Goal: Task Accomplishment & Management: Use online tool/utility

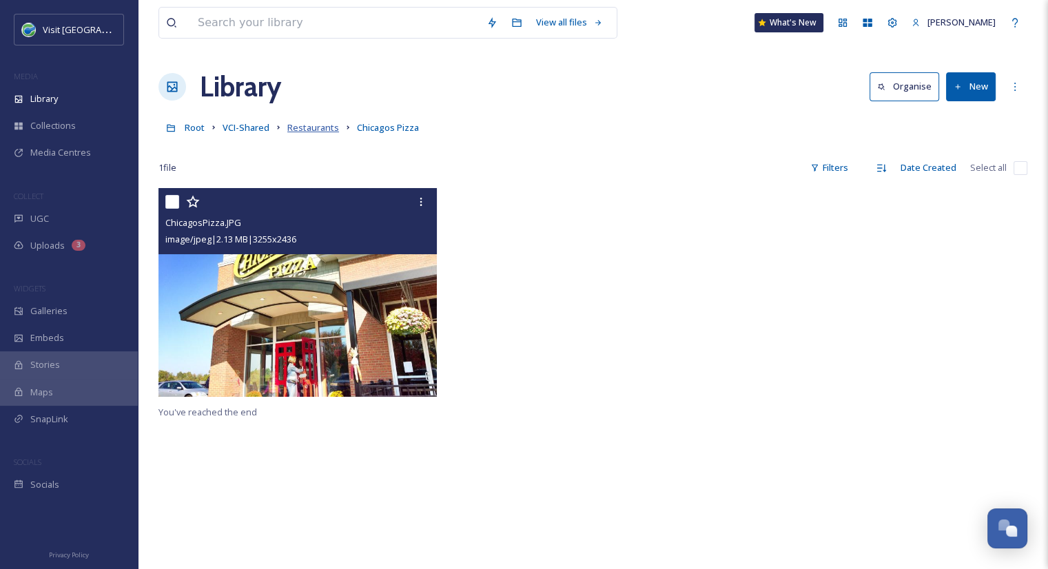
click at [320, 130] on span "Restaurants" at bounding box center [313, 127] width 52 height 12
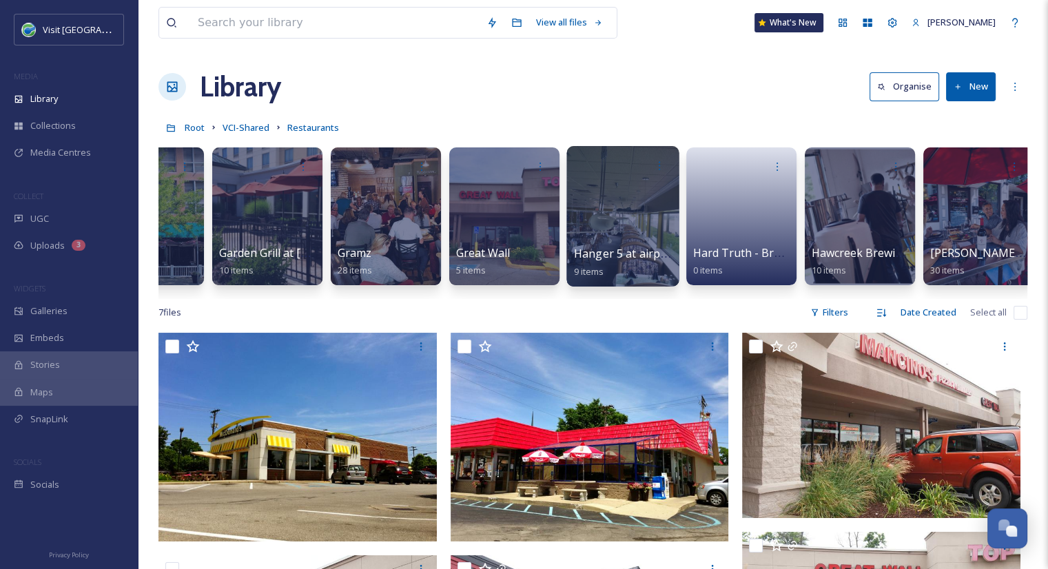
scroll to position [0, 4453]
click at [959, 78] on button "New" at bounding box center [971, 86] width 50 height 28
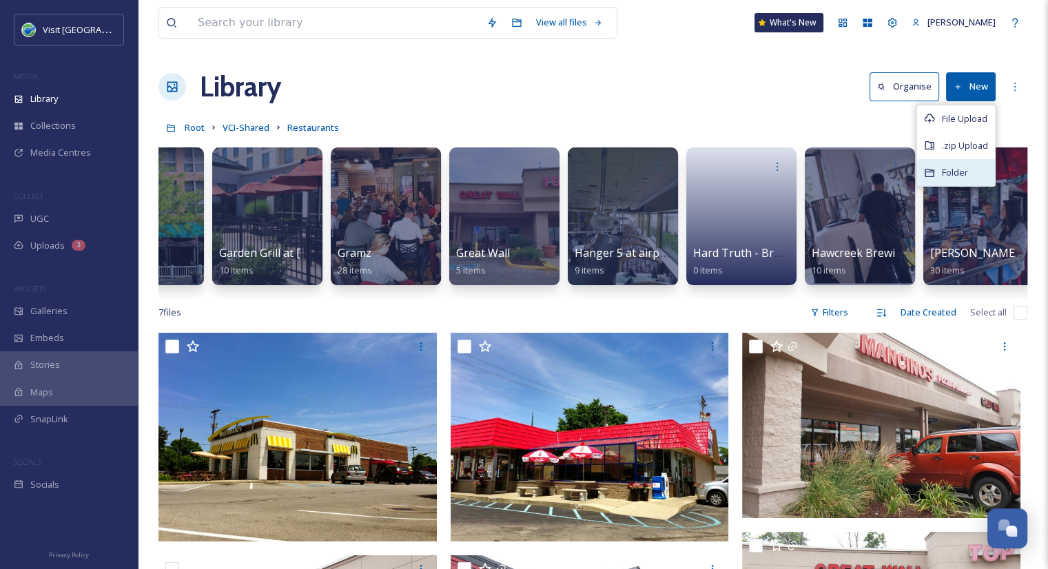
click at [956, 168] on span "Folder" at bounding box center [955, 172] width 26 height 13
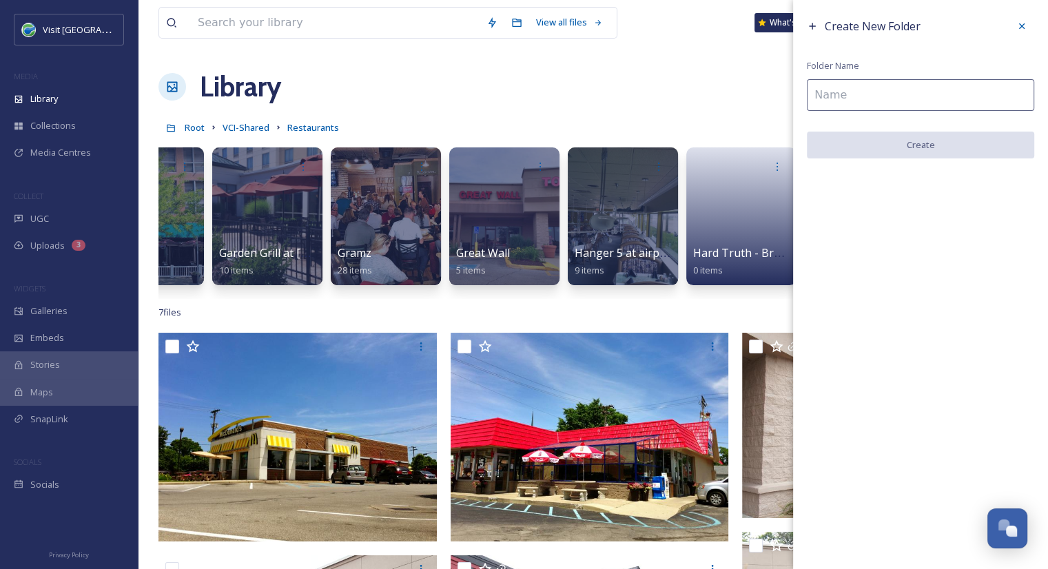
click at [832, 93] on input at bounding box center [920, 95] width 227 height 32
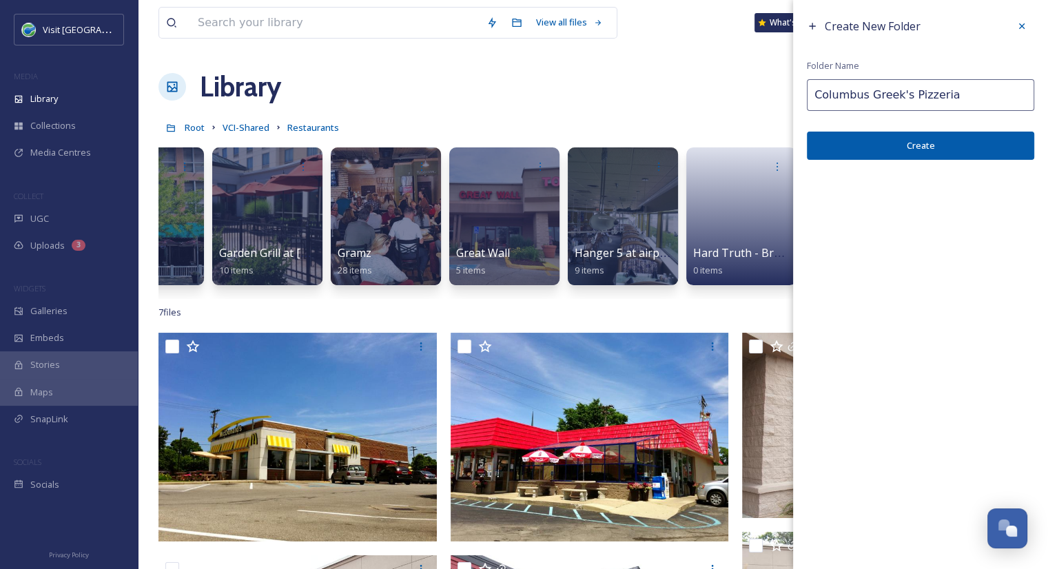
type input "Columbus Greek's Pizzeria"
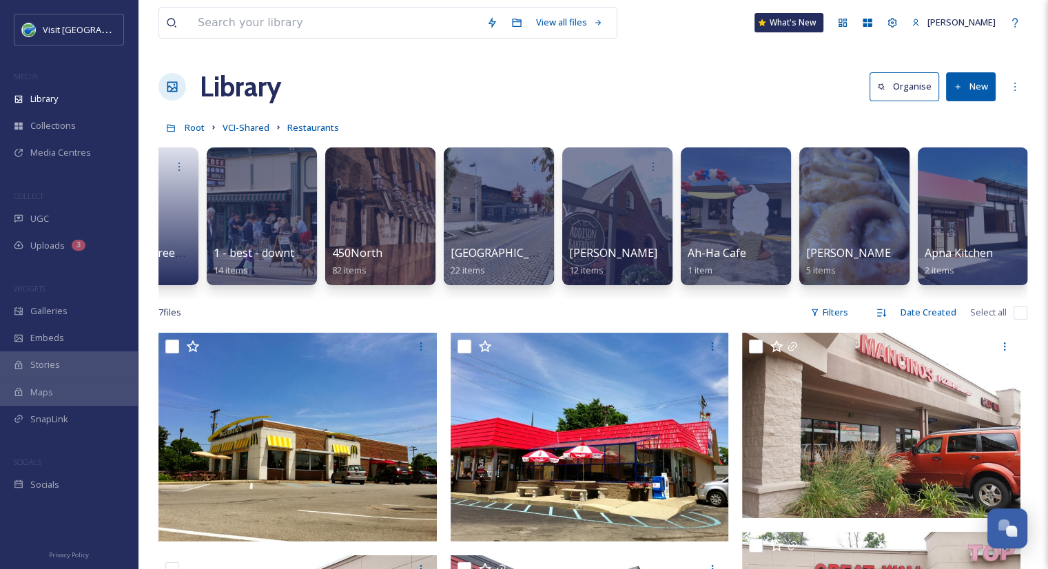
scroll to position [0, 0]
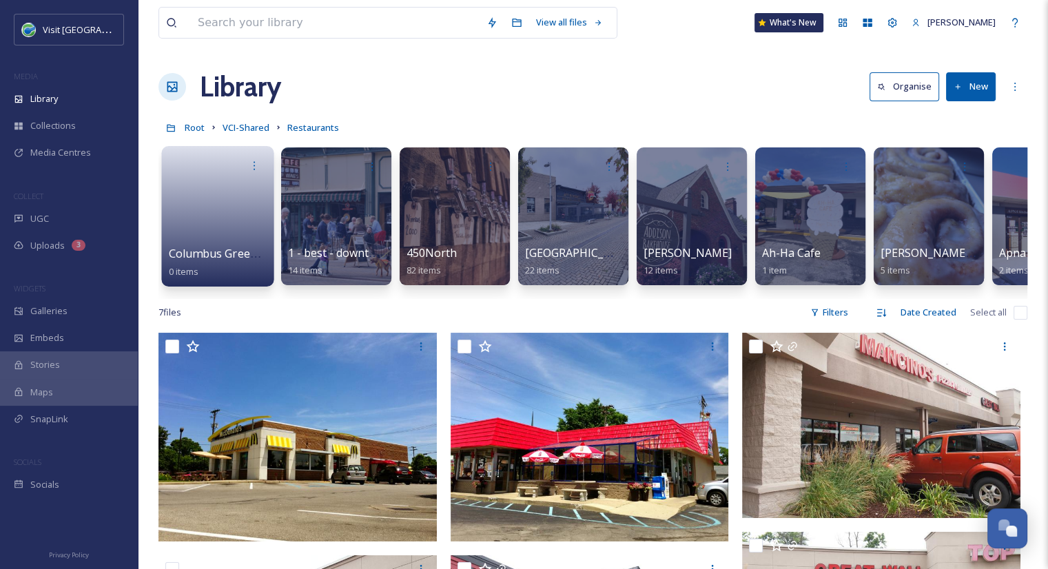
click at [244, 238] on link at bounding box center [218, 211] width 99 height 67
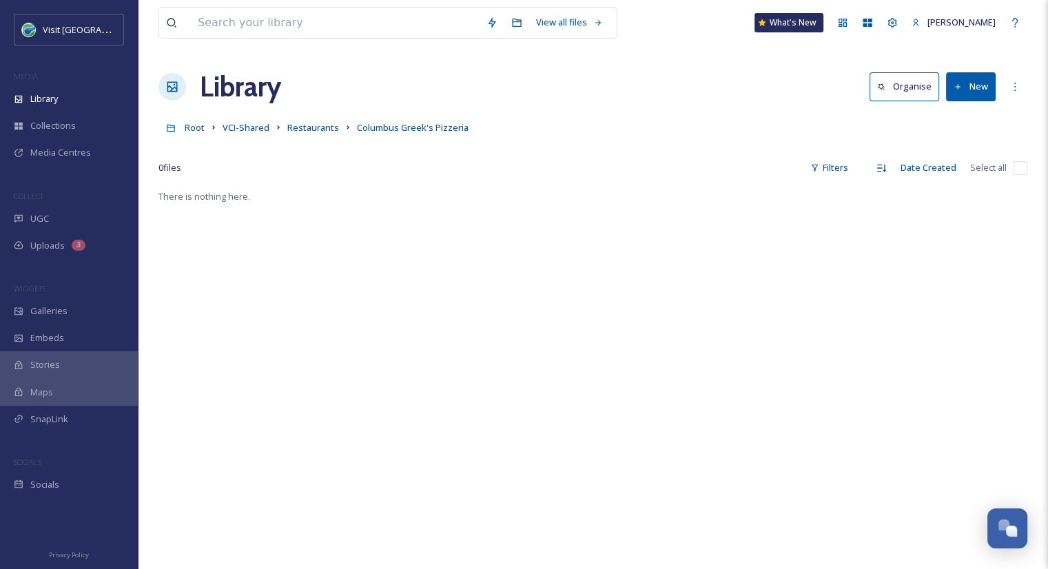
click at [978, 80] on button "New" at bounding box center [971, 86] width 50 height 28
click at [964, 116] on span "File Upload" at bounding box center [964, 118] width 45 height 13
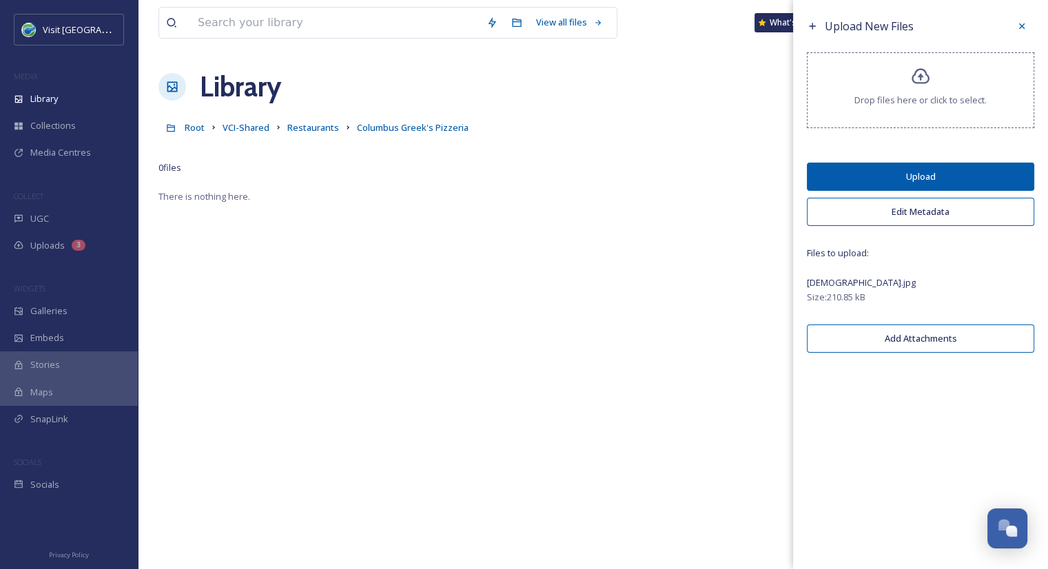
click at [927, 179] on button "Upload" at bounding box center [920, 177] width 227 height 28
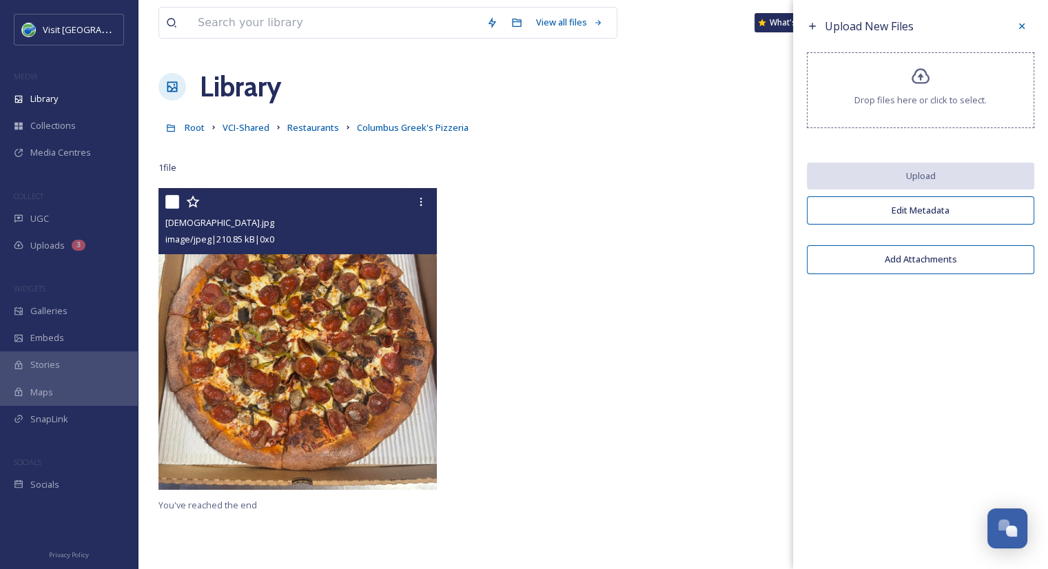
click at [331, 320] on img at bounding box center [297, 339] width 278 height 302
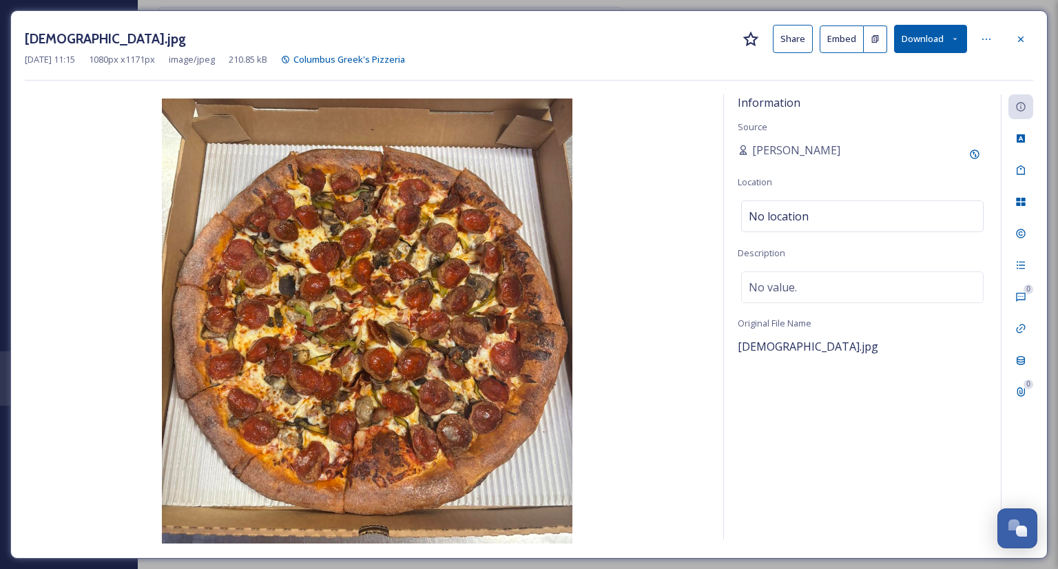
click at [796, 34] on button "Share" at bounding box center [793, 39] width 40 height 28
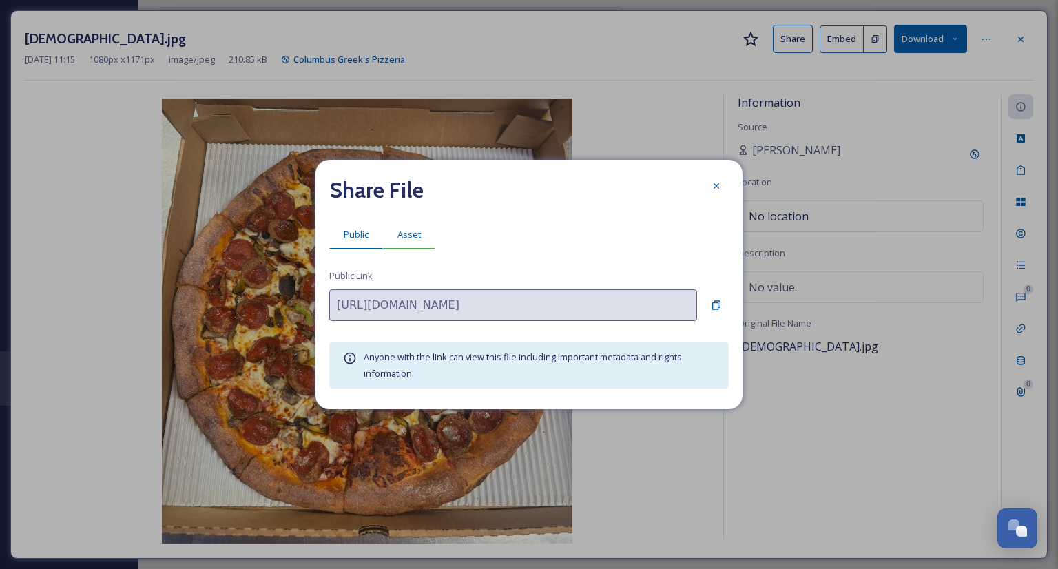
click at [409, 231] on span "Asset" at bounding box center [408, 234] width 23 height 13
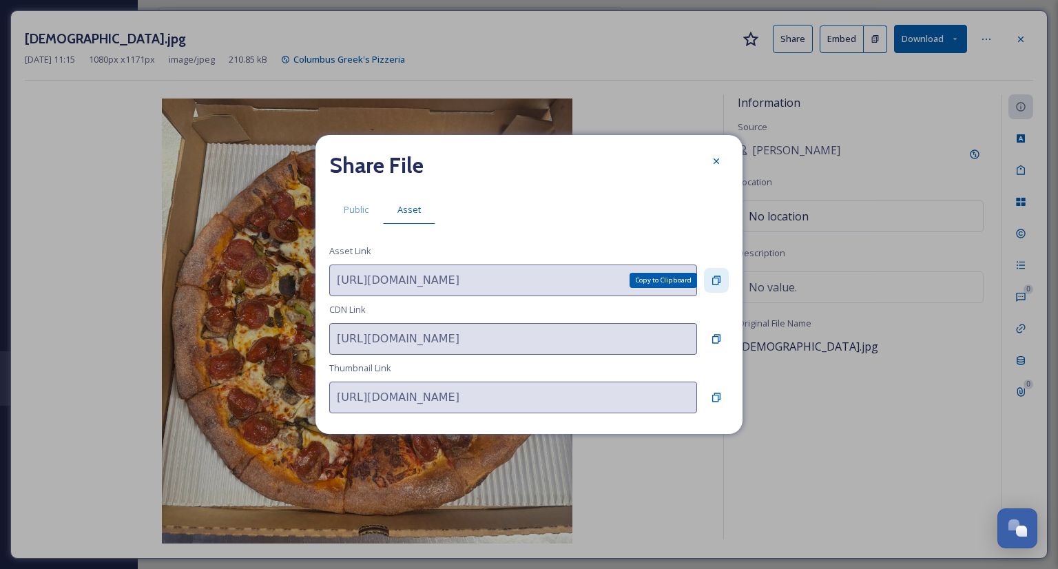
click at [712, 282] on icon at bounding box center [716, 280] width 8 height 9
click at [717, 165] on icon at bounding box center [716, 161] width 11 height 11
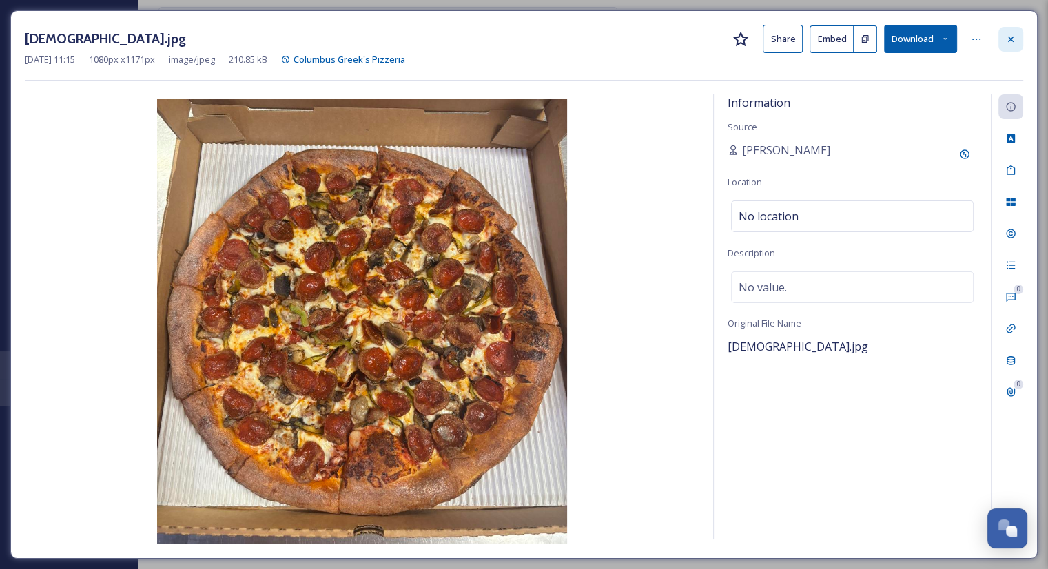
click at [1017, 37] on div at bounding box center [1010, 39] width 25 height 25
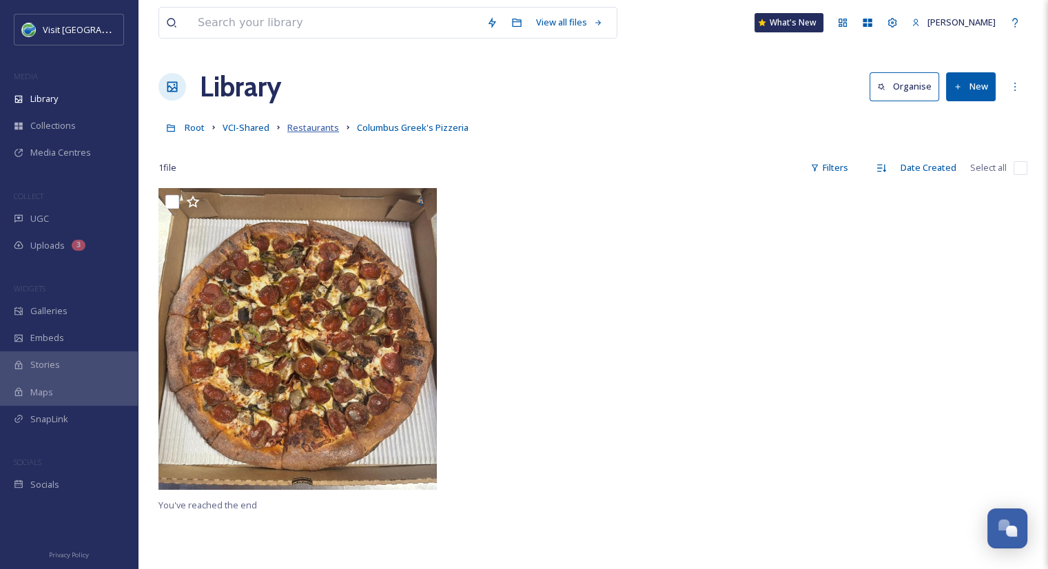
click at [296, 132] on span "Restaurants" at bounding box center [313, 127] width 52 height 12
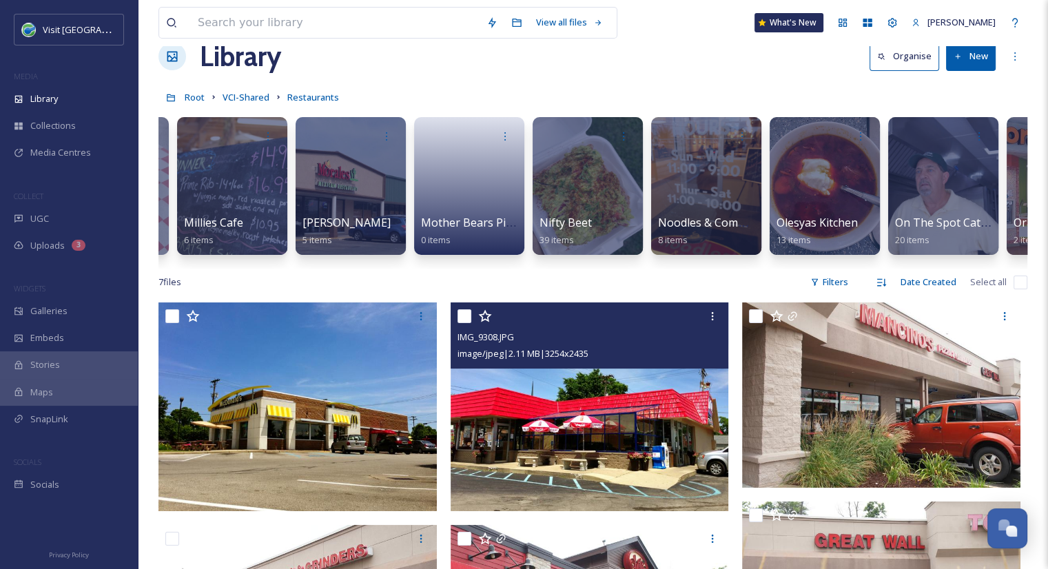
scroll to position [30, 0]
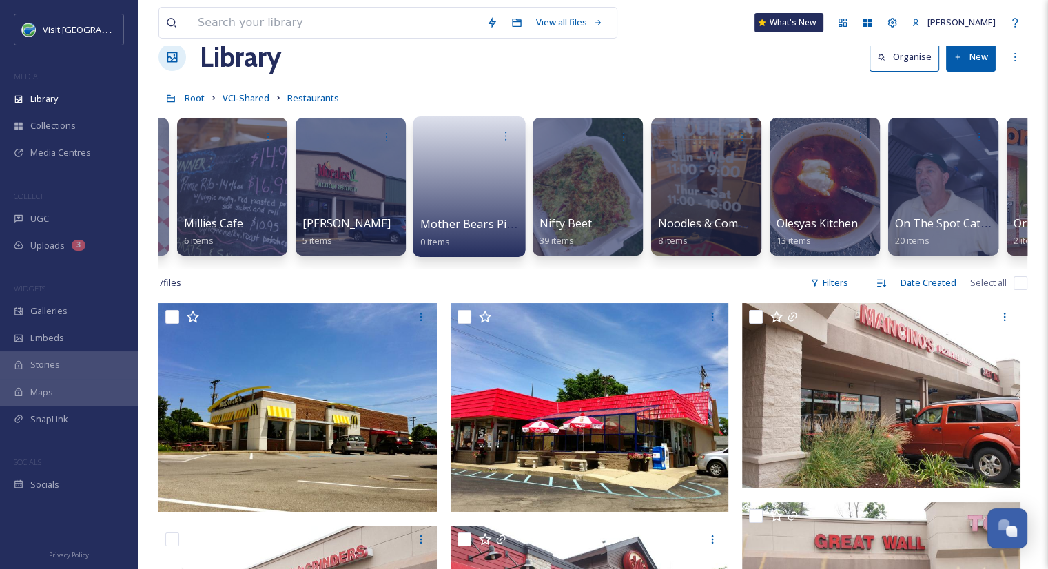
click at [472, 204] on link at bounding box center [469, 182] width 99 height 67
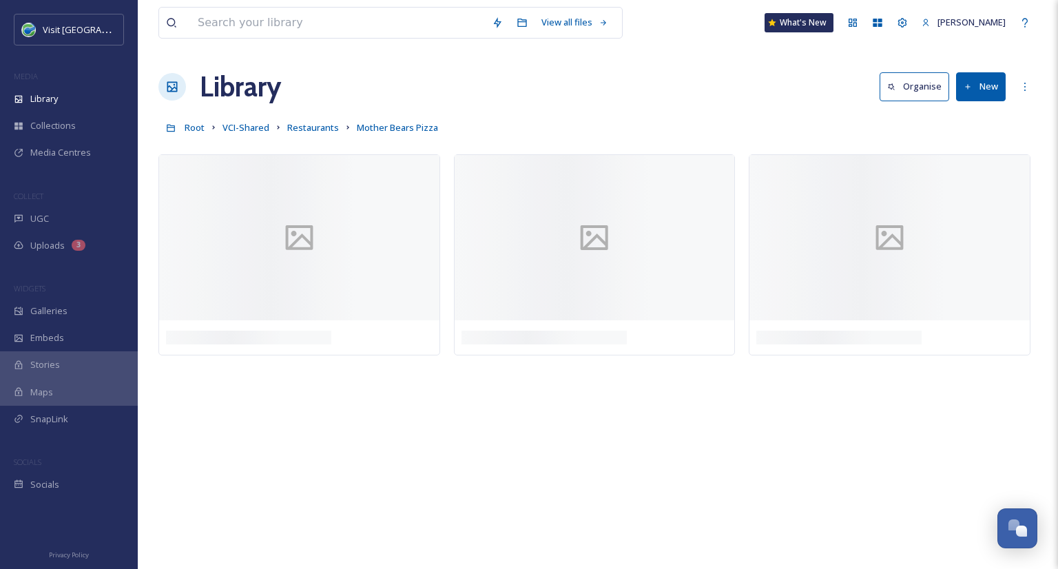
click at [984, 90] on button "New" at bounding box center [981, 86] width 50 height 28
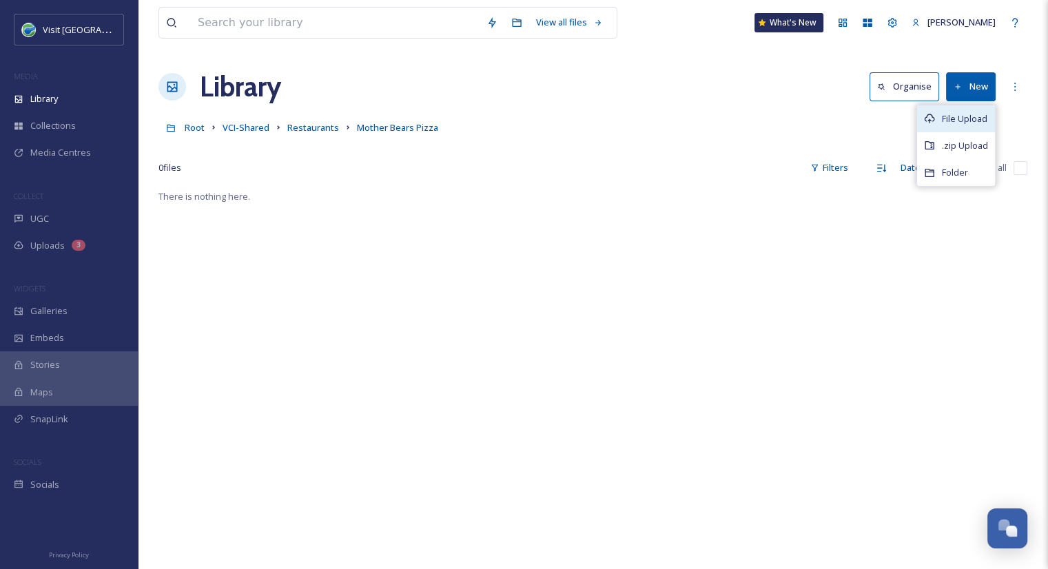
click at [970, 117] on span "File Upload" at bounding box center [964, 118] width 45 height 13
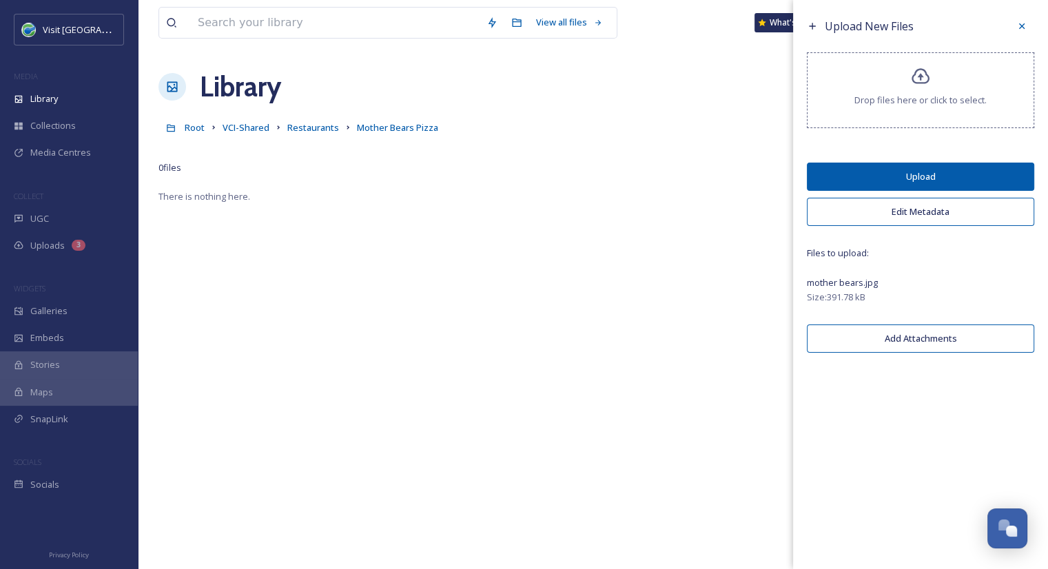
click at [951, 171] on button "Upload" at bounding box center [920, 177] width 227 height 28
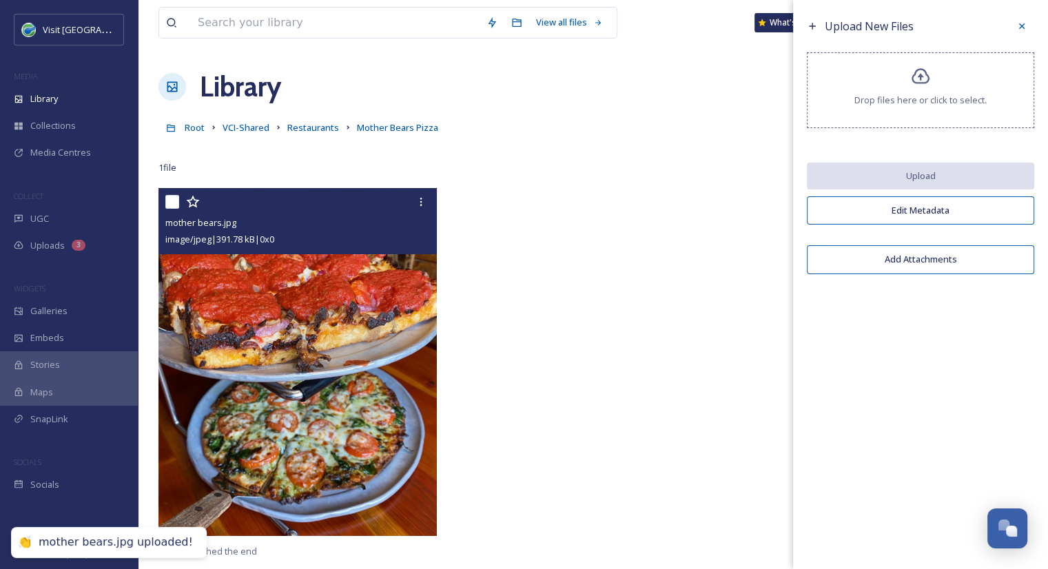
click at [304, 318] on img at bounding box center [297, 362] width 278 height 348
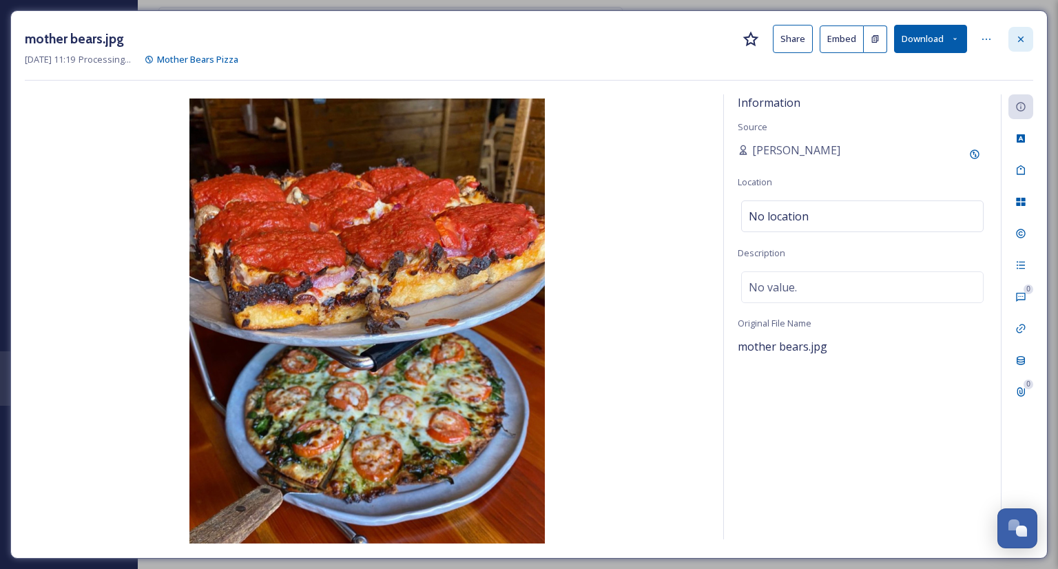
click at [1023, 34] on icon at bounding box center [1020, 39] width 11 height 11
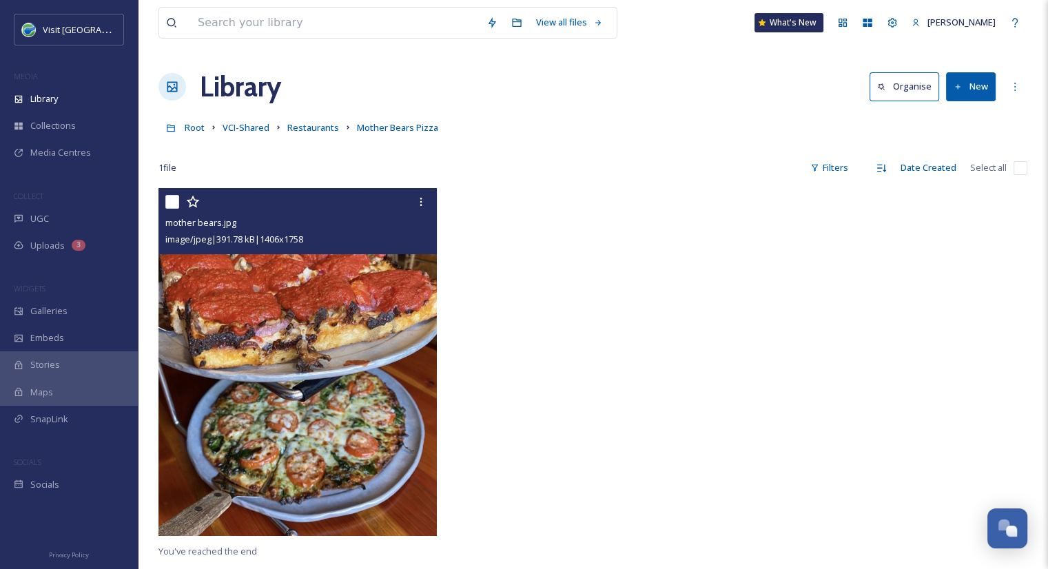
click at [265, 362] on img at bounding box center [297, 362] width 278 height 348
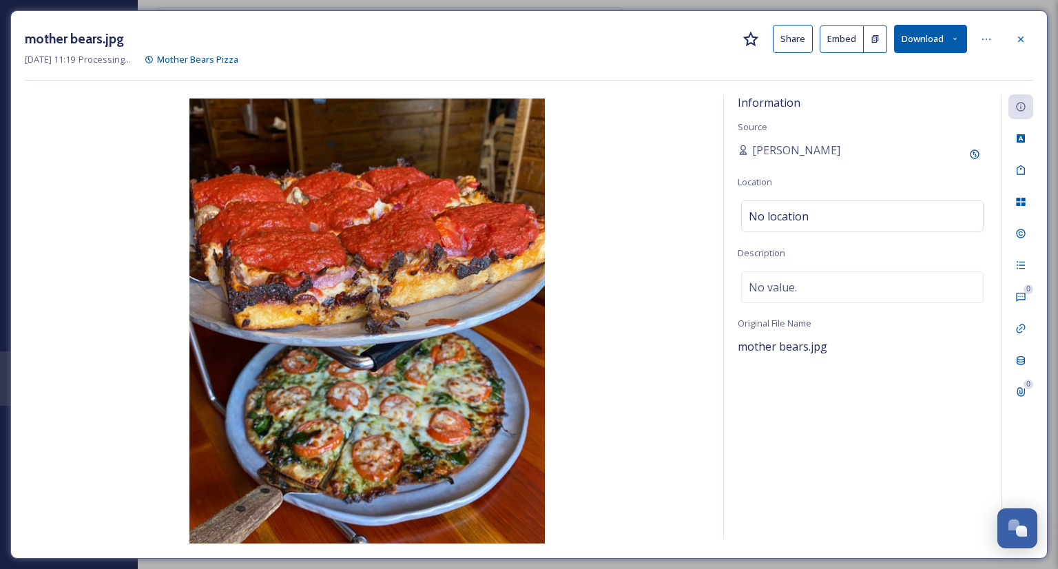
click at [795, 34] on button "Share" at bounding box center [793, 39] width 40 height 28
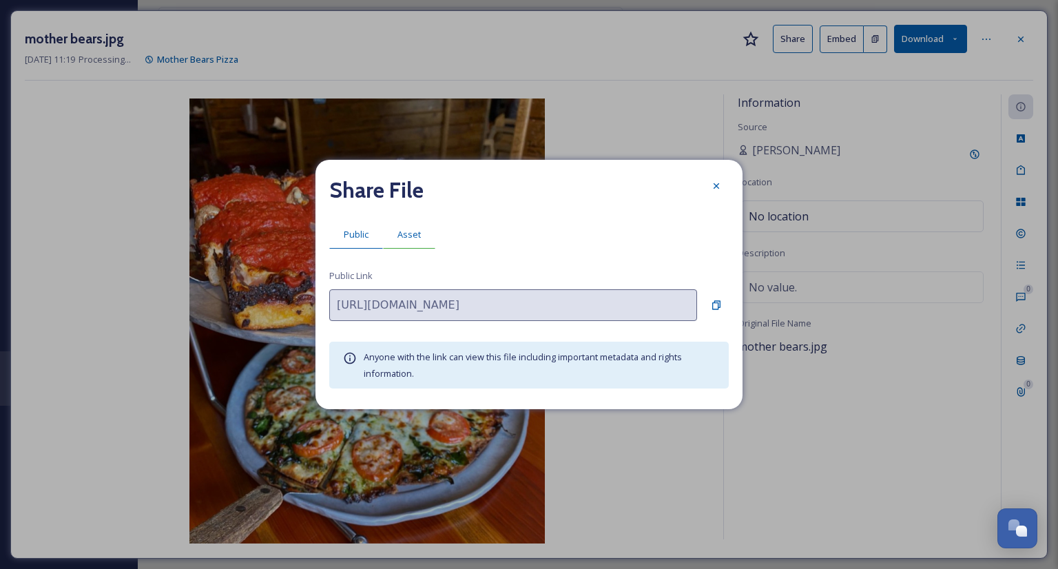
click at [410, 227] on div "Asset" at bounding box center [409, 234] width 52 height 28
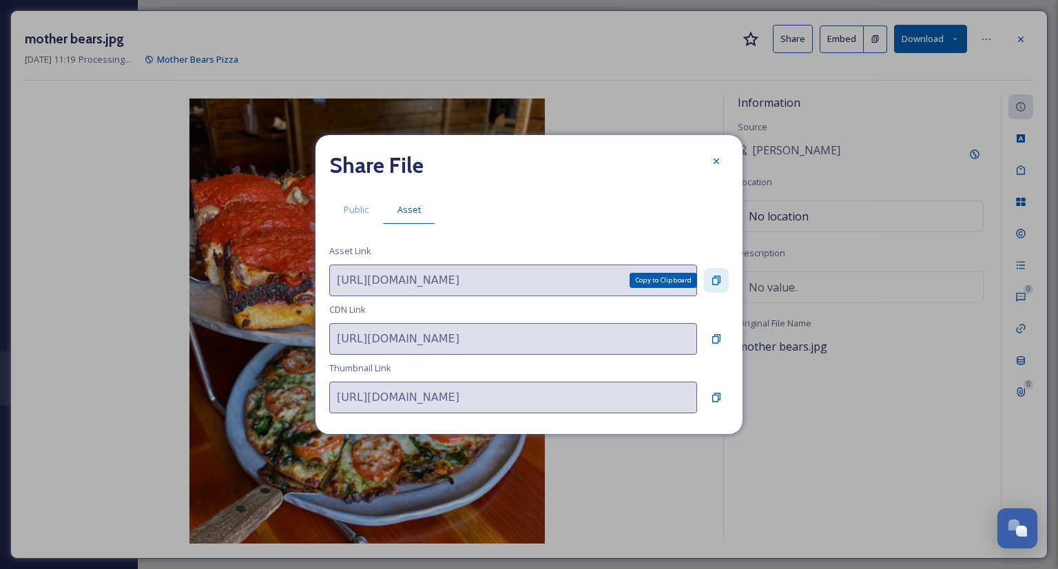
click at [714, 273] on div "Copy to Clipboard" at bounding box center [716, 280] width 25 height 25
click at [715, 161] on icon at bounding box center [717, 161] width 6 height 6
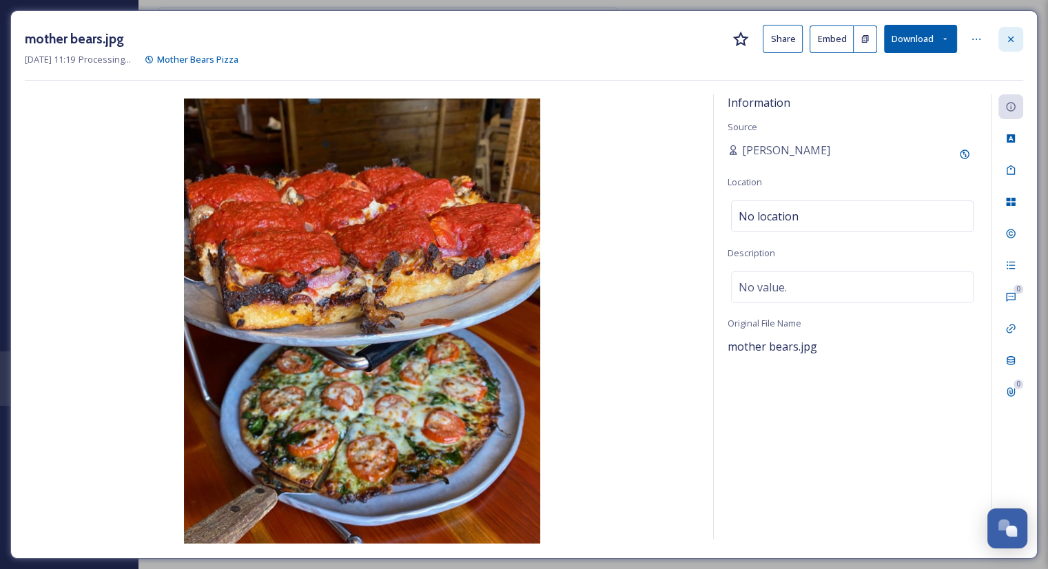
click at [1014, 49] on div at bounding box center [1010, 39] width 25 height 25
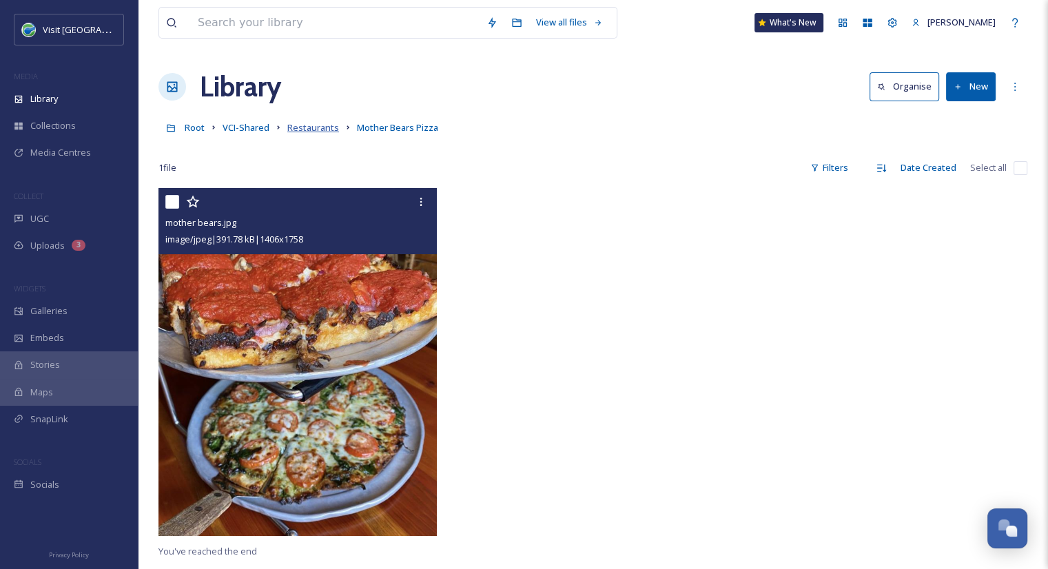
click at [298, 128] on span "Restaurants" at bounding box center [313, 127] width 52 height 12
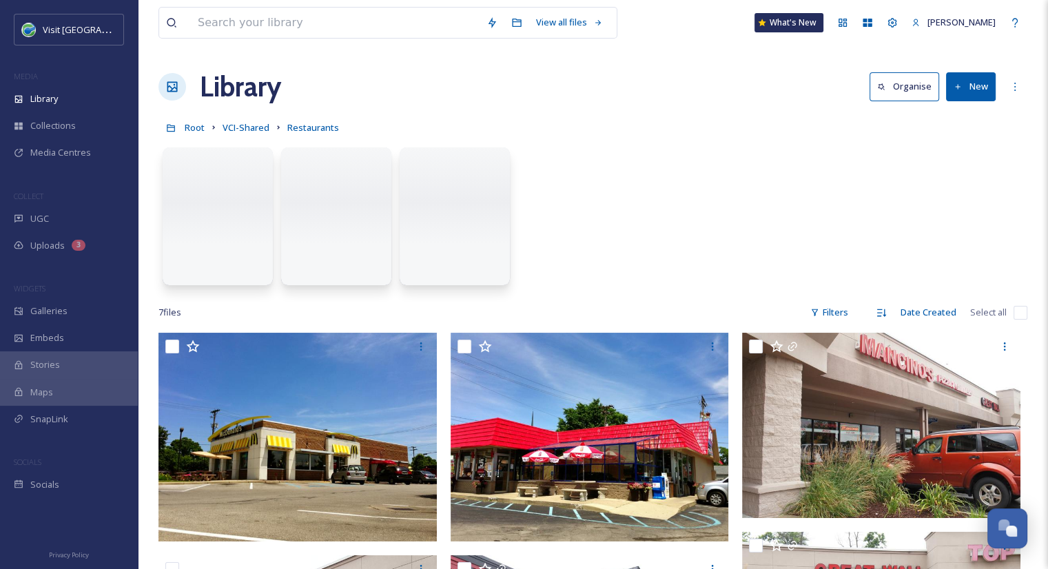
click at [978, 85] on button "New" at bounding box center [971, 86] width 50 height 28
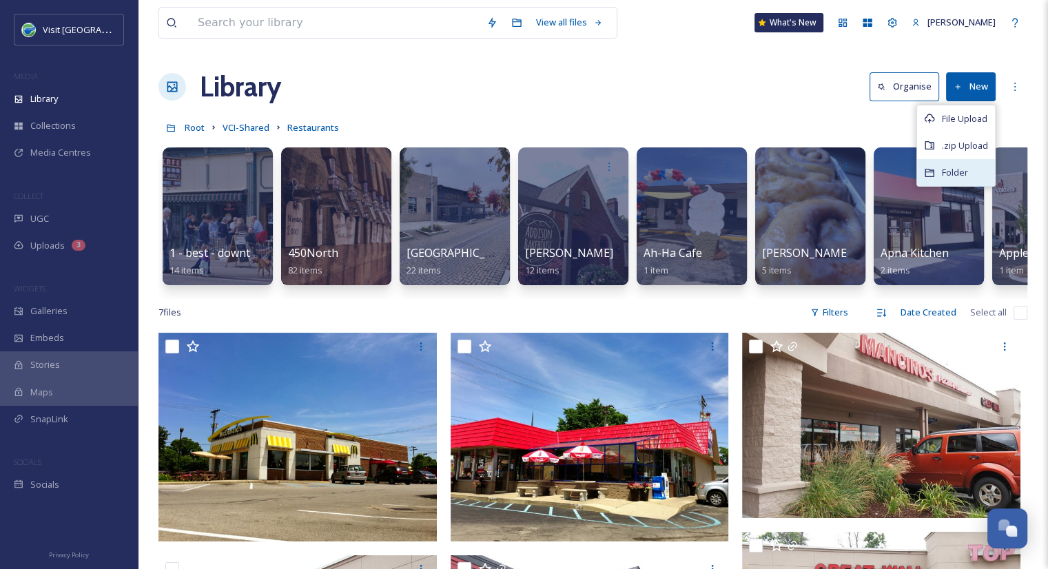
click at [973, 174] on div "Folder" at bounding box center [956, 172] width 78 height 27
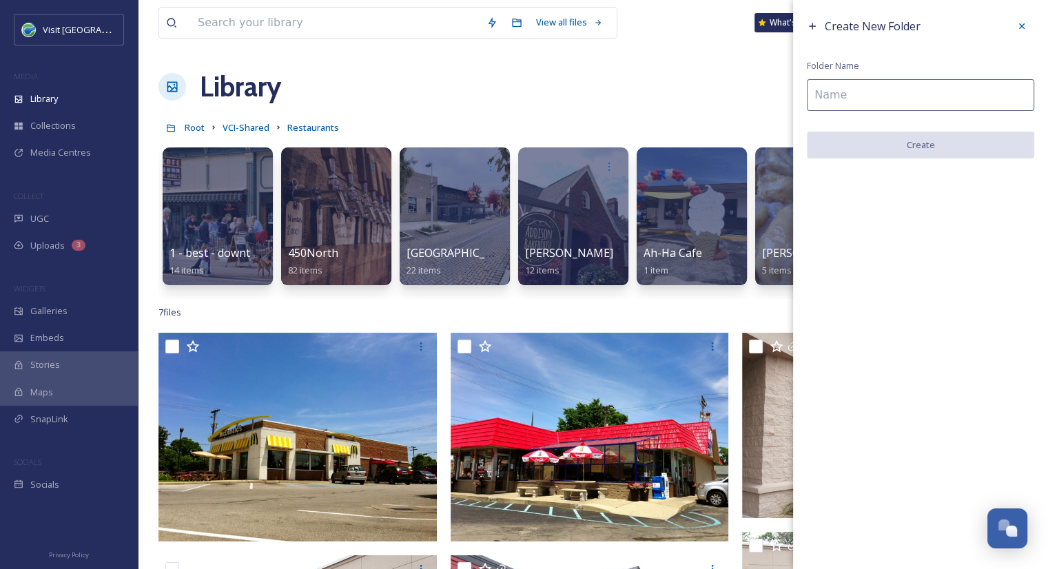
click at [908, 102] on input at bounding box center [920, 95] width 227 height 32
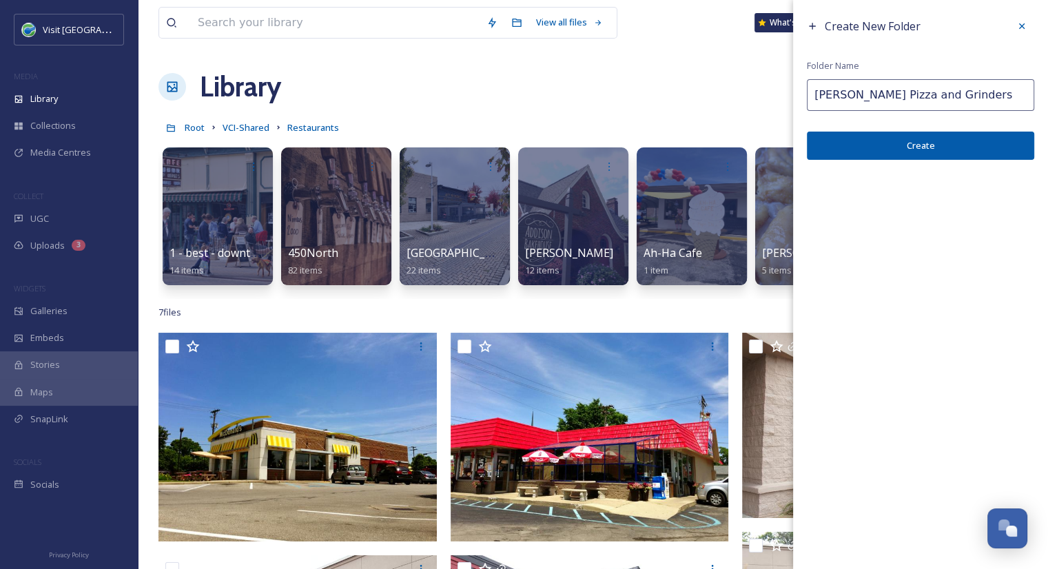
type input "Mancino's Pizza and Grinders"
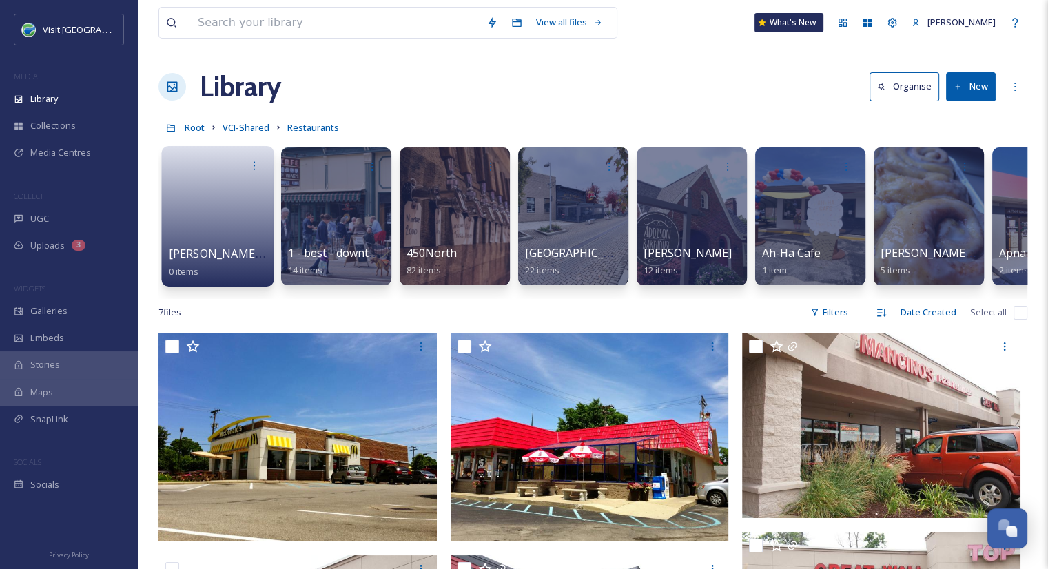
click at [256, 227] on link at bounding box center [218, 211] width 99 height 67
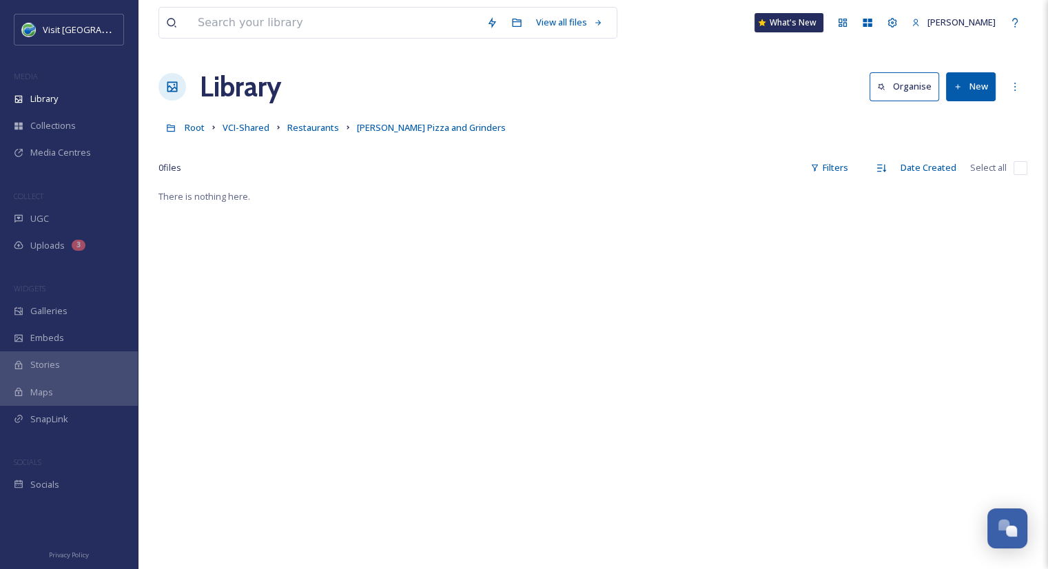
click at [1017, 52] on div "View all files What's New Aurora Harvey Library Organise New Root VCI-Shared Re…" at bounding box center [593, 378] width 910 height 757
click at [973, 81] on button "New" at bounding box center [971, 86] width 50 height 28
click at [949, 112] on span "File Upload" at bounding box center [964, 118] width 45 height 13
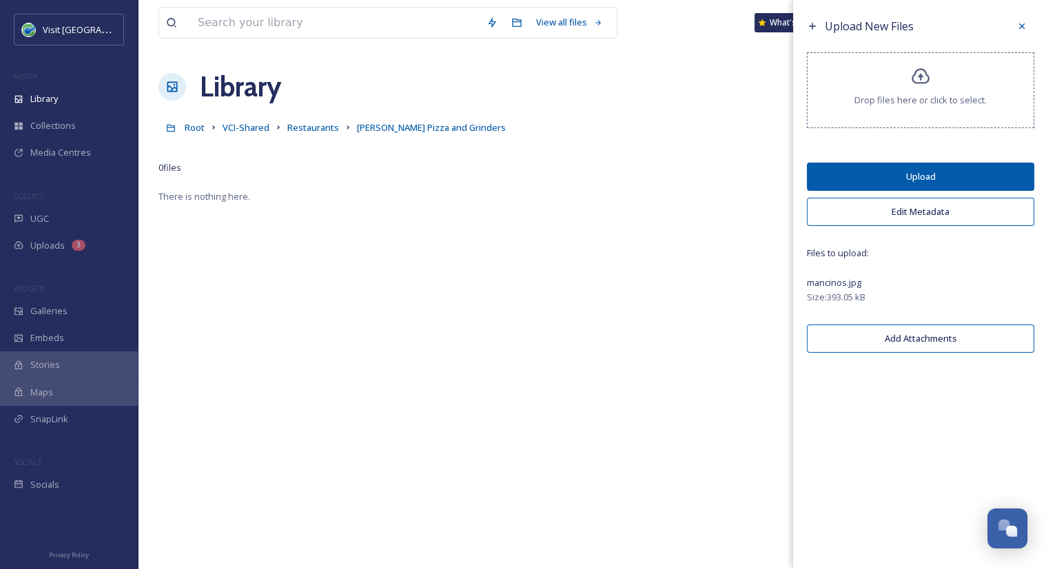
click at [1006, 174] on button "Upload" at bounding box center [920, 177] width 227 height 28
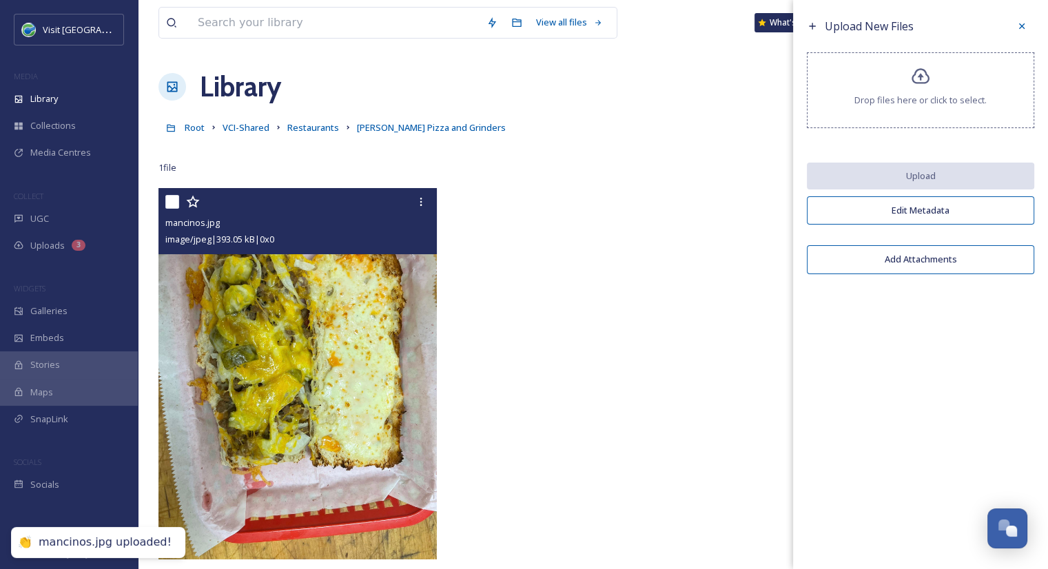
click at [273, 334] on img at bounding box center [297, 373] width 278 height 371
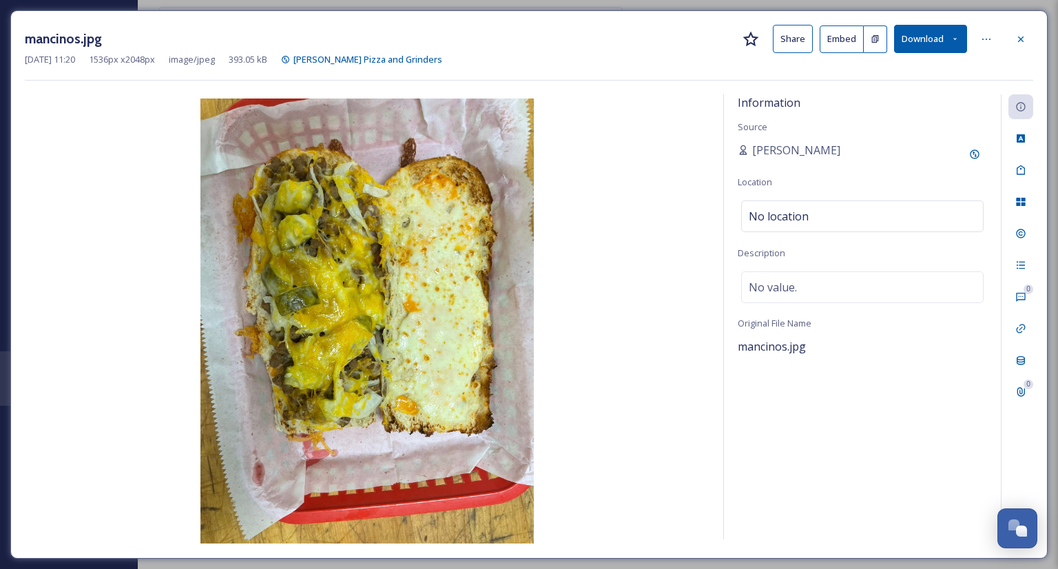
click at [799, 38] on button "Share" at bounding box center [793, 39] width 40 height 28
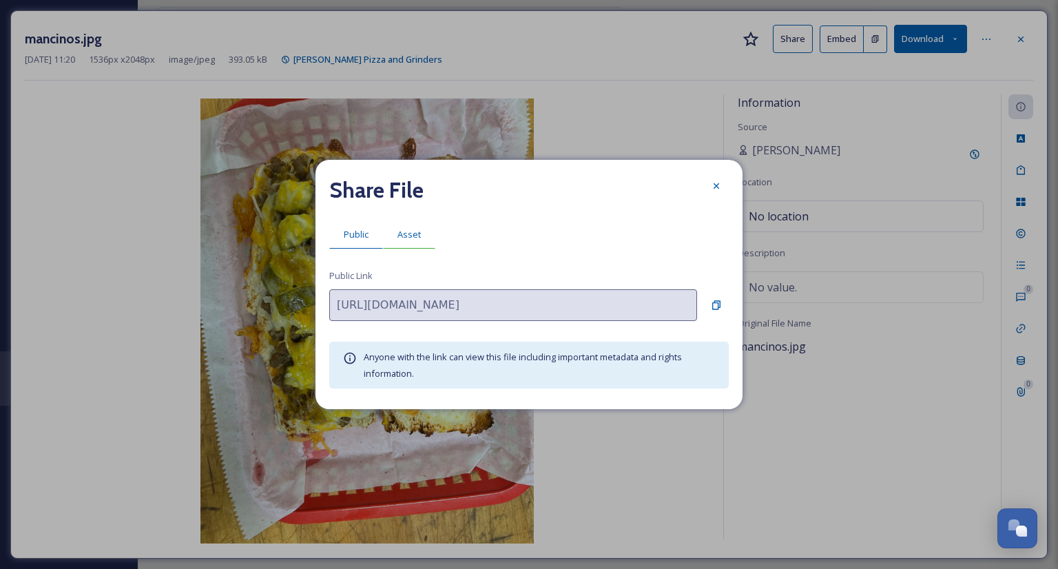
click at [407, 230] on span "Asset" at bounding box center [408, 234] width 23 height 13
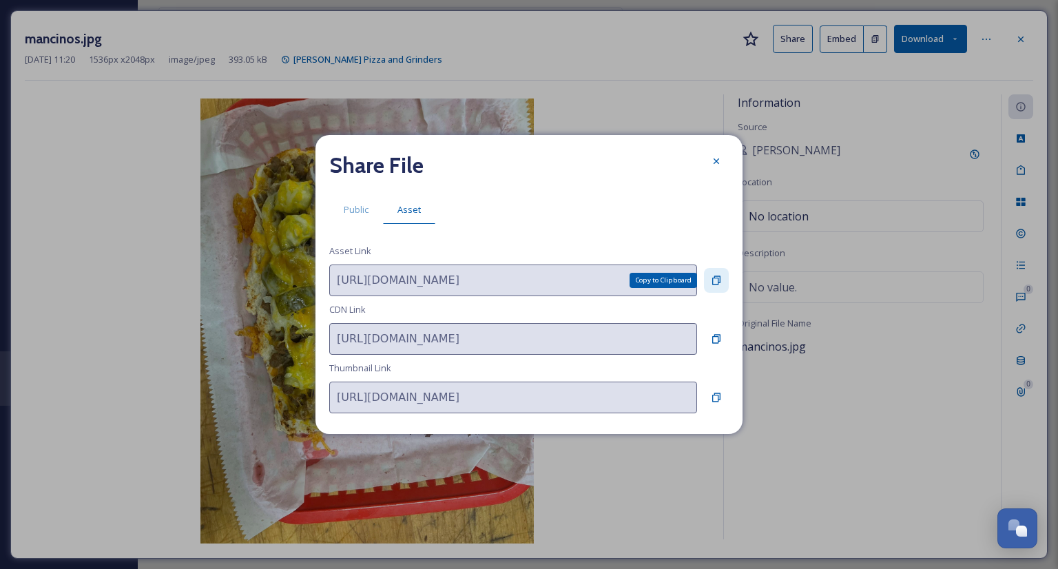
click at [723, 278] on div "Copy to Clipboard" at bounding box center [716, 280] width 25 height 25
click at [714, 167] on div at bounding box center [716, 161] width 25 height 25
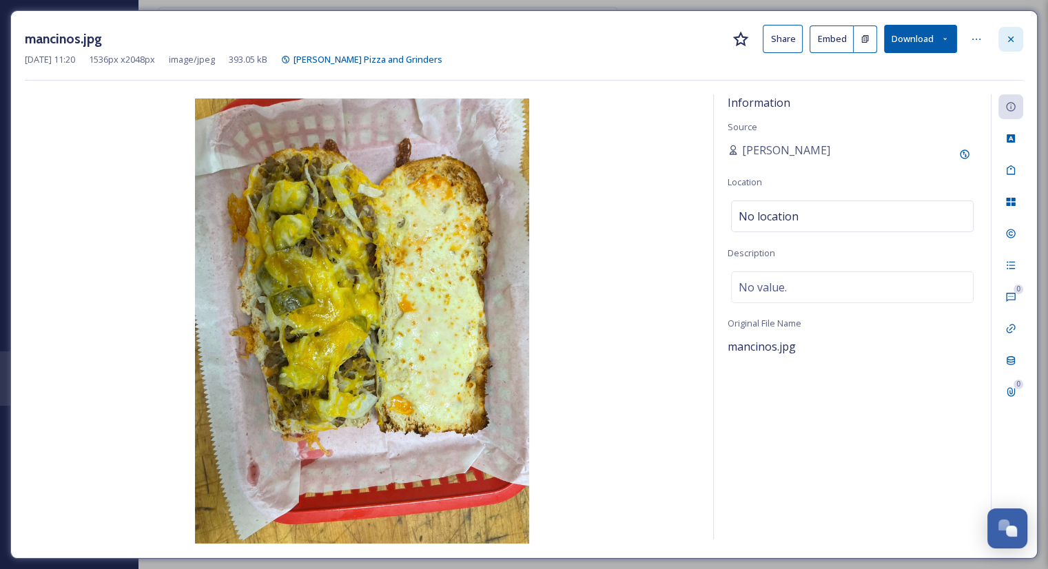
click at [1019, 43] on div at bounding box center [1010, 39] width 25 height 25
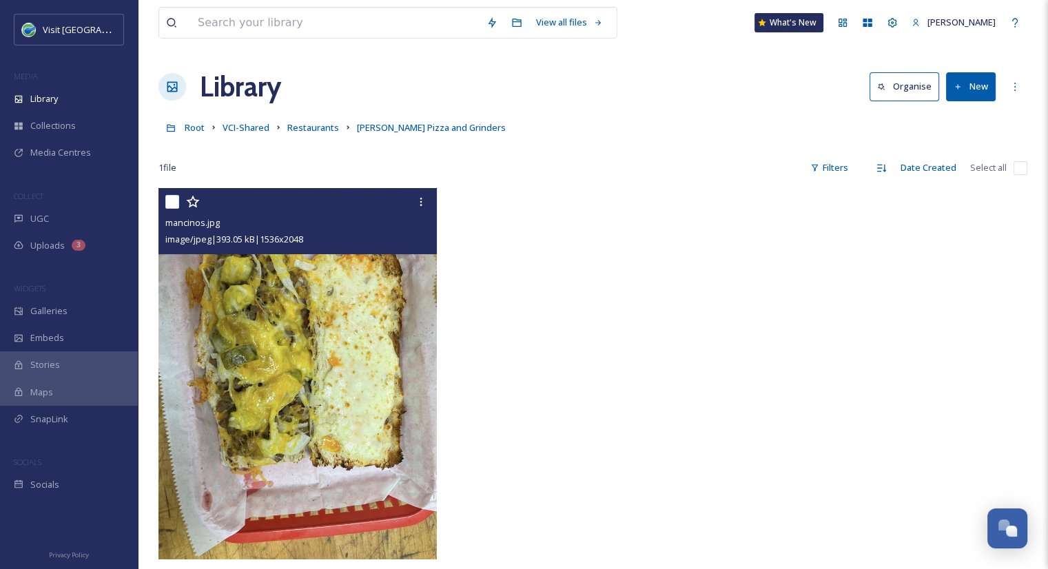
click at [311, 119] on link "Restaurants" at bounding box center [313, 127] width 52 height 17
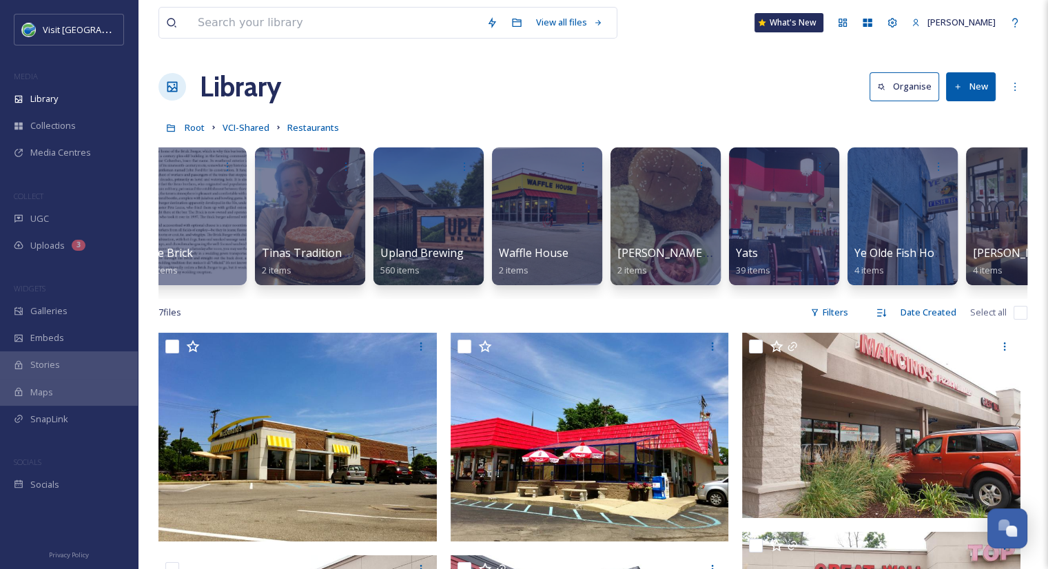
scroll to position [0, 11758]
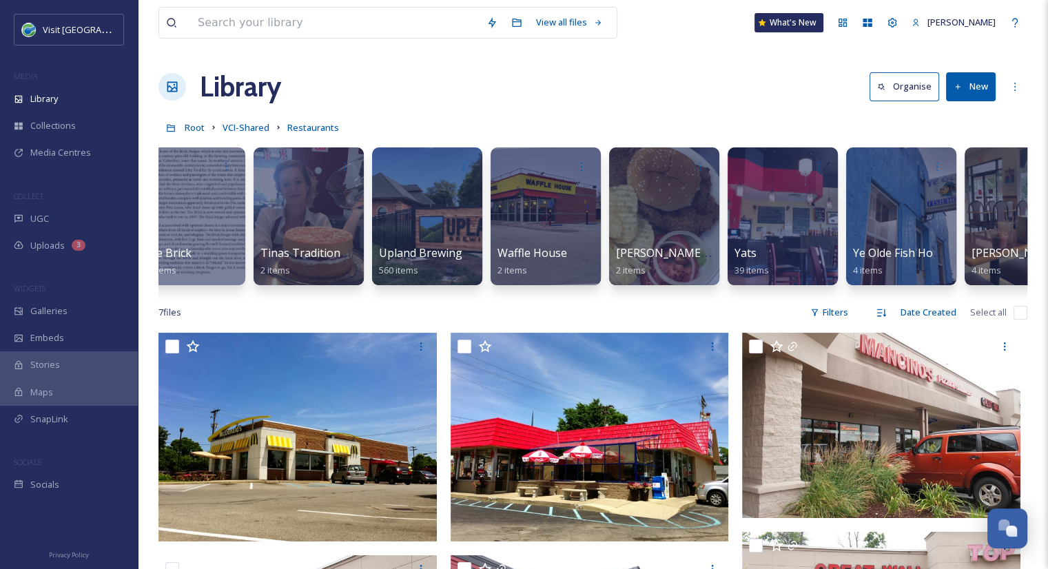
click at [967, 84] on button "New" at bounding box center [971, 86] width 50 height 28
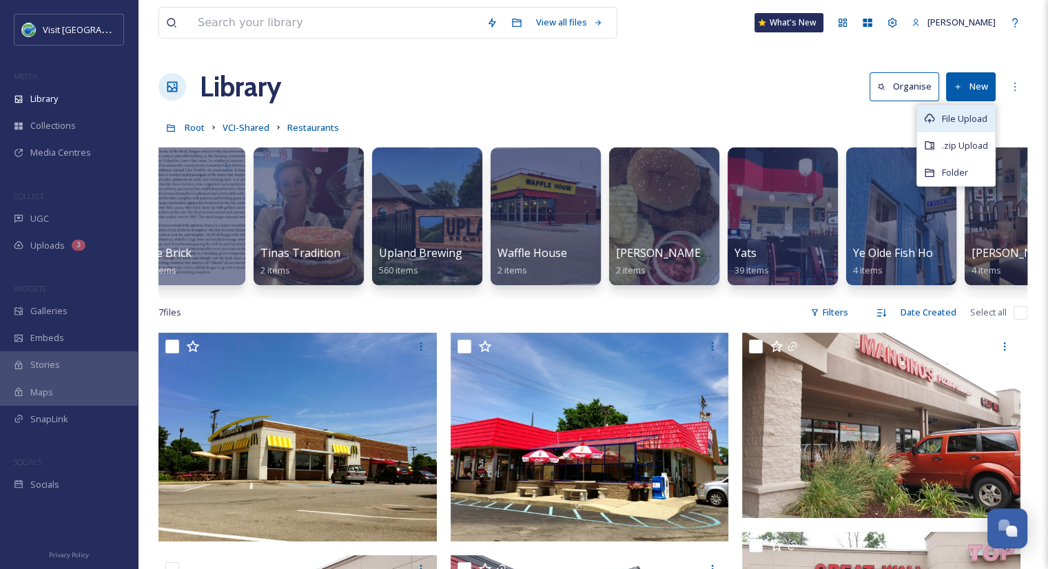
click at [948, 120] on span "File Upload" at bounding box center [964, 118] width 45 height 13
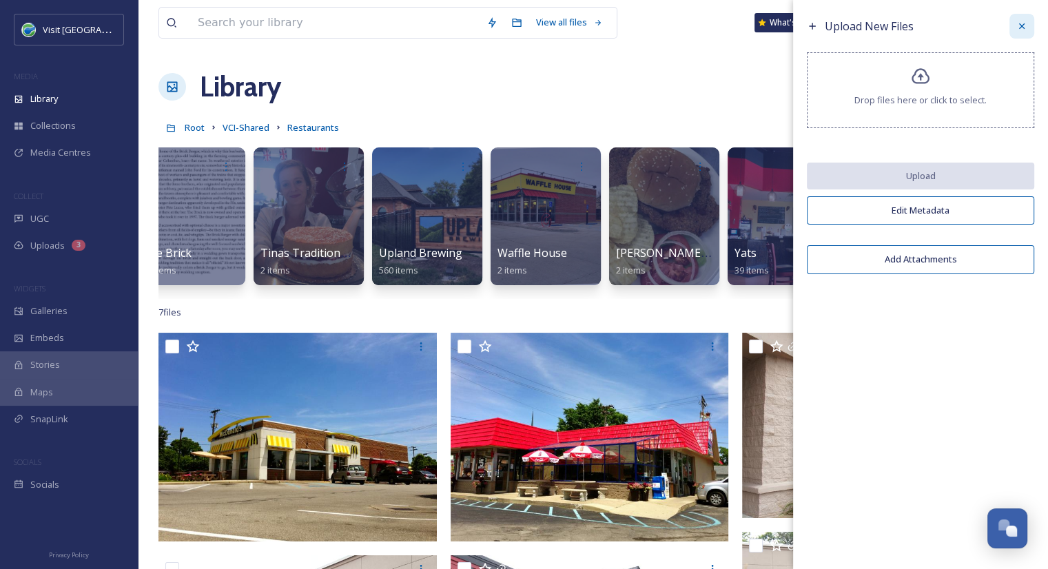
click at [1019, 24] on icon at bounding box center [1021, 26] width 11 height 11
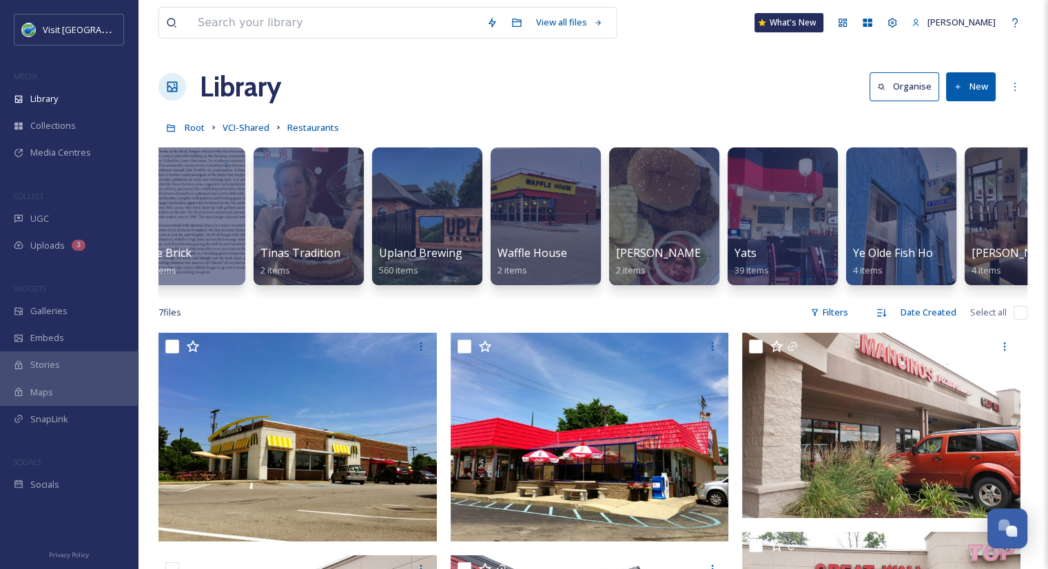
click at [982, 91] on button "New" at bounding box center [971, 86] width 50 height 28
click at [967, 166] on span "Folder" at bounding box center [955, 172] width 26 height 13
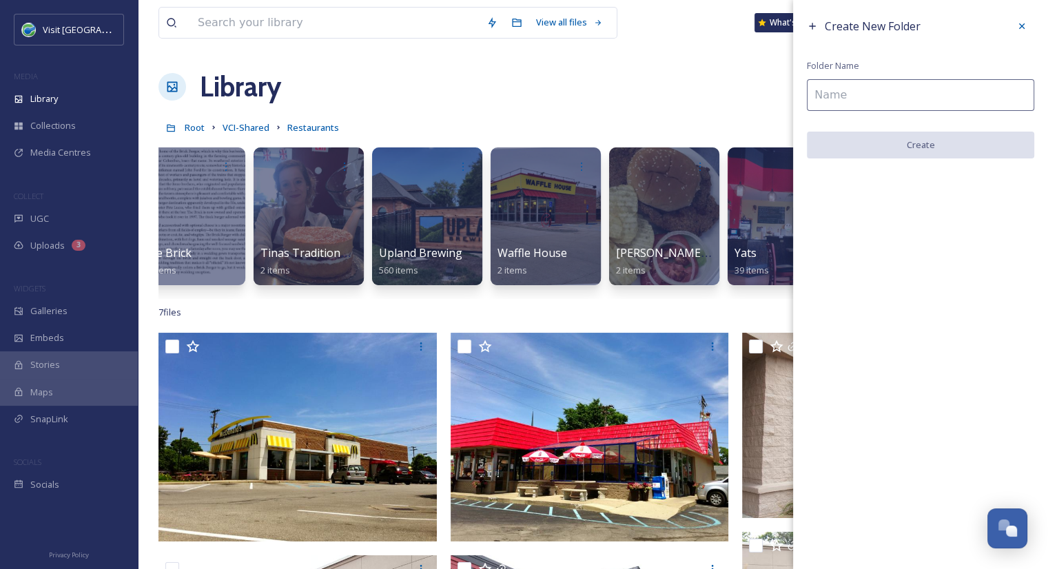
click at [923, 96] on input at bounding box center [920, 95] width 227 height 32
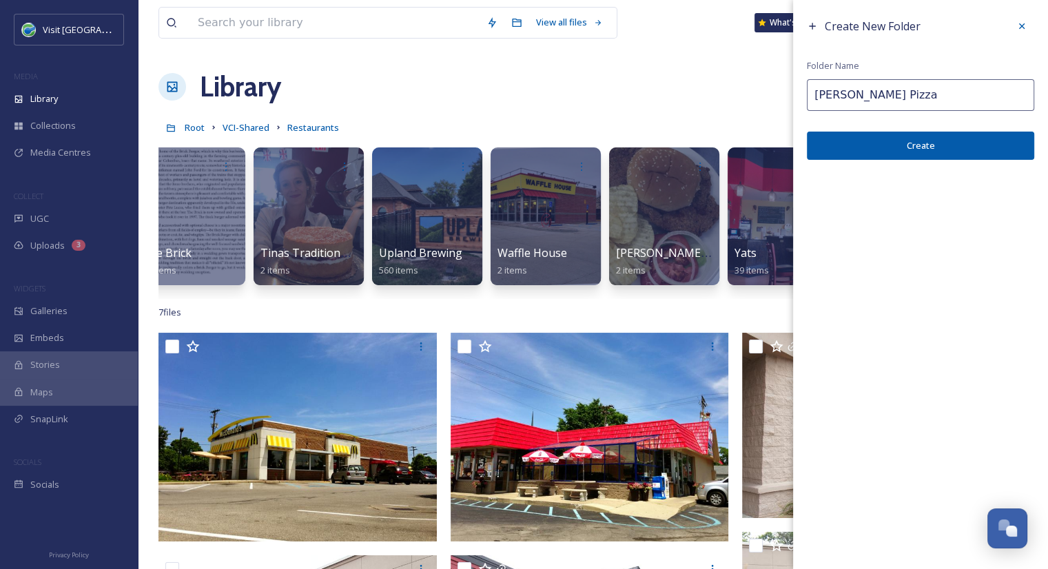
click at [840, 100] on input "Whitt Pizza" at bounding box center [920, 95] width 227 height 32
type input "Whitt's Pizza"
click at [872, 152] on button "Create" at bounding box center [920, 146] width 227 height 28
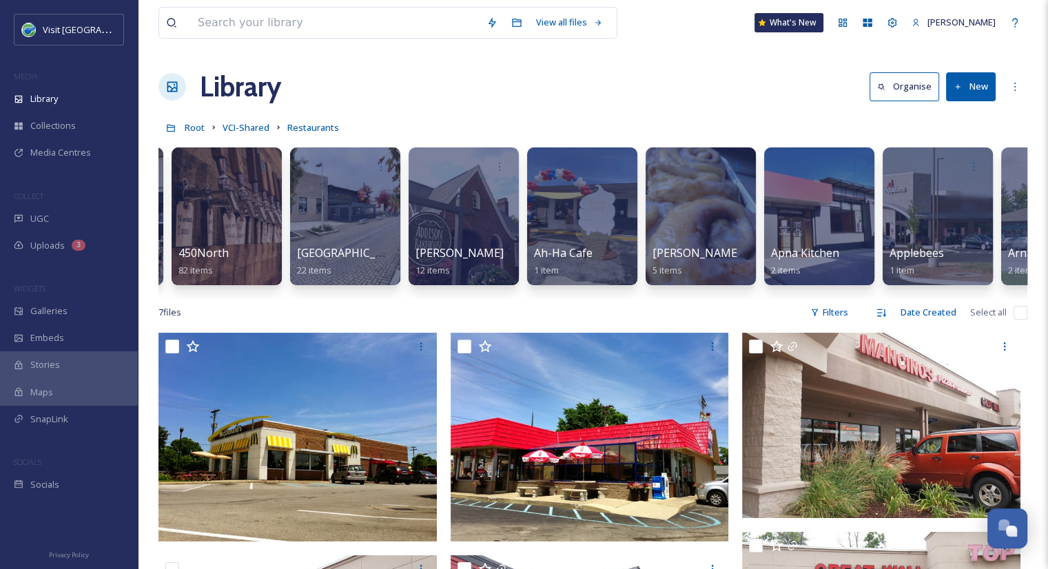
scroll to position [0, 0]
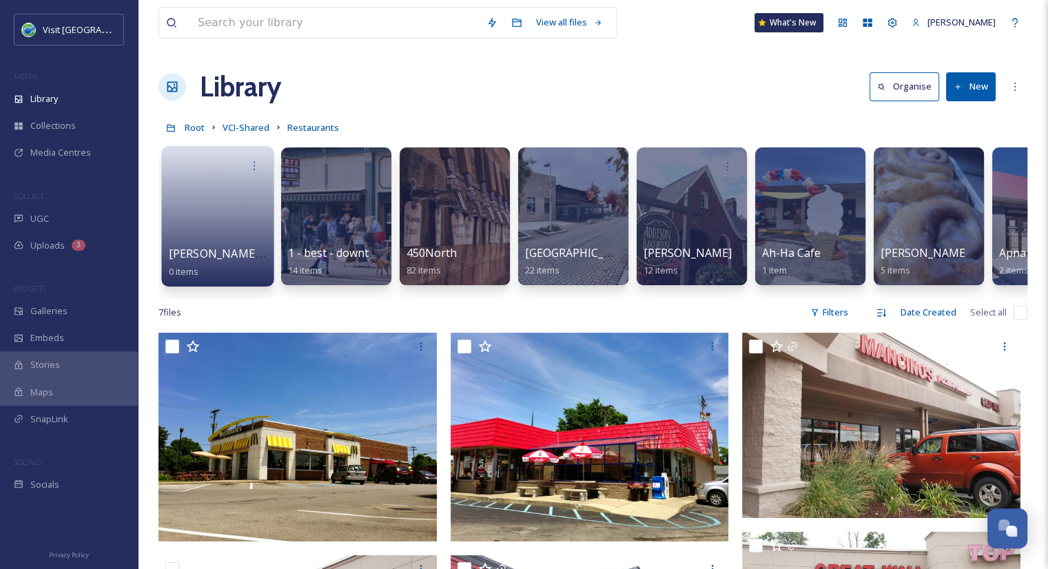
click at [185, 228] on link at bounding box center [218, 211] width 99 height 67
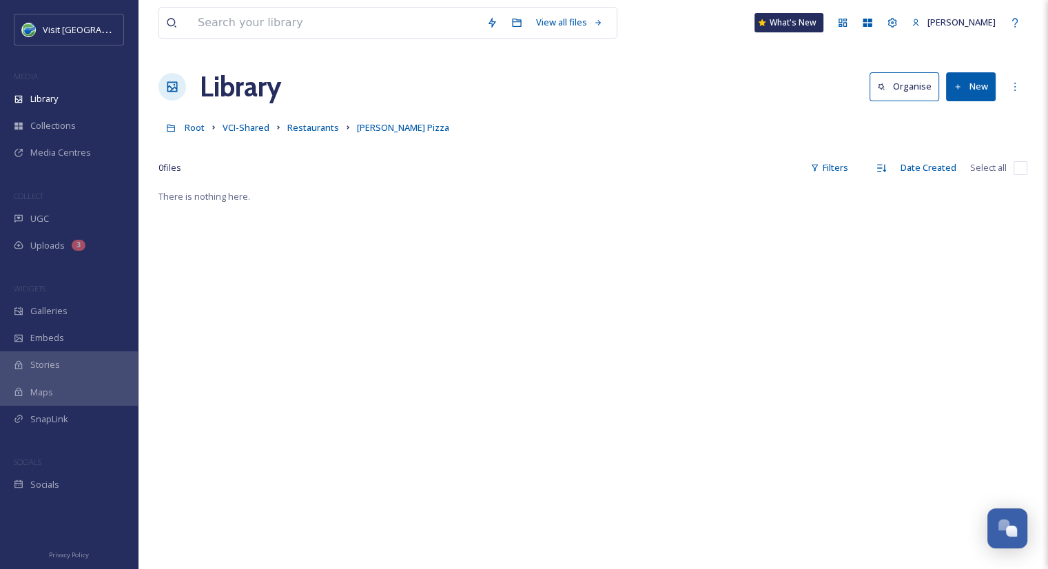
click at [987, 89] on button "New" at bounding box center [971, 86] width 50 height 28
click at [954, 124] on span "File Upload" at bounding box center [964, 118] width 45 height 13
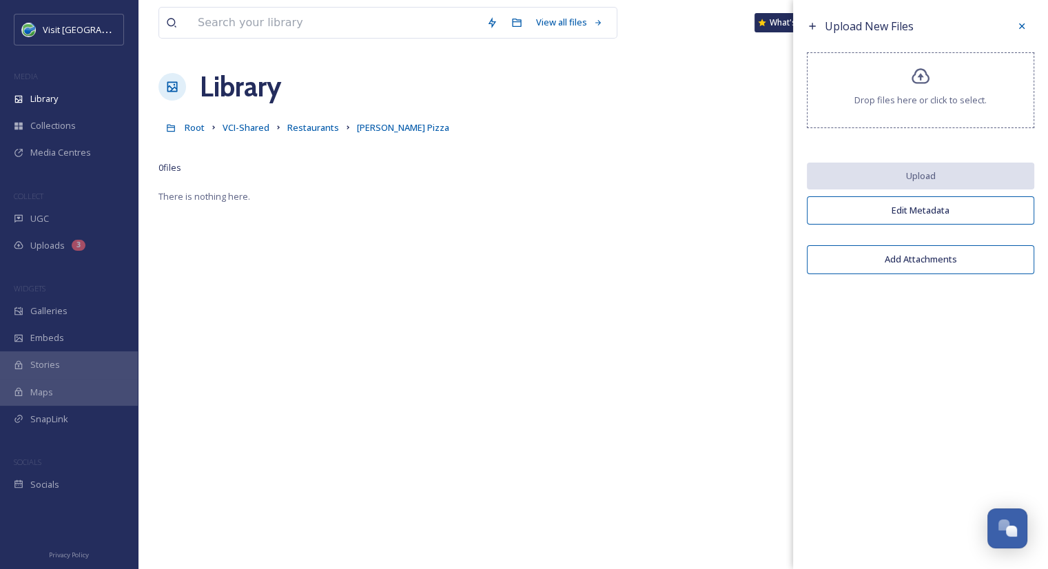
click at [918, 79] on icon at bounding box center [921, 77] width 20 height 20
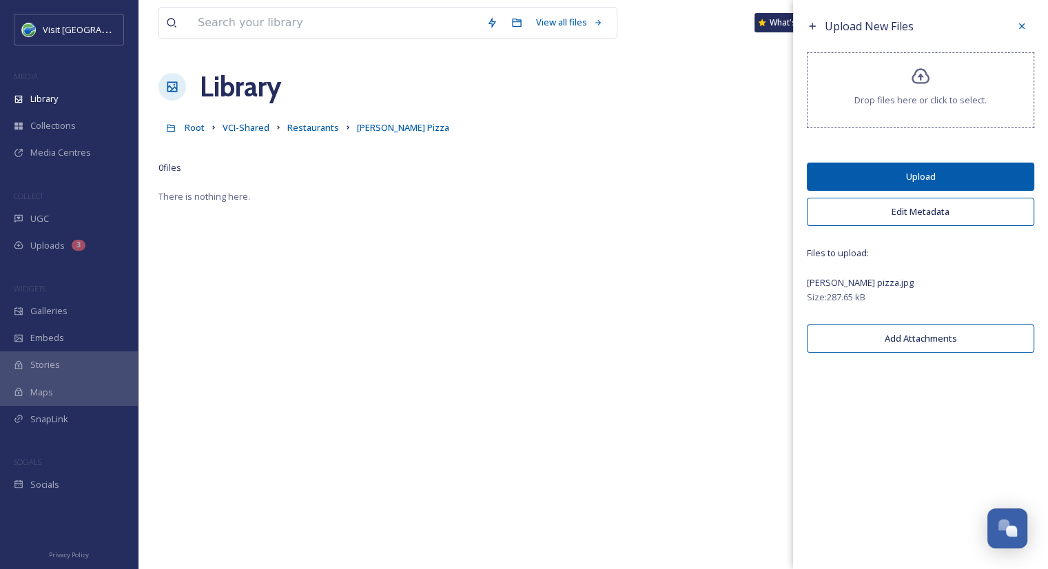
click at [958, 183] on button "Upload" at bounding box center [920, 177] width 227 height 28
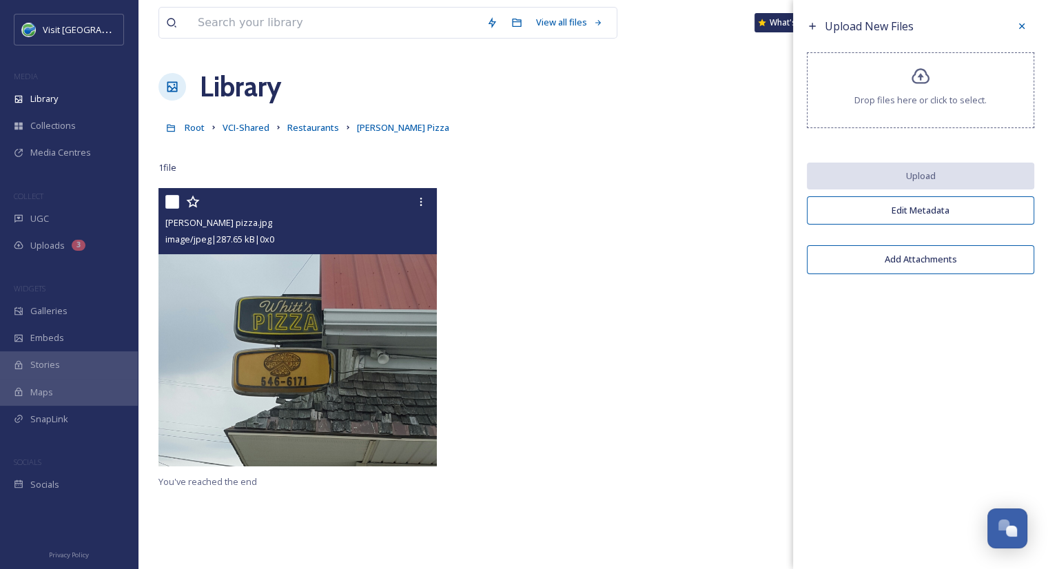
click at [383, 271] on img at bounding box center [297, 327] width 278 height 278
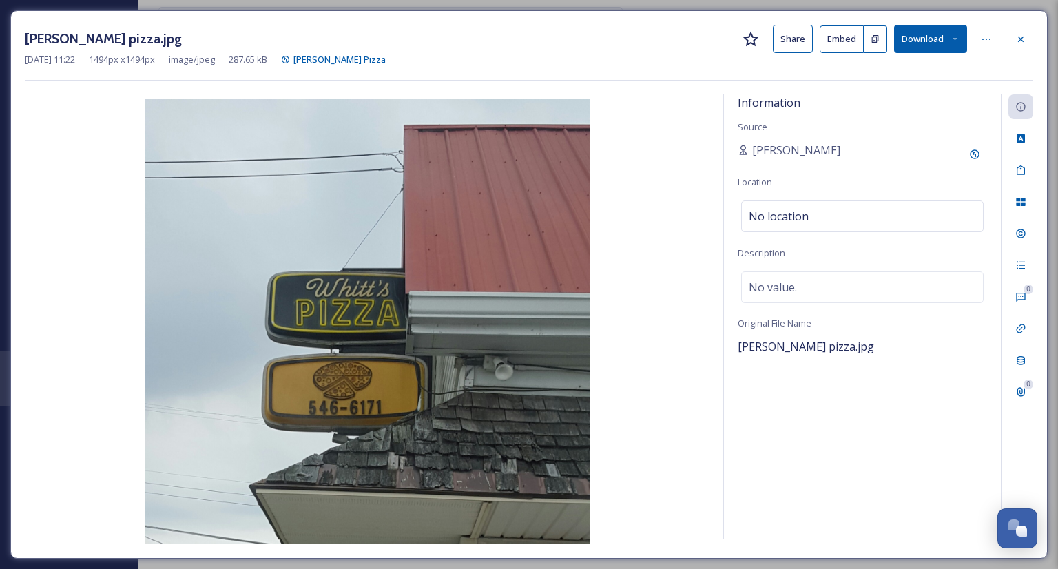
click at [791, 42] on button "Share" at bounding box center [793, 39] width 40 height 28
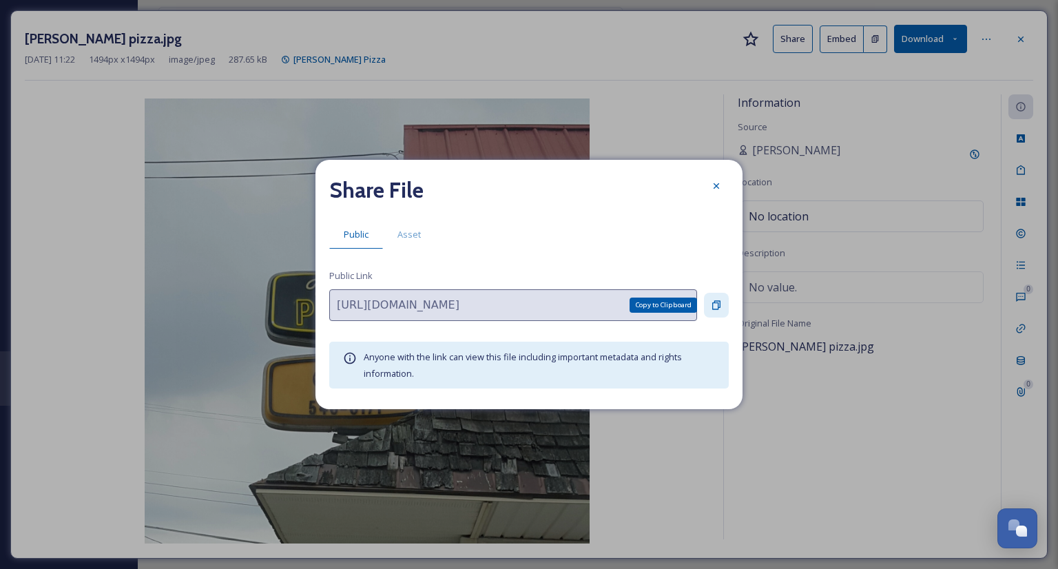
click at [711, 309] on icon at bounding box center [716, 305] width 11 height 11
click at [719, 183] on icon at bounding box center [717, 186] width 6 height 6
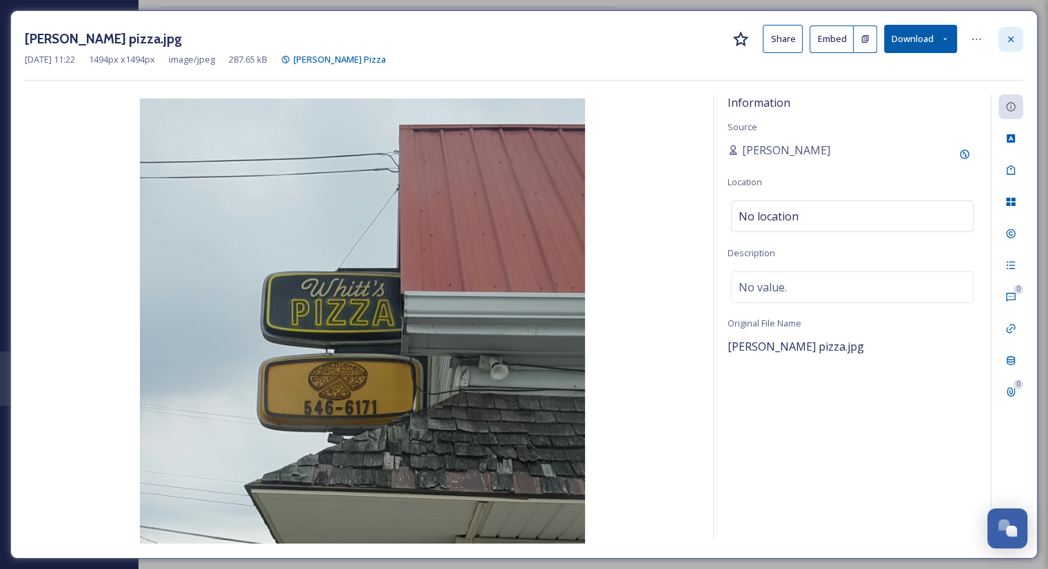
click at [1009, 38] on icon at bounding box center [1010, 39] width 11 height 11
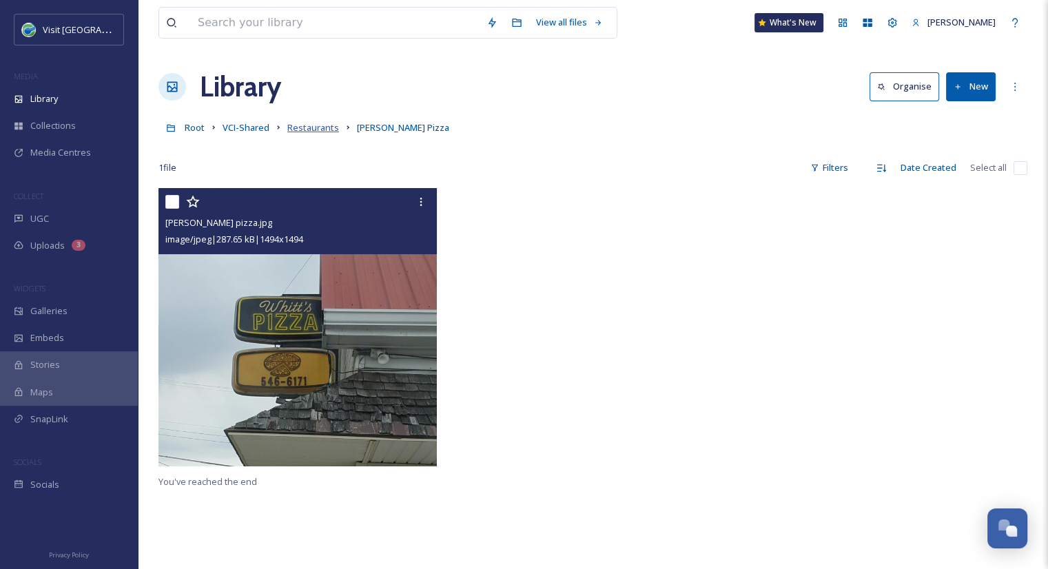
click at [317, 124] on span "Restaurants" at bounding box center [313, 127] width 52 height 12
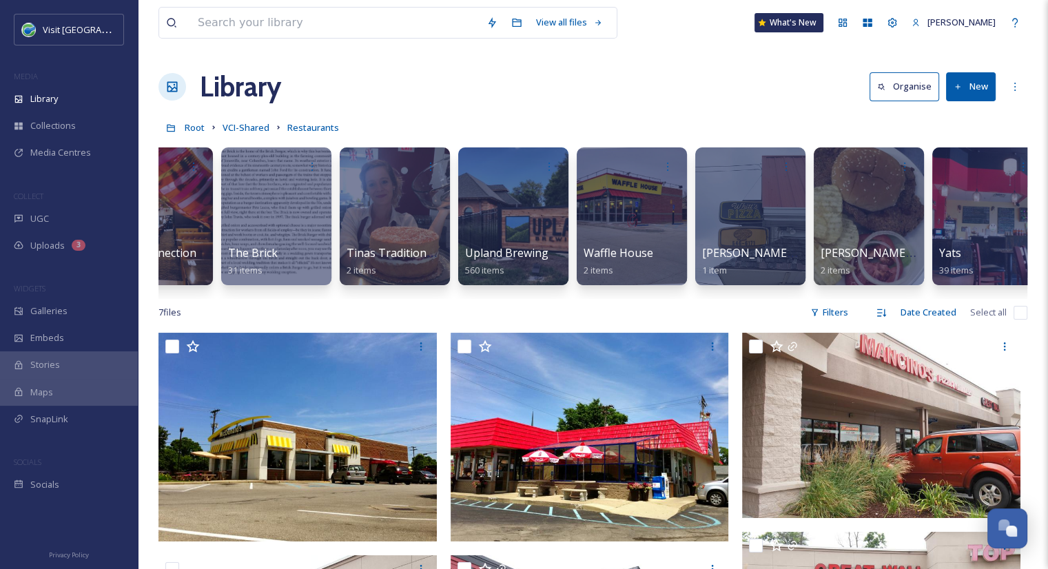
scroll to position [0, 12639]
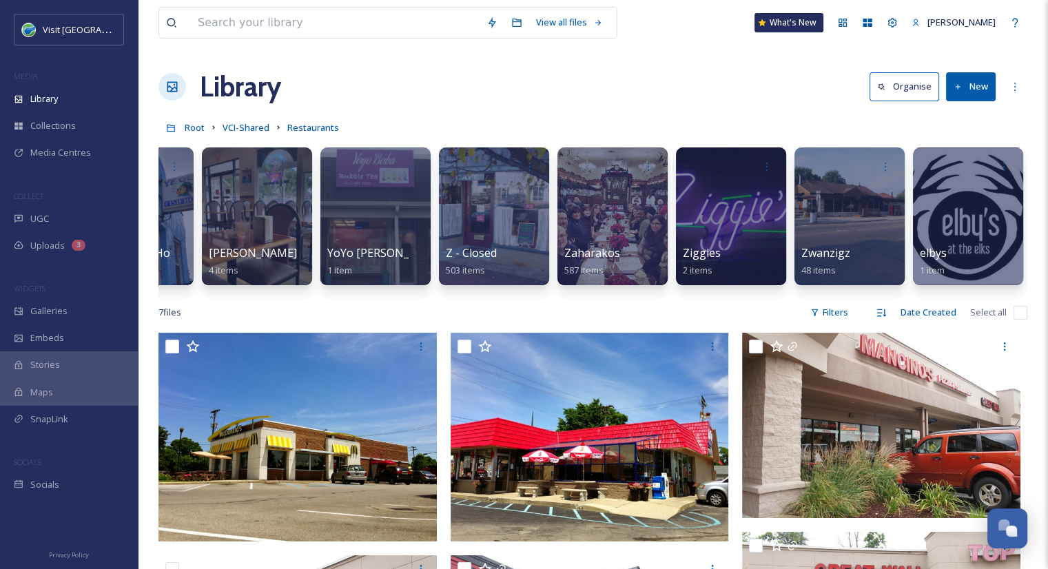
click at [824, 255] on span "Zwanzigz" at bounding box center [825, 252] width 49 height 15
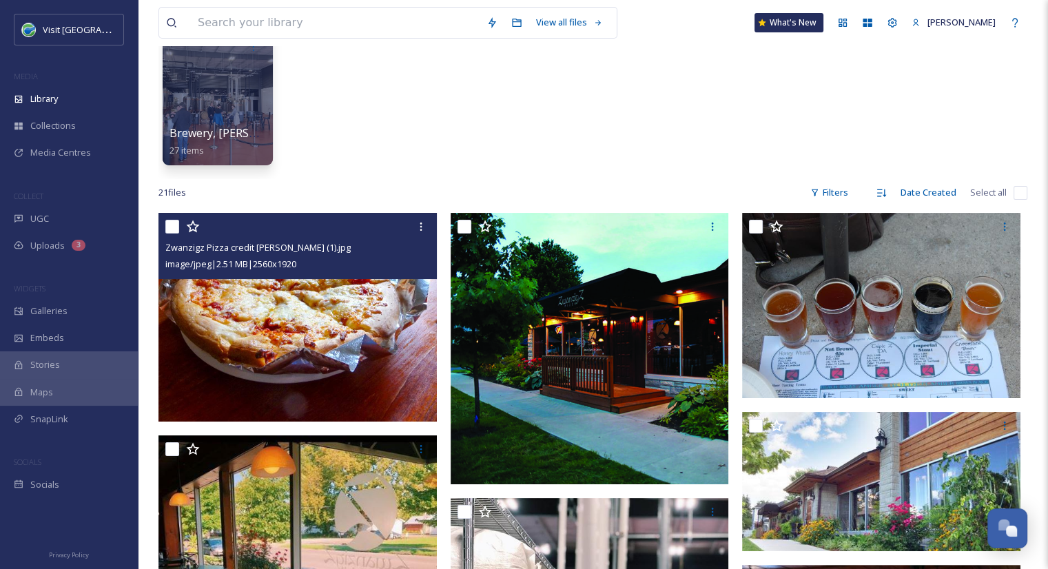
scroll to position [121, 0]
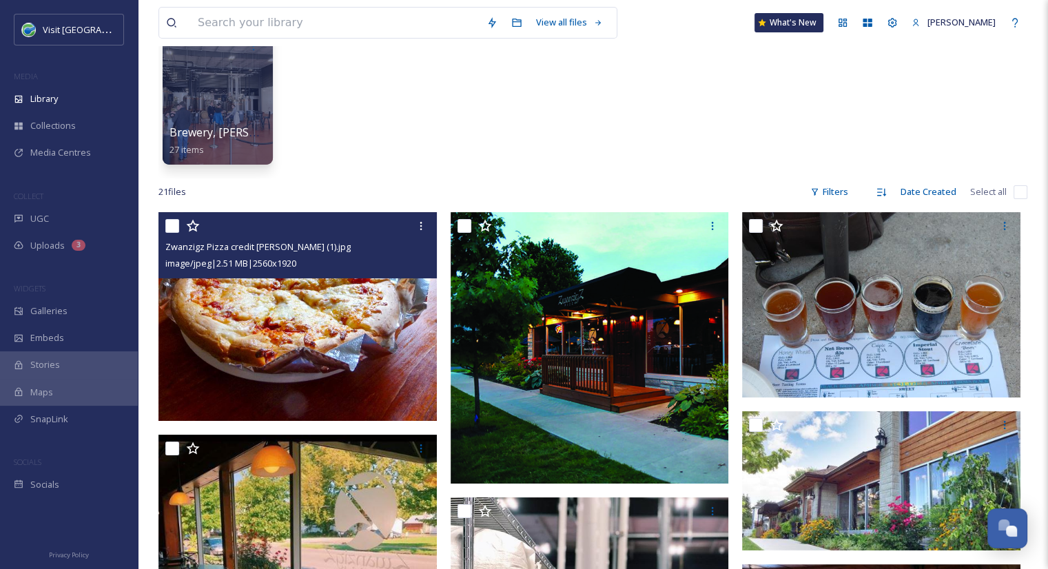
click at [329, 361] on img at bounding box center [297, 316] width 278 height 209
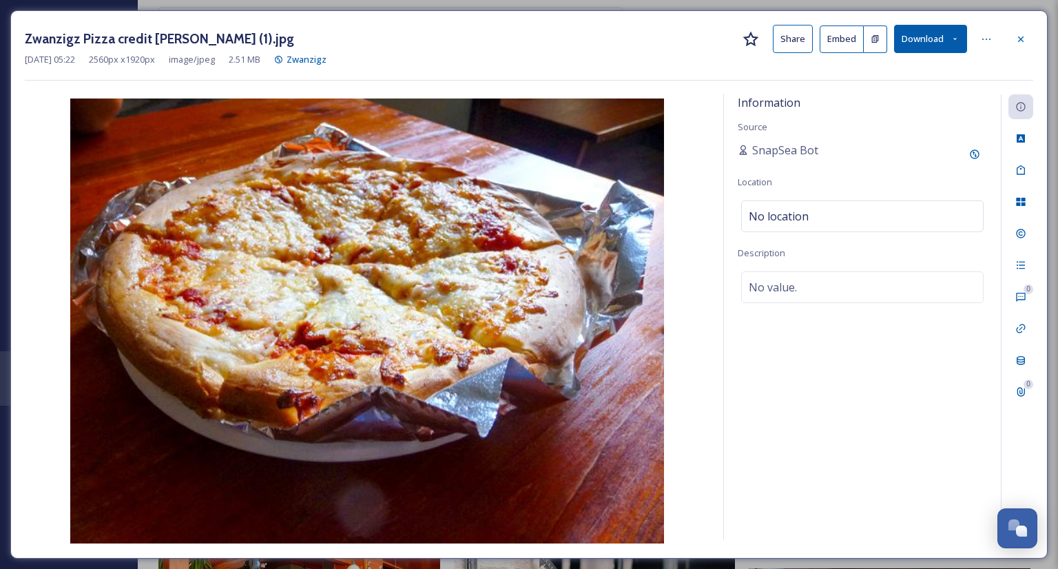
click at [778, 37] on button "Share" at bounding box center [793, 39] width 40 height 28
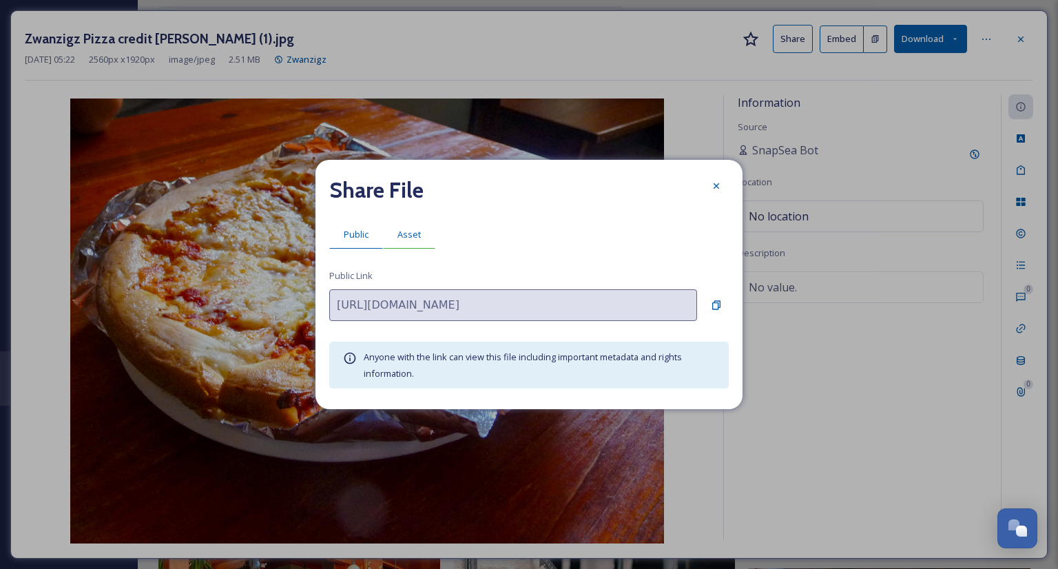
click at [417, 229] on span "Asset" at bounding box center [408, 234] width 23 height 13
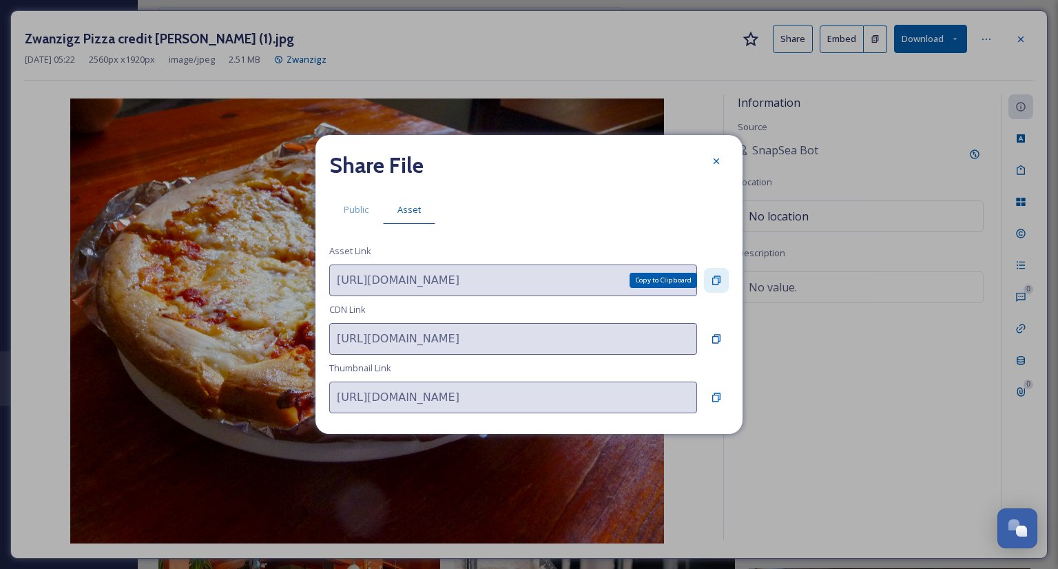
click at [721, 276] on icon at bounding box center [716, 280] width 11 height 11
click at [707, 163] on div at bounding box center [716, 161] width 25 height 25
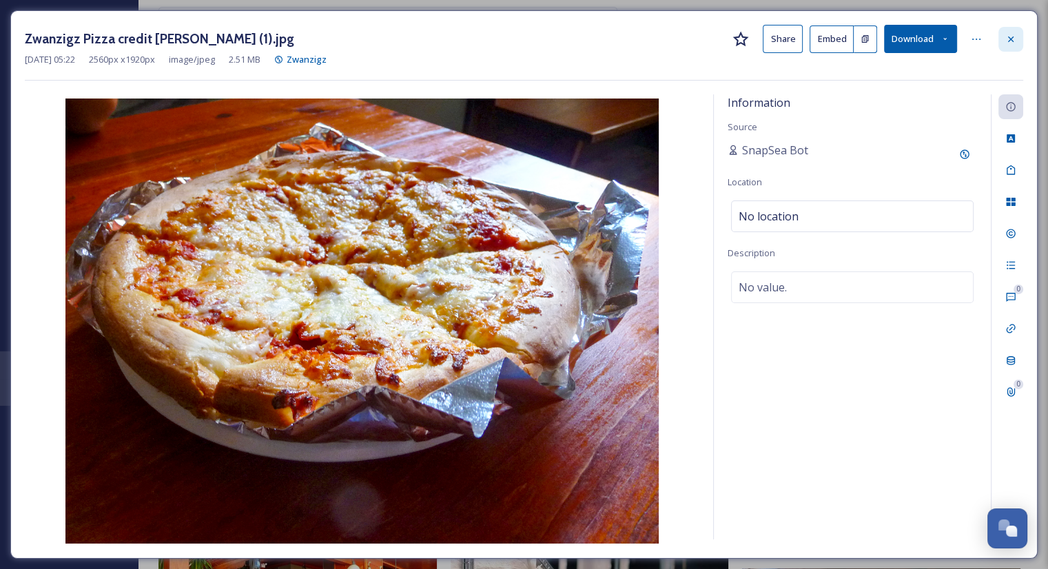
click at [1011, 45] on div at bounding box center [1010, 39] width 25 height 25
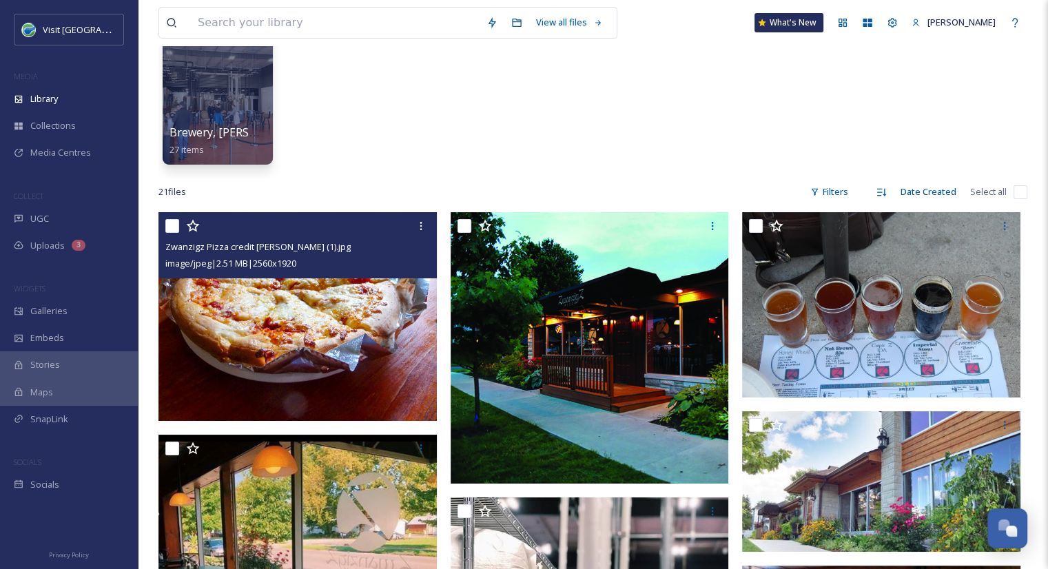
click at [527, 141] on div "Brewery, Jackson St 27 items" at bounding box center [592, 99] width 869 height 158
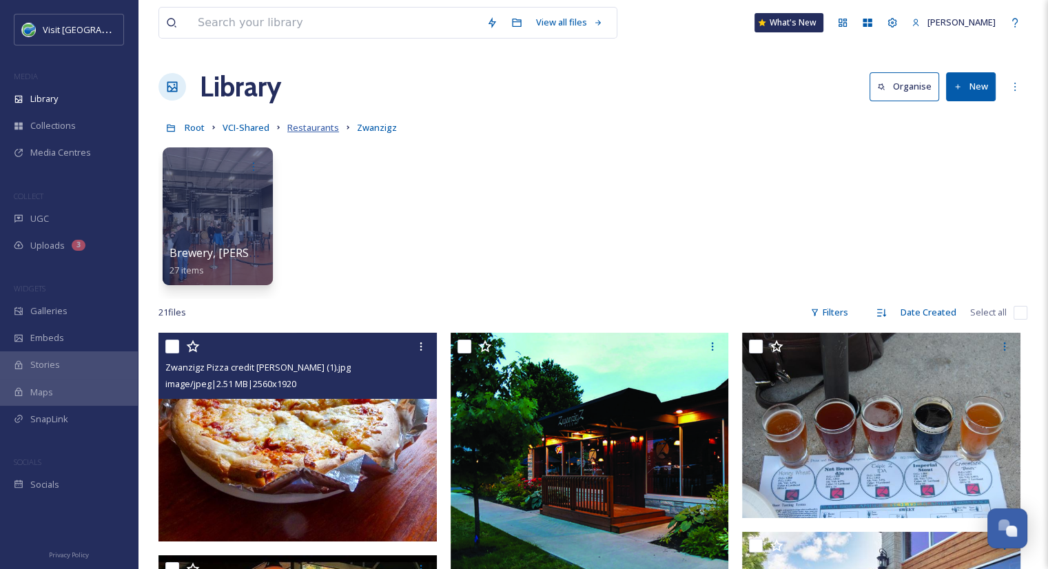
click at [318, 127] on span "Restaurants" at bounding box center [313, 127] width 52 height 12
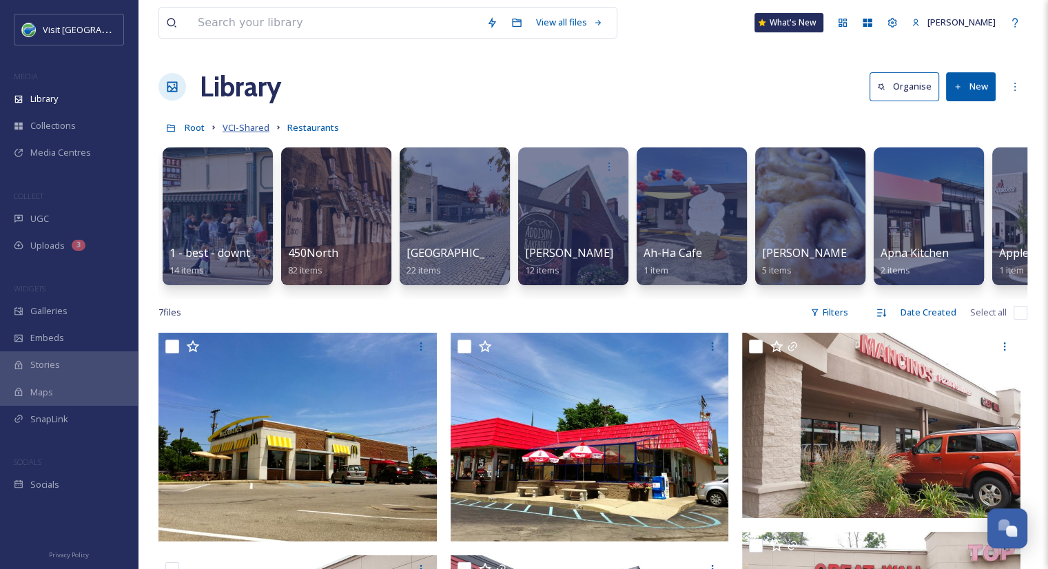
click at [255, 125] on span "VCI-Shared" at bounding box center [246, 127] width 47 height 12
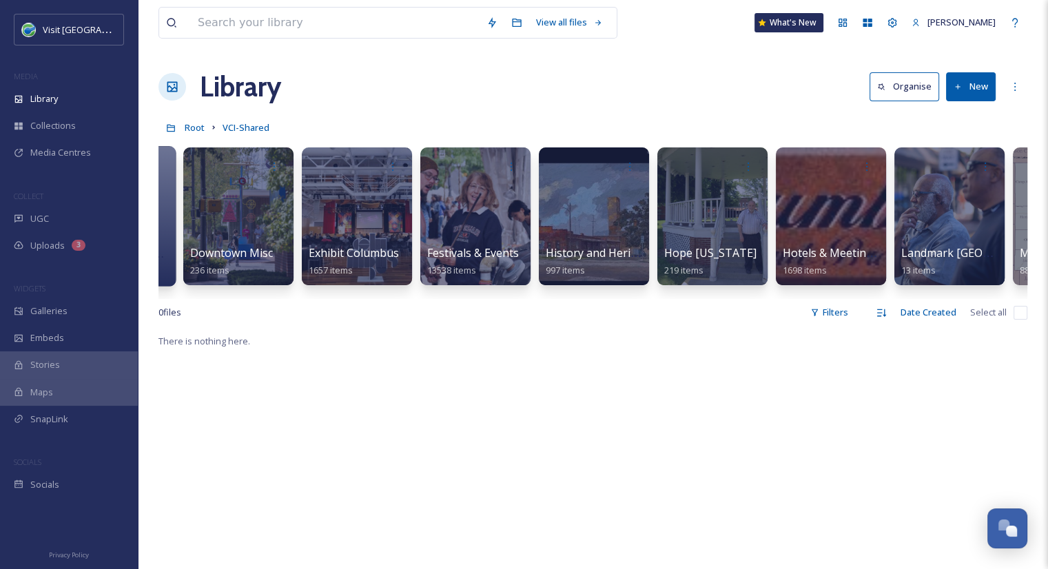
scroll to position [0, 696]
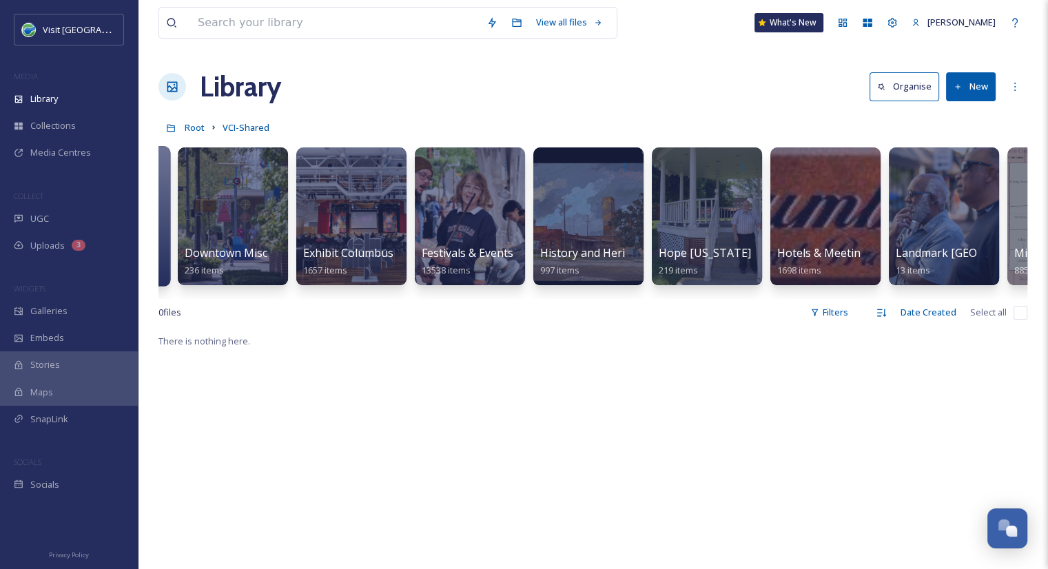
click at [836, 264] on div "Hotels & Meeting Spaces 1698 items" at bounding box center [825, 262] width 96 height 34
click at [807, 254] on span "Hotels & Meeting Spaces" at bounding box center [842, 253] width 132 height 15
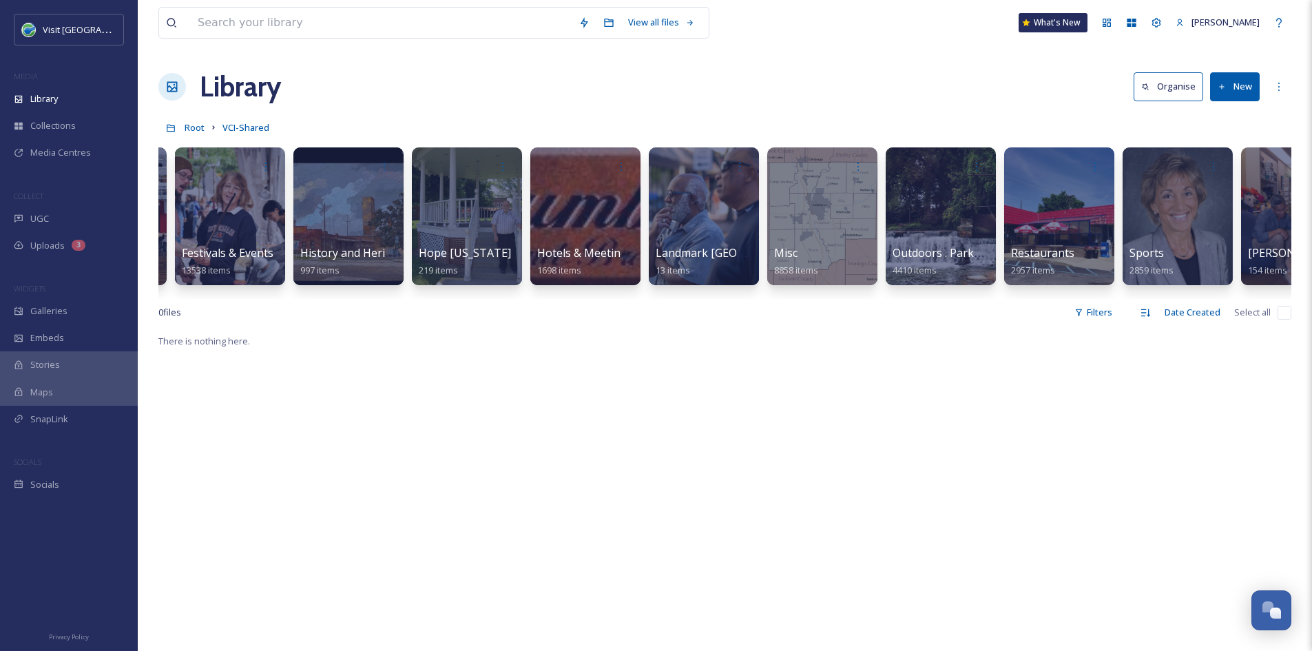
scroll to position [0, 1355]
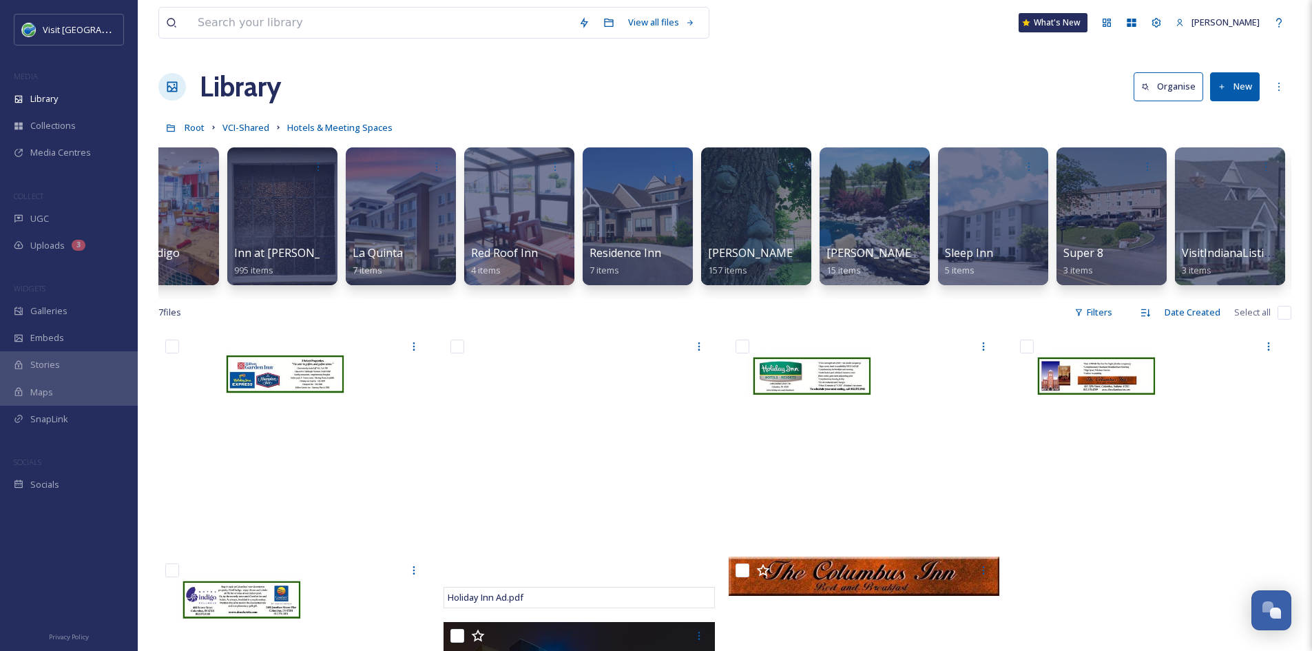
scroll to position [0, 1478]
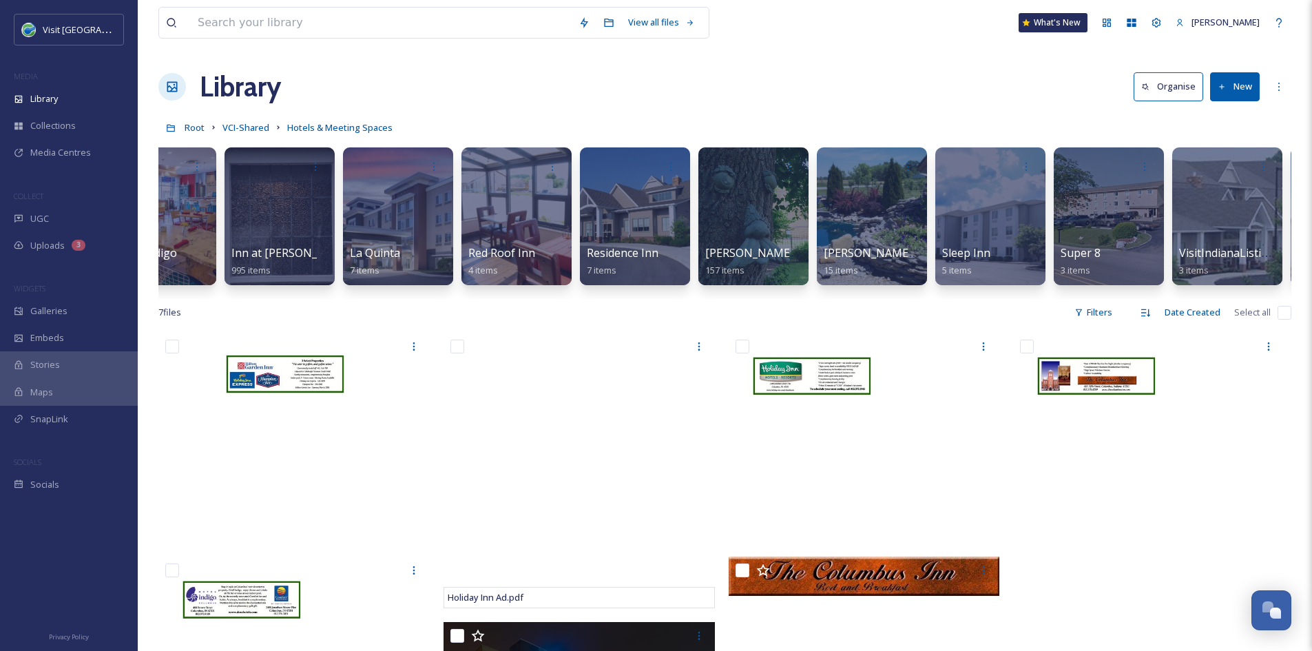
click at [1047, 80] on button "New" at bounding box center [1235, 86] width 50 height 28
click at [1047, 174] on span "Folder" at bounding box center [1219, 172] width 26 height 13
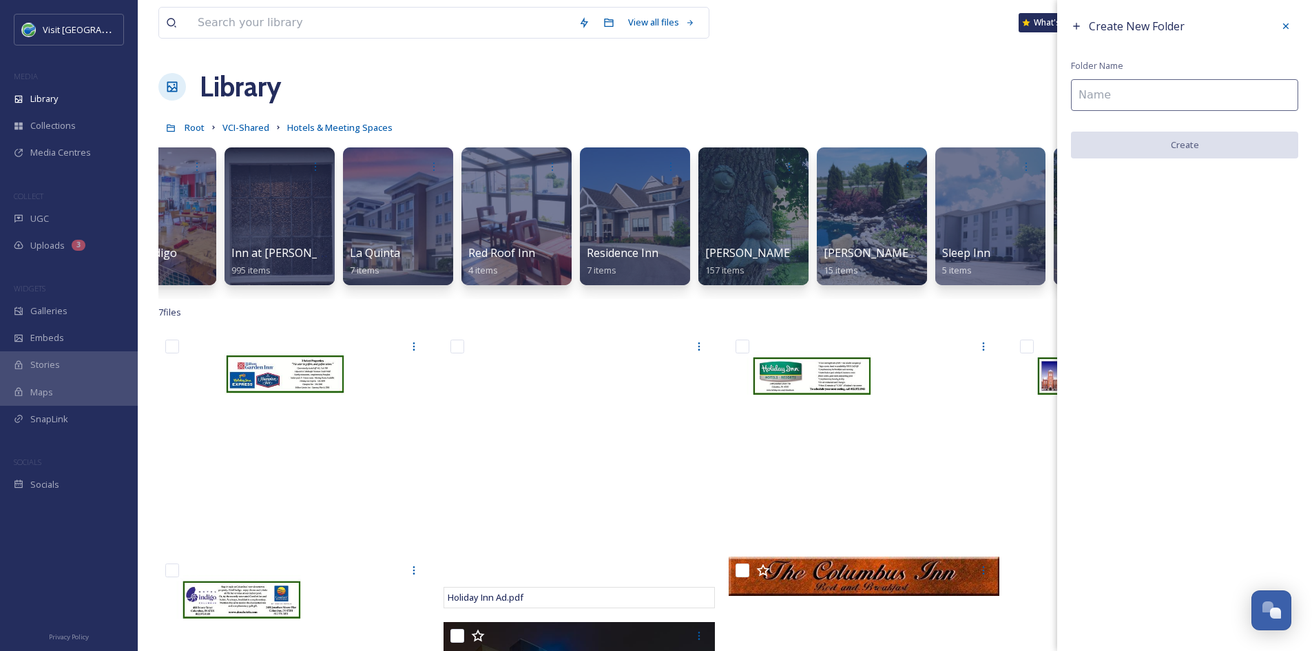
click at [1047, 100] on input at bounding box center [1184, 95] width 227 height 32
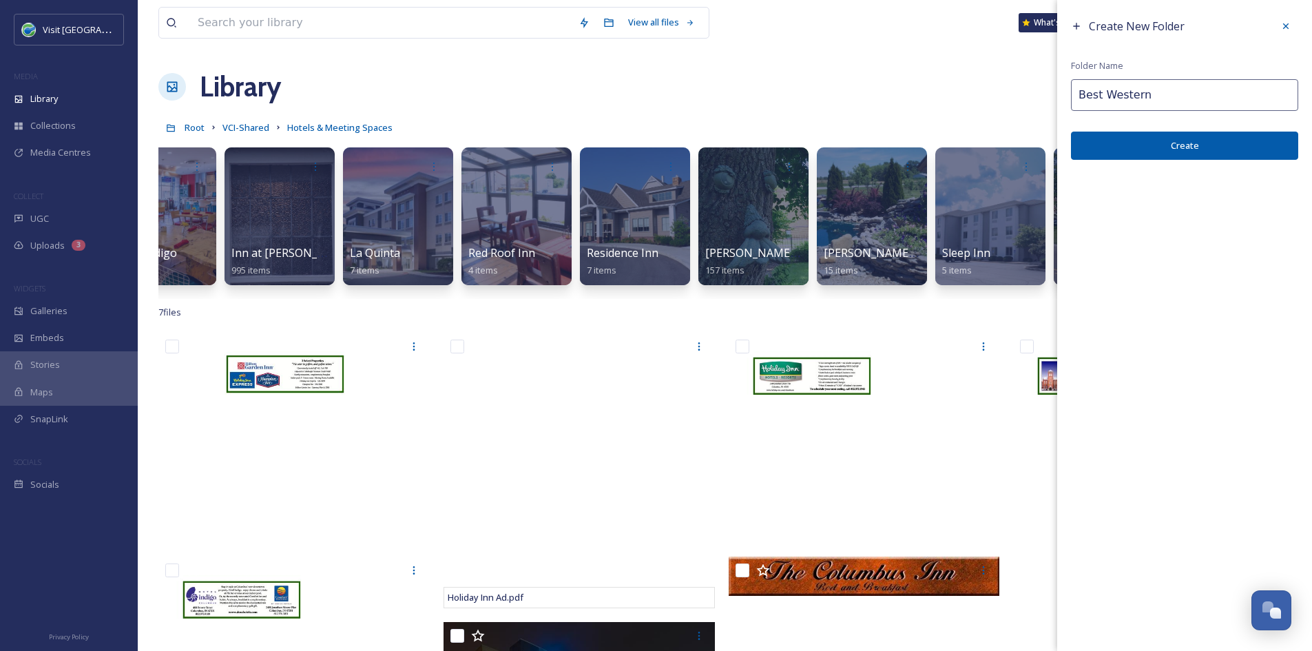
type input "Best Western"
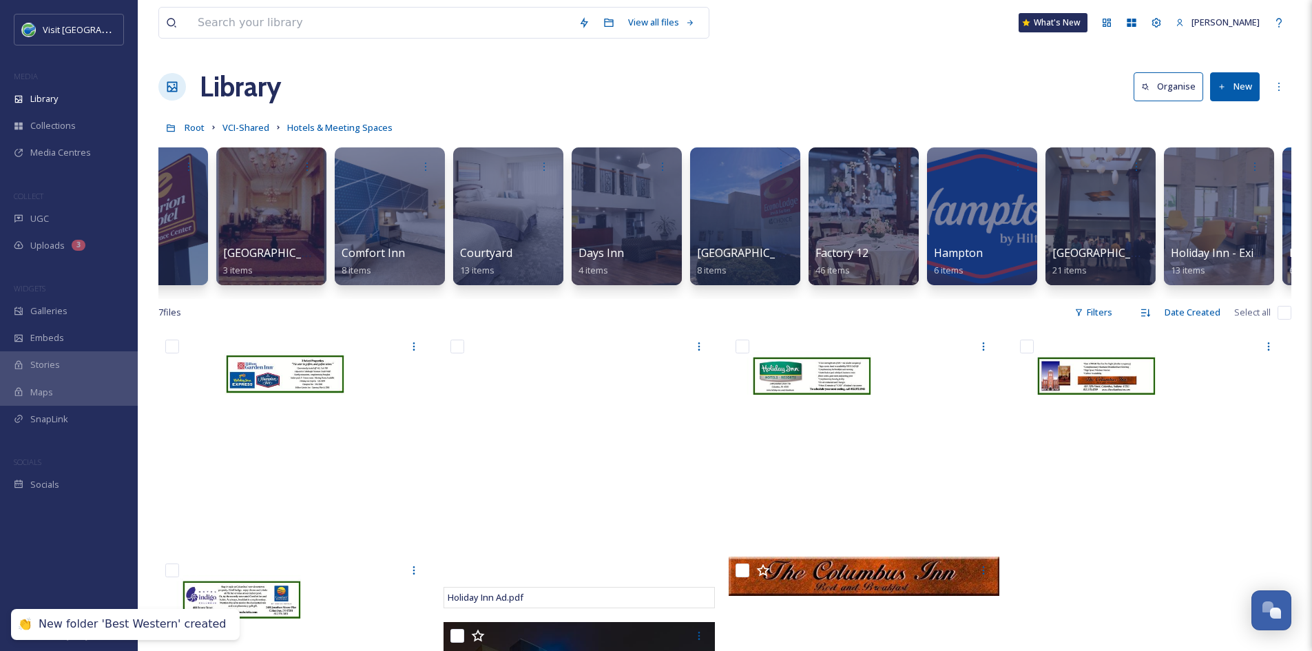
scroll to position [0, 0]
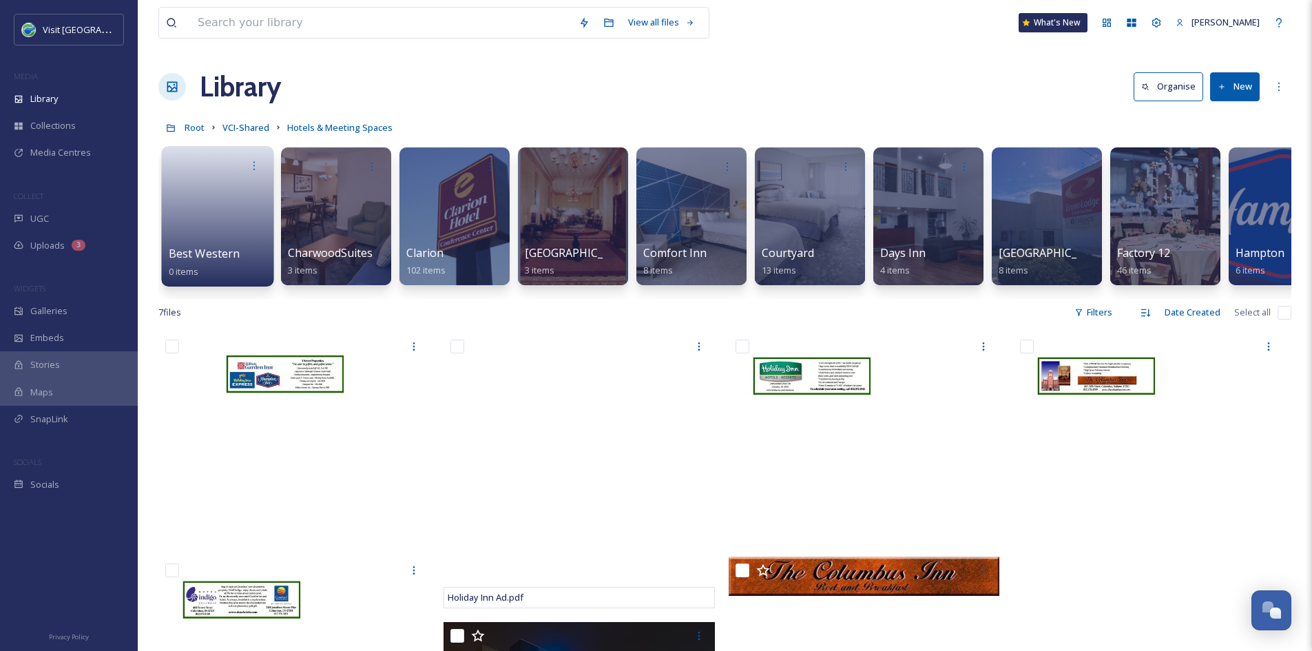
click at [213, 237] on link at bounding box center [218, 211] width 99 height 67
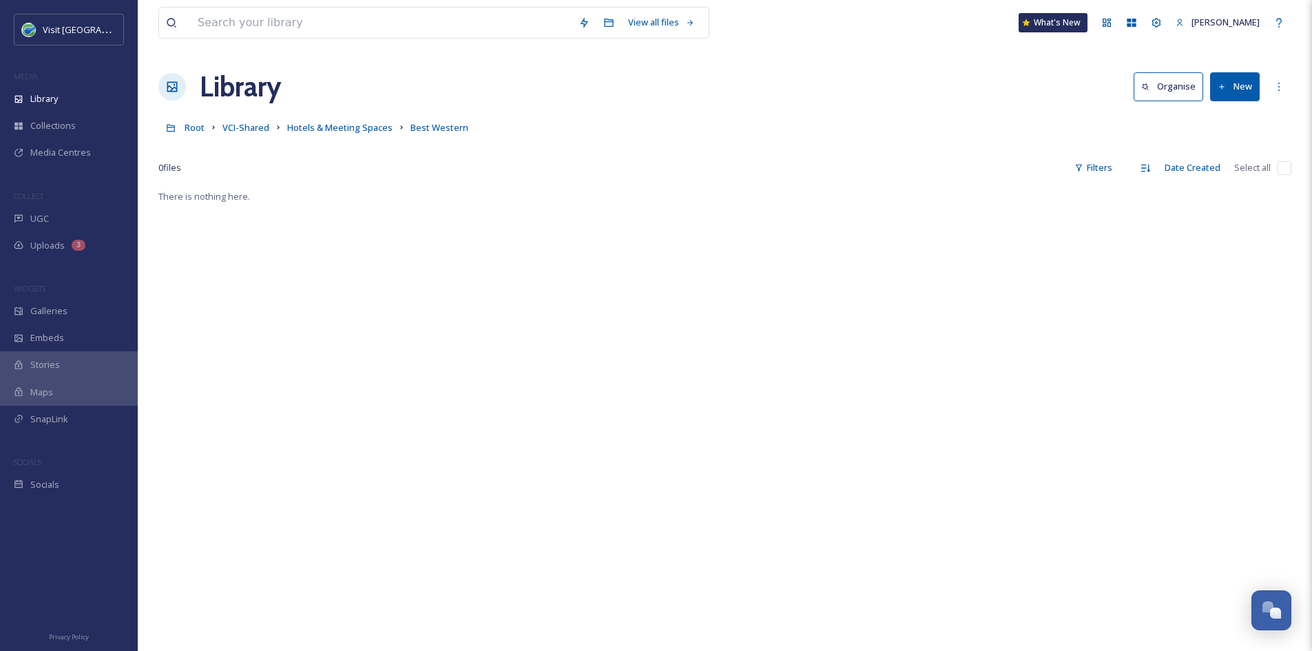
click at [1047, 90] on button "New" at bounding box center [1235, 86] width 50 height 28
click at [1047, 112] on span "File Upload" at bounding box center [1228, 118] width 45 height 13
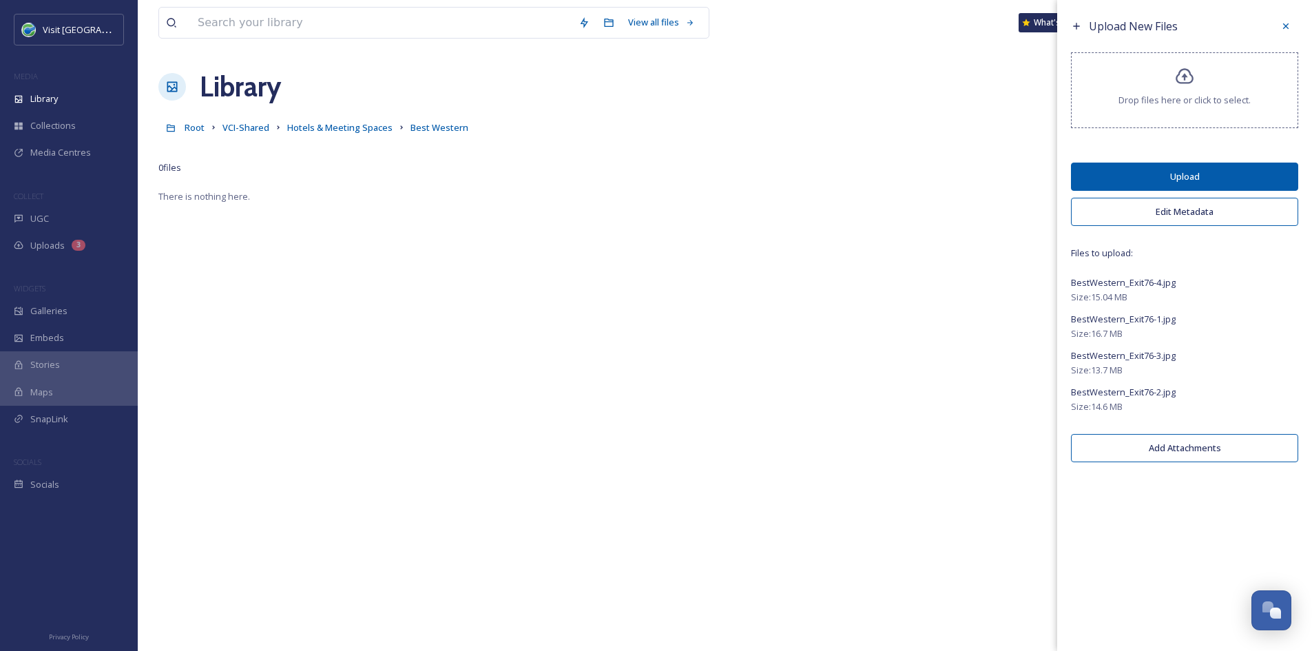
click at [1047, 180] on button "Upload" at bounding box center [1184, 177] width 227 height 28
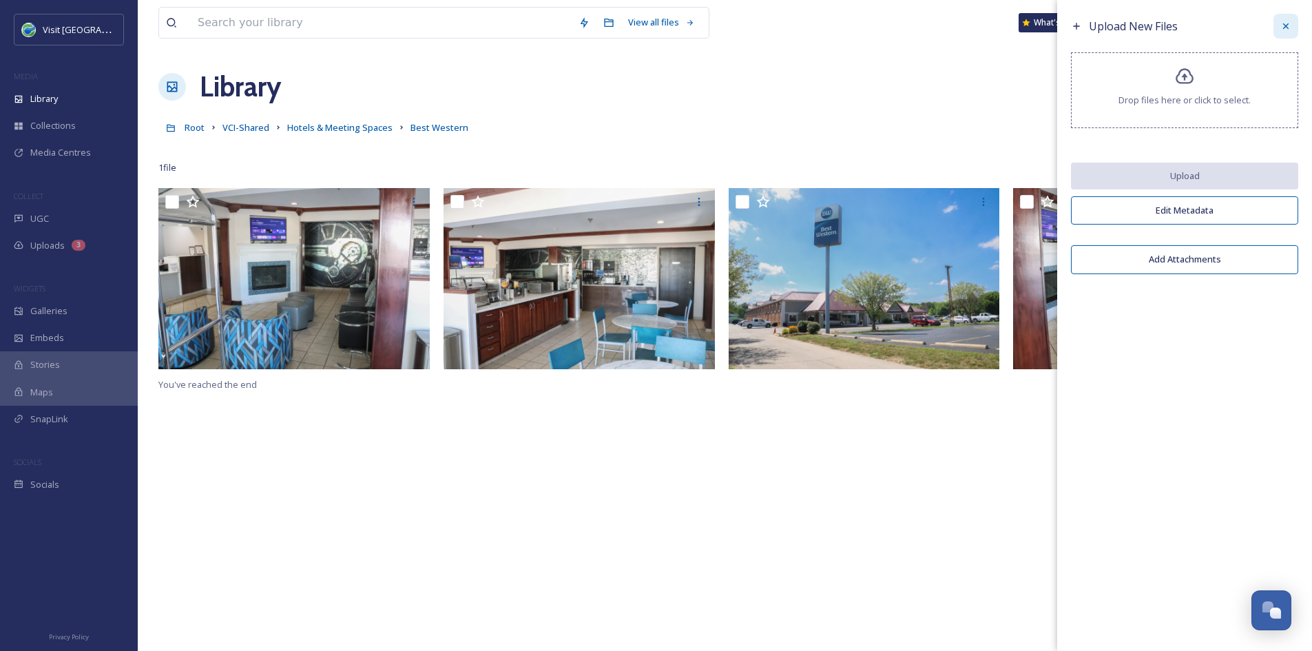
click at [1047, 30] on icon at bounding box center [1286, 26] width 11 height 11
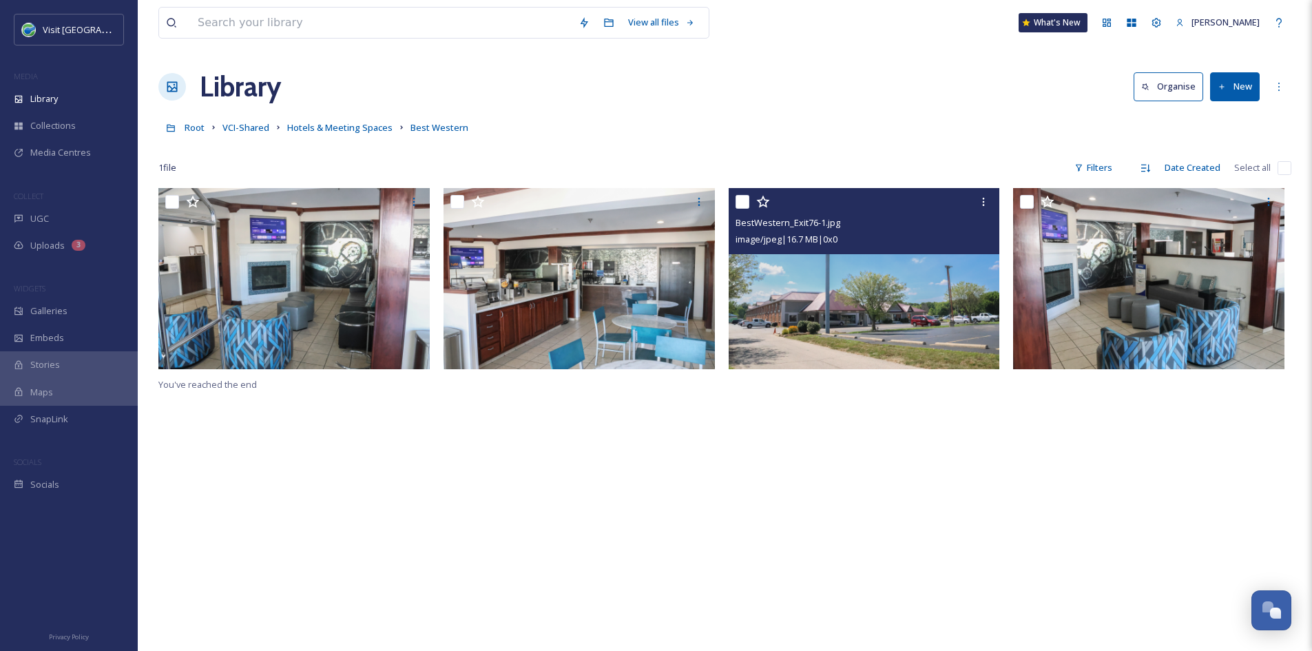
click at [914, 311] on img at bounding box center [864, 278] width 271 height 181
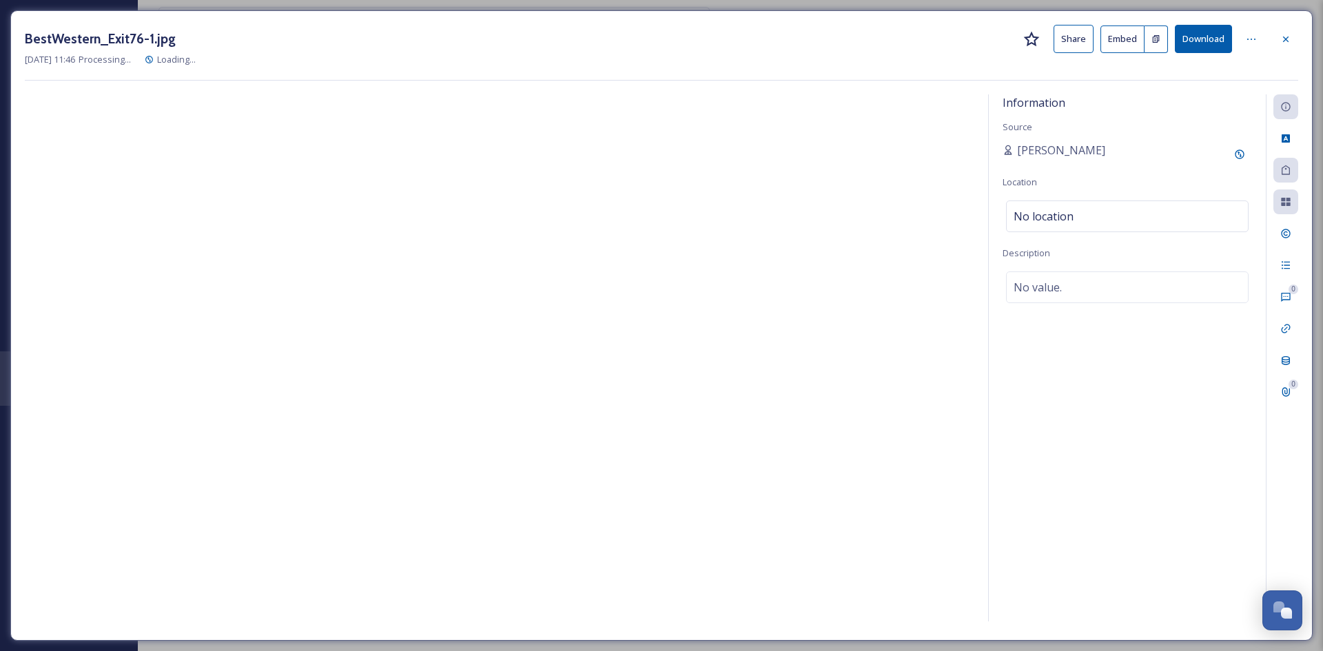
click at [1047, 44] on button "Share" at bounding box center [1073, 39] width 40 height 28
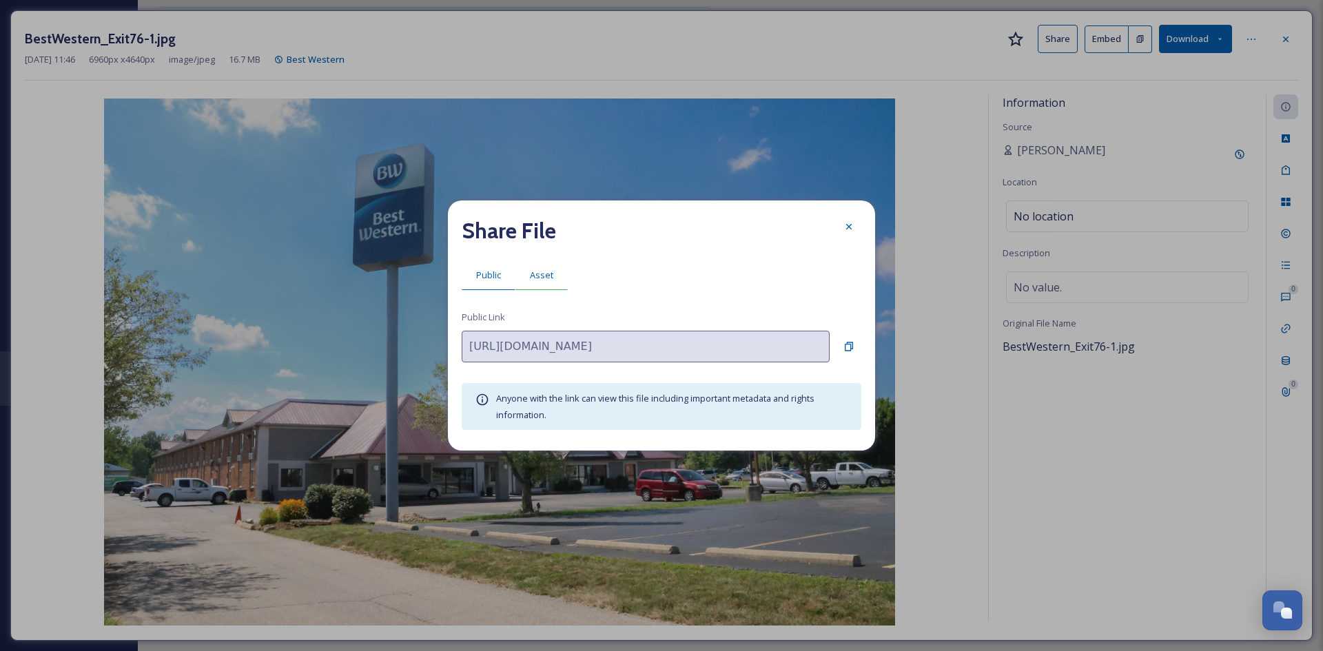
click at [537, 276] on span "Asset" at bounding box center [541, 275] width 23 height 13
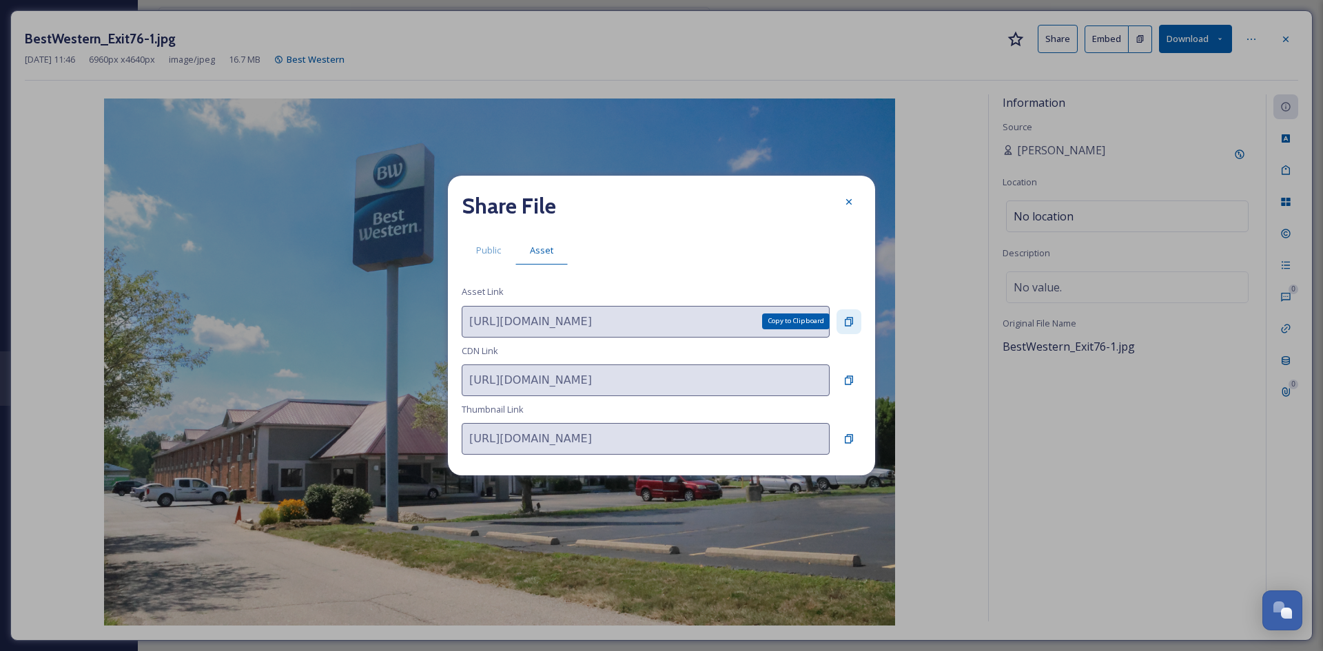
click at [849, 320] on icon at bounding box center [848, 321] width 11 height 11
click at [843, 205] on div at bounding box center [848, 201] width 25 height 25
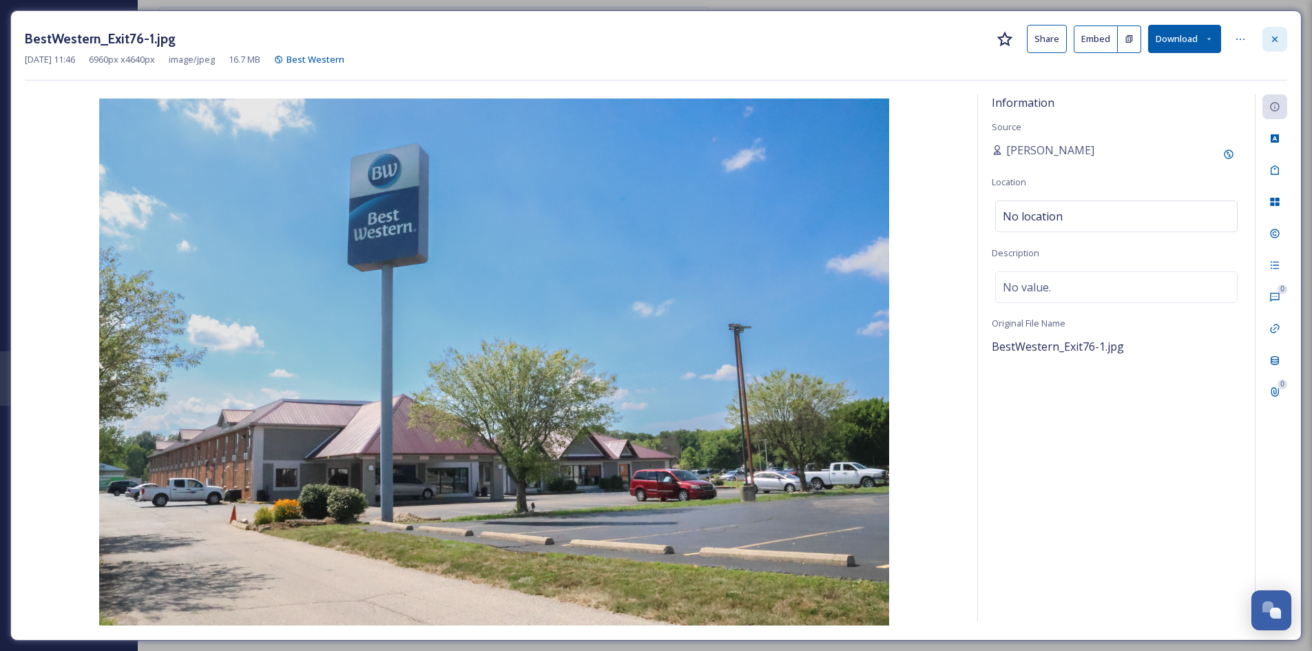
click at [1047, 39] on icon at bounding box center [1275, 39] width 11 height 11
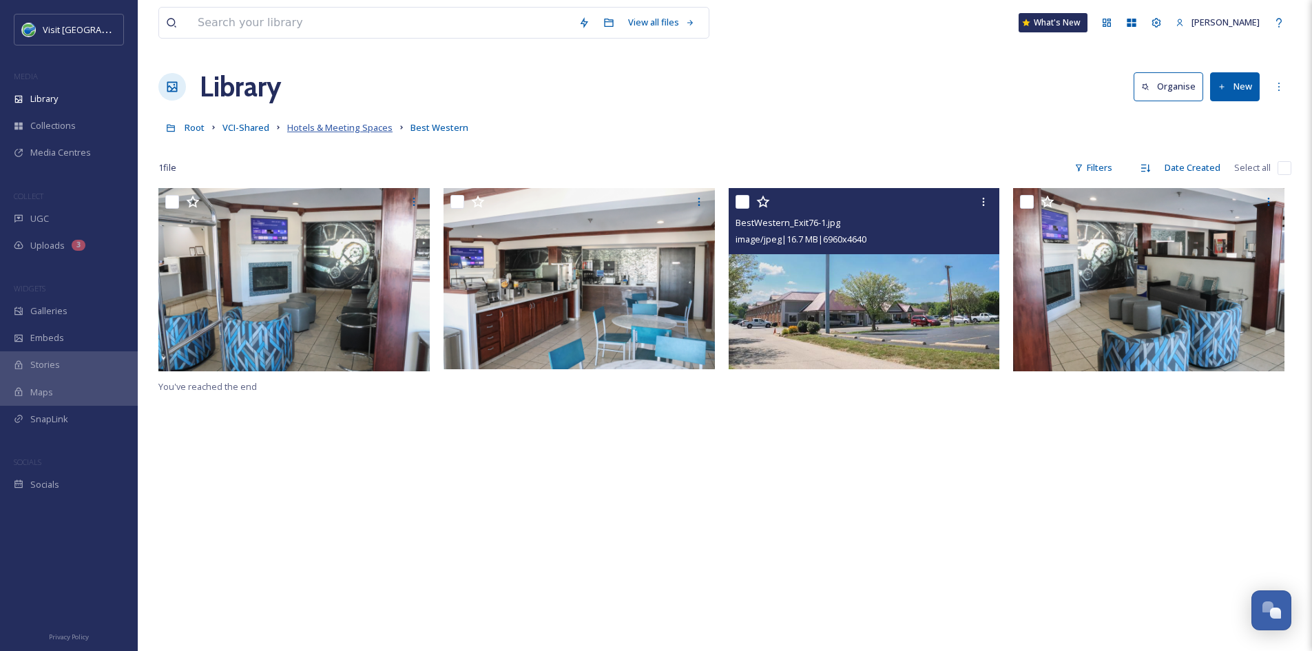
click at [365, 131] on span "Hotels & Meeting Spaces" at bounding box center [339, 127] width 105 height 12
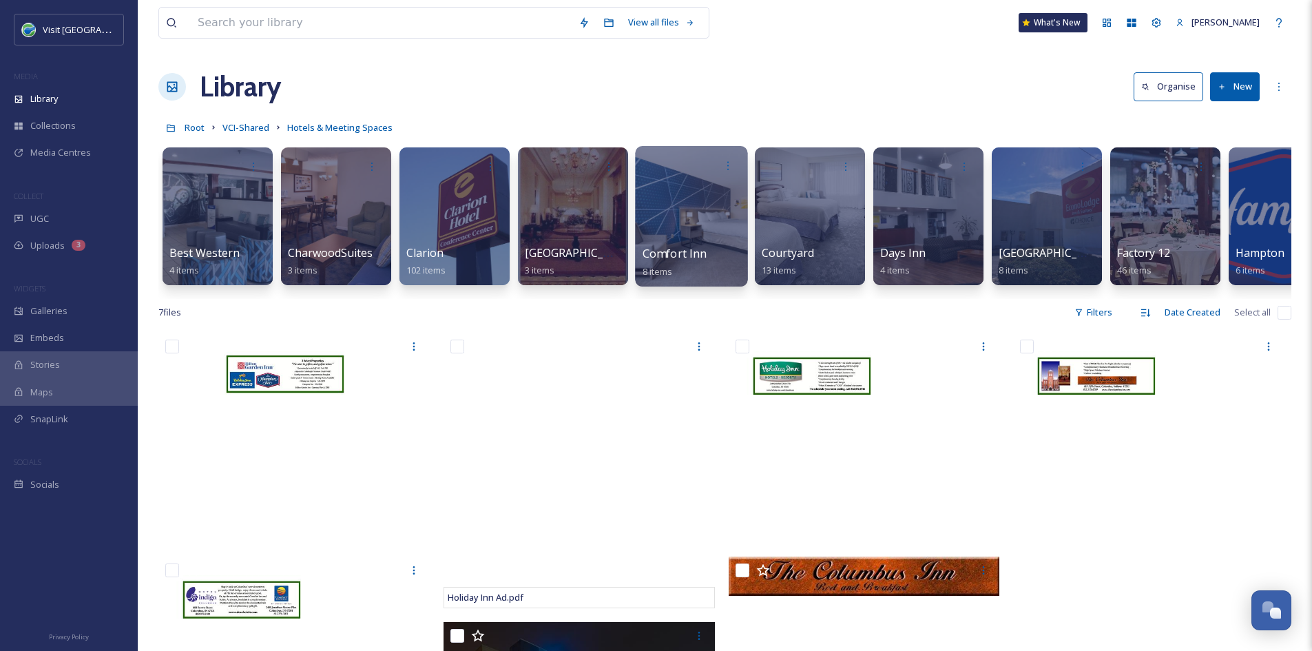
click at [688, 263] on div "Comfort Inn 8 items" at bounding box center [692, 262] width 99 height 34
click at [684, 245] on div at bounding box center [691, 216] width 112 height 141
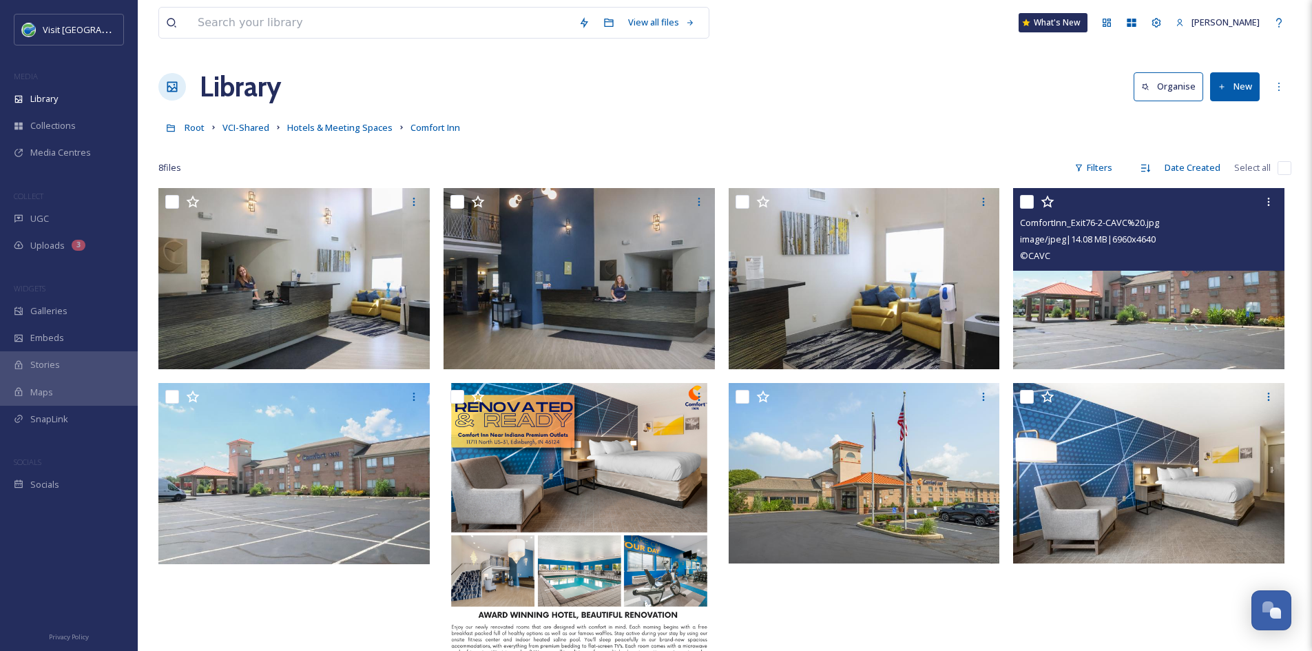
click at [1047, 285] on img at bounding box center [1148, 278] width 271 height 181
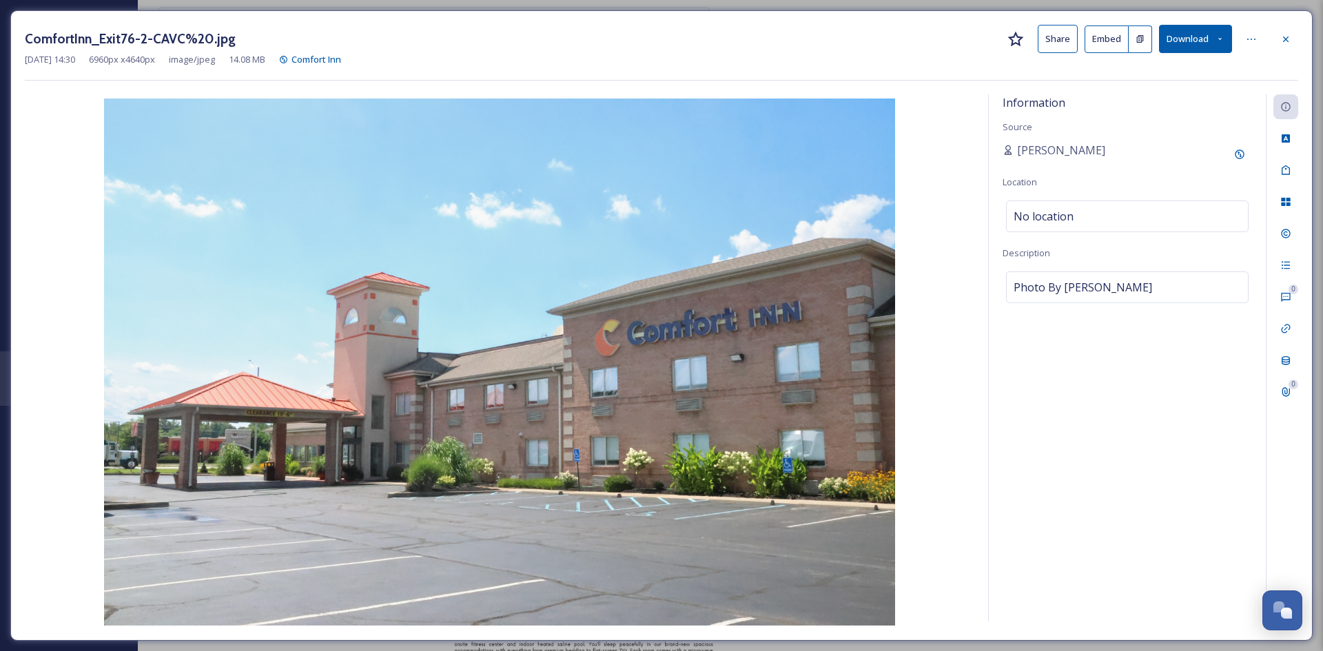
click at [1047, 43] on button "Share" at bounding box center [1057, 39] width 40 height 28
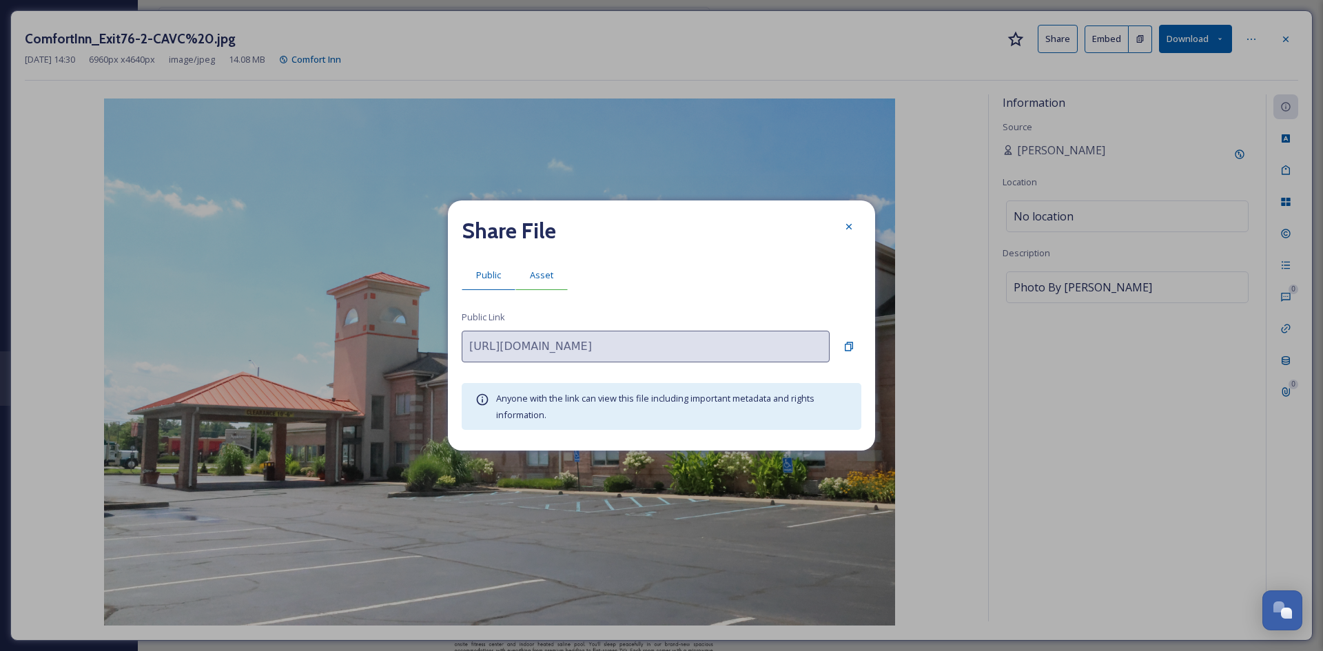
click at [546, 274] on span "Asset" at bounding box center [541, 275] width 23 height 13
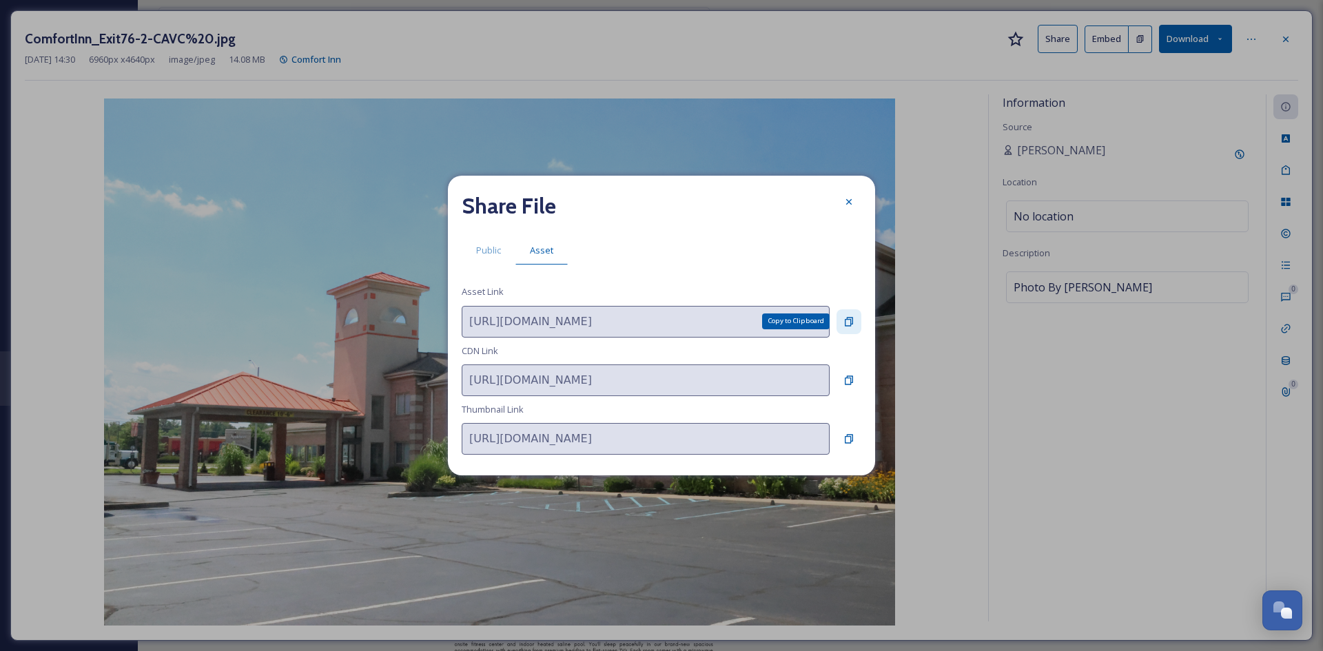
click at [851, 316] on icon at bounding box center [848, 321] width 11 height 11
click at [853, 197] on icon at bounding box center [848, 201] width 11 height 11
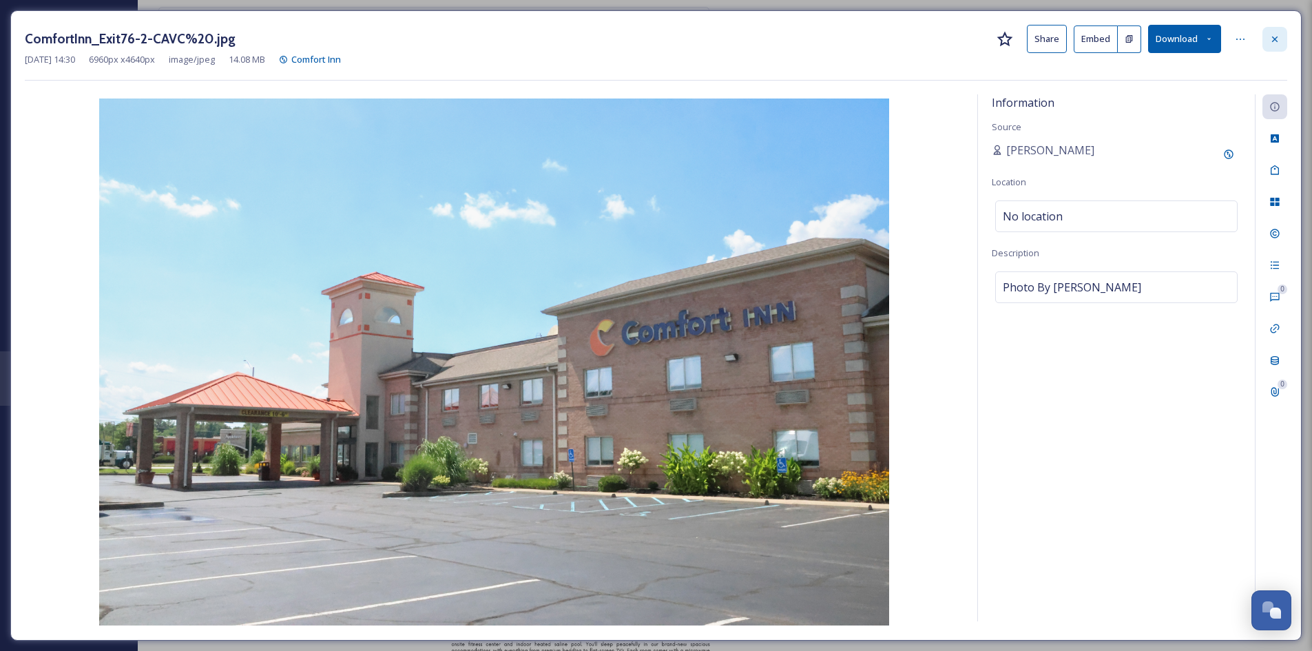
click at [1047, 42] on icon at bounding box center [1275, 39] width 11 height 11
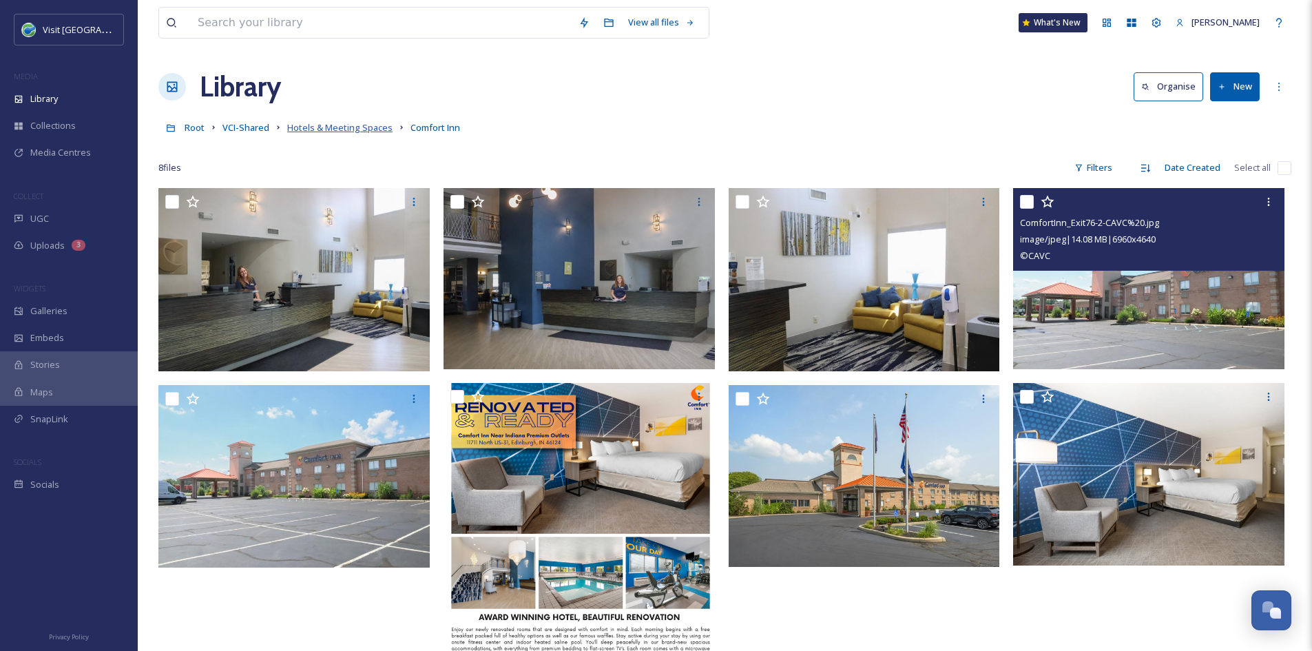
click at [369, 125] on span "Hotels & Meeting Spaces" at bounding box center [339, 127] width 105 height 12
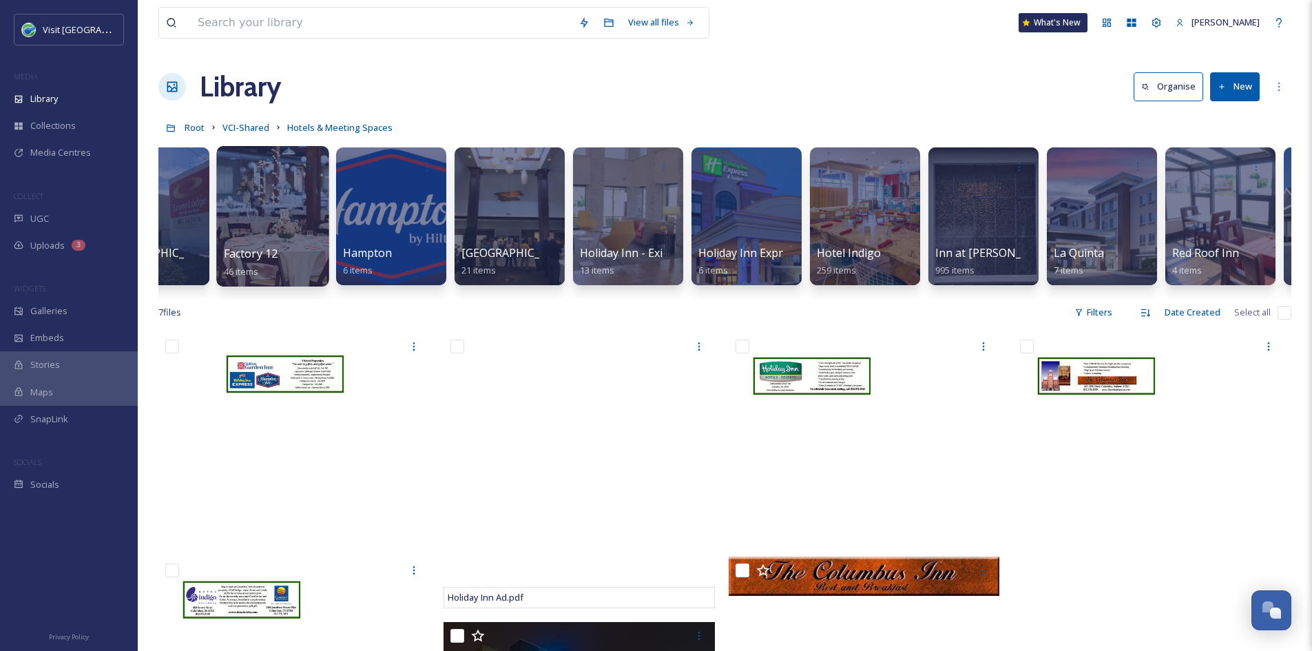
scroll to position [0, 893]
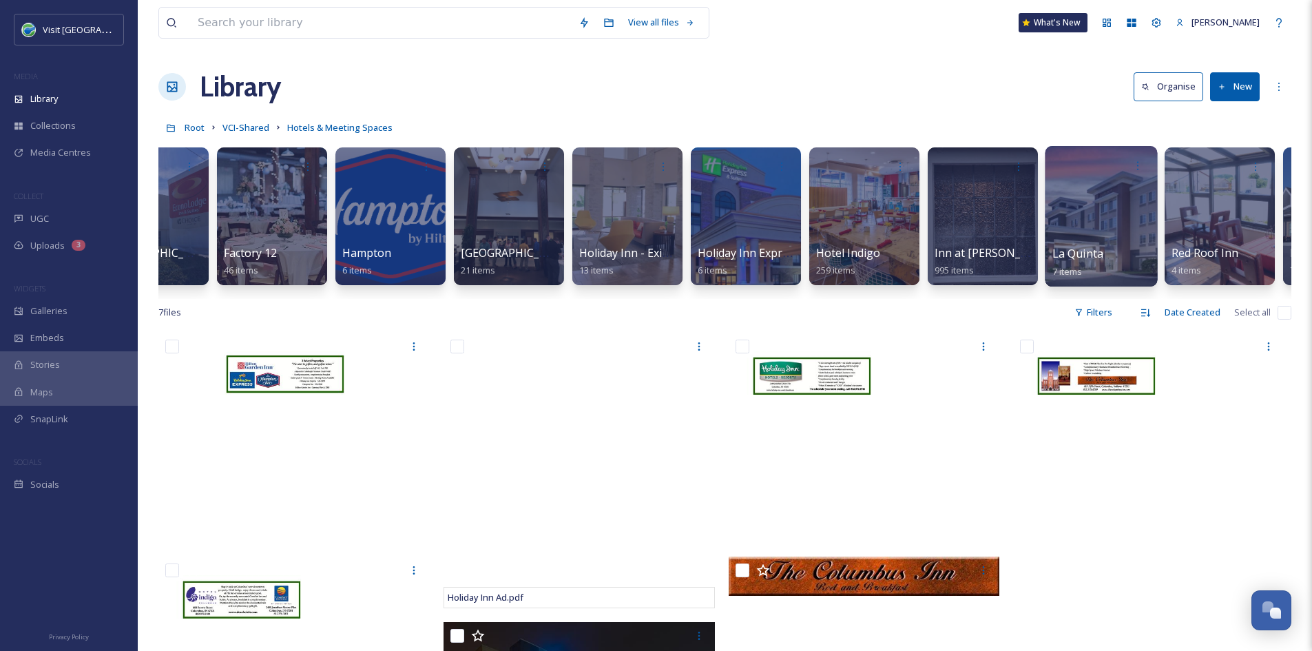
click at [1047, 247] on span "La Quinta" at bounding box center [1078, 253] width 51 height 15
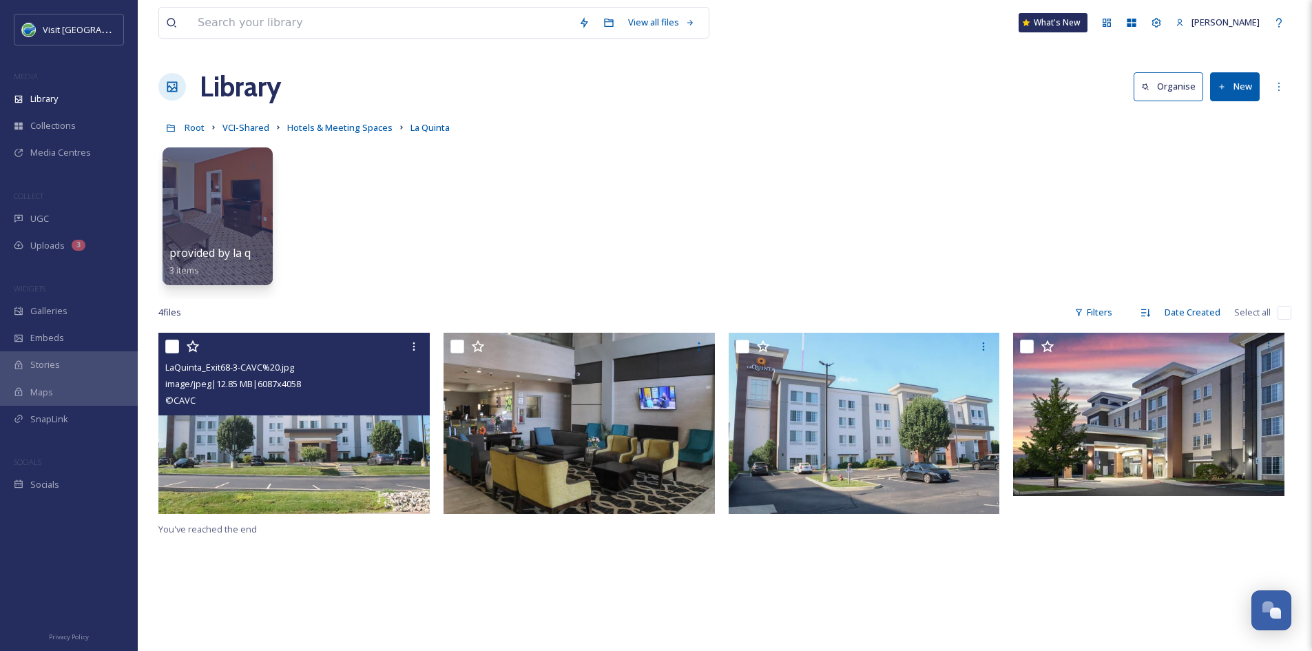
click at [309, 467] on img at bounding box center [293, 423] width 271 height 181
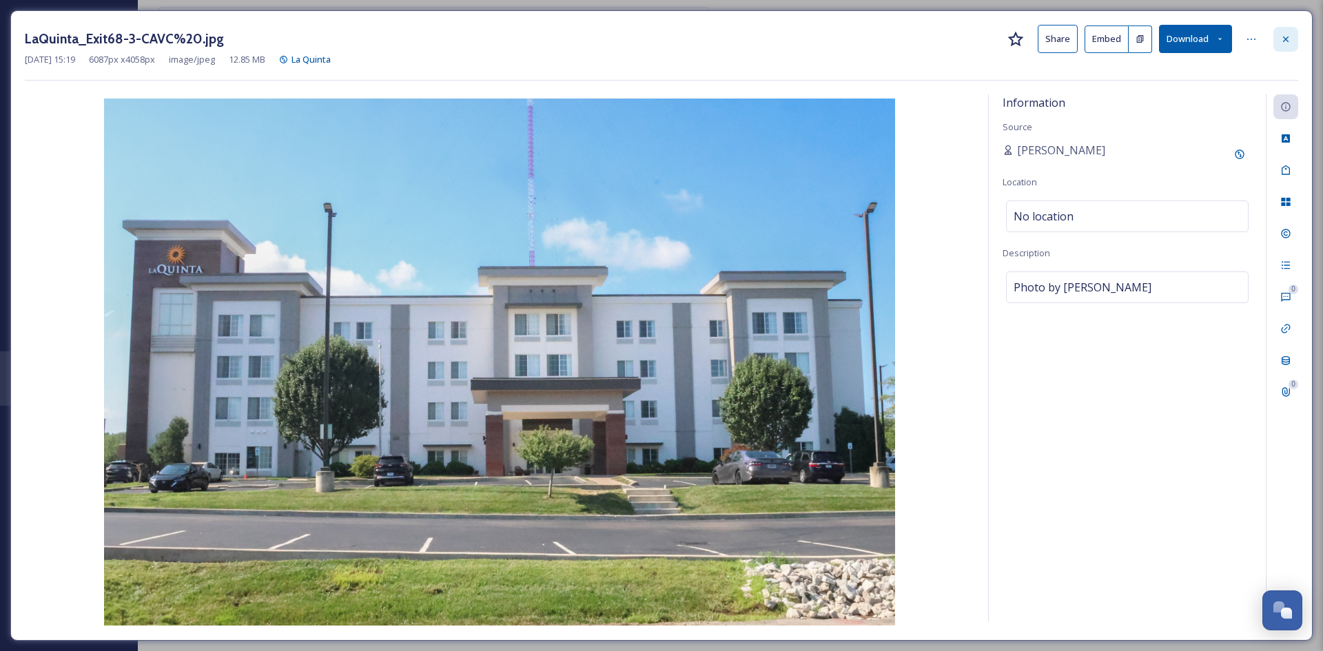
click at [1047, 40] on div at bounding box center [1285, 39] width 25 height 25
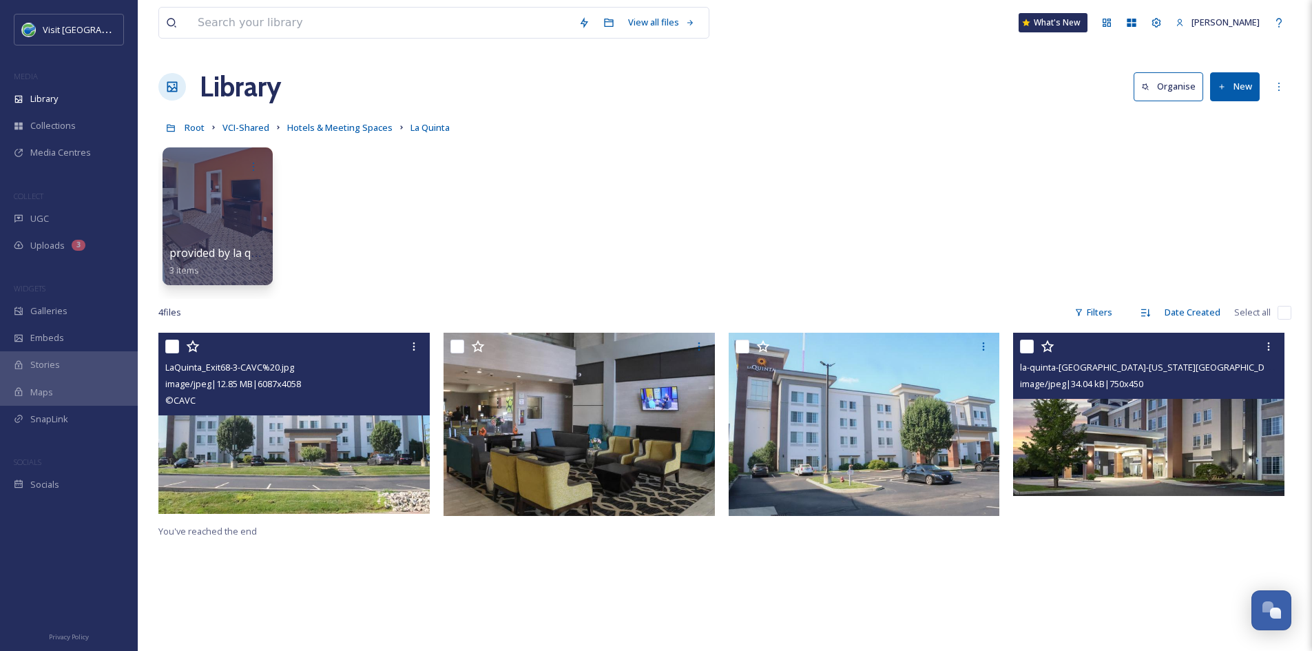
click at [1047, 444] on img at bounding box center [1148, 414] width 271 height 163
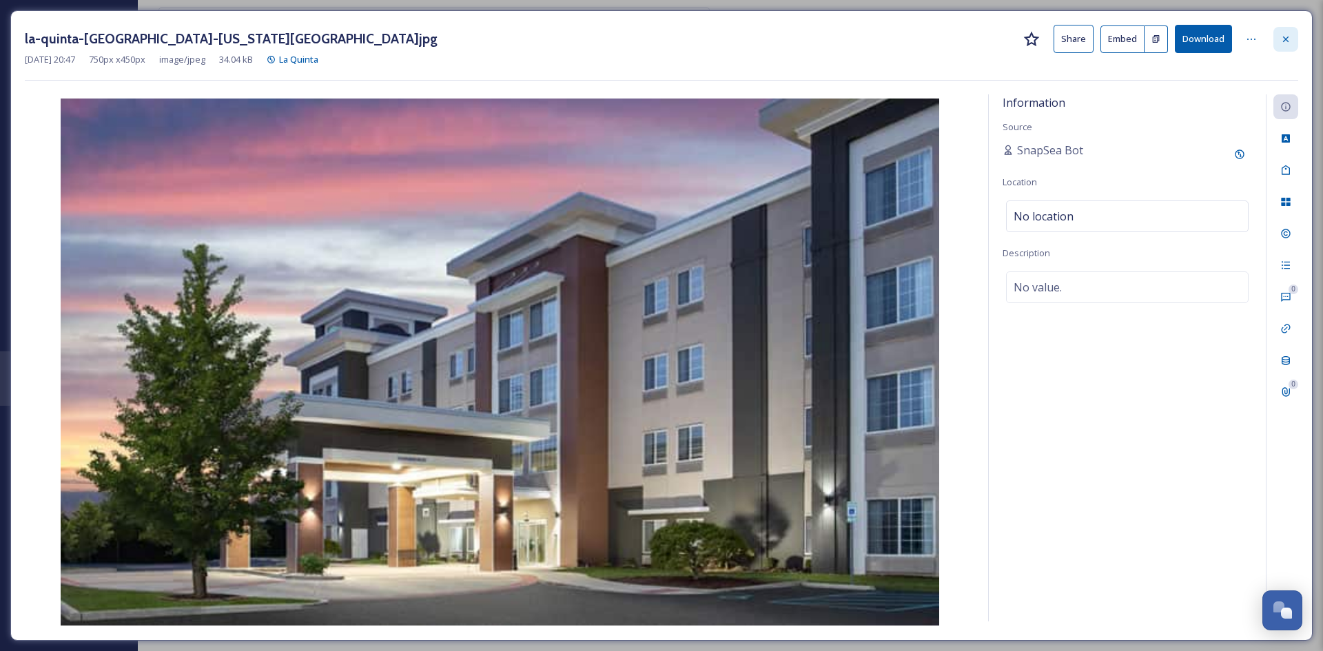
click at [1047, 39] on icon at bounding box center [1286, 39] width 6 height 6
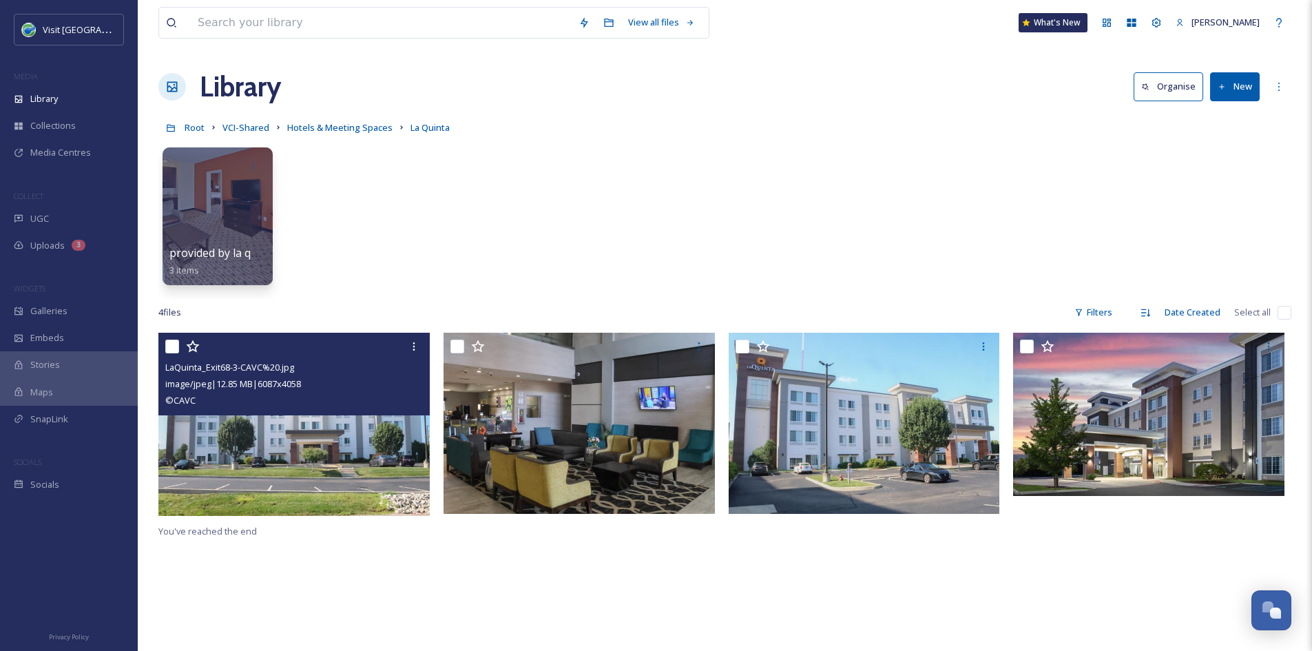
click at [366, 445] on img at bounding box center [295, 424] width 274 height 183
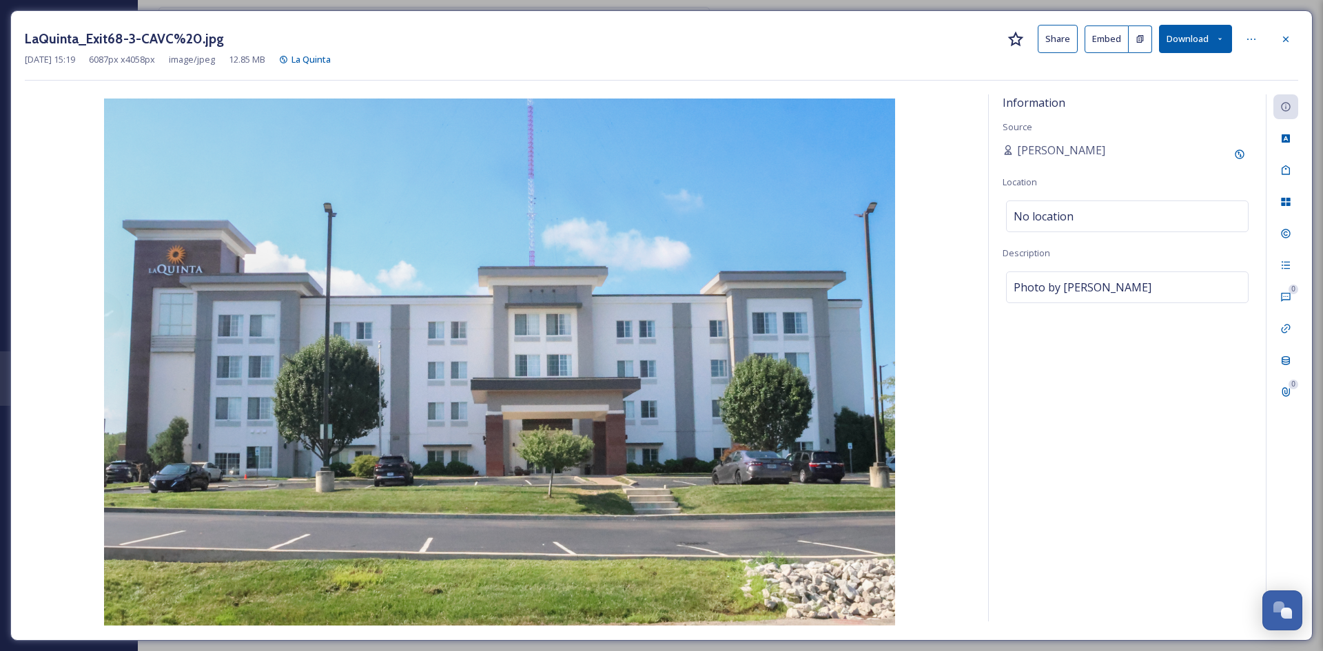
click at [1047, 38] on button "Share" at bounding box center [1057, 39] width 40 height 28
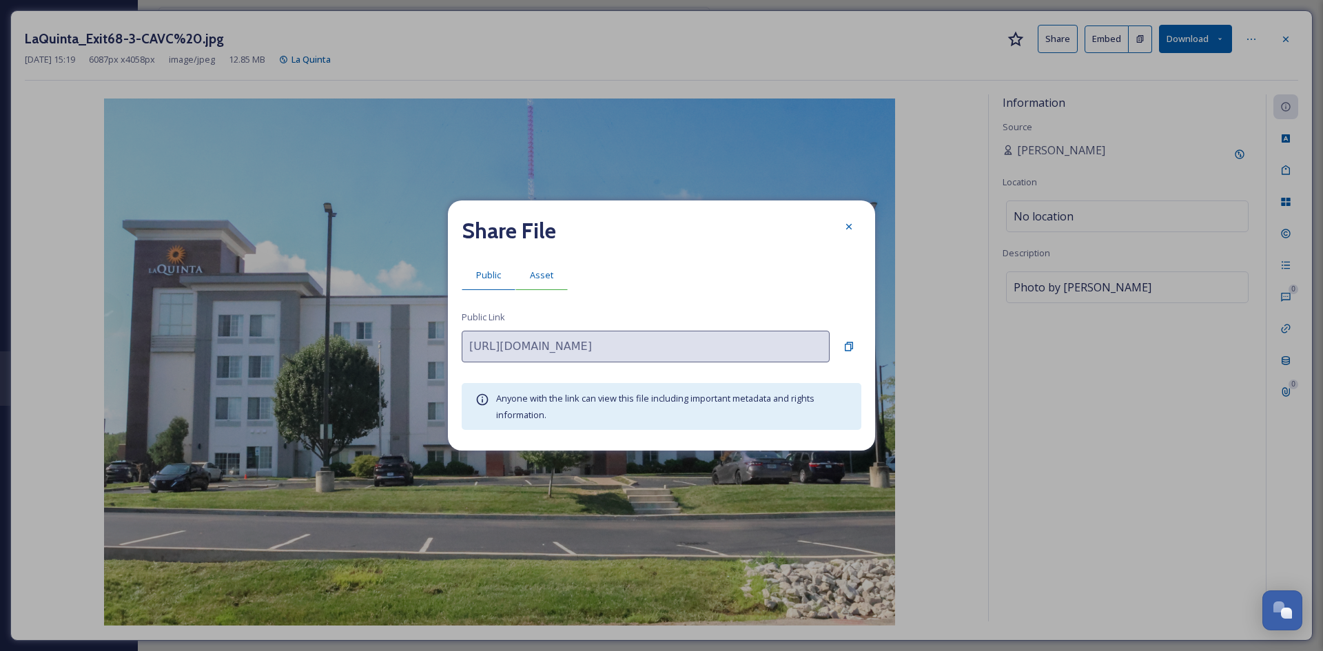
click at [539, 271] on span "Asset" at bounding box center [541, 275] width 23 height 13
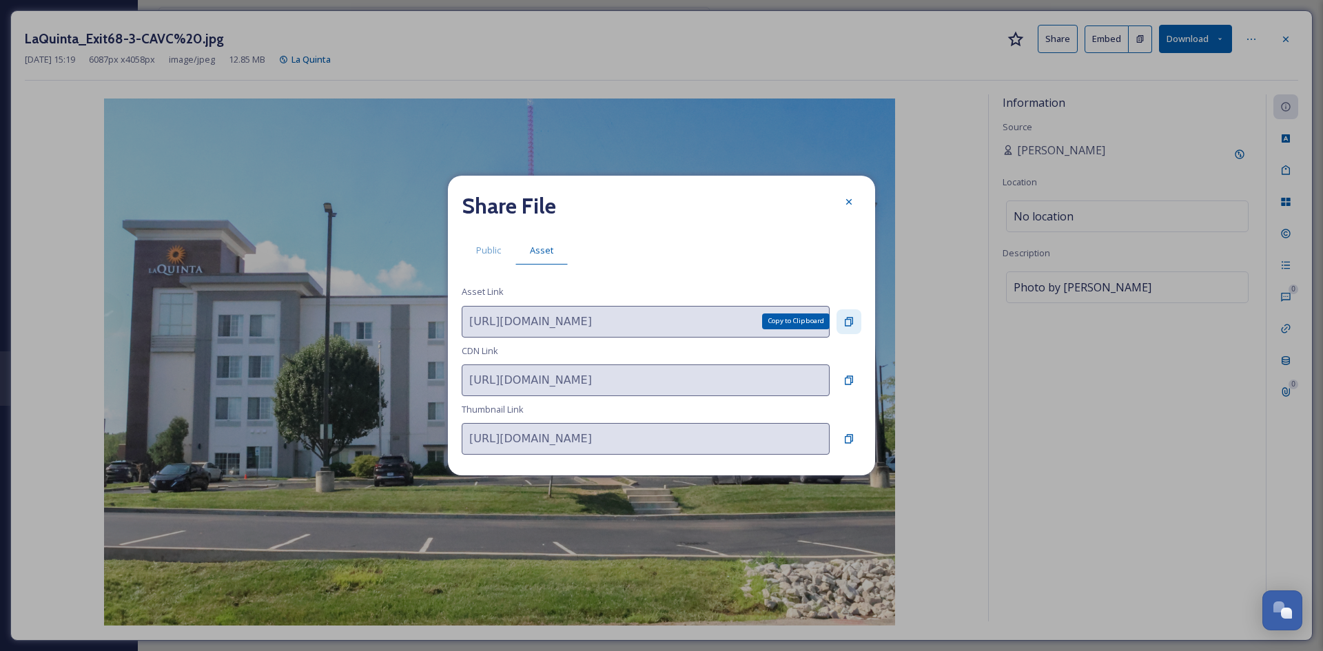
click at [847, 324] on icon at bounding box center [848, 321] width 11 height 11
click at [848, 200] on icon at bounding box center [848, 201] width 11 height 11
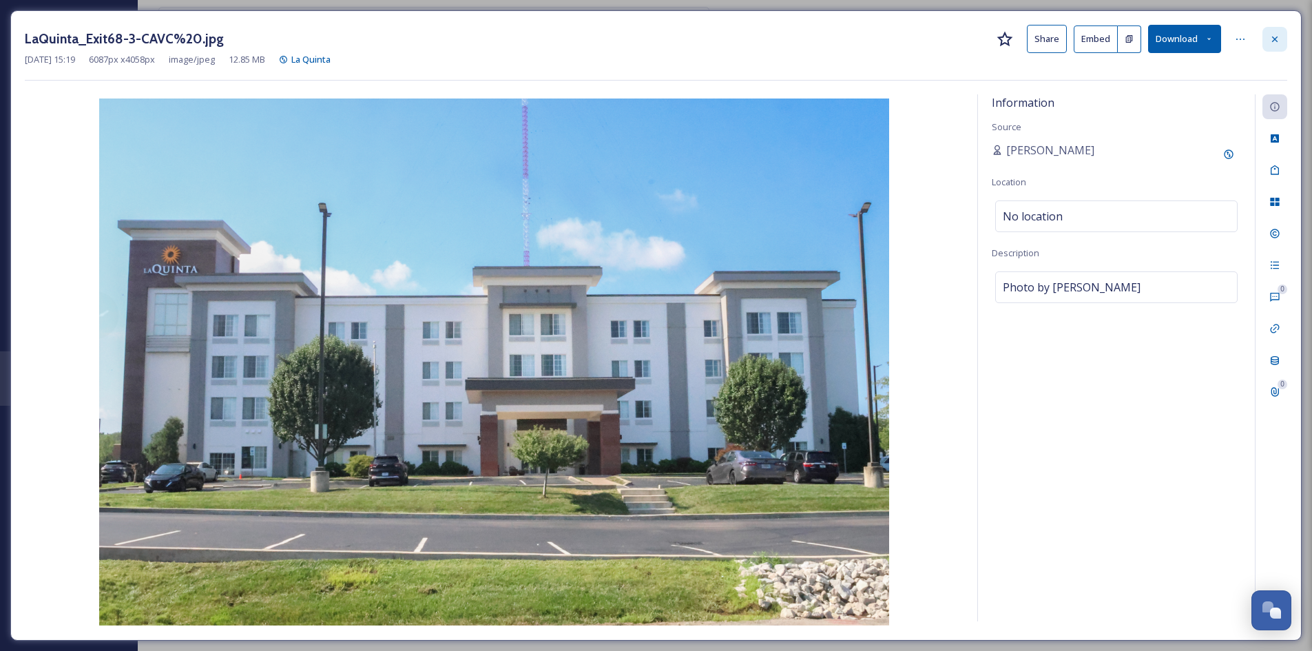
click at [1047, 37] on icon at bounding box center [1275, 39] width 6 height 6
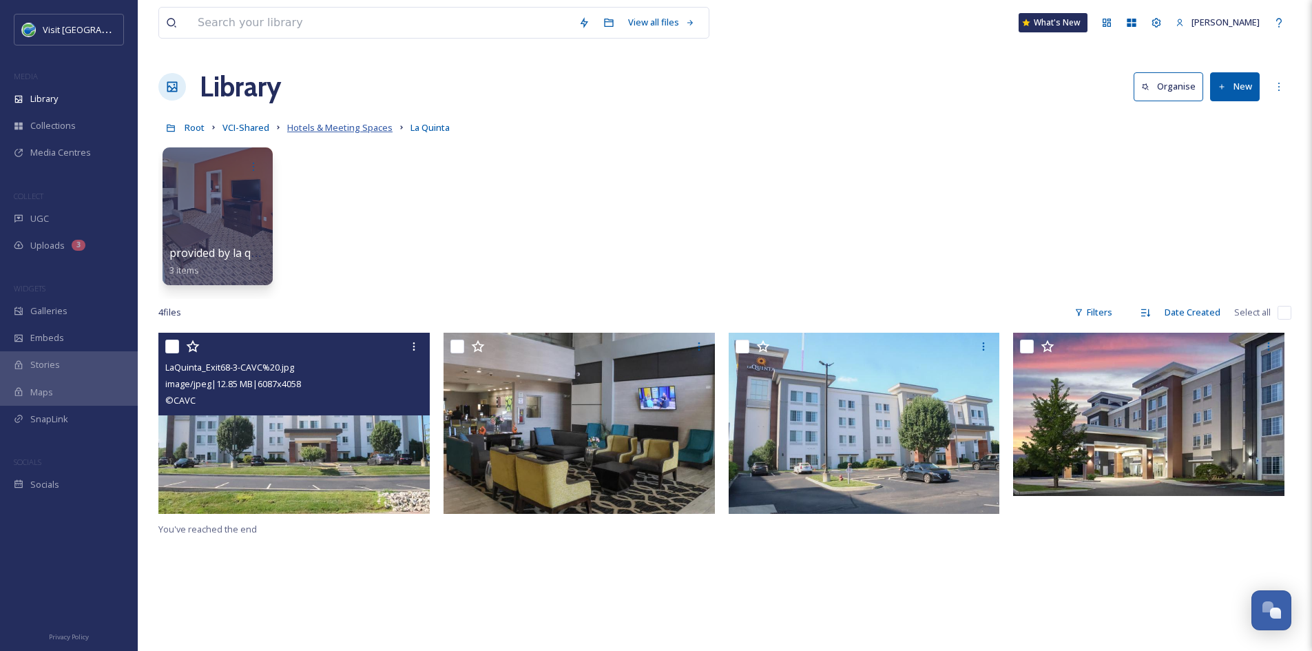
click at [335, 131] on span "Hotels & Meeting Spaces" at bounding box center [339, 127] width 105 height 12
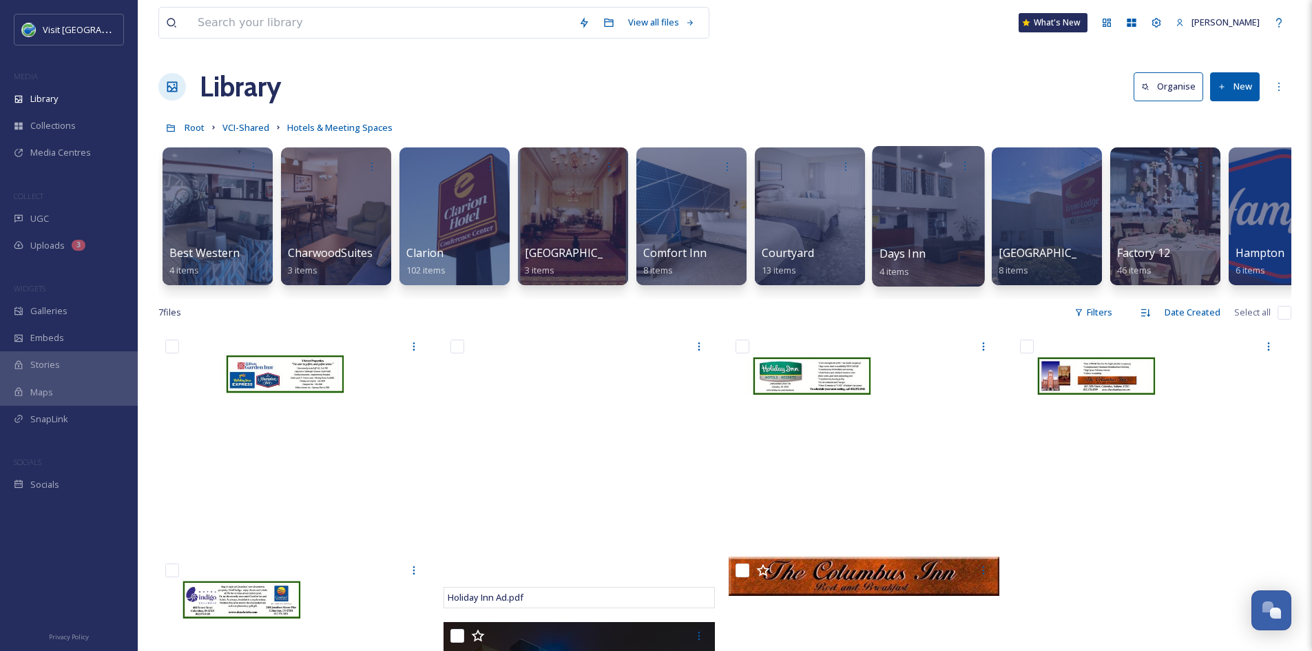
click at [905, 251] on span "Days Inn" at bounding box center [903, 253] width 46 height 15
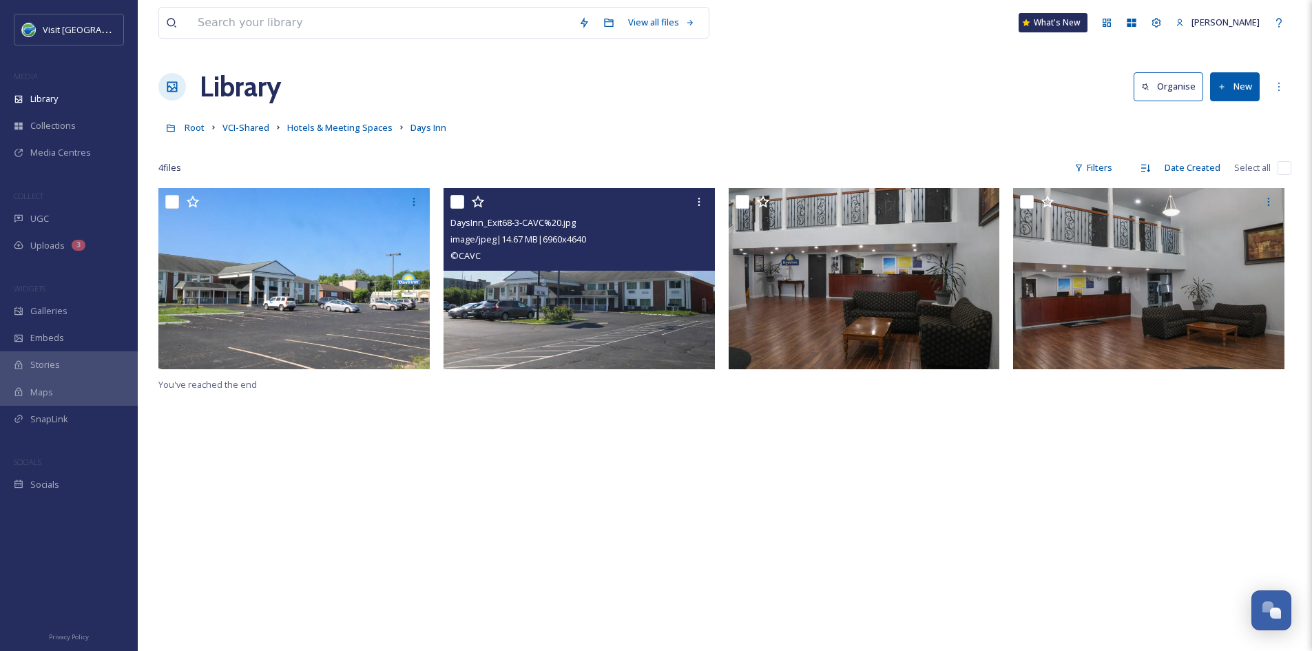
click at [593, 299] on img at bounding box center [579, 278] width 271 height 181
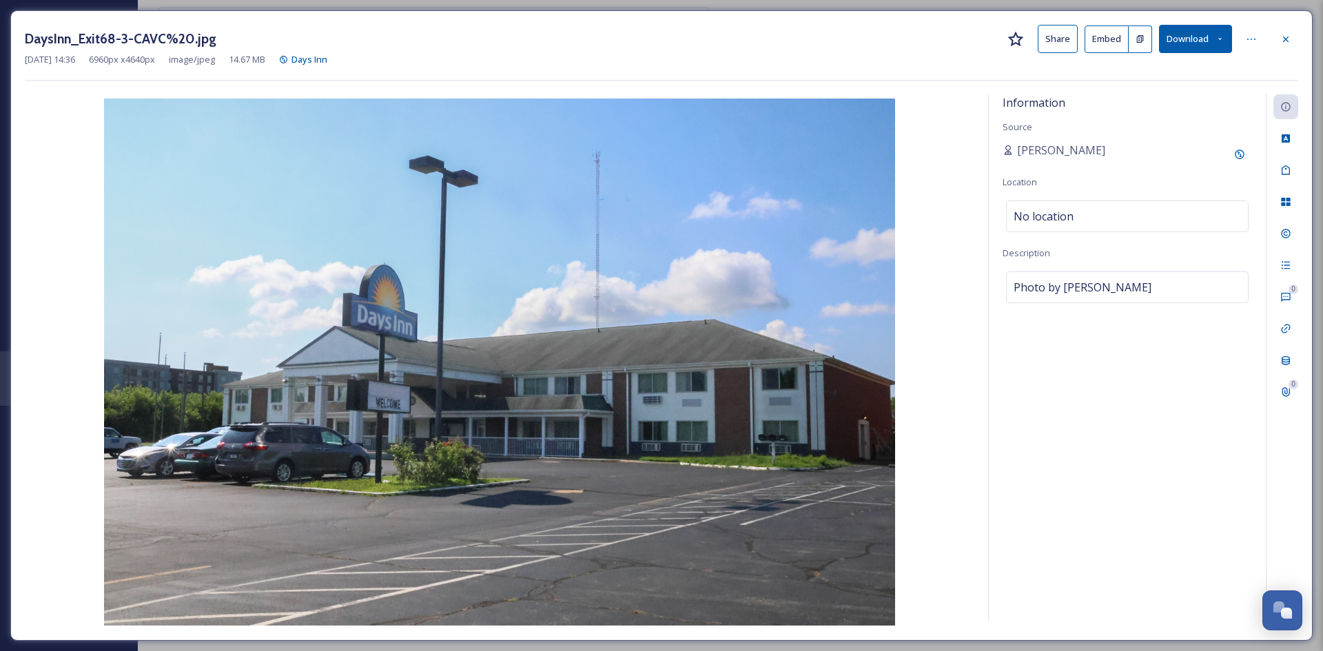
click at [1045, 34] on button "Share" at bounding box center [1057, 39] width 40 height 28
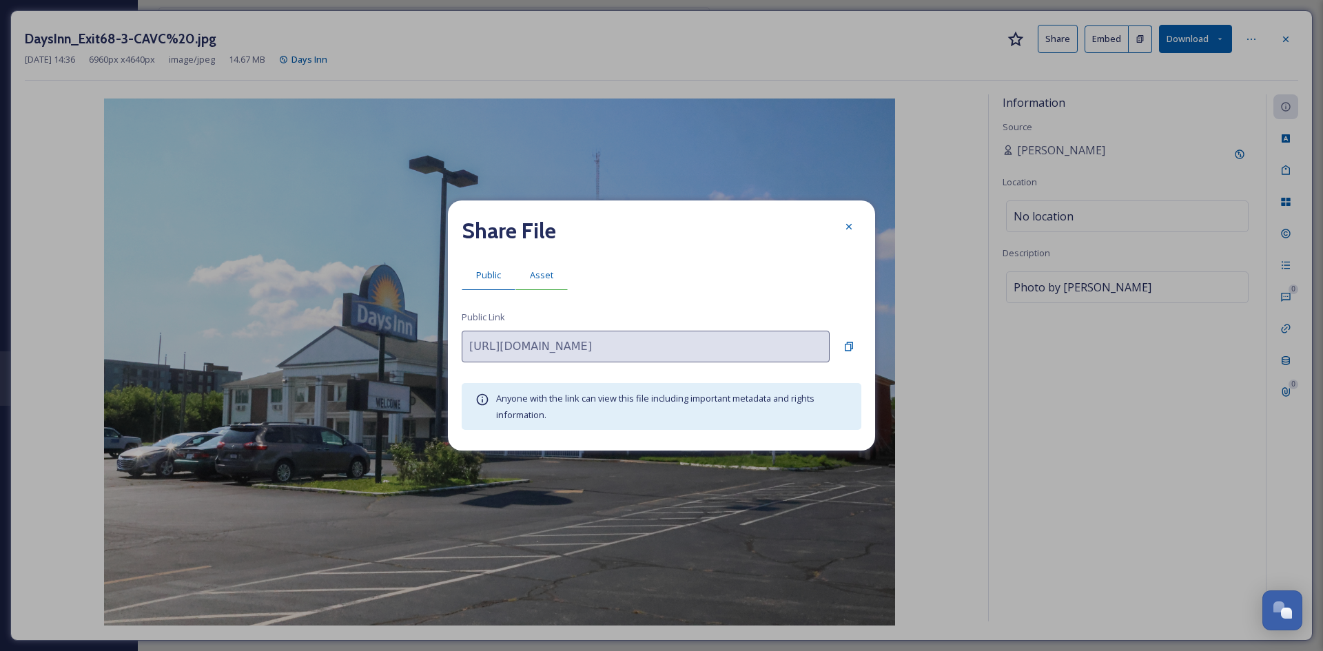
click at [545, 271] on span "Asset" at bounding box center [541, 275] width 23 height 13
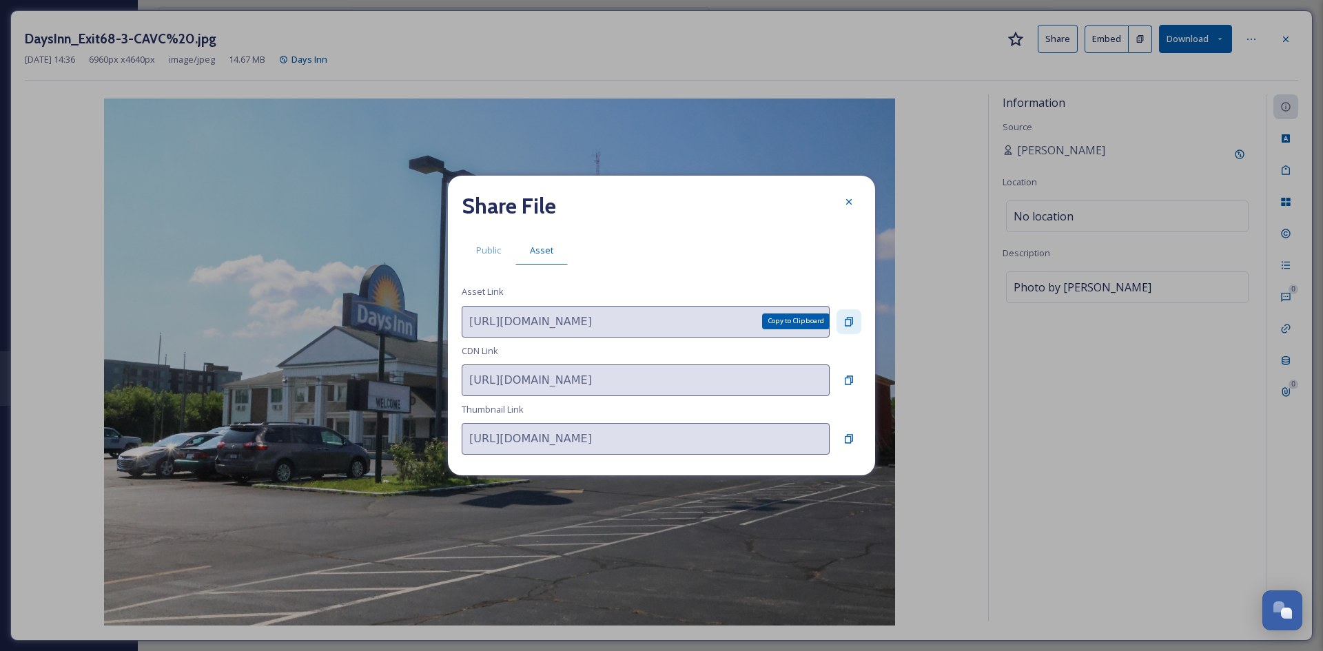
click at [849, 316] on icon at bounding box center [848, 321] width 11 height 11
click at [847, 208] on div at bounding box center [848, 201] width 25 height 25
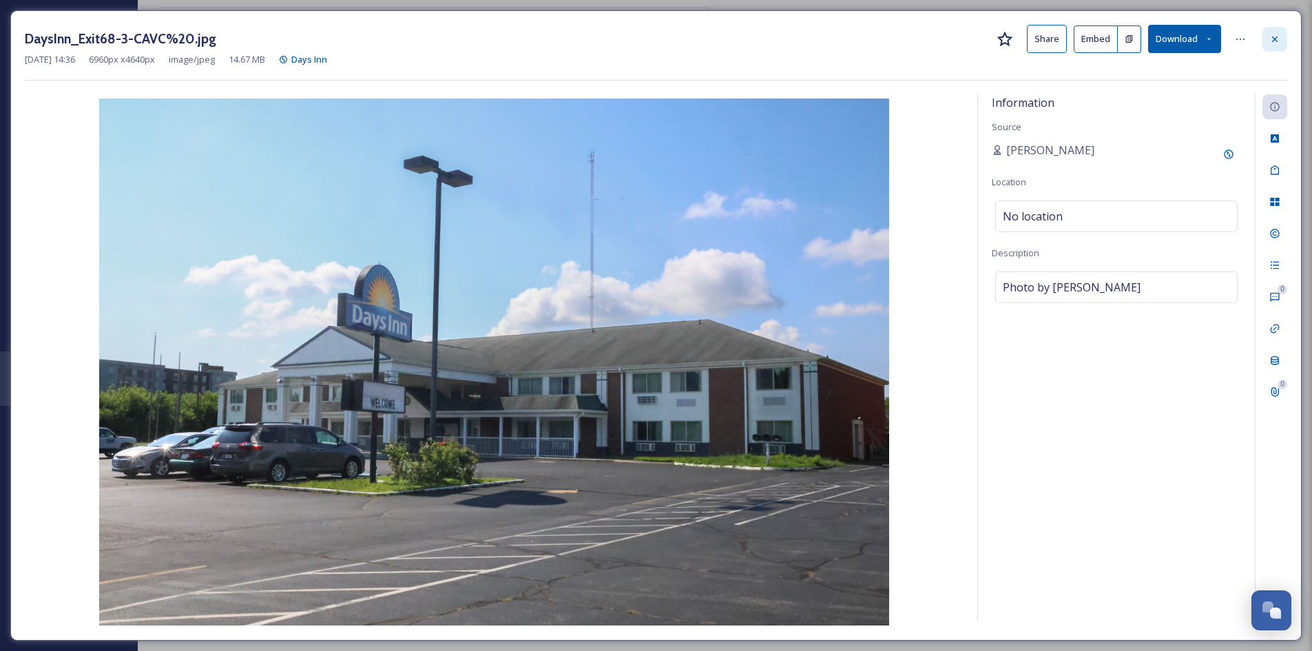
click at [1047, 41] on icon at bounding box center [1275, 39] width 11 height 11
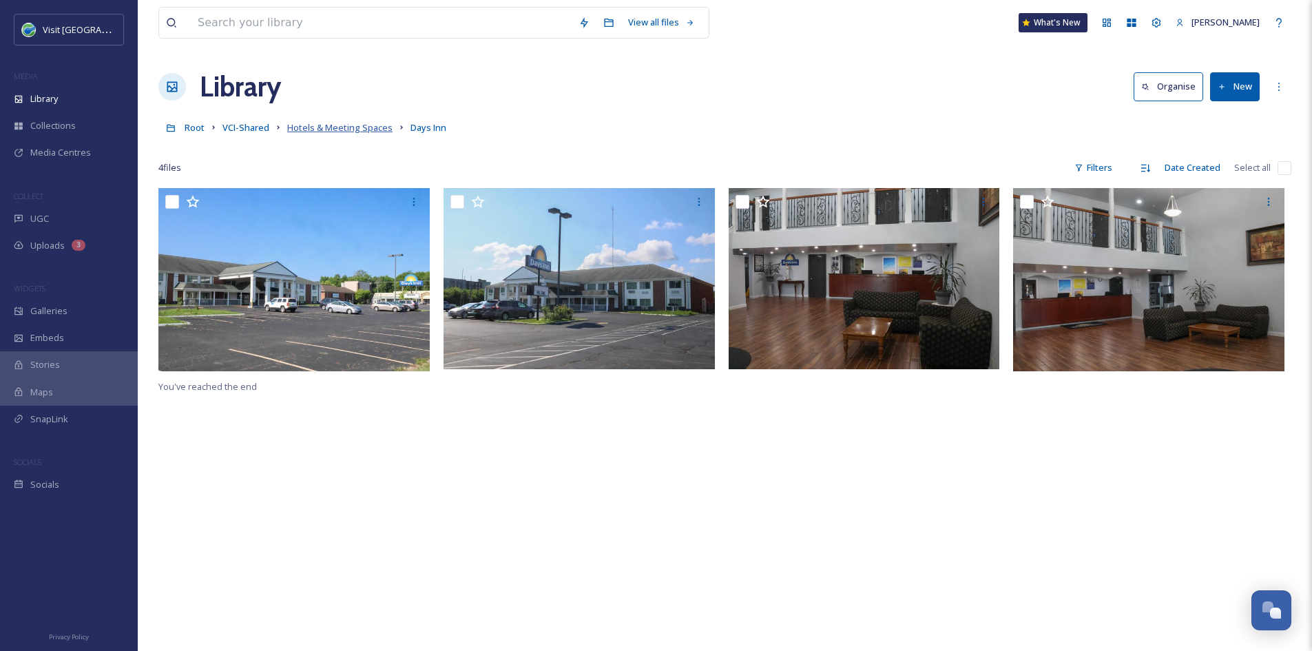
click at [331, 132] on span "Hotels & Meeting Spaces" at bounding box center [339, 127] width 105 height 12
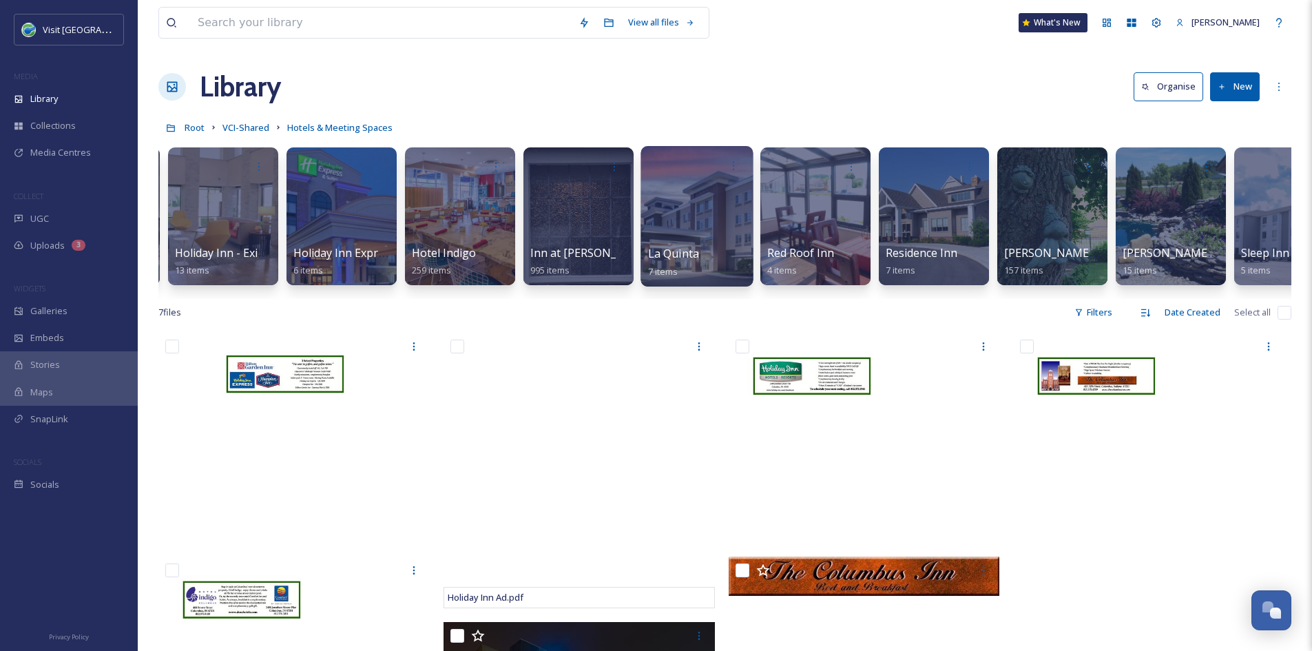
scroll to position [0, 1299]
click at [1047, 86] on button "New" at bounding box center [1235, 86] width 50 height 28
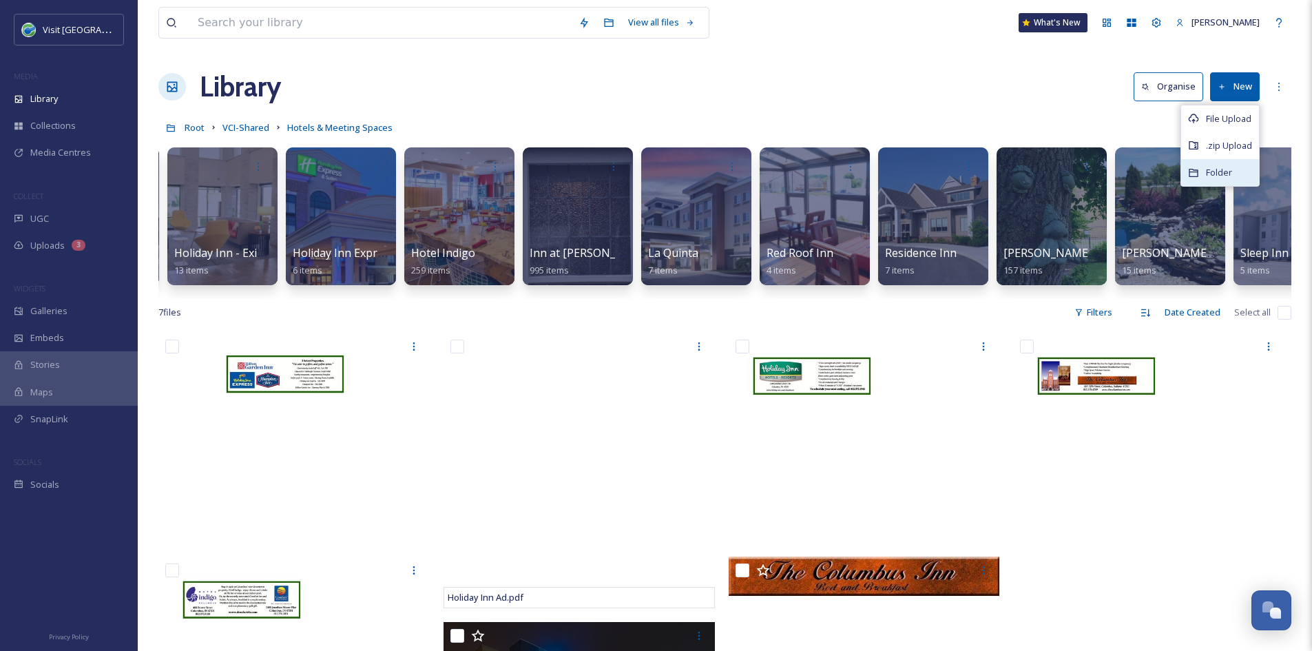
click at [1047, 170] on span "Folder" at bounding box center [1219, 172] width 26 height 13
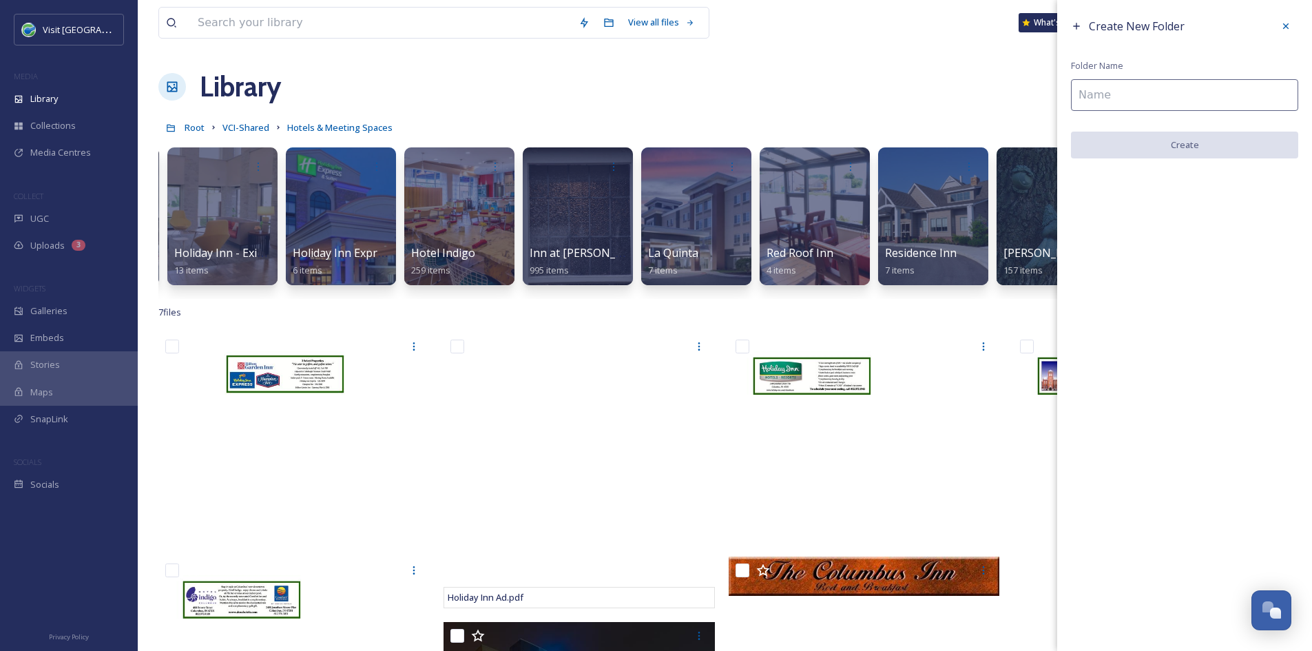
click at [1047, 98] on input at bounding box center [1184, 95] width 227 height 32
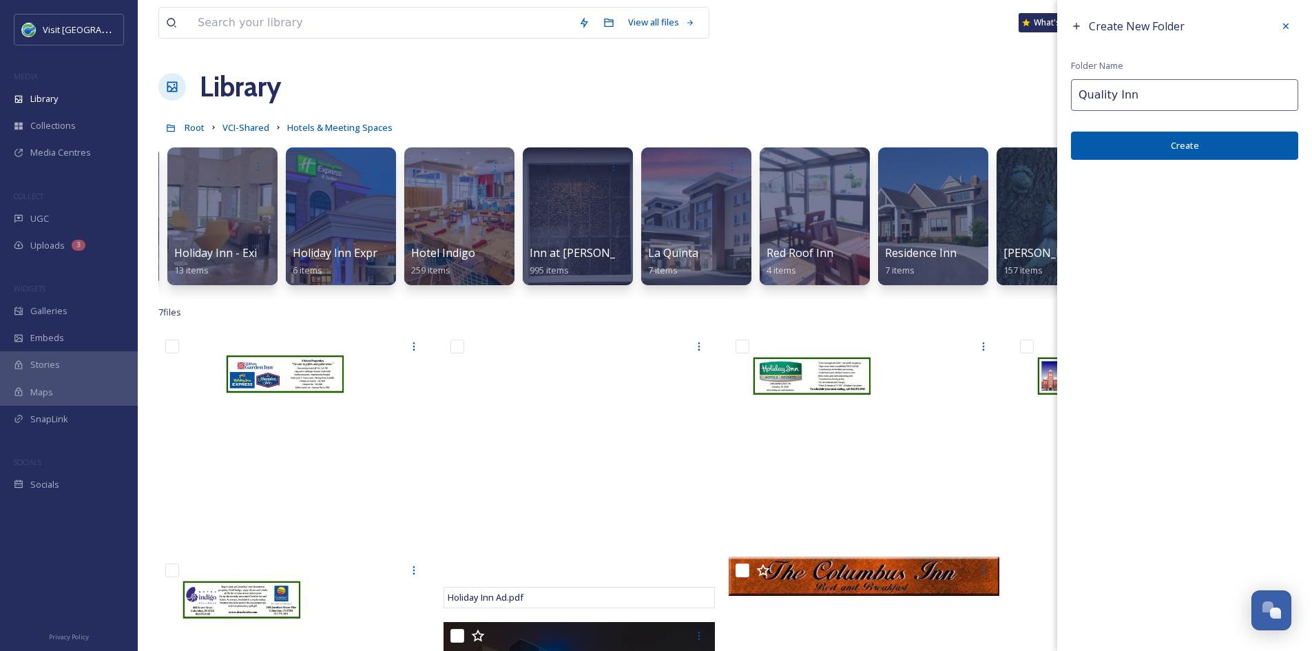
type input "Quality Inn"
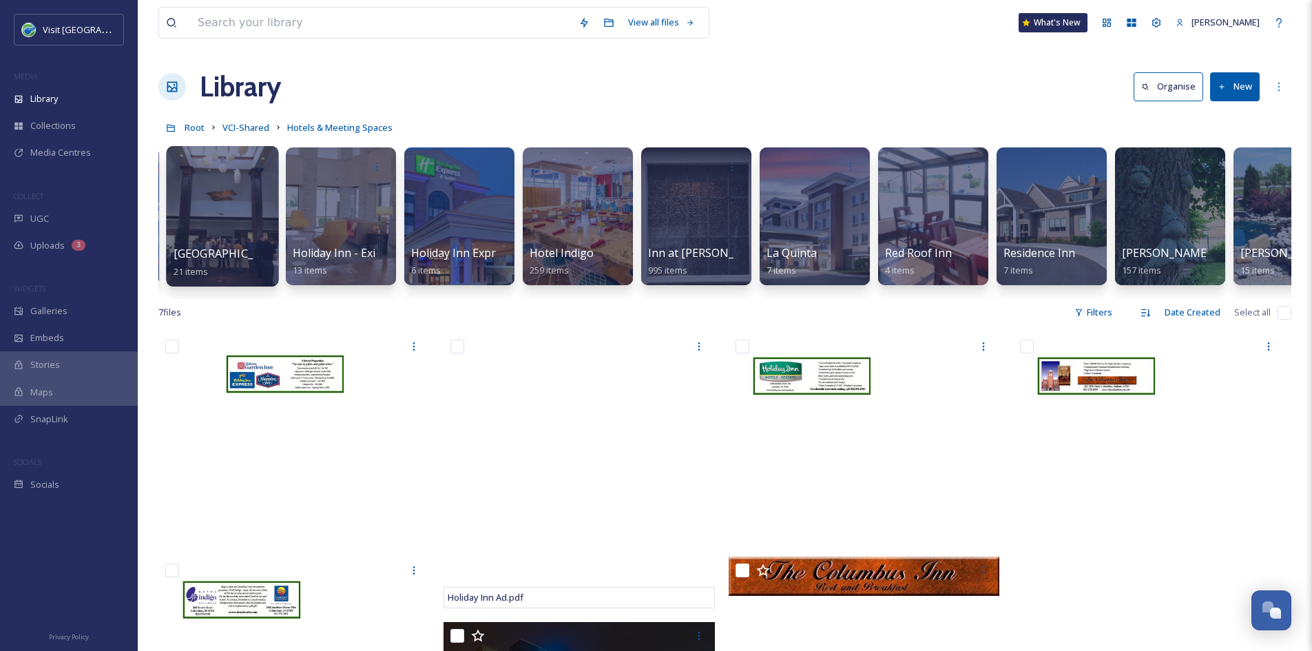
scroll to position [0, 0]
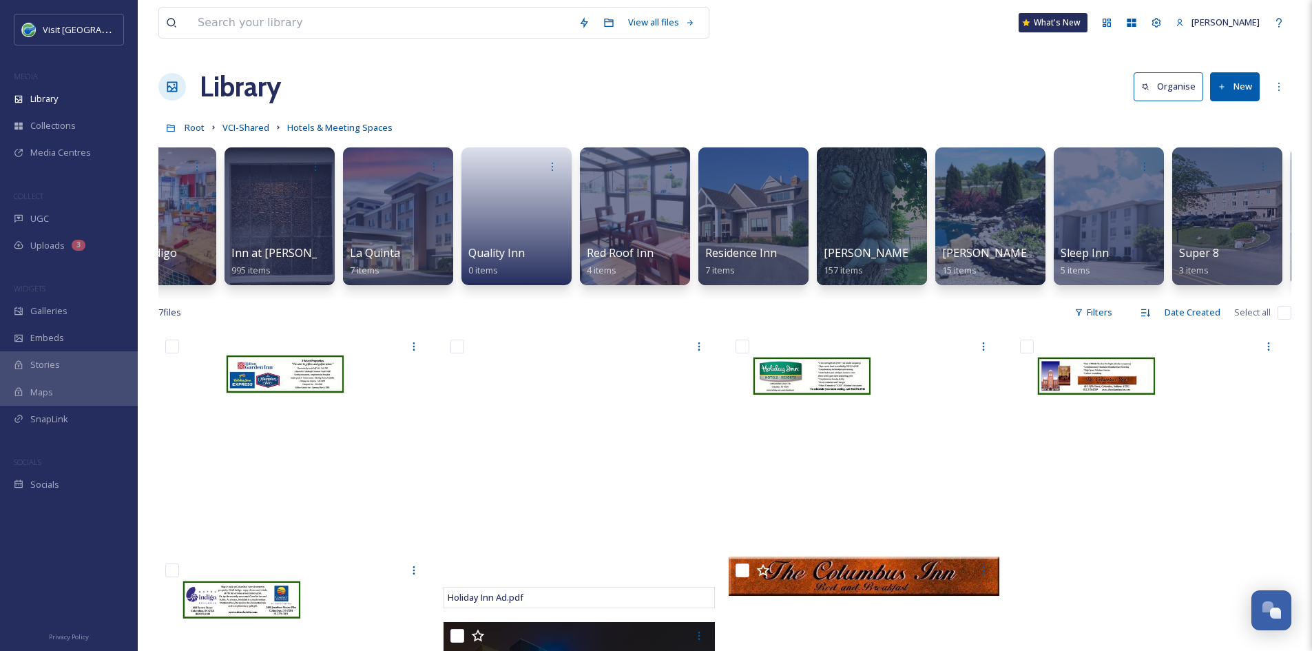
scroll to position [0, 1598]
click at [515, 243] on link at bounding box center [516, 211] width 99 height 67
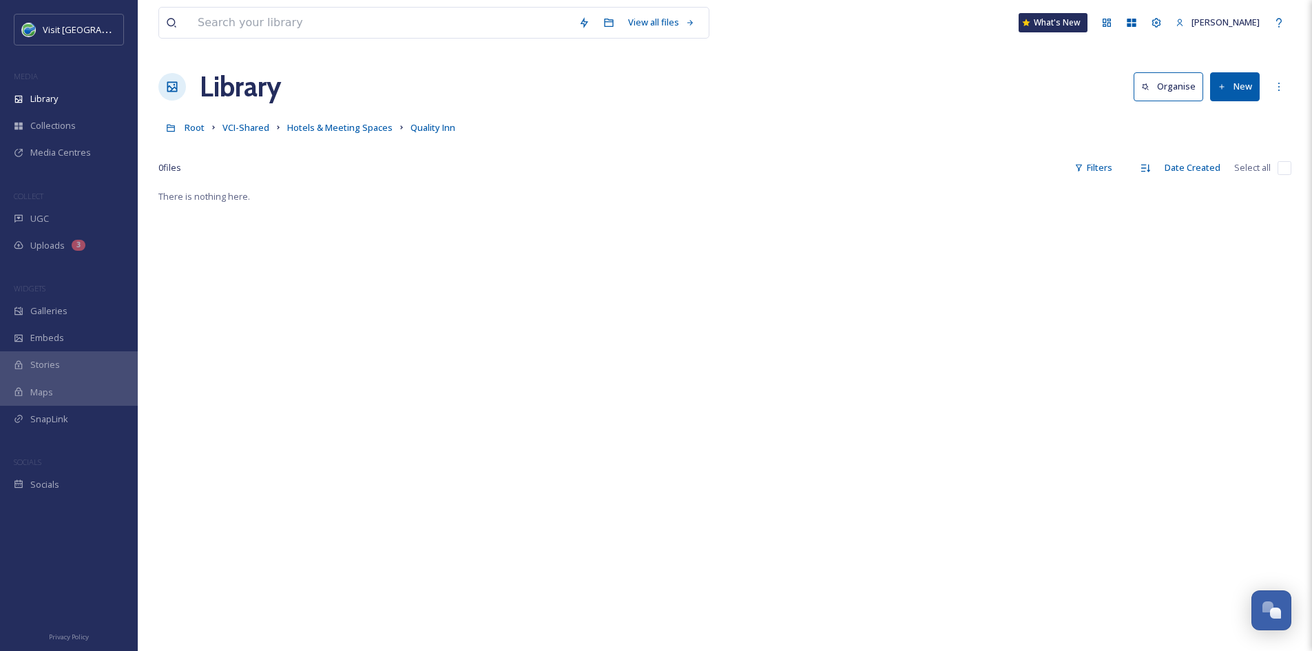
click at [1047, 84] on button "New" at bounding box center [1235, 86] width 50 height 28
click at [1047, 118] on span "File Upload" at bounding box center [1228, 118] width 45 height 13
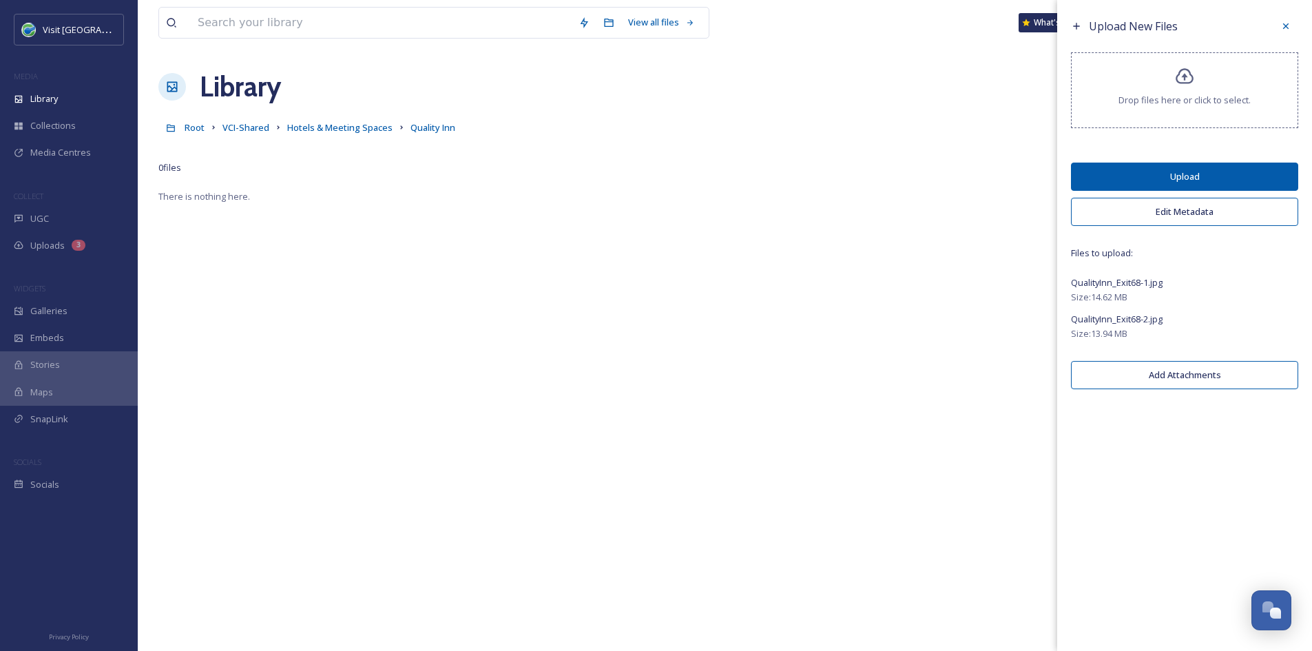
click at [1047, 175] on button "Upload" at bounding box center [1184, 177] width 227 height 28
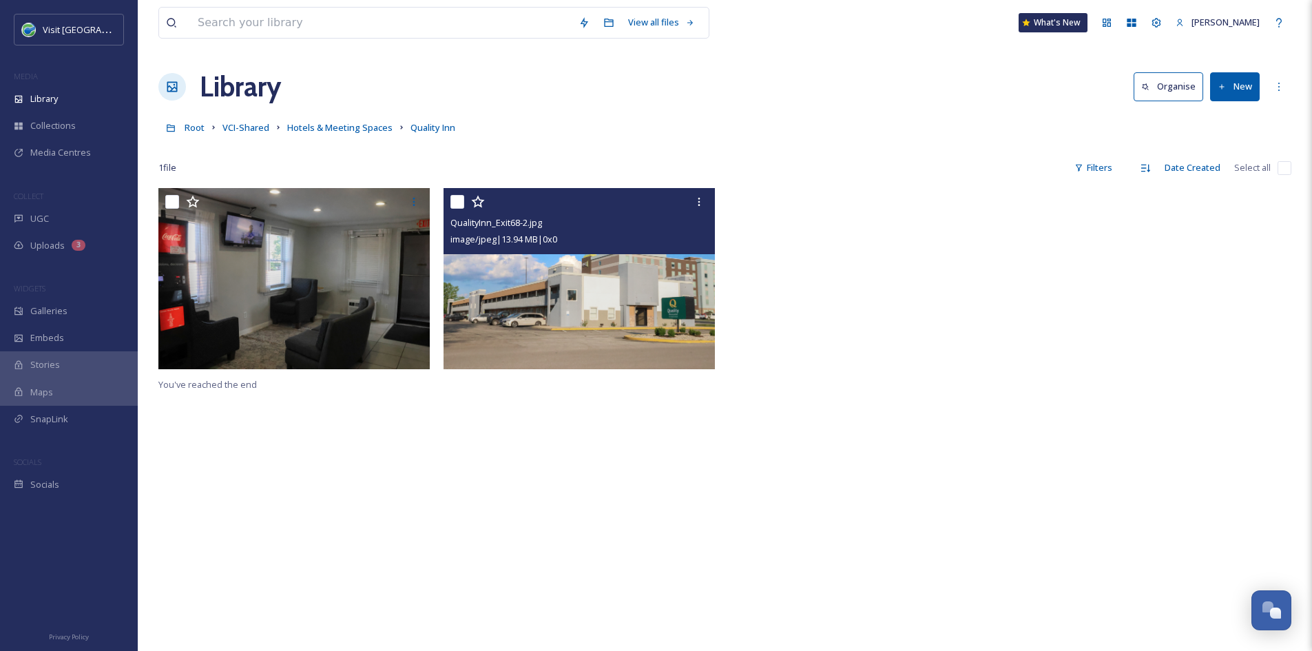
click at [535, 324] on img at bounding box center [579, 278] width 271 height 181
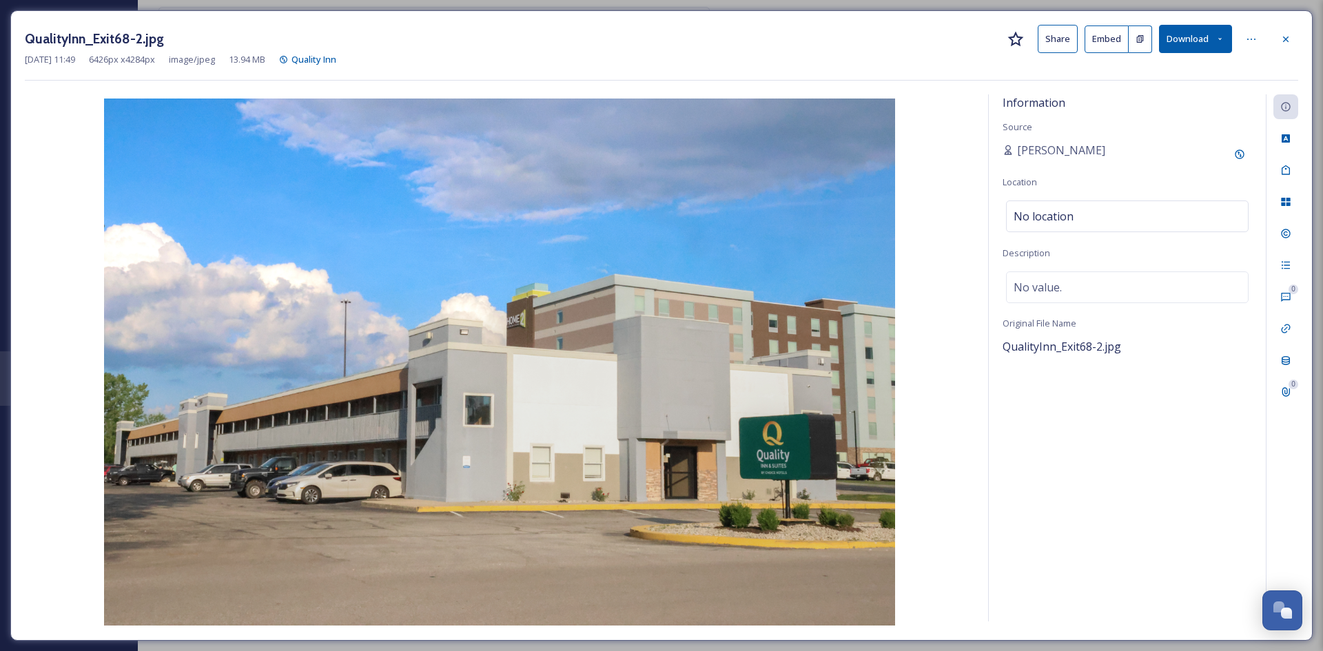
click at [1047, 45] on button "Share" at bounding box center [1057, 39] width 40 height 28
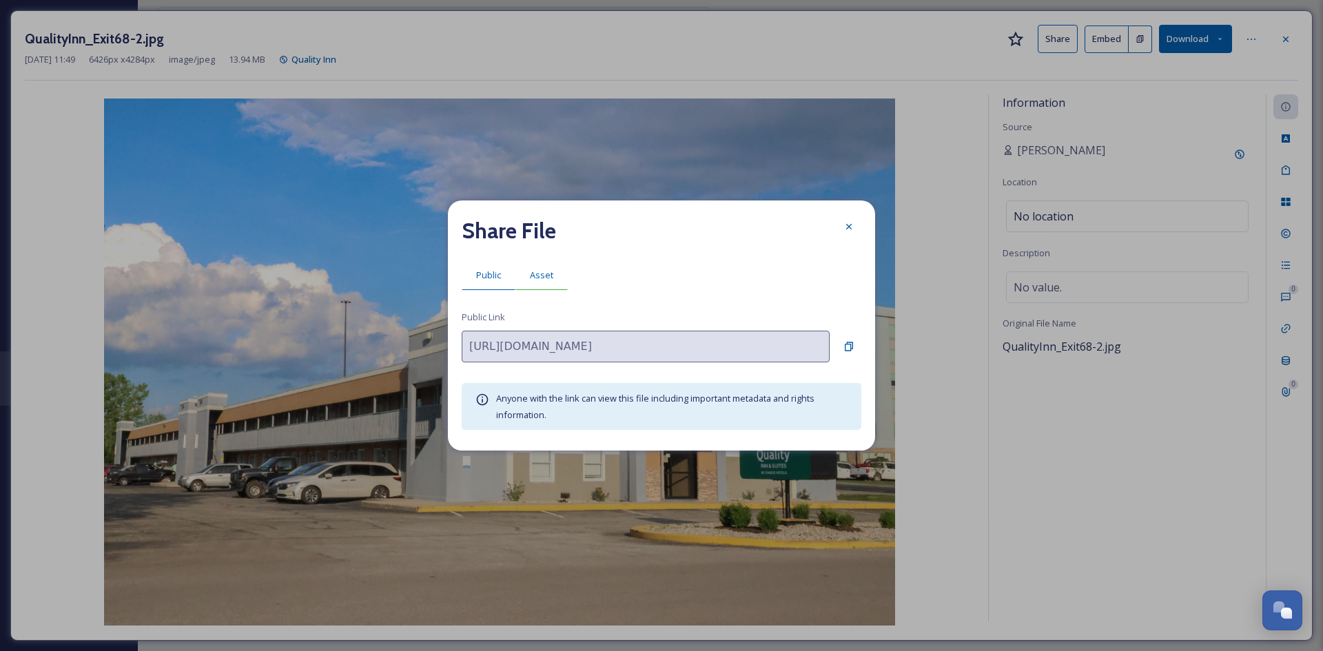
click at [540, 272] on span "Asset" at bounding box center [541, 275] width 23 height 13
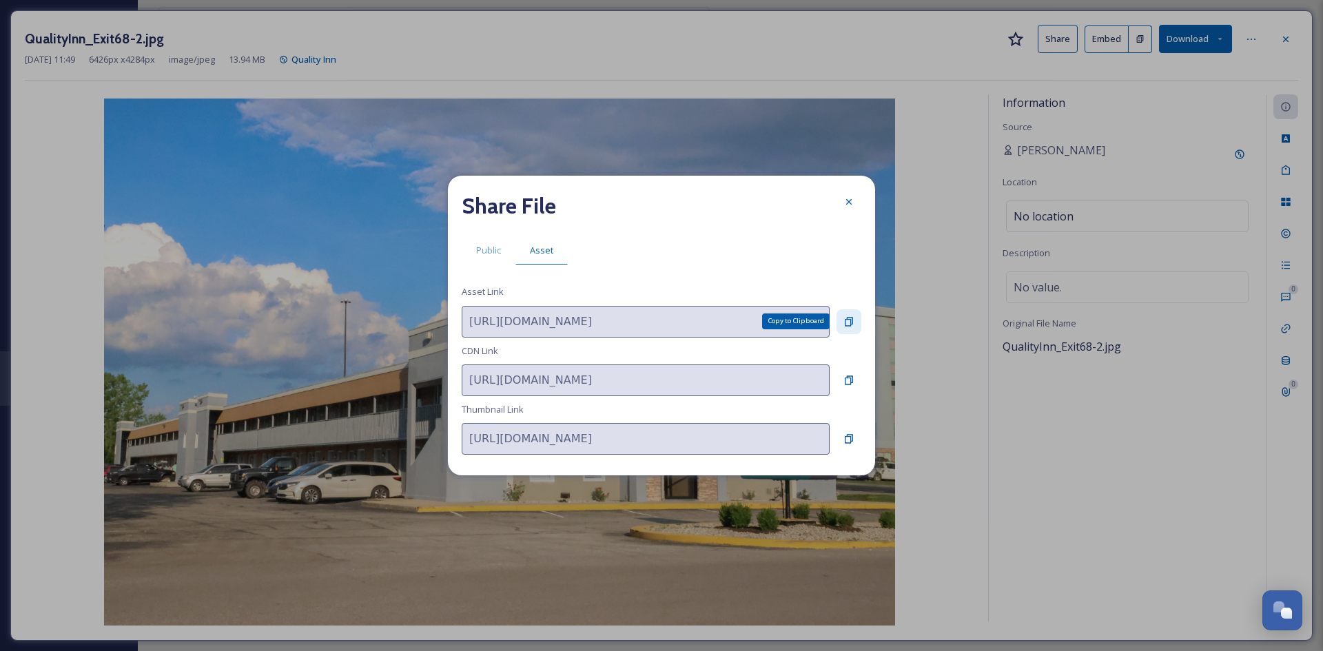
click at [850, 323] on icon at bounding box center [849, 321] width 8 height 9
click at [848, 201] on icon at bounding box center [849, 202] width 6 height 6
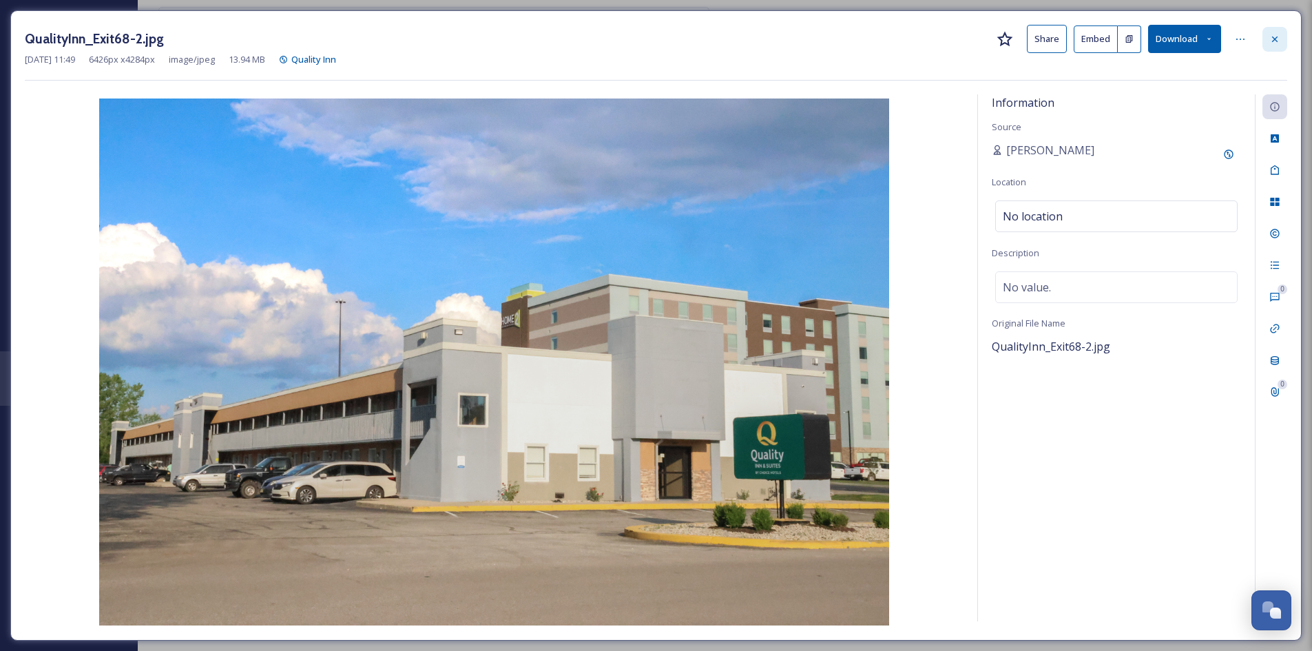
click at [1047, 36] on icon at bounding box center [1275, 39] width 11 height 11
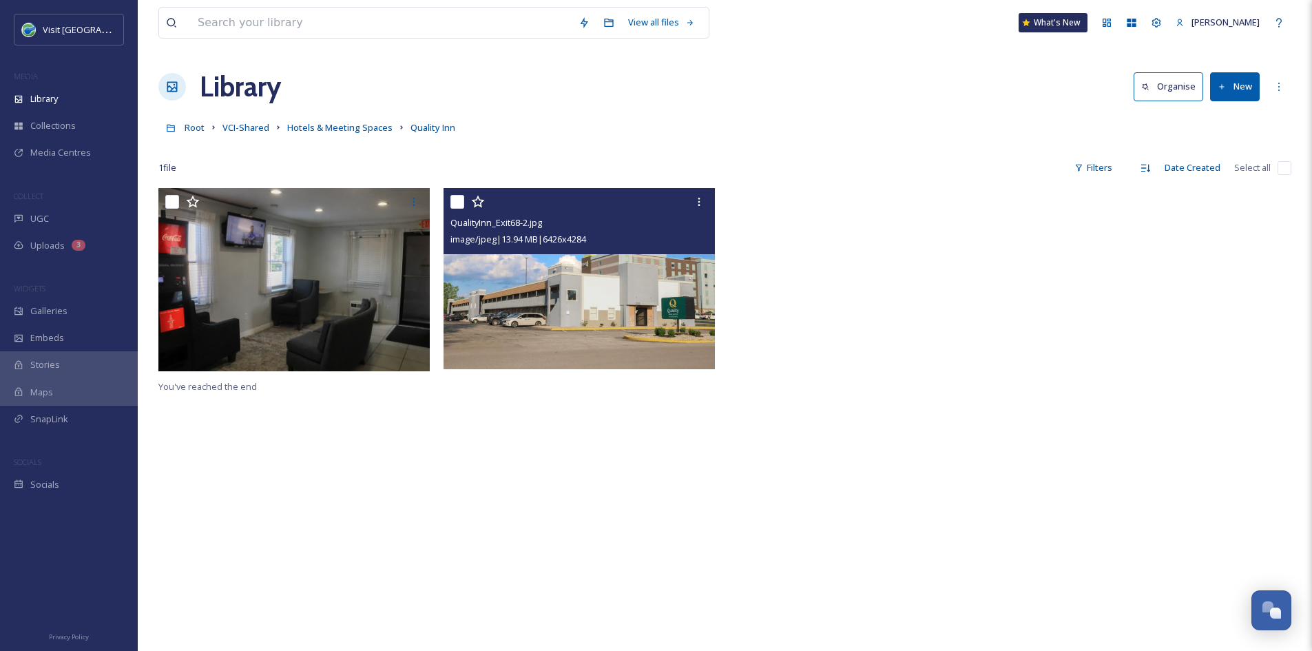
click at [320, 121] on link "Hotels & Meeting Spaces" at bounding box center [339, 127] width 105 height 17
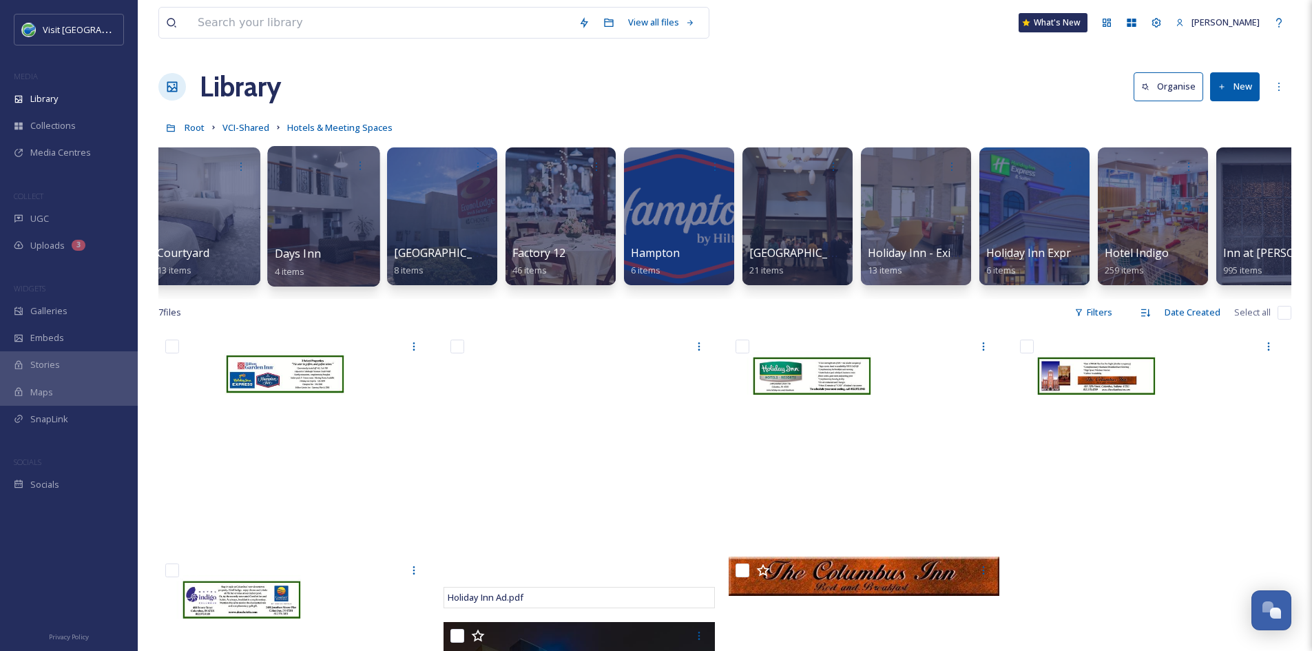
scroll to position [0, 604]
click at [1047, 76] on button "New" at bounding box center [1235, 86] width 50 height 28
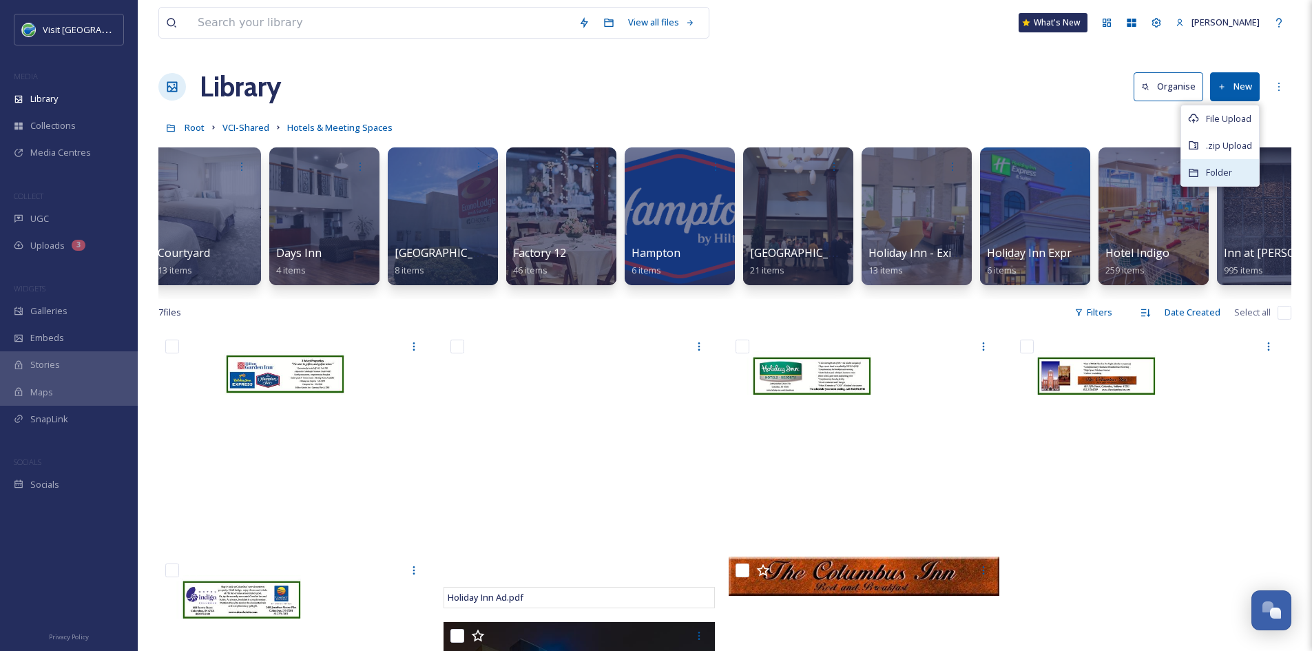
click at [1047, 182] on div "Folder" at bounding box center [1220, 172] width 78 height 27
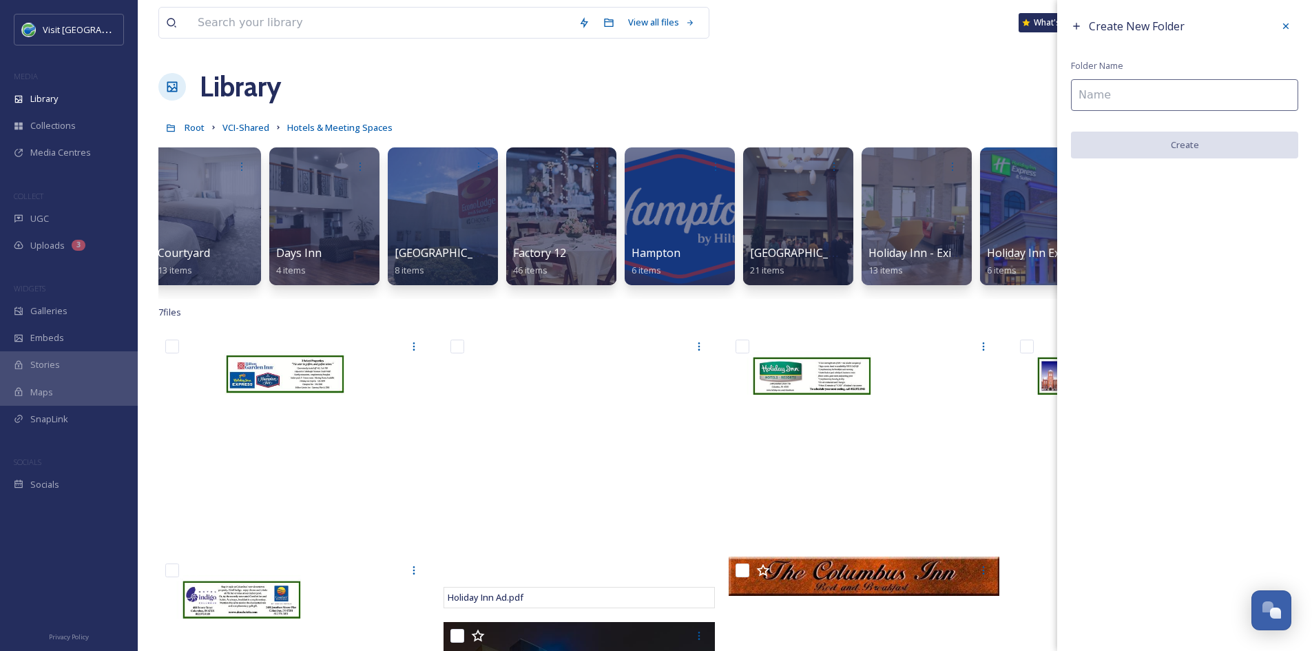
click at [1047, 101] on input at bounding box center [1184, 95] width 227 height 32
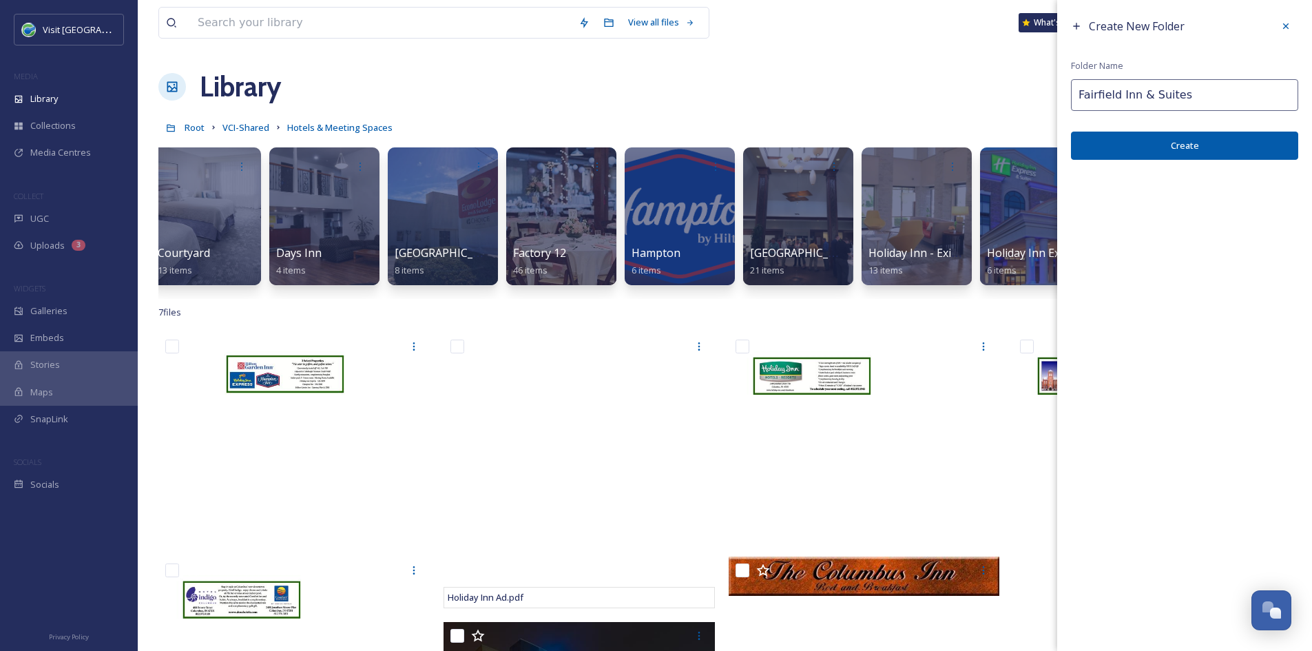
type input "Fairfield Inn & Suites"
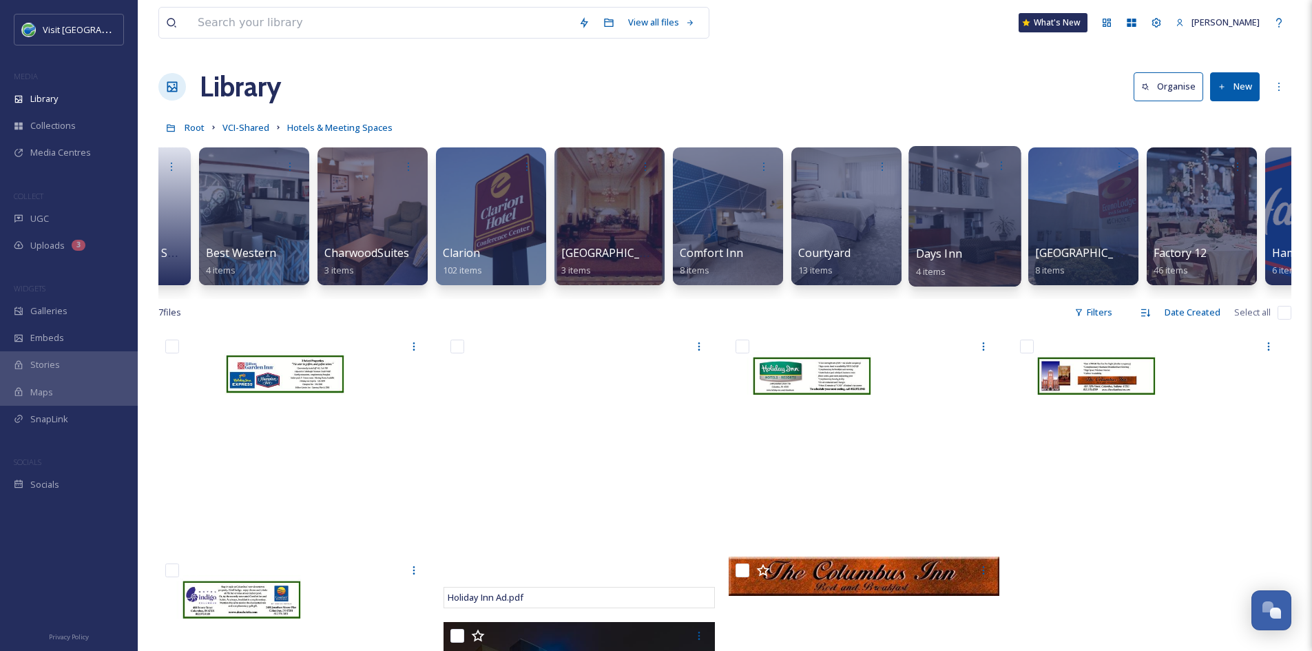
scroll to position [0, 0]
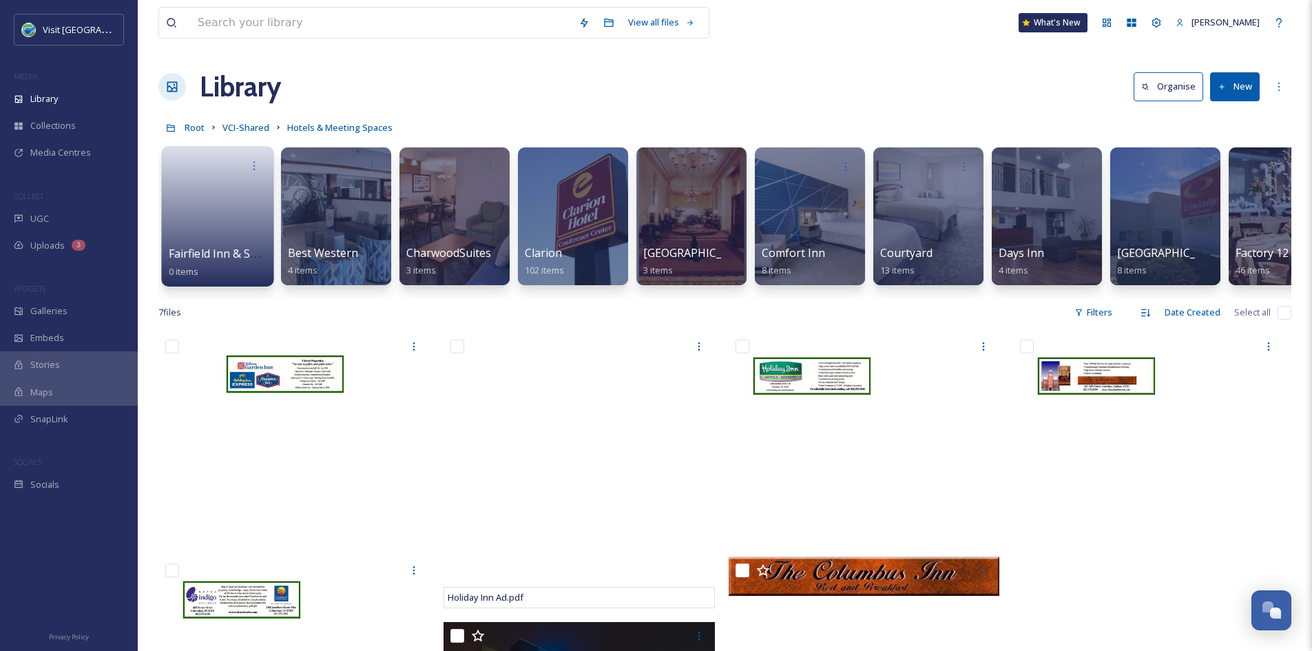
click at [253, 239] on link at bounding box center [218, 211] width 99 height 67
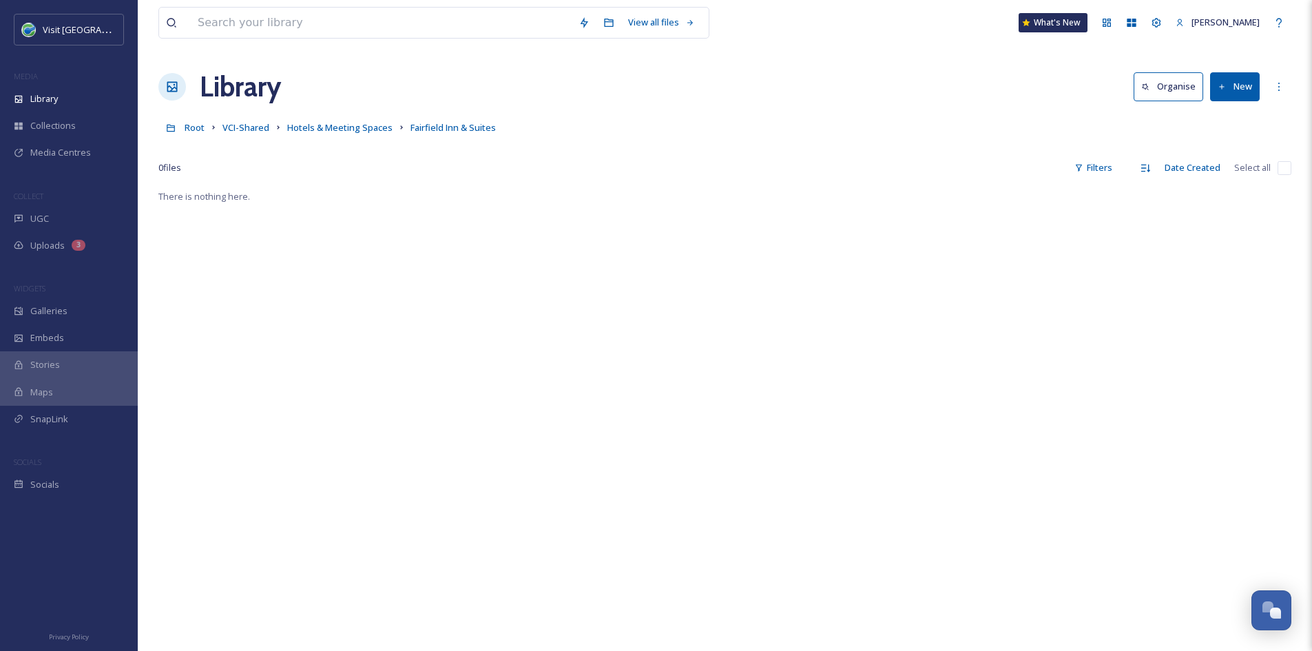
click at [1047, 92] on button "New" at bounding box center [1235, 86] width 50 height 28
click at [1047, 113] on span "File Upload" at bounding box center [1228, 118] width 45 height 13
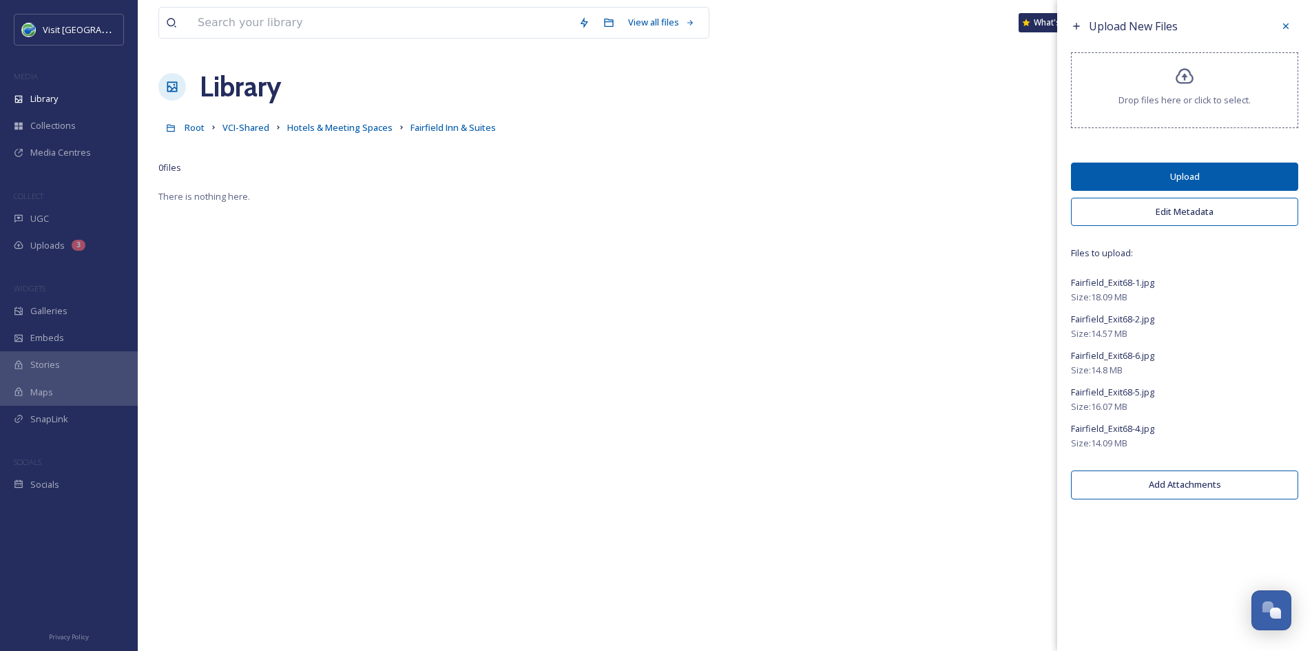
click at [1047, 178] on button "Upload" at bounding box center [1184, 177] width 227 height 28
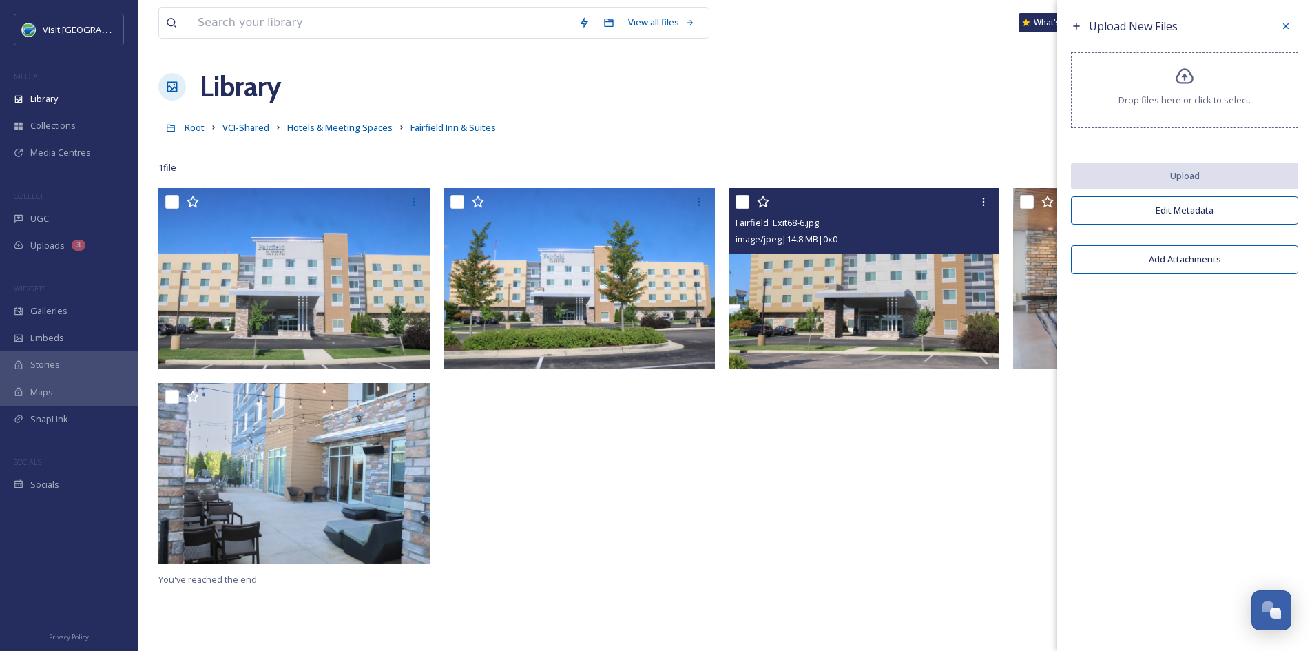
click at [865, 285] on img at bounding box center [864, 278] width 271 height 181
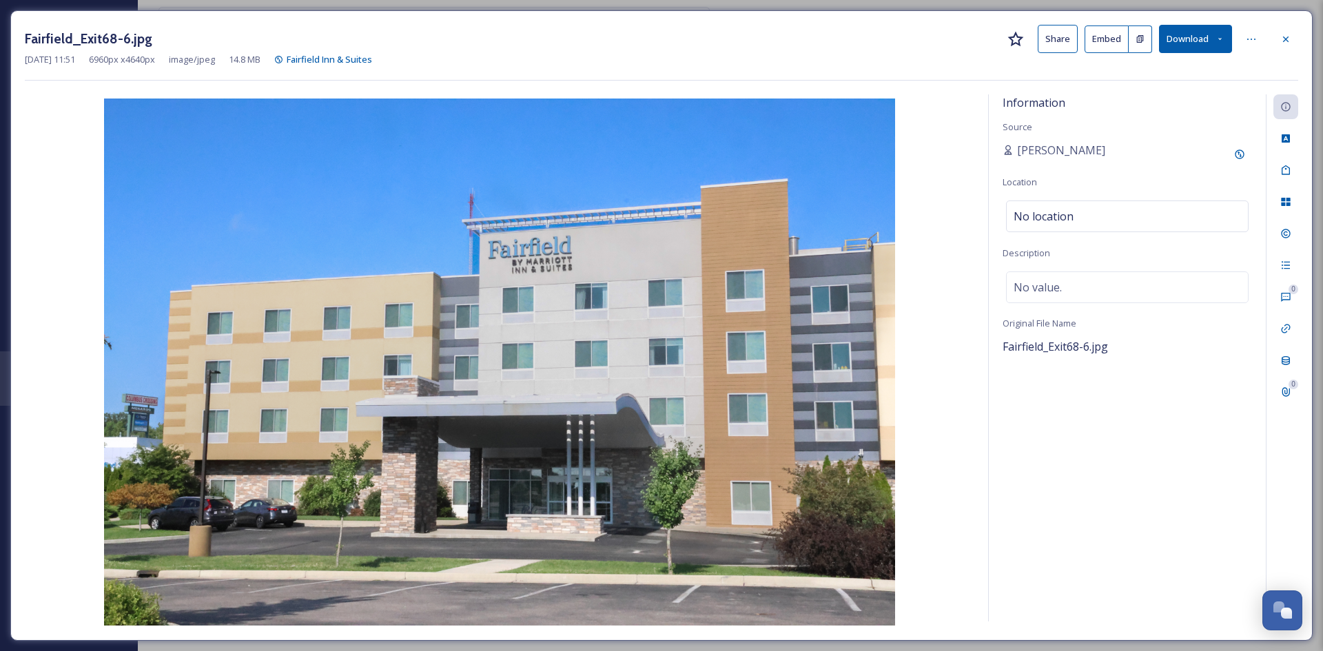
click at [1047, 34] on button "Share" at bounding box center [1057, 39] width 40 height 28
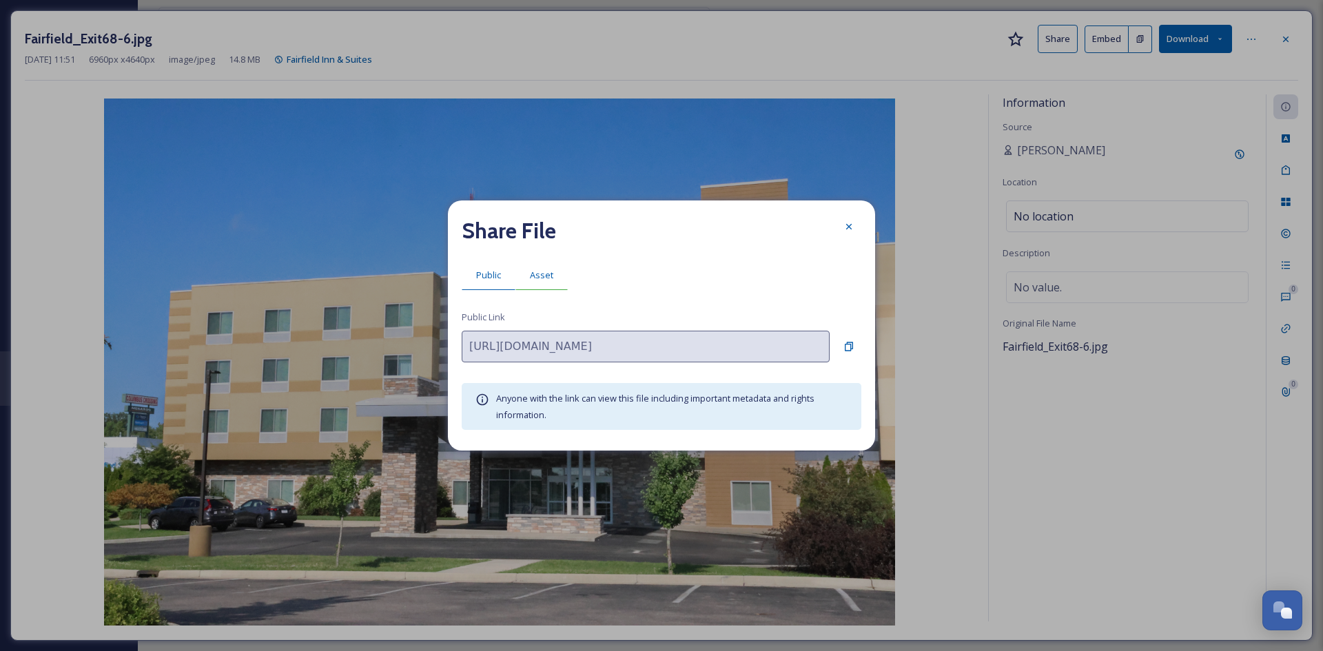
click at [533, 278] on span "Asset" at bounding box center [541, 275] width 23 height 13
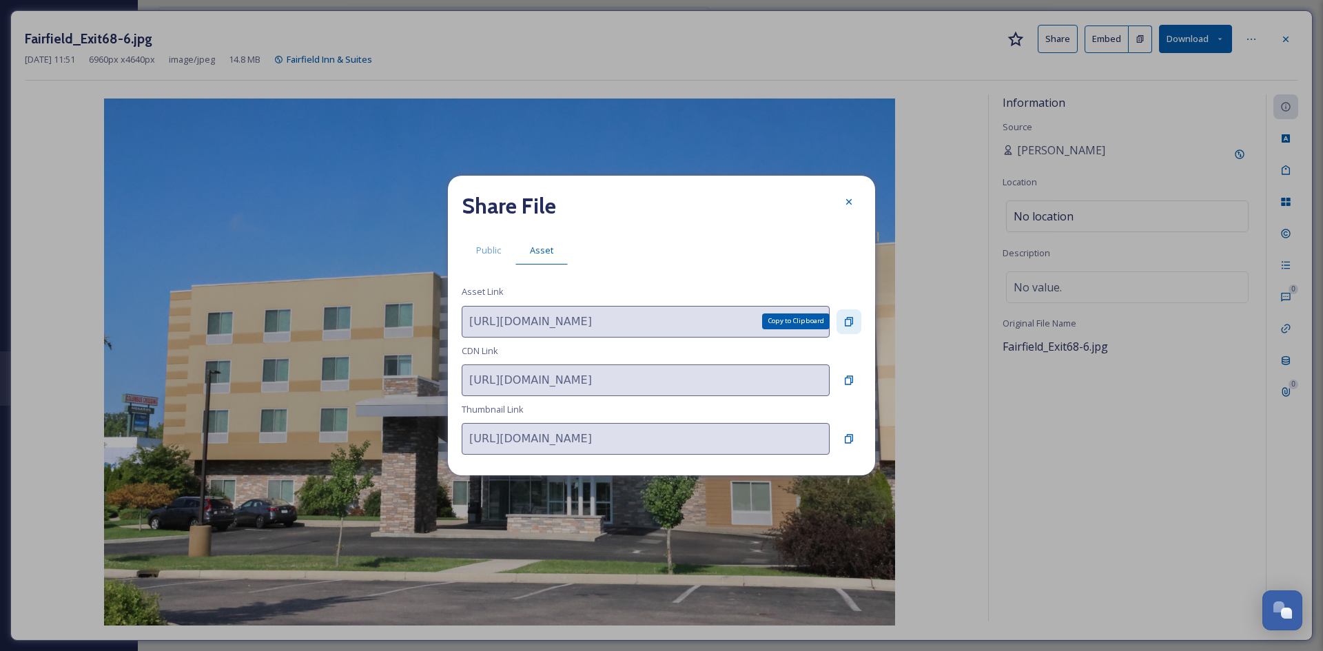
click at [849, 316] on icon at bounding box center [848, 321] width 11 height 11
click at [850, 203] on icon at bounding box center [848, 201] width 11 height 11
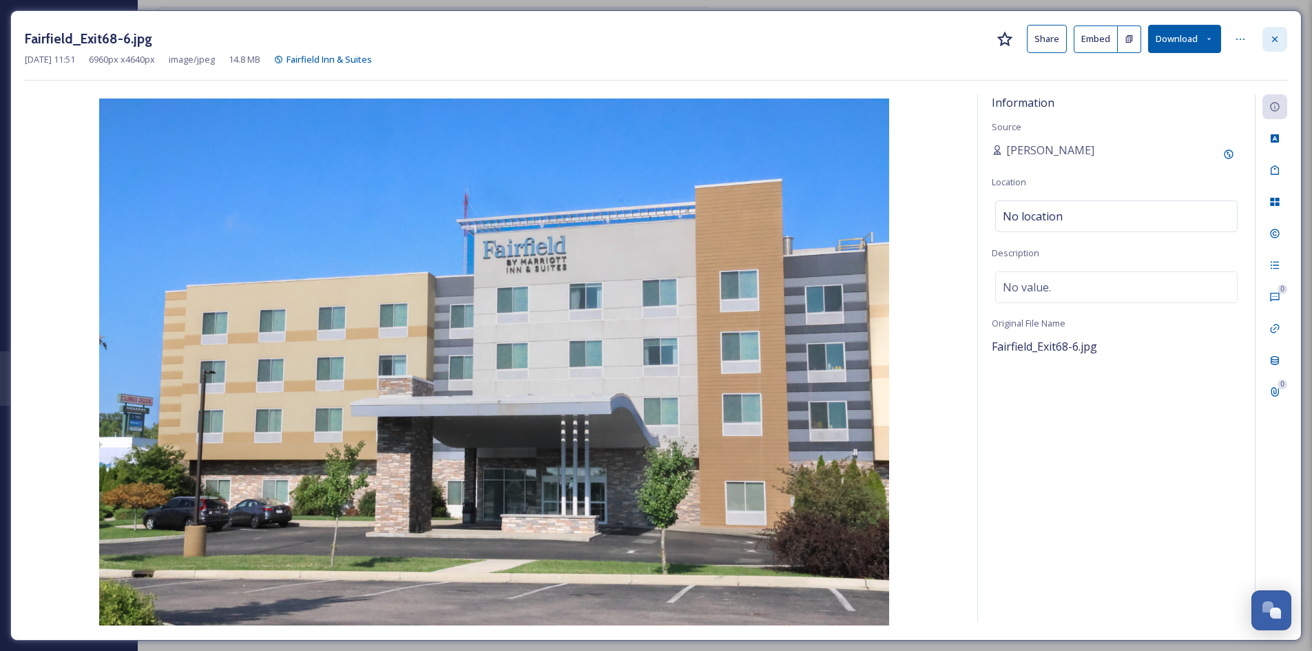
click at [1047, 37] on div at bounding box center [1275, 39] width 25 height 25
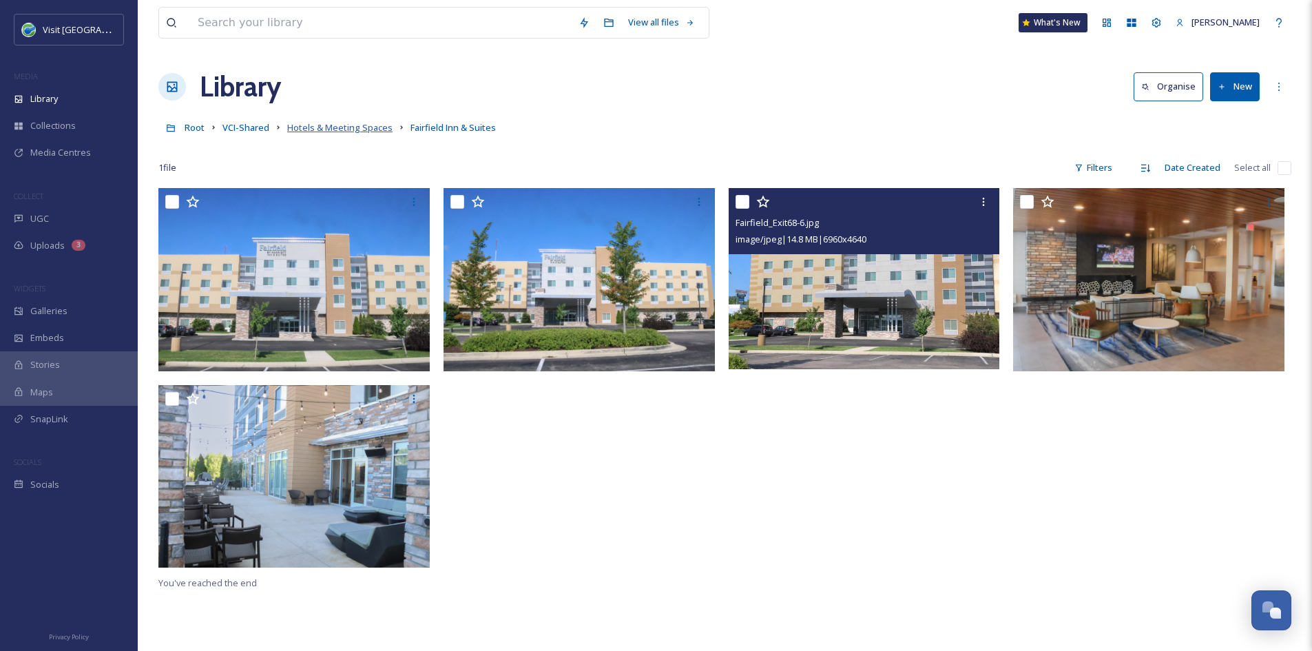
click at [324, 130] on span "Hotels & Meeting Spaces" at bounding box center [339, 127] width 105 height 12
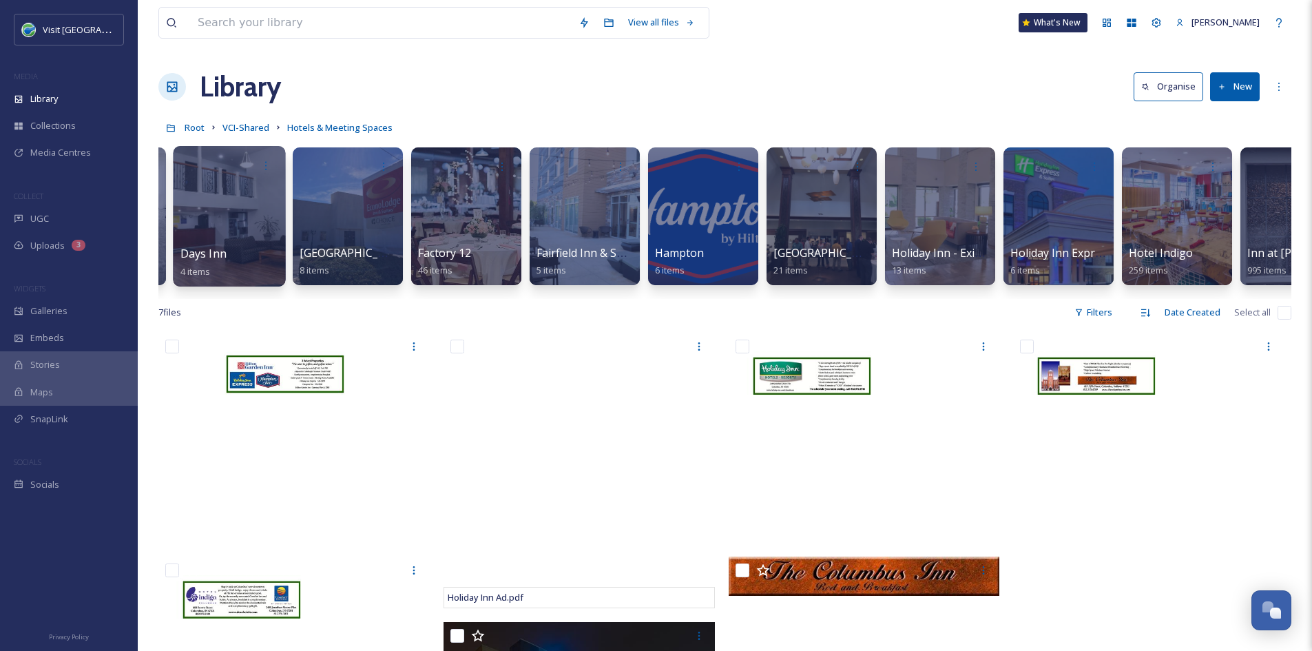
scroll to position [0, 700]
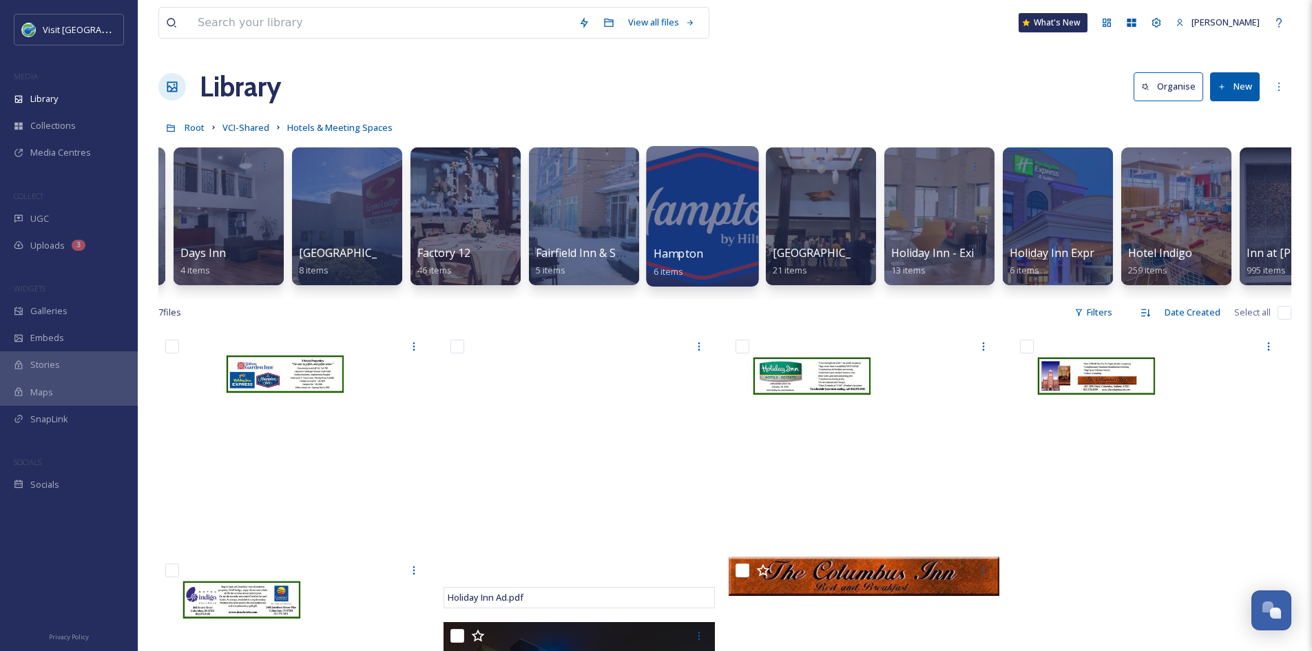
click at [661, 251] on span "Hampton" at bounding box center [679, 253] width 50 height 15
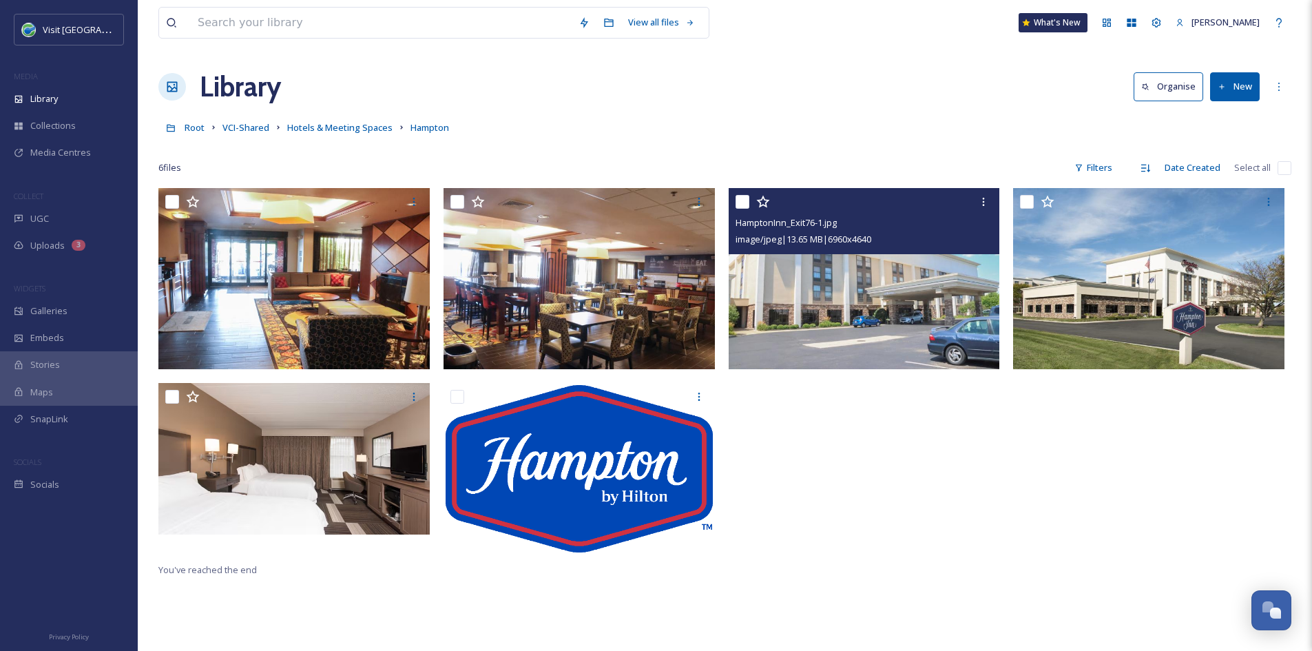
click at [800, 335] on img at bounding box center [864, 278] width 271 height 181
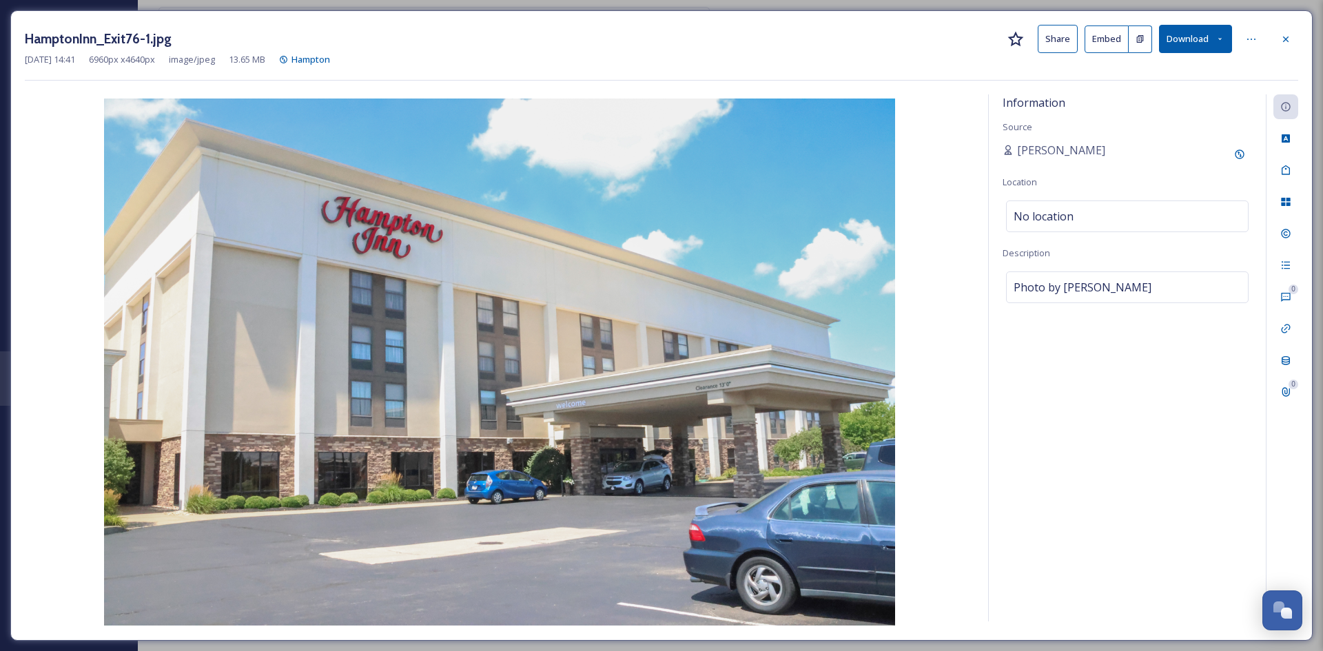
click at [1047, 44] on button "Share" at bounding box center [1057, 39] width 40 height 28
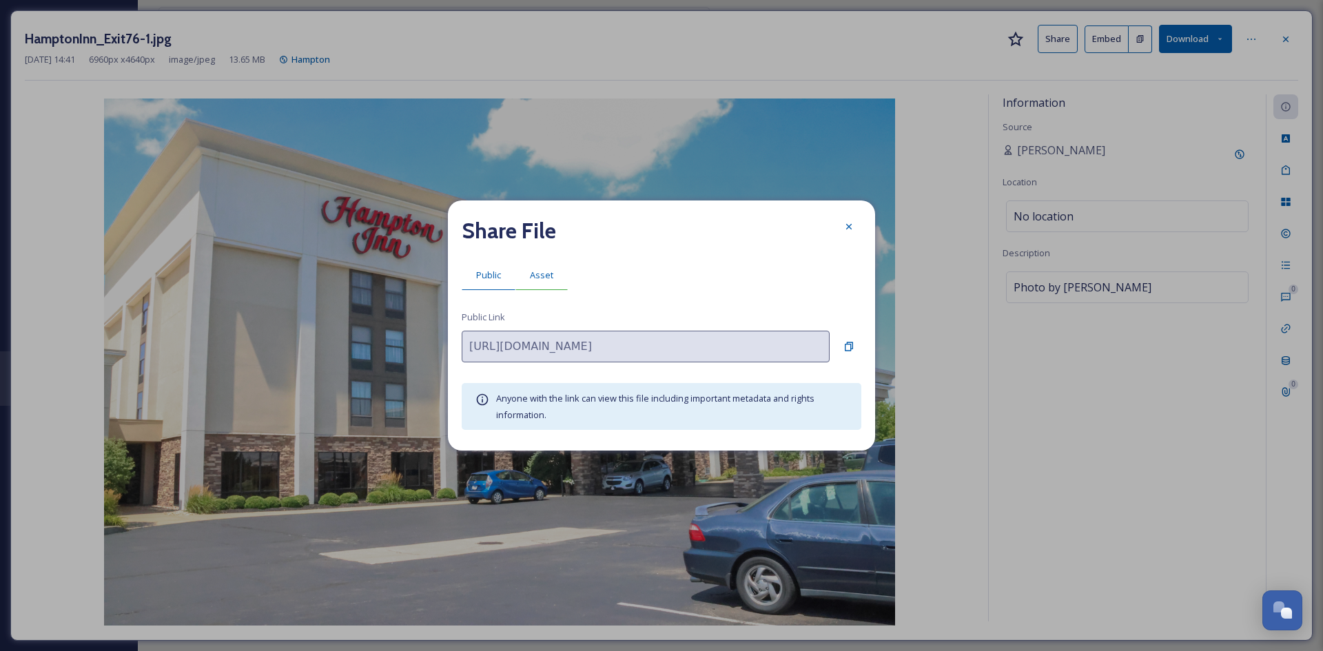
click at [534, 283] on div "Asset" at bounding box center [541, 275] width 52 height 28
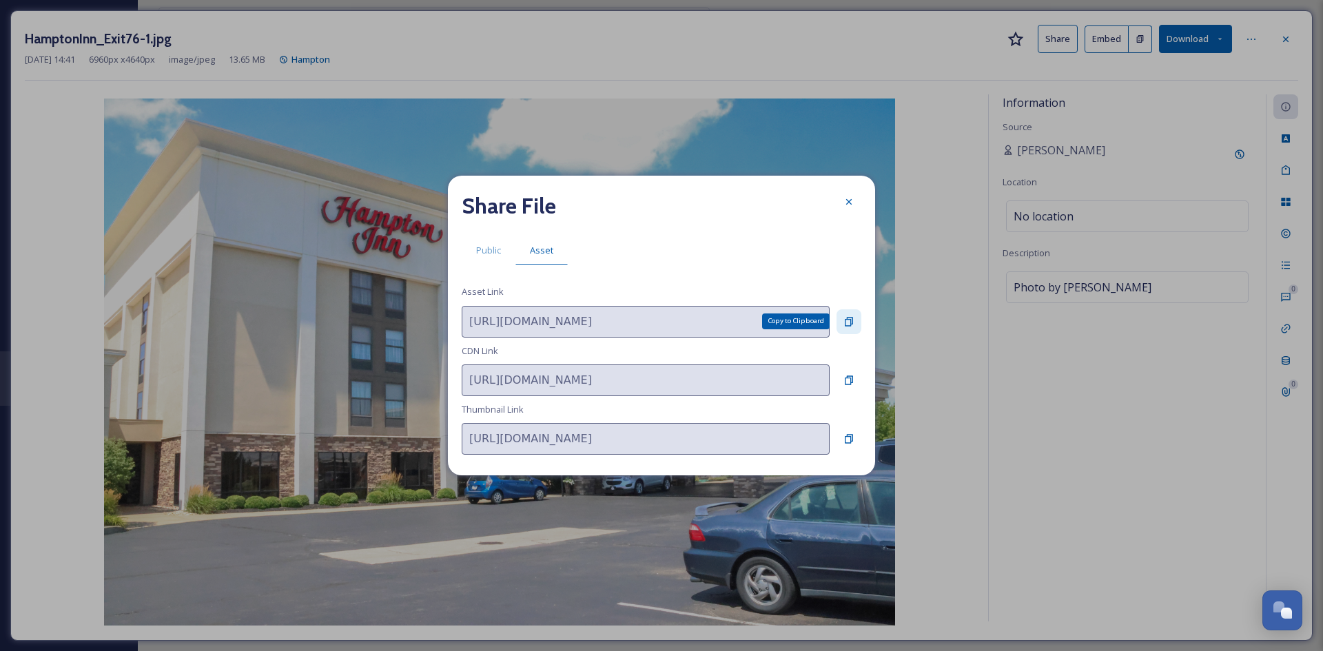
click at [845, 326] on icon at bounding box center [849, 321] width 8 height 9
click at [845, 199] on icon at bounding box center [848, 201] width 11 height 11
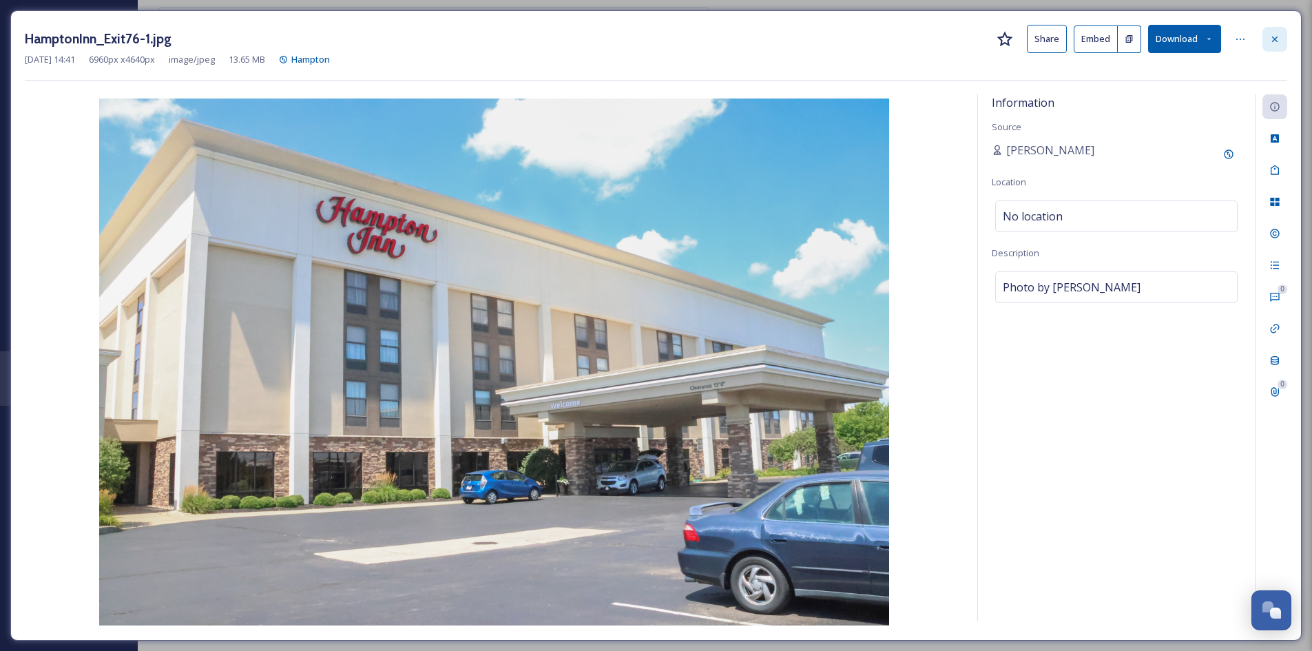
click at [1047, 41] on div at bounding box center [1275, 39] width 25 height 25
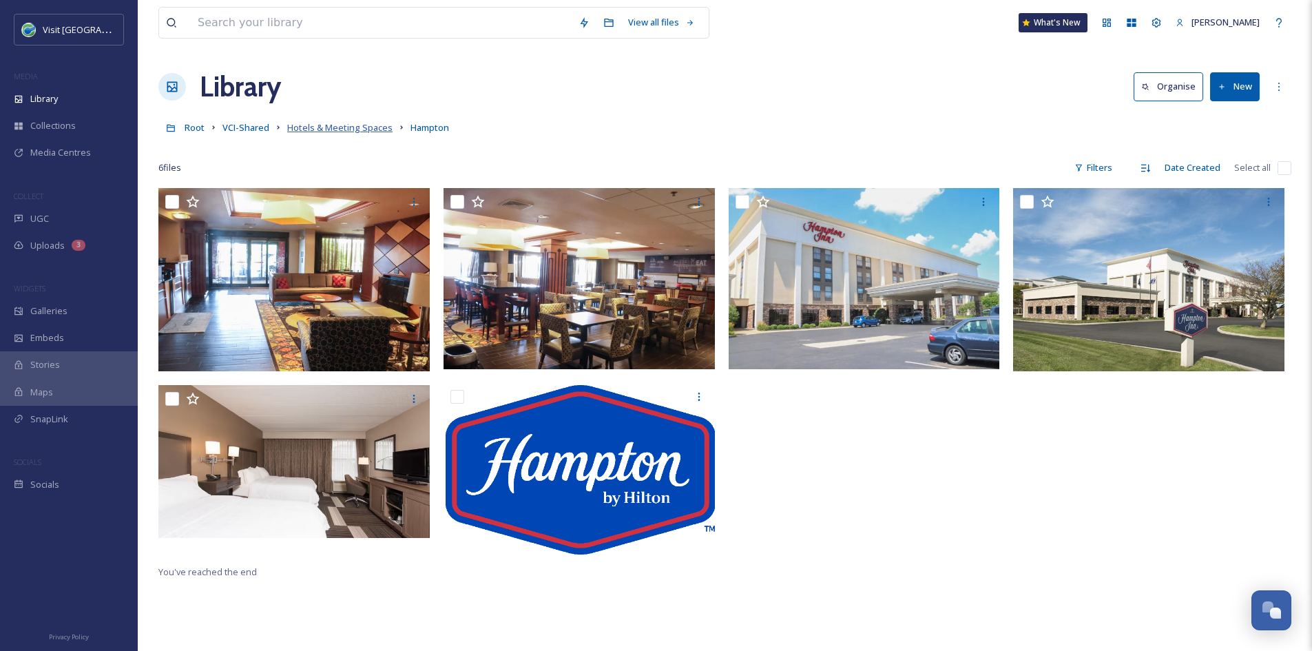
click at [345, 124] on span "Hotels & Meeting Spaces" at bounding box center [339, 127] width 105 height 12
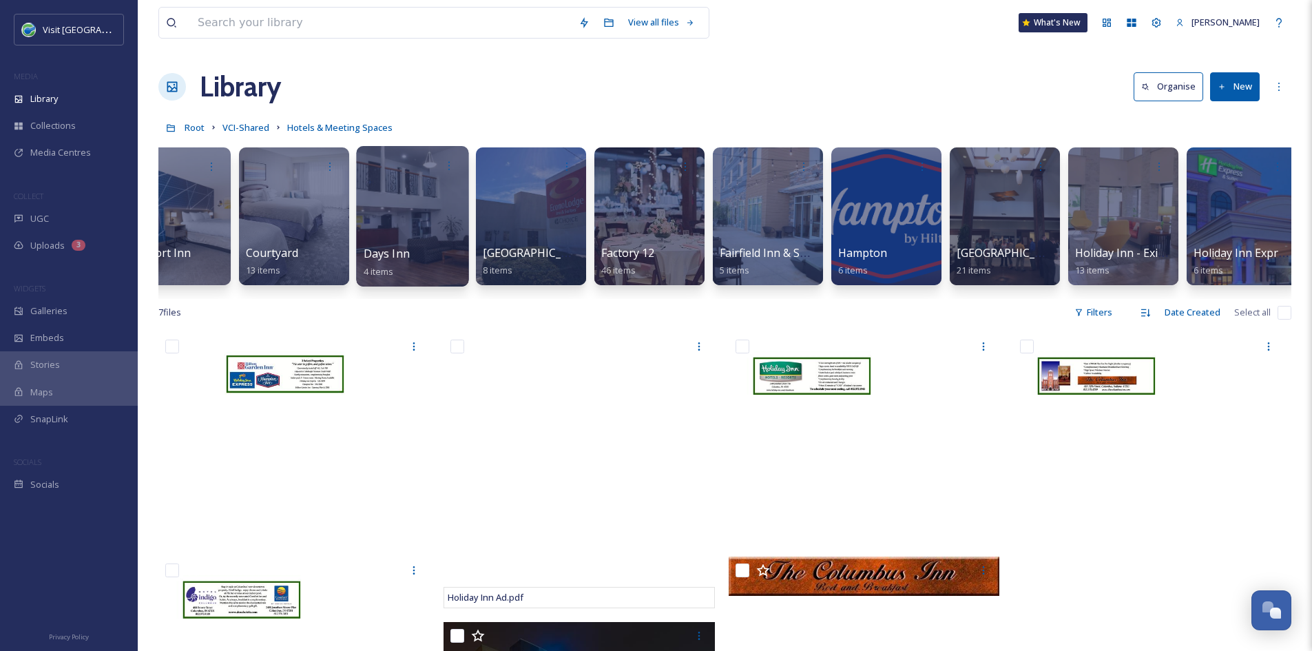
scroll to position [0, 518]
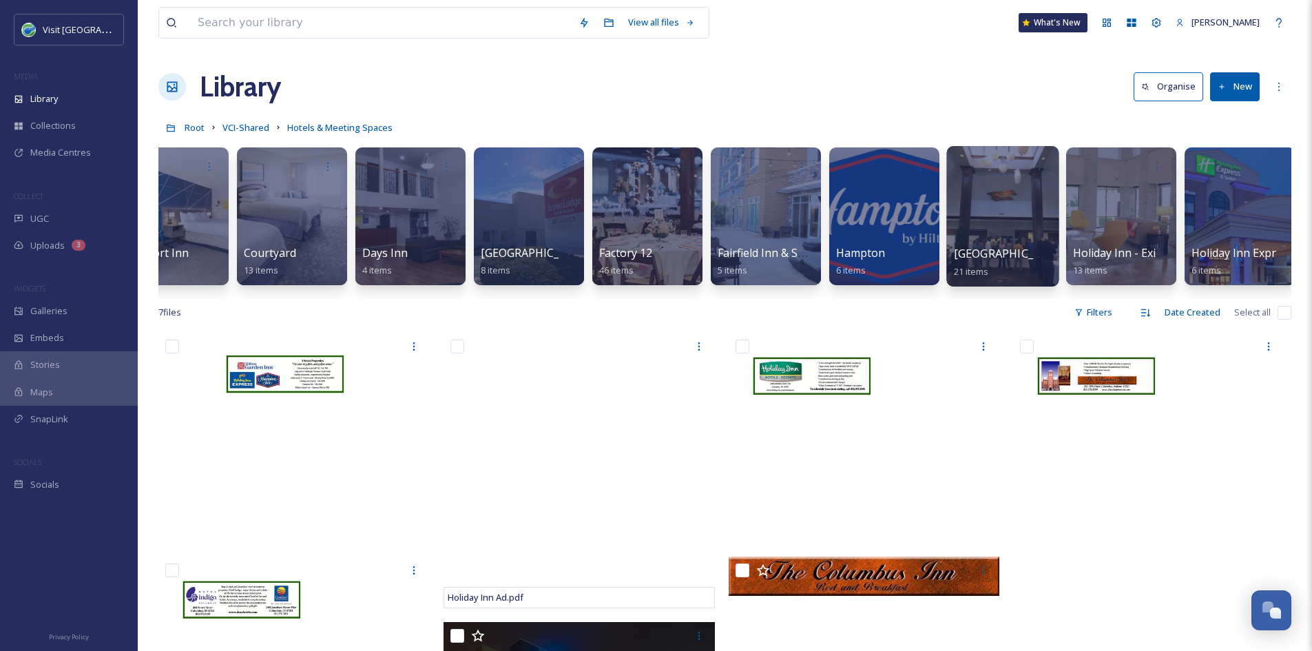
click at [980, 254] on span "Hilton Garden Inn" at bounding box center [1010, 253] width 113 height 15
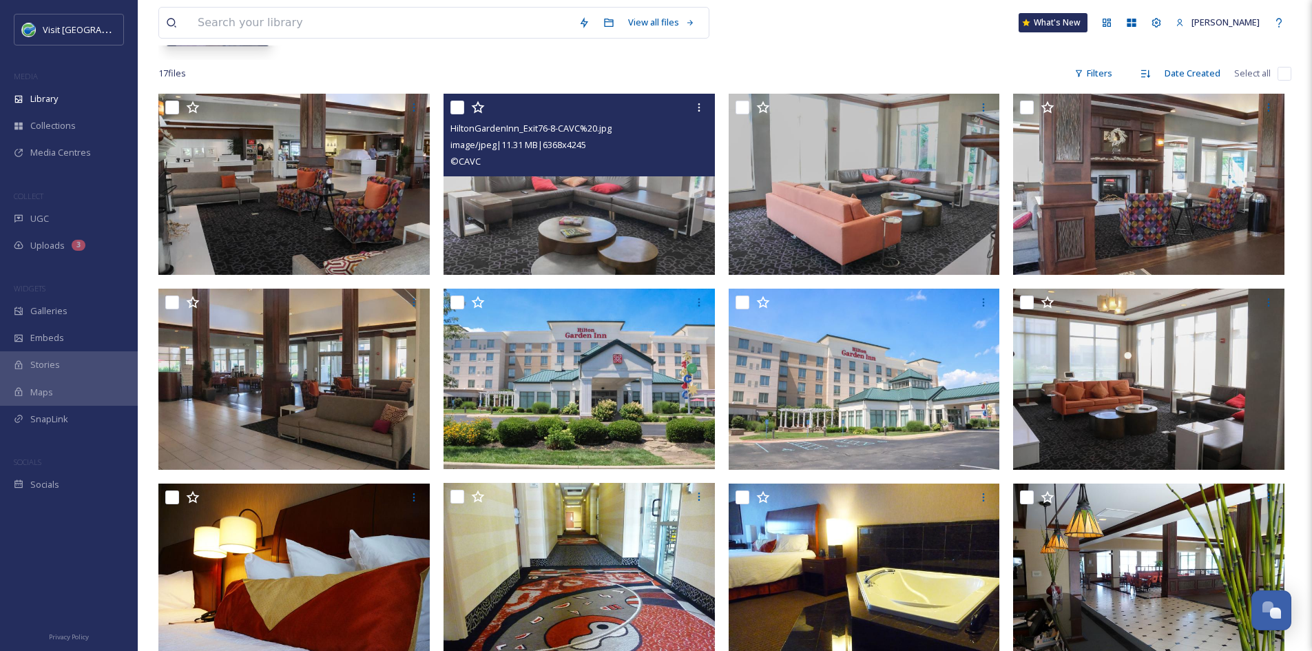
scroll to position [240, 0]
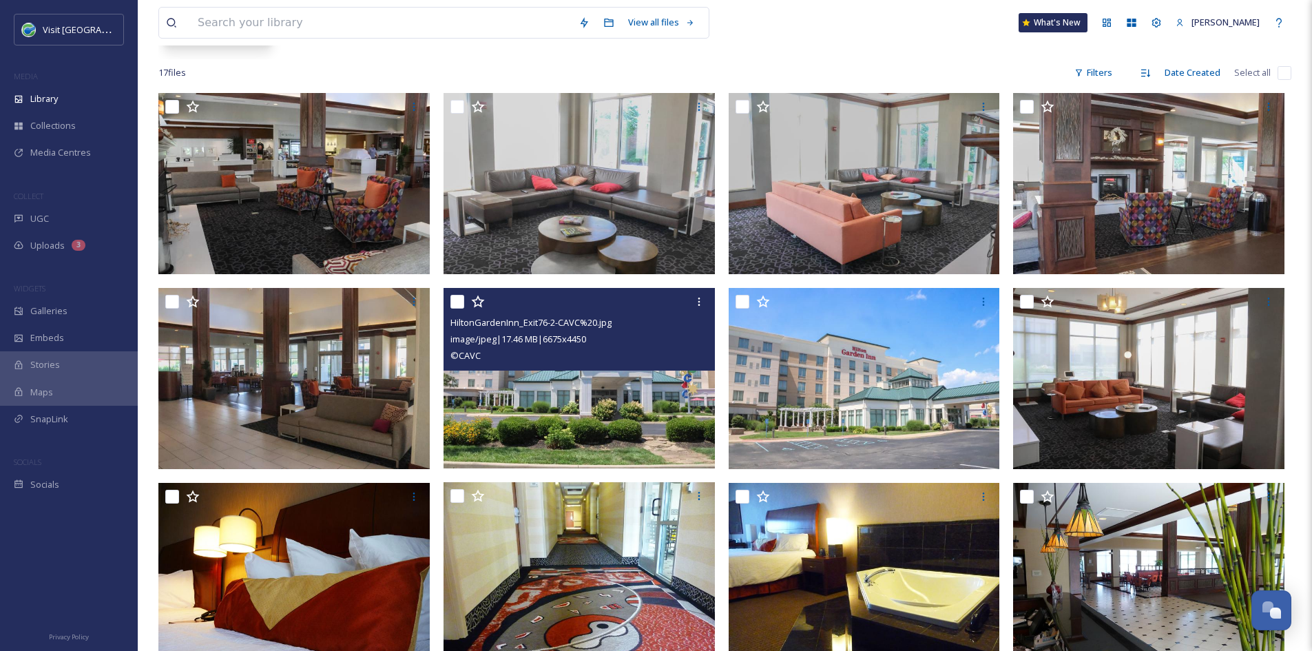
click at [654, 421] on img at bounding box center [579, 378] width 271 height 181
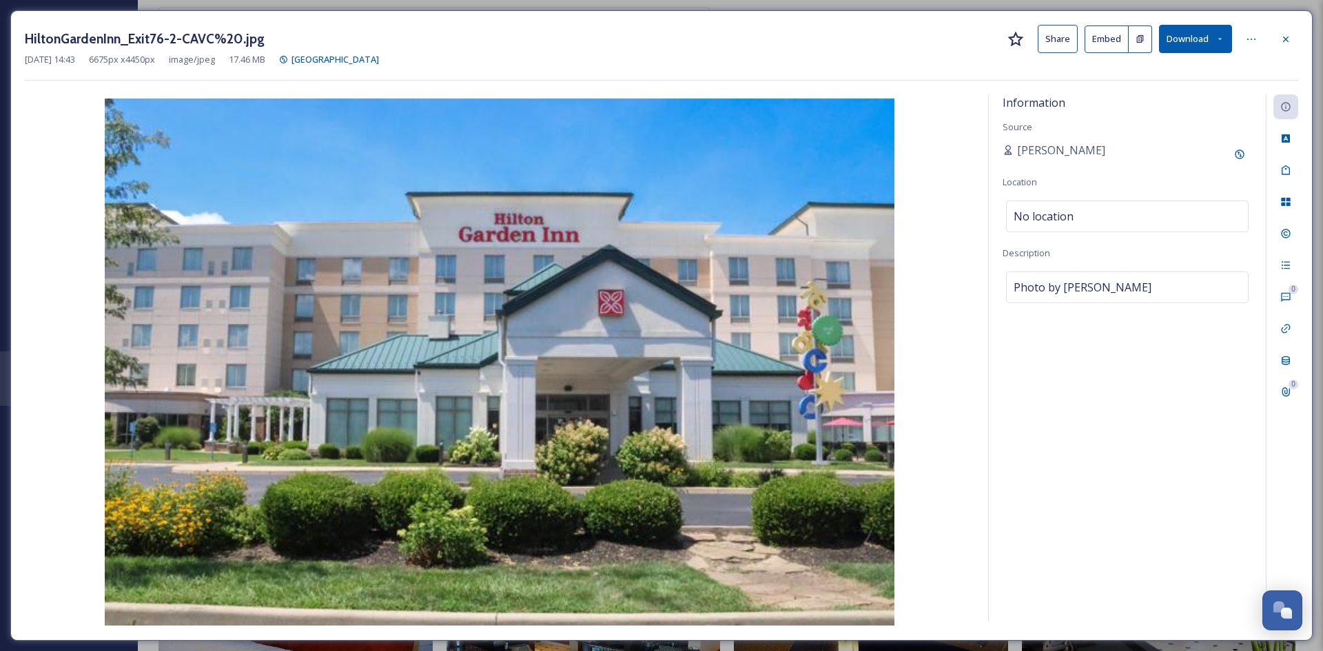
click at [1046, 40] on button "Share" at bounding box center [1057, 39] width 40 height 28
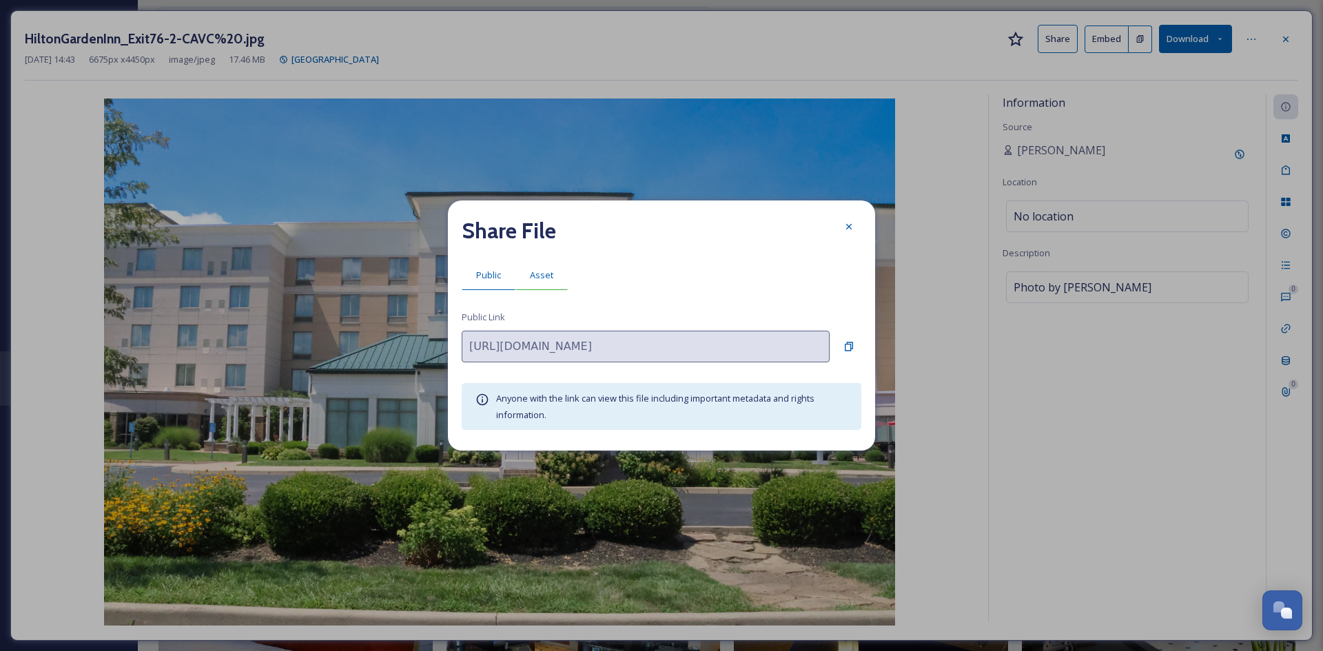
click at [546, 275] on span "Asset" at bounding box center [541, 275] width 23 height 13
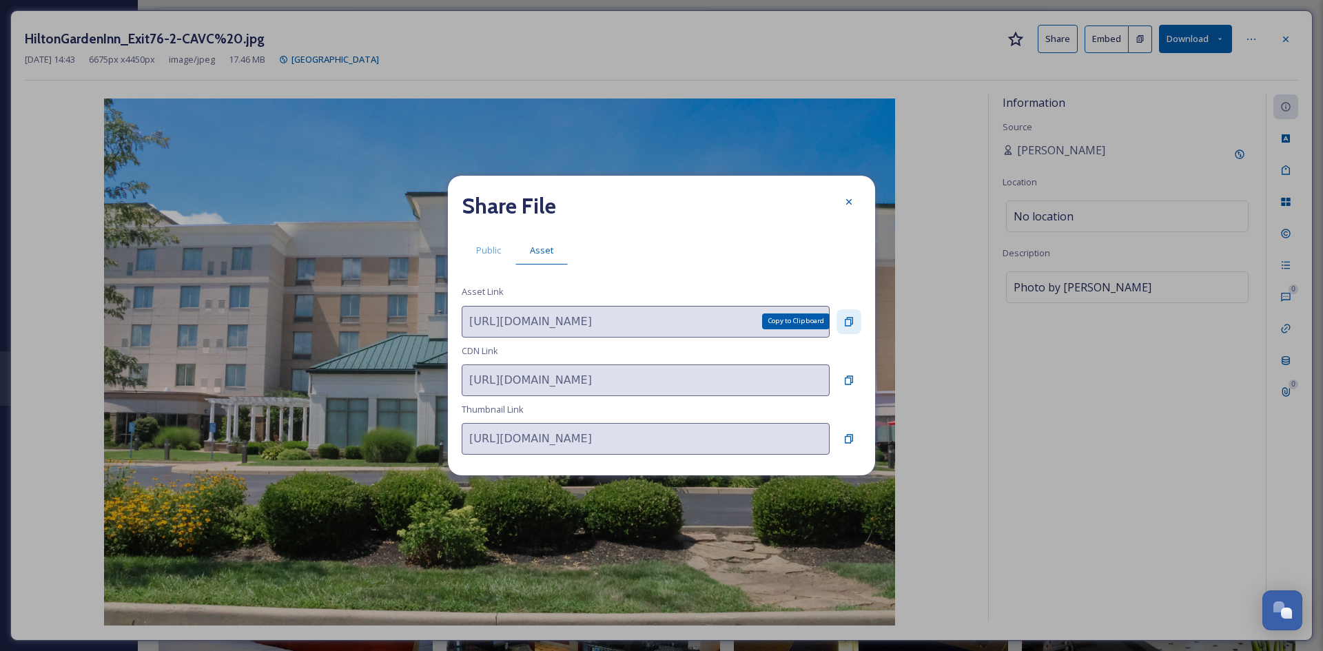
click at [853, 319] on icon at bounding box center [848, 321] width 11 height 11
click at [840, 205] on div at bounding box center [848, 201] width 25 height 25
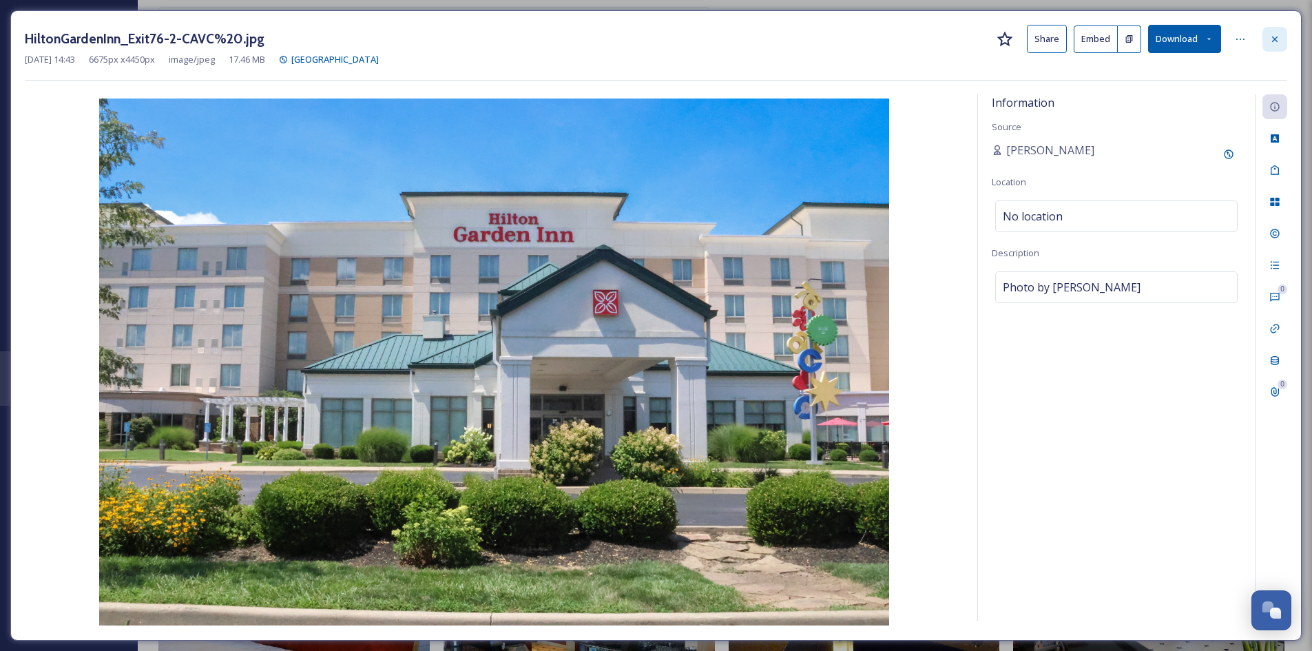
click at [1047, 37] on icon at bounding box center [1275, 39] width 6 height 6
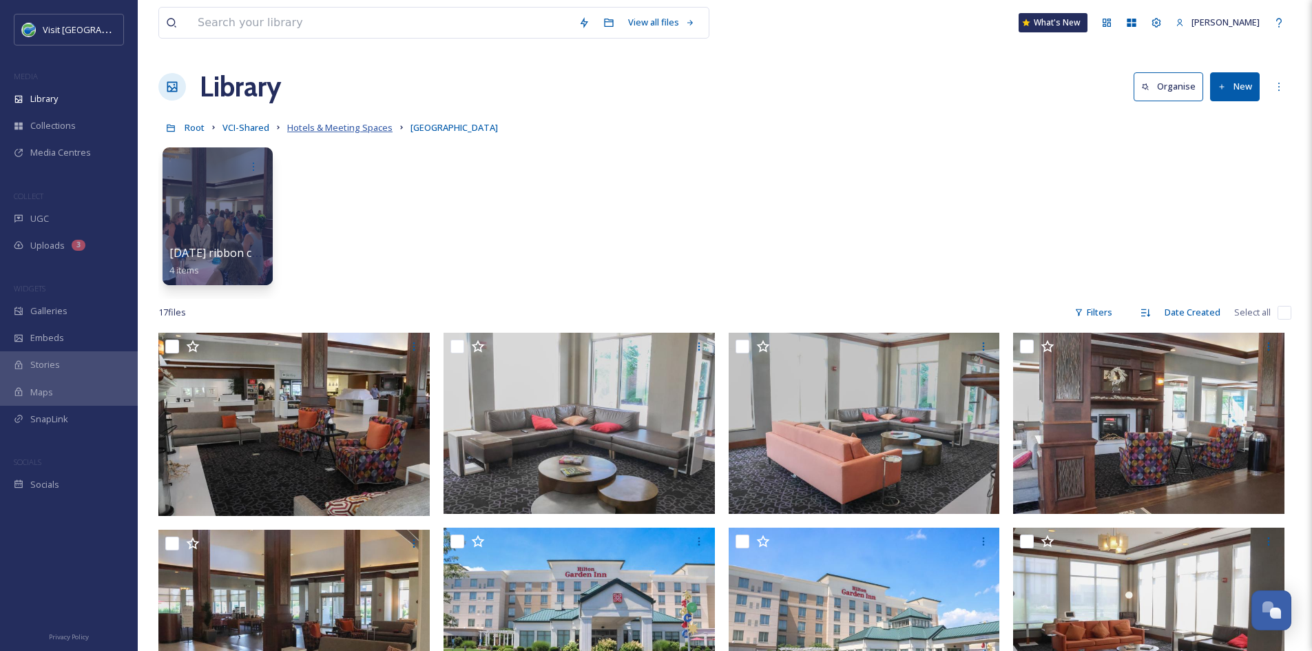
click at [345, 125] on span "Hotels & Meeting Spaces" at bounding box center [339, 127] width 105 height 12
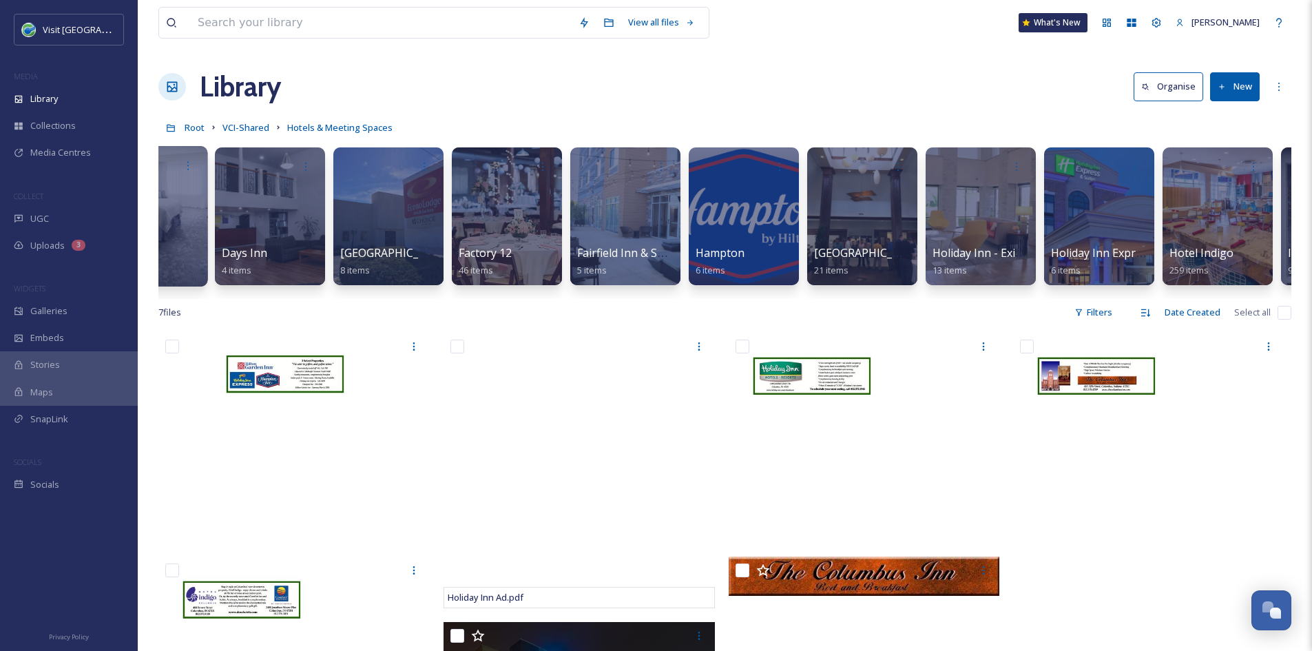
scroll to position [0, 660]
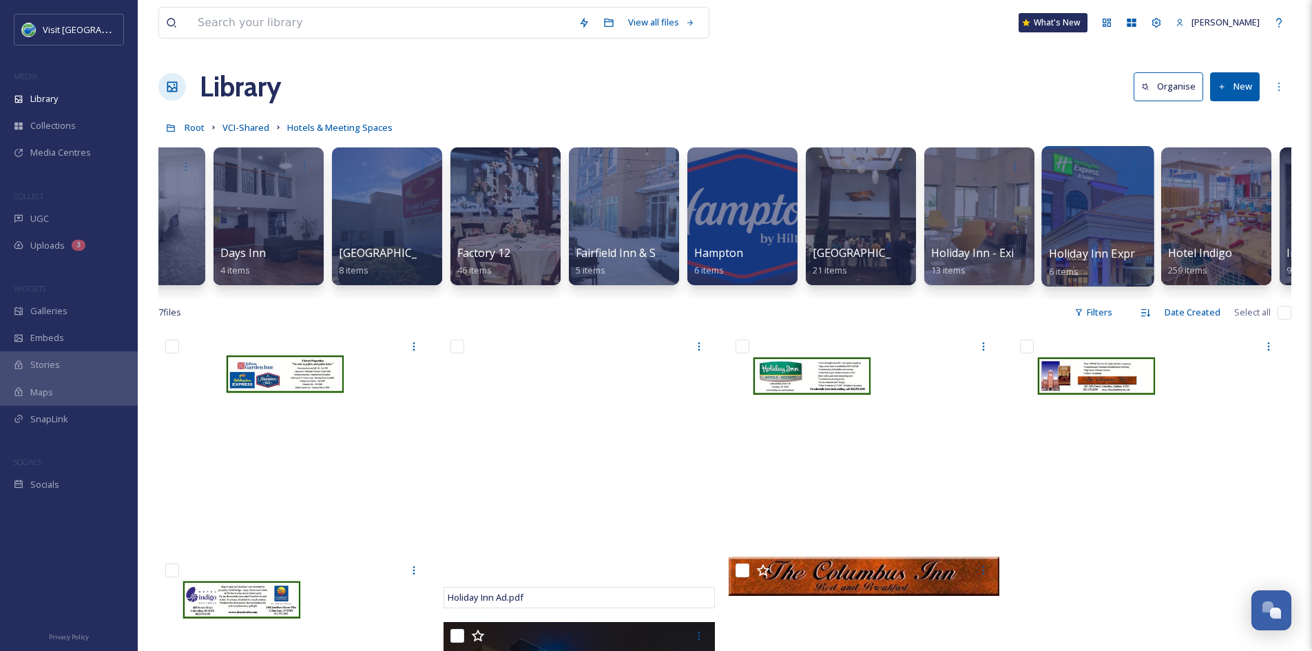
click at [1047, 245] on div "Holiday Inn Express 6 items" at bounding box center [1098, 262] width 99 height 34
click at [1047, 178] on div at bounding box center [1098, 216] width 112 height 141
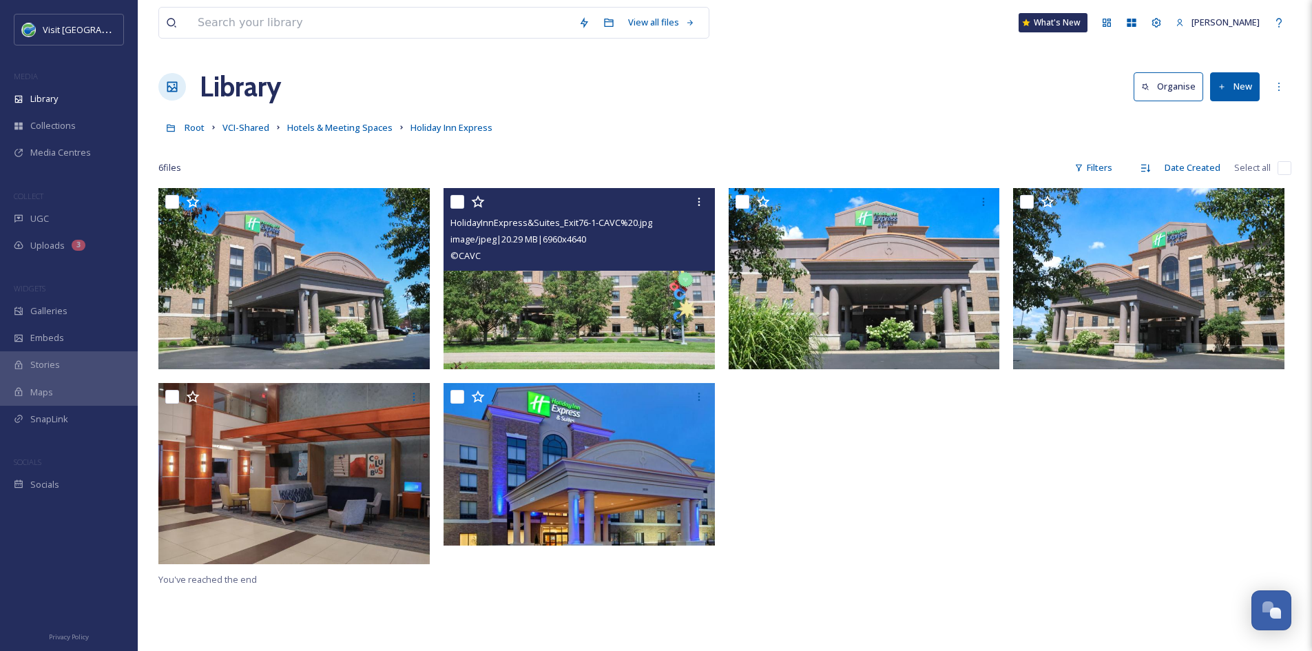
click at [608, 296] on img at bounding box center [579, 278] width 271 height 181
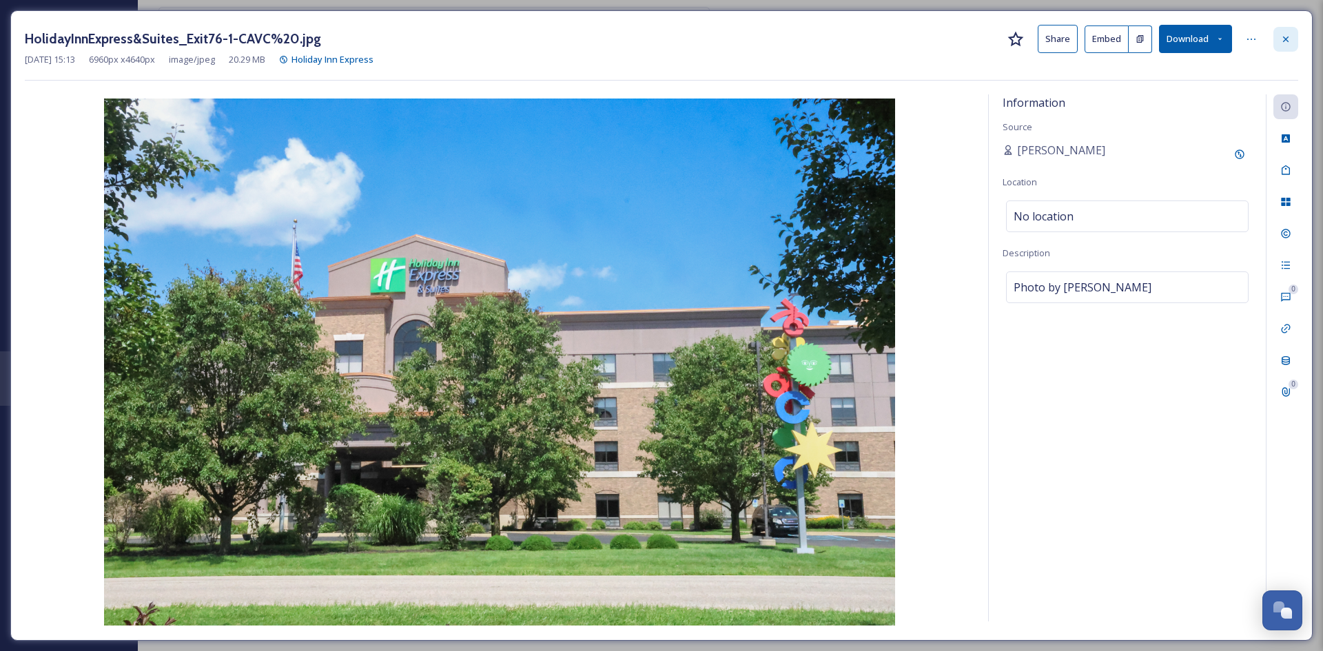
click at [1047, 45] on div at bounding box center [1285, 39] width 25 height 25
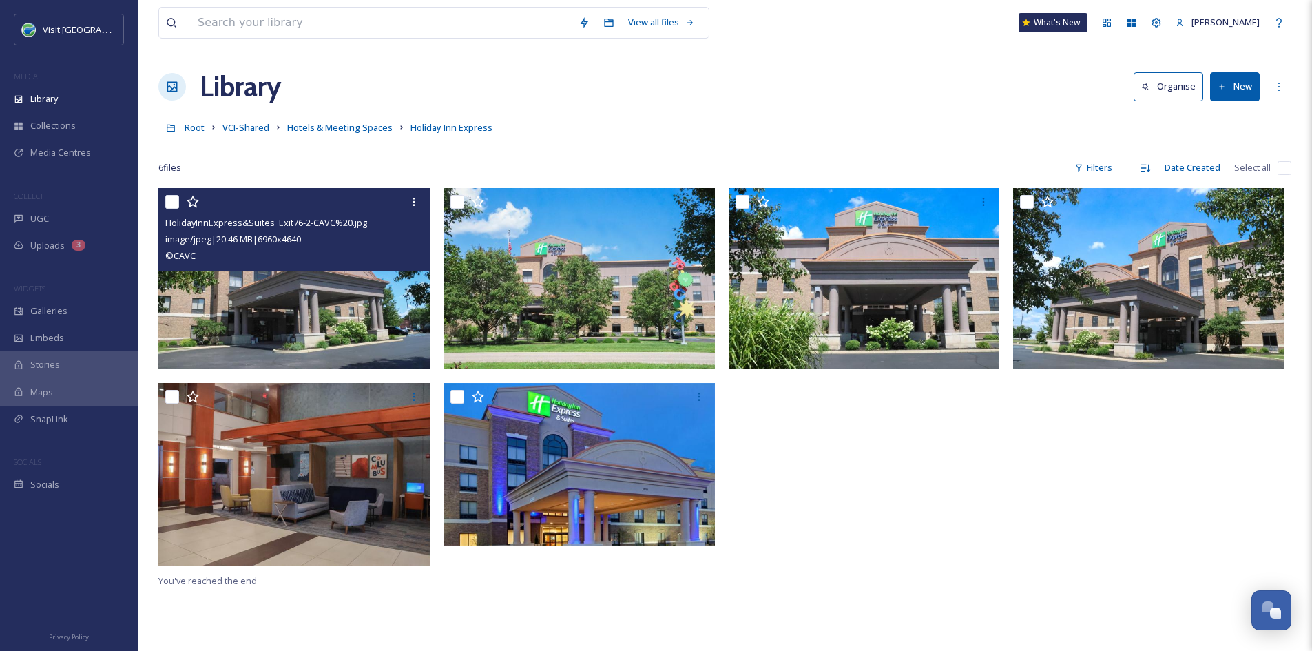
click at [331, 333] on img at bounding box center [293, 278] width 271 height 181
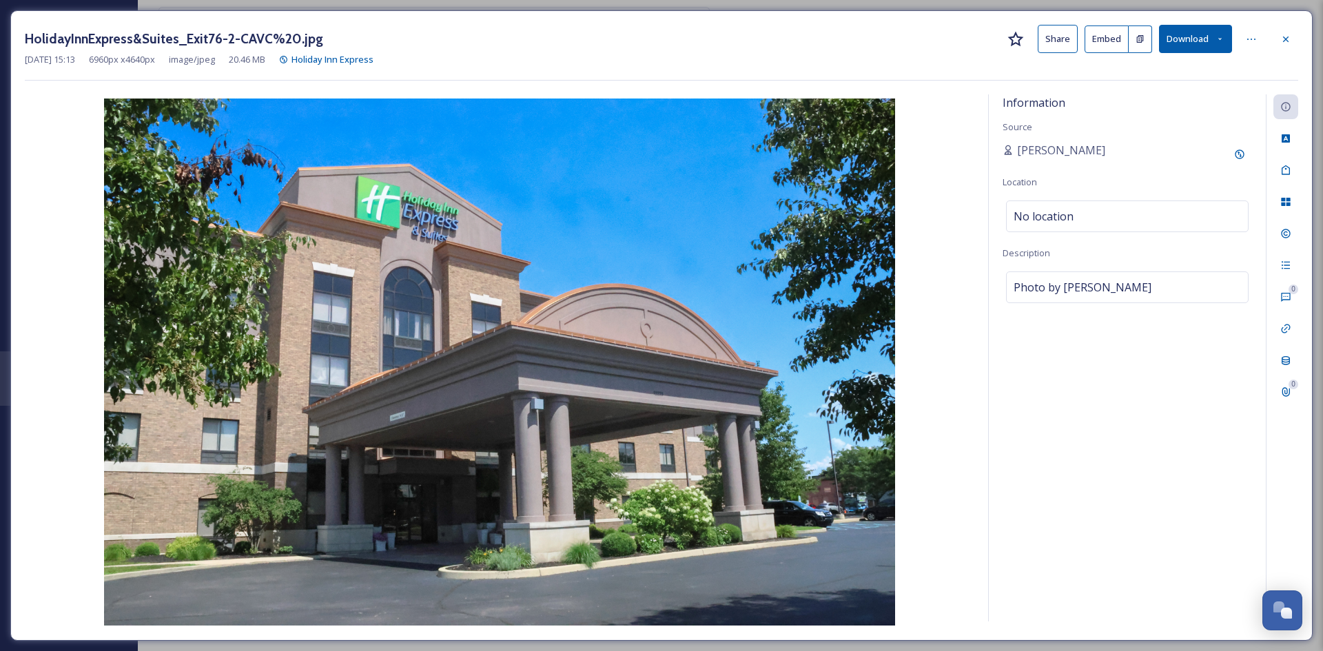
click at [1047, 32] on button "Share" at bounding box center [1057, 39] width 40 height 28
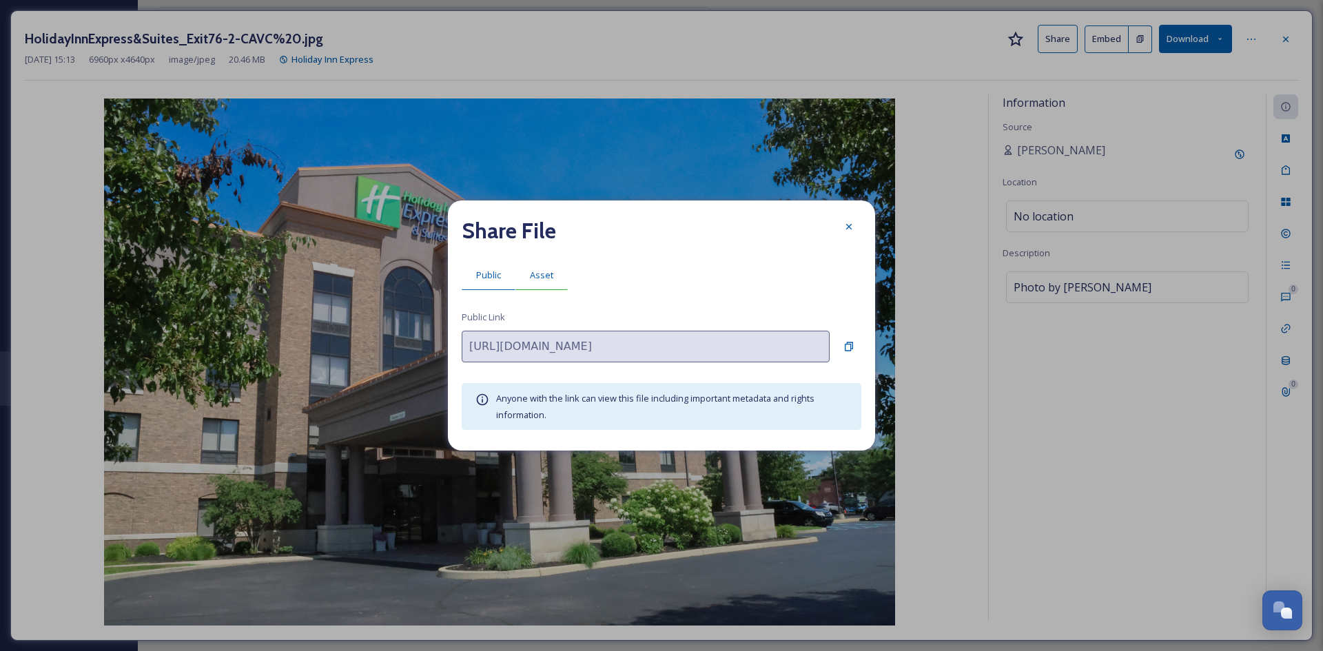
click at [526, 270] on div "Asset" at bounding box center [541, 275] width 52 height 28
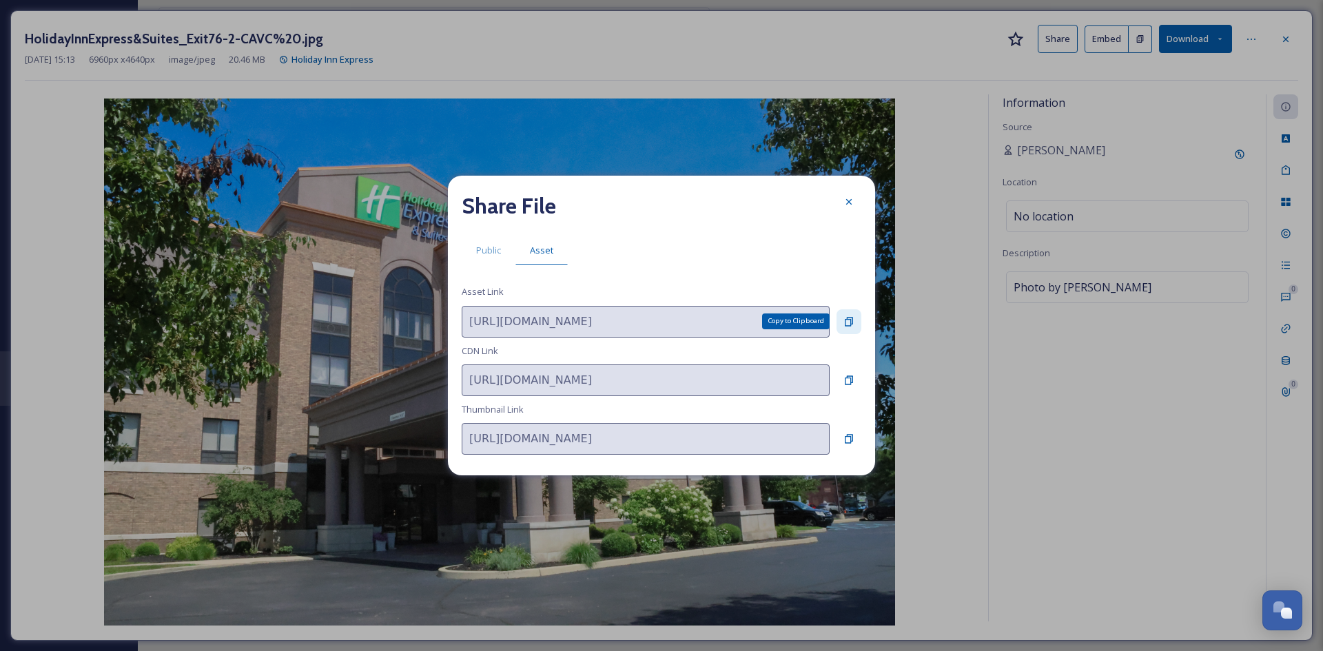
click at [847, 319] on icon at bounding box center [849, 321] width 8 height 9
click at [844, 204] on icon at bounding box center [848, 201] width 11 height 11
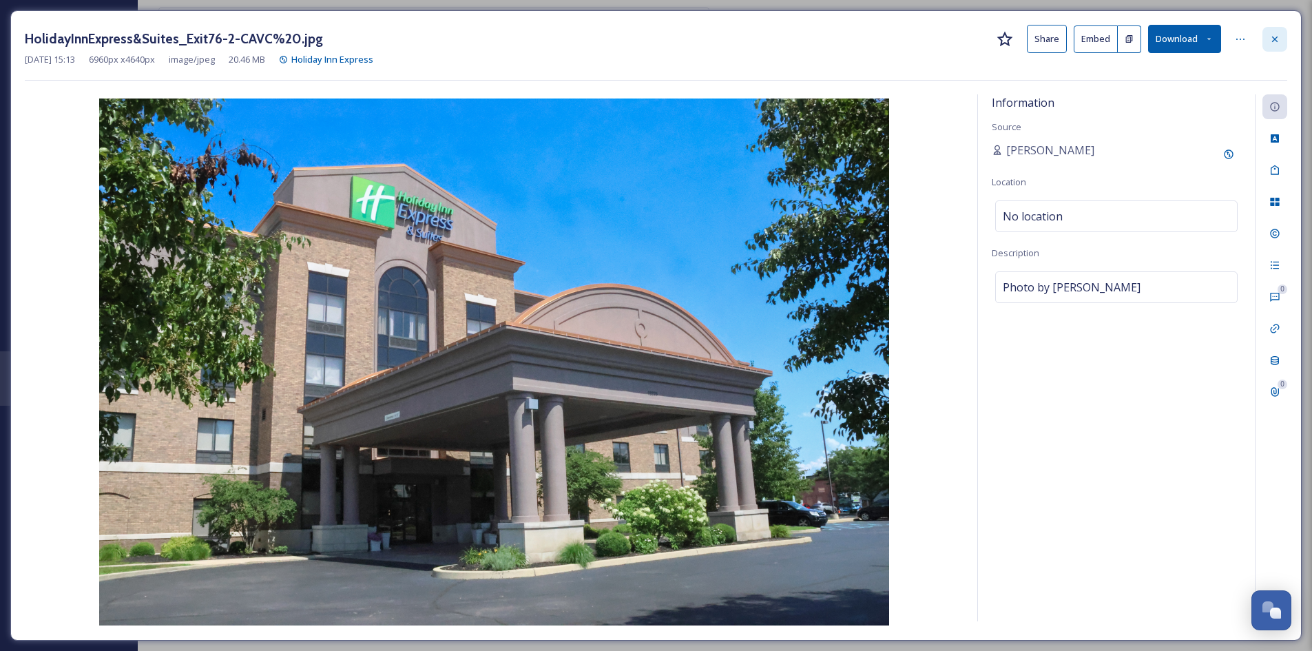
click at [1047, 35] on icon at bounding box center [1275, 39] width 11 height 11
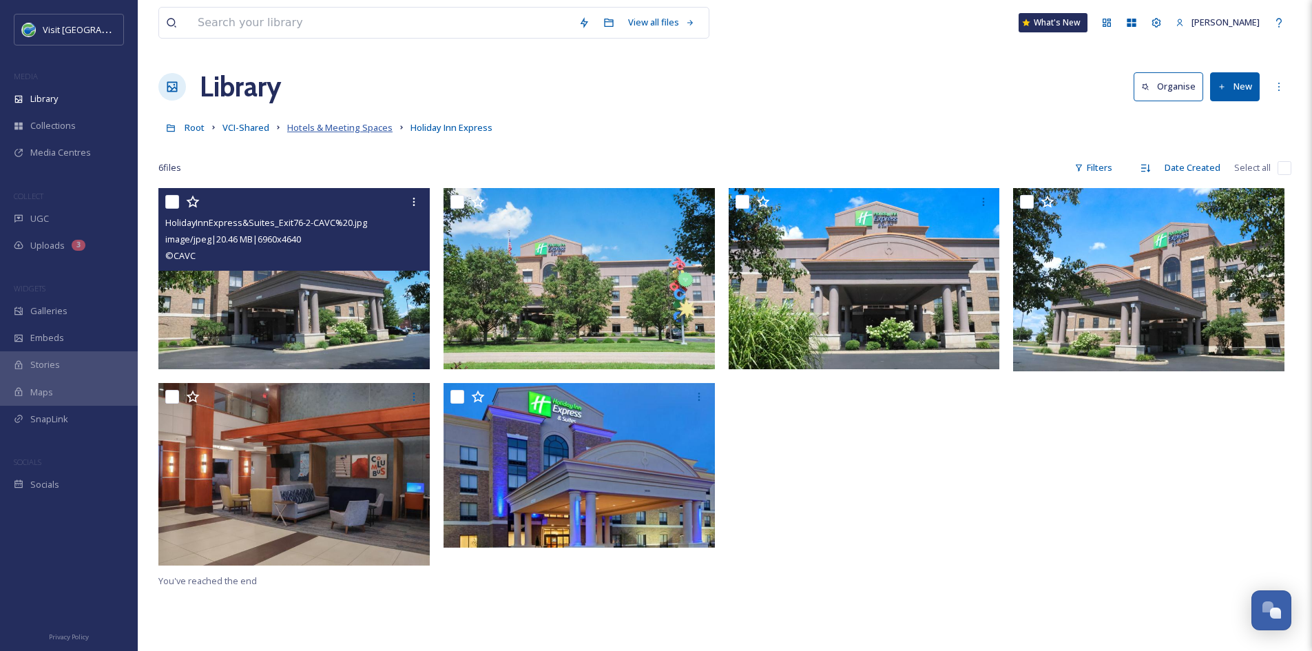
click at [365, 130] on span "Hotels & Meeting Spaces" at bounding box center [339, 127] width 105 height 12
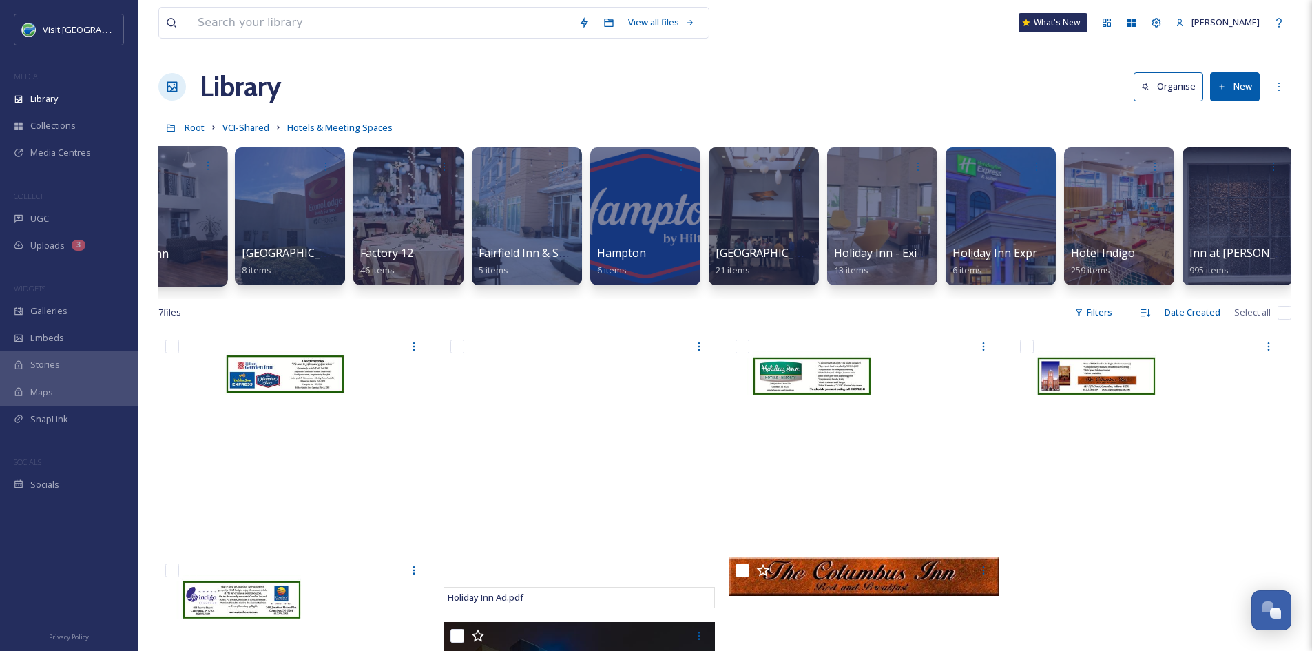
scroll to position [0, 760]
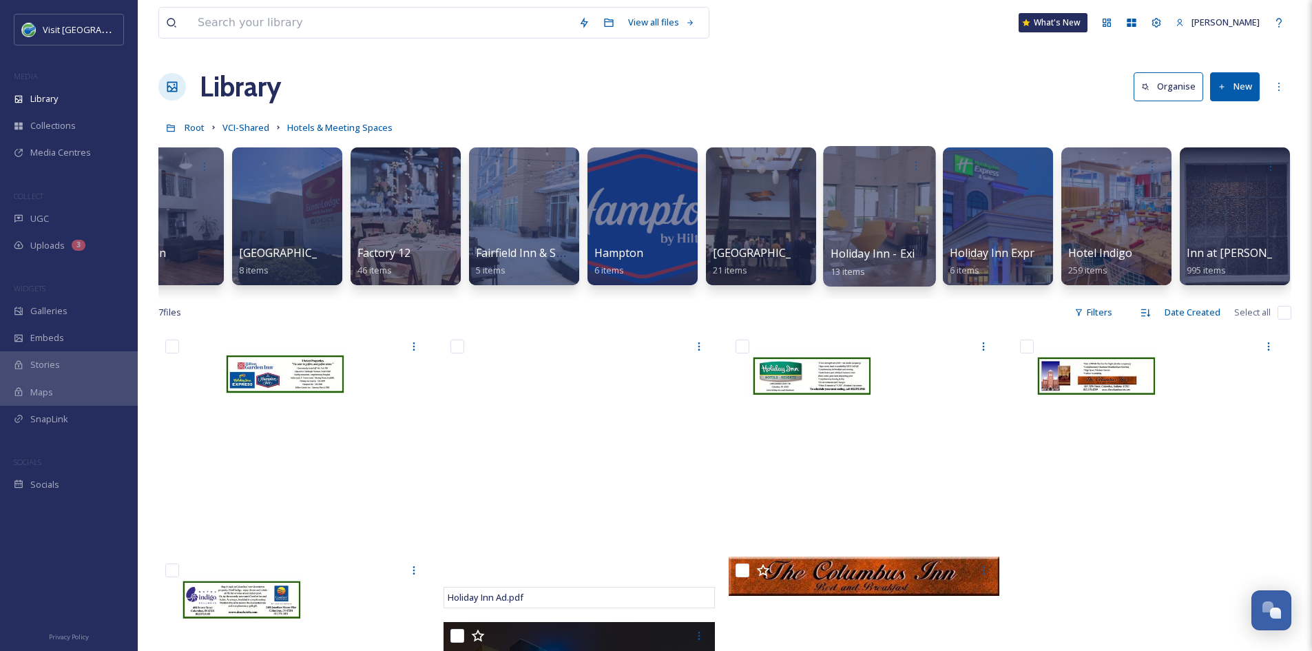
click at [892, 250] on span "Holiday Inn - Exit 68" at bounding box center [883, 253] width 104 height 15
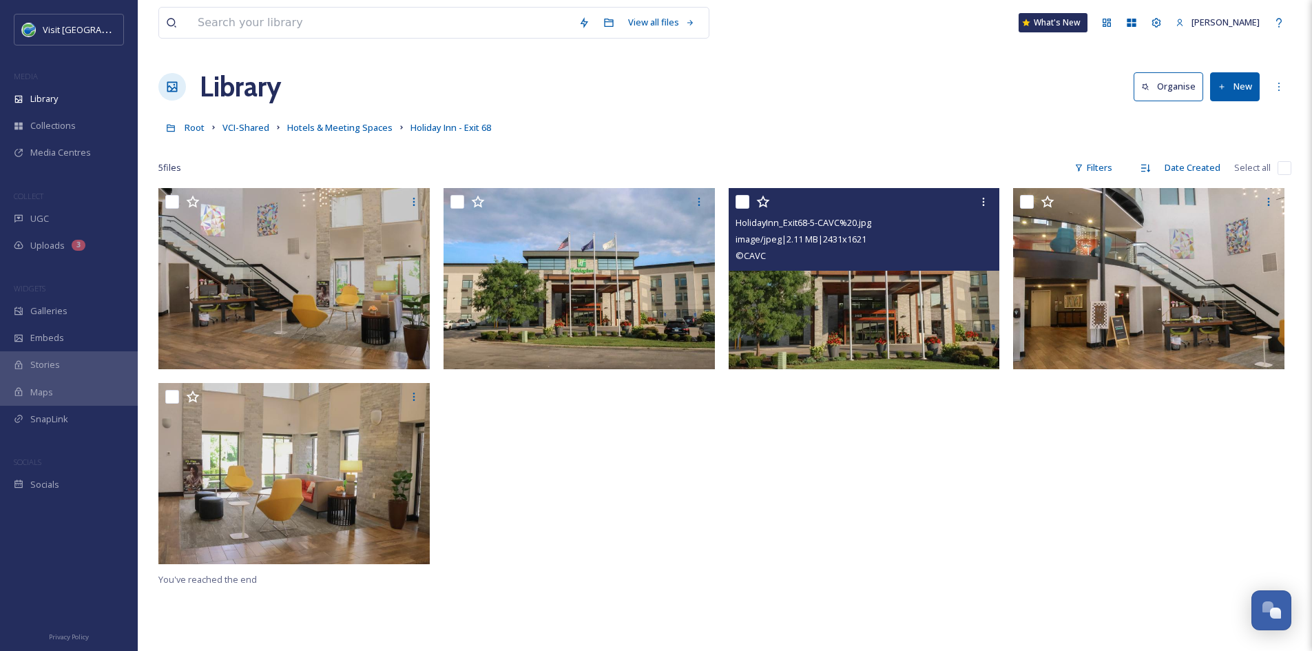
click at [807, 318] on img at bounding box center [864, 278] width 271 height 181
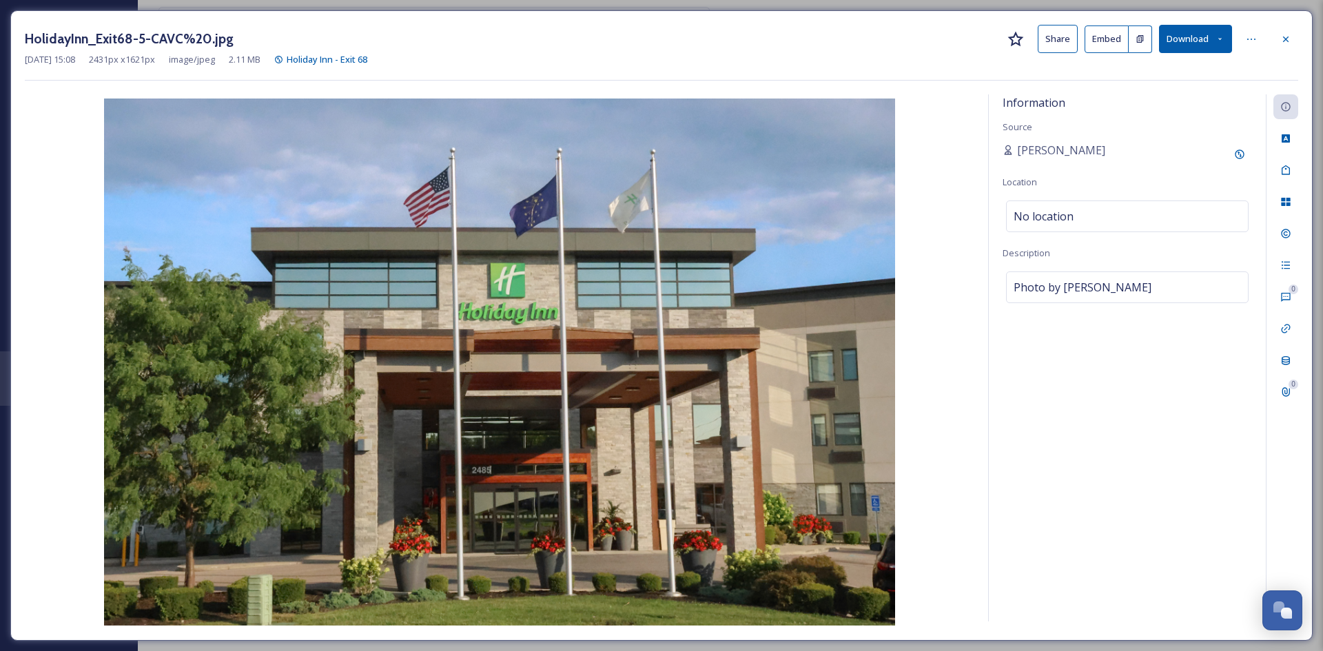
click at [1047, 37] on button "Share" at bounding box center [1057, 39] width 40 height 28
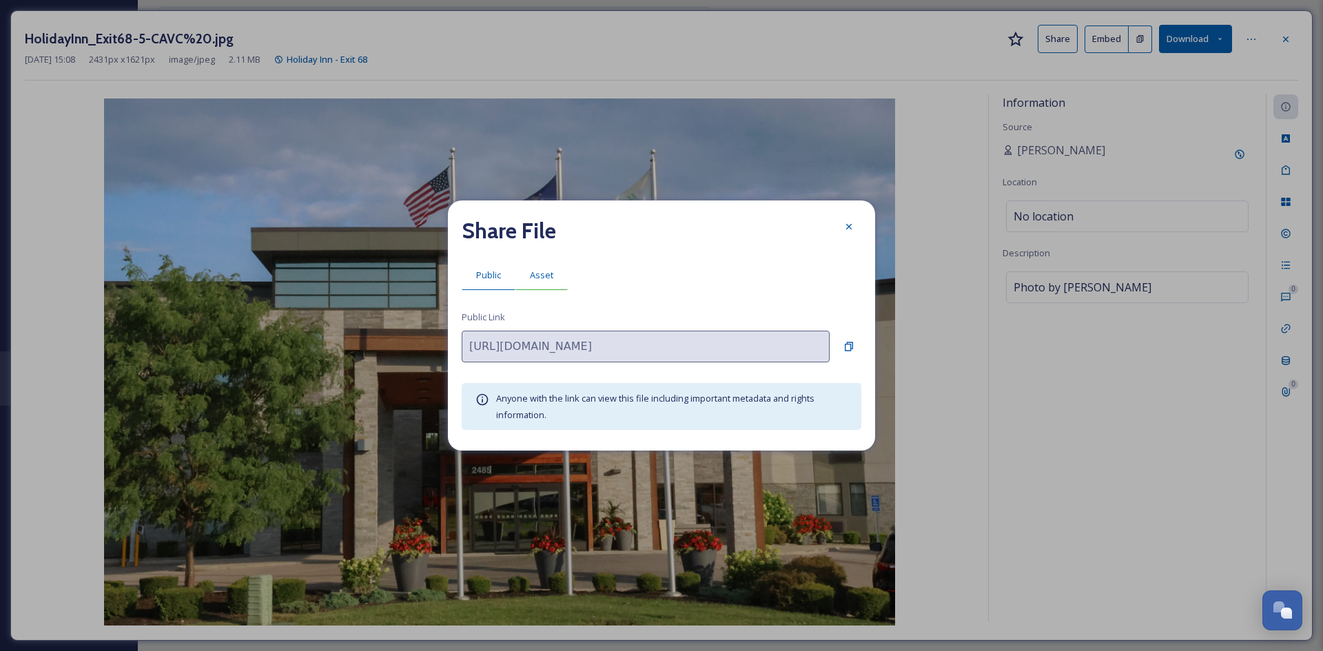
click at [549, 269] on span "Asset" at bounding box center [541, 275] width 23 height 13
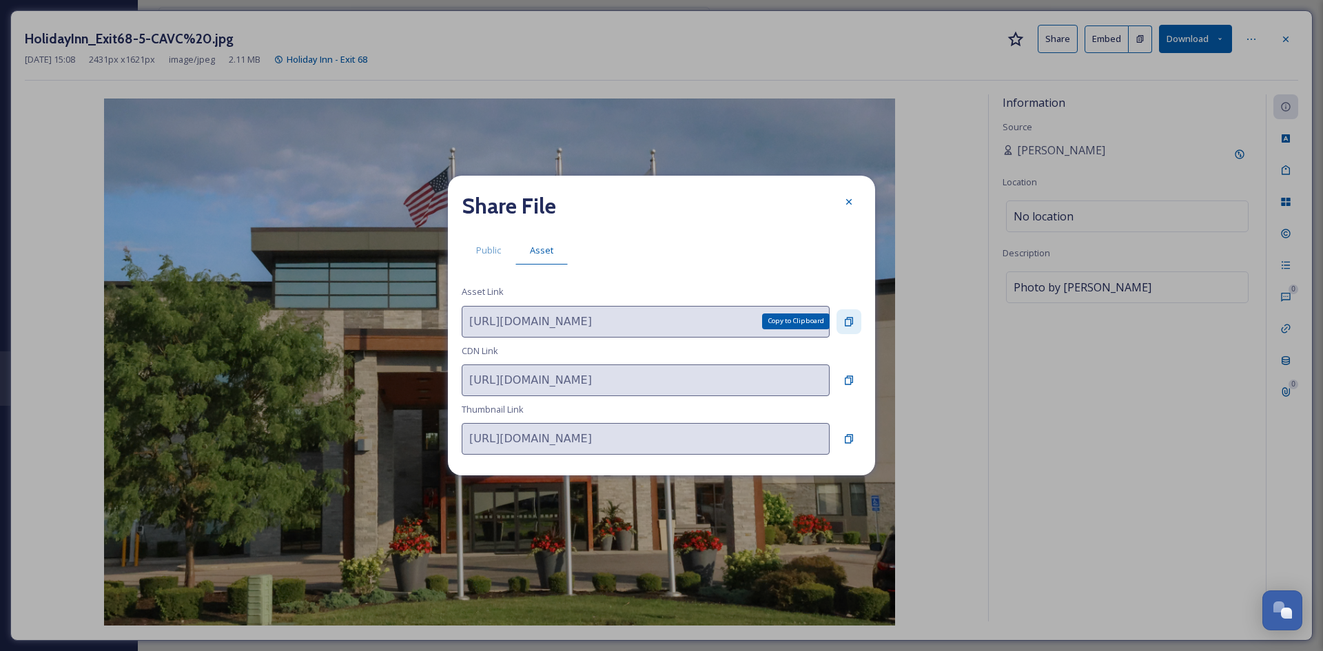
click at [854, 320] on icon at bounding box center [848, 321] width 11 height 11
click at [847, 200] on icon at bounding box center [849, 202] width 6 height 6
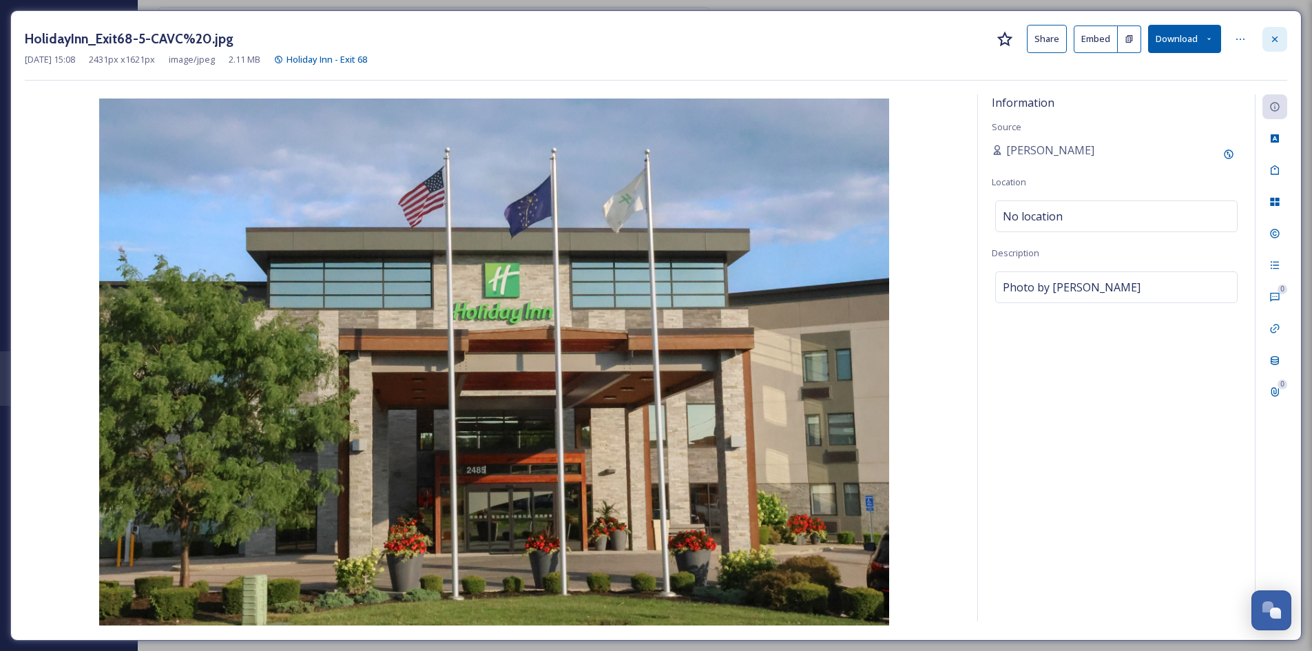
click at [1047, 39] on div at bounding box center [1275, 39] width 25 height 25
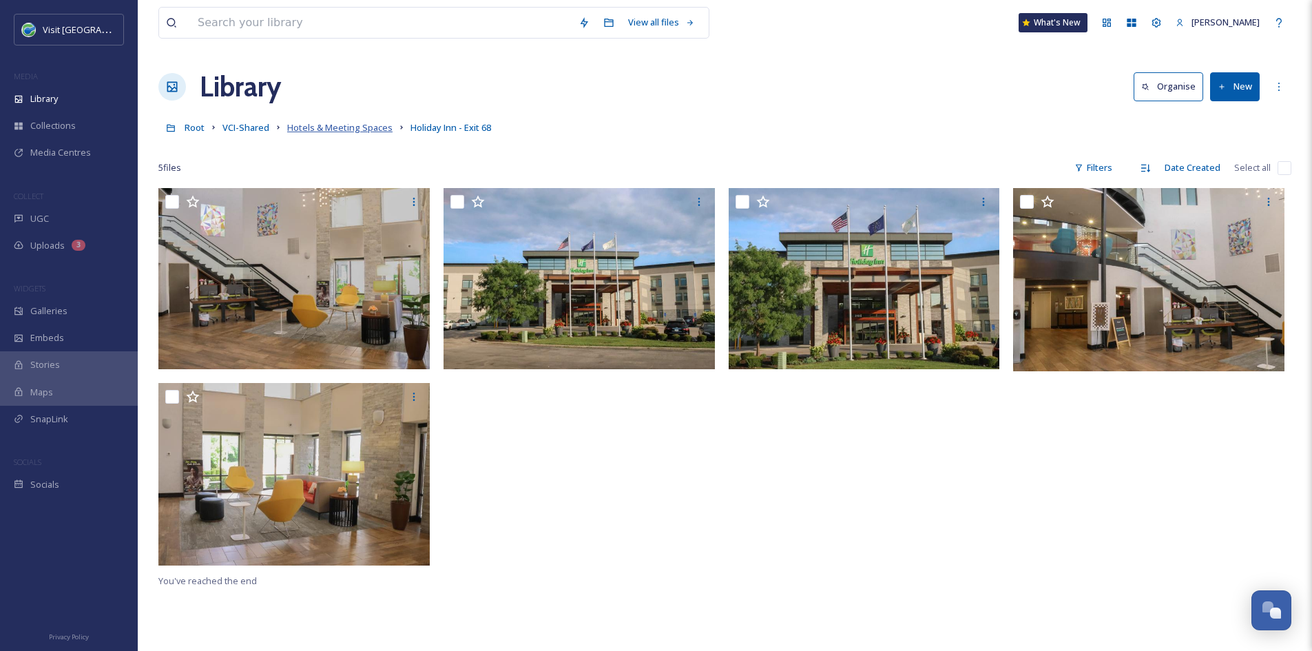
click at [353, 126] on span "Hotels & Meeting Spaces" at bounding box center [339, 127] width 105 height 12
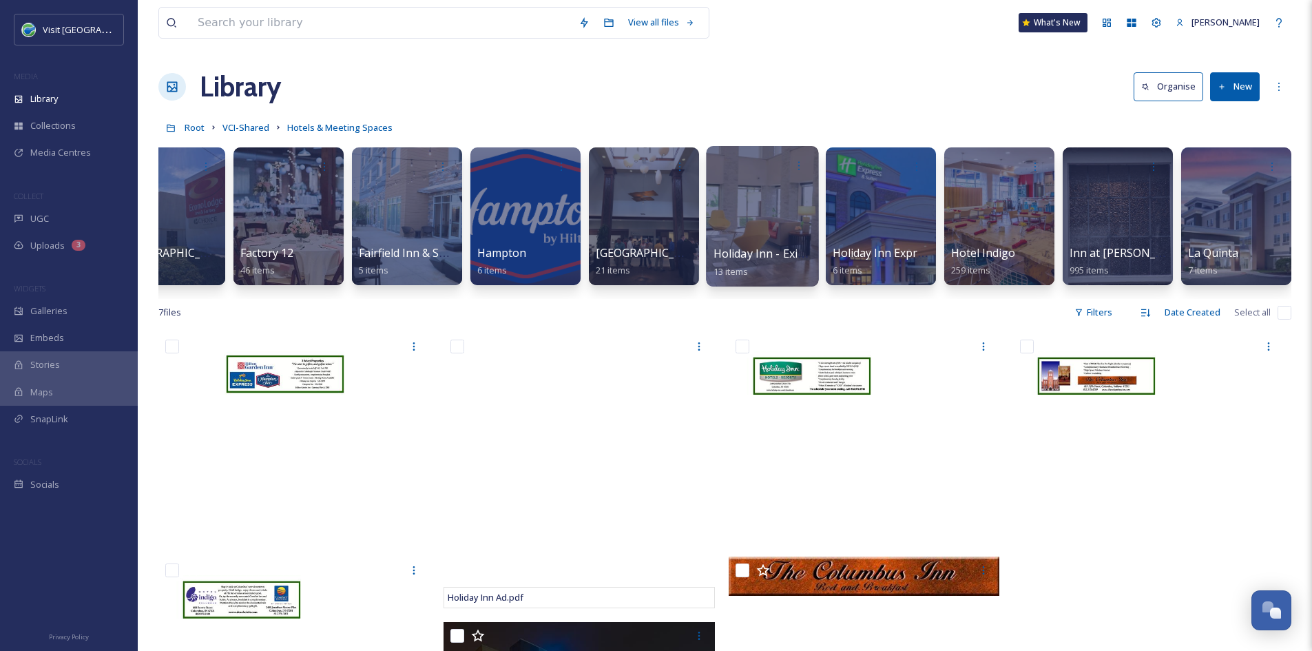
scroll to position [0, 876]
click at [1047, 87] on button "New" at bounding box center [1235, 86] width 50 height 28
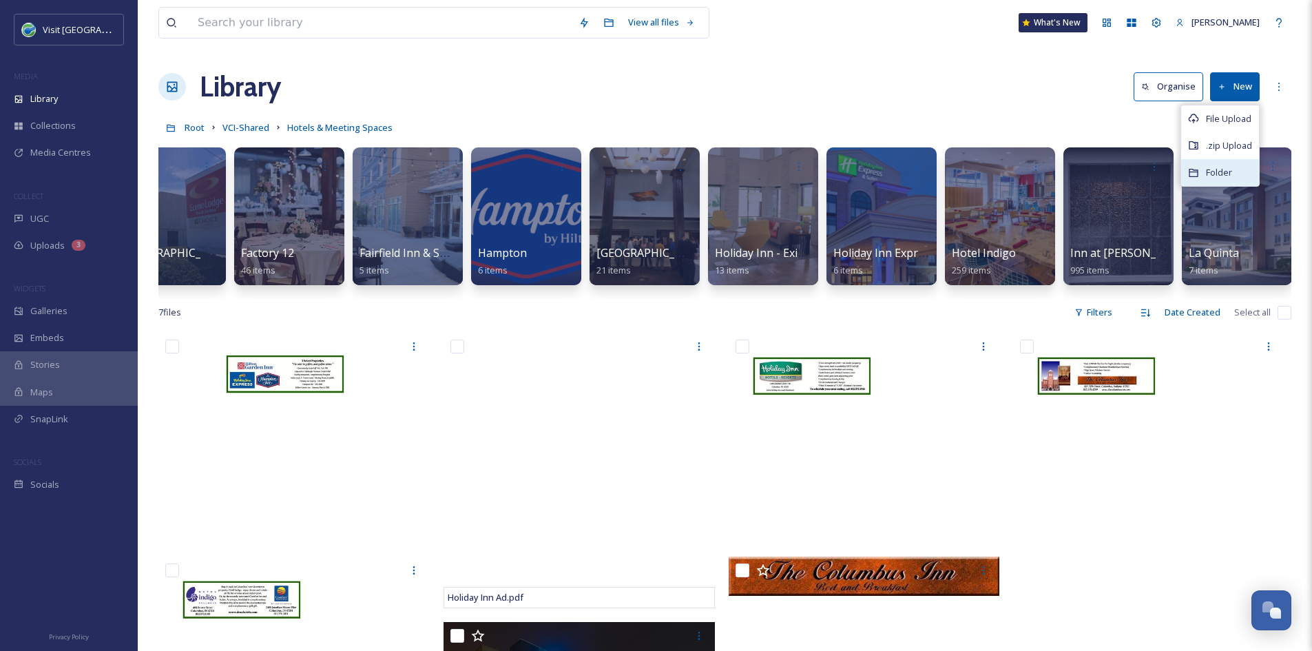
click at [1047, 171] on span "Folder" at bounding box center [1219, 172] width 26 height 13
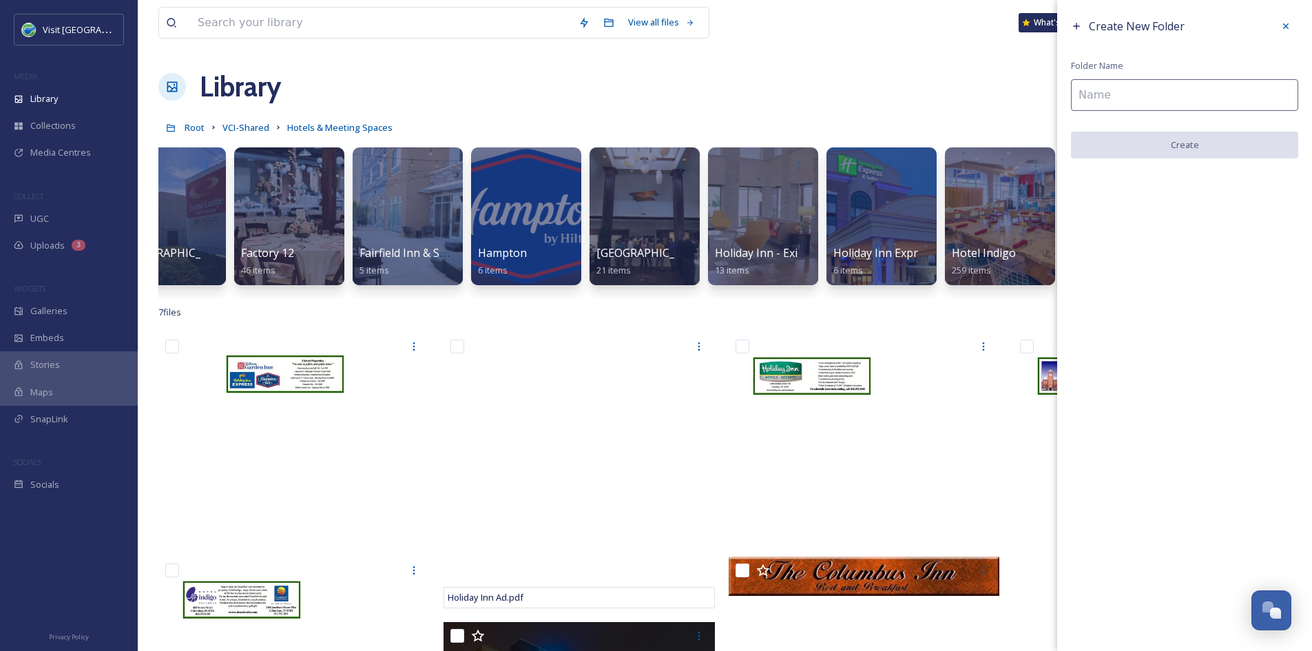
click at [1047, 92] on input at bounding box center [1184, 95] width 227 height 32
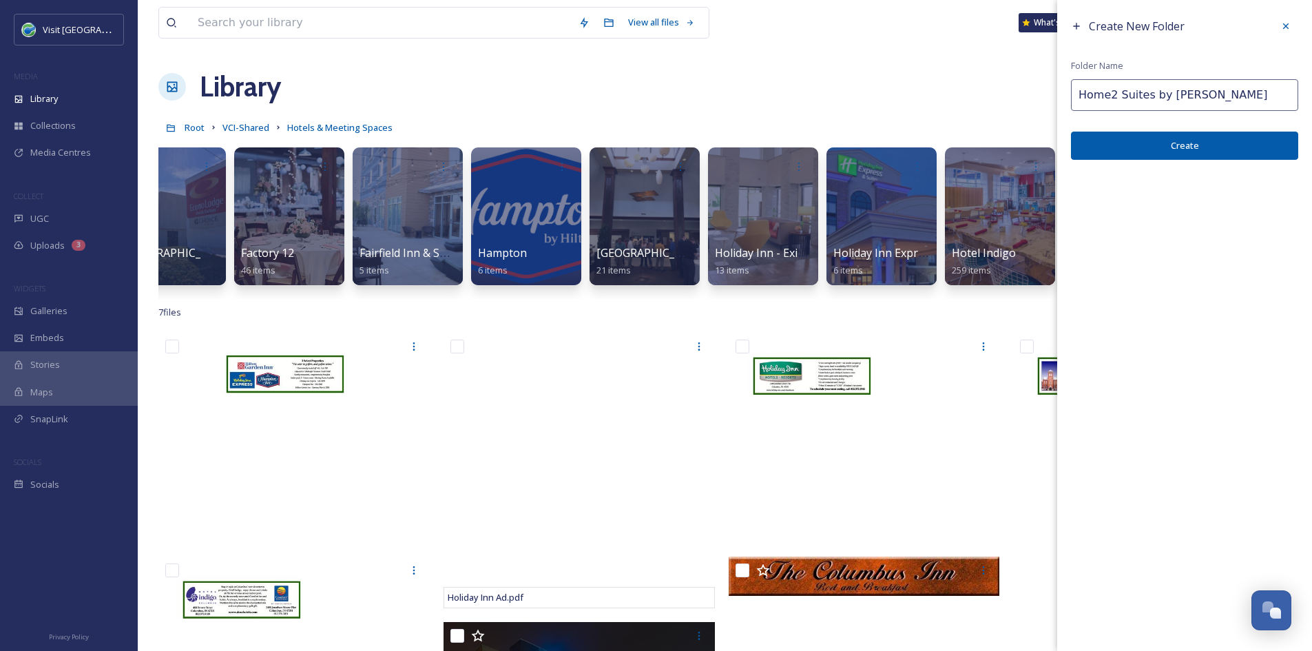
type input "Home2 Suites by Hilton"
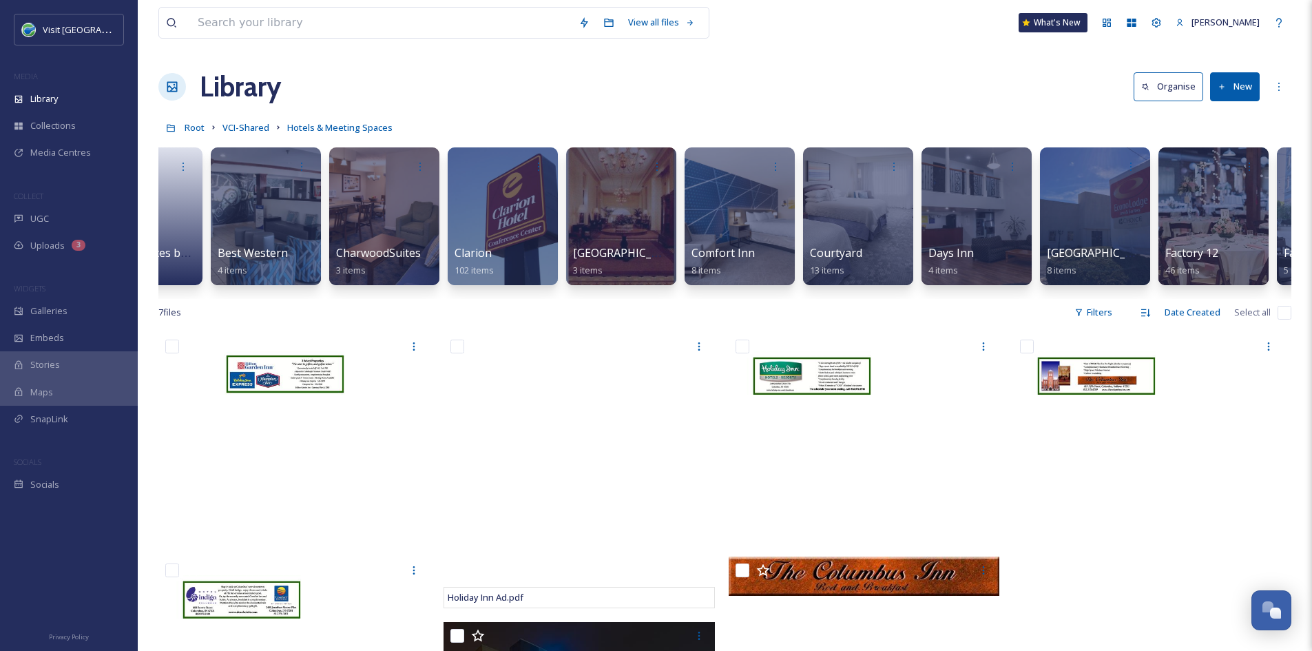
scroll to position [0, 0]
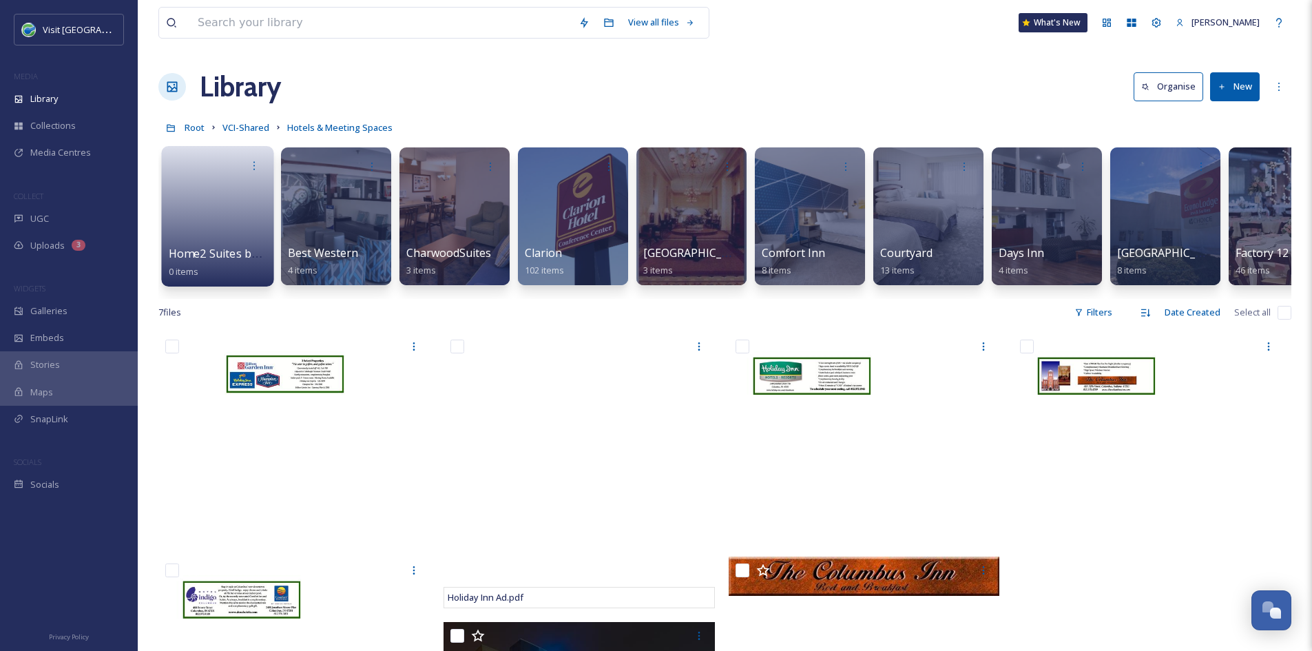
click at [194, 245] on link at bounding box center [218, 211] width 99 height 67
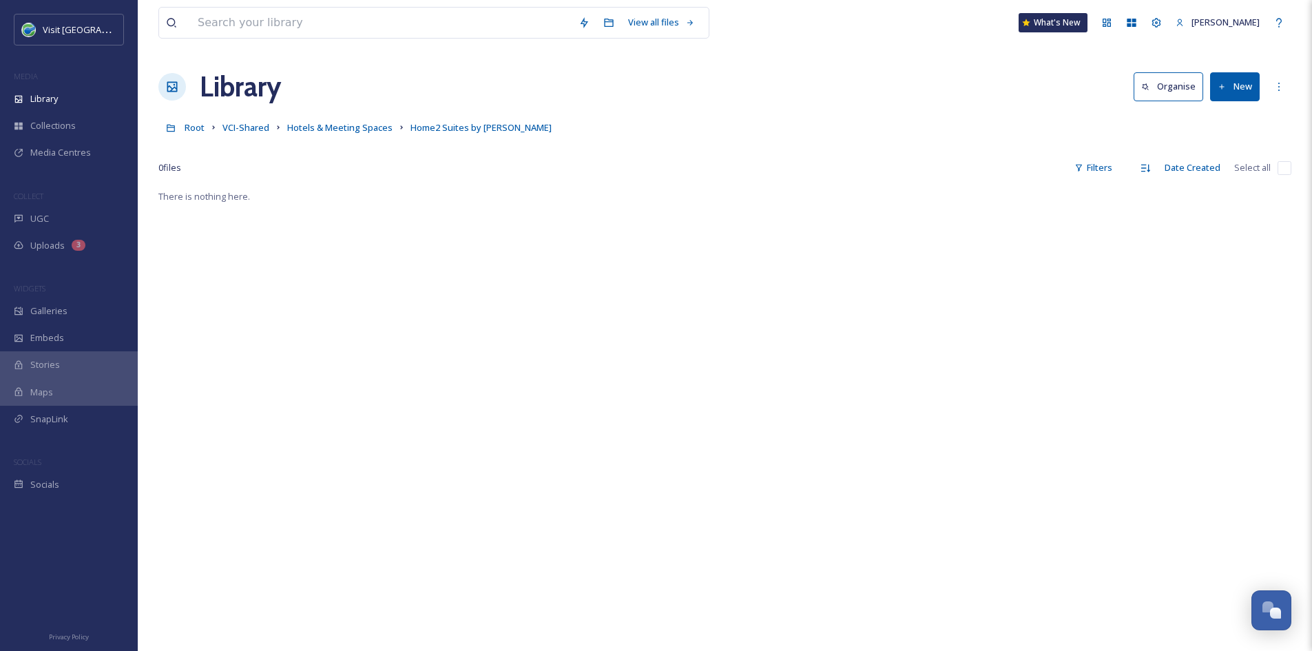
click at [1047, 82] on button "New" at bounding box center [1235, 86] width 50 height 28
click at [1047, 119] on span "File Upload" at bounding box center [1228, 118] width 45 height 13
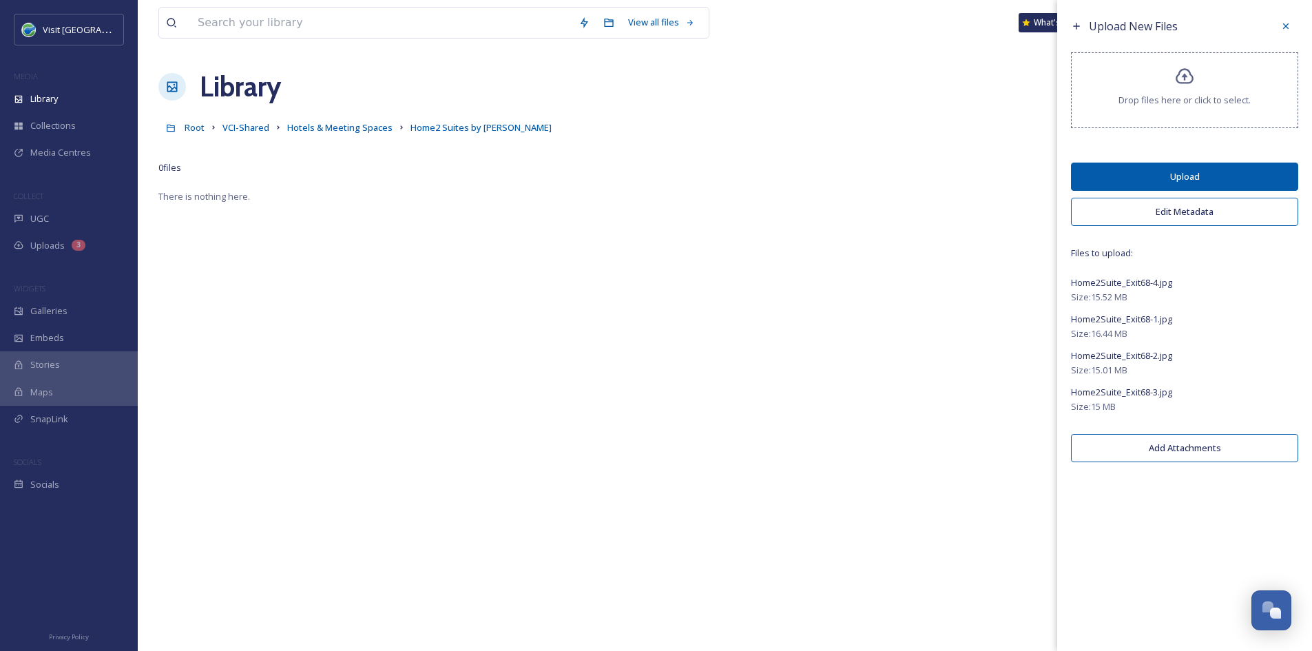
click at [1047, 178] on button "Upload" at bounding box center [1184, 177] width 227 height 28
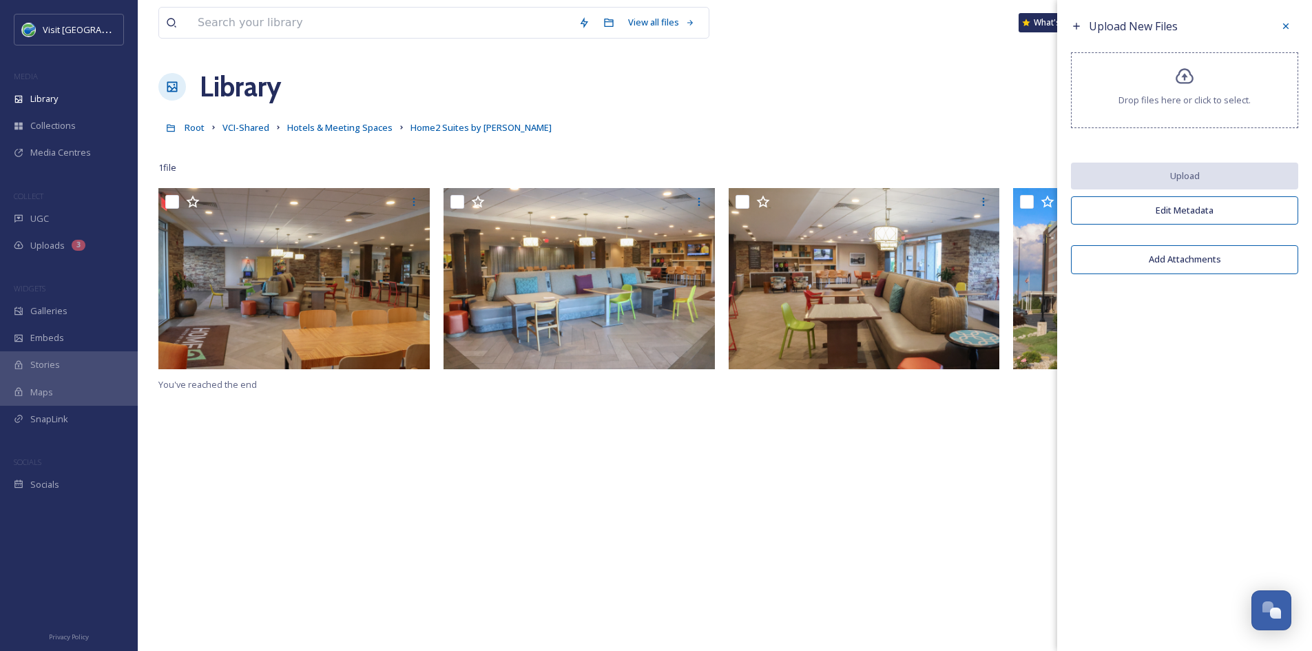
click at [683, 457] on div "You've reached the end" at bounding box center [724, 513] width 1133 height 651
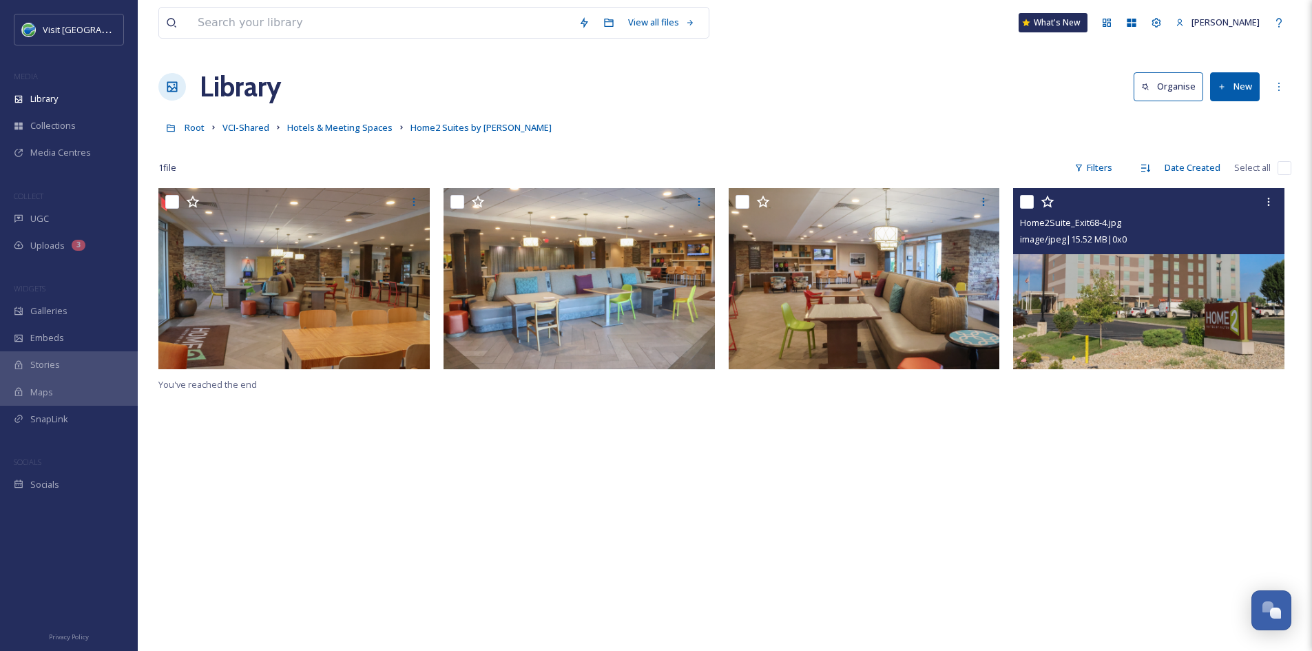
click at [1047, 264] on img at bounding box center [1148, 278] width 271 height 181
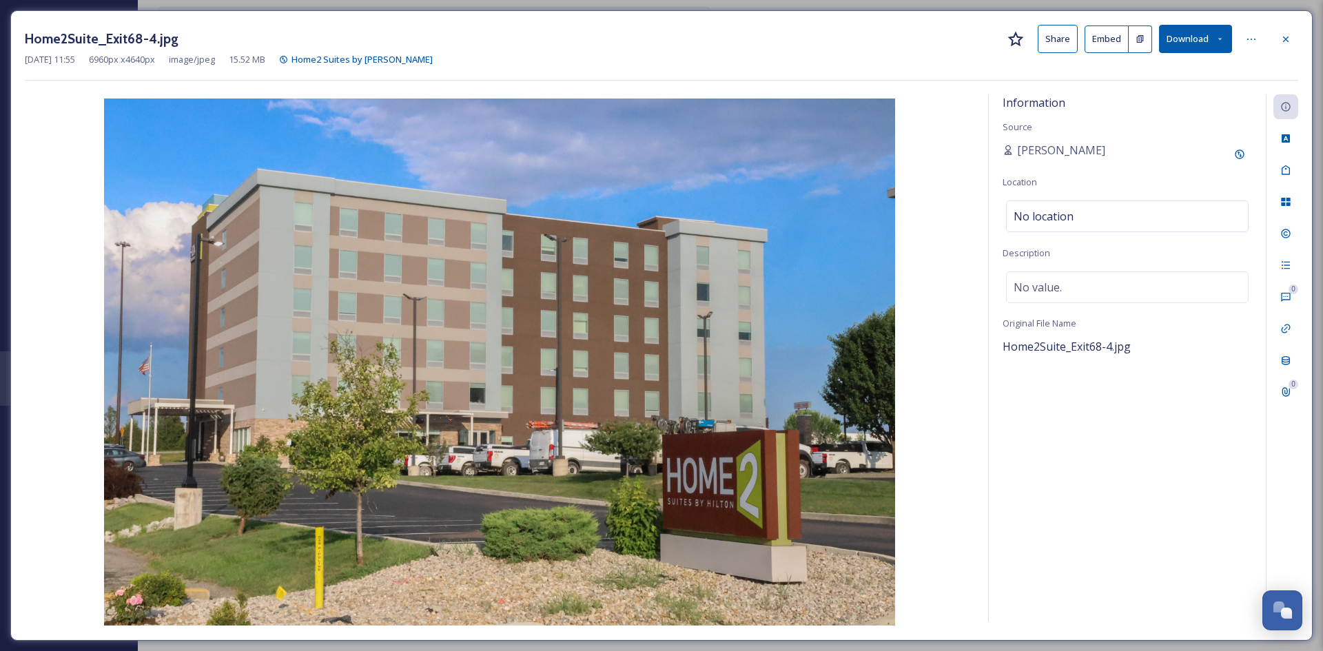
click at [1047, 35] on button "Share" at bounding box center [1057, 39] width 40 height 28
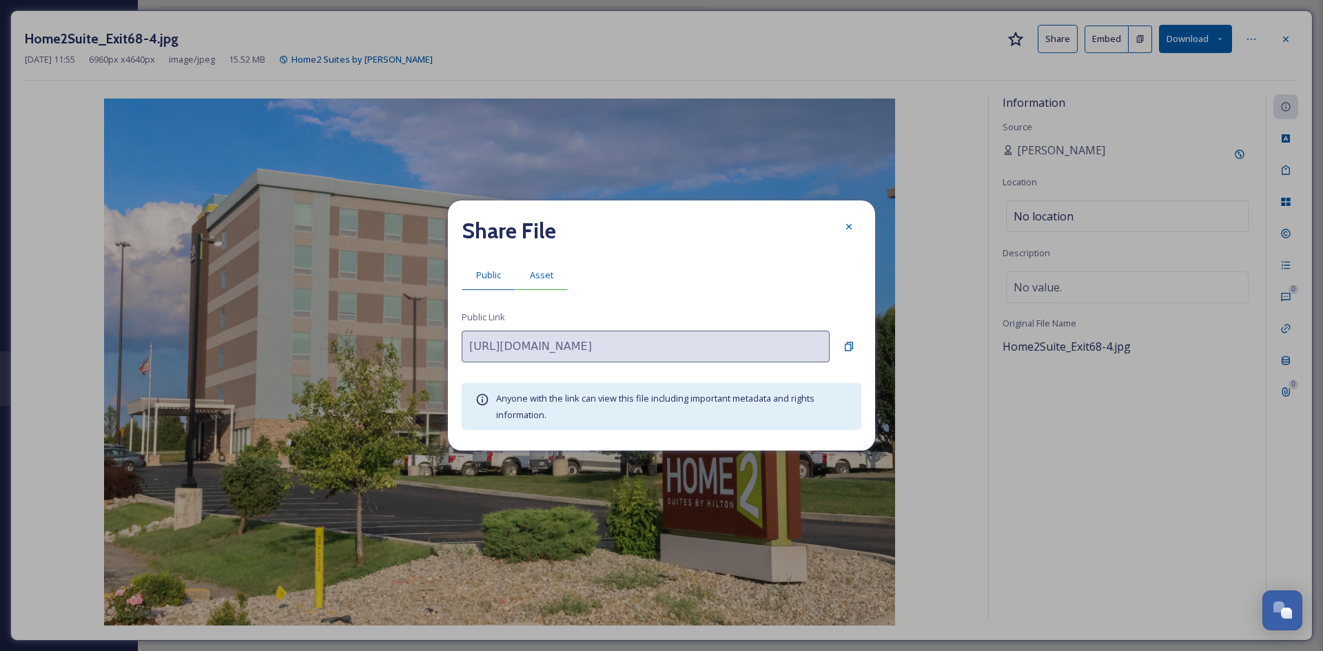
click at [539, 274] on span "Asset" at bounding box center [541, 275] width 23 height 13
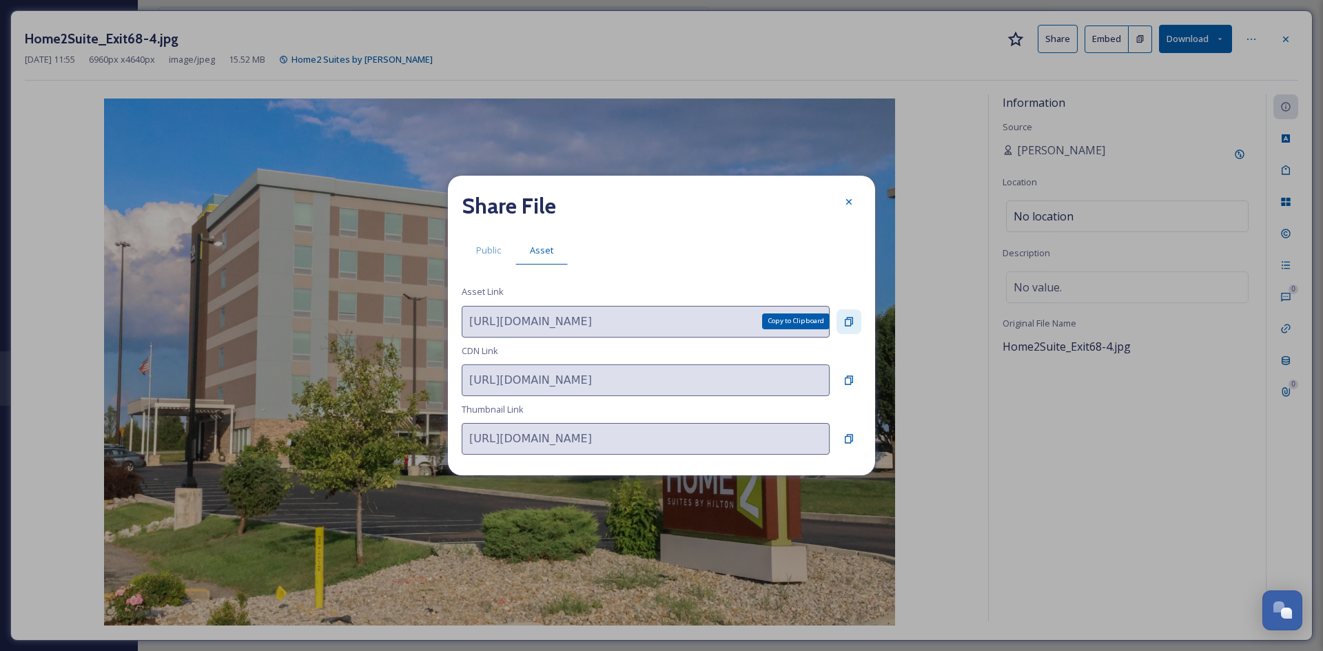
click at [850, 326] on icon at bounding box center [849, 321] width 8 height 9
click at [847, 201] on icon at bounding box center [849, 202] width 6 height 6
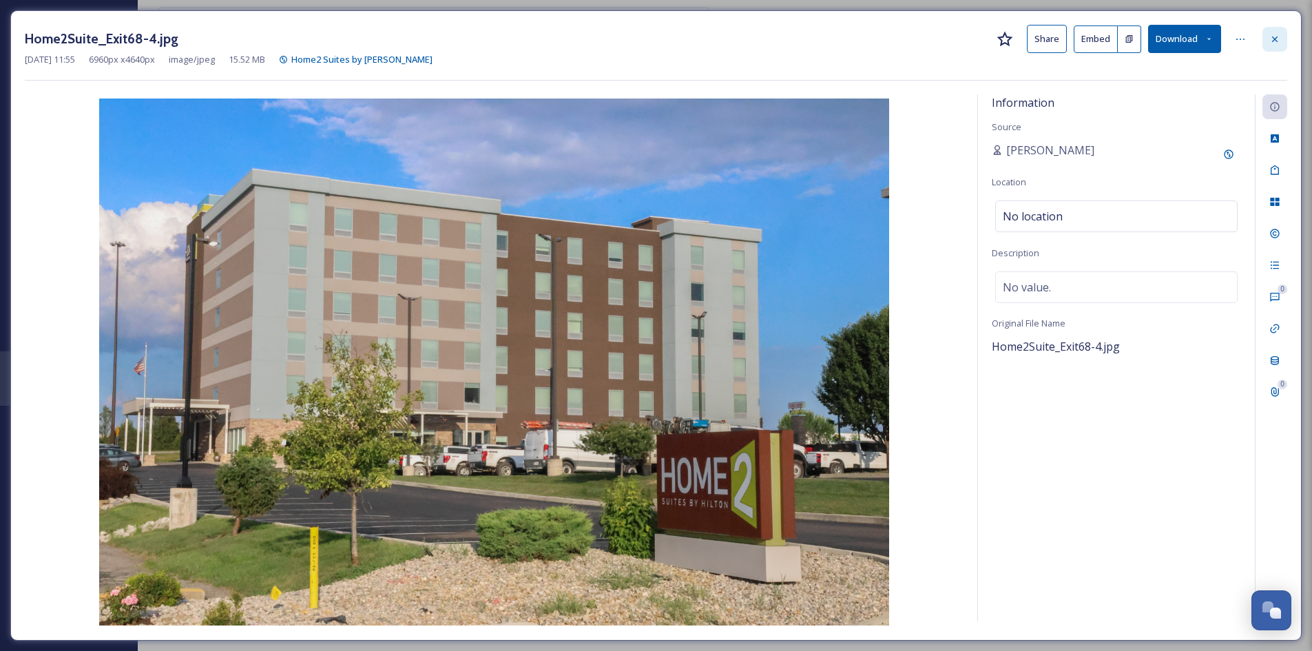
click at [1047, 39] on icon at bounding box center [1275, 39] width 11 height 11
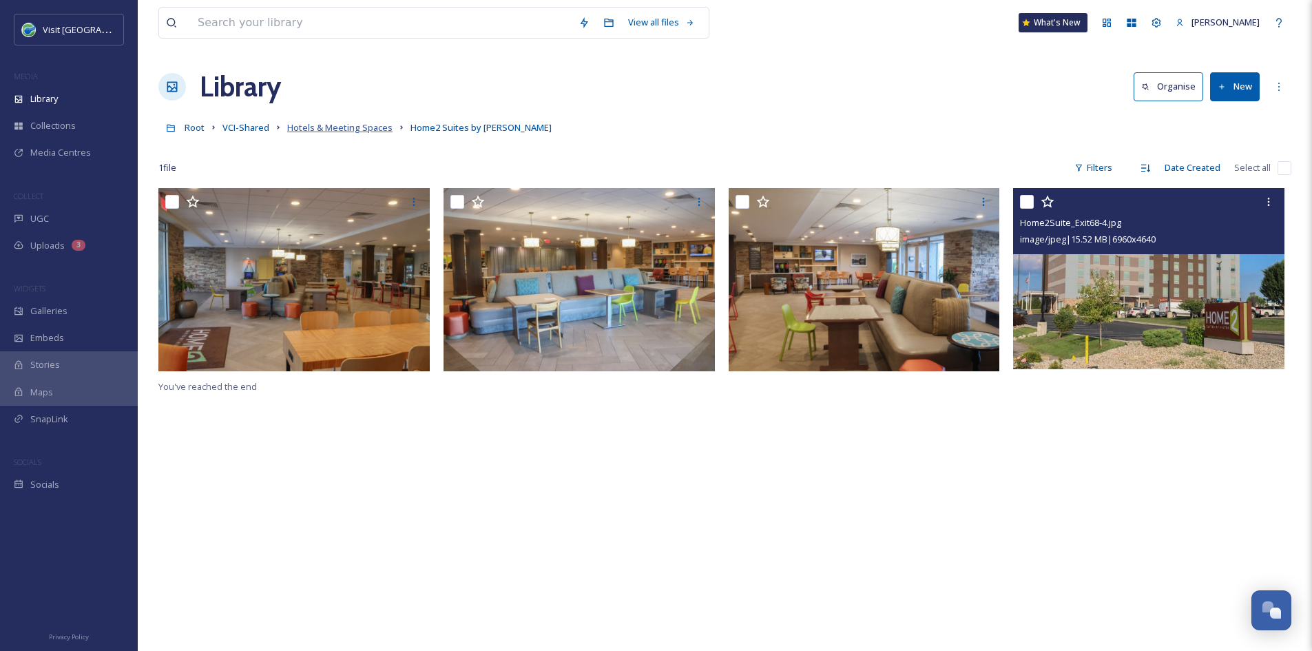
click at [307, 126] on span "Hotels & Meeting Spaces" at bounding box center [339, 127] width 105 height 12
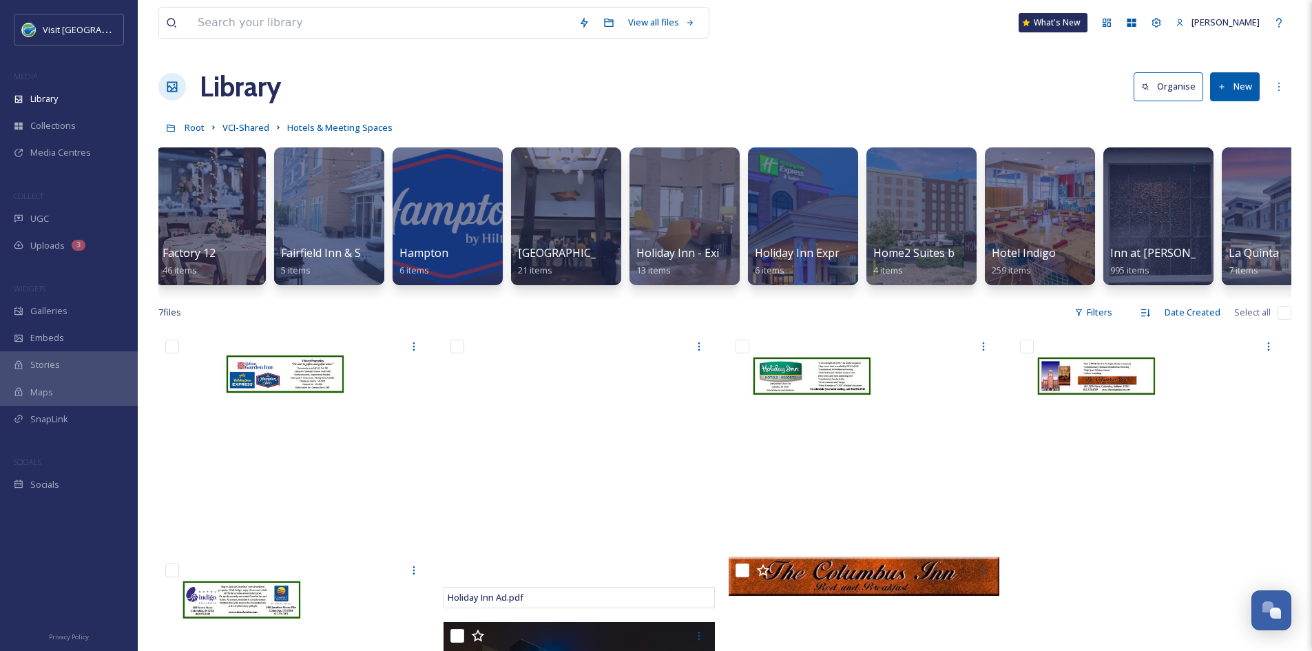
scroll to position [0, 955]
click at [1034, 242] on div at bounding box center [1039, 216] width 112 height 141
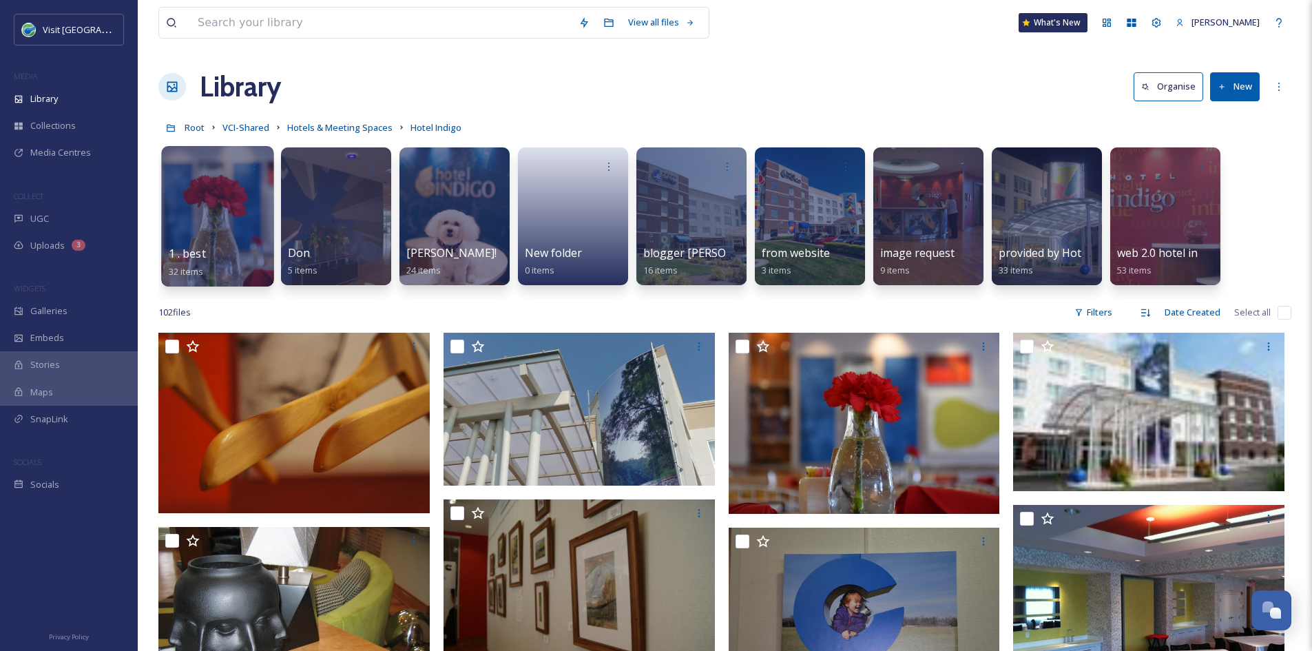
click at [216, 227] on div at bounding box center [217, 216] width 112 height 141
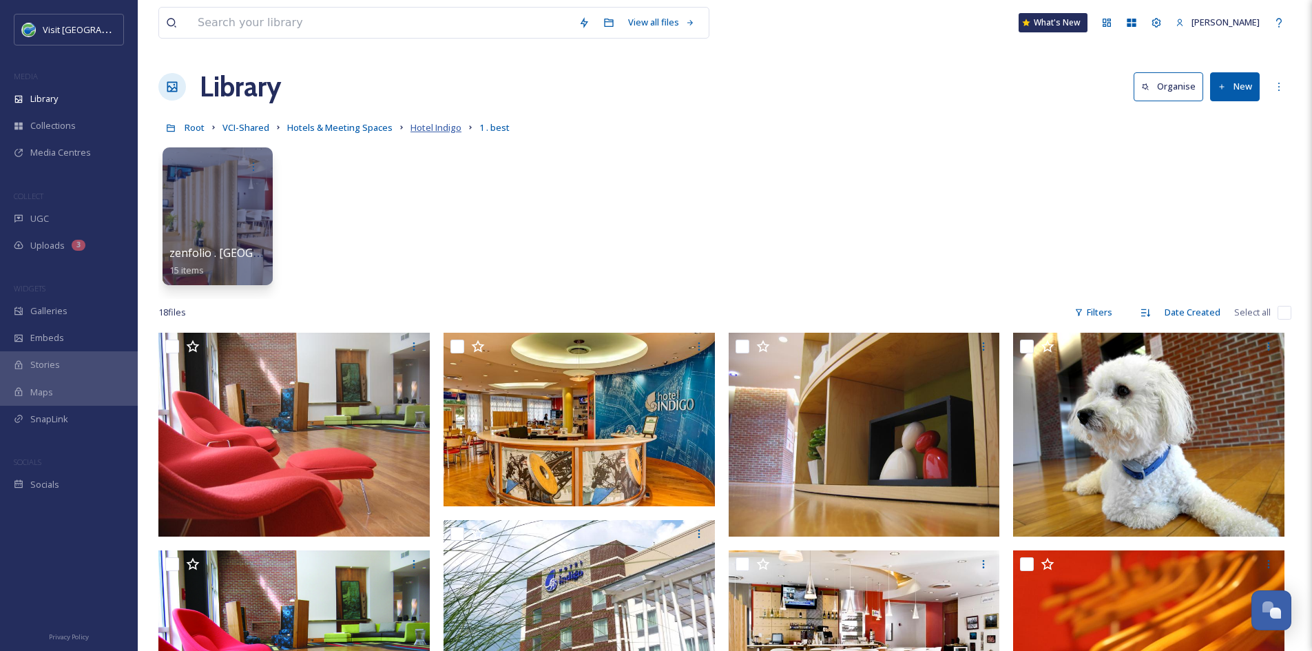
click at [425, 129] on span "Hotel Indigo" at bounding box center [436, 127] width 51 height 12
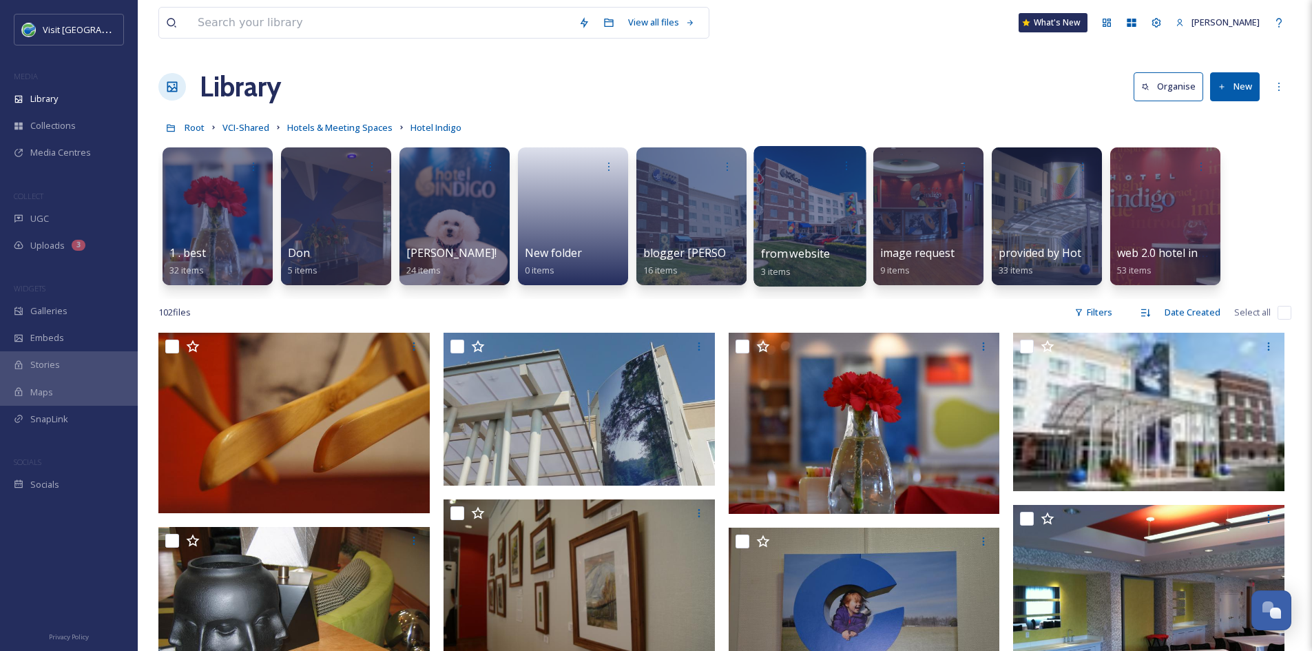
click at [822, 247] on span "from website" at bounding box center [796, 253] width 70 height 15
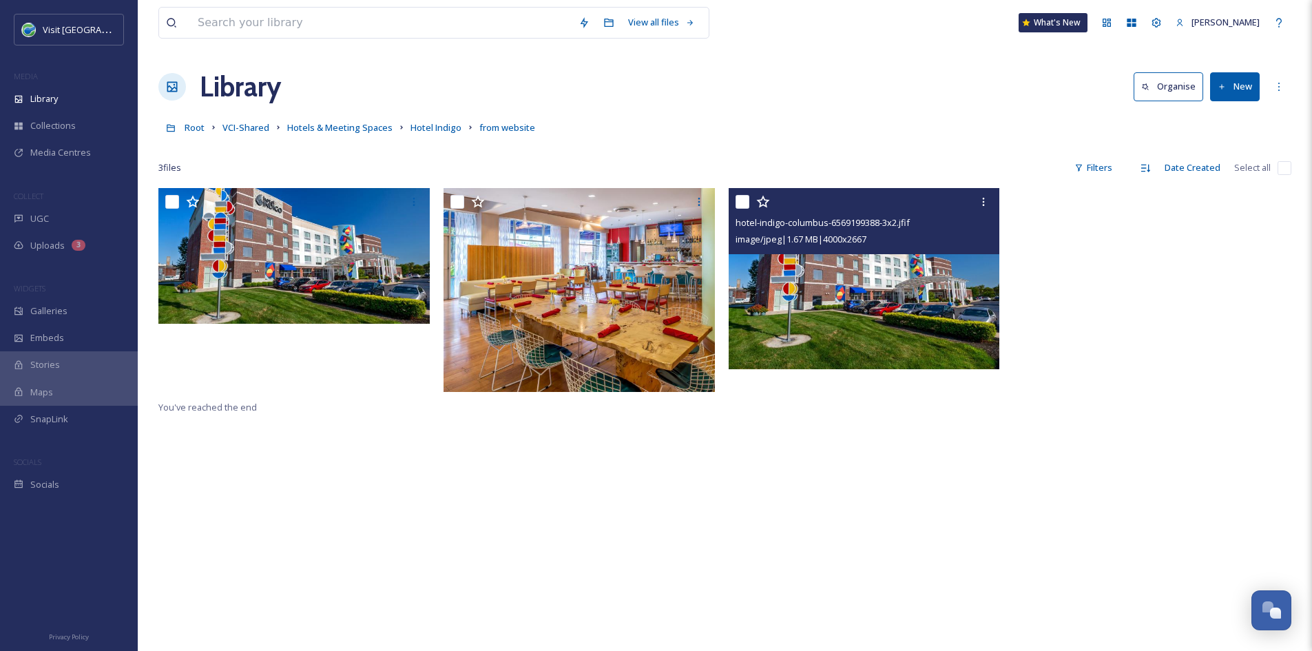
click at [776, 327] on img at bounding box center [864, 278] width 271 height 181
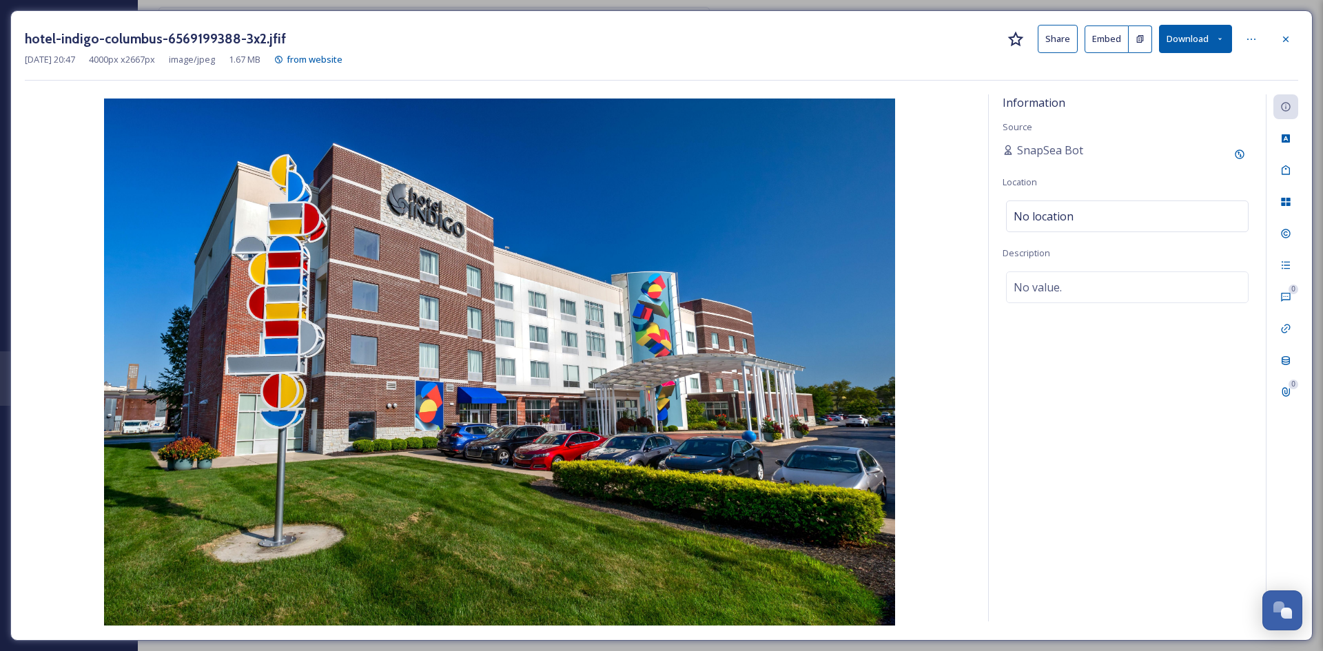
click at [1047, 37] on button "Share" at bounding box center [1057, 39] width 40 height 28
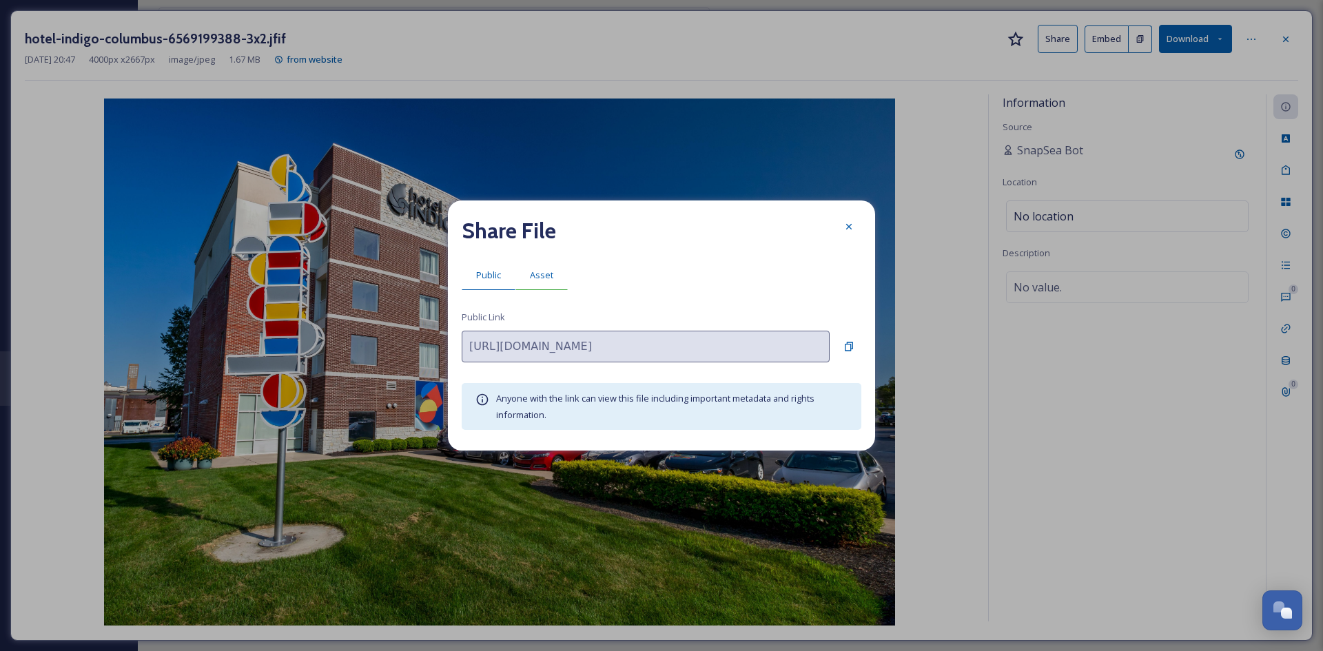
click at [540, 275] on span "Asset" at bounding box center [541, 275] width 23 height 13
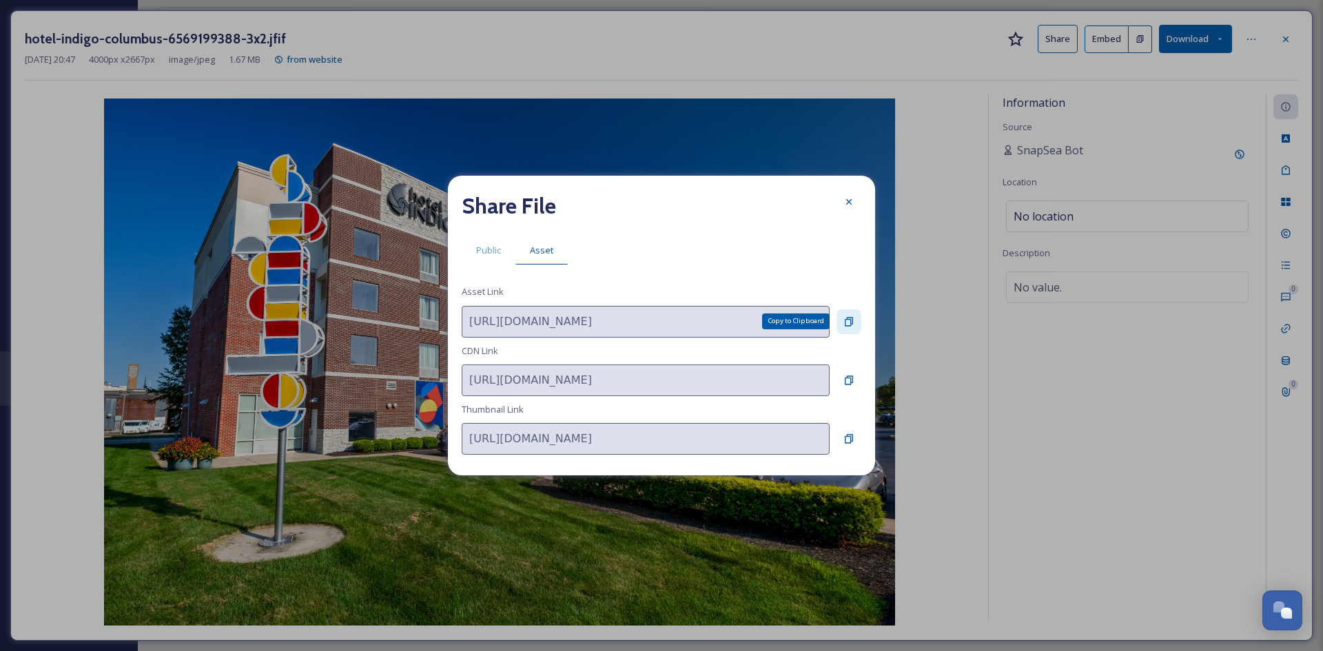
click at [846, 316] on icon at bounding box center [848, 321] width 11 height 11
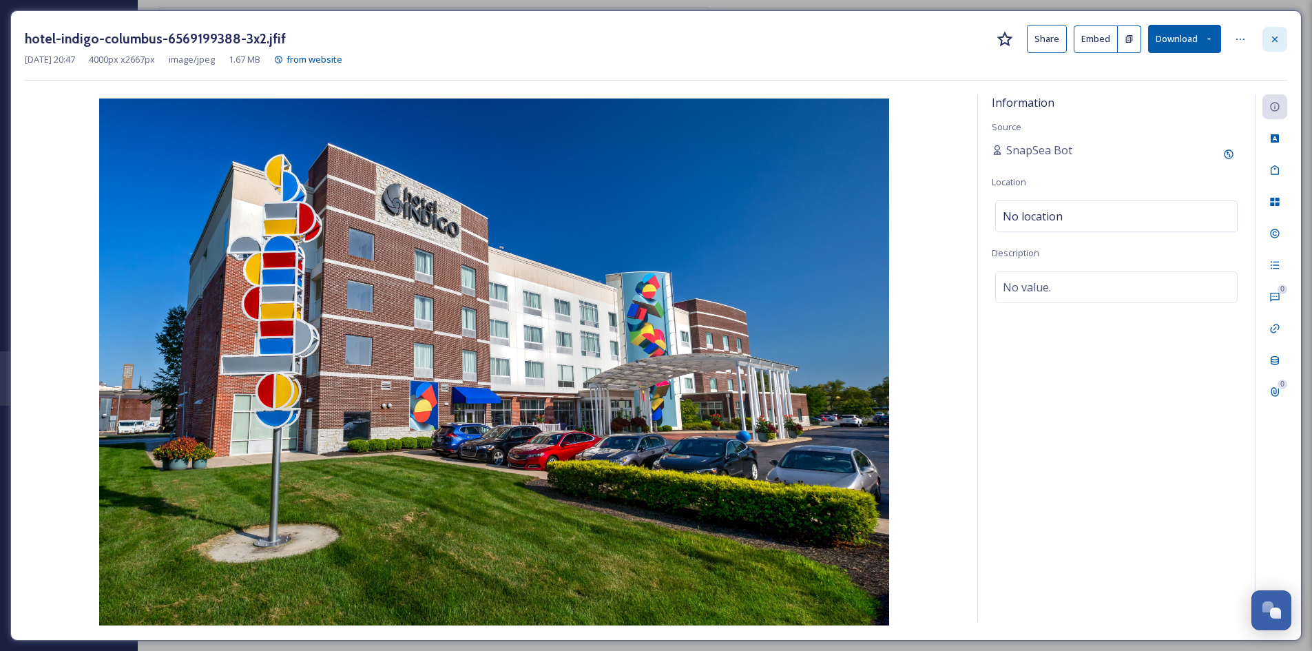
click at [1047, 28] on div at bounding box center [1275, 39] width 25 height 25
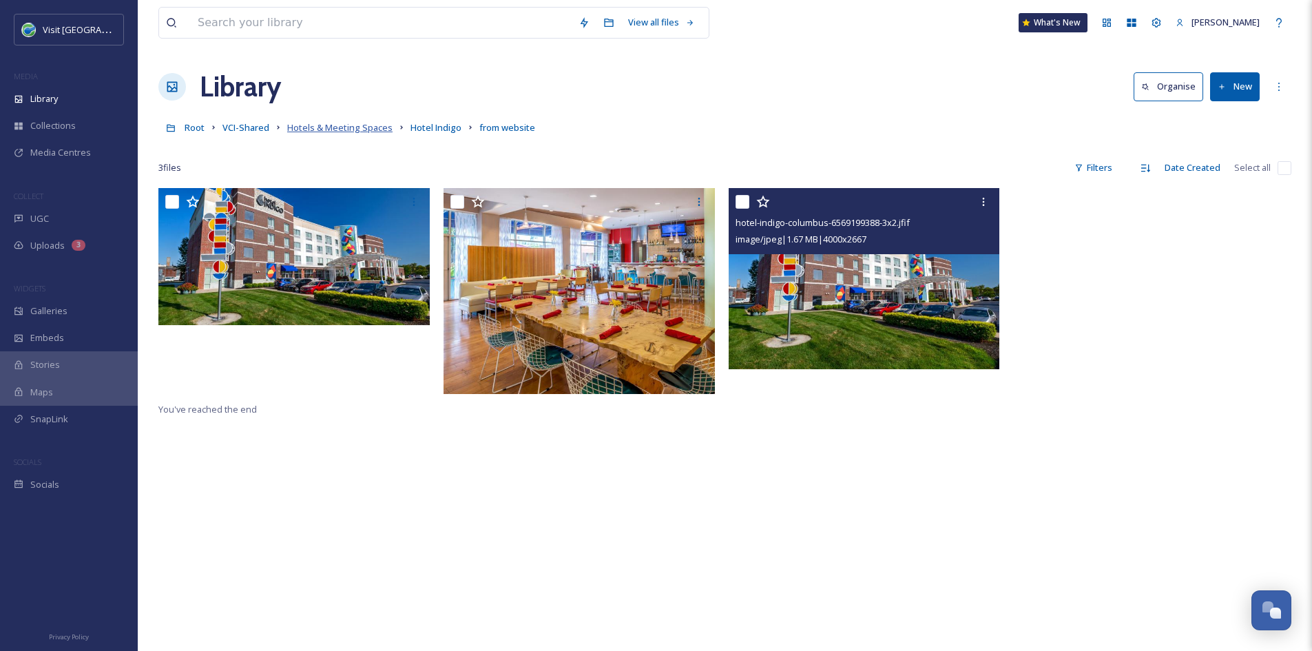
click at [365, 125] on span "Hotels & Meeting Spaces" at bounding box center [339, 127] width 105 height 12
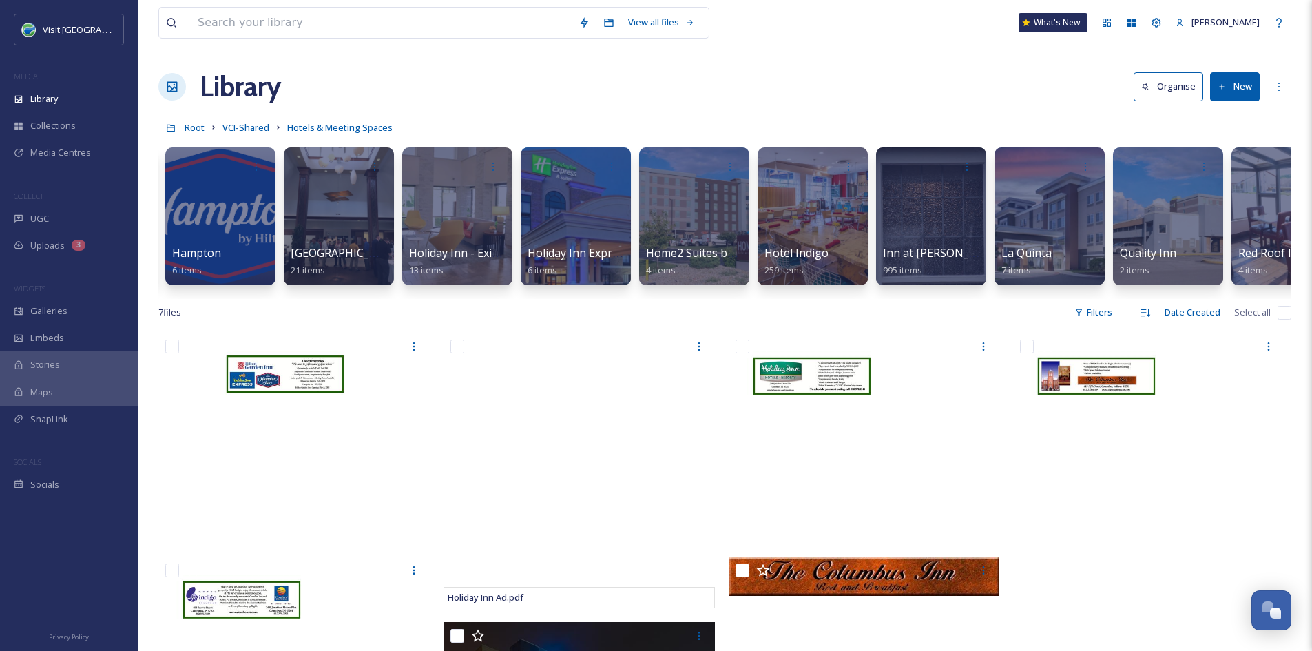
scroll to position [0, 1183]
click at [950, 245] on div "Inn at Irwin Garden 995 items" at bounding box center [931, 262] width 99 height 34
click at [913, 251] on span "Inn at Irwin Garden" at bounding box center [1000, 253] width 237 height 15
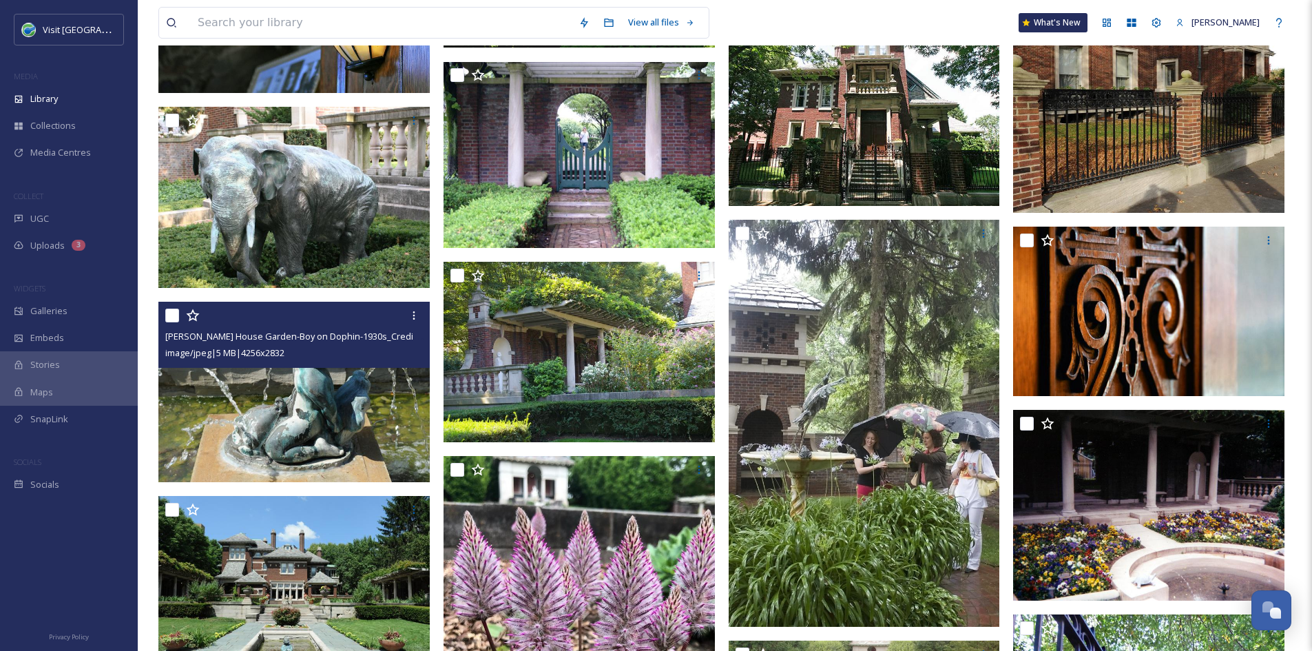
scroll to position [3665, 0]
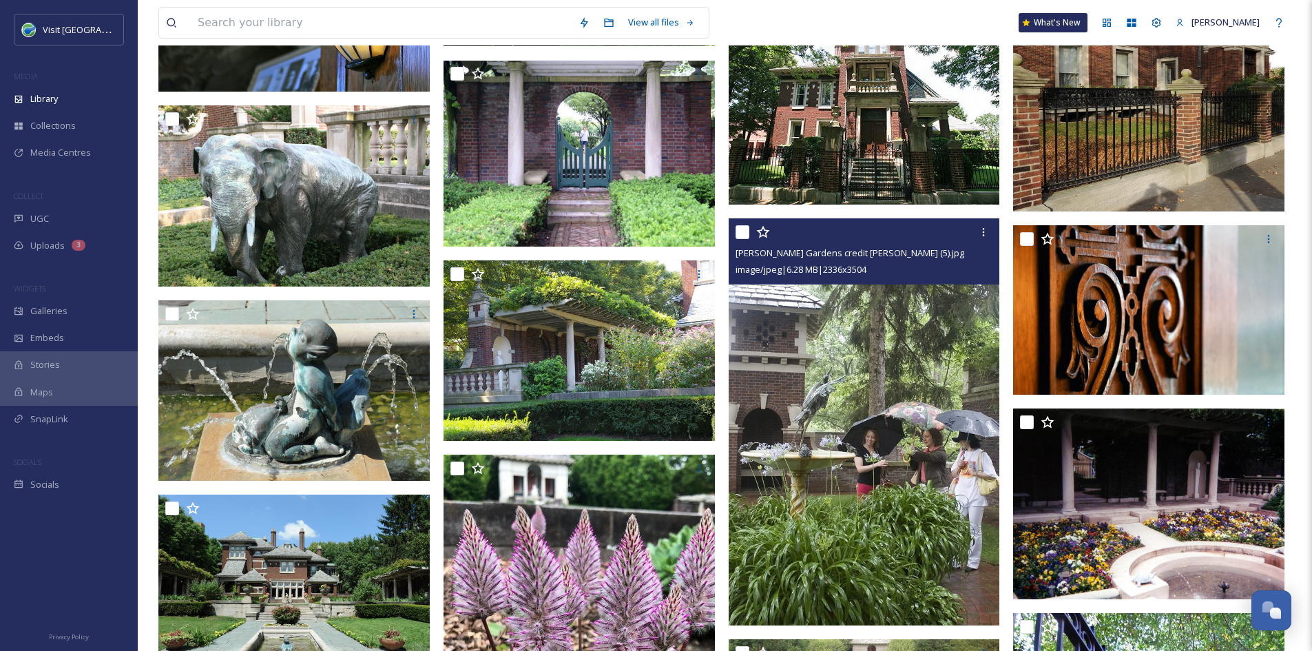
click at [911, 456] on img at bounding box center [864, 421] width 271 height 407
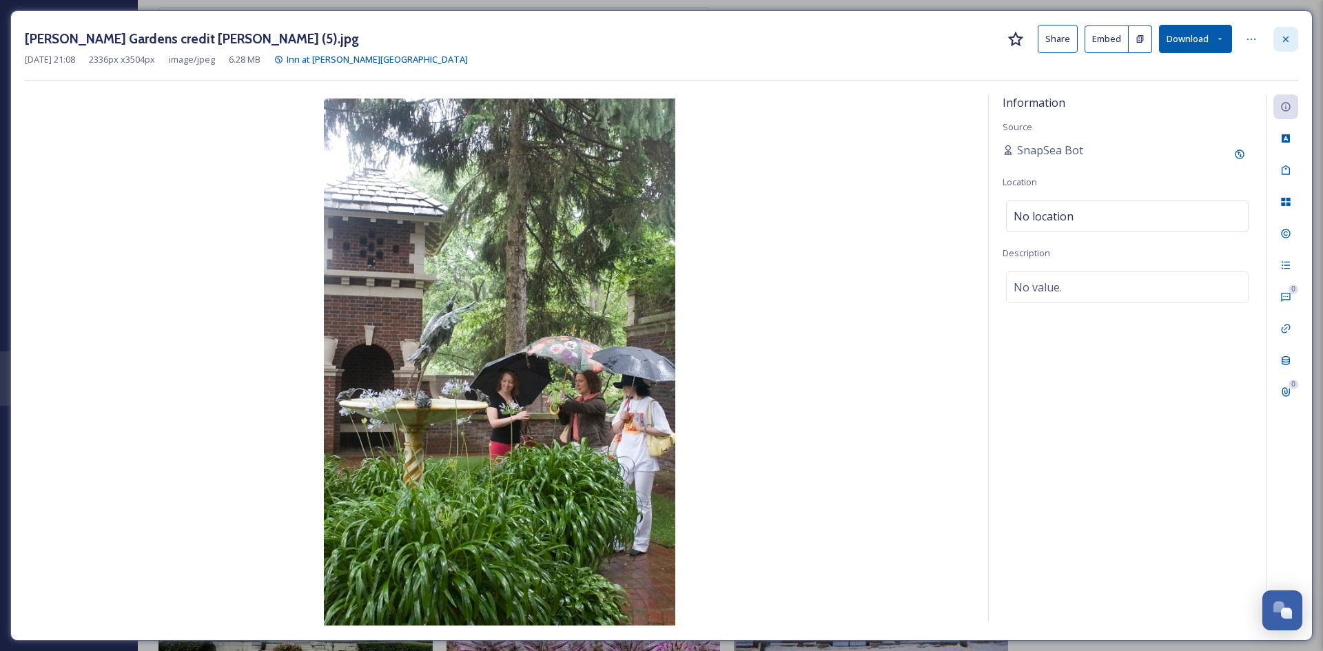
click at [1047, 39] on icon at bounding box center [1285, 39] width 11 height 11
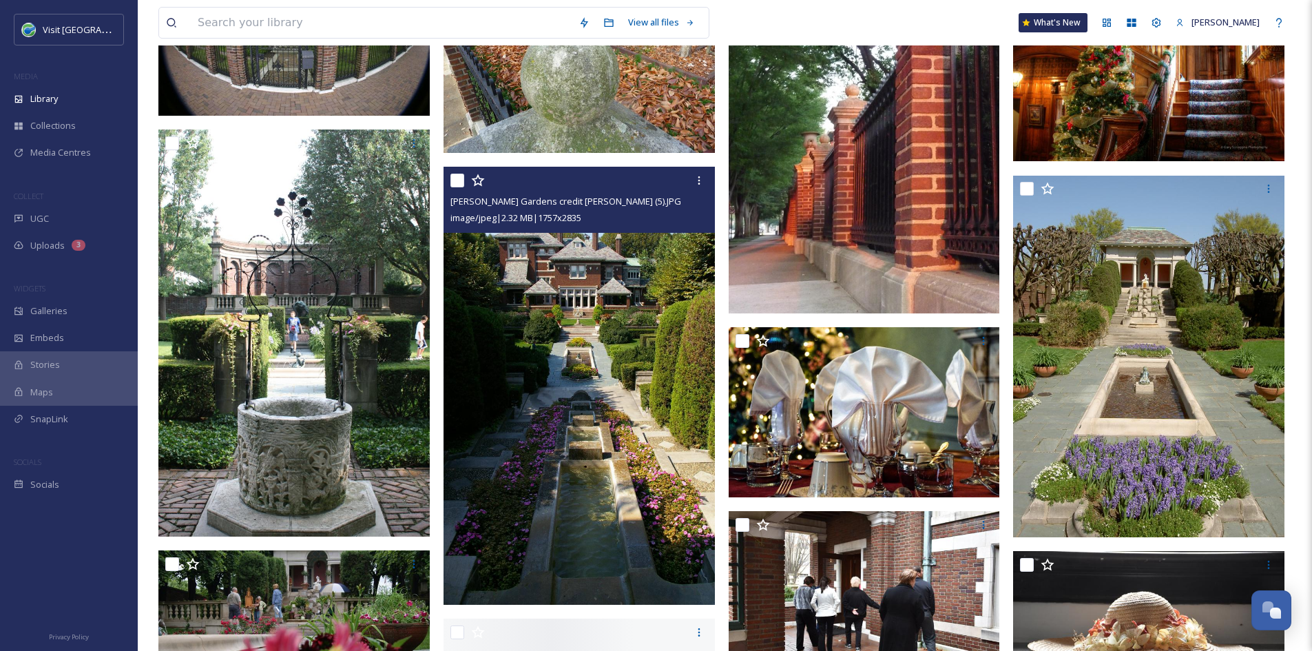
scroll to position [5845, 0]
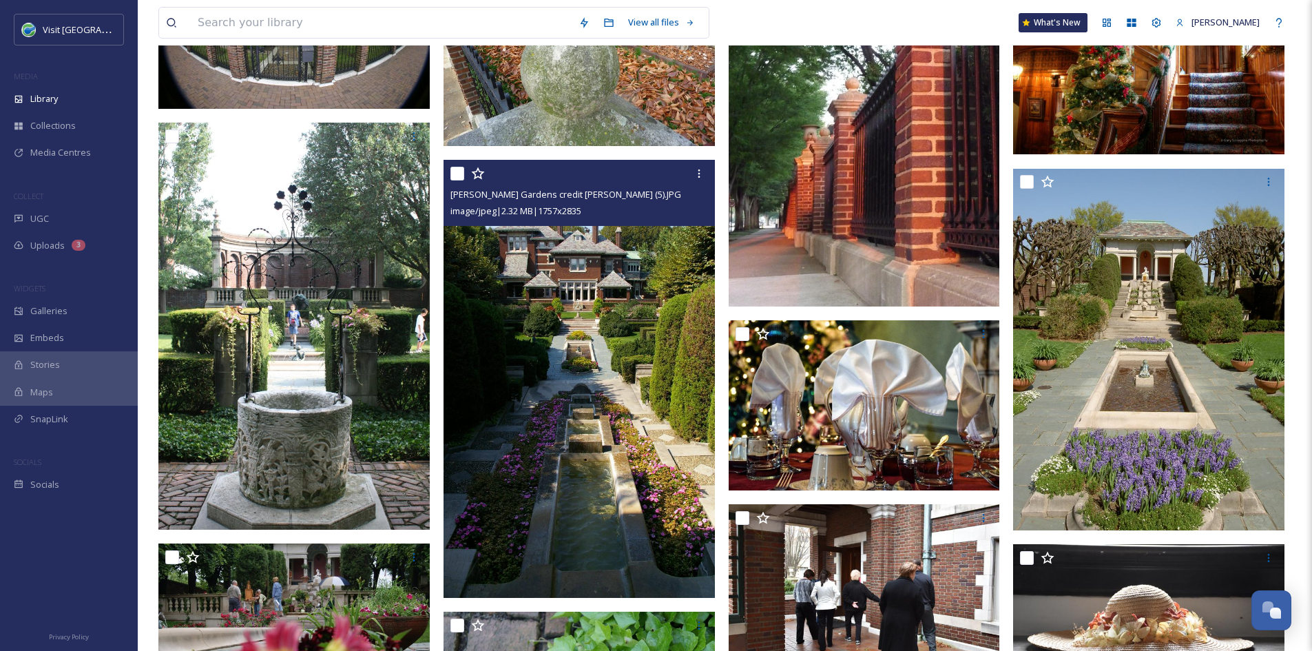
click at [608, 468] on img at bounding box center [579, 378] width 271 height 437
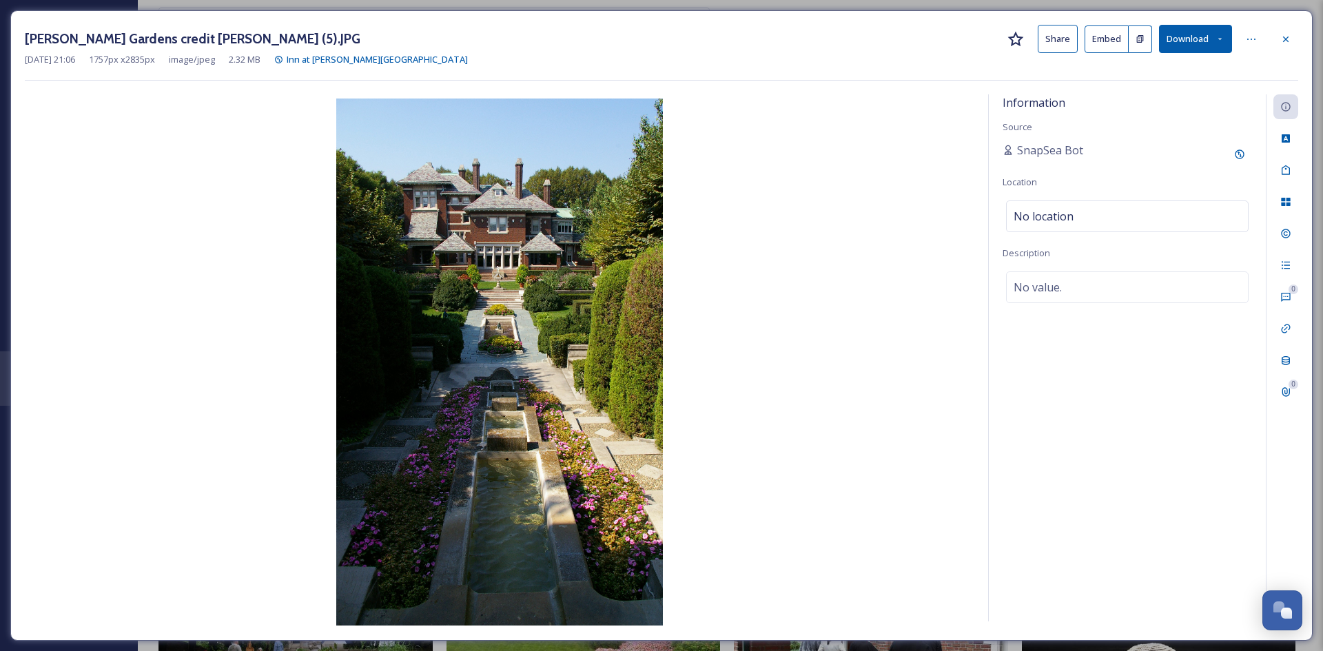
click at [1047, 34] on button "Share" at bounding box center [1057, 39] width 40 height 28
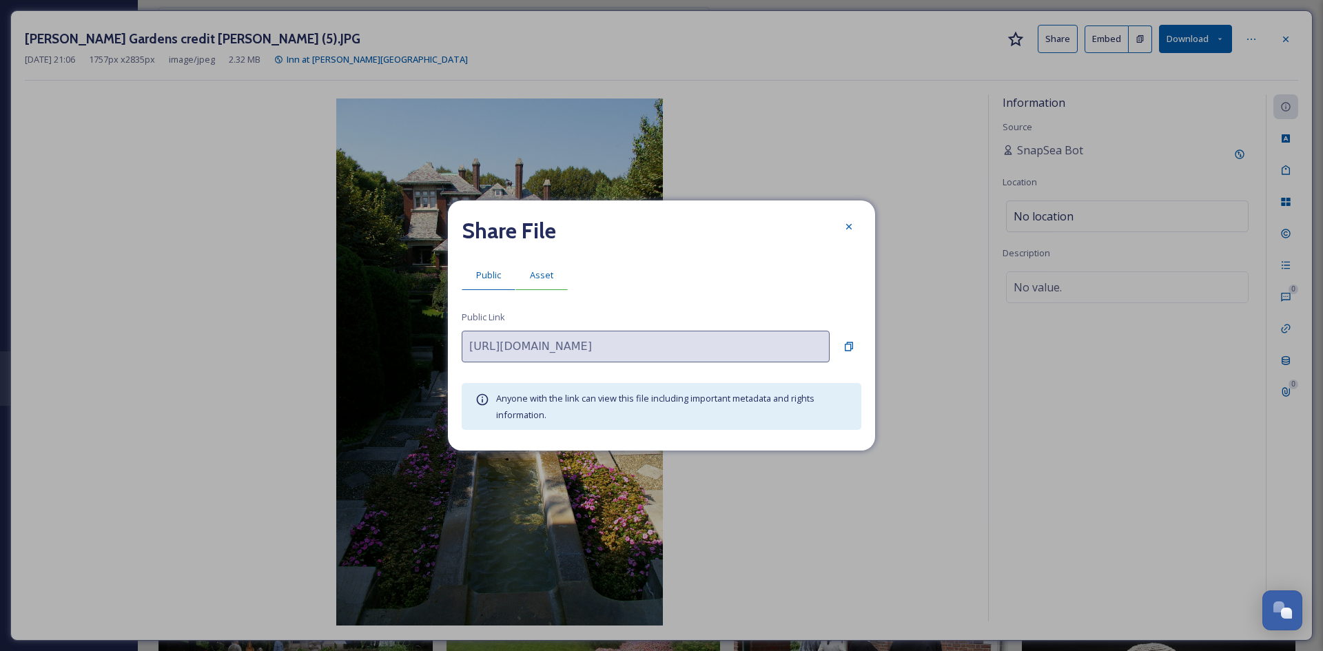
click at [539, 278] on span "Asset" at bounding box center [541, 275] width 23 height 13
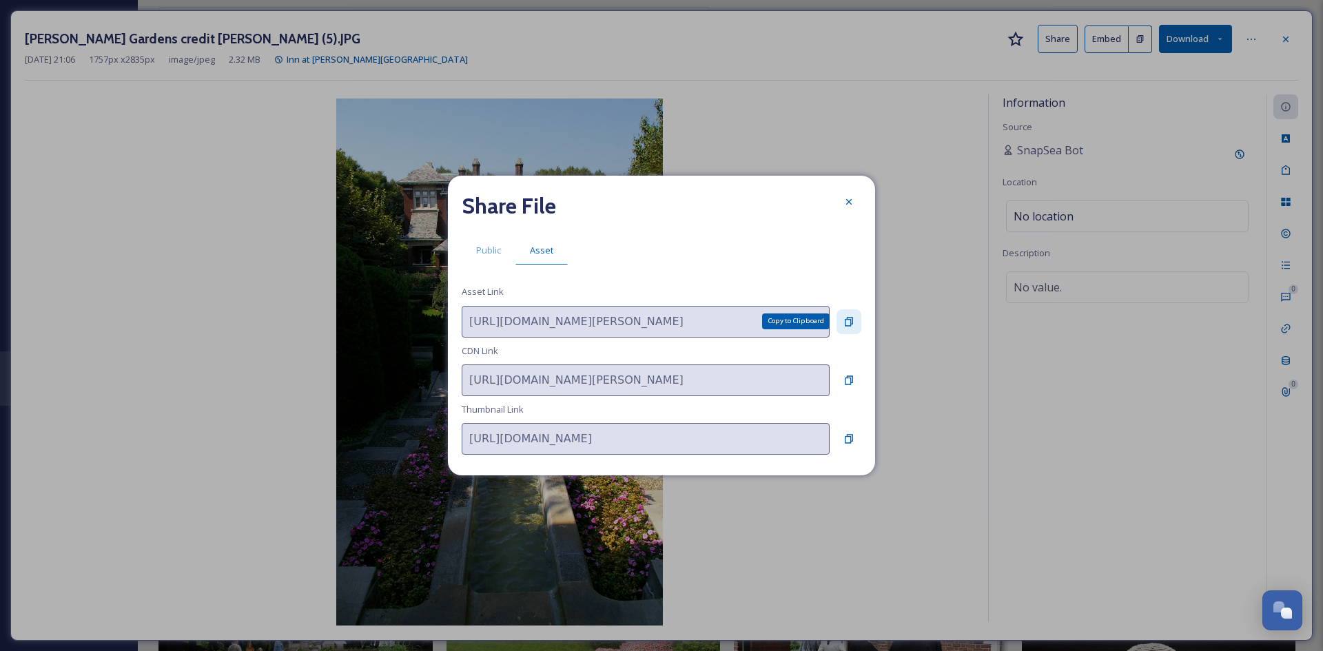
click at [847, 320] on icon at bounding box center [848, 321] width 11 height 11
click at [849, 201] on icon at bounding box center [849, 202] width 6 height 6
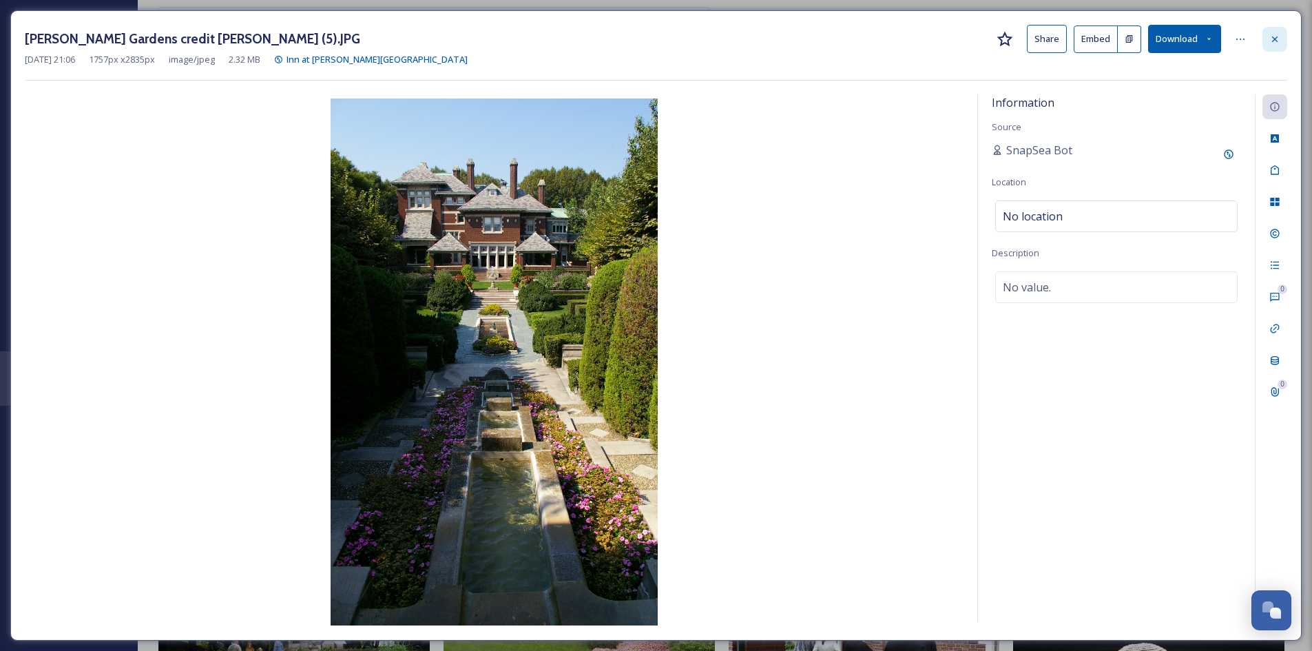
click at [1047, 43] on icon at bounding box center [1275, 39] width 11 height 11
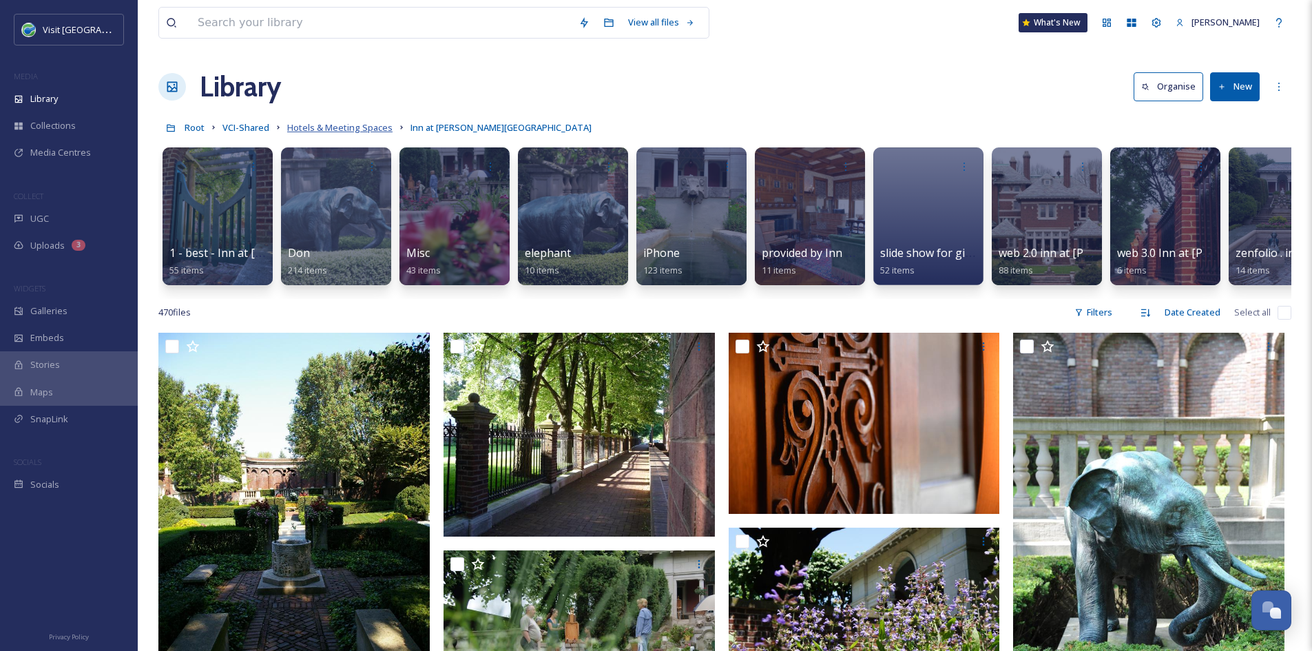
click at [371, 127] on span "Hotels & Meeting Spaces" at bounding box center [339, 127] width 105 height 12
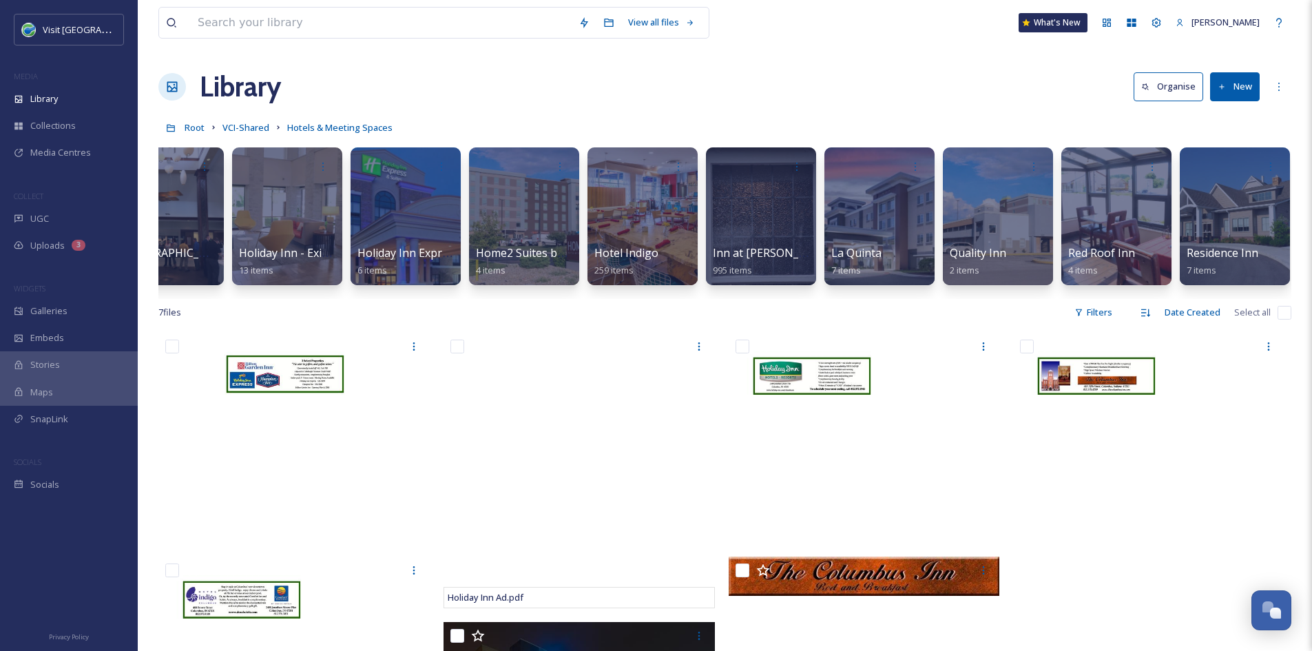
scroll to position [0, 1337]
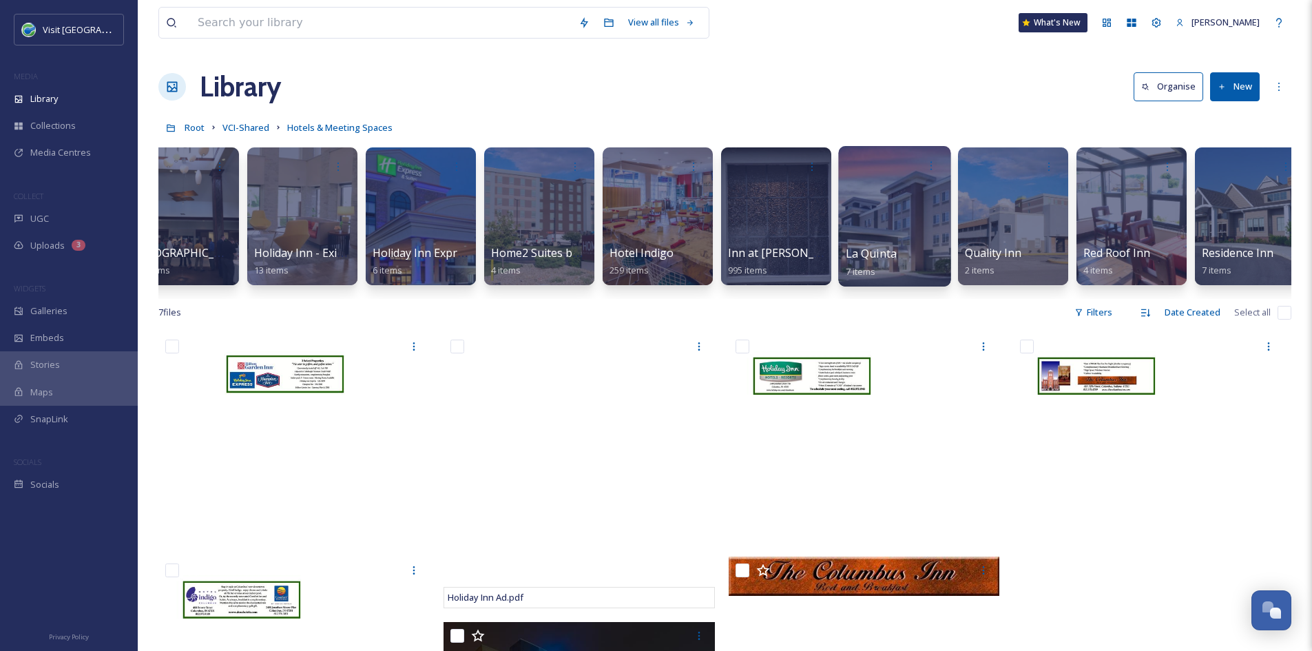
click at [892, 251] on span "La Quinta" at bounding box center [871, 253] width 51 height 15
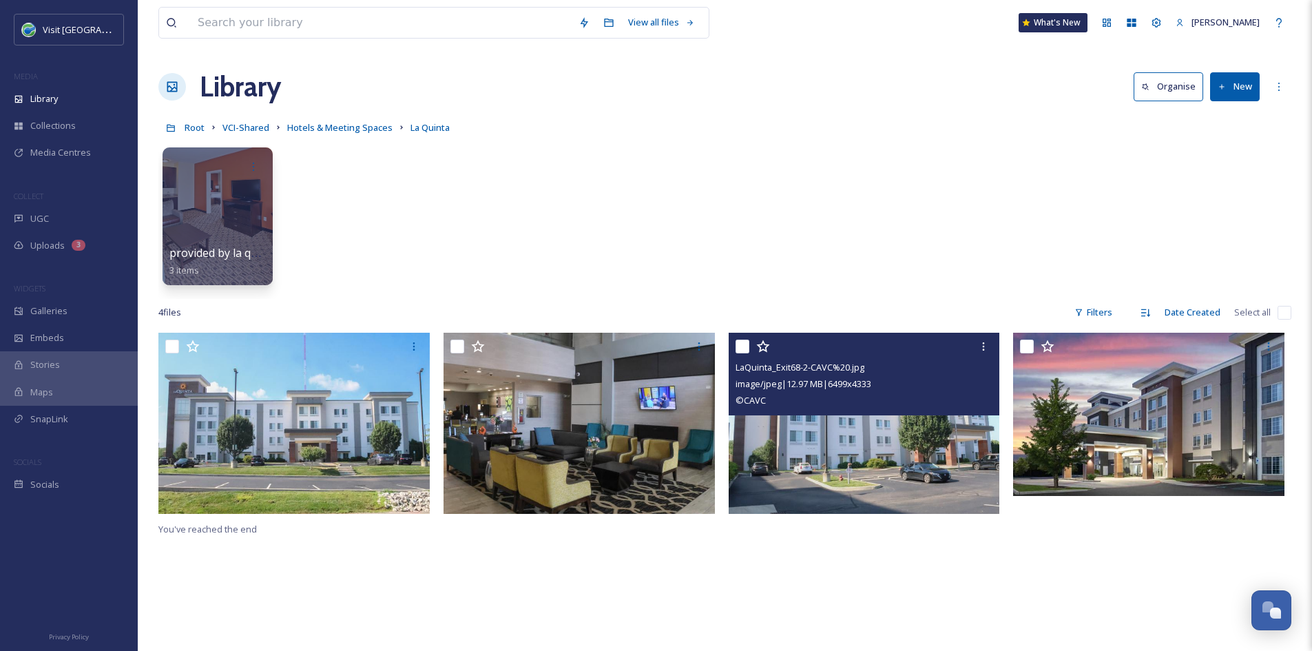
click at [920, 480] on img at bounding box center [864, 423] width 271 height 181
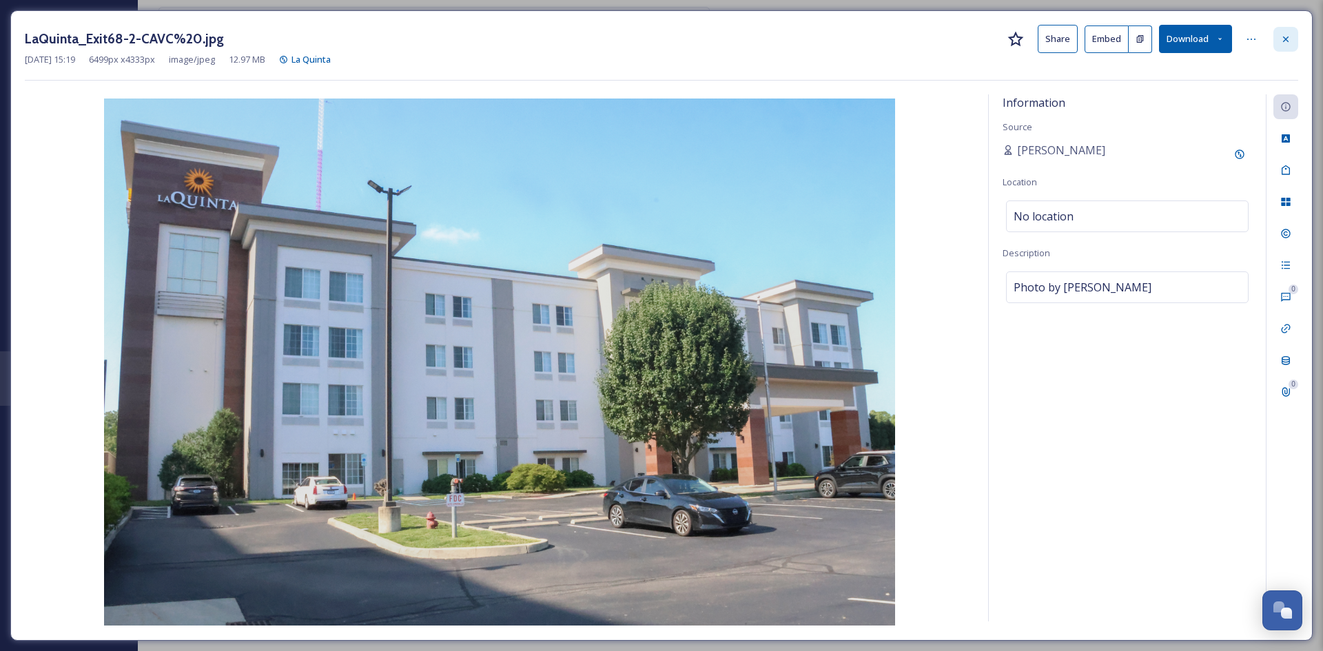
click at [1047, 35] on icon at bounding box center [1285, 39] width 11 height 11
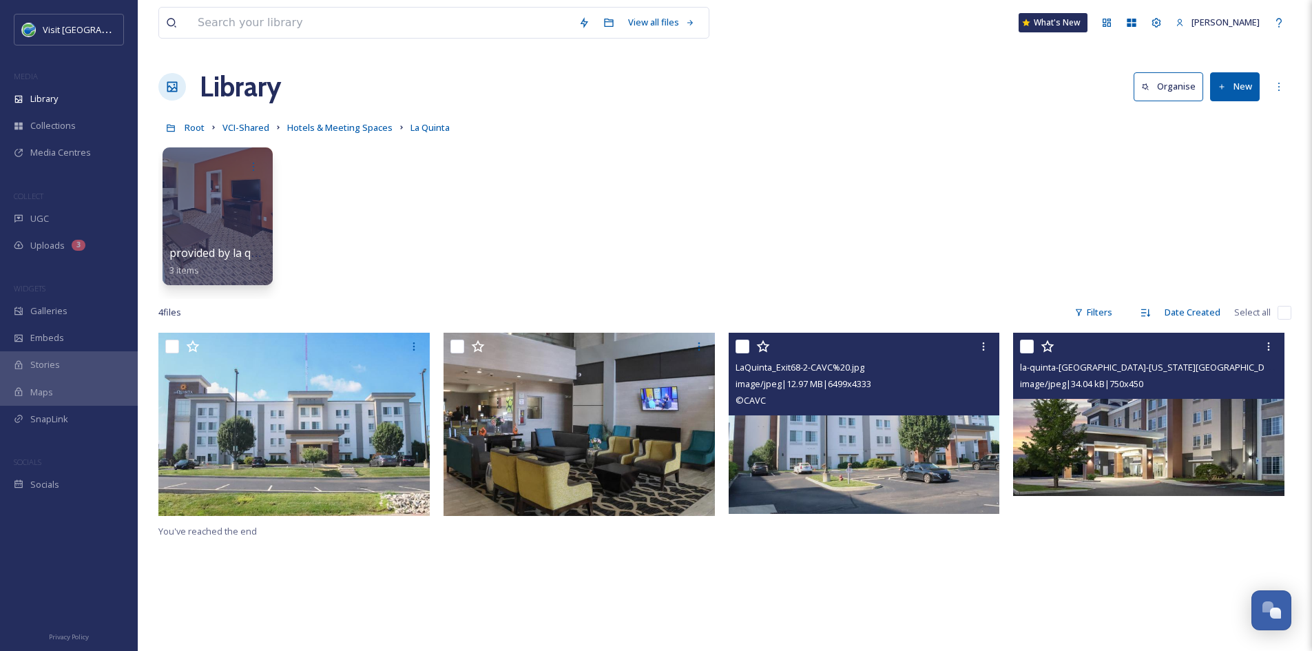
click at [1047, 440] on img at bounding box center [1148, 414] width 271 height 163
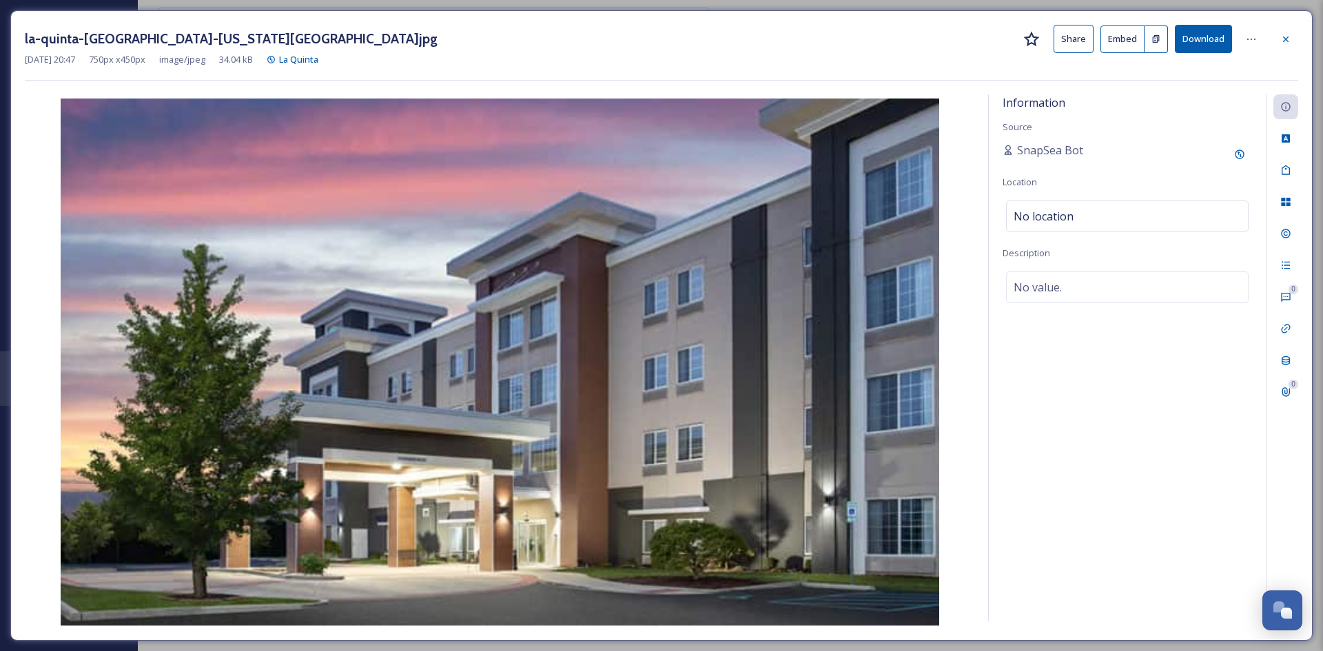
click at [1047, 41] on button "Share" at bounding box center [1073, 39] width 40 height 28
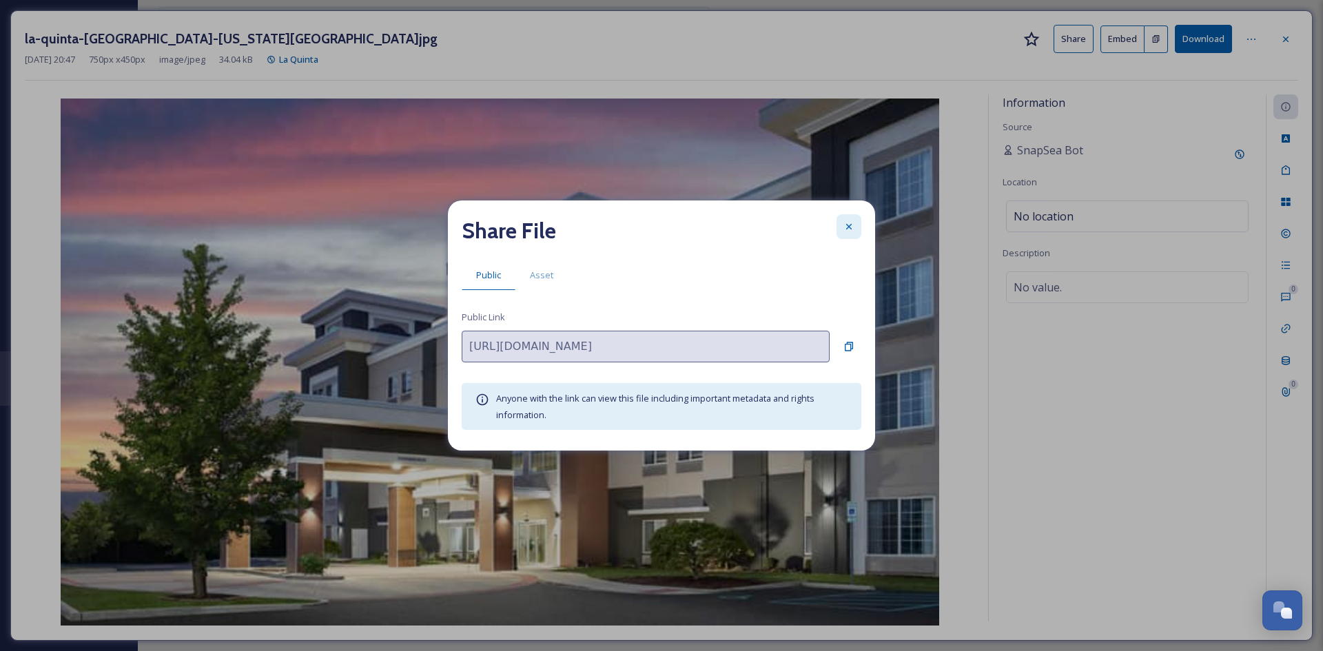
click at [847, 224] on icon at bounding box center [848, 226] width 11 height 11
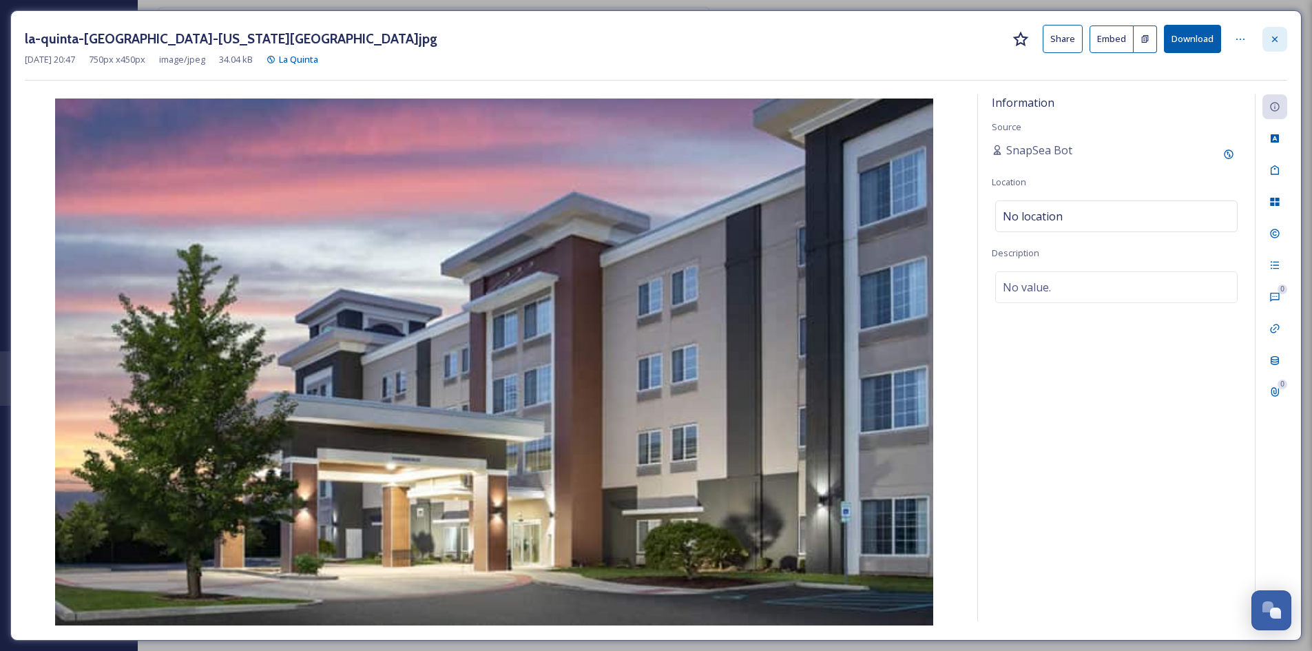
click at [1047, 41] on icon at bounding box center [1275, 39] width 11 height 11
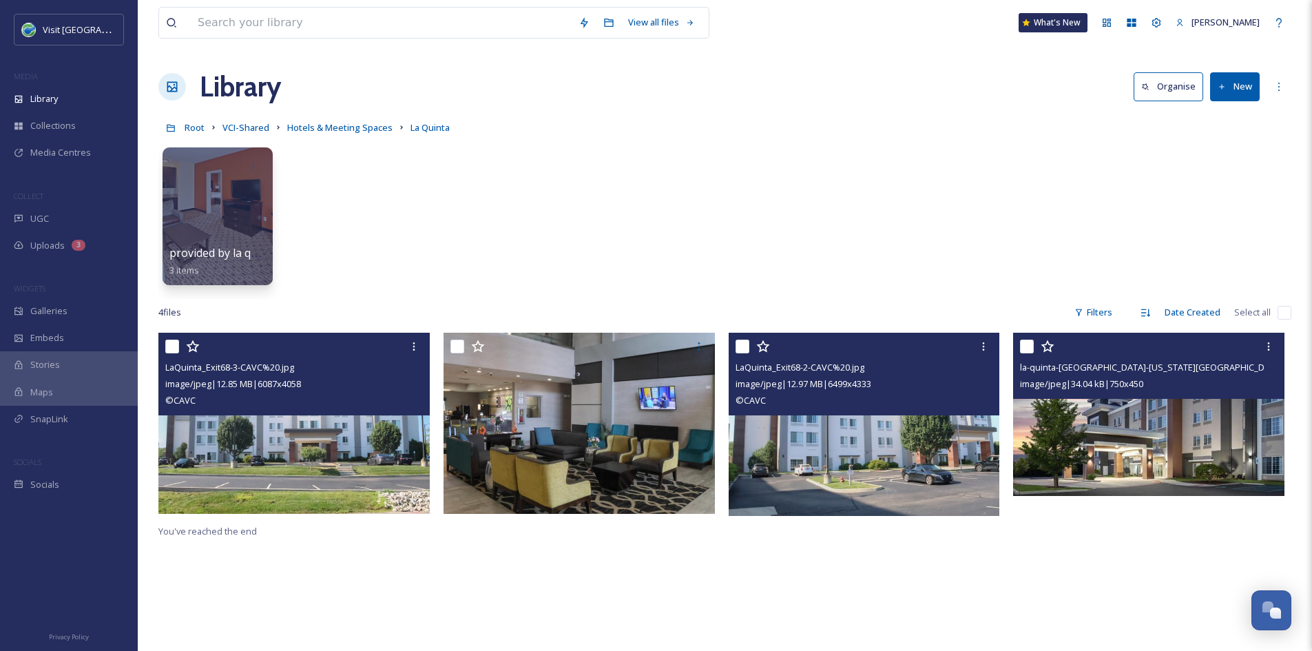
click at [316, 442] on img at bounding box center [293, 423] width 271 height 181
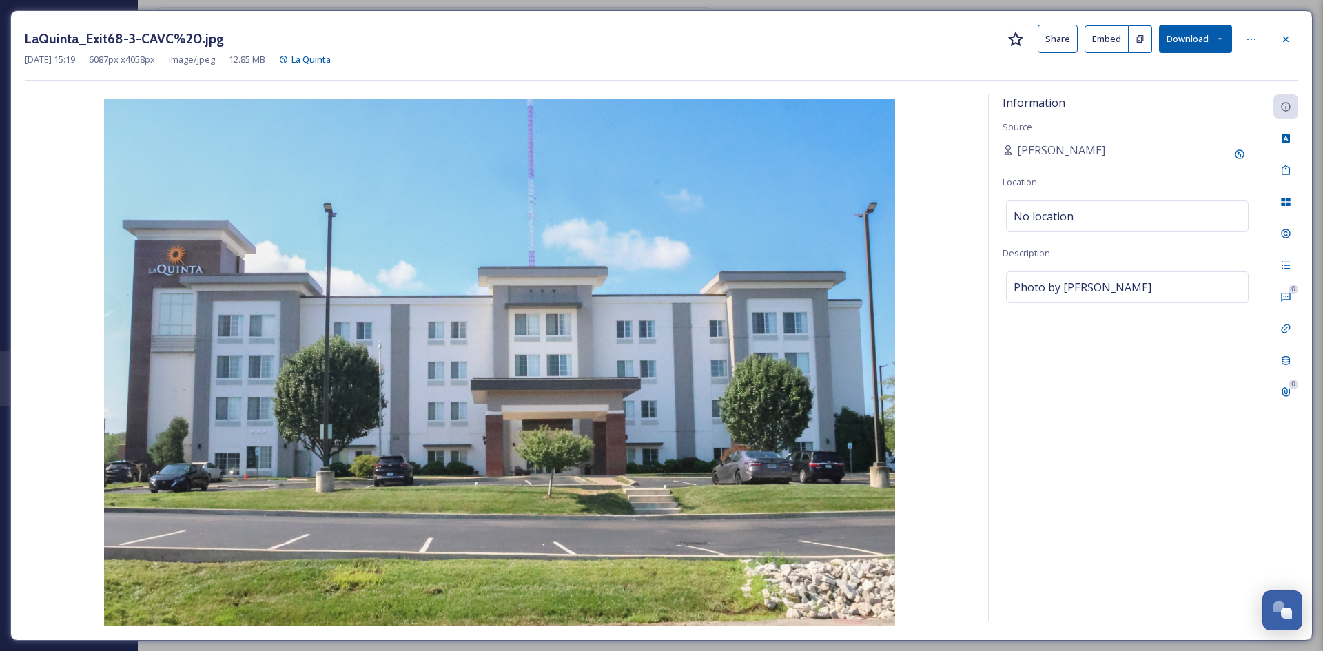
click at [1047, 37] on button "Share" at bounding box center [1057, 39] width 40 height 28
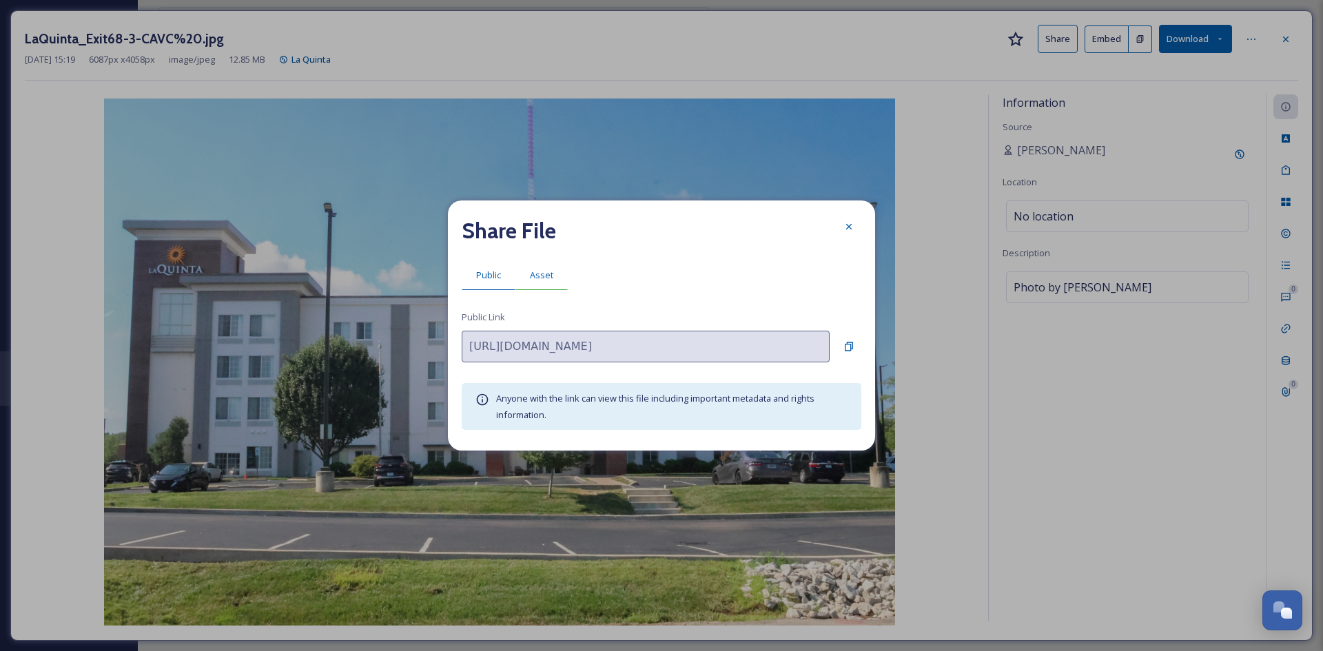
click at [550, 271] on span "Asset" at bounding box center [541, 275] width 23 height 13
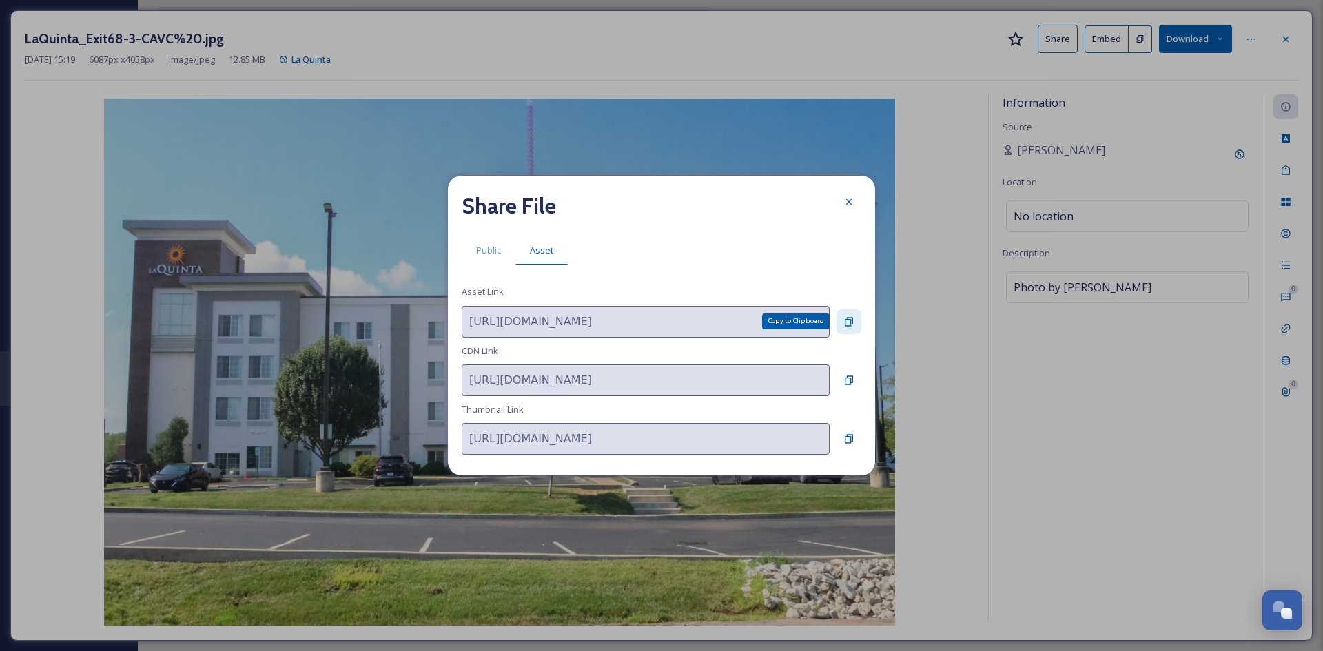
click at [843, 319] on div "Copy to Clipboard" at bounding box center [848, 321] width 25 height 25
click at [850, 202] on icon at bounding box center [848, 201] width 11 height 11
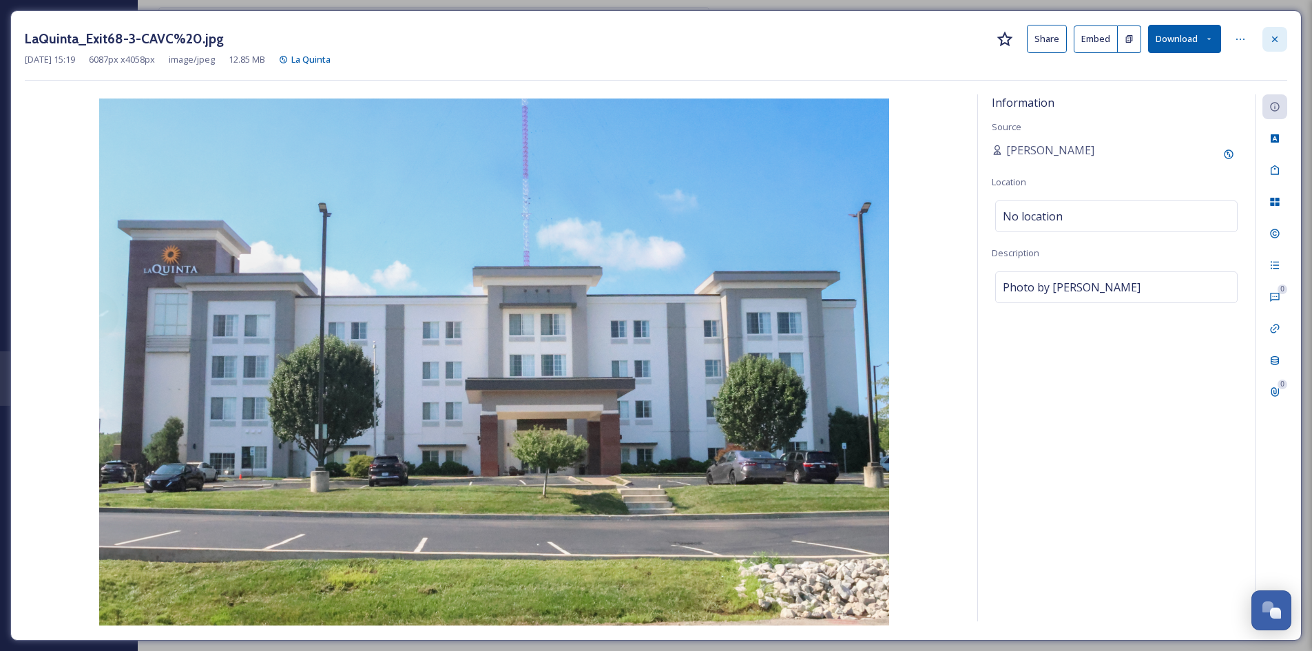
click at [1047, 42] on div at bounding box center [1275, 39] width 25 height 25
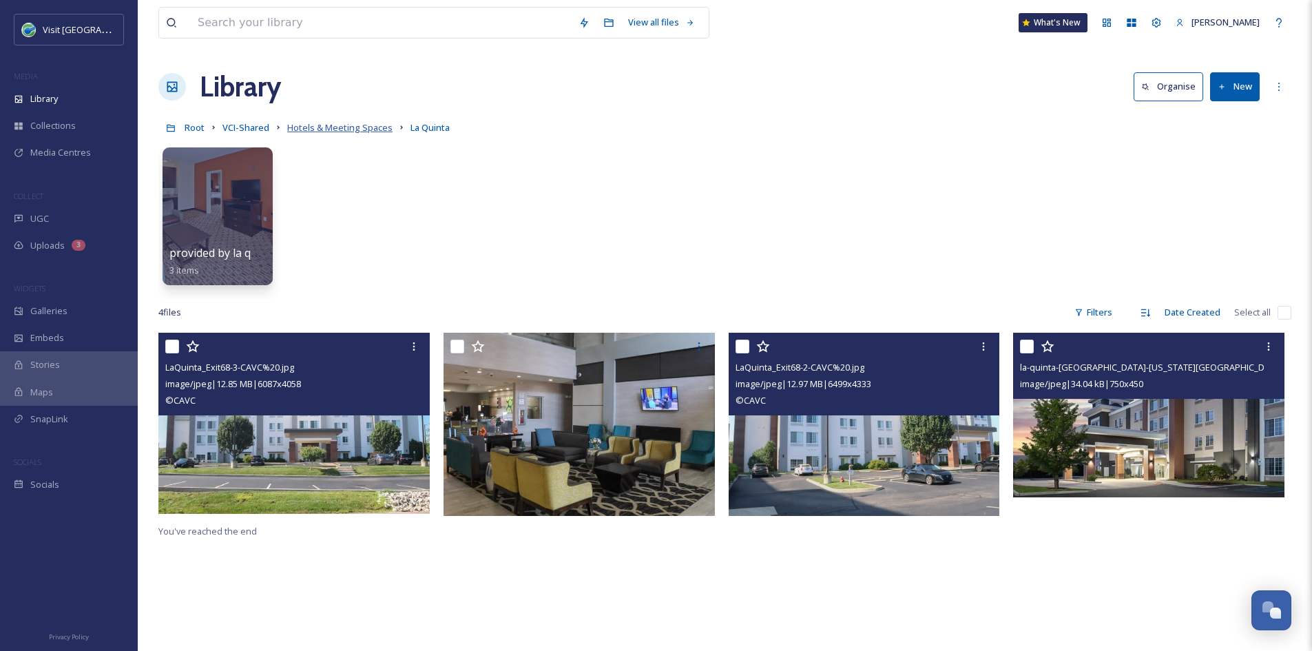
click at [364, 130] on span "Hotels & Meeting Spaces" at bounding box center [339, 127] width 105 height 12
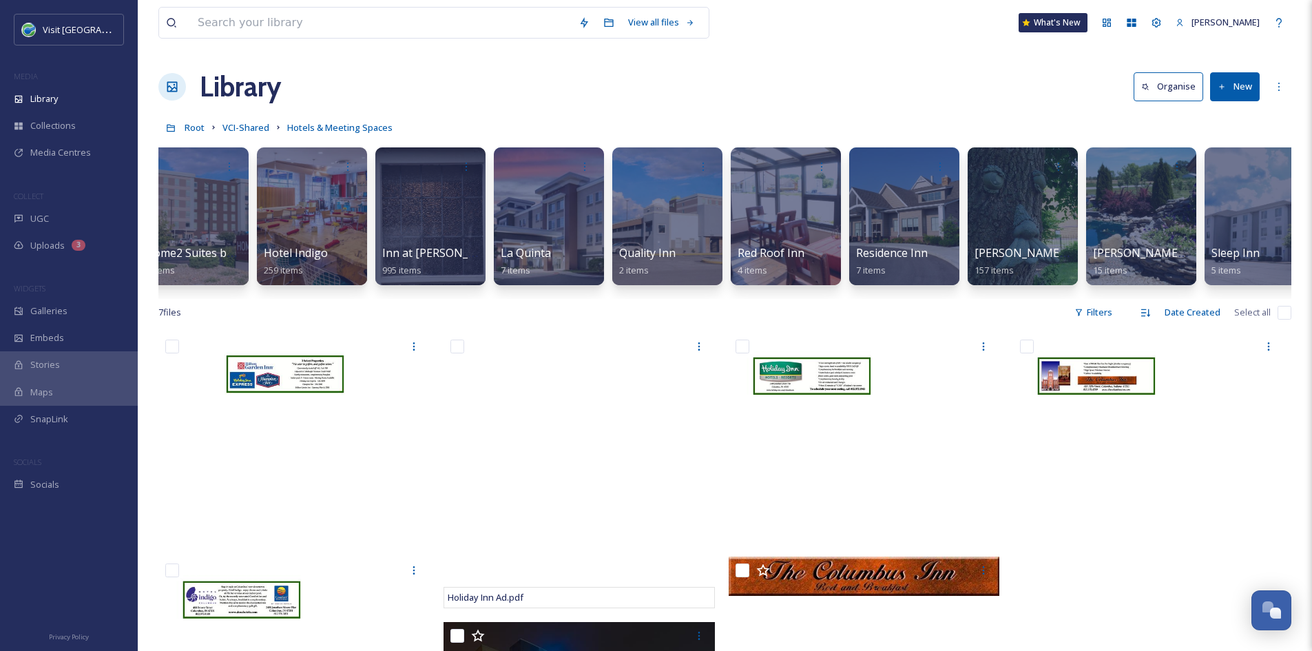
scroll to position [0, 1684]
click at [766, 262] on div "Red Roof Inn 4 items" at bounding box center [785, 262] width 99 height 34
click at [791, 204] on div at bounding box center [785, 216] width 112 height 141
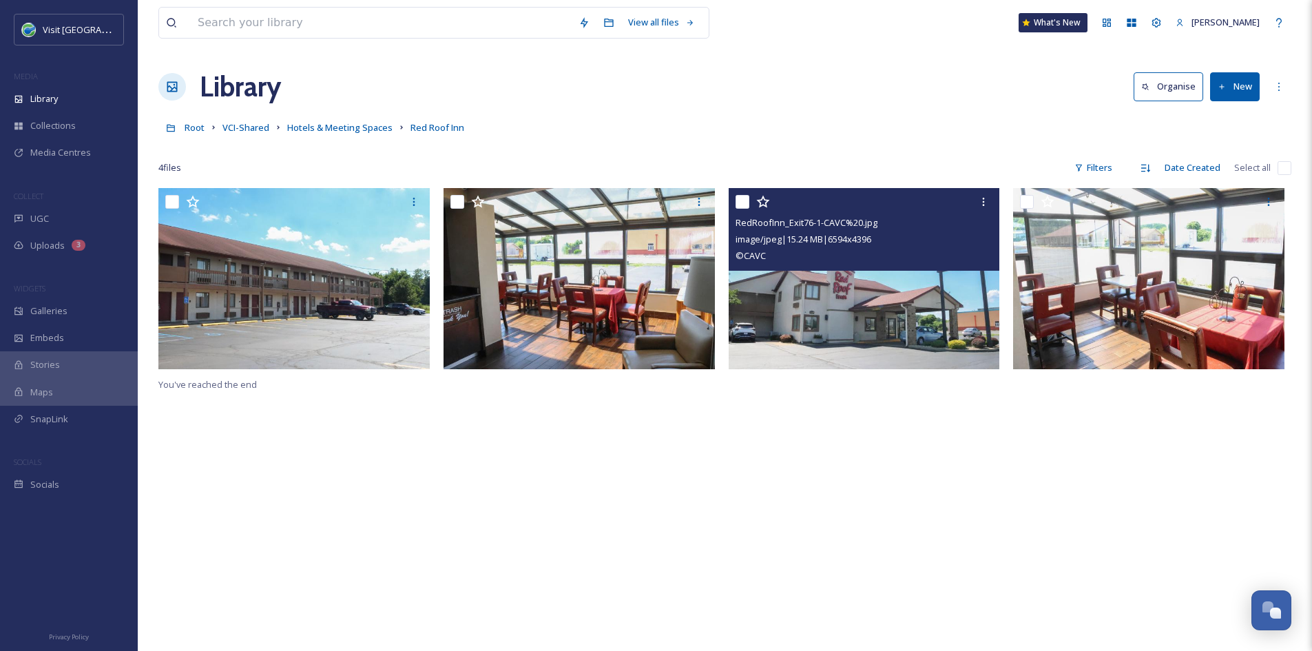
click at [784, 362] on img at bounding box center [864, 278] width 271 height 181
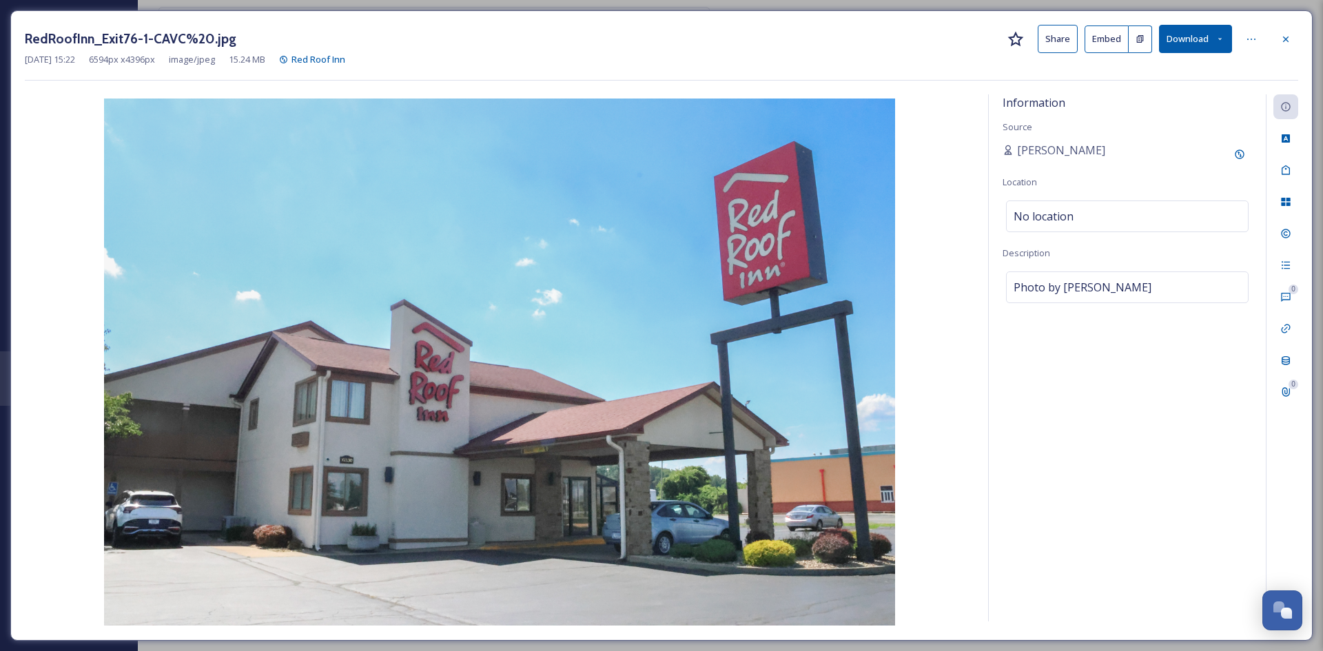
click at [1047, 39] on button "Share" at bounding box center [1057, 39] width 40 height 28
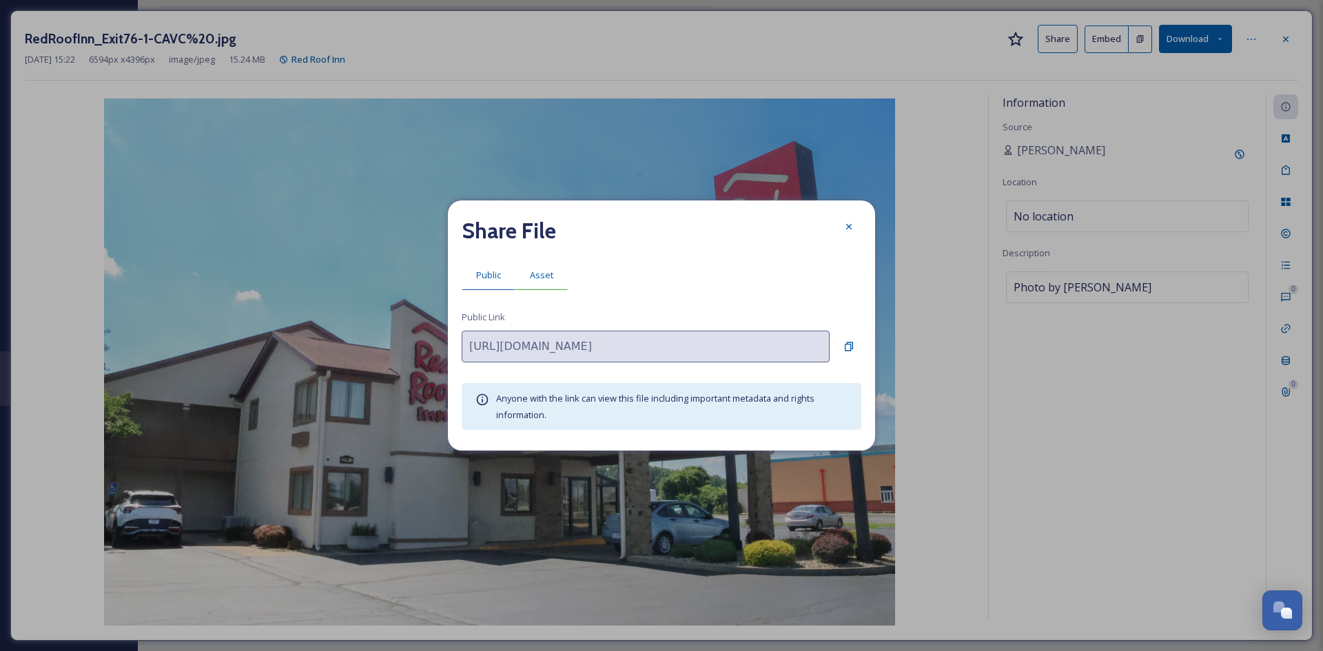
click at [536, 280] on span "Asset" at bounding box center [541, 275] width 23 height 13
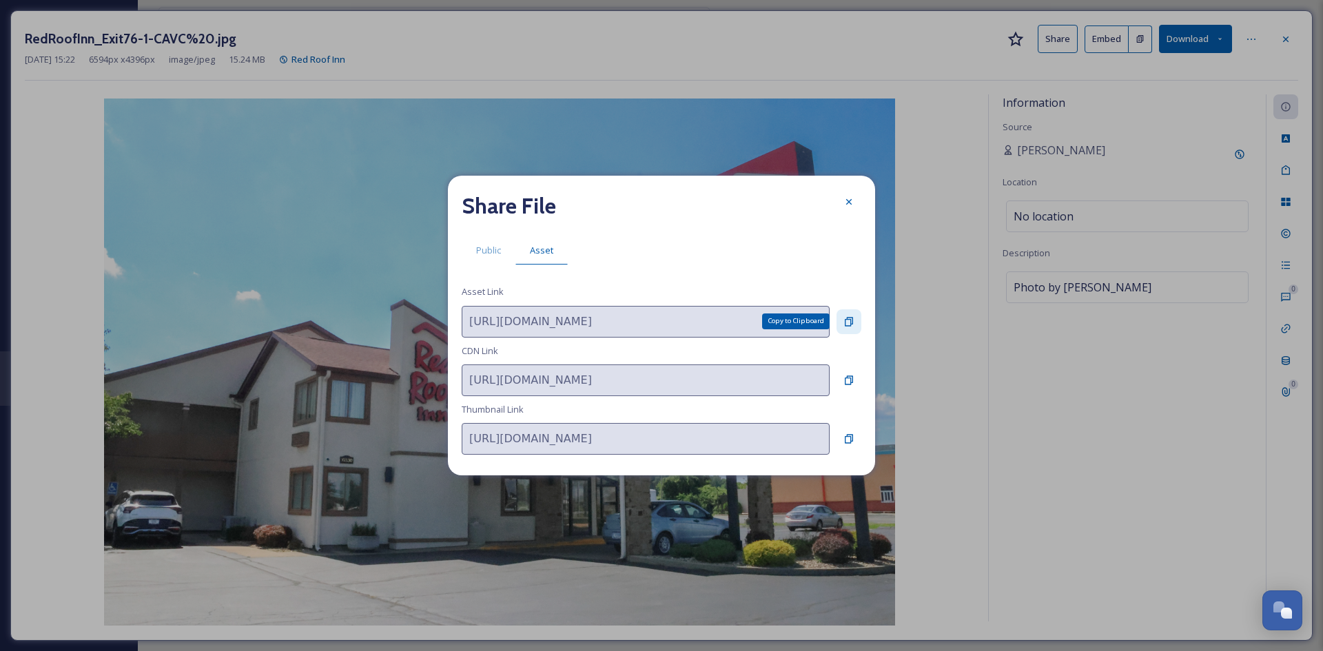
click at [853, 322] on icon at bounding box center [848, 321] width 11 height 11
click at [846, 203] on icon at bounding box center [848, 201] width 11 height 11
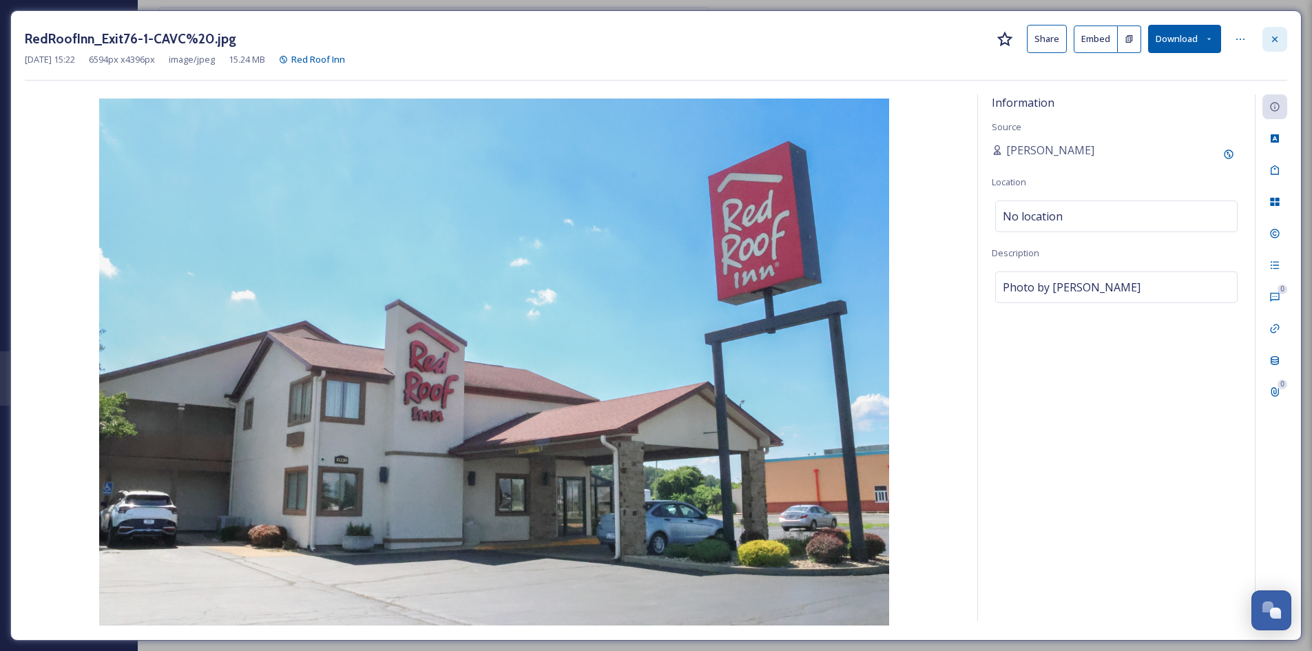
click at [1047, 38] on icon at bounding box center [1275, 39] width 6 height 6
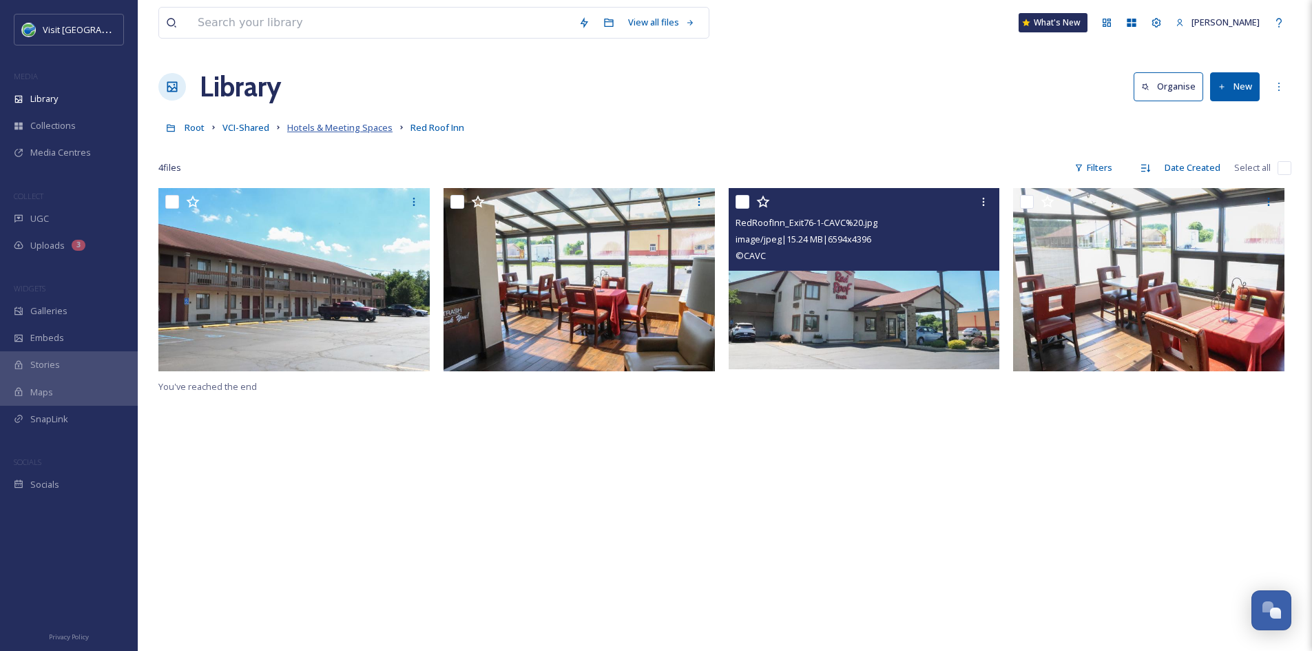
click at [311, 134] on span "Hotels & Meeting Spaces" at bounding box center [339, 127] width 105 height 12
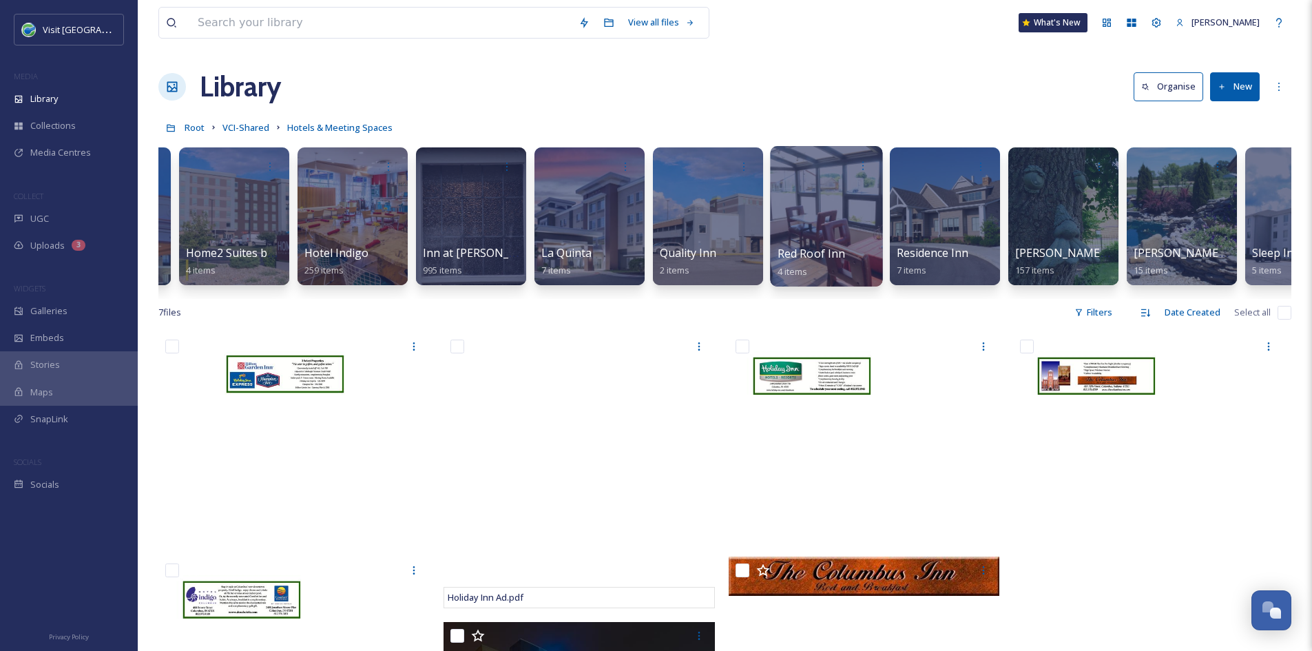
scroll to position [0, 1643]
click at [929, 254] on span "Residence Inn" at bounding box center [932, 253] width 73 height 15
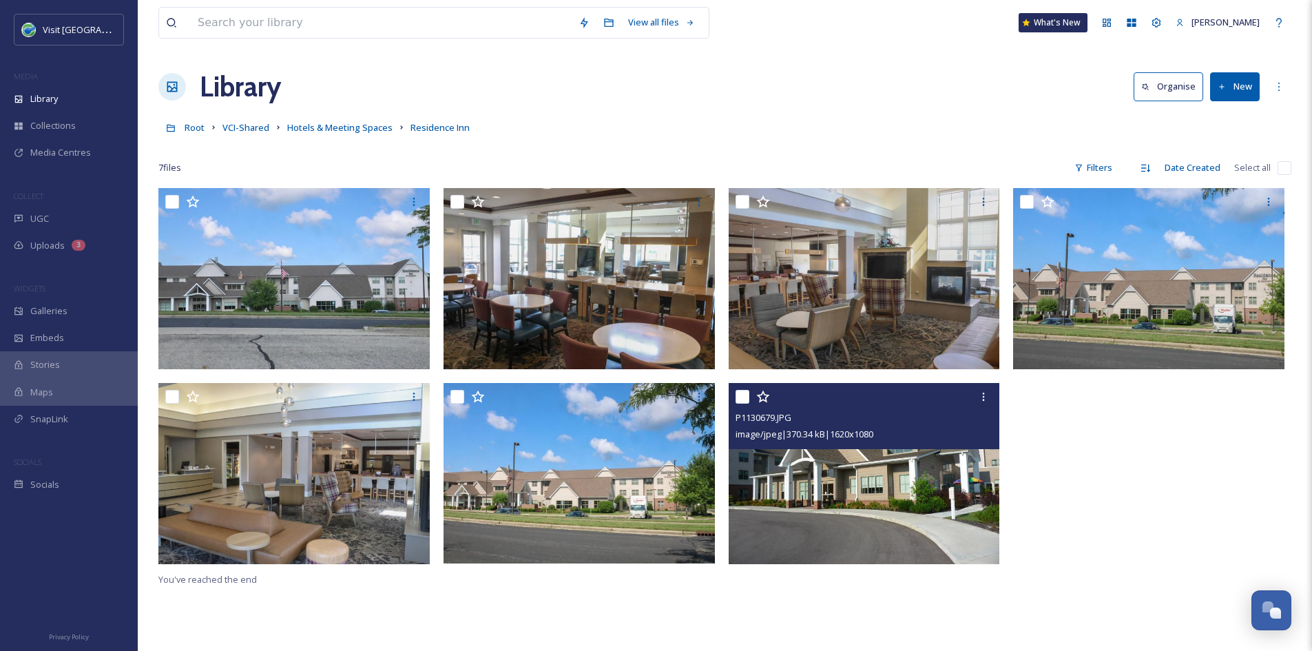
click at [841, 523] on img at bounding box center [864, 473] width 271 height 181
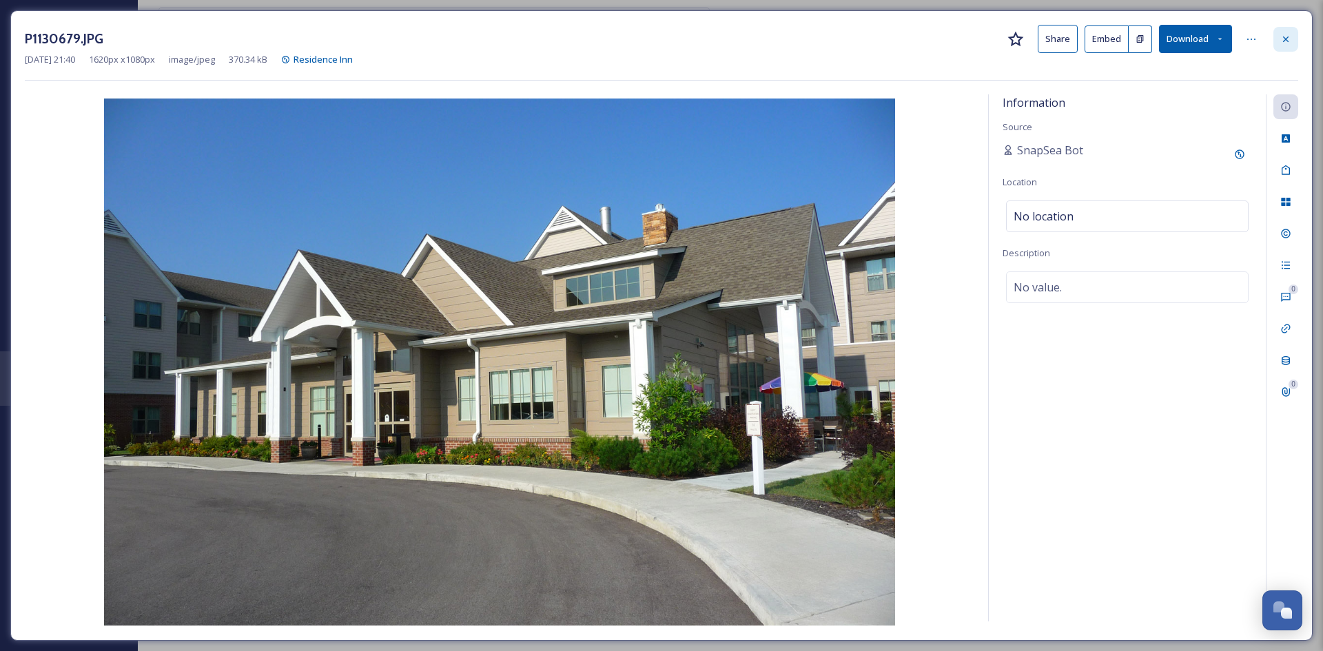
click at [1047, 41] on icon at bounding box center [1286, 39] width 6 height 6
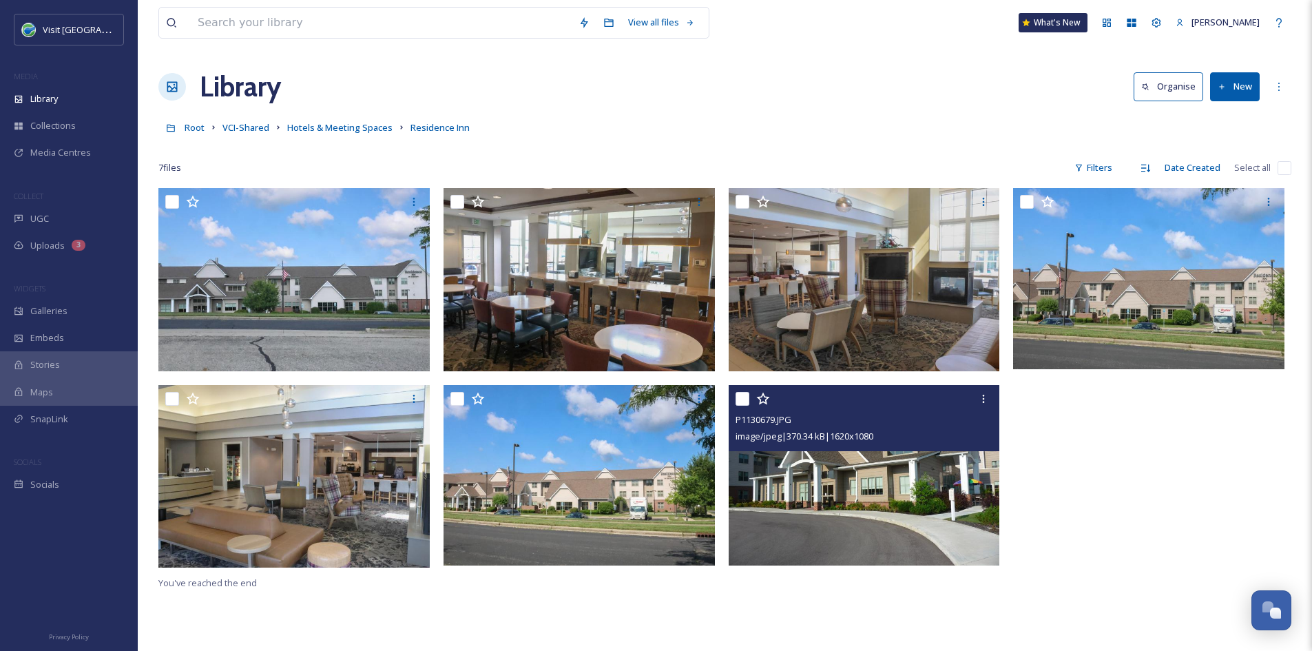
click at [836, 505] on img at bounding box center [864, 474] width 271 height 181
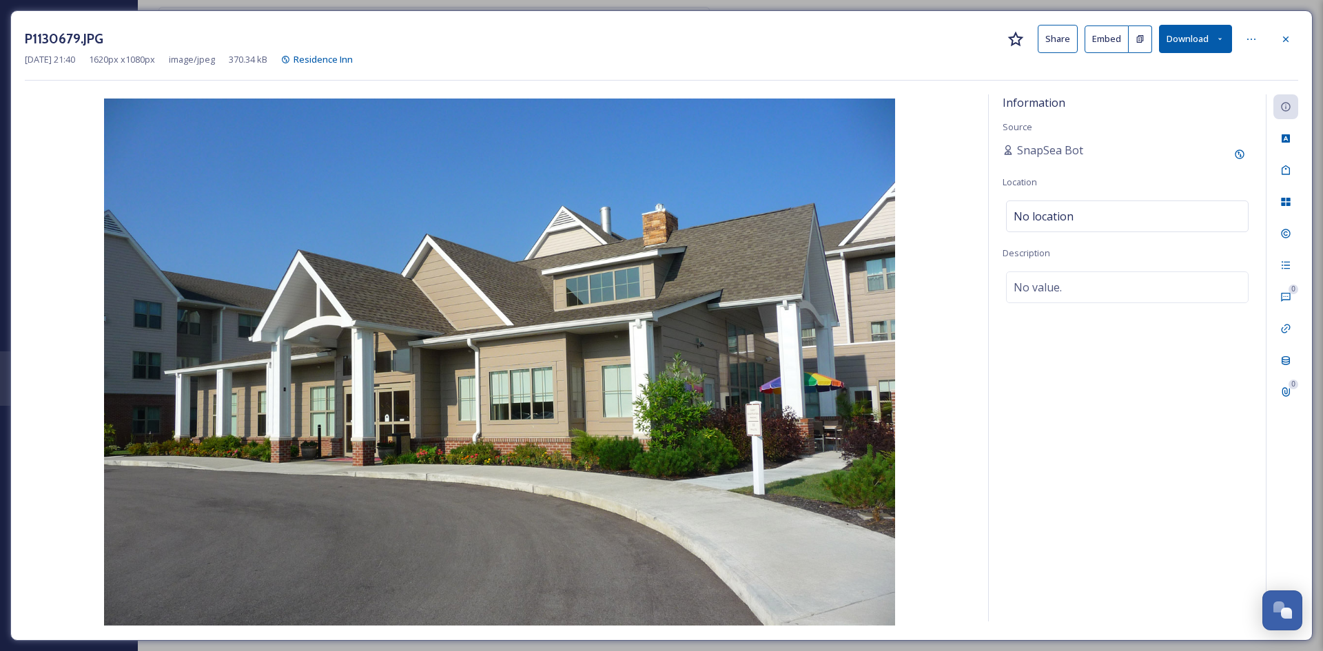
click at [1047, 37] on button "Share" at bounding box center [1057, 39] width 40 height 28
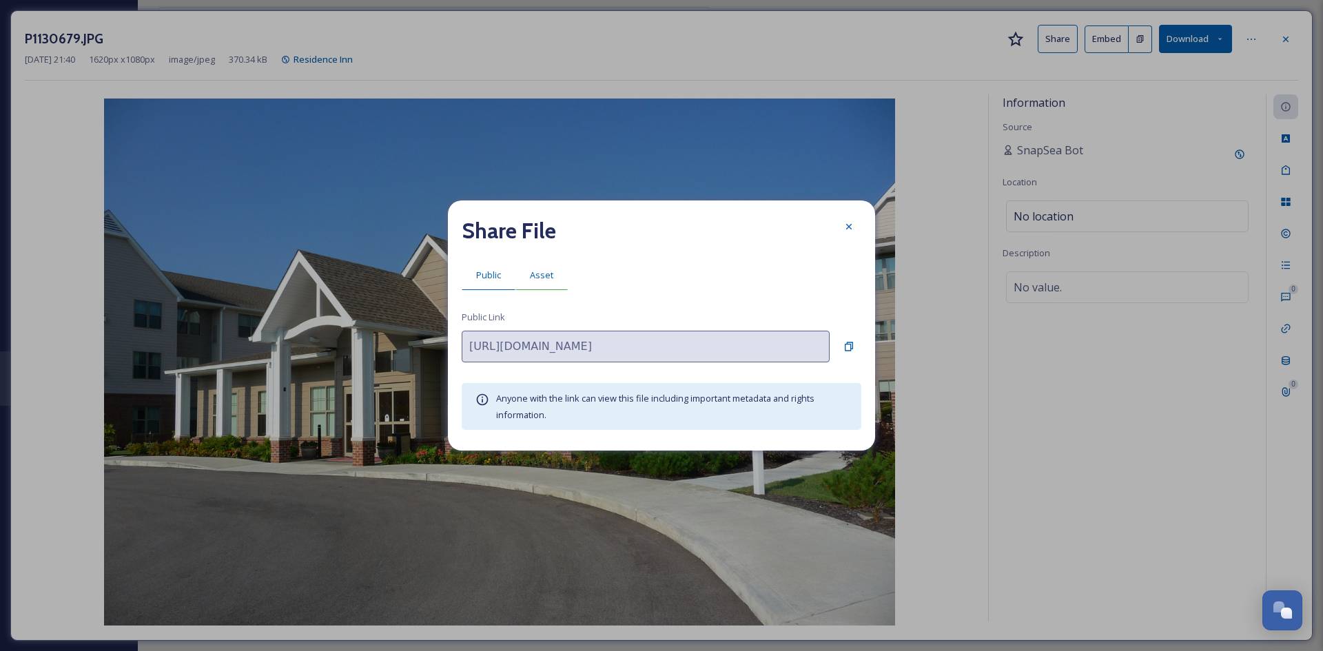
click at [546, 271] on span "Asset" at bounding box center [541, 275] width 23 height 13
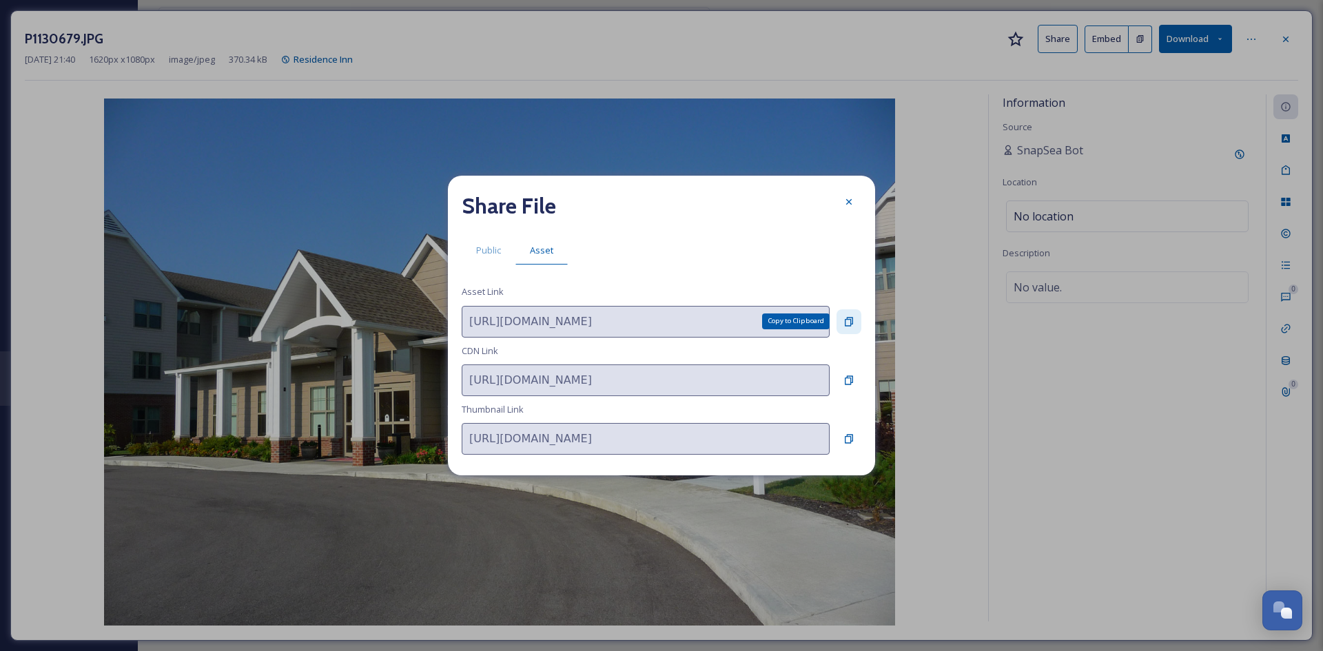
click at [842, 320] on div "Copy to Clipboard" at bounding box center [848, 321] width 25 height 25
click at [853, 200] on icon at bounding box center [848, 201] width 11 height 11
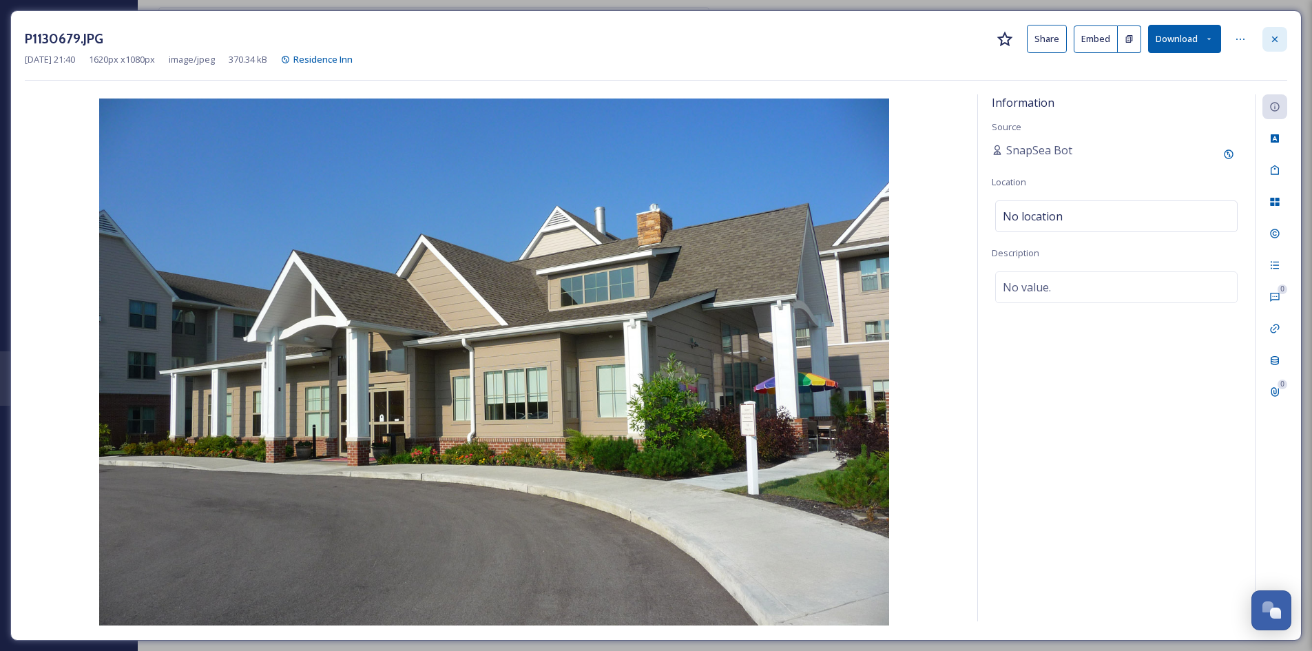
click at [1047, 41] on icon at bounding box center [1275, 39] width 11 height 11
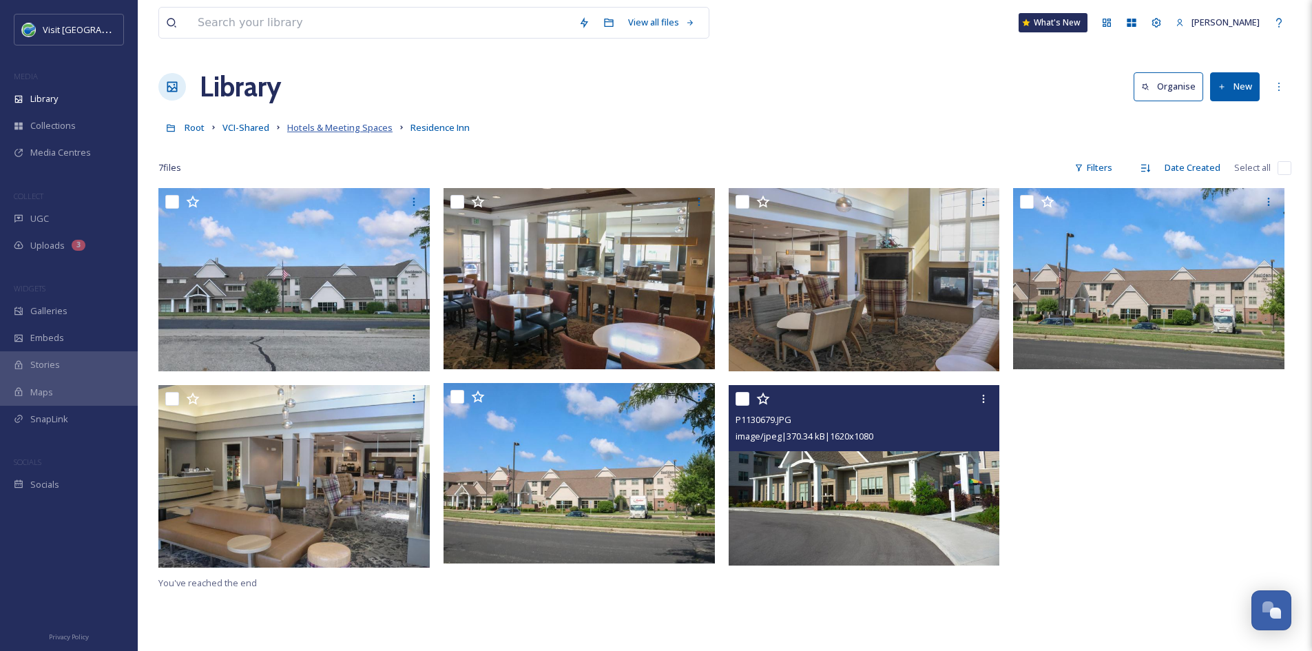
click at [355, 132] on span "Hotels & Meeting Spaces" at bounding box center [339, 127] width 105 height 12
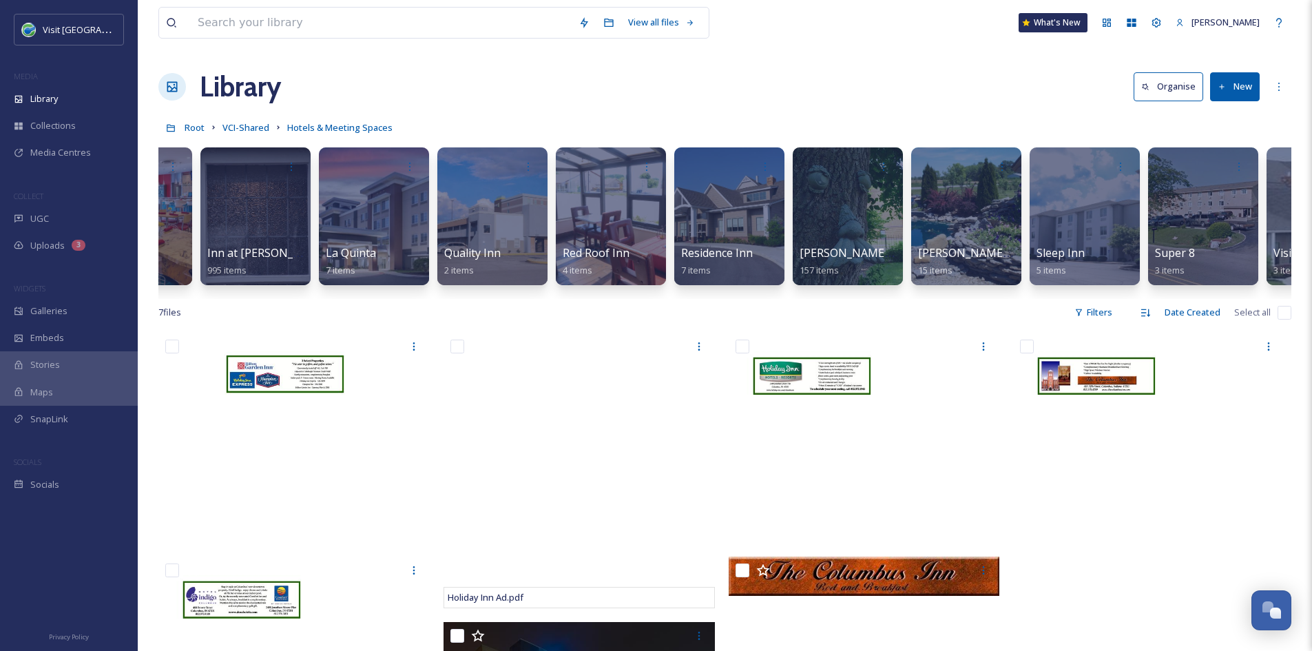
scroll to position [0, 1877]
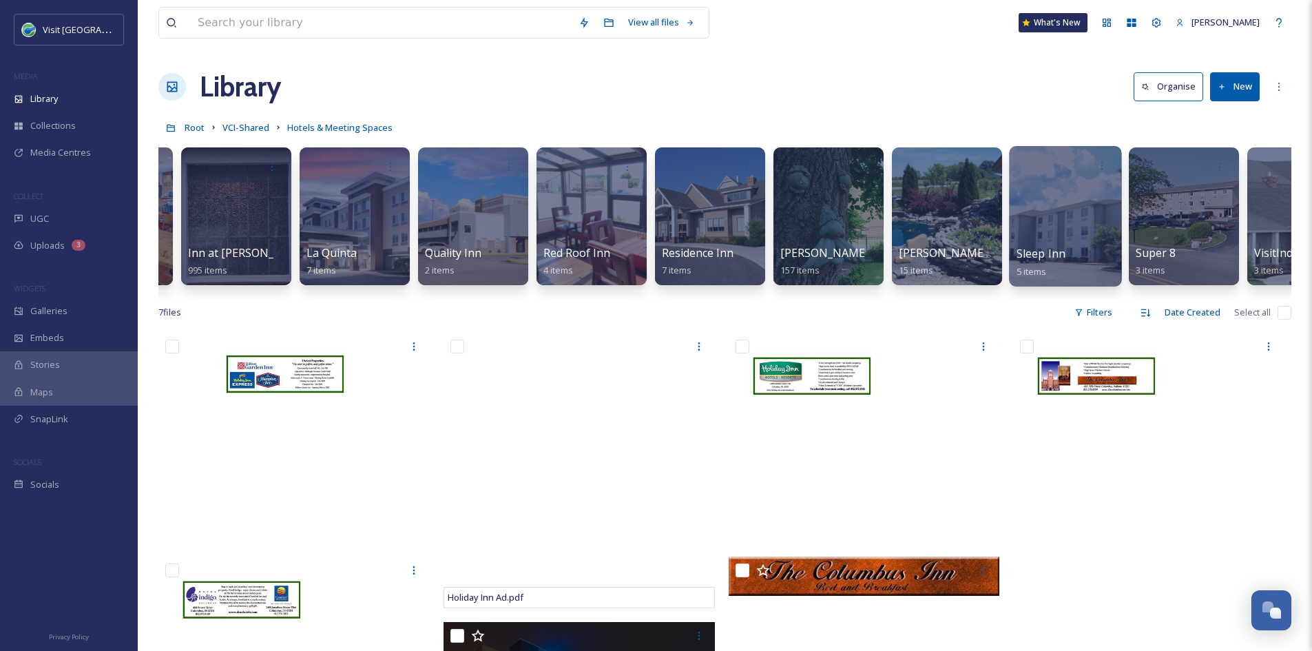
click at [1047, 256] on div "Sleep Inn 5 items" at bounding box center [1066, 262] width 99 height 34
click at [1043, 255] on span "Sleep Inn" at bounding box center [1041, 253] width 49 height 15
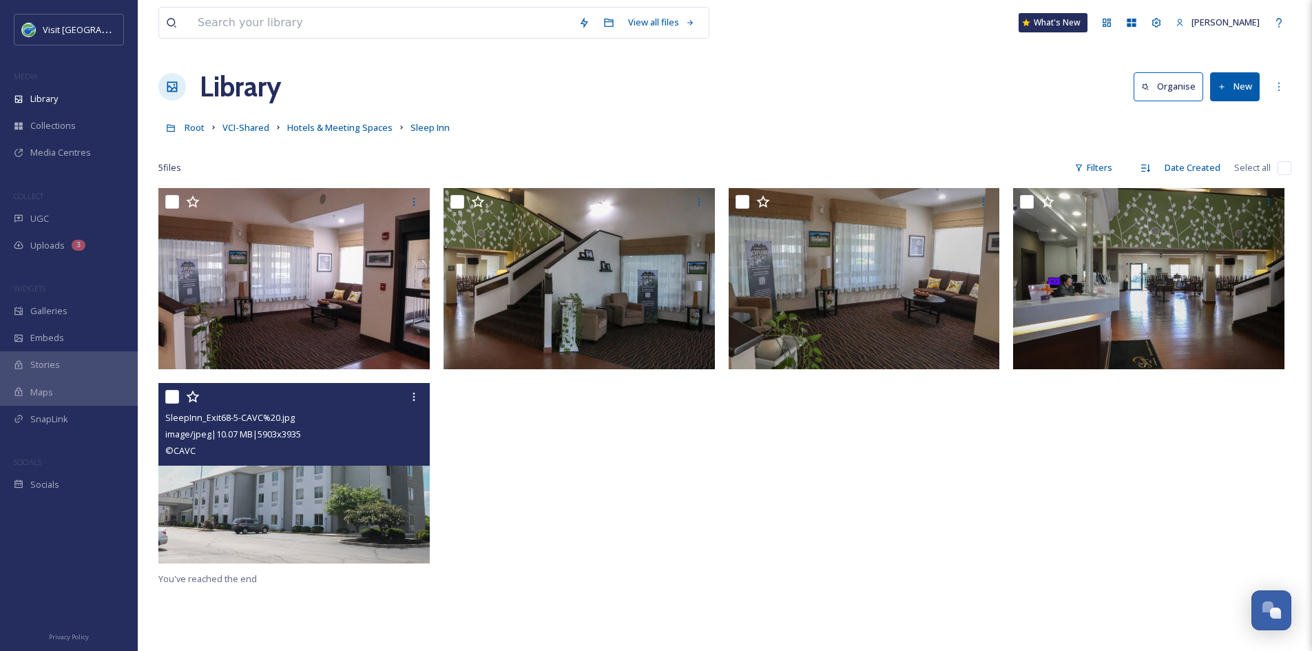
click at [322, 494] on img at bounding box center [293, 473] width 271 height 181
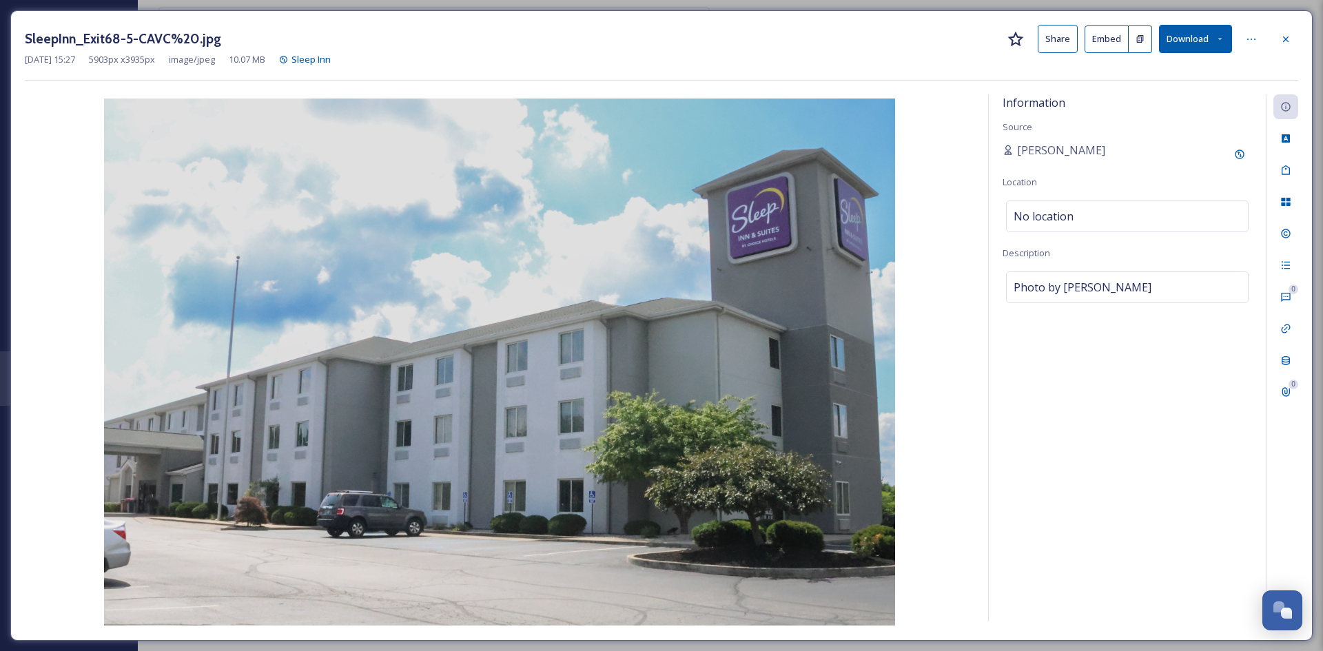
click at [1047, 40] on button "Share" at bounding box center [1057, 39] width 40 height 28
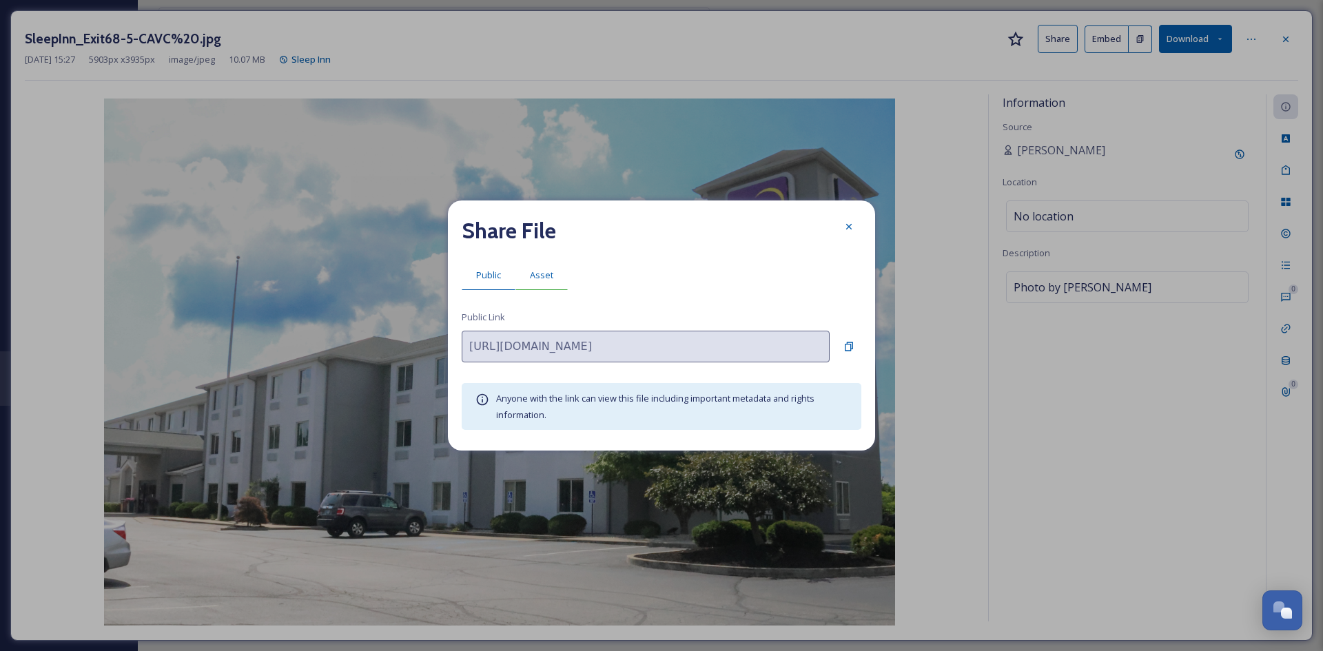
click at [546, 269] on span "Asset" at bounding box center [541, 275] width 23 height 13
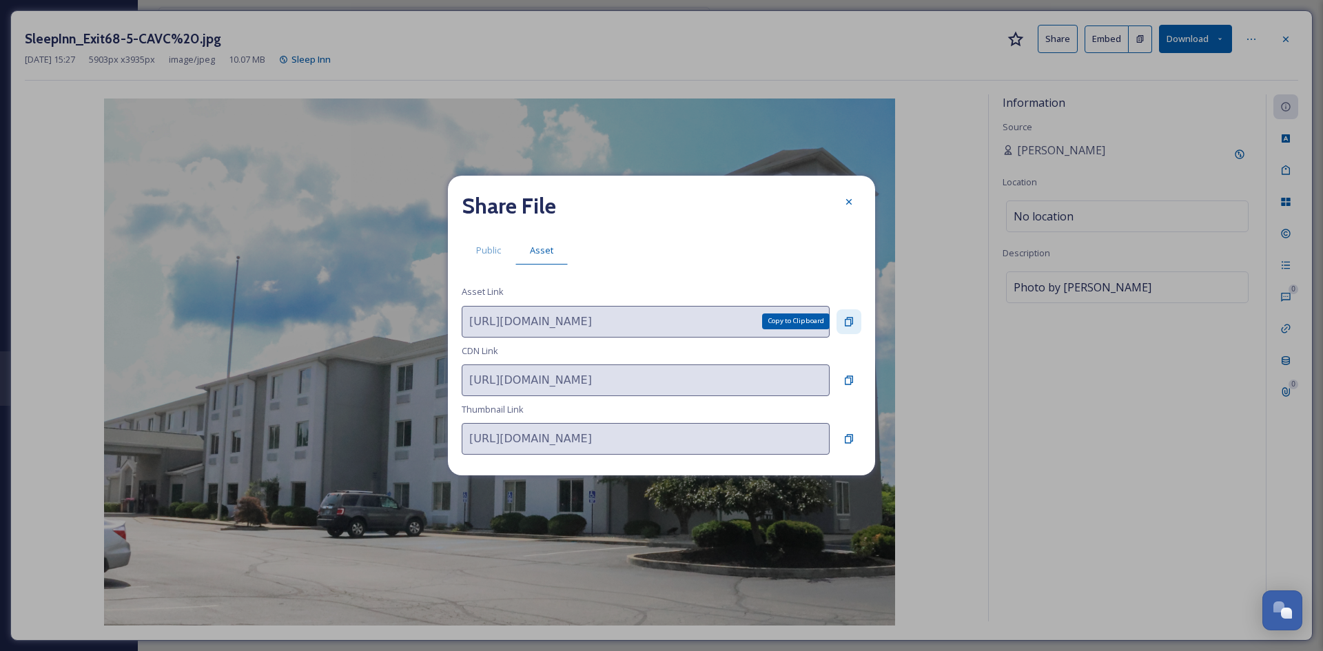
click at [851, 319] on icon at bounding box center [849, 321] width 8 height 9
click at [852, 198] on icon at bounding box center [848, 201] width 11 height 11
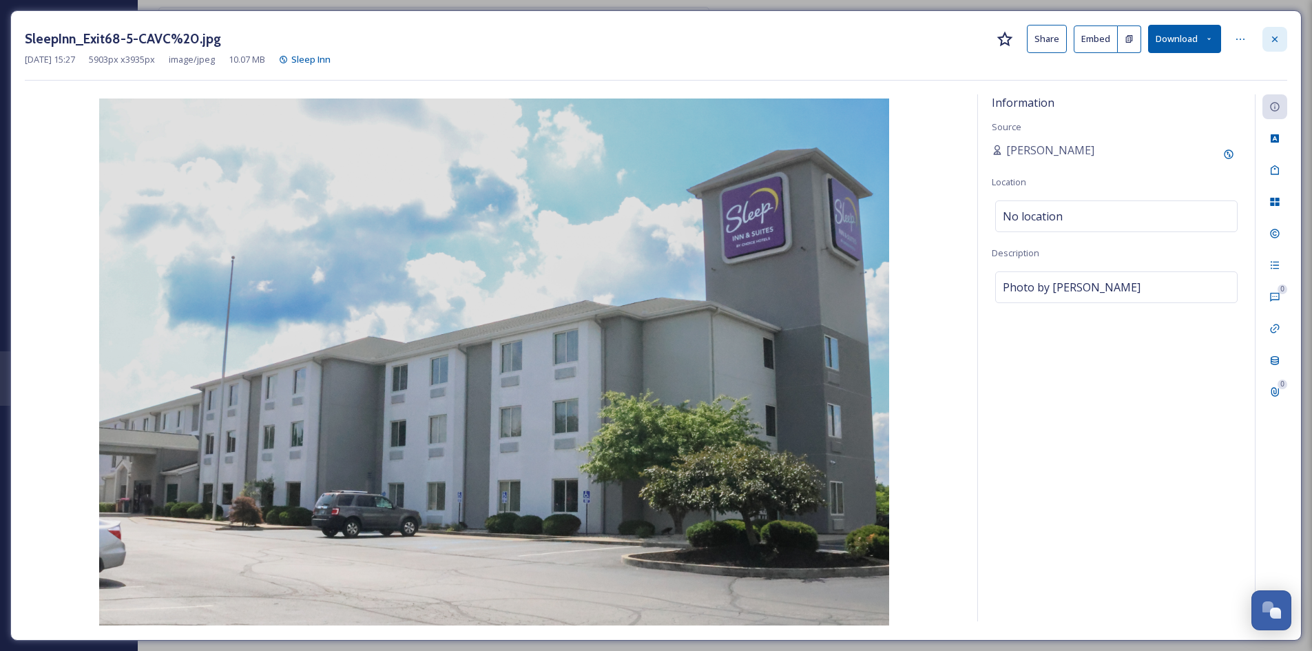
click at [1047, 34] on div at bounding box center [1275, 39] width 25 height 25
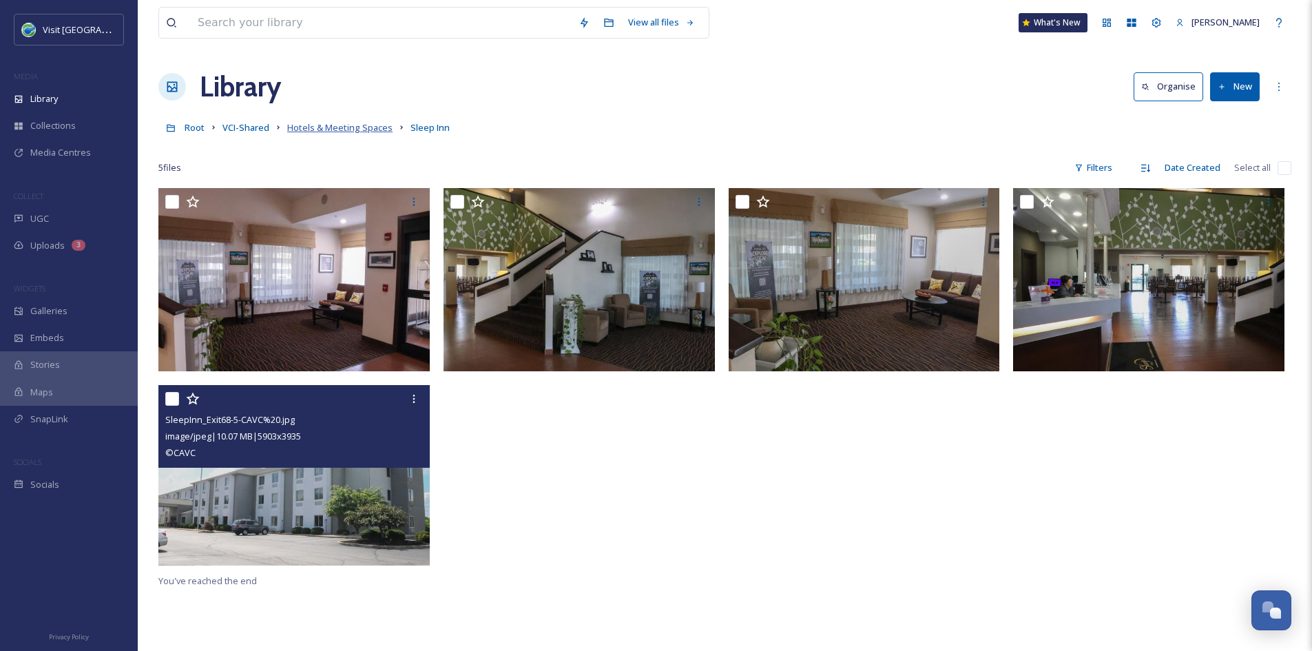
click at [373, 125] on span "Hotels & Meeting Spaces" at bounding box center [339, 127] width 105 height 12
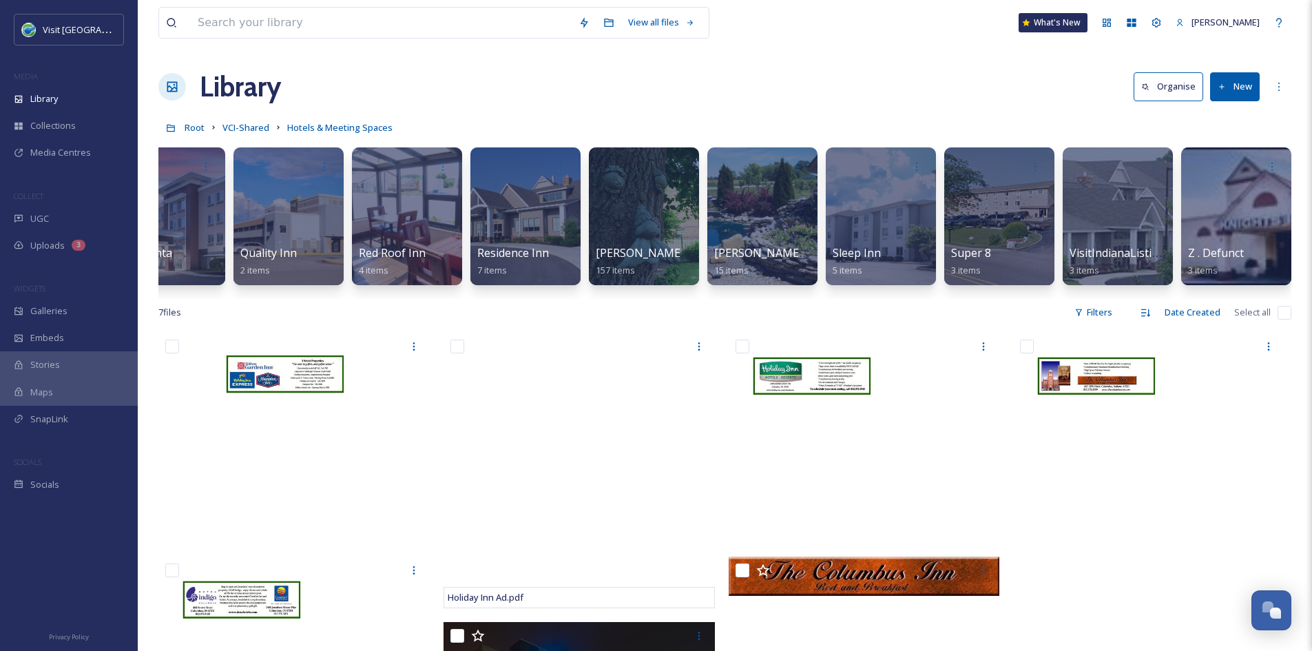
scroll to position [0, 2063]
click at [969, 225] on div at bounding box center [999, 216] width 110 height 138
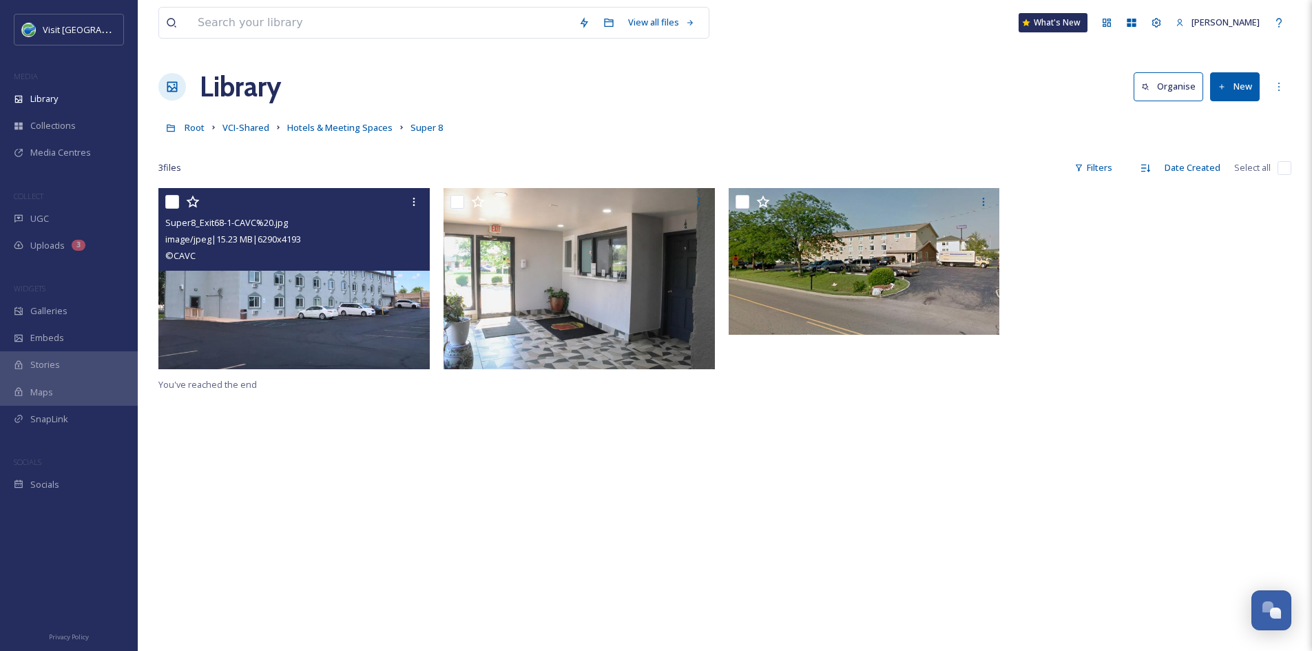
click at [229, 313] on img at bounding box center [293, 278] width 271 height 181
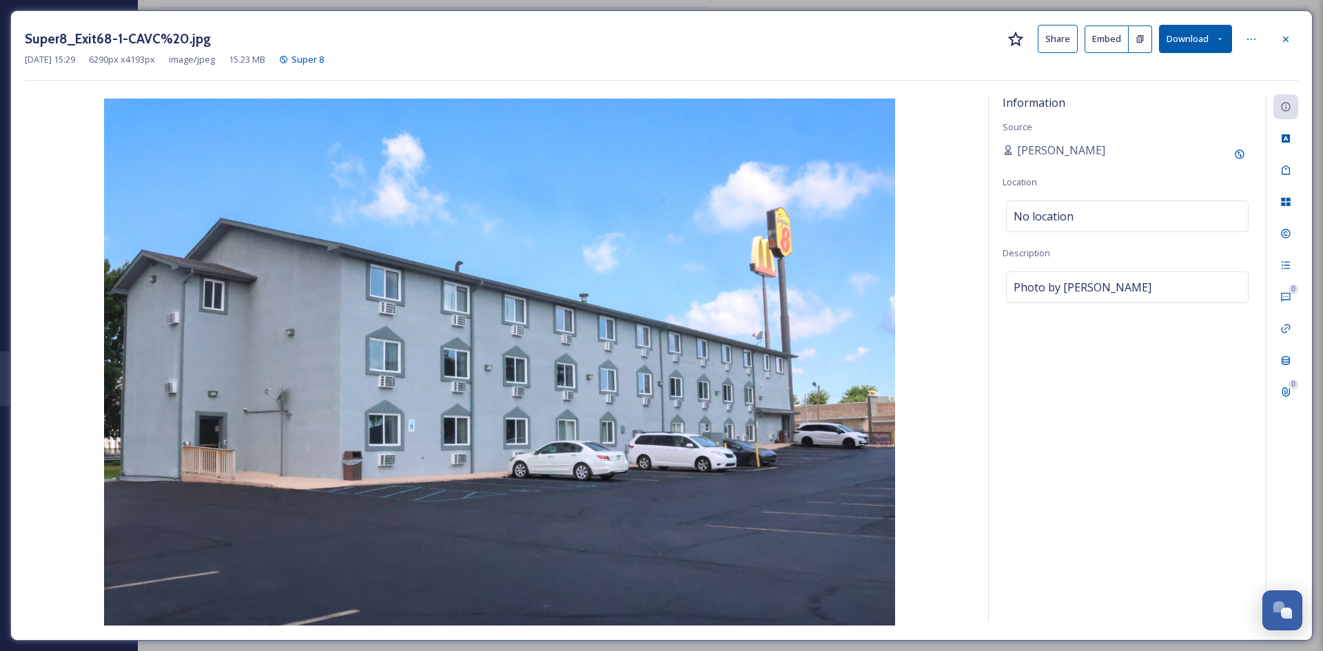
click at [1047, 50] on button "Share" at bounding box center [1057, 39] width 40 height 28
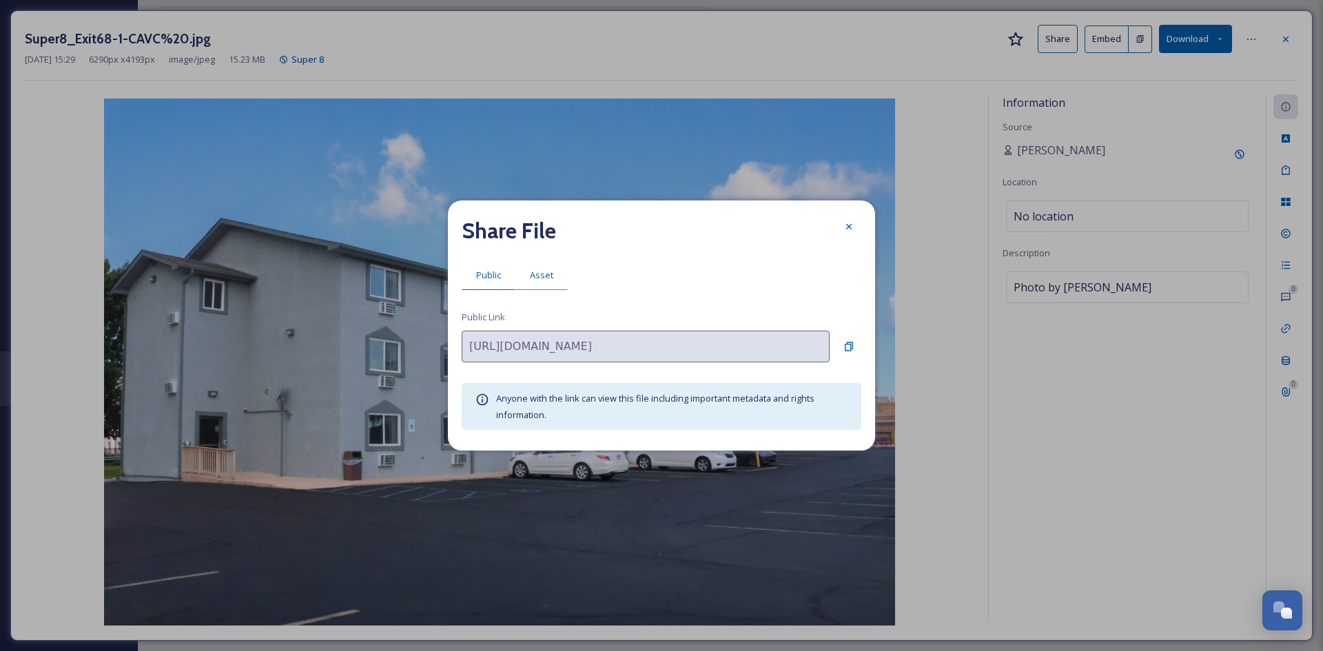
click at [537, 271] on span "Asset" at bounding box center [541, 275] width 23 height 13
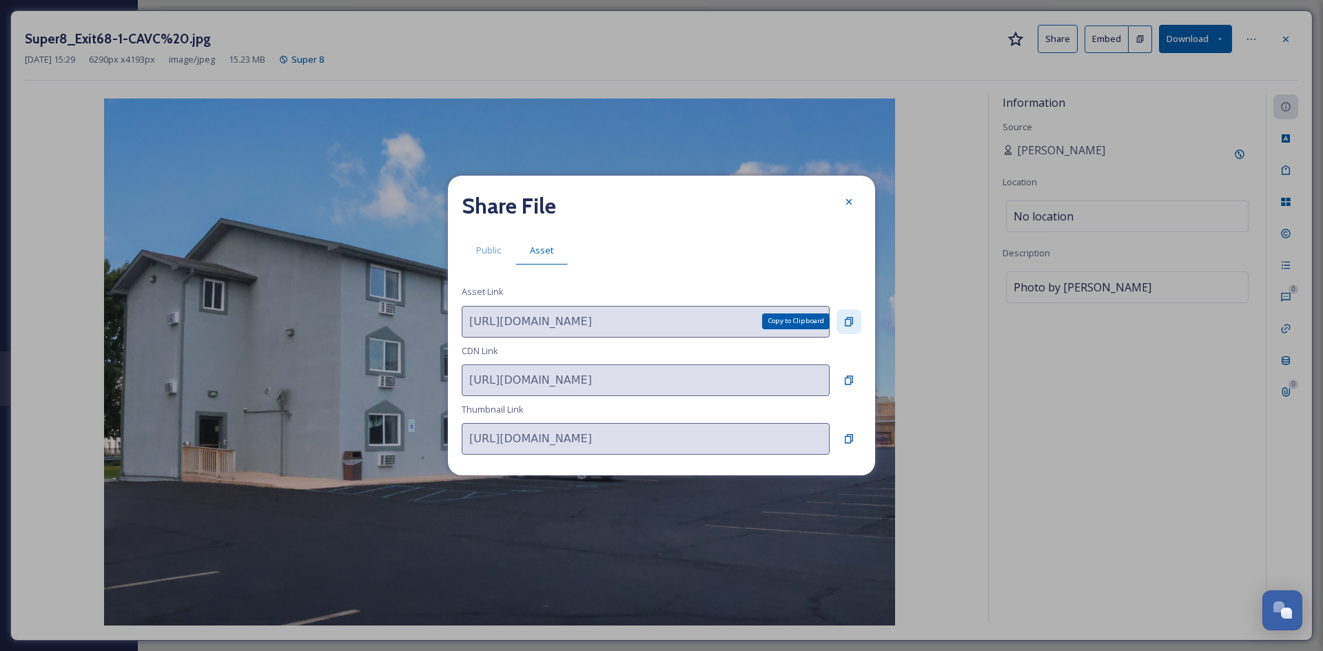
click at [850, 318] on icon at bounding box center [848, 321] width 11 height 11
click at [847, 205] on icon at bounding box center [848, 201] width 11 height 11
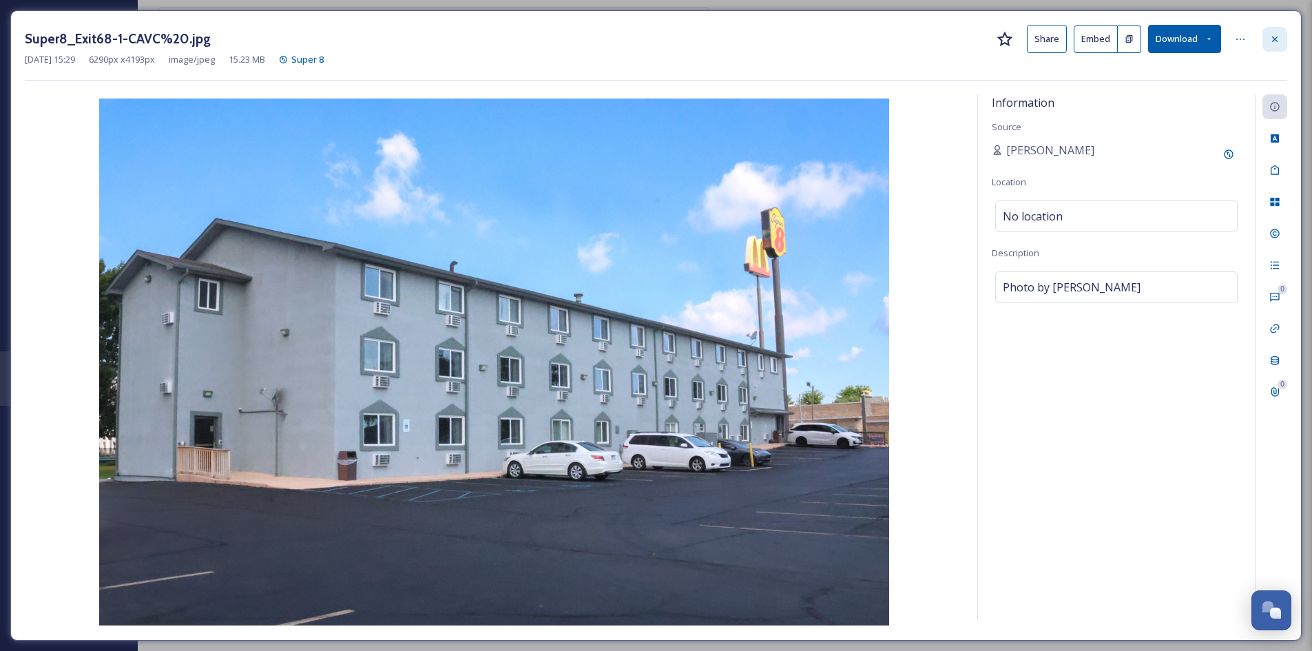
click at [1047, 41] on div at bounding box center [1275, 39] width 25 height 25
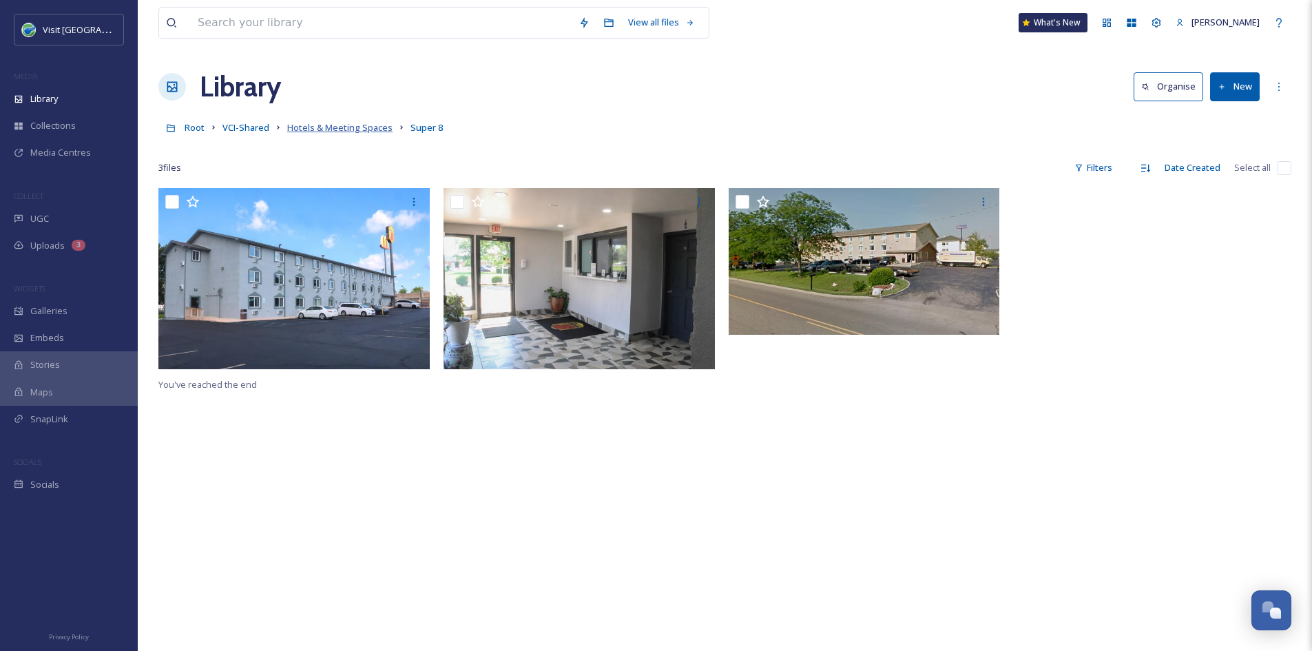
click at [314, 132] on span "Hotels & Meeting Spaces" at bounding box center [339, 127] width 105 height 12
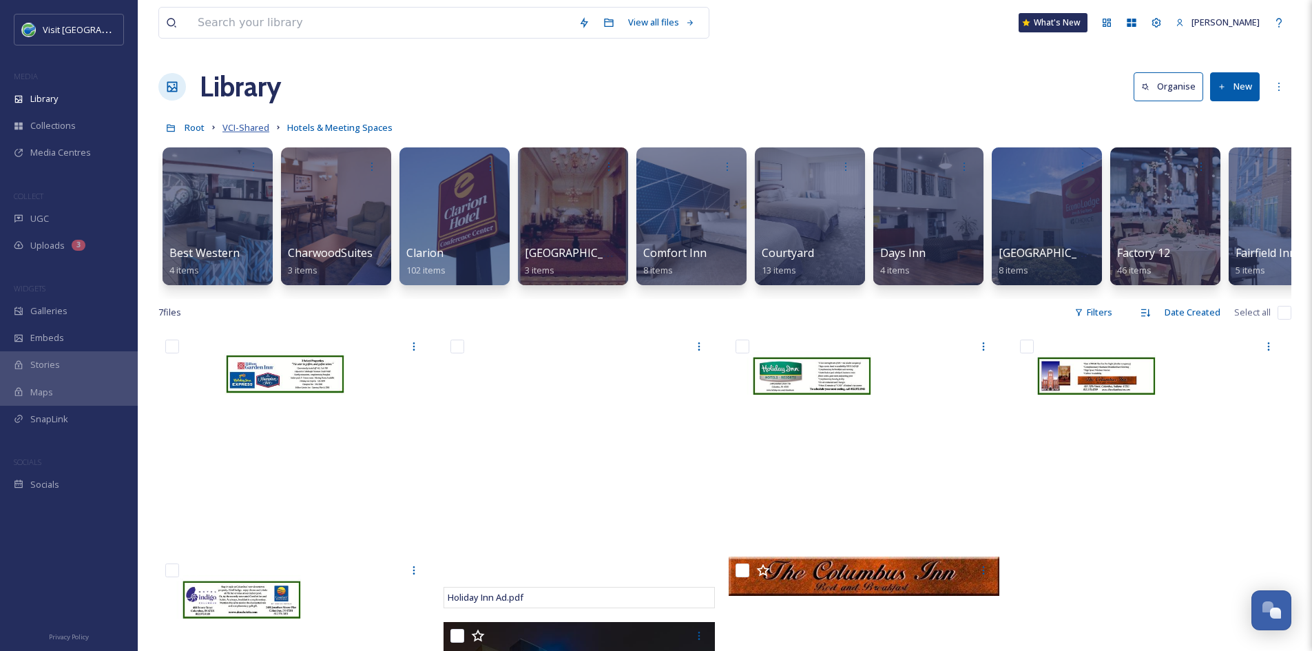
click at [251, 125] on span "VCI-Shared" at bounding box center [246, 127] width 47 height 12
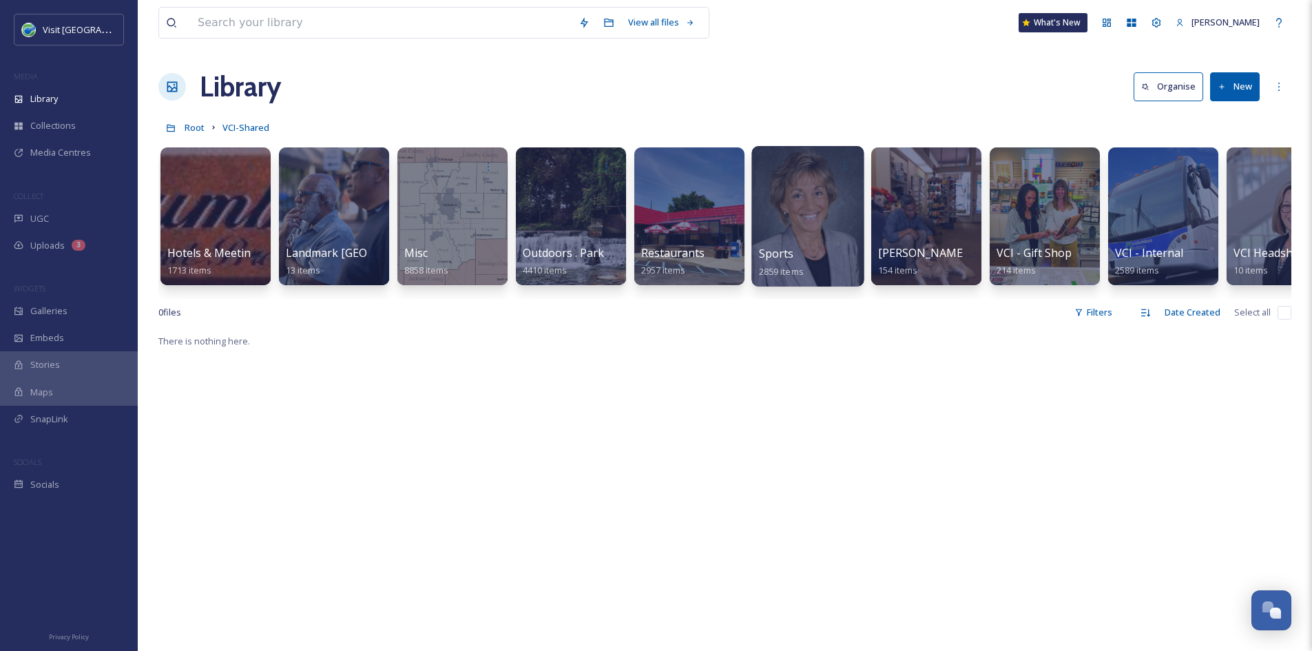
scroll to position [0, 1355]
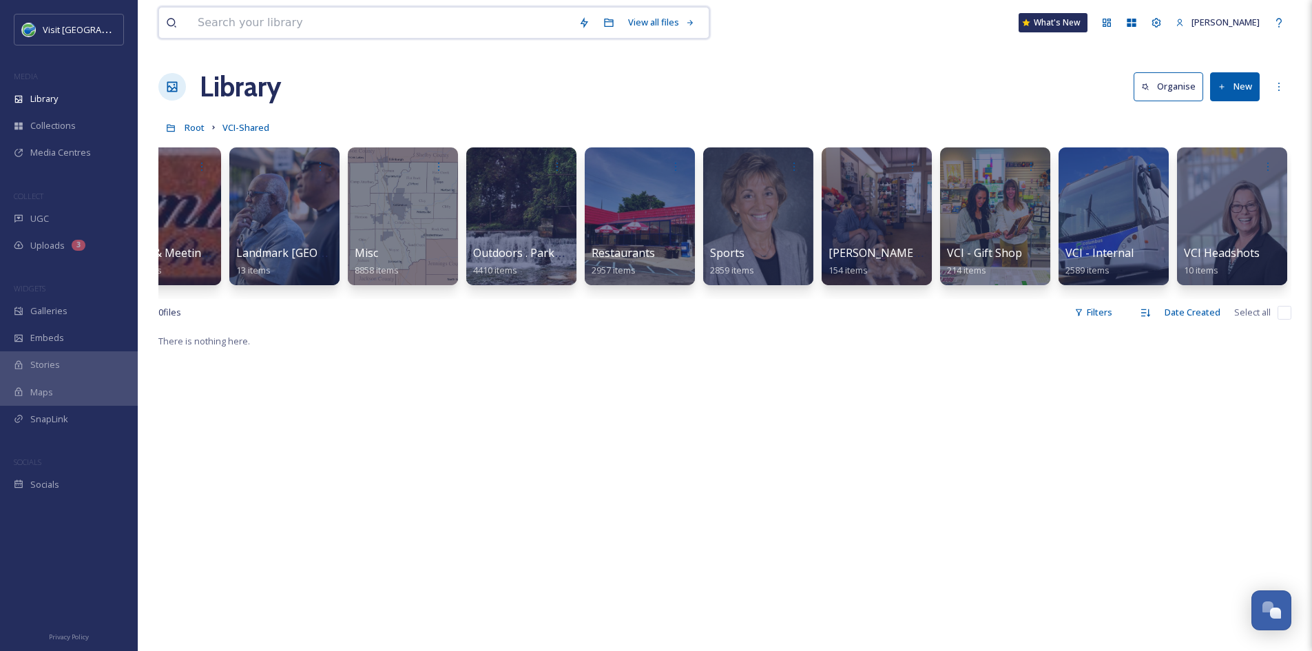
click at [411, 27] on input at bounding box center [381, 23] width 381 height 30
type input "campgrounds"
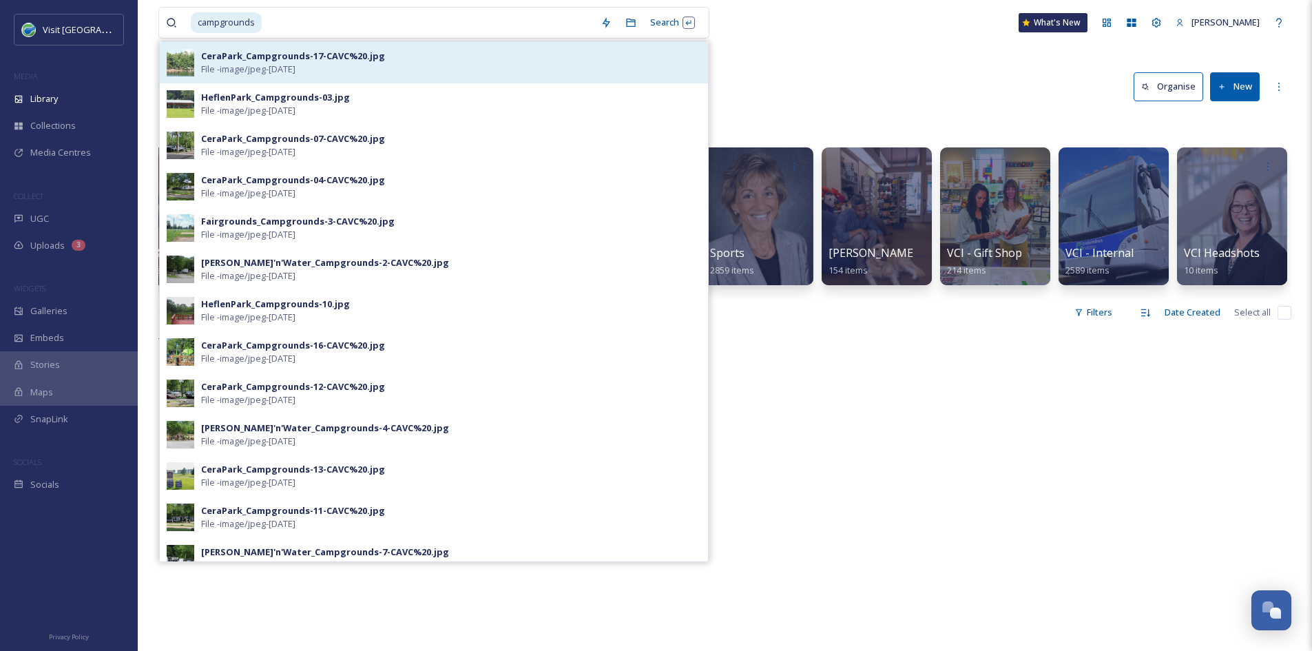
click at [418, 72] on div "CeraPark_Campgrounds-17-CAVC%20.jpg File - image/jpeg - Aug 08 2025" at bounding box center [451, 63] width 500 height 26
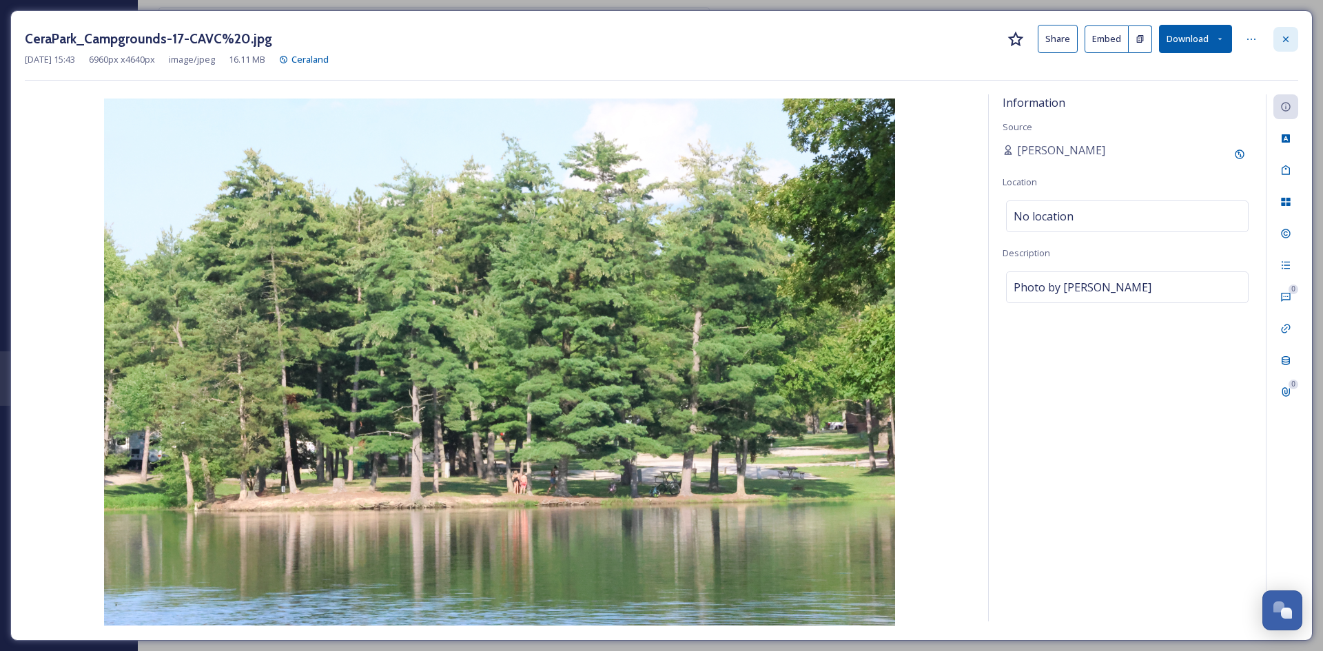
click at [1287, 39] on icon at bounding box center [1285, 39] width 11 height 11
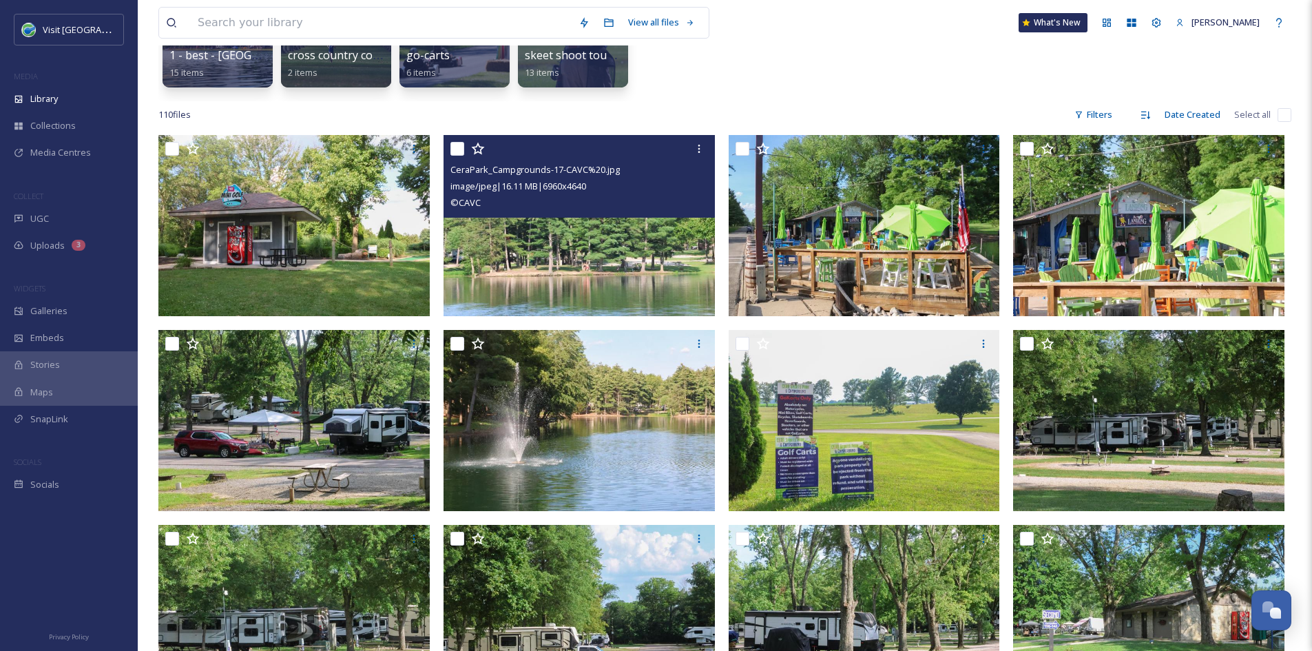
scroll to position [205, 0]
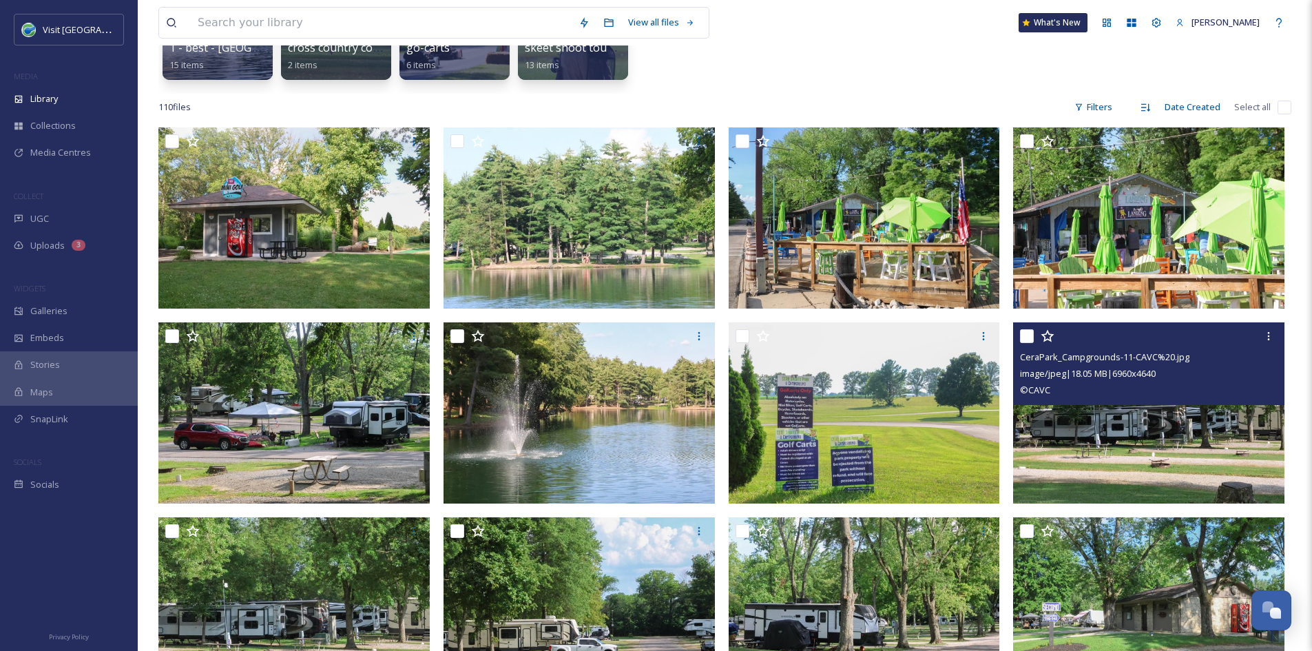
click at [1179, 472] on img at bounding box center [1148, 412] width 271 height 181
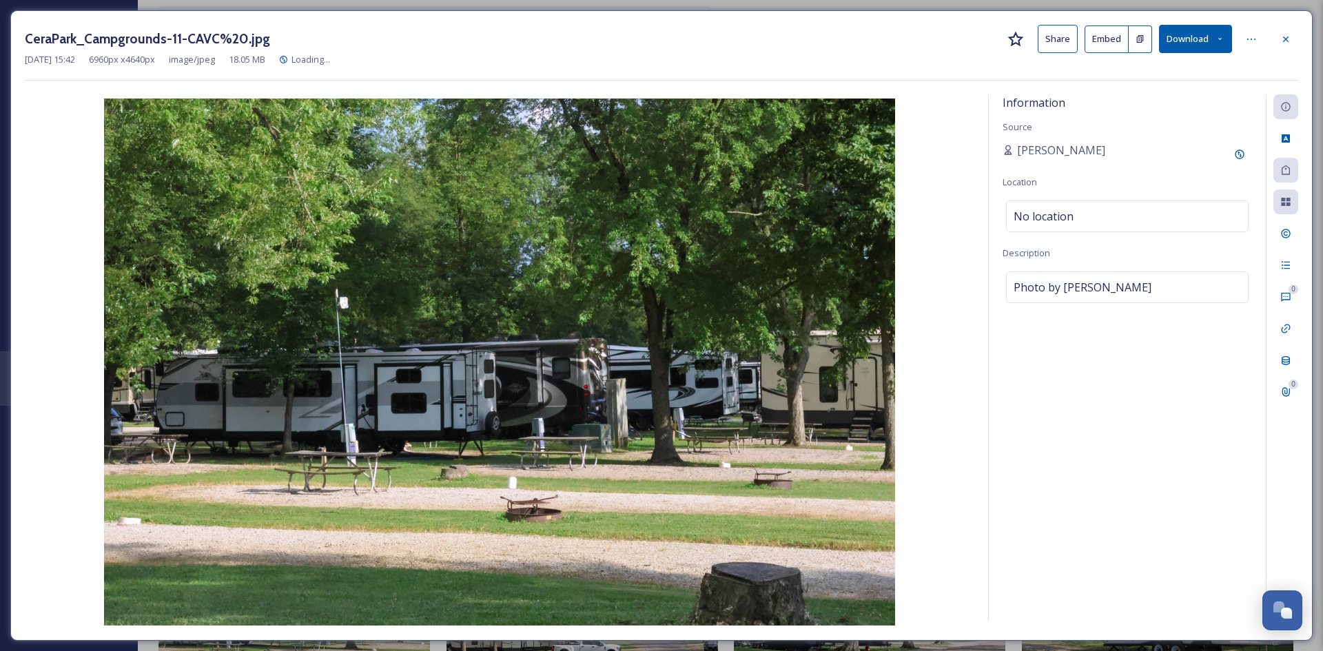
click at [1064, 44] on button "Share" at bounding box center [1057, 39] width 40 height 28
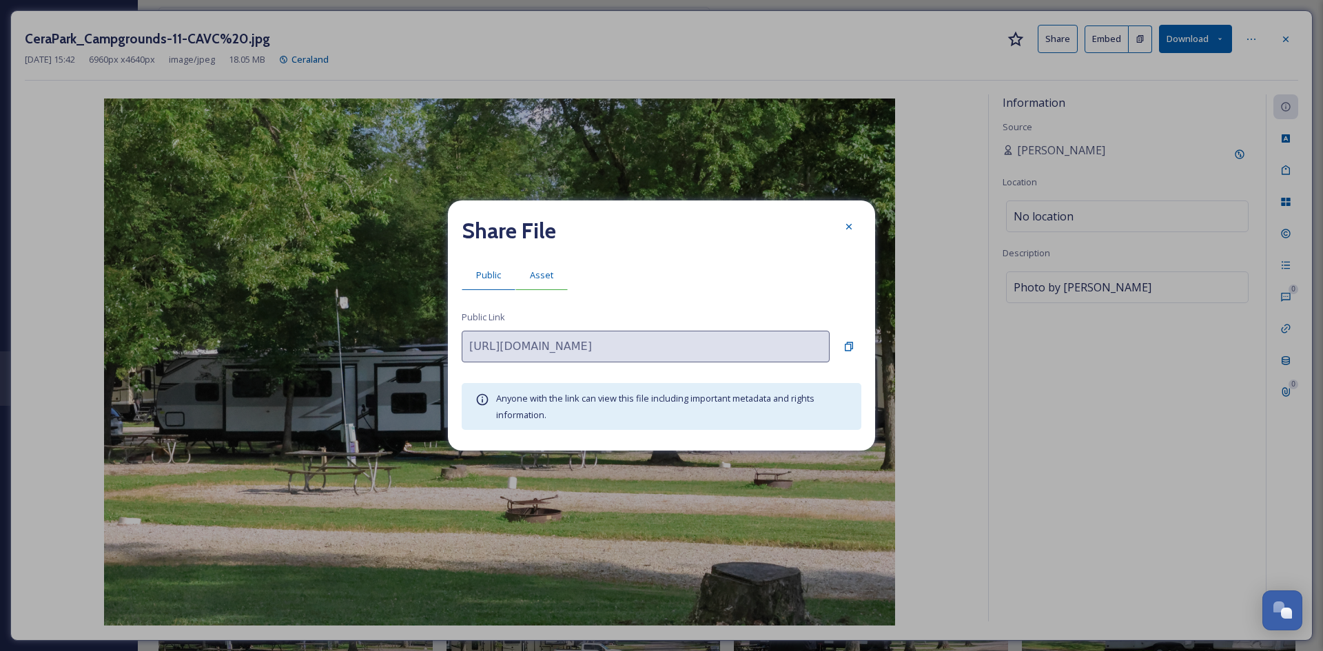
click at [553, 267] on div "Asset" at bounding box center [541, 275] width 52 height 28
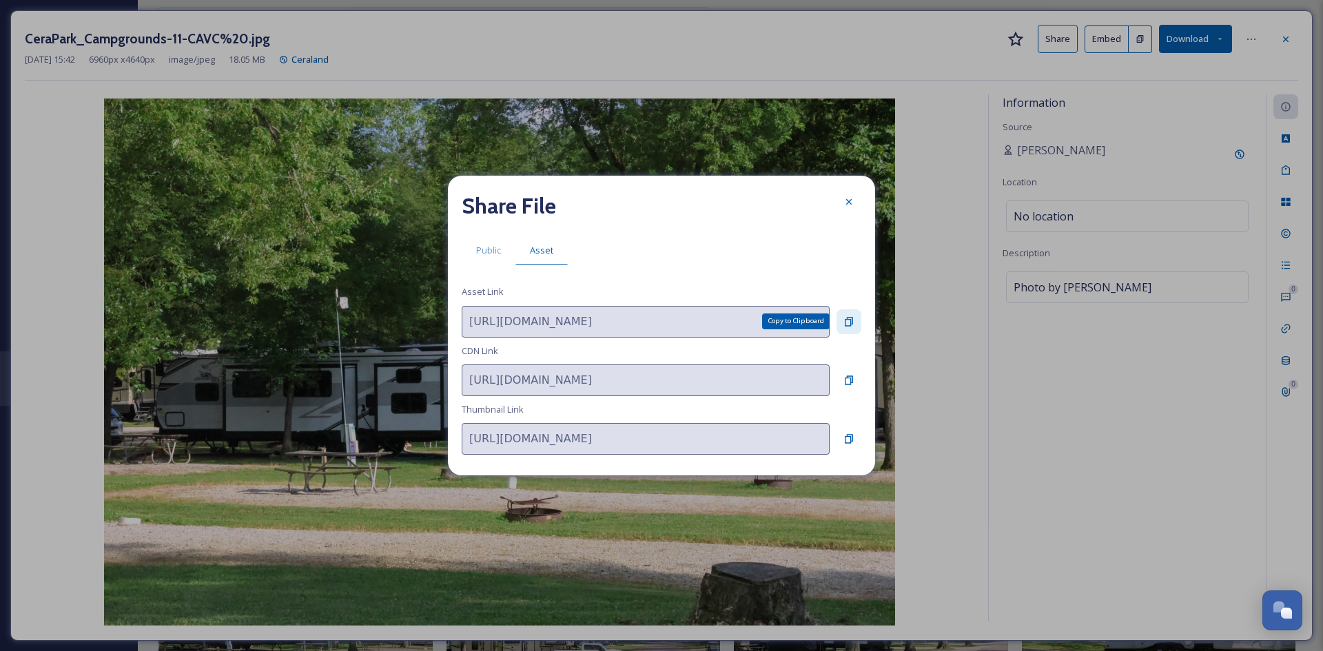
click at [847, 323] on icon at bounding box center [848, 321] width 11 height 11
click at [848, 200] on icon at bounding box center [848, 201] width 11 height 11
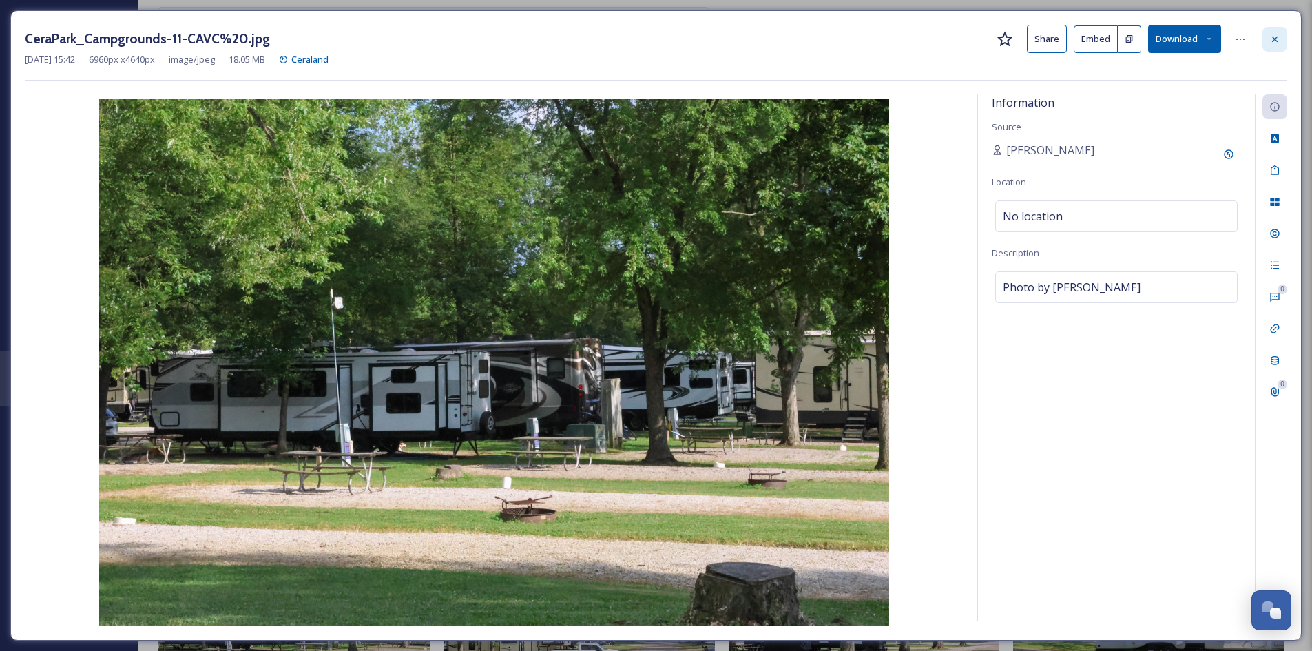
click at [1277, 41] on icon at bounding box center [1275, 39] width 6 height 6
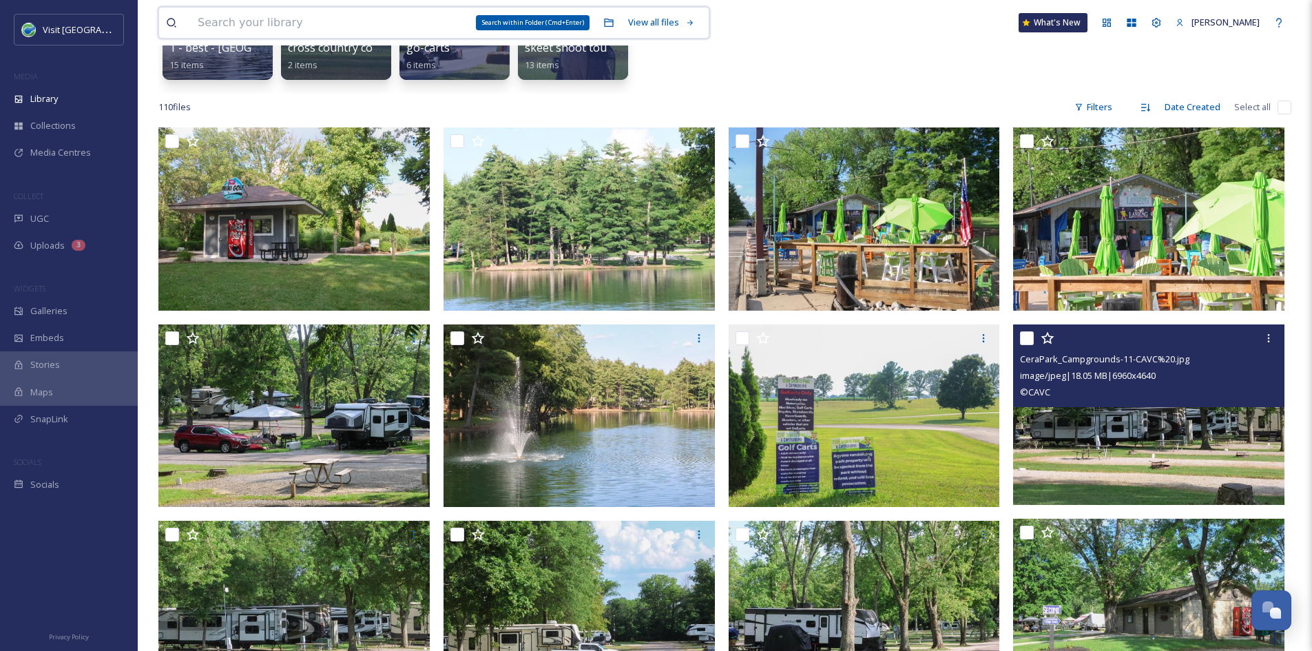
click at [467, 21] on input at bounding box center [381, 23] width 381 height 30
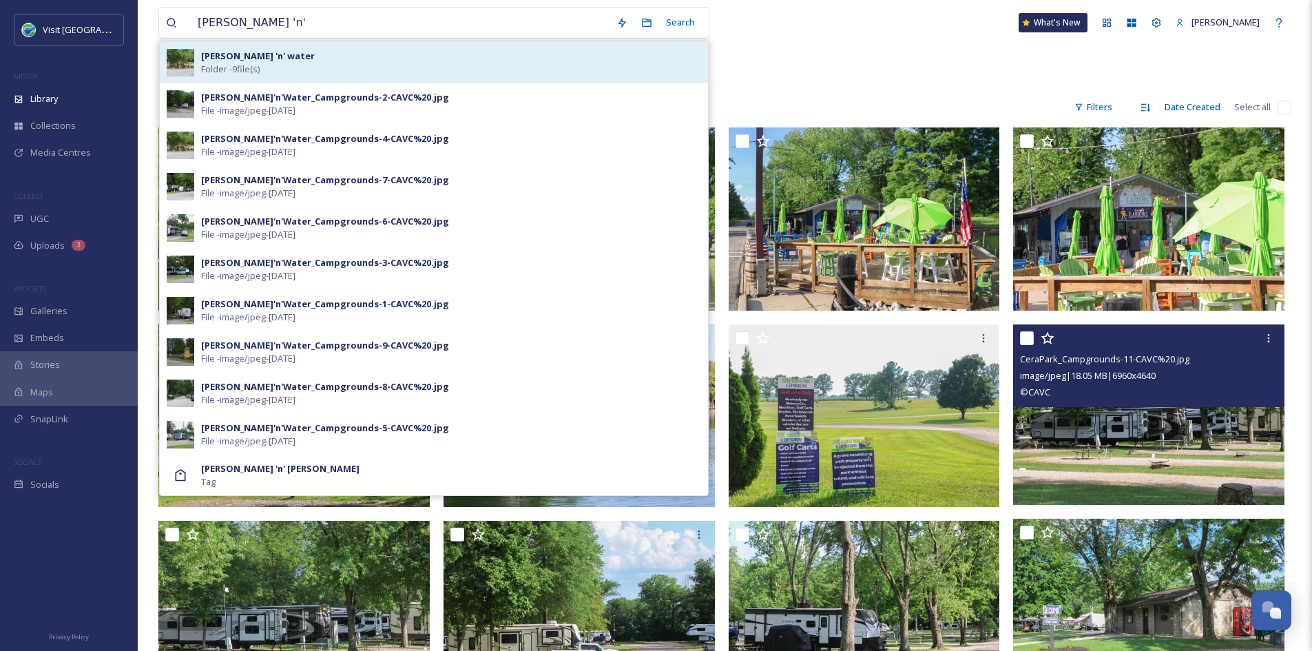
click at [324, 57] on div "[PERSON_NAME] 'n' water Folder - 9 file(s)" at bounding box center [451, 63] width 500 height 26
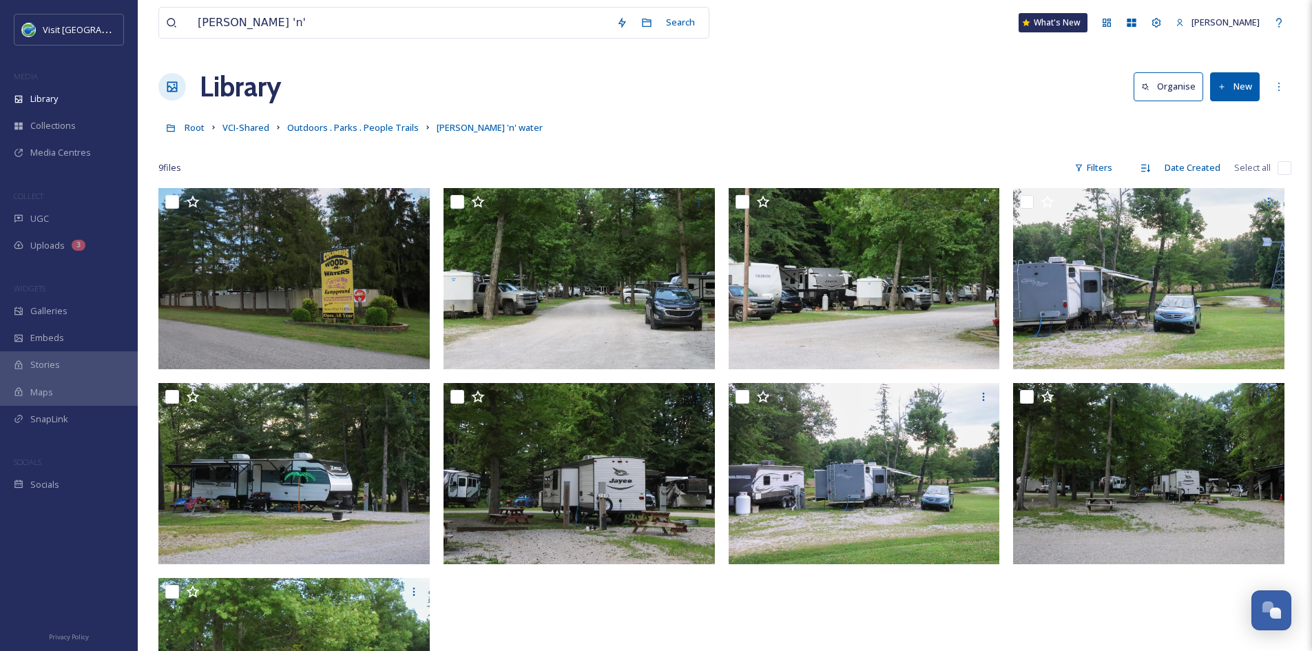
click at [801, 23] on div "[PERSON_NAME] 'n' Search What's [GEOGRAPHIC_DATA][PERSON_NAME]" at bounding box center [724, 22] width 1133 height 45
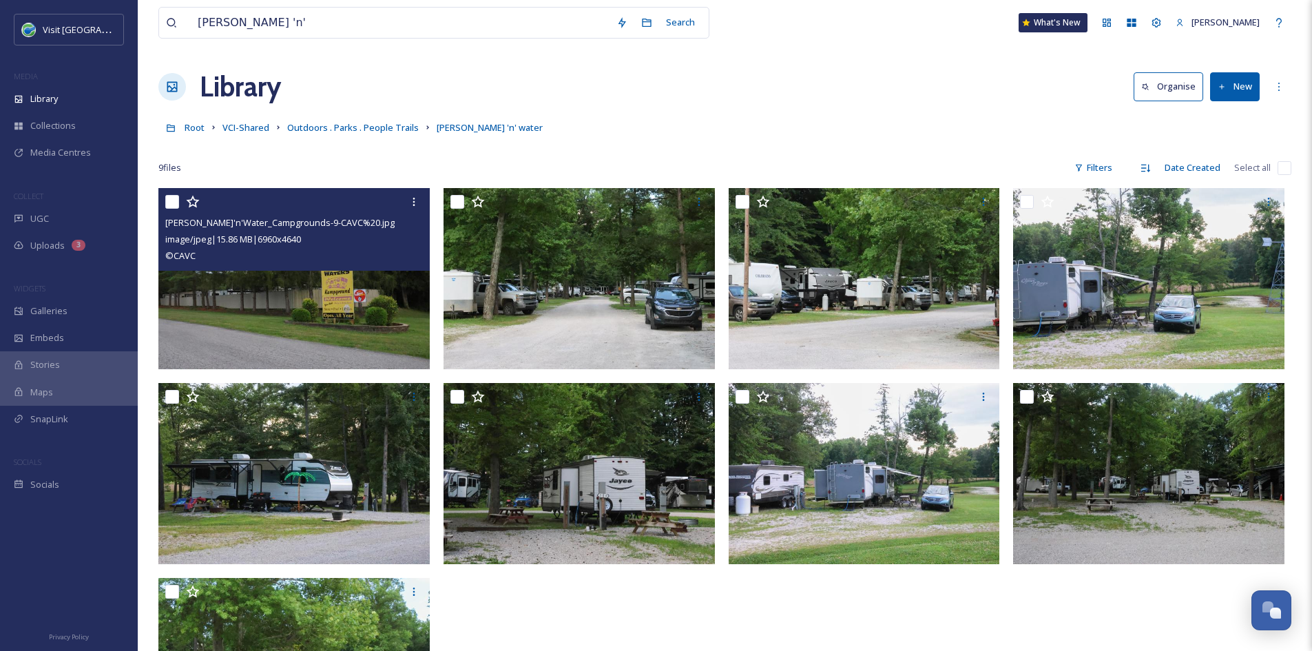
click at [391, 318] on img at bounding box center [293, 278] width 271 height 181
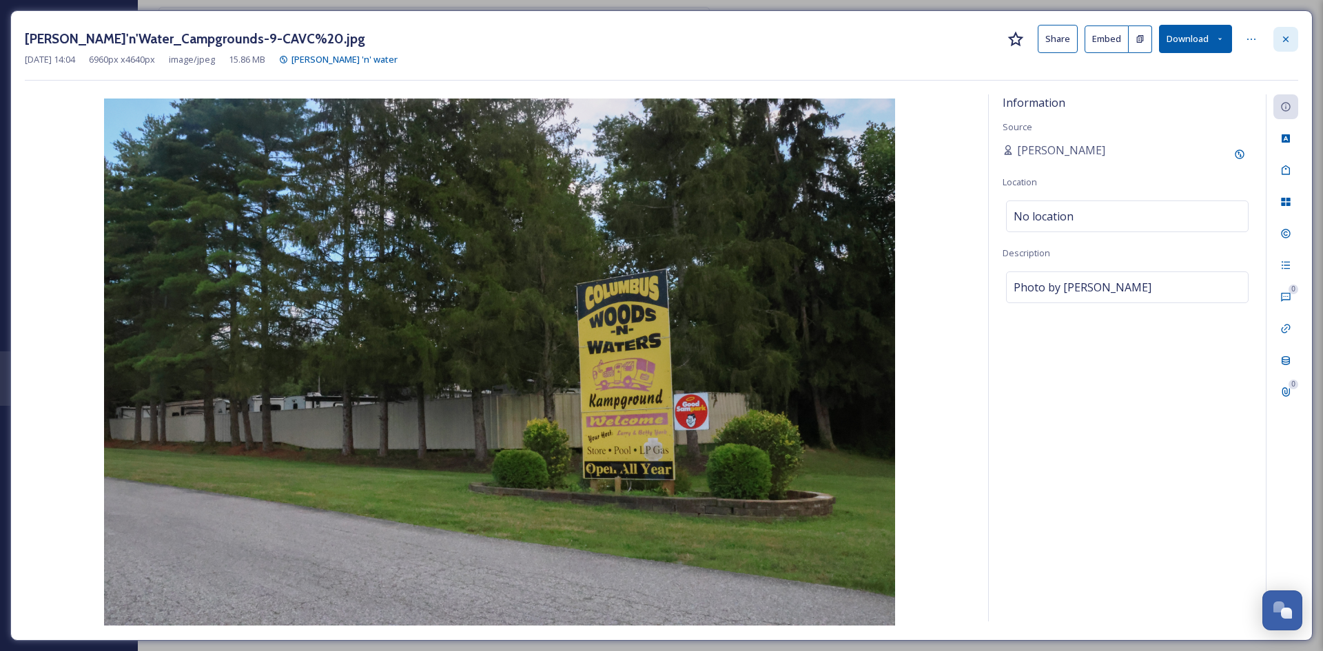
click at [1288, 44] on icon at bounding box center [1285, 39] width 11 height 11
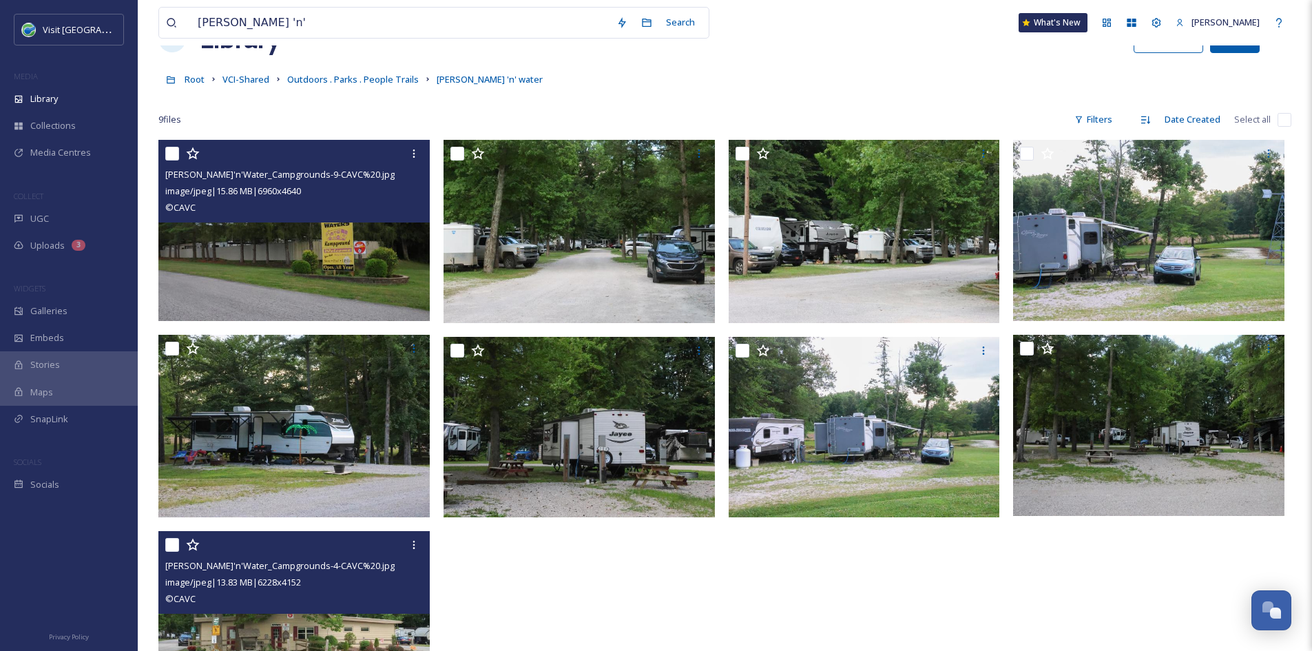
scroll to position [45, 0]
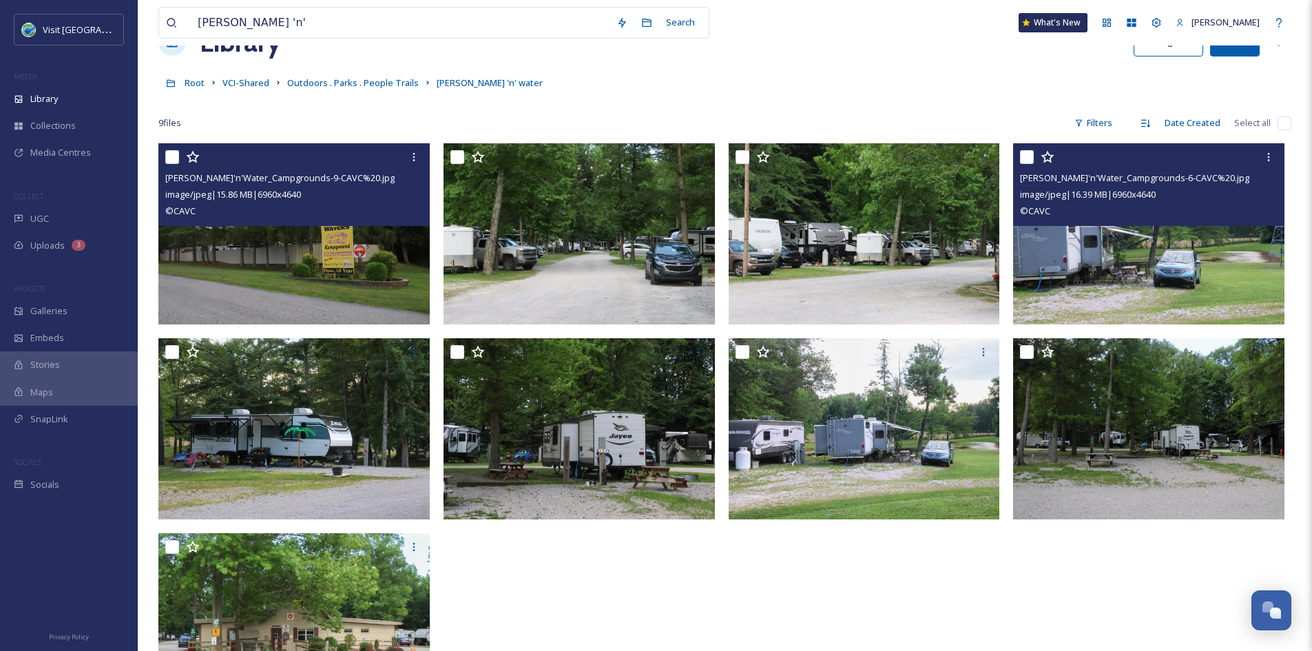
click at [1147, 289] on img at bounding box center [1148, 233] width 271 height 181
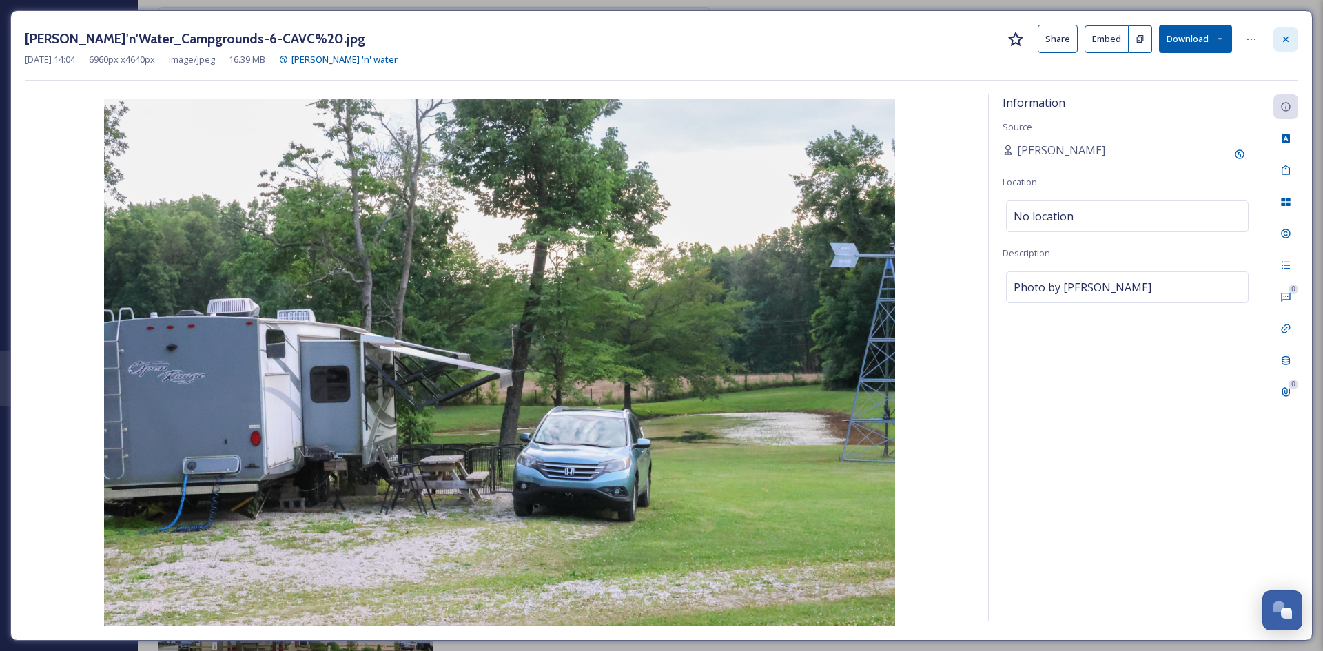
click at [1290, 35] on icon at bounding box center [1285, 39] width 11 height 11
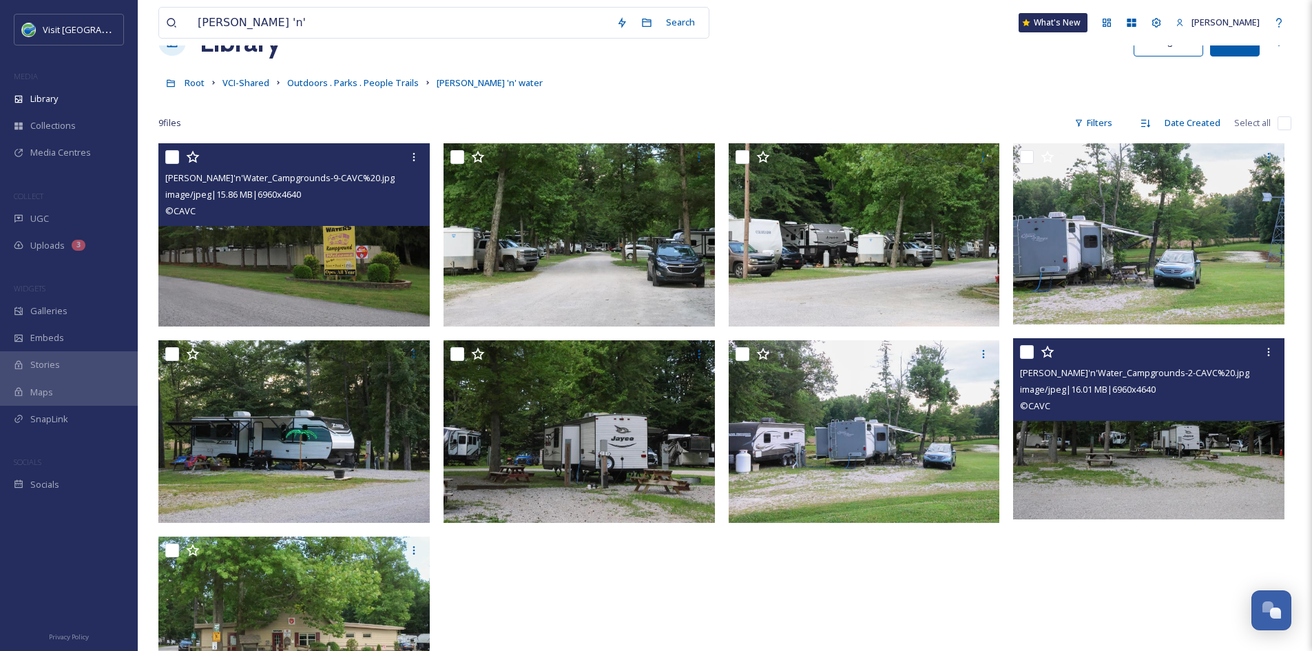
click at [1156, 483] on img at bounding box center [1148, 428] width 271 height 181
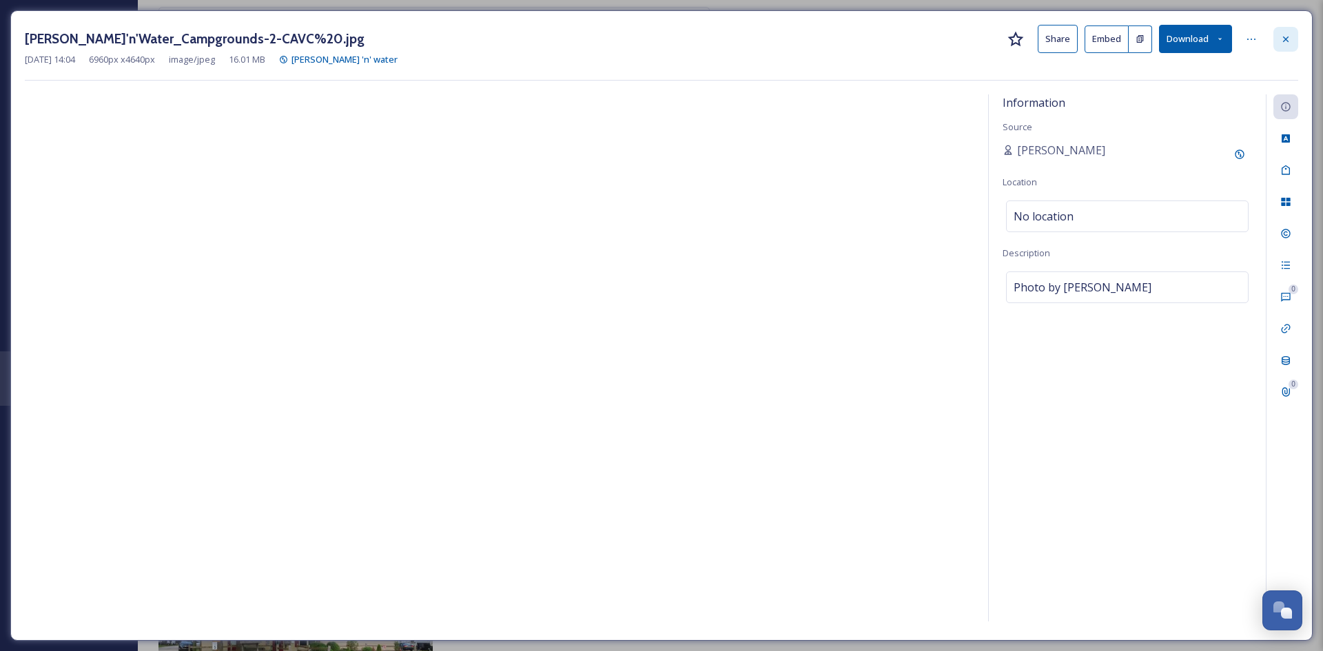
click at [1285, 42] on icon at bounding box center [1285, 39] width 11 height 11
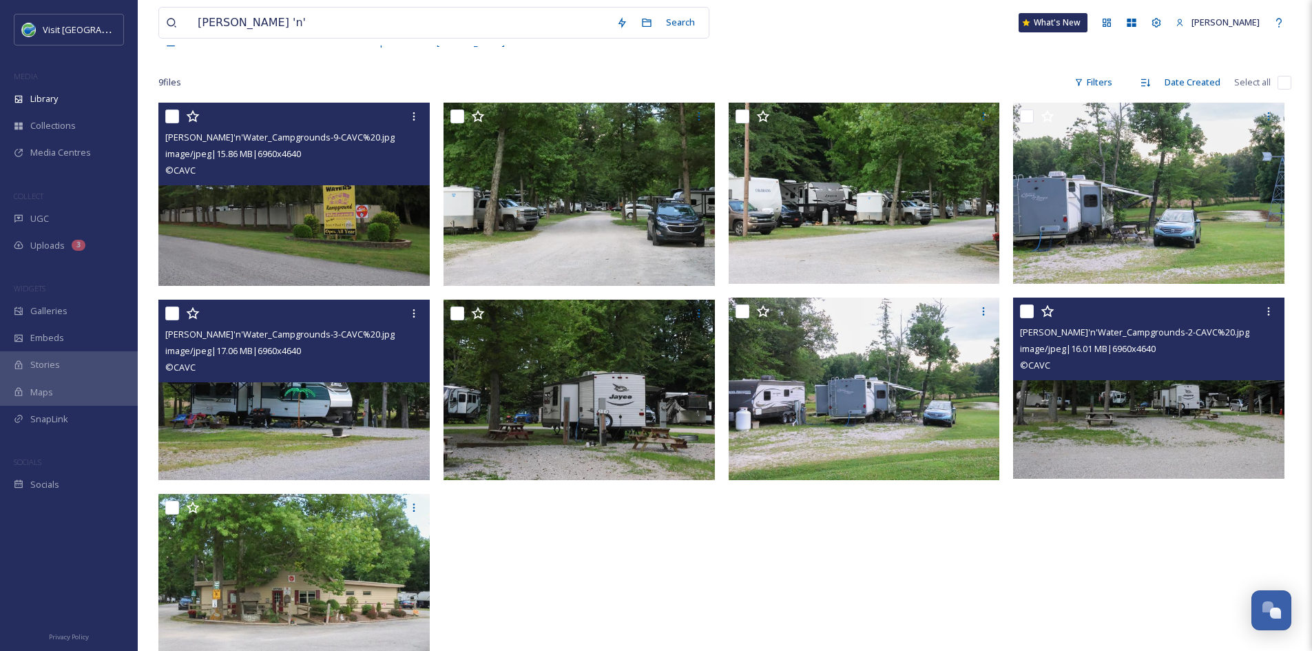
scroll to position [86, 0]
click at [329, 455] on img at bounding box center [293, 388] width 271 height 181
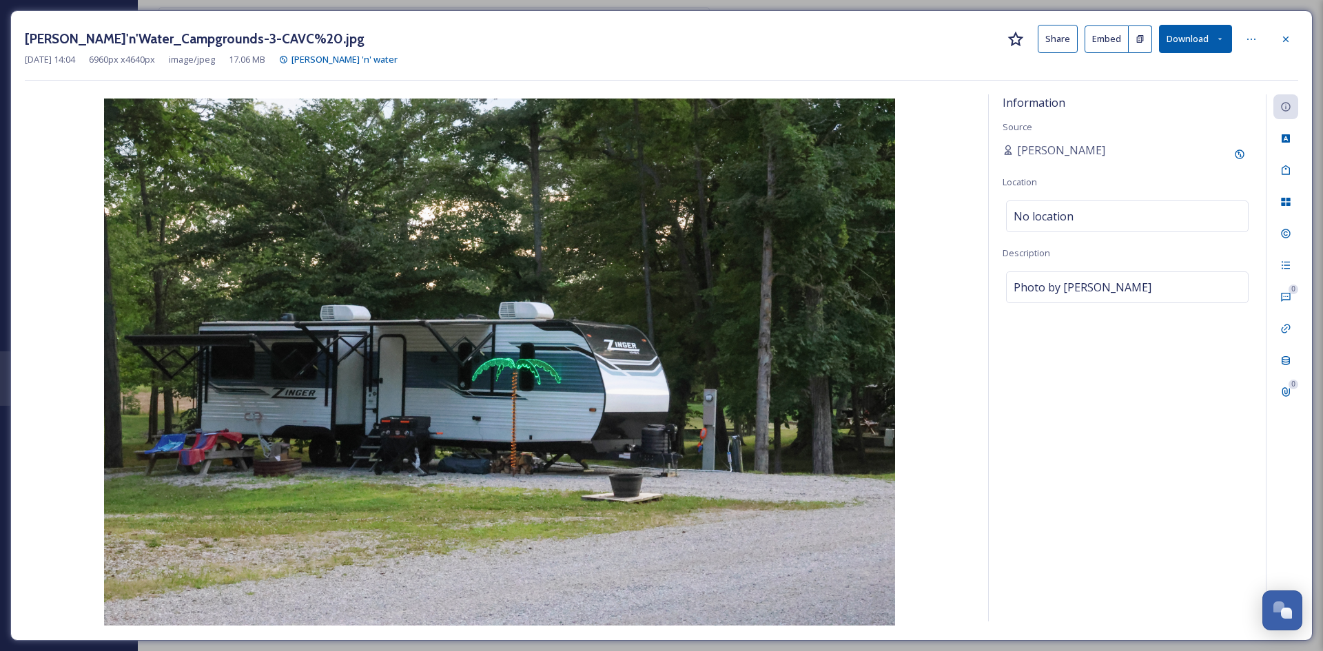
click at [1048, 41] on button "Share" at bounding box center [1057, 39] width 40 height 28
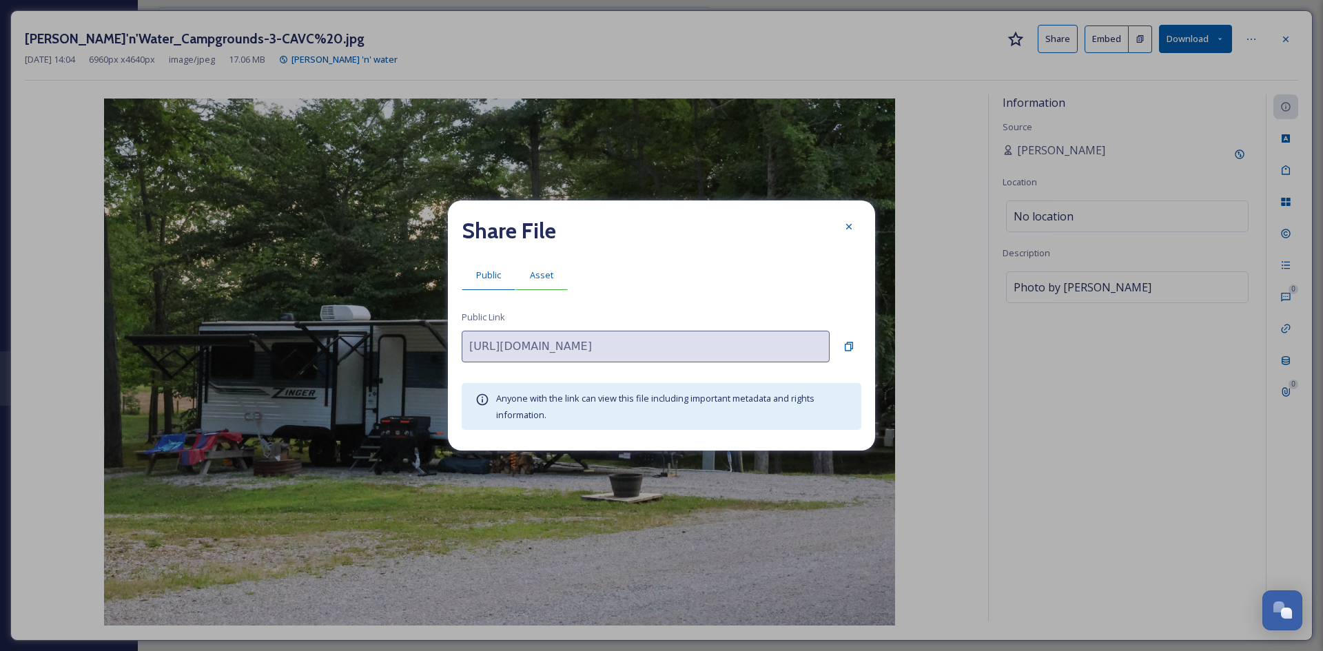
click at [546, 277] on span "Asset" at bounding box center [541, 275] width 23 height 13
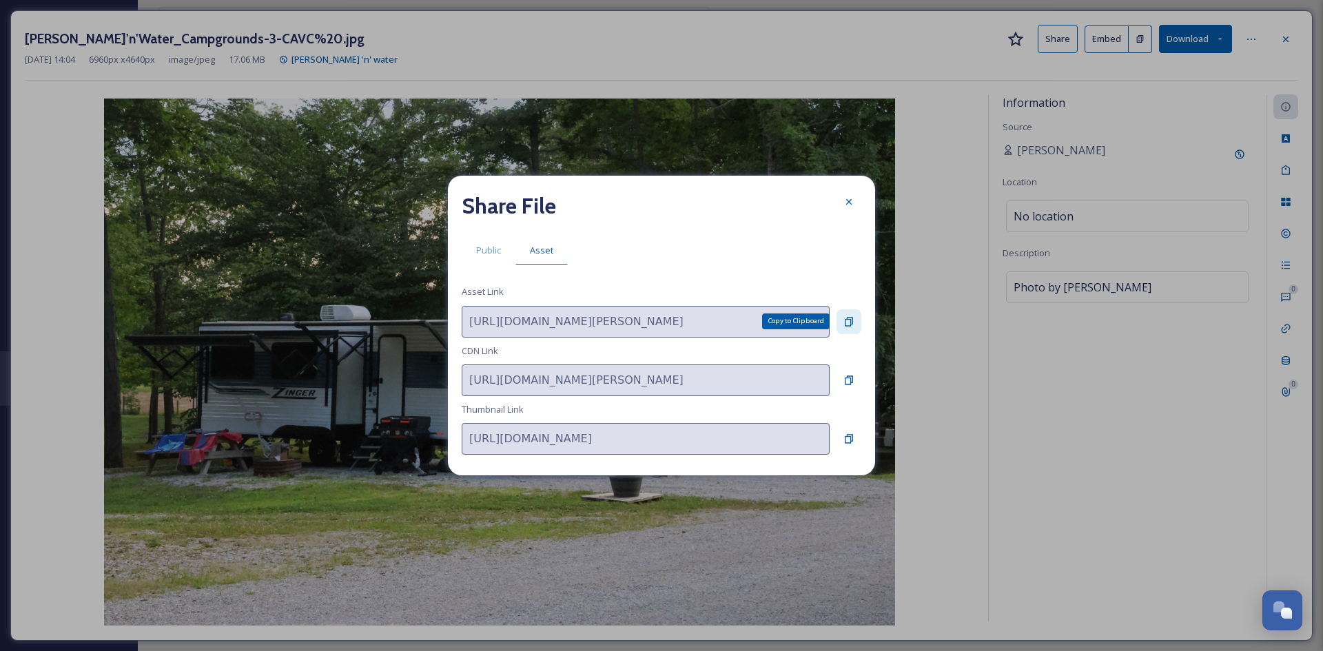
click at [855, 316] on div "Copy to Clipboard" at bounding box center [848, 321] width 25 height 25
click at [844, 201] on icon at bounding box center [848, 201] width 11 height 11
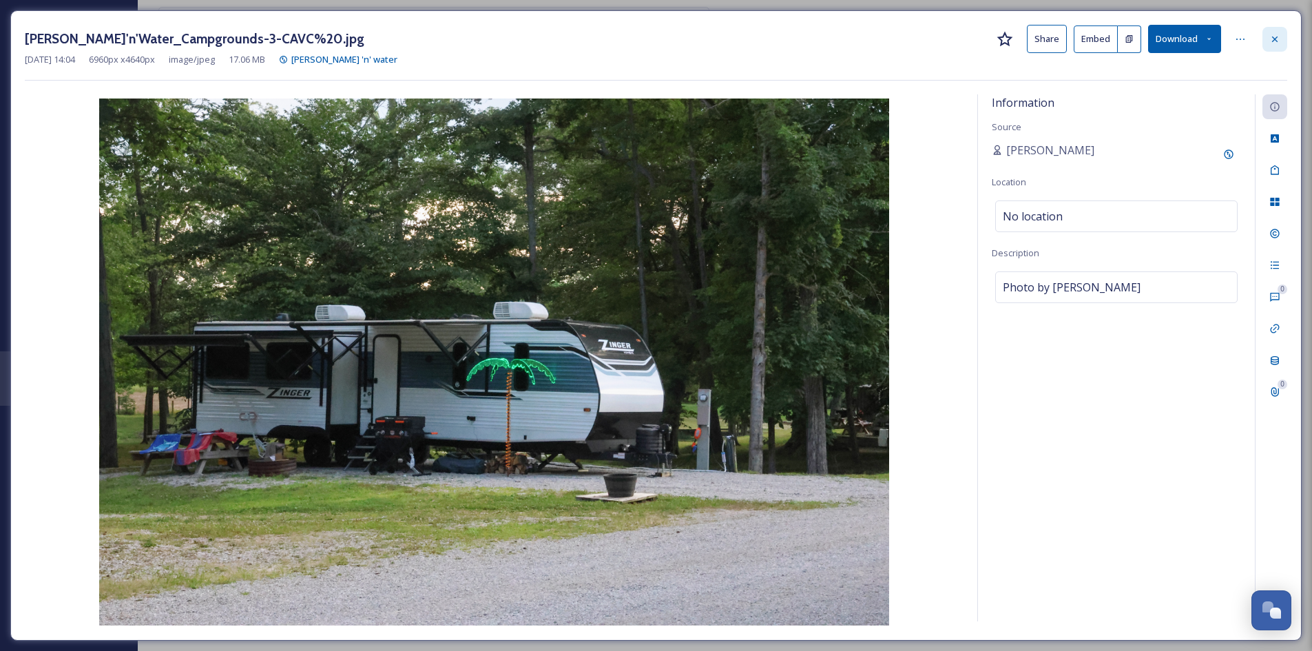
click at [1270, 42] on icon at bounding box center [1275, 39] width 11 height 11
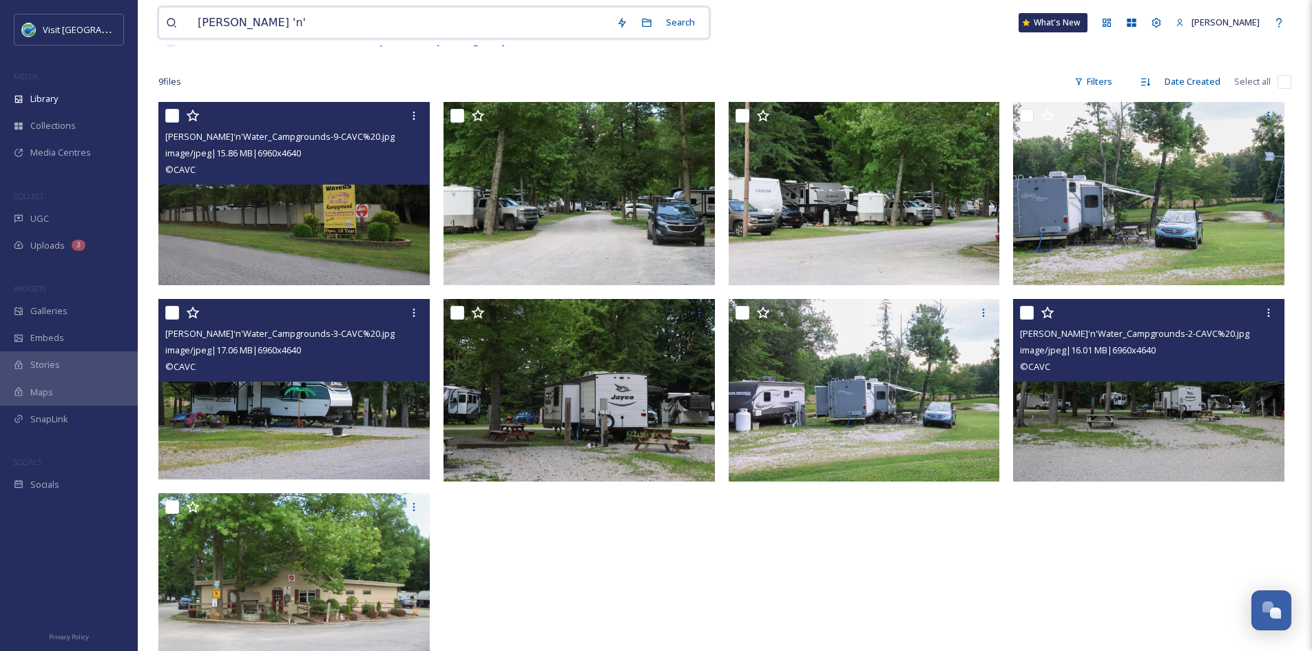
click at [410, 29] on input "[PERSON_NAME] 'n'" at bounding box center [400, 23] width 419 height 30
type input "fairgrounds"
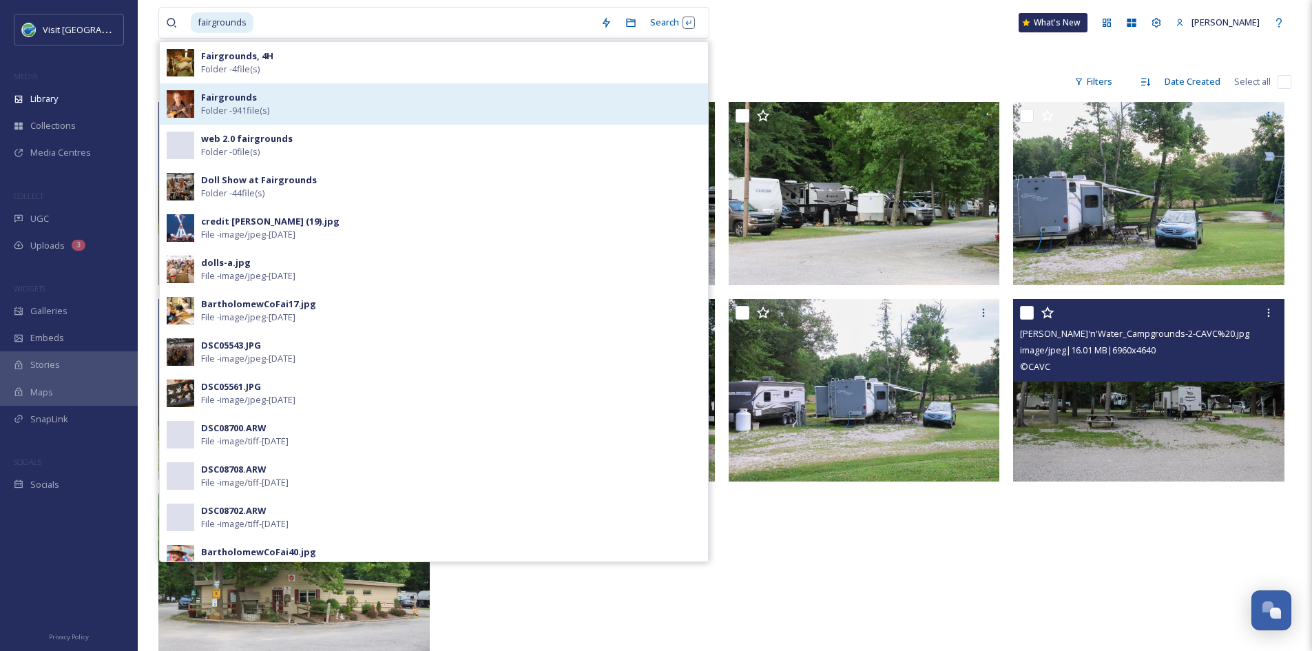
click at [331, 107] on div "Fairgrounds Folder - 941 file(s)" at bounding box center [451, 104] width 500 height 26
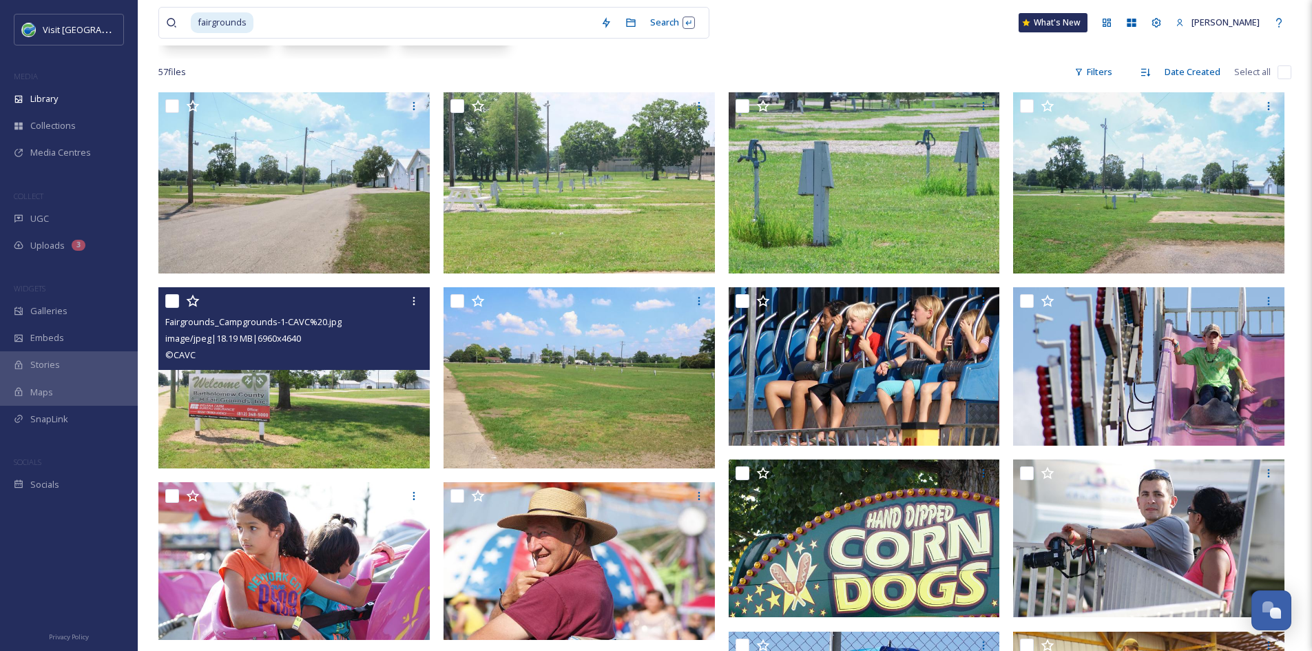
scroll to position [241, 0]
click at [329, 410] on img at bounding box center [293, 377] width 271 height 181
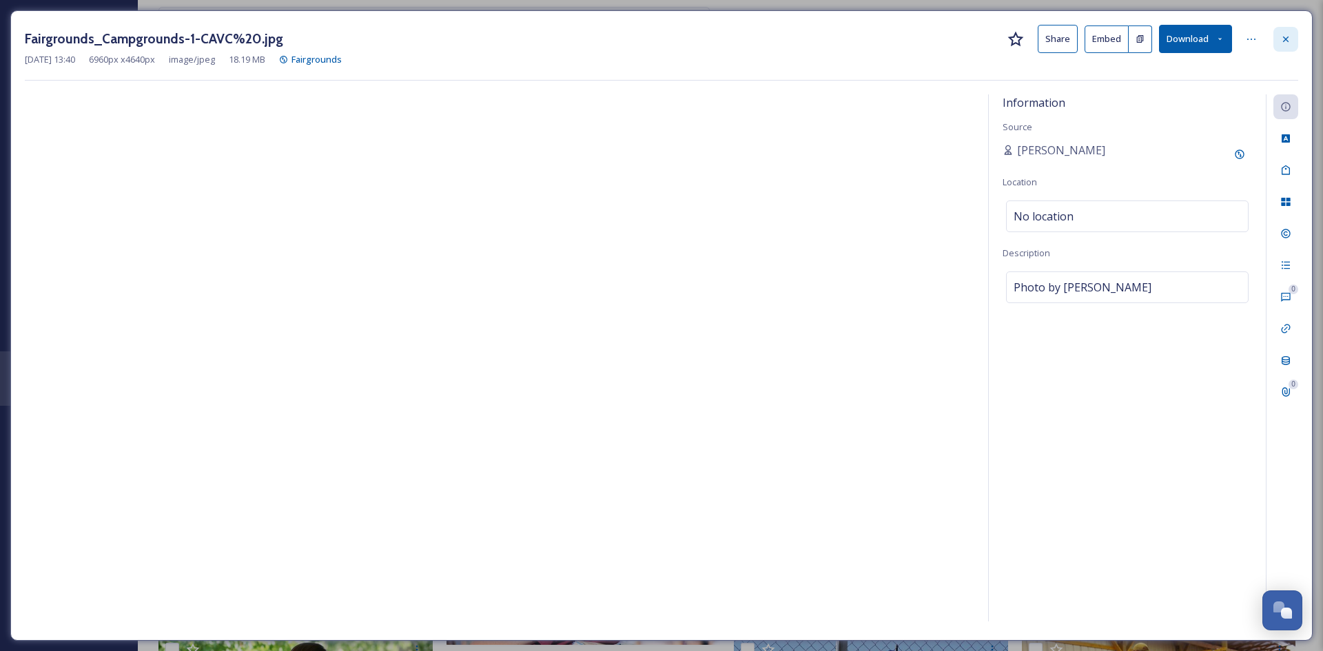
click at [1290, 41] on icon at bounding box center [1285, 39] width 11 height 11
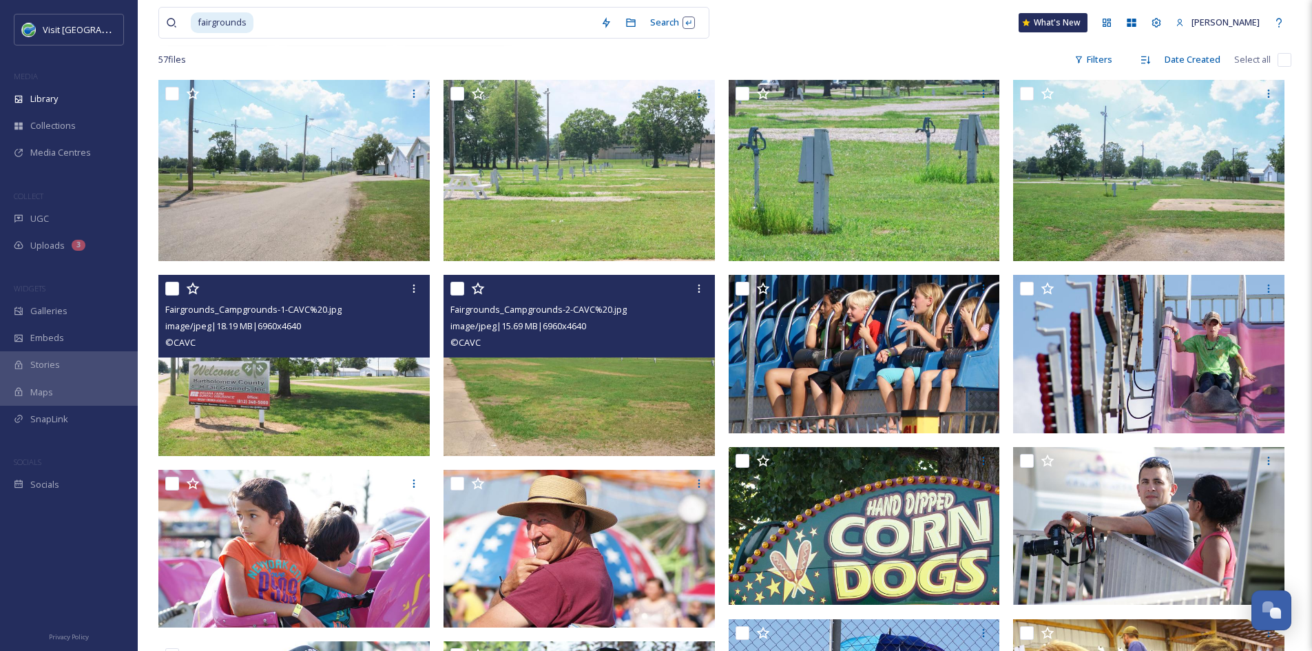
scroll to position [255, 0]
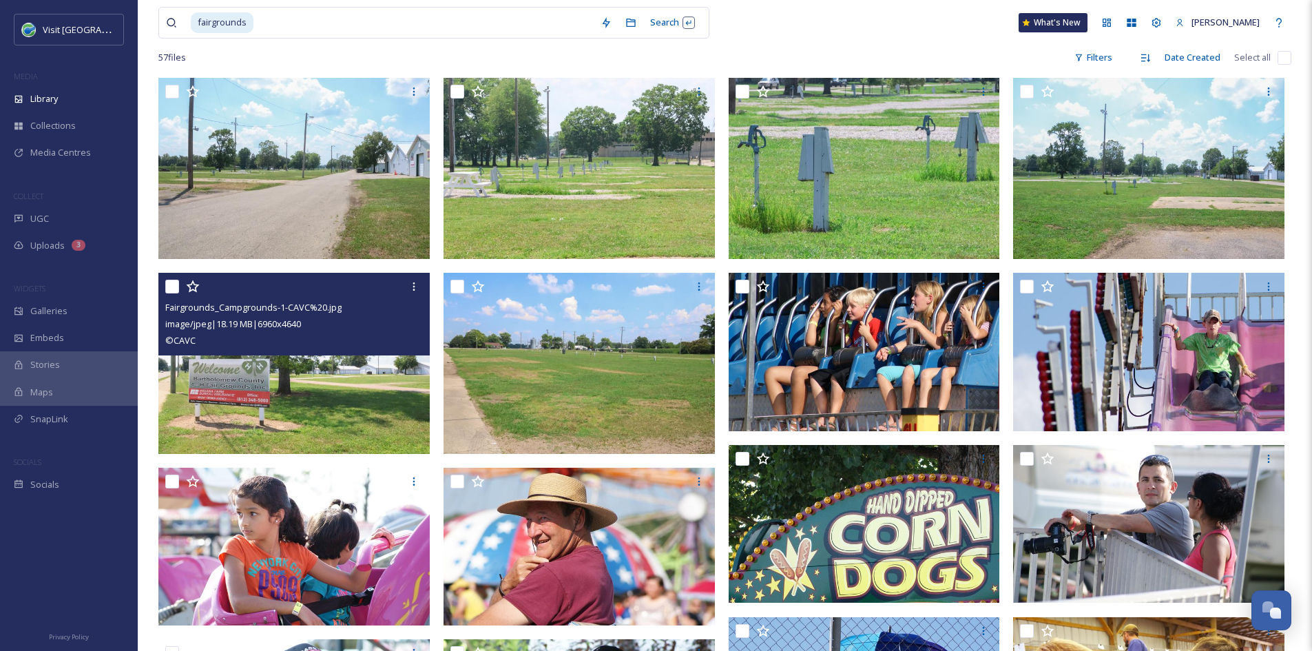
click at [402, 395] on img at bounding box center [293, 363] width 271 height 181
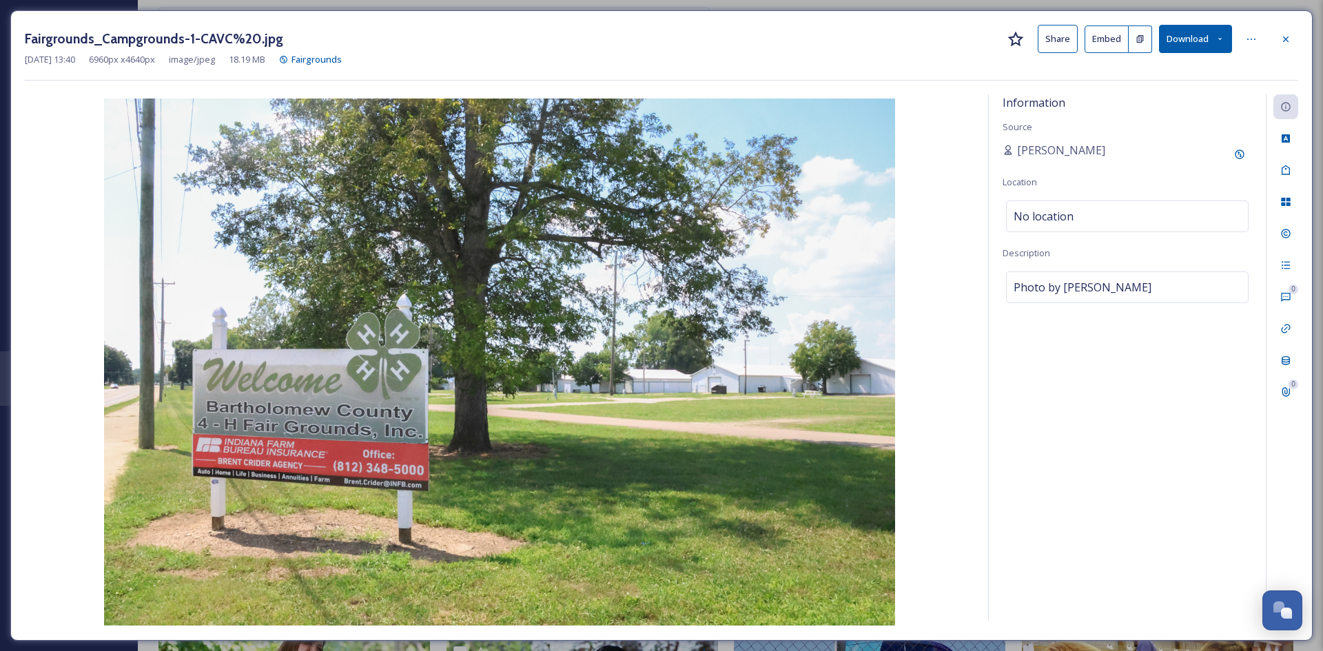
click at [1061, 36] on button "Share" at bounding box center [1057, 39] width 40 height 28
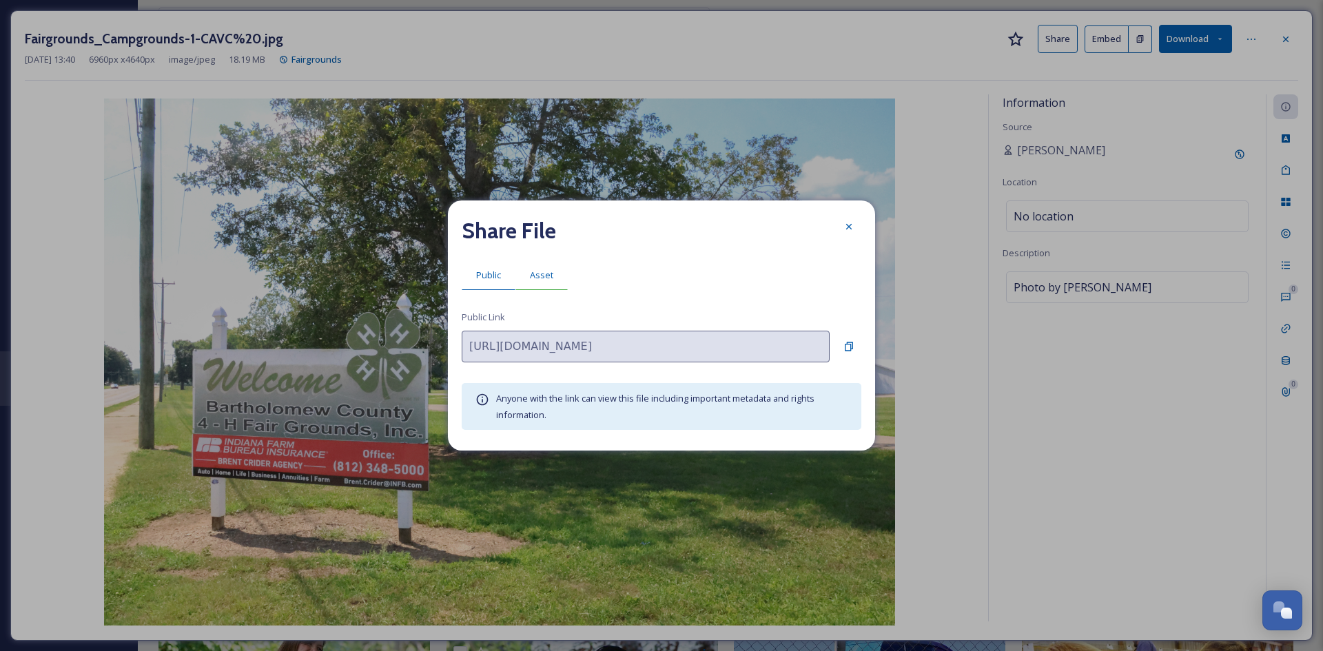
click at [554, 269] on div "Asset" at bounding box center [541, 275] width 52 height 28
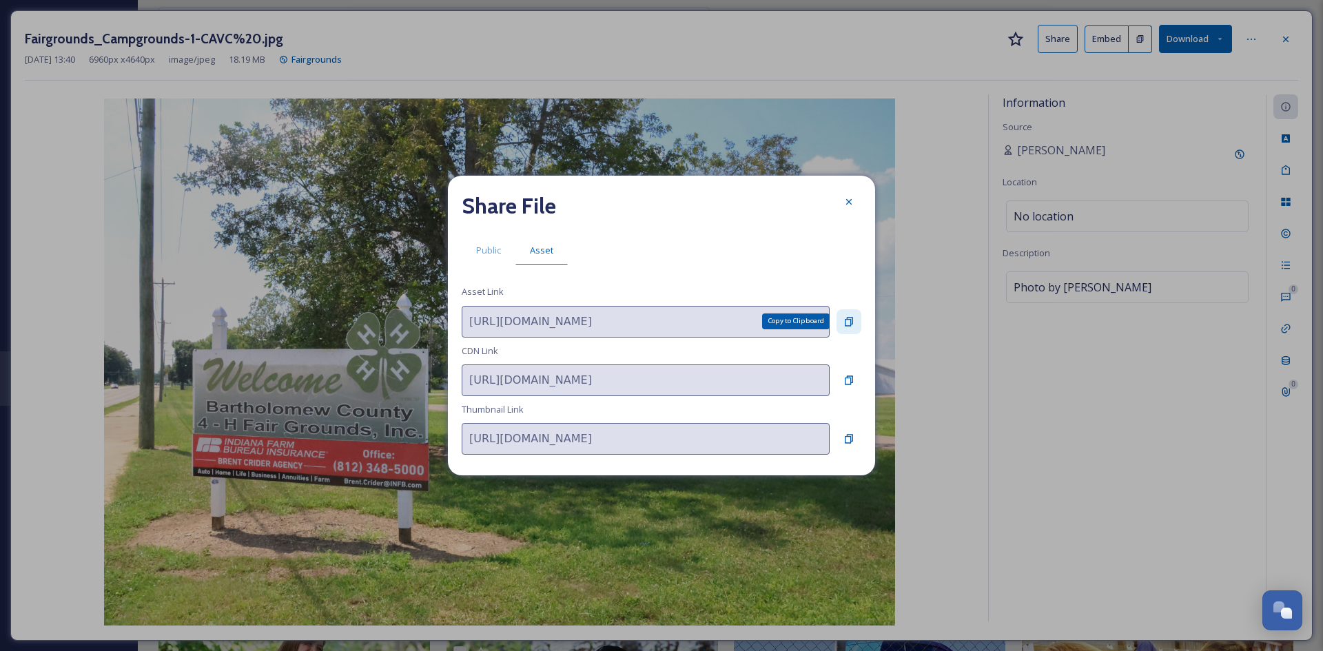
click at [848, 320] on icon at bounding box center [848, 321] width 11 height 11
click at [857, 199] on div at bounding box center [848, 201] width 25 height 25
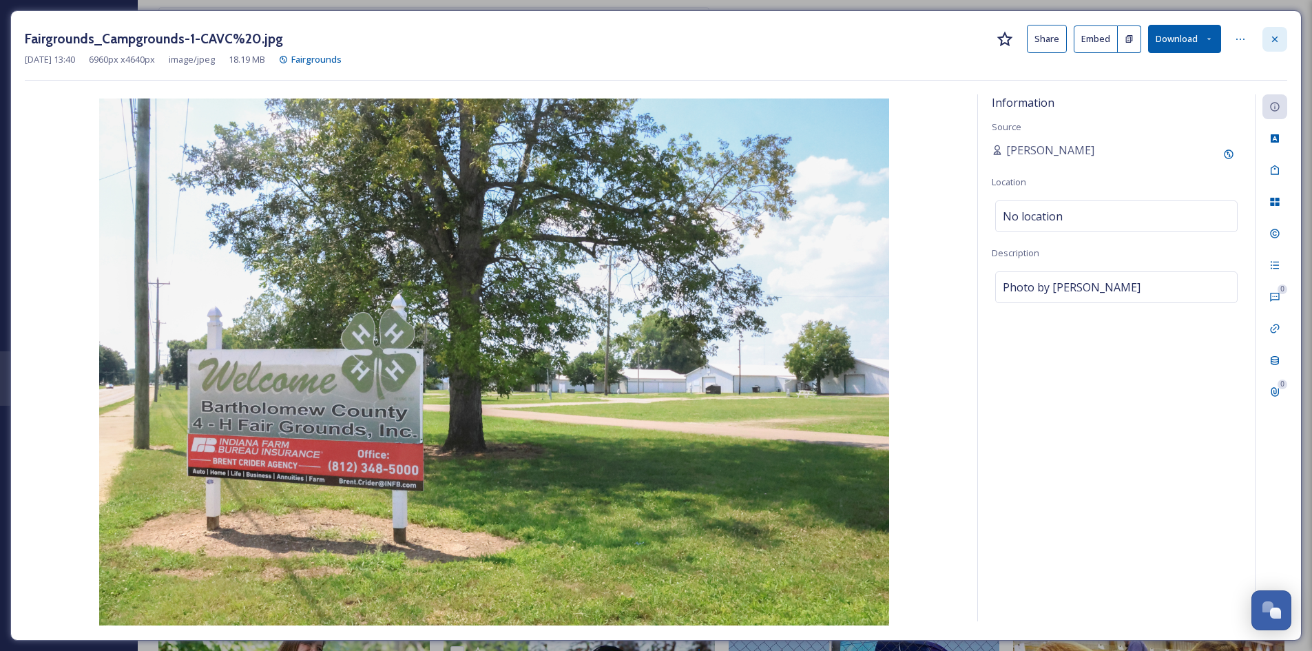
click at [1272, 41] on icon at bounding box center [1275, 39] width 11 height 11
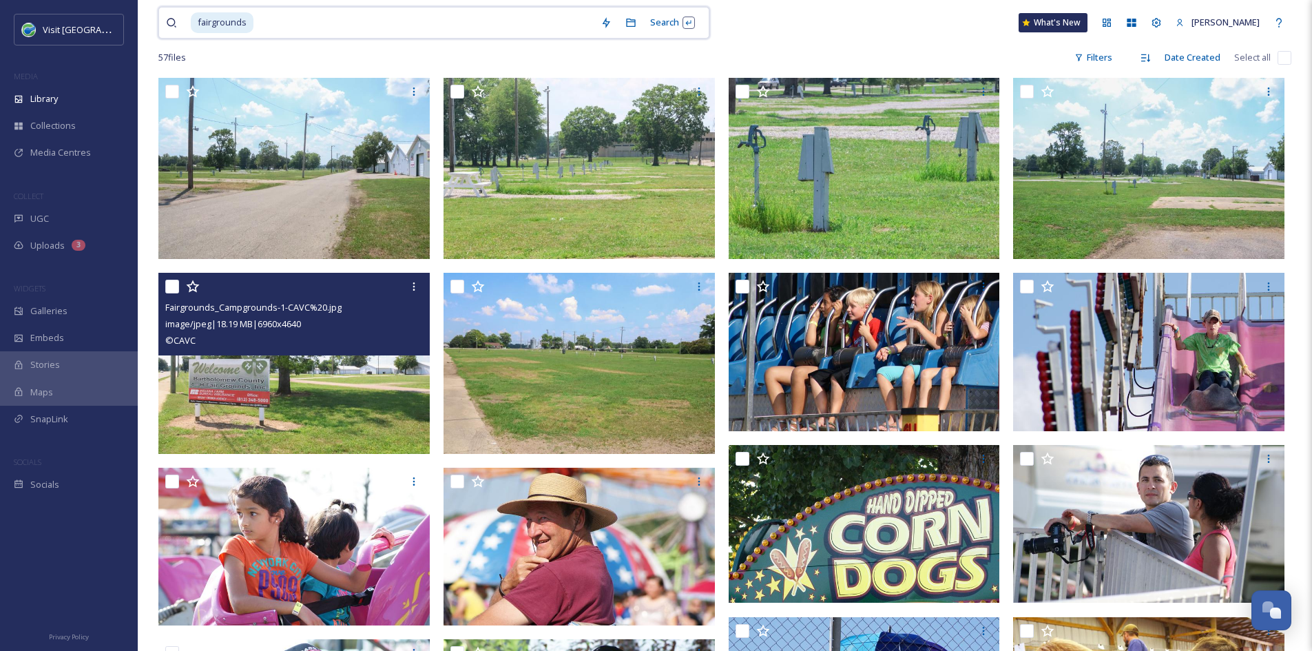
click at [397, 26] on input at bounding box center [424, 23] width 339 height 30
type input "f"
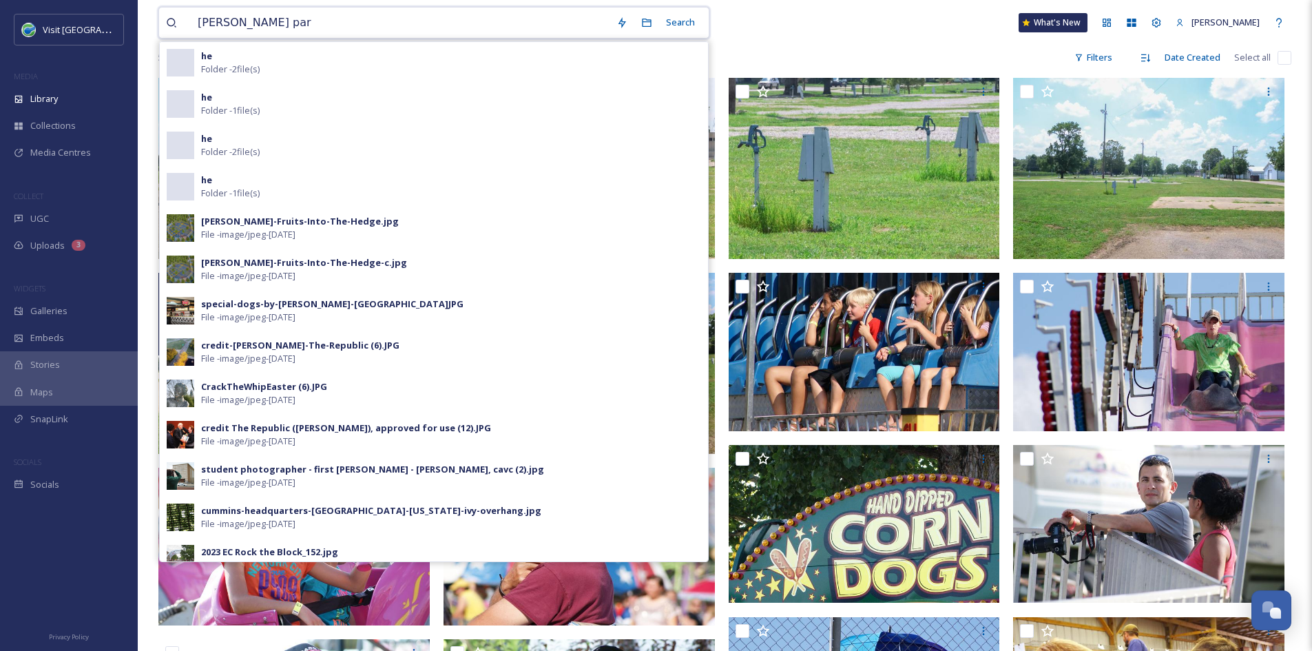
type input "[PERSON_NAME] park"
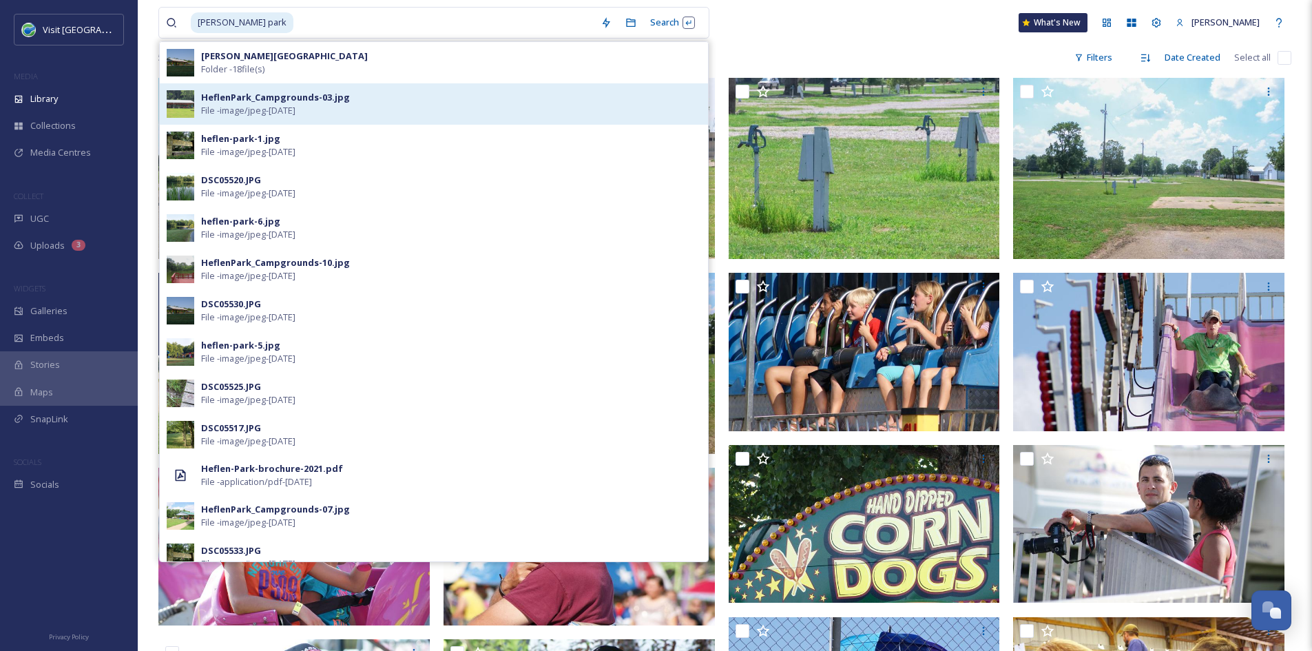
click at [359, 105] on div "HeflenPark_Campgrounds-03.jpg File - image/jpeg - [DATE]" at bounding box center [451, 104] width 500 height 26
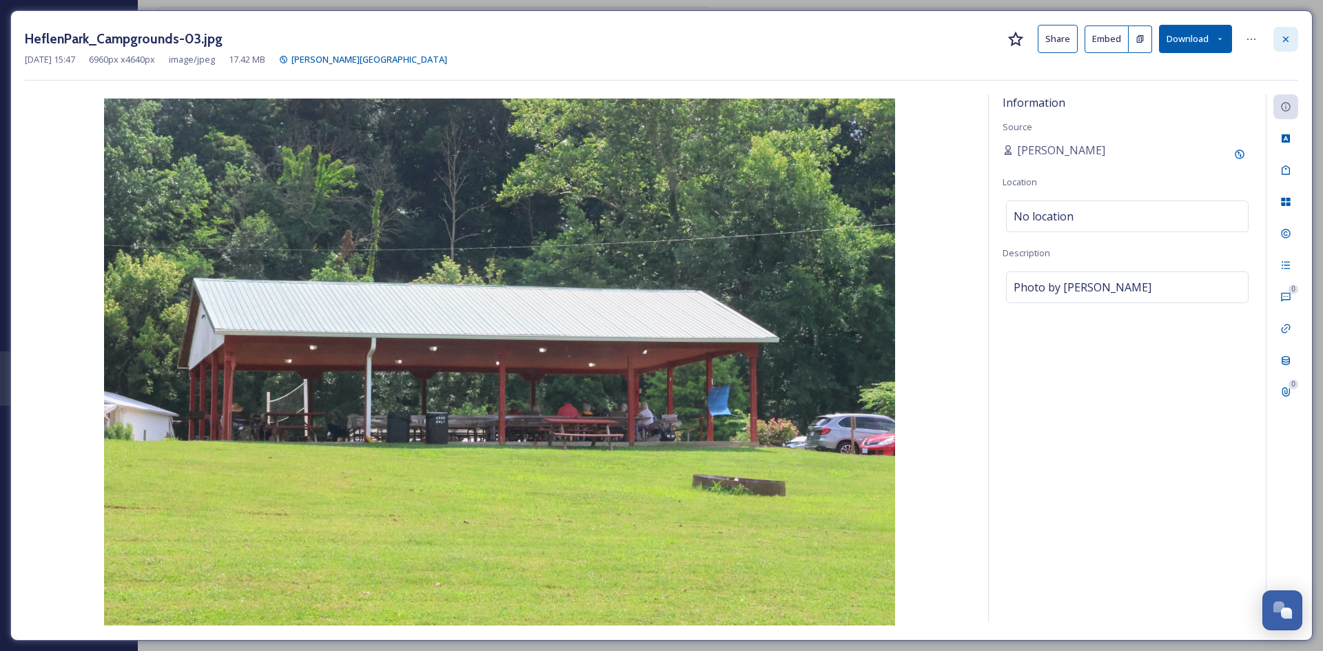
click at [1285, 35] on icon at bounding box center [1285, 39] width 11 height 11
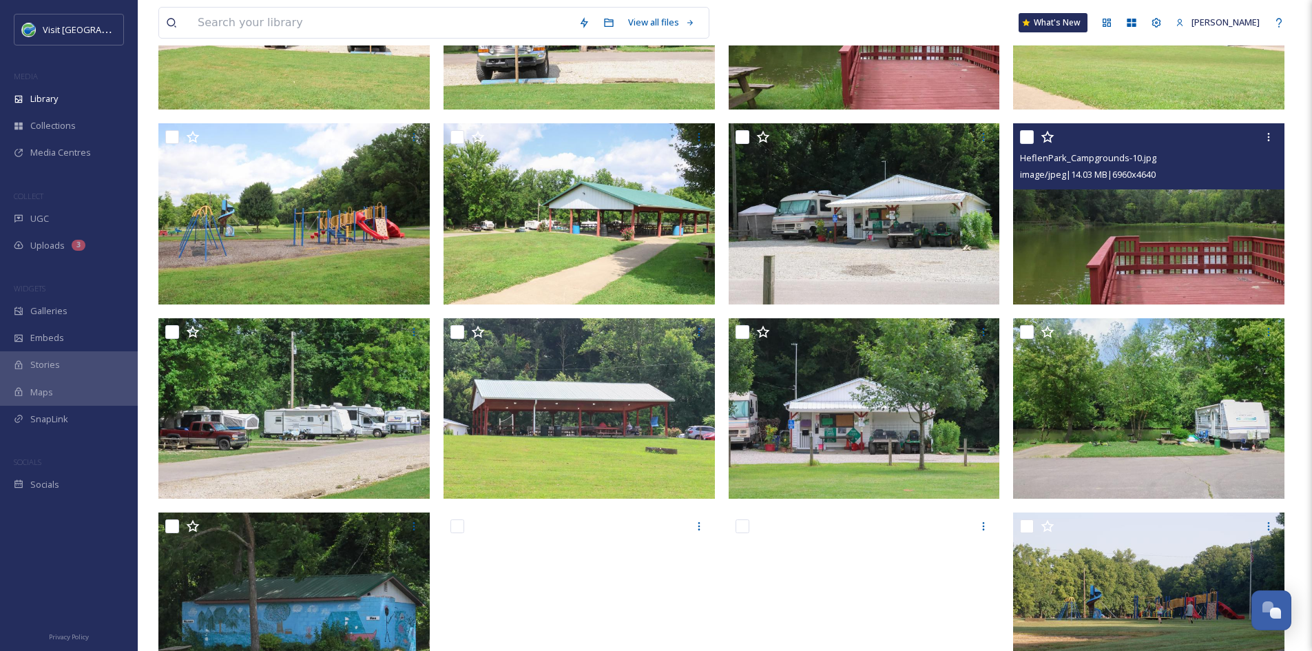
scroll to position [25, 0]
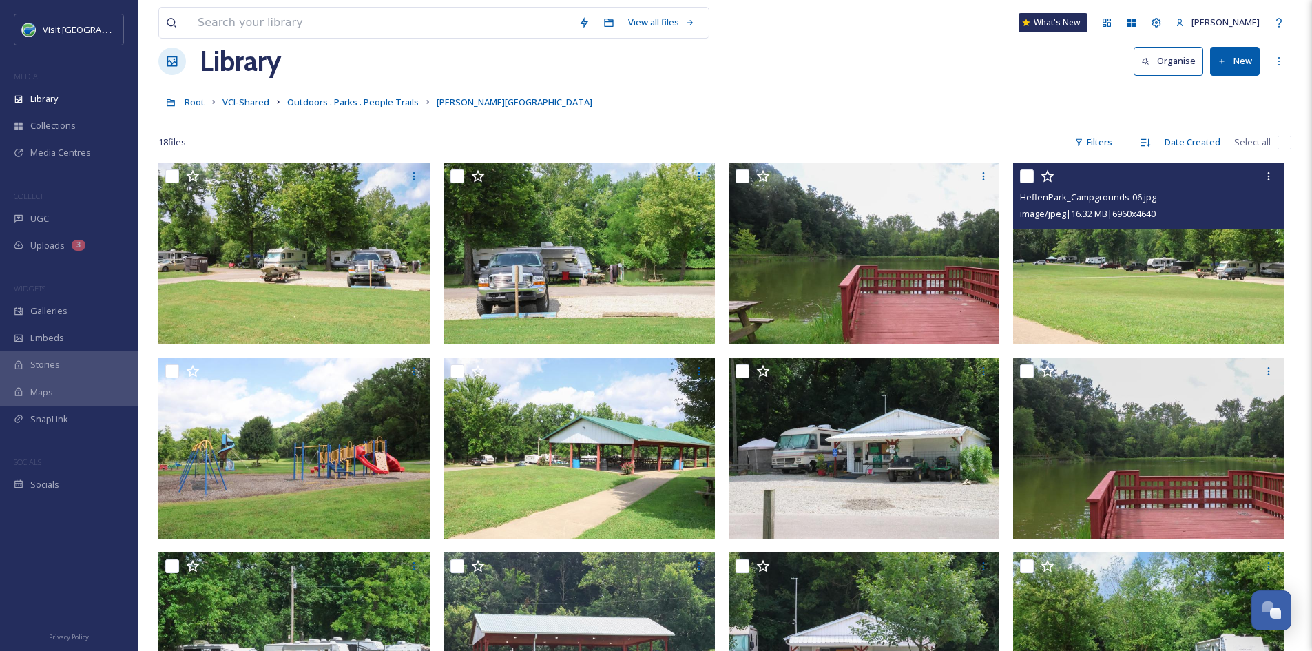
click at [1132, 316] on img at bounding box center [1148, 253] width 271 height 181
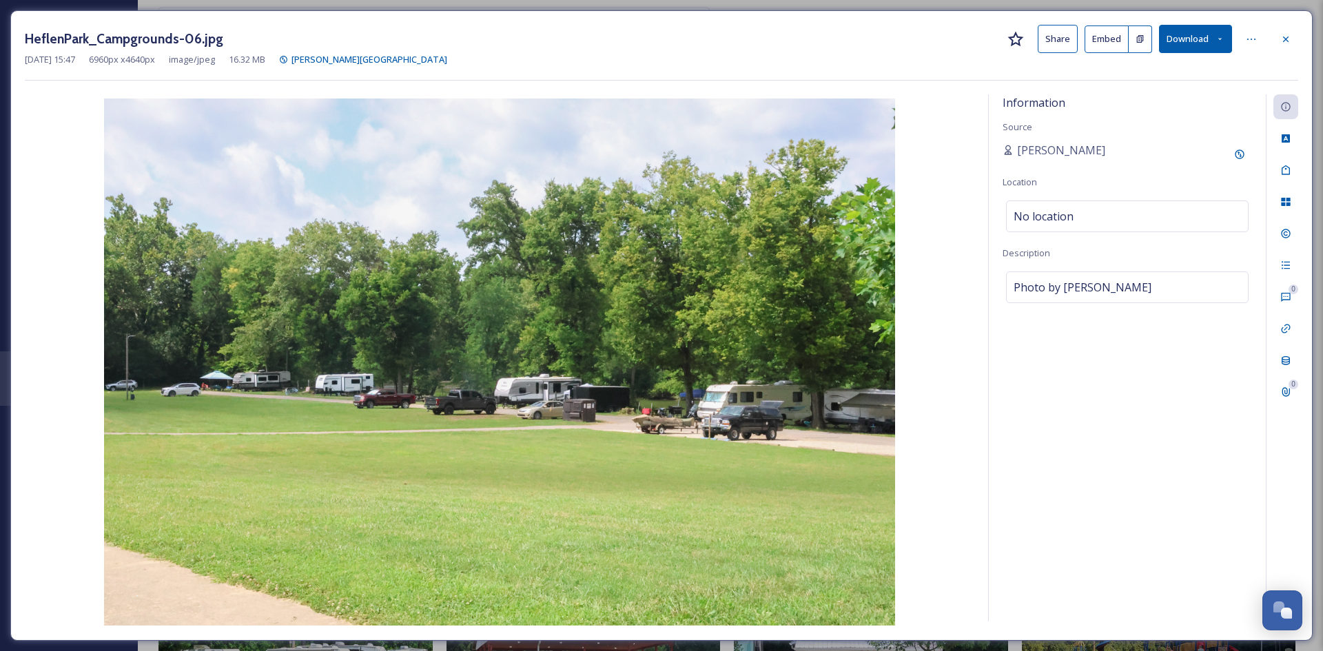
click at [1057, 41] on button "Share" at bounding box center [1057, 39] width 40 height 28
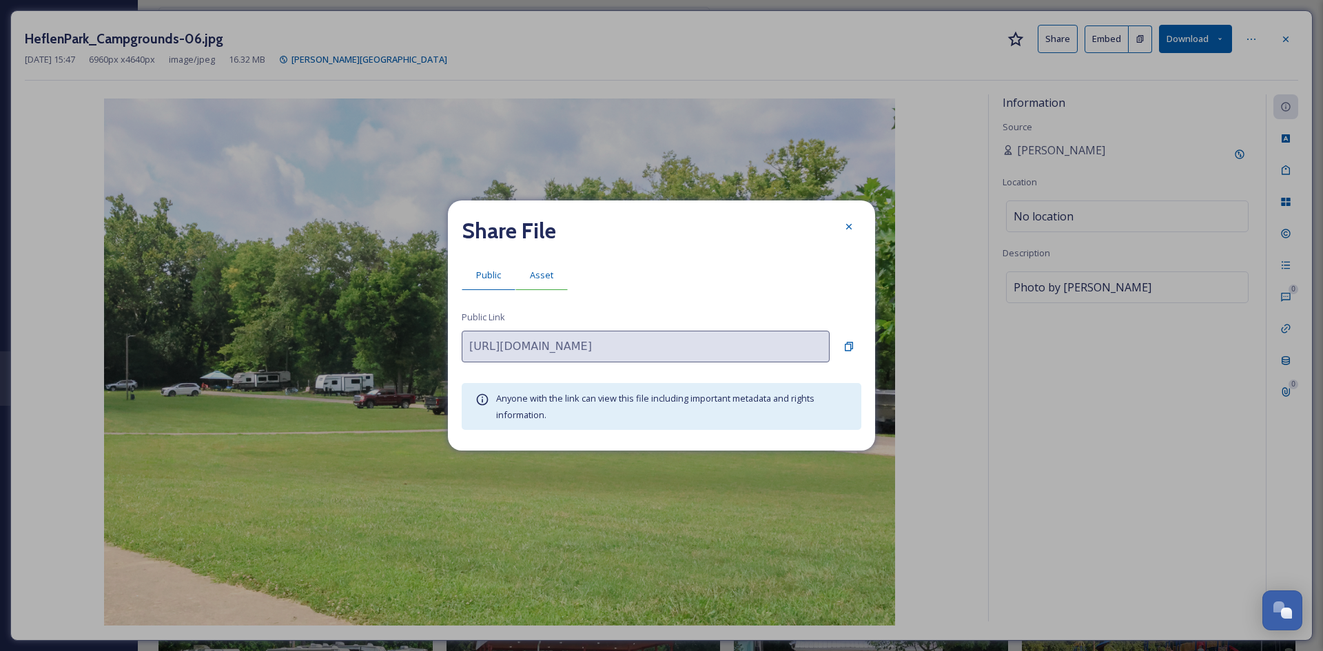
click at [552, 272] on span "Asset" at bounding box center [541, 275] width 23 height 13
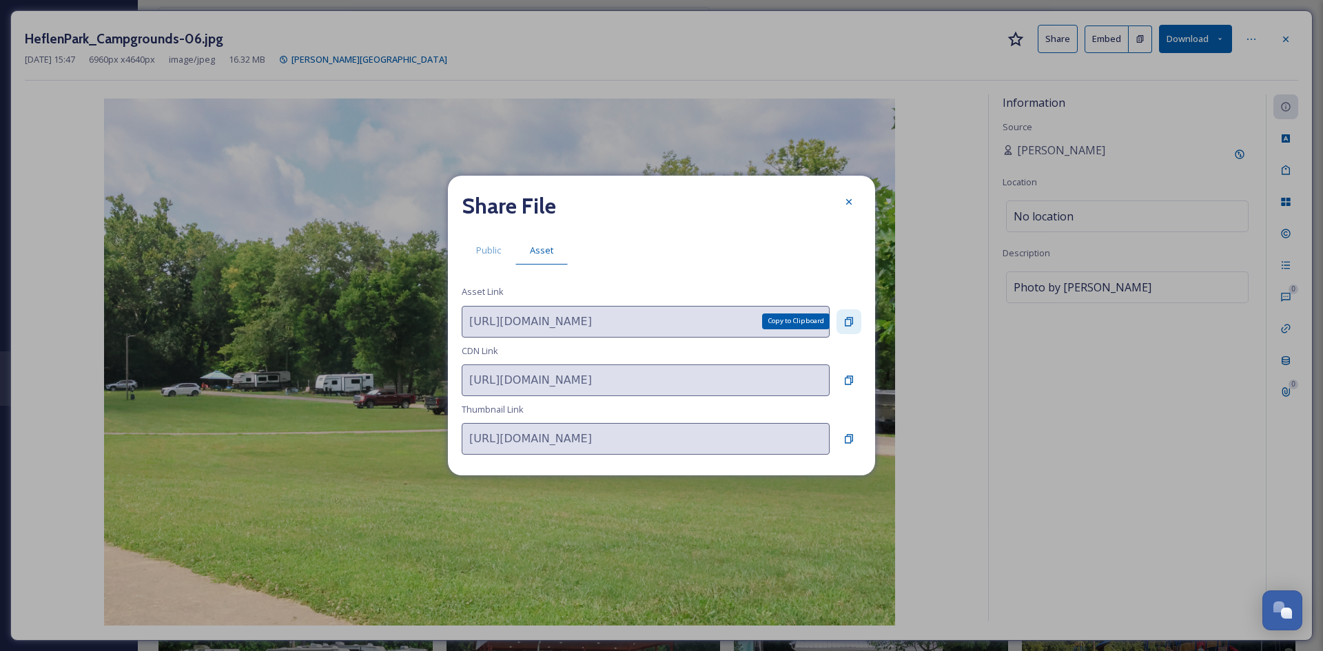
click at [845, 320] on icon at bounding box center [848, 321] width 11 height 11
click at [846, 197] on icon at bounding box center [848, 201] width 11 height 11
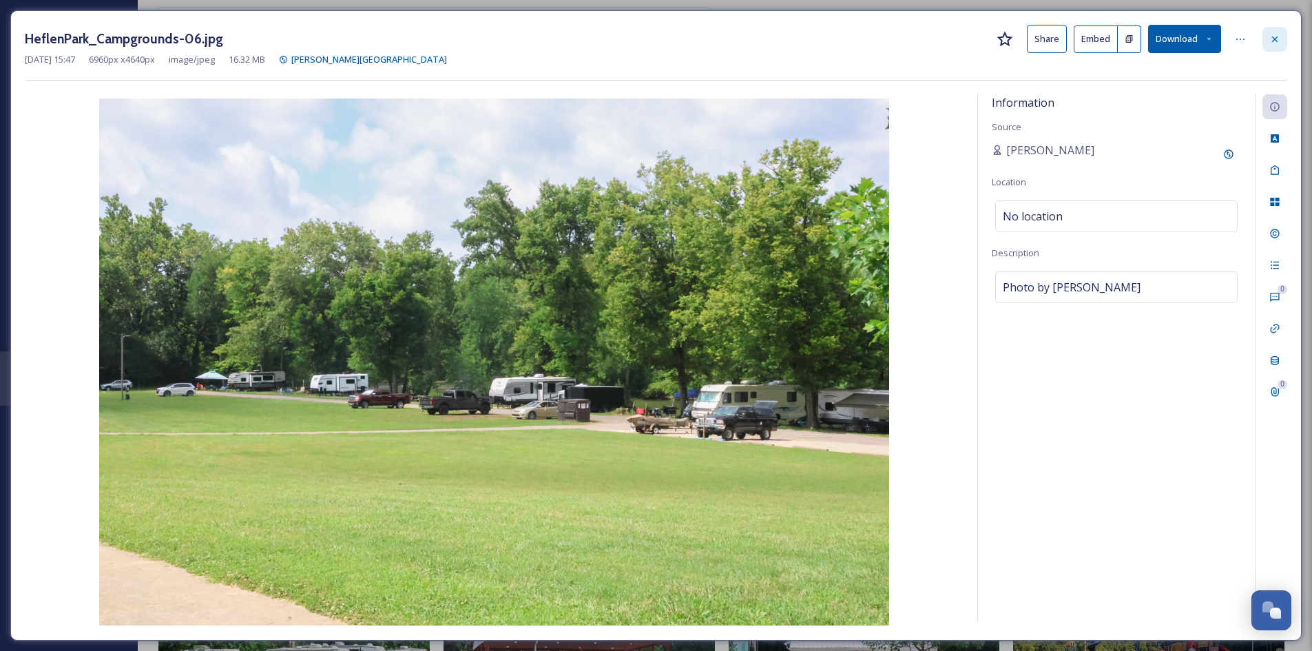
click at [1271, 41] on icon at bounding box center [1275, 39] width 11 height 11
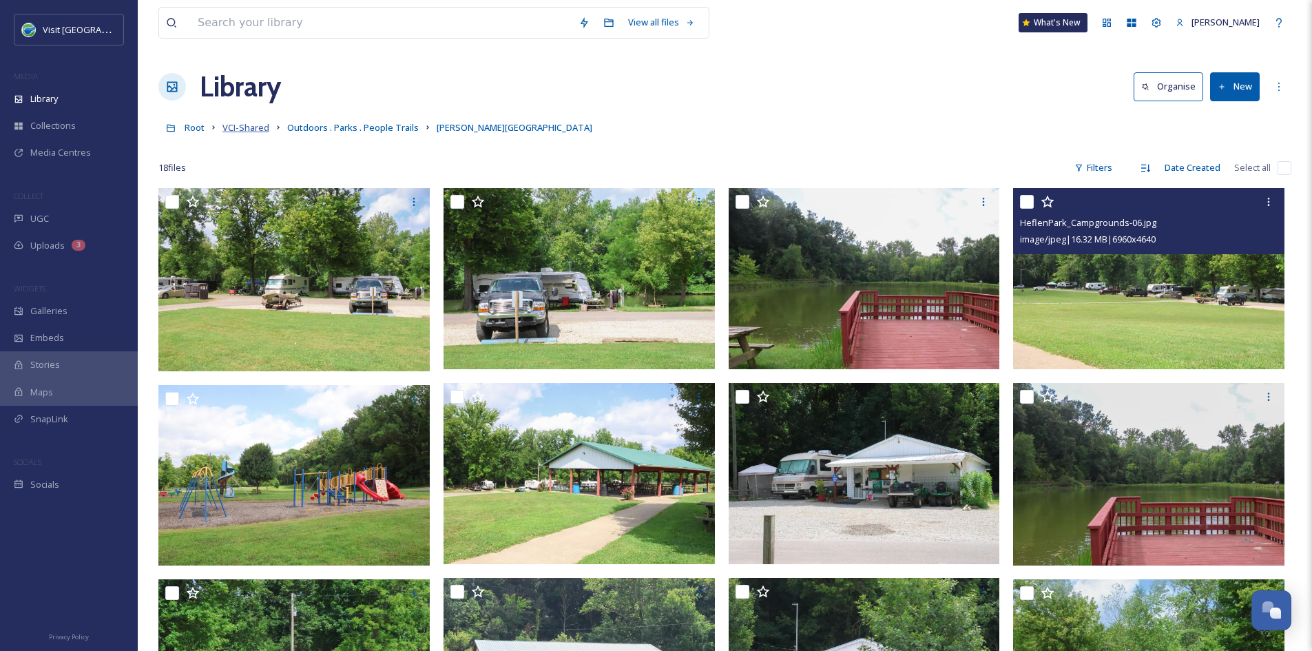
click at [245, 131] on span "VCI-Shared" at bounding box center [246, 127] width 47 height 12
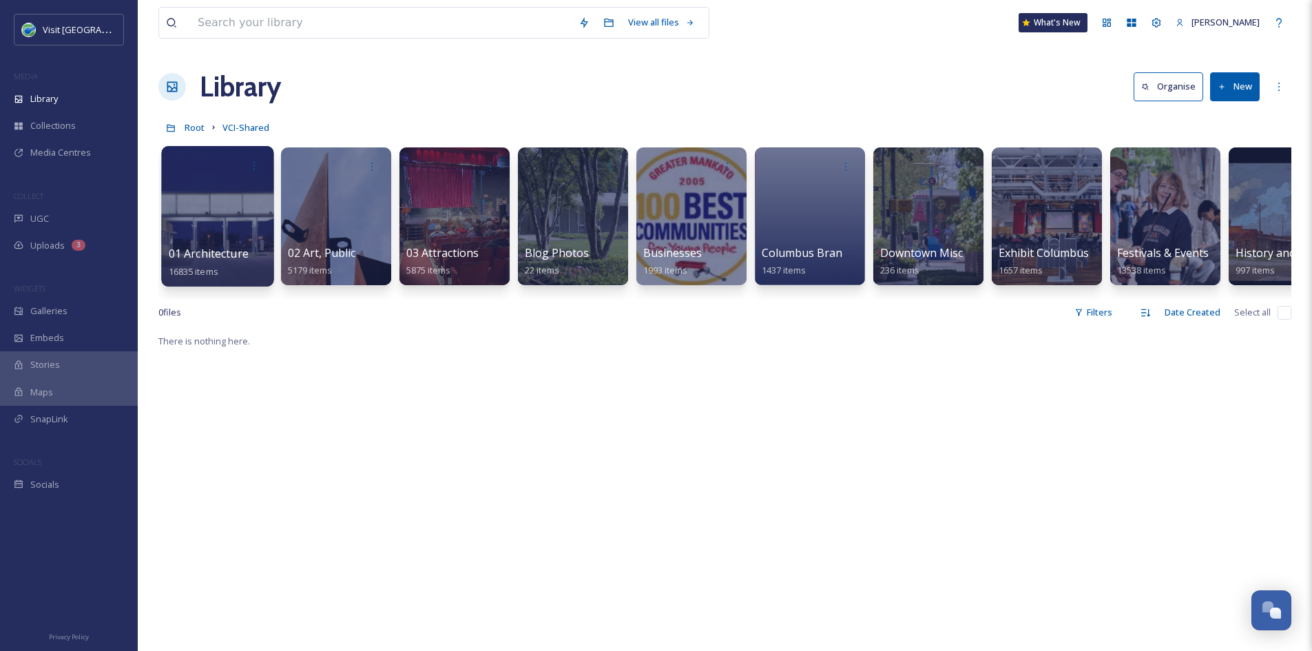
click at [240, 242] on div at bounding box center [217, 216] width 112 height 141
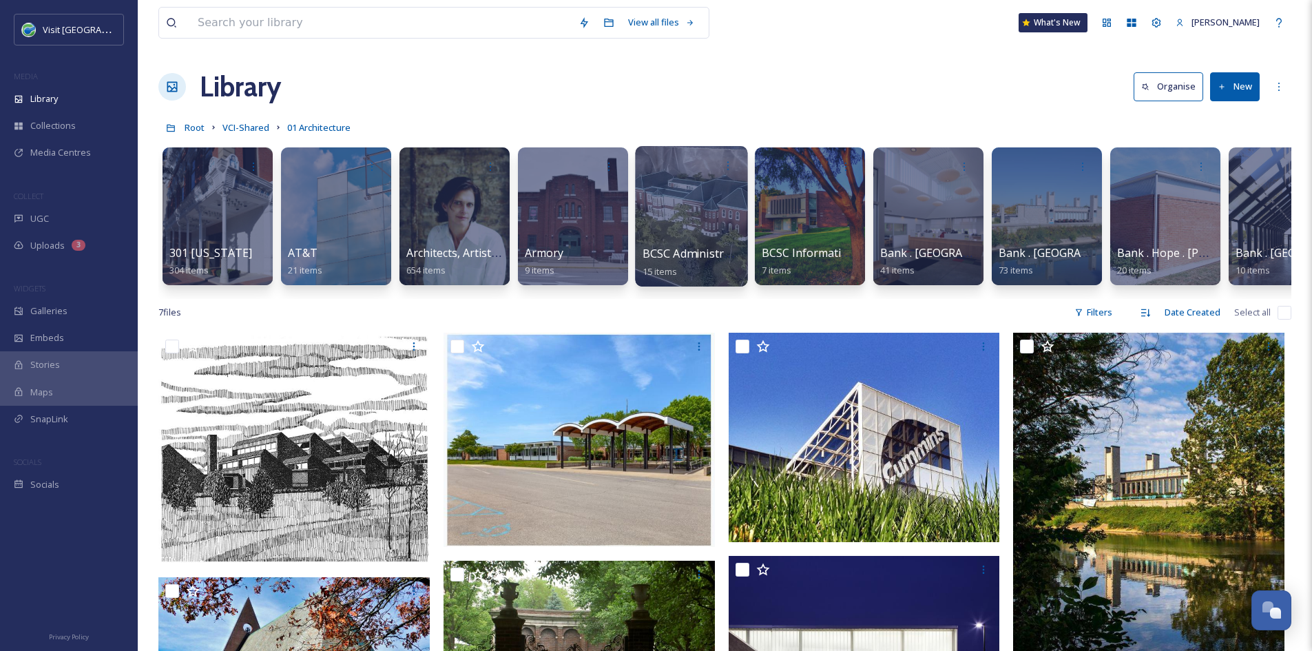
click at [714, 252] on span "BCSC Administration Building" at bounding box center [720, 253] width 155 height 15
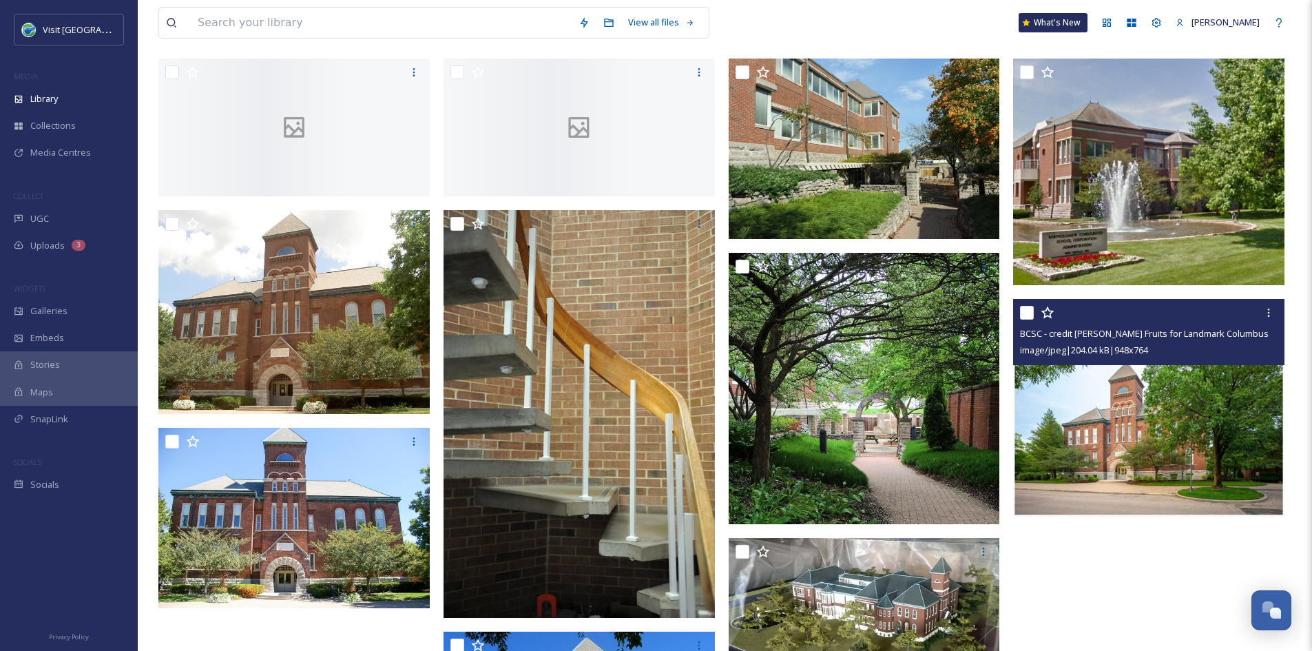
scroll to position [267, 0]
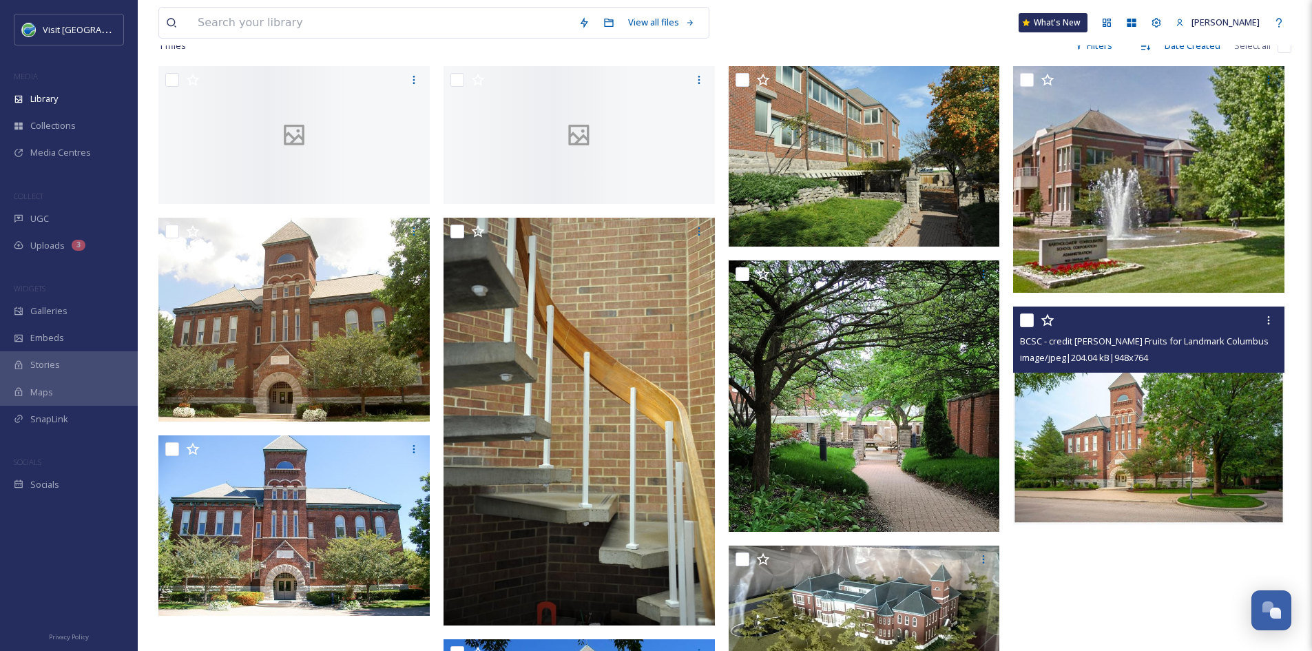
click at [1175, 473] on img at bounding box center [1148, 416] width 271 height 218
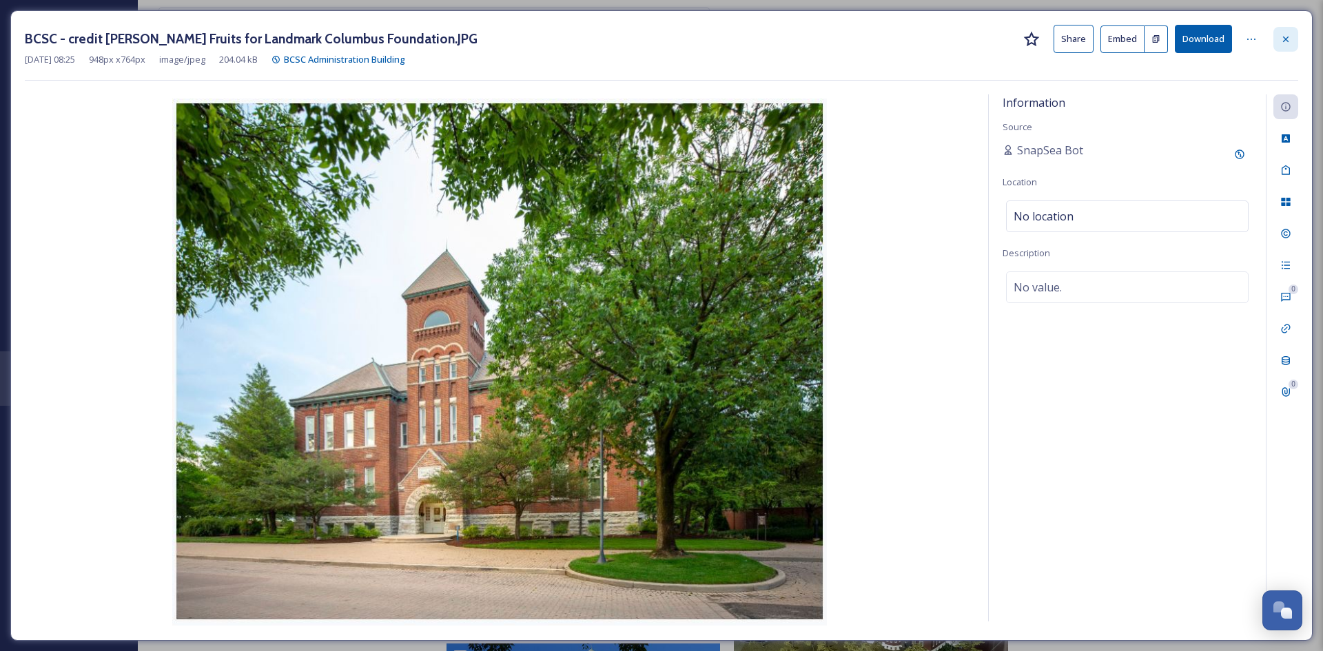
click at [1285, 35] on icon at bounding box center [1285, 39] width 11 height 11
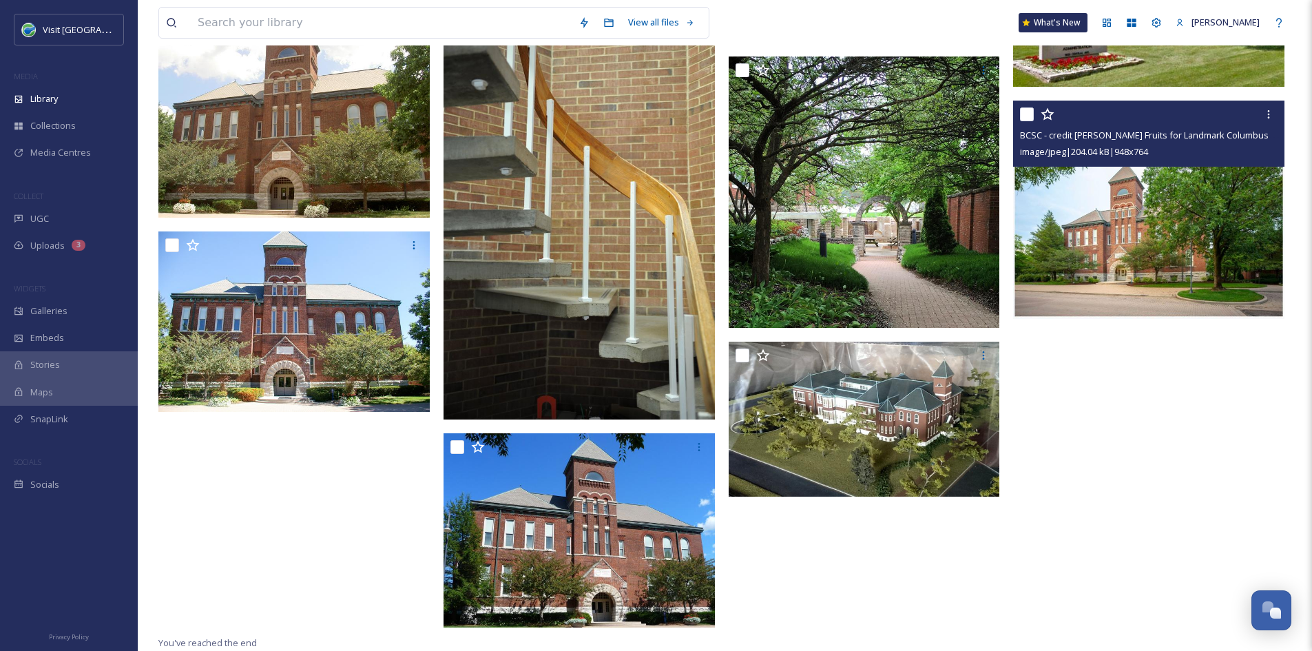
scroll to position [471, 0]
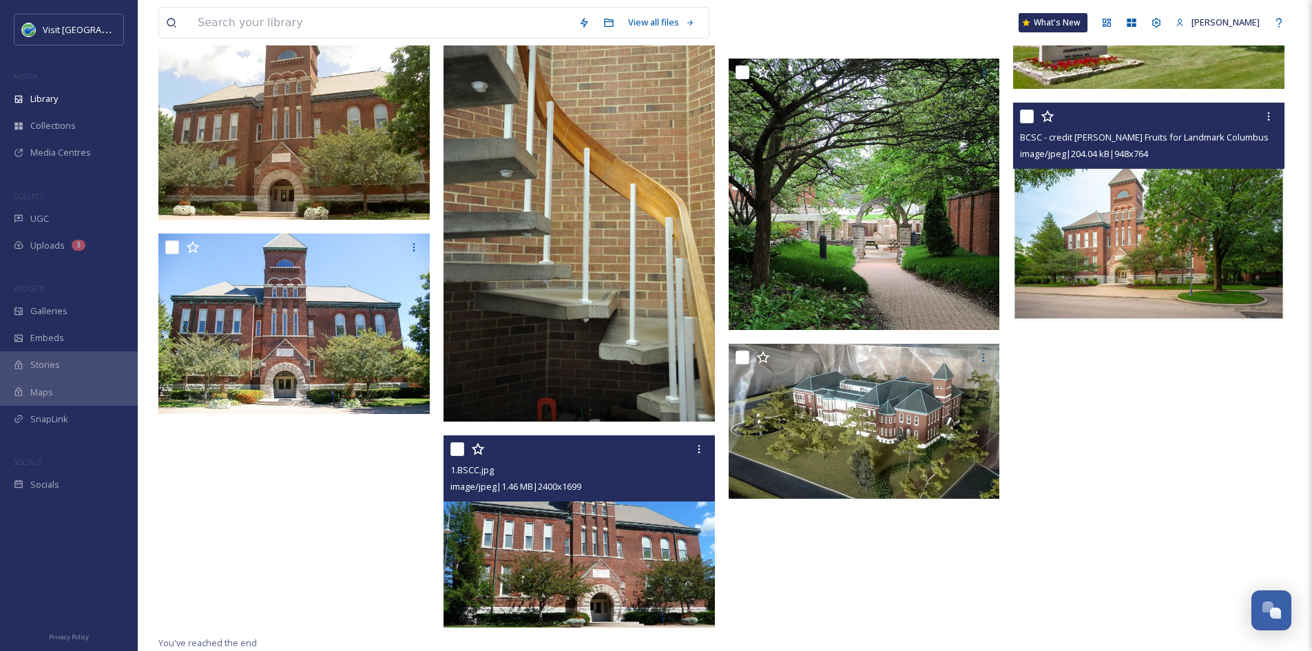
click at [672, 560] on img at bounding box center [579, 531] width 271 height 192
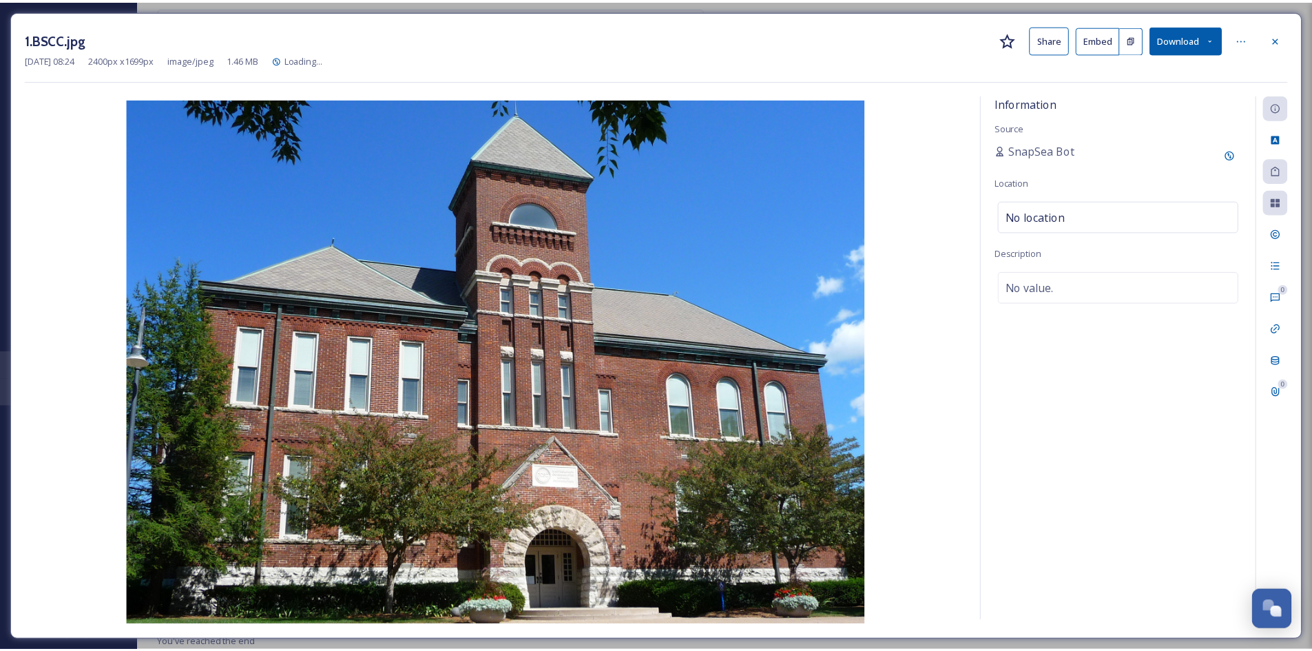
scroll to position [344, 0]
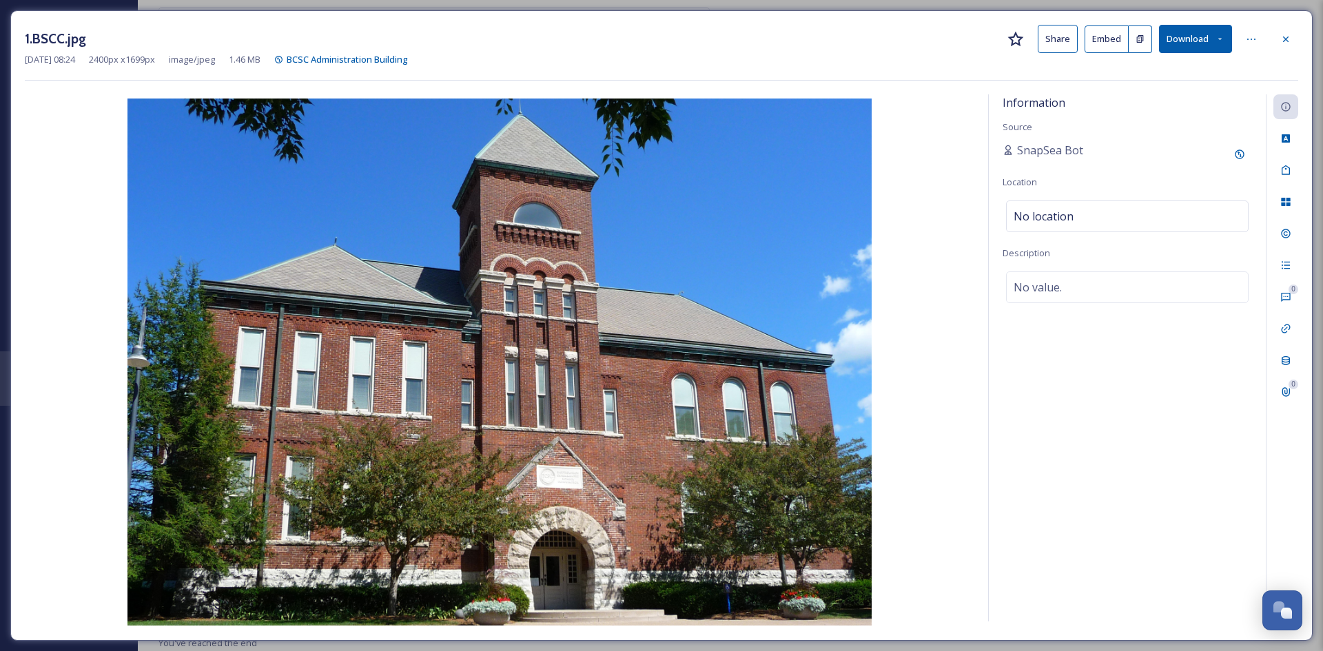
click at [1053, 39] on button "Share" at bounding box center [1057, 39] width 40 height 28
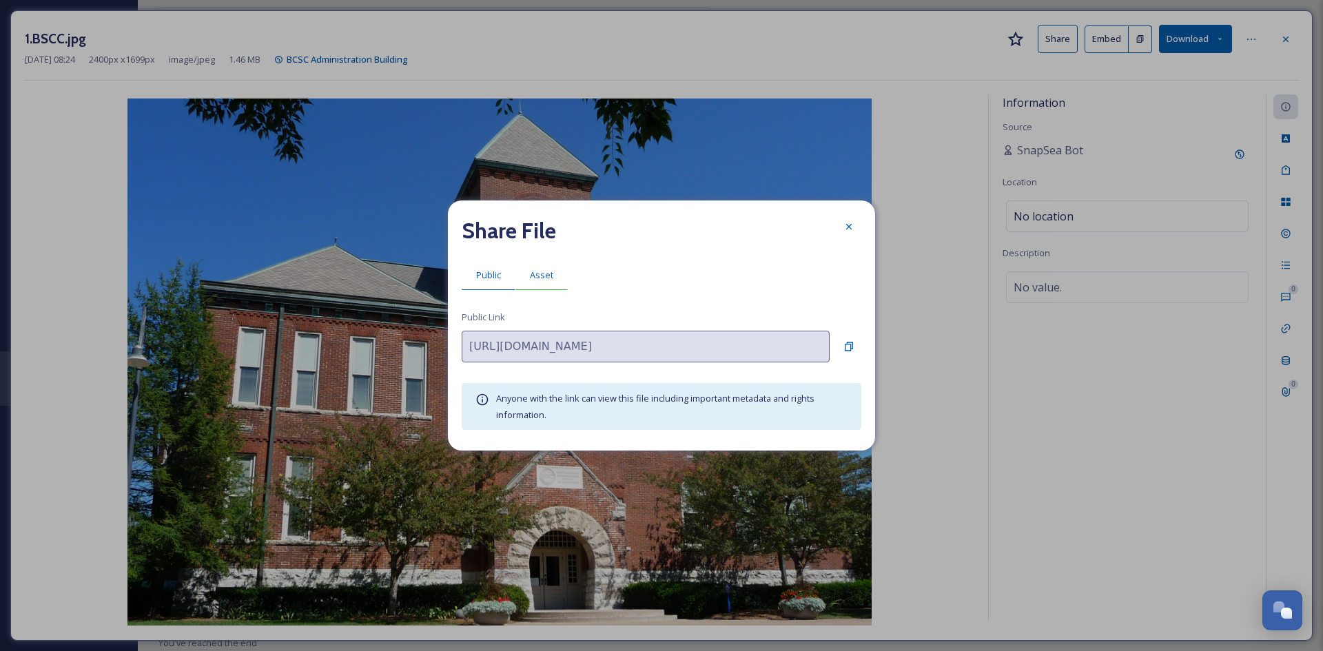
click at [545, 271] on span "Asset" at bounding box center [541, 275] width 23 height 13
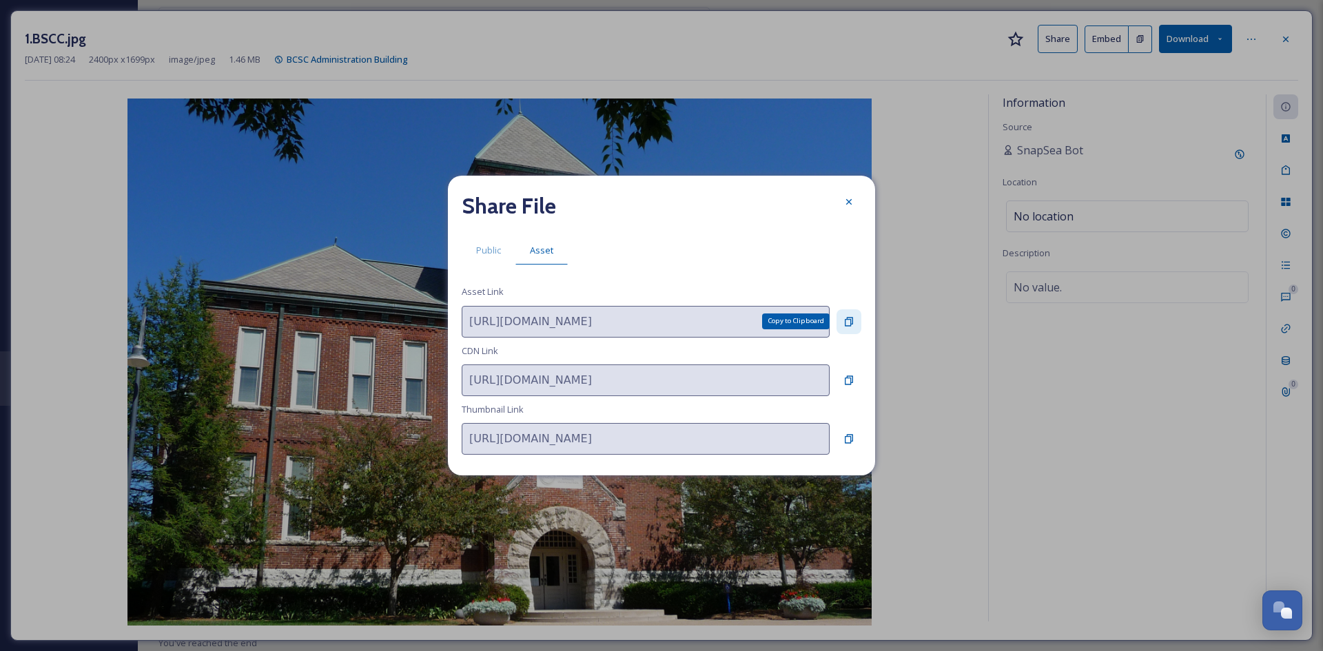
click at [844, 318] on icon at bounding box center [848, 321] width 11 height 11
click at [858, 207] on div at bounding box center [848, 201] width 25 height 25
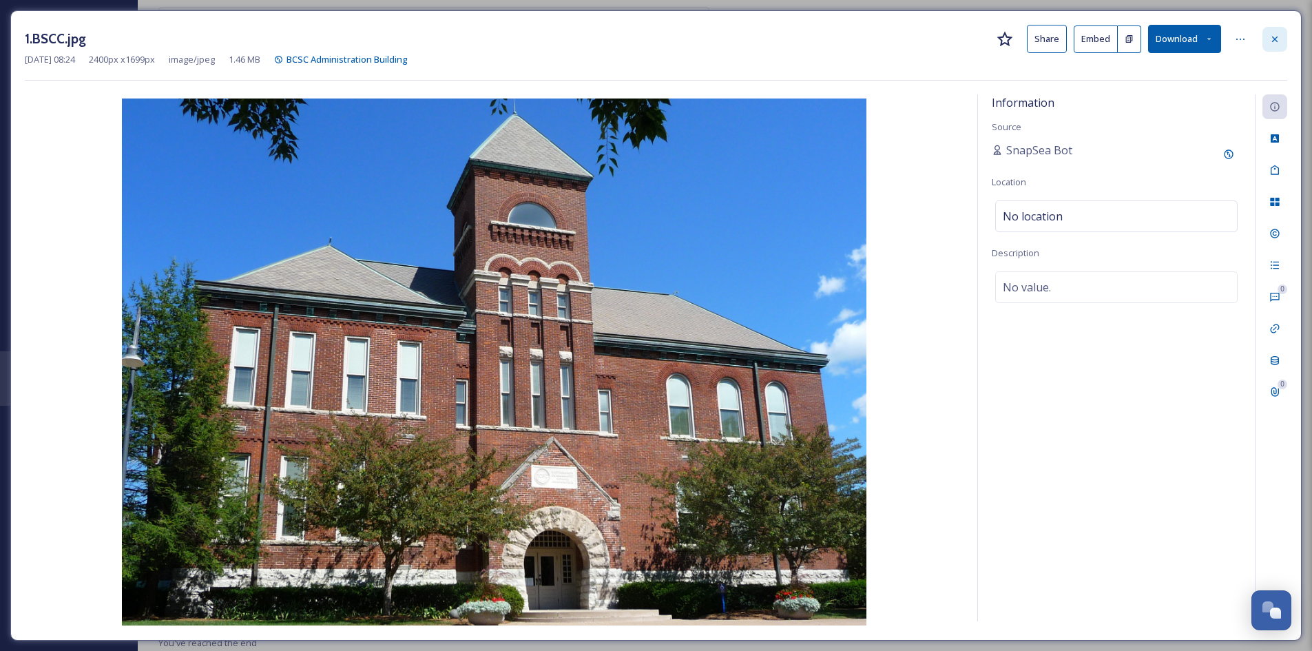
click at [1274, 43] on icon at bounding box center [1275, 39] width 11 height 11
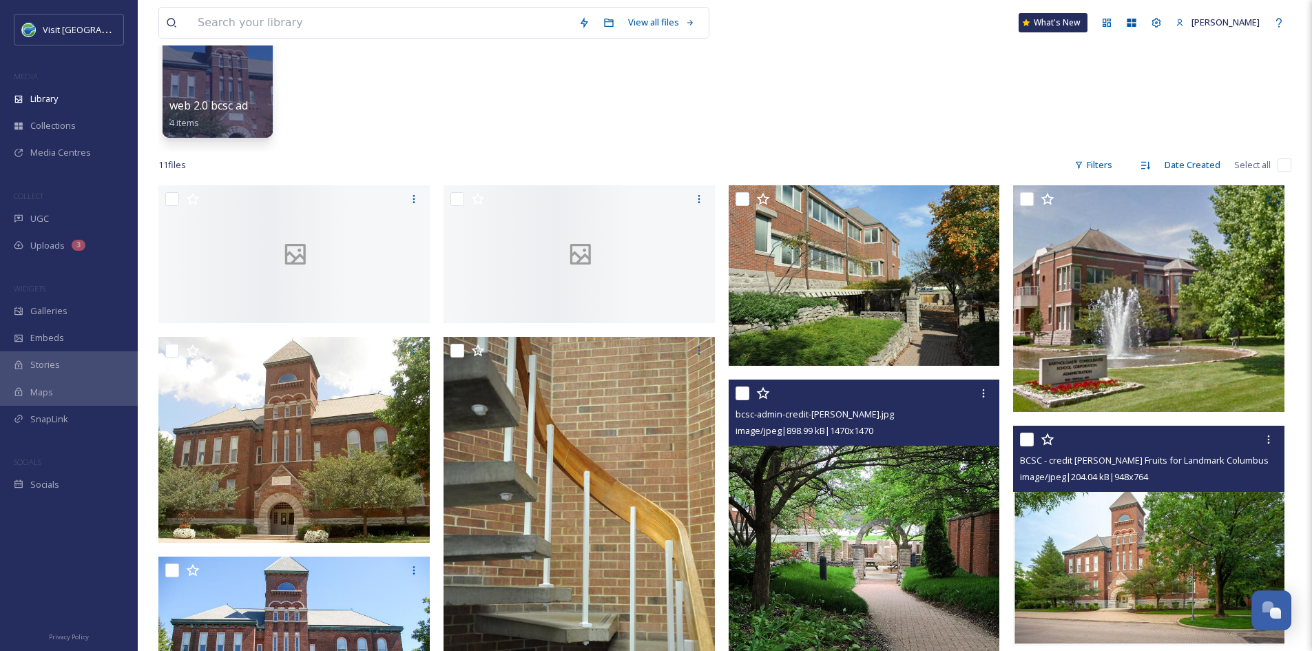
scroll to position [143, 0]
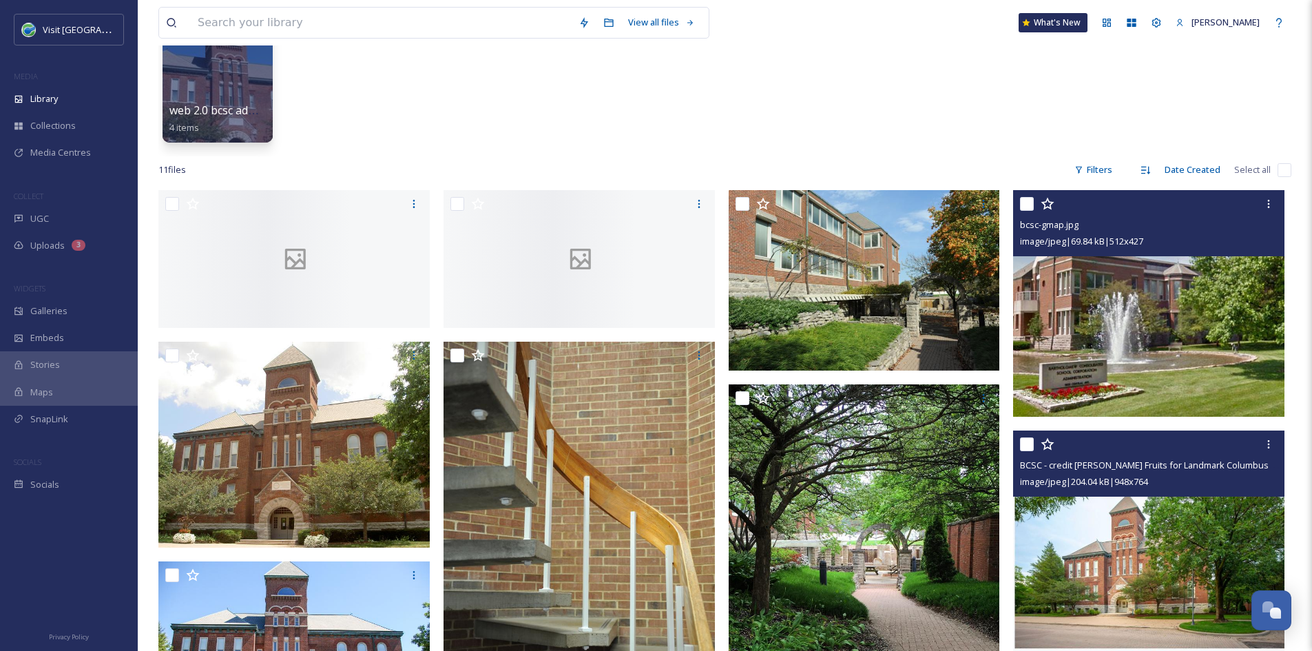
click at [1151, 351] on img at bounding box center [1148, 303] width 271 height 227
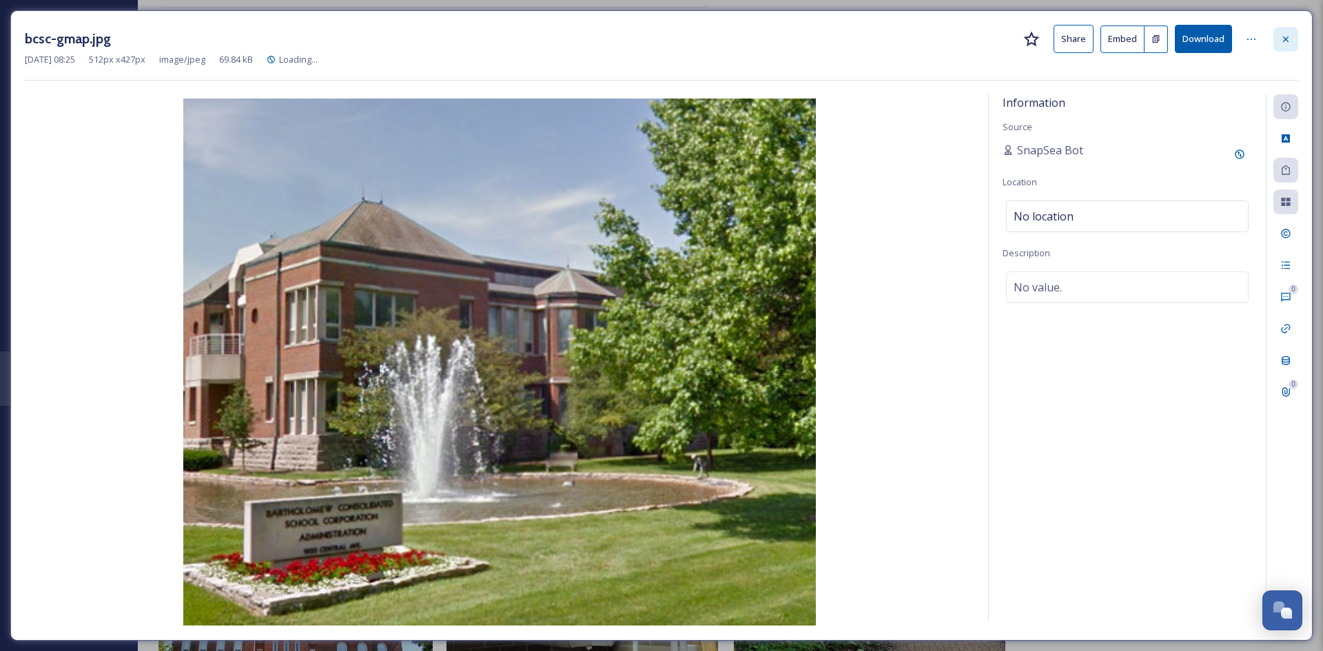
click at [1284, 37] on icon at bounding box center [1285, 39] width 11 height 11
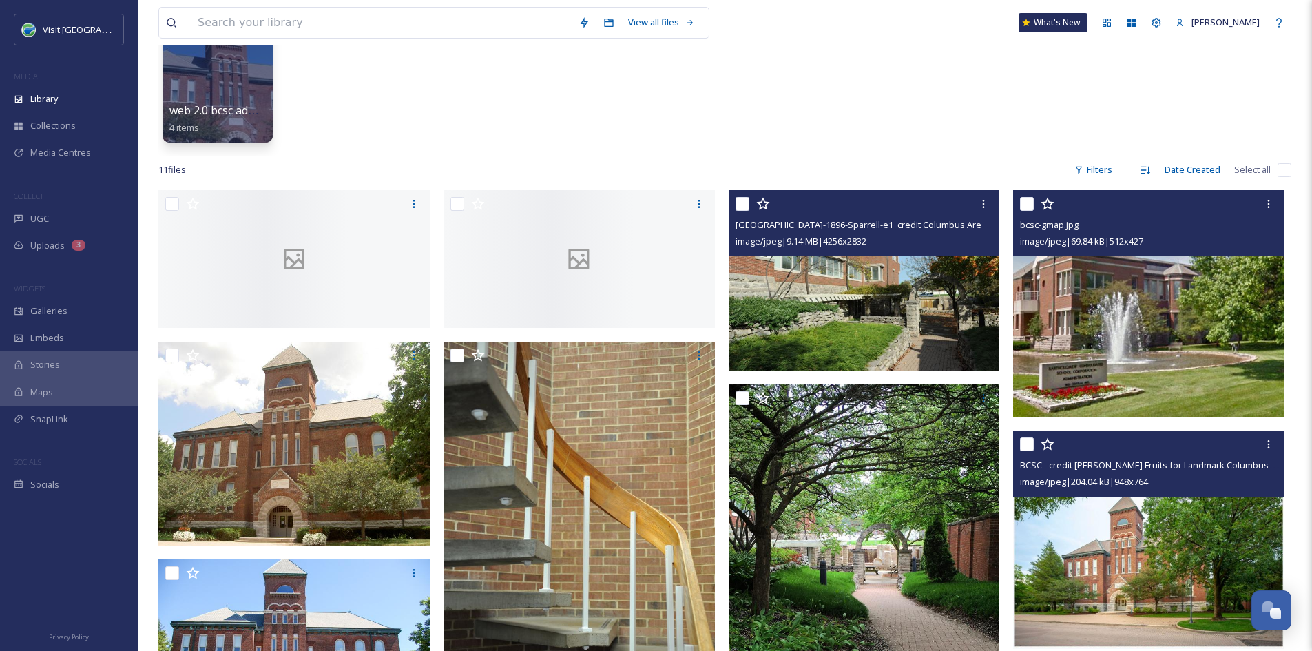
click at [827, 305] on img at bounding box center [864, 280] width 271 height 180
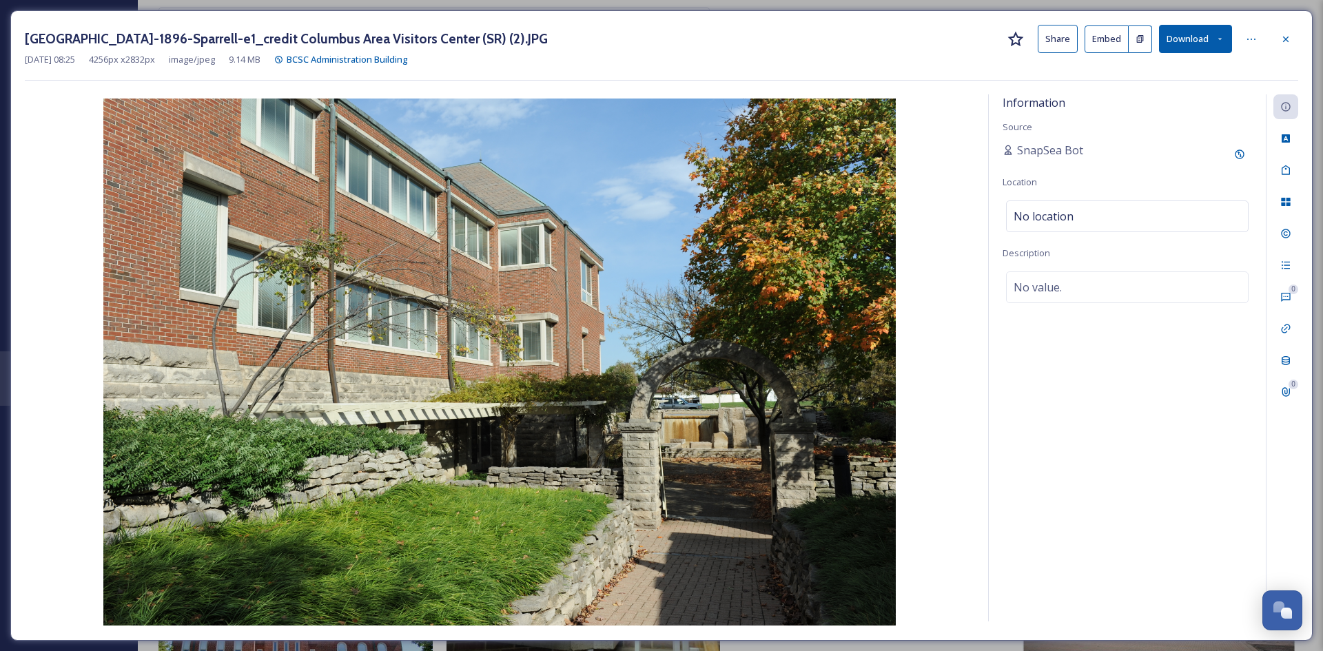
click at [1065, 37] on button "Share" at bounding box center [1057, 39] width 40 height 28
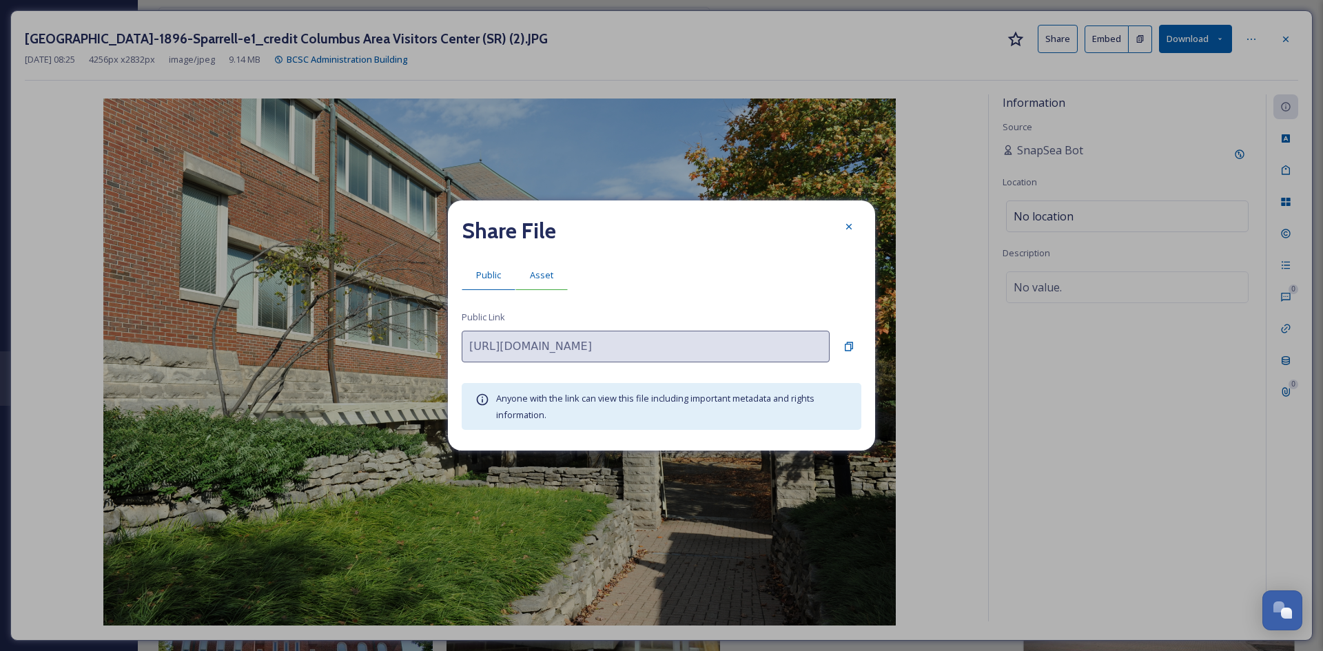
click at [541, 273] on span "Asset" at bounding box center [541, 275] width 23 height 13
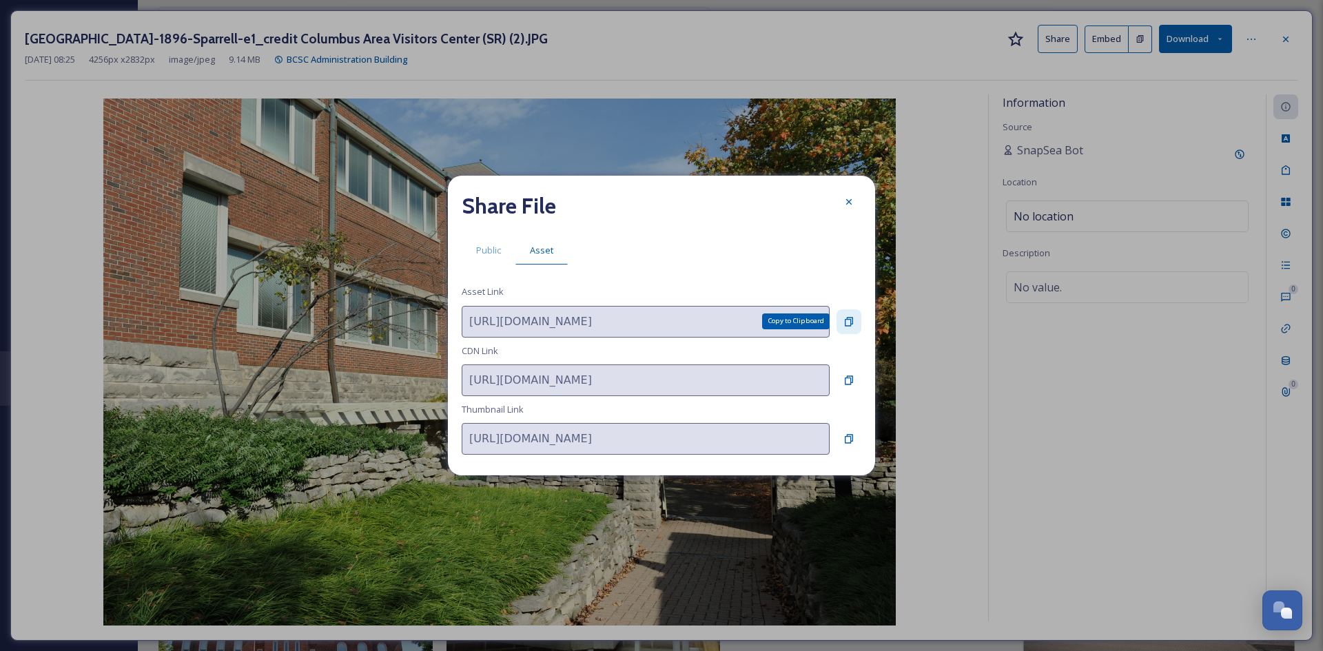
click at [847, 320] on icon at bounding box center [848, 321] width 11 height 11
click at [847, 202] on icon at bounding box center [848, 201] width 11 height 11
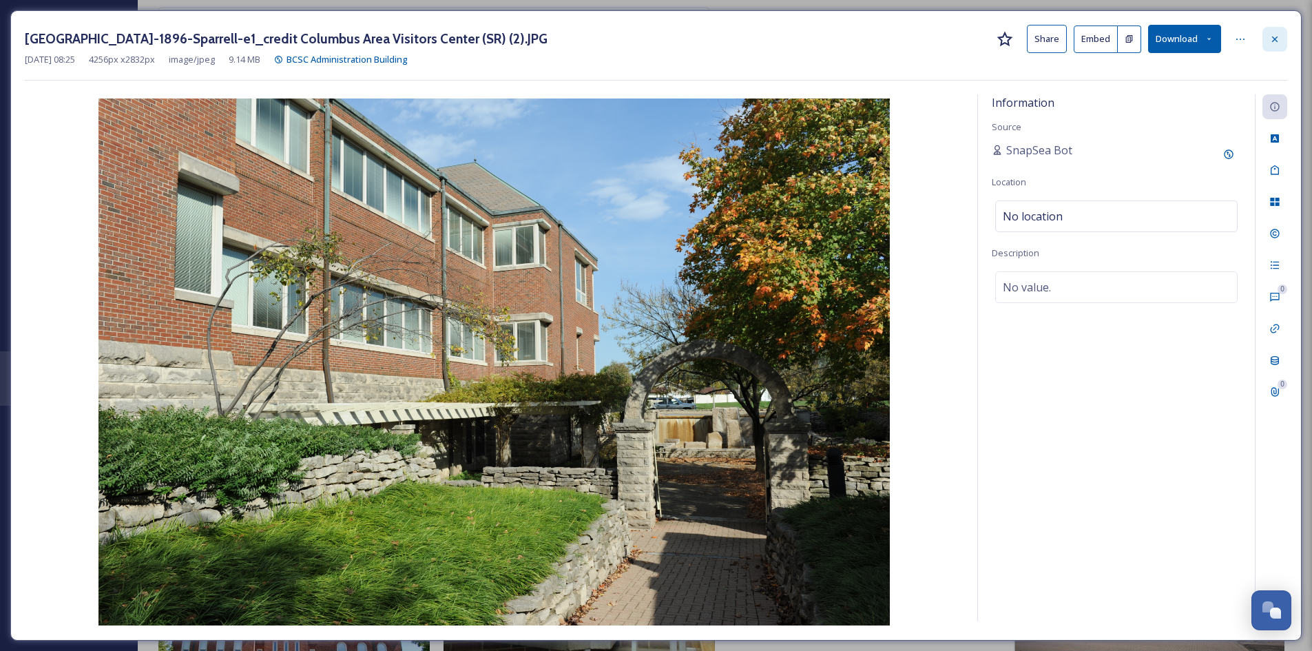
click at [1274, 39] on icon at bounding box center [1275, 39] width 6 height 6
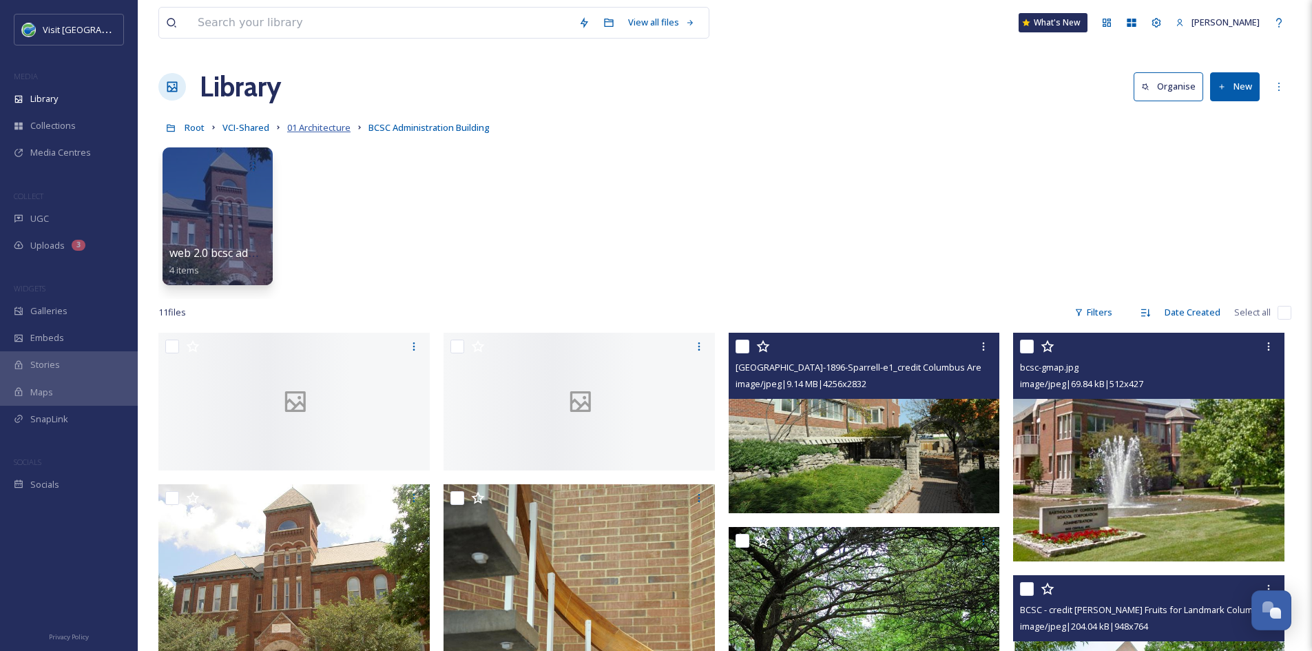
click at [322, 131] on span "01 Architecture" at bounding box center [318, 127] width 63 height 12
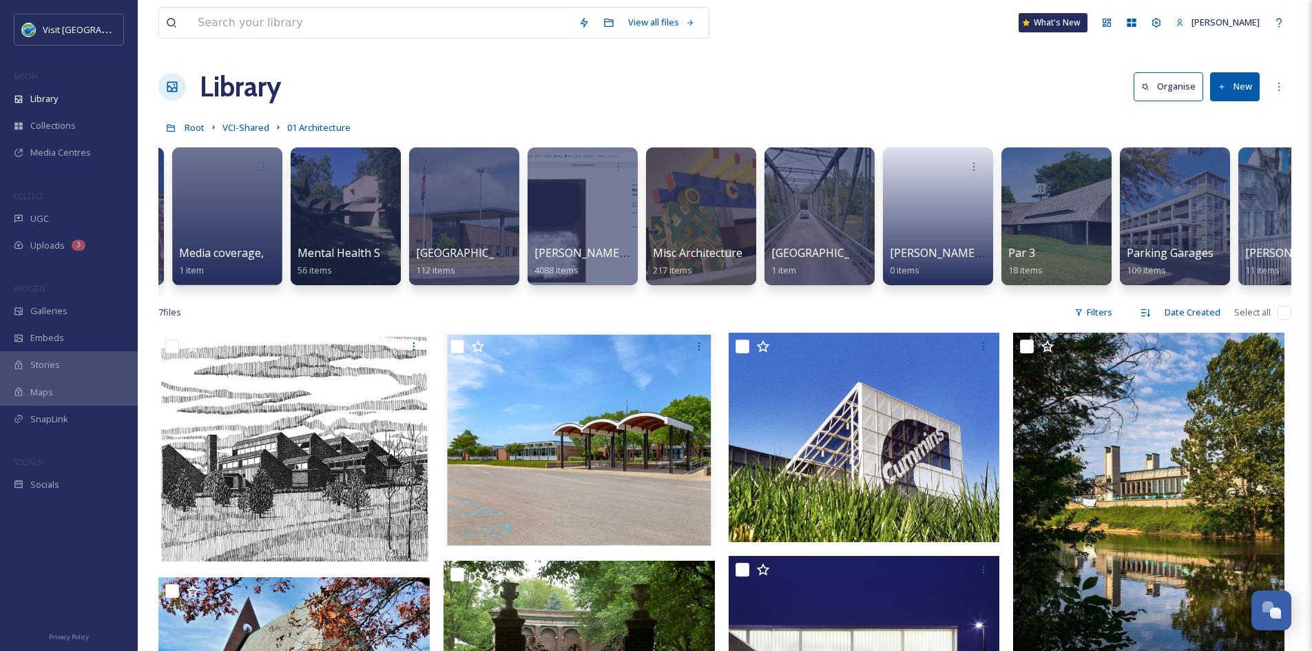
scroll to position [0, 9826]
click at [299, 29] on input at bounding box center [381, 23] width 381 height 30
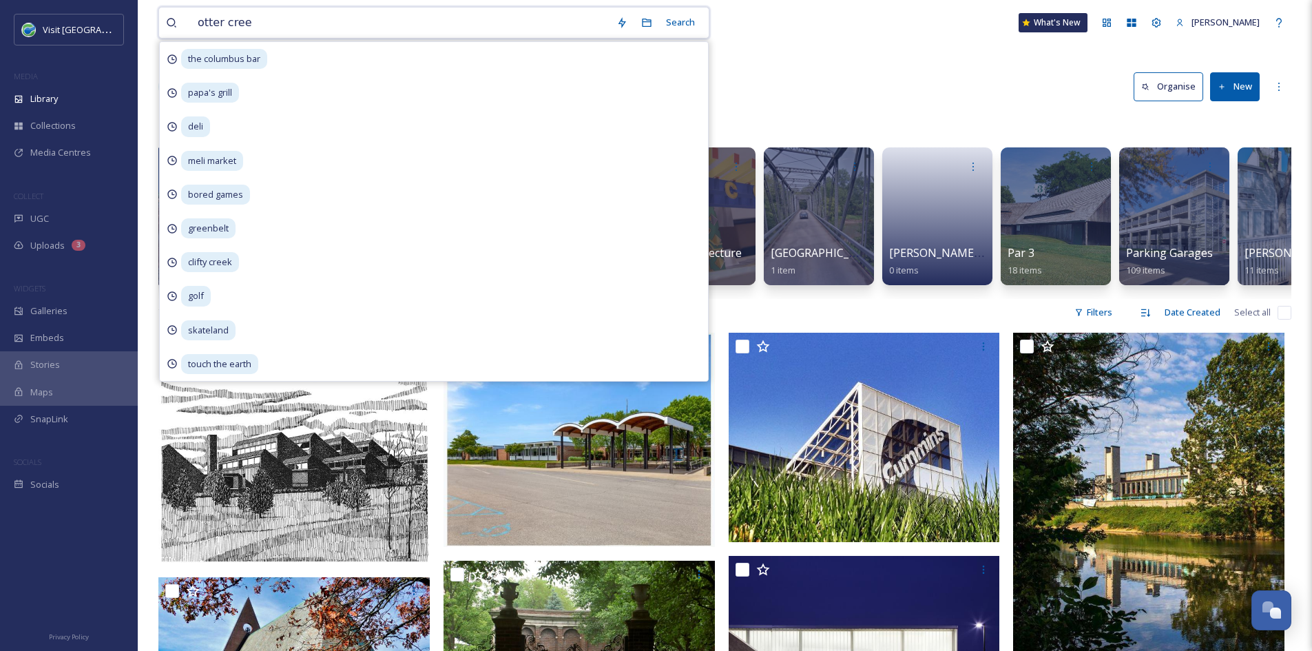
type input "otter creek"
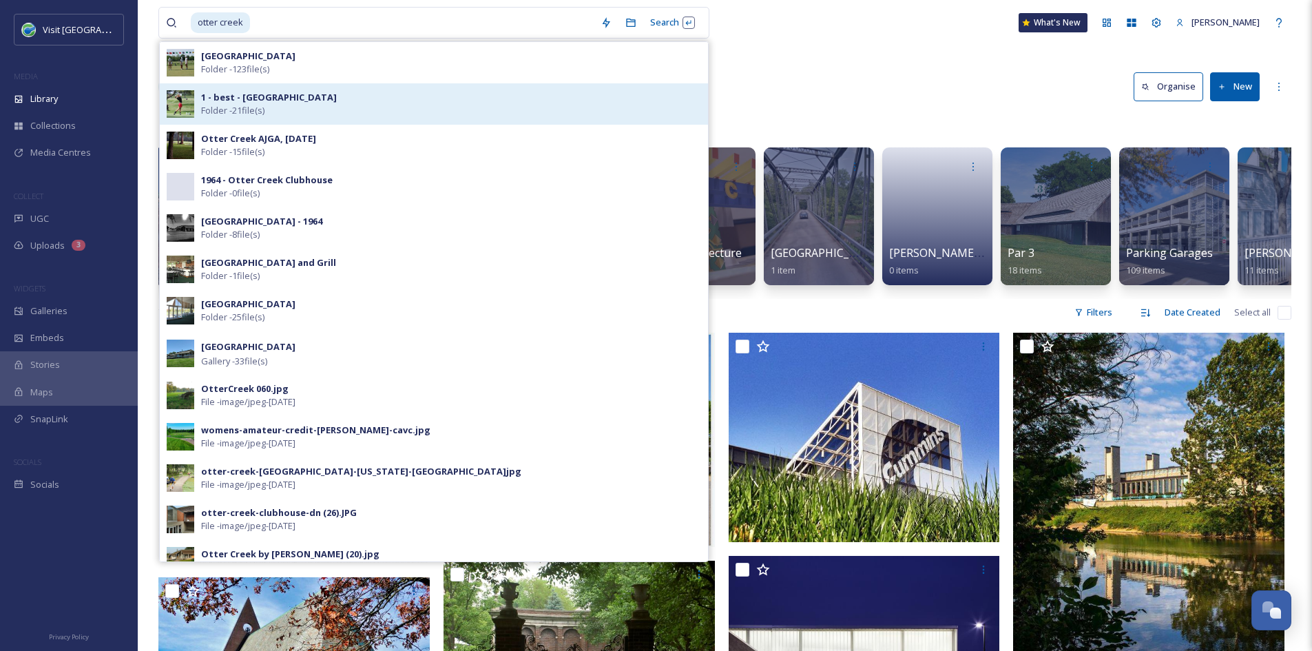
click at [285, 112] on div "1 - best - Otter Creek Folder - 21 file(s)" at bounding box center [451, 104] width 500 height 26
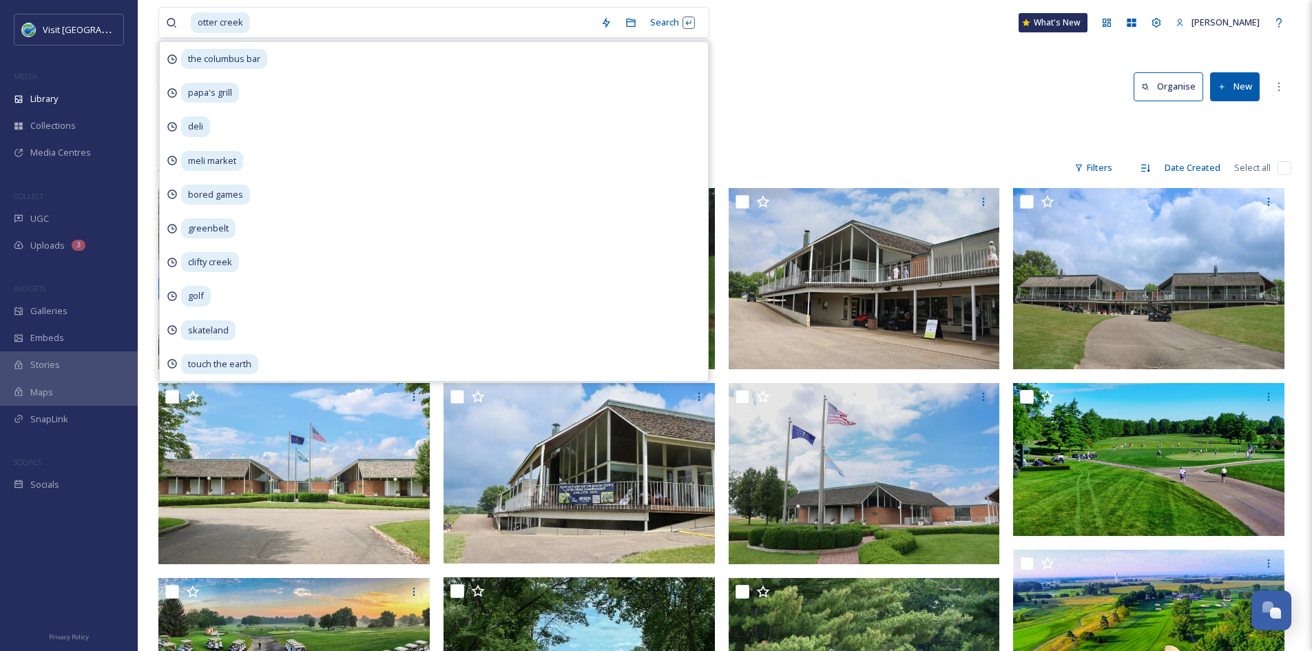
click at [820, 14] on div "otter creek Search the columbus bar papa's grill deli meli market bored games g…" at bounding box center [724, 22] width 1133 height 45
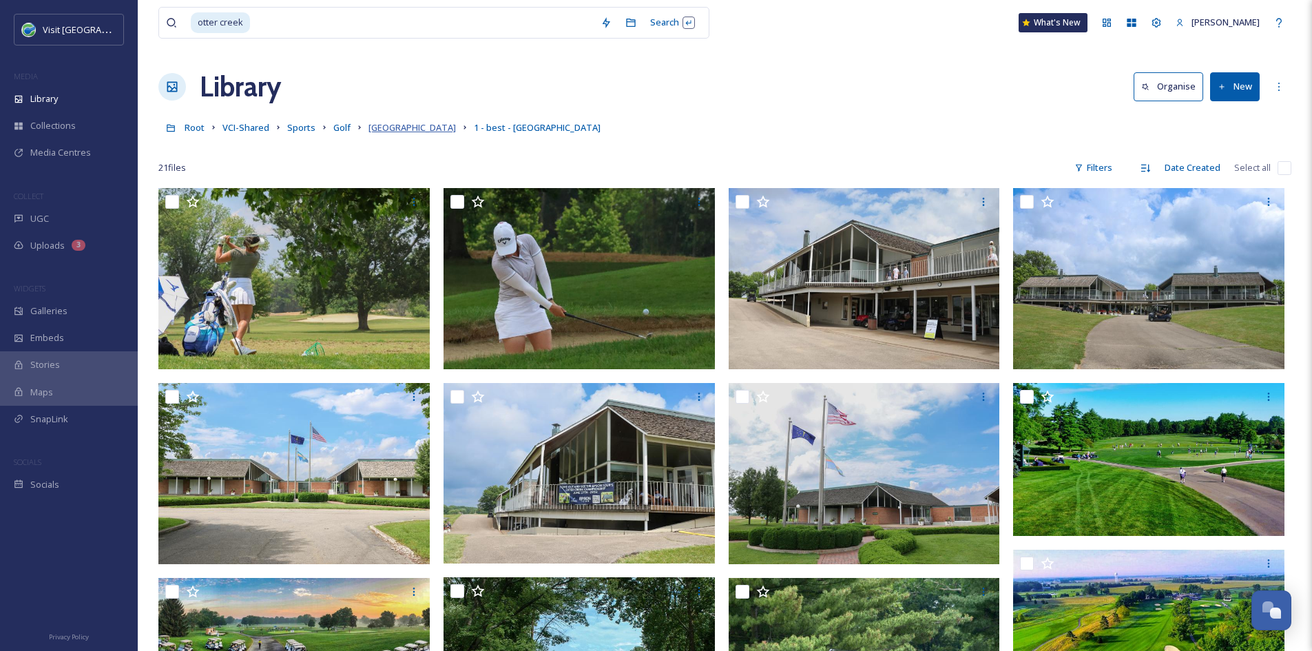
click at [400, 127] on span "[GEOGRAPHIC_DATA]" at bounding box center [412, 127] width 87 height 12
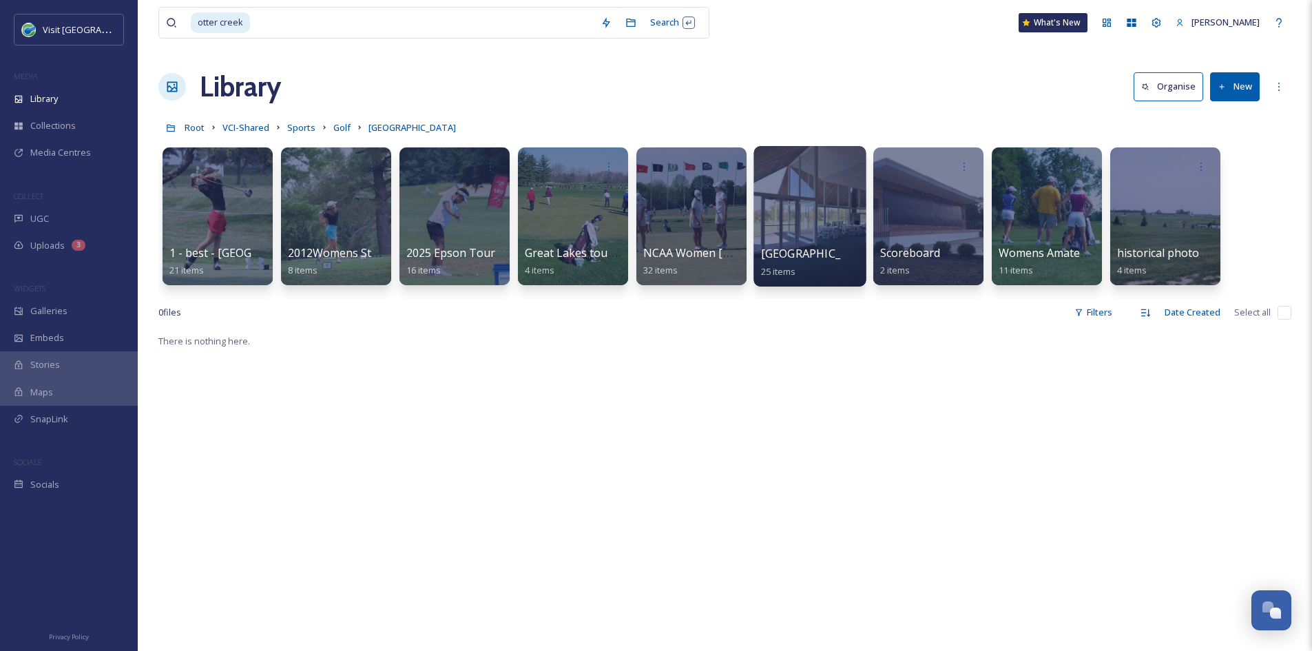
click at [829, 240] on div at bounding box center [810, 216] width 112 height 141
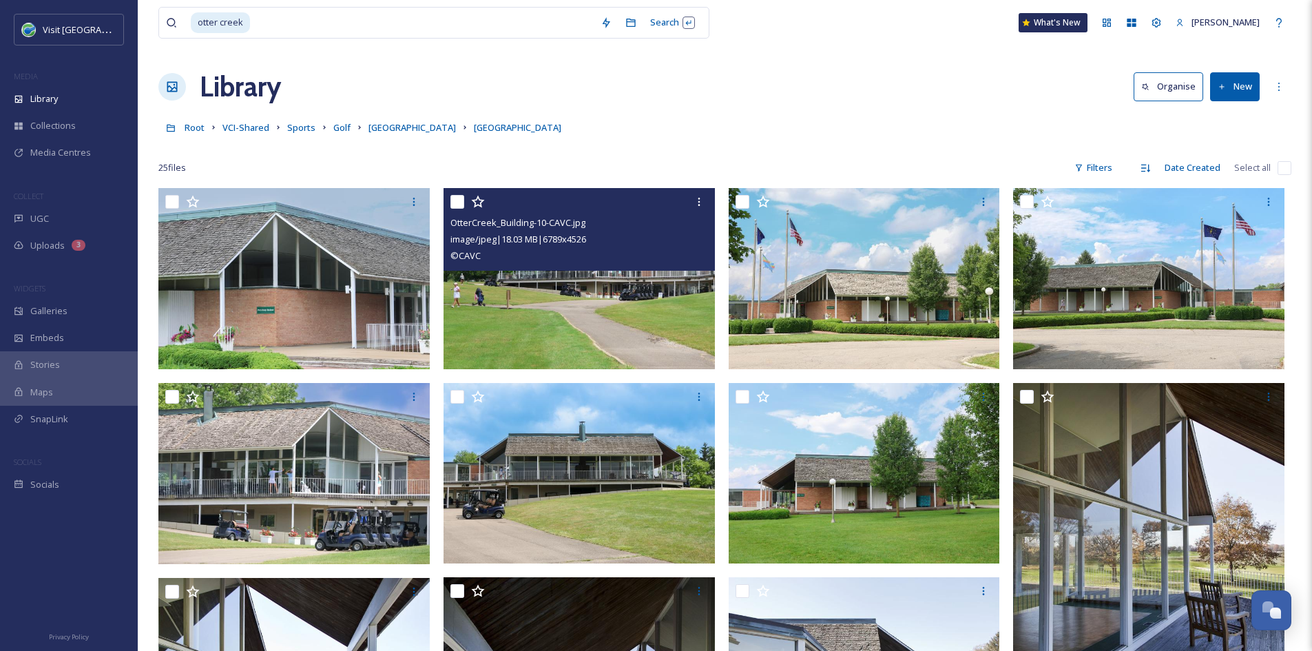
click at [570, 331] on img at bounding box center [579, 278] width 271 height 181
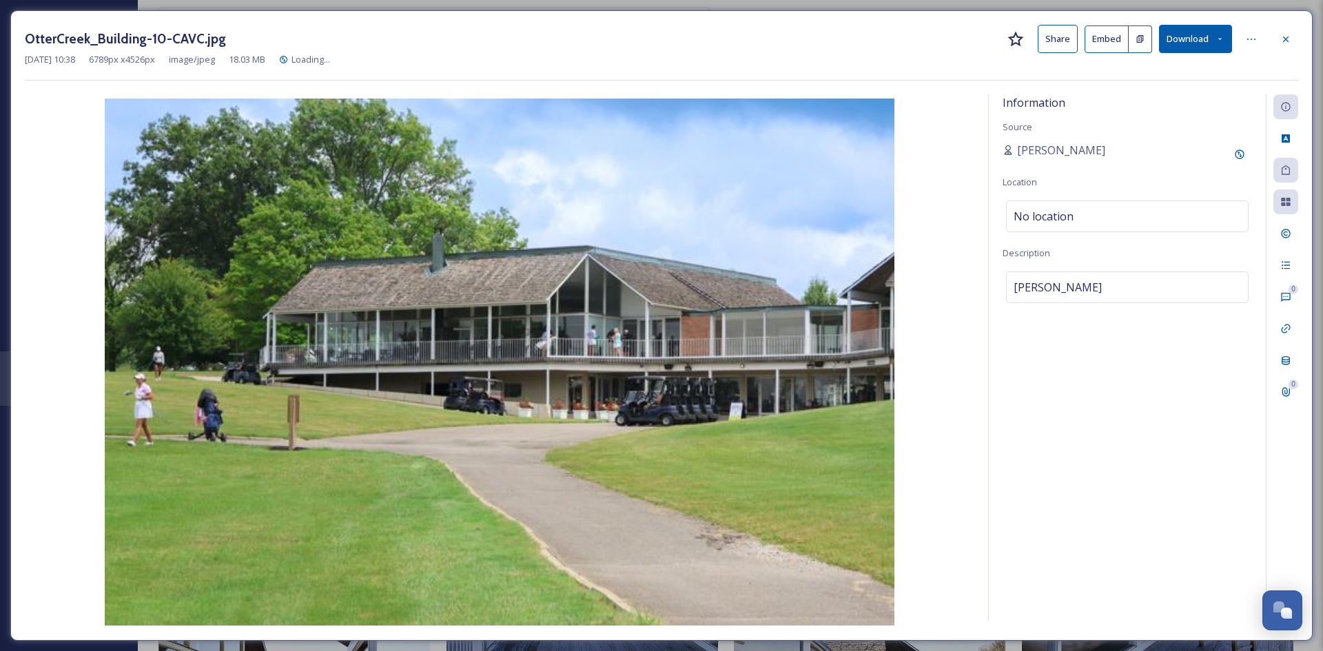
click at [1060, 34] on button "Share" at bounding box center [1057, 39] width 40 height 28
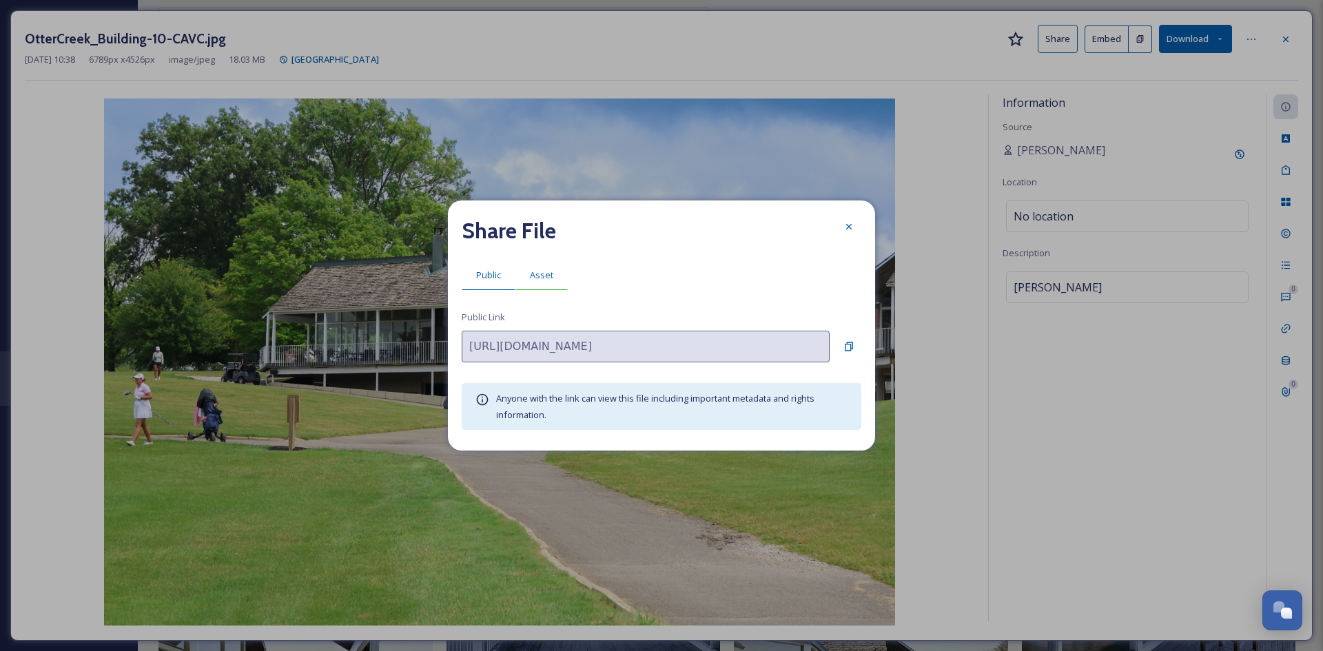
click at [548, 268] on div "Asset" at bounding box center [541, 275] width 52 height 28
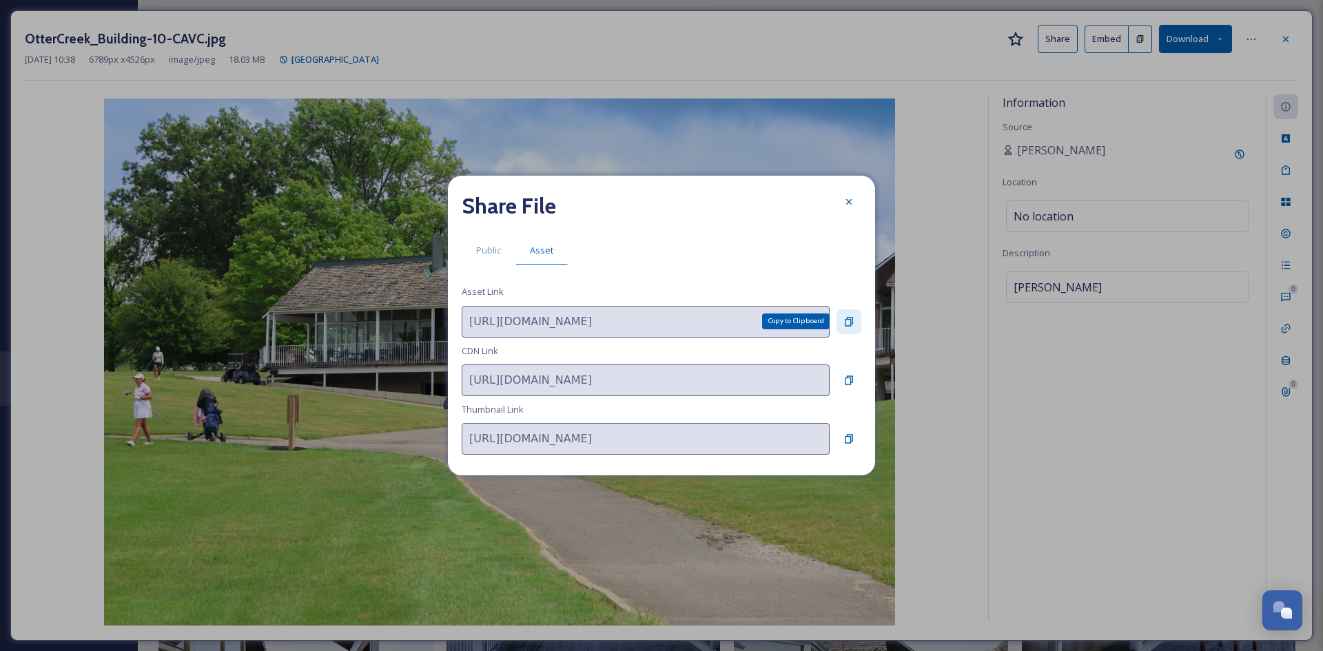
click at [845, 326] on icon at bounding box center [848, 321] width 11 height 11
click at [847, 200] on icon at bounding box center [849, 202] width 6 height 6
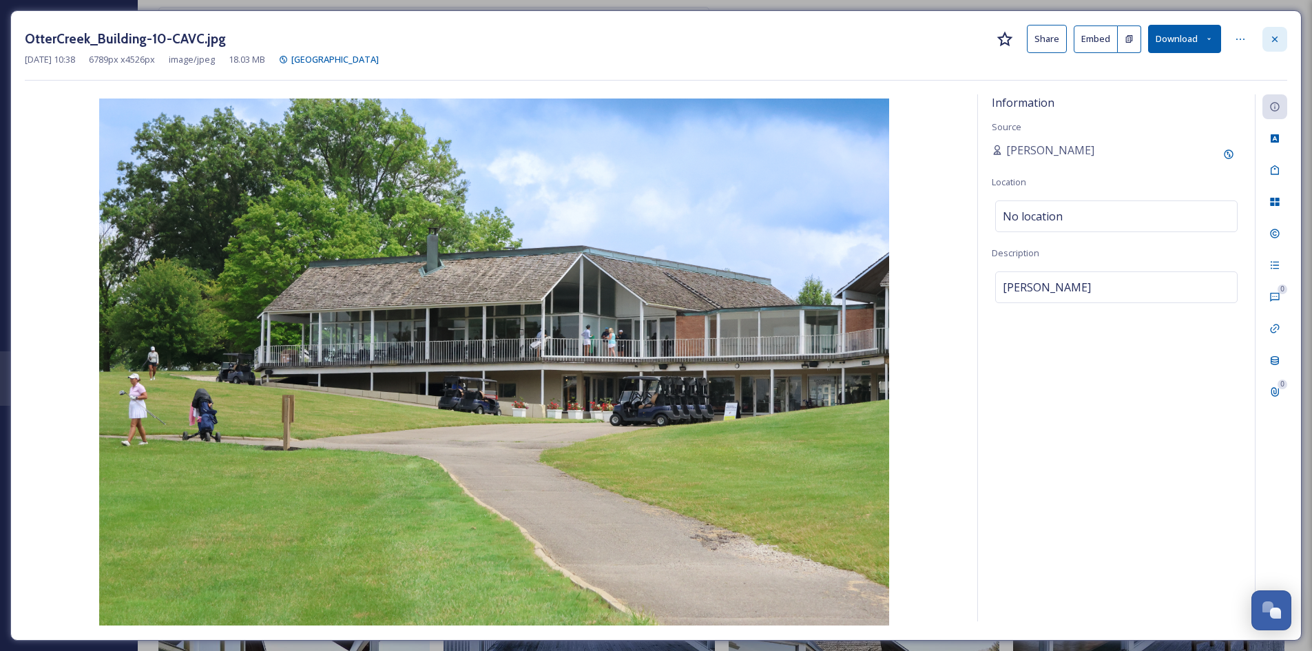
click at [1274, 43] on icon at bounding box center [1275, 39] width 11 height 11
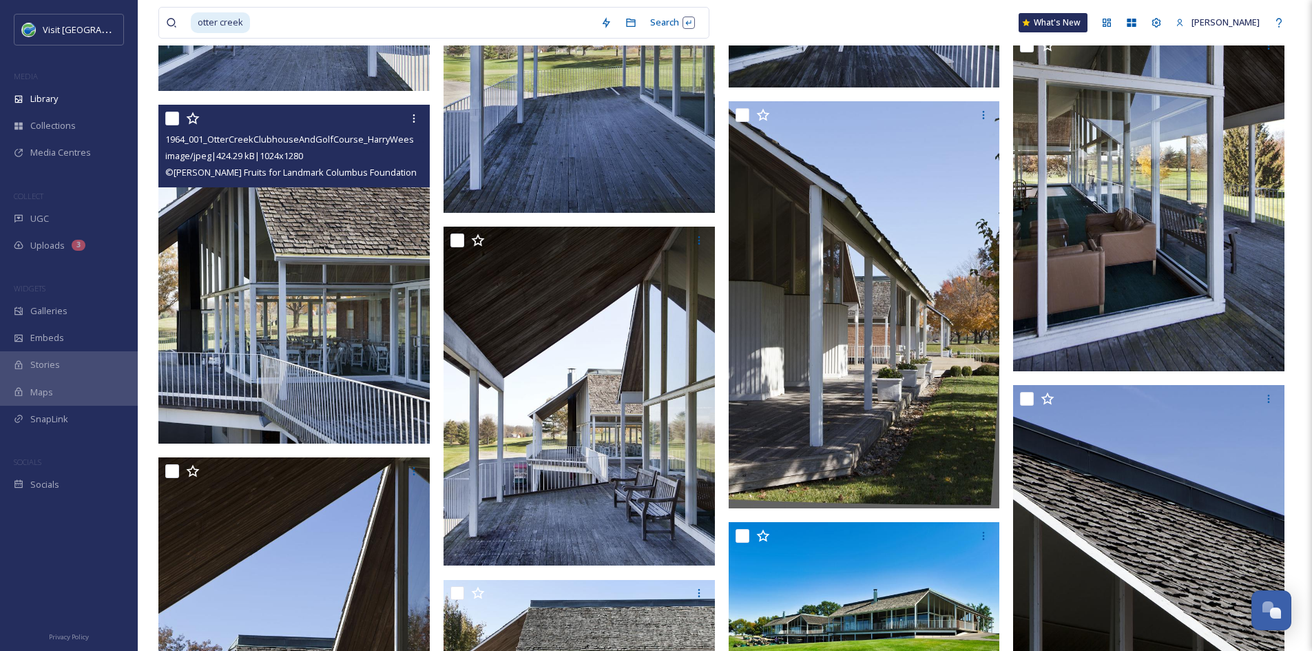
scroll to position [690, 0]
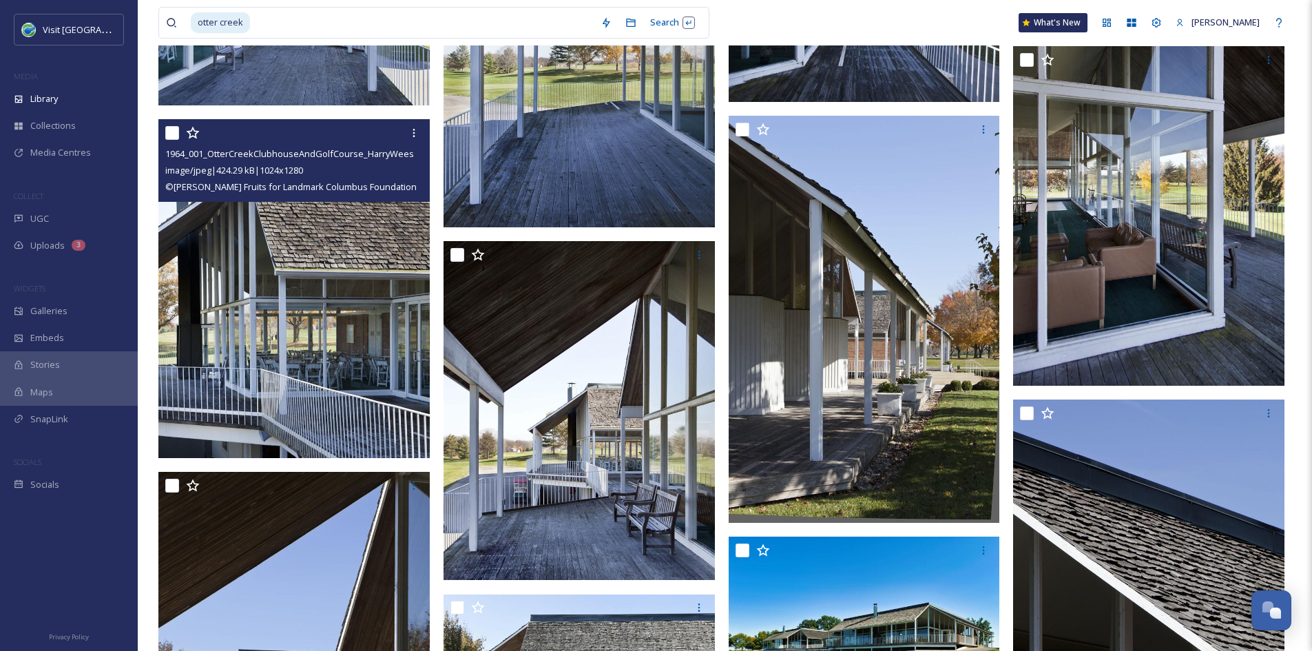
click at [322, 248] on img at bounding box center [293, 289] width 271 height 340
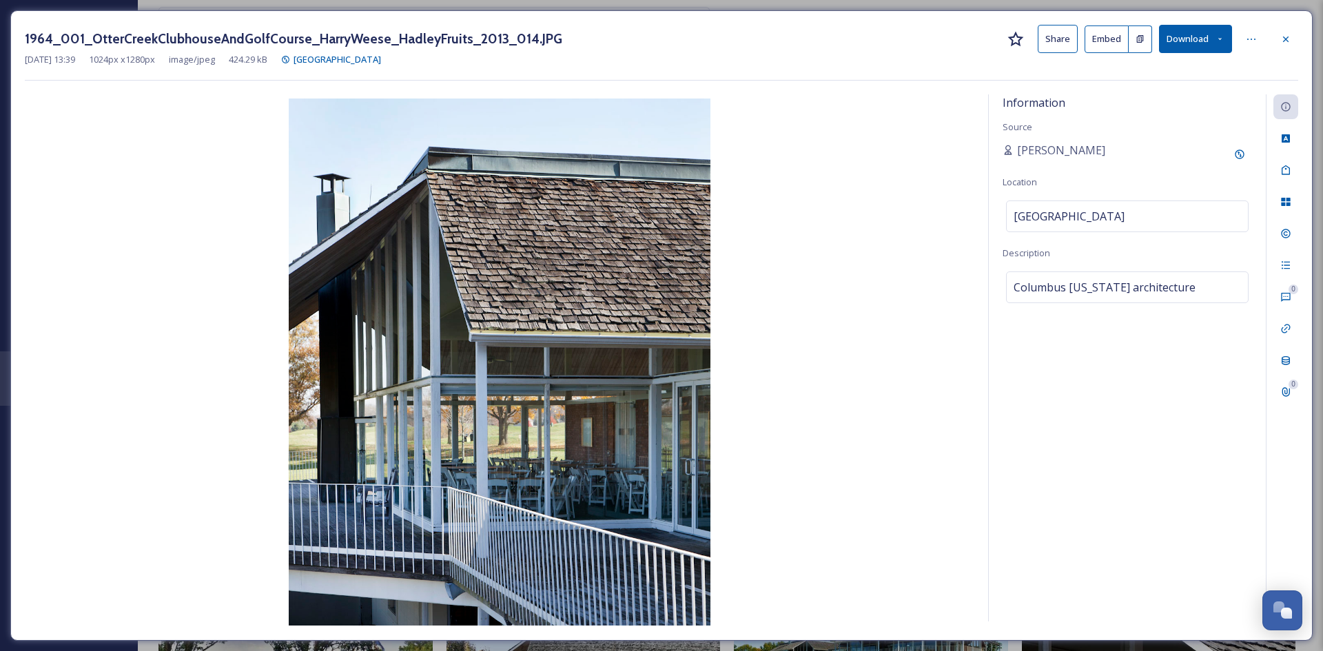
click at [1069, 43] on button "Share" at bounding box center [1057, 39] width 40 height 28
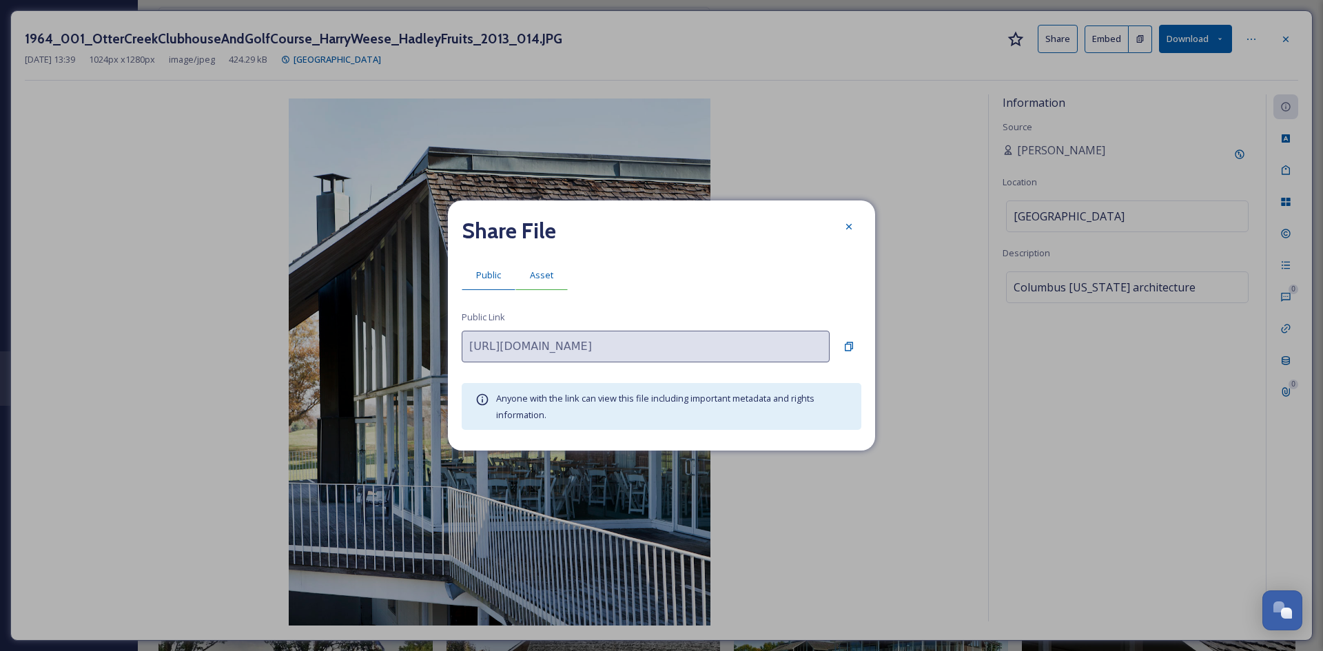
click at [536, 276] on span "Asset" at bounding box center [541, 275] width 23 height 13
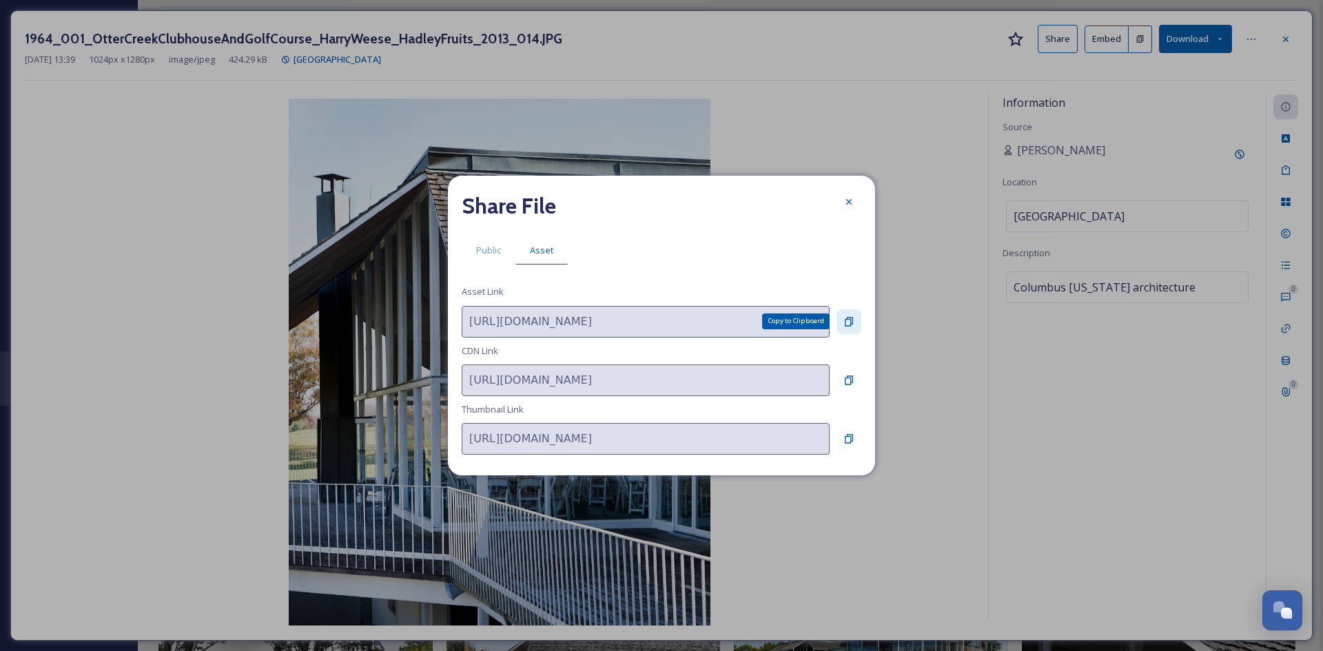
click at [848, 324] on icon at bounding box center [848, 321] width 11 height 11
click at [847, 197] on icon at bounding box center [848, 201] width 11 height 11
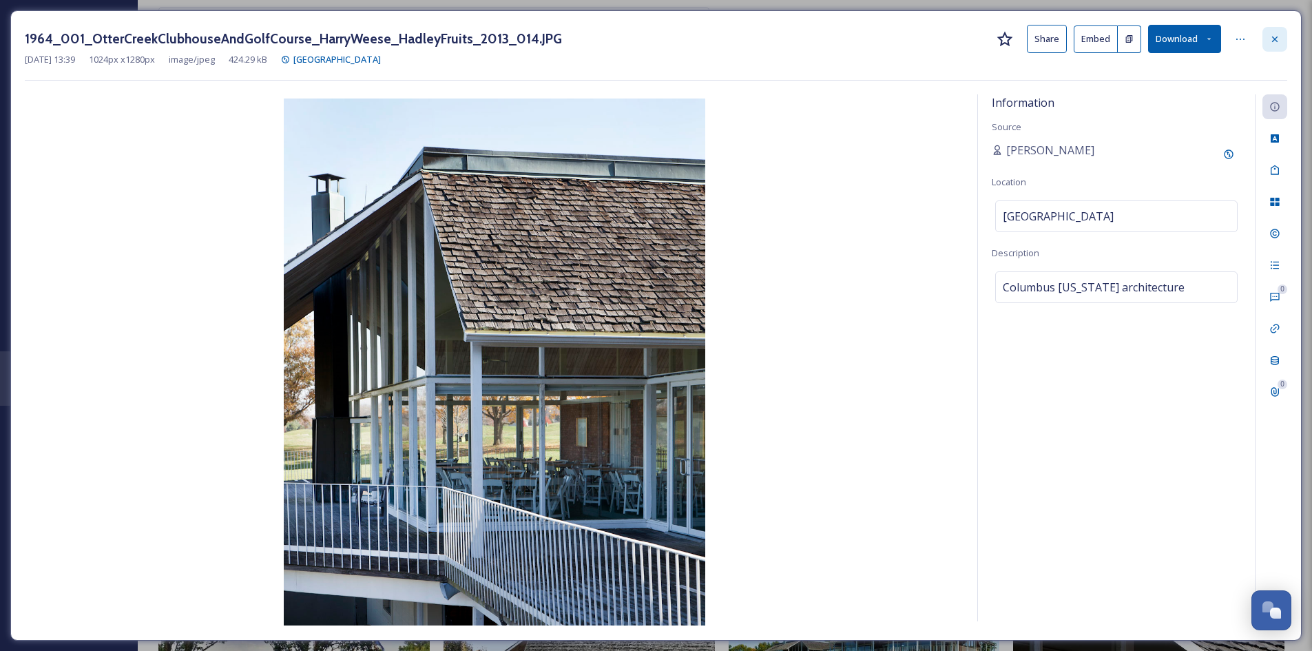
click at [1279, 36] on icon at bounding box center [1275, 39] width 11 height 11
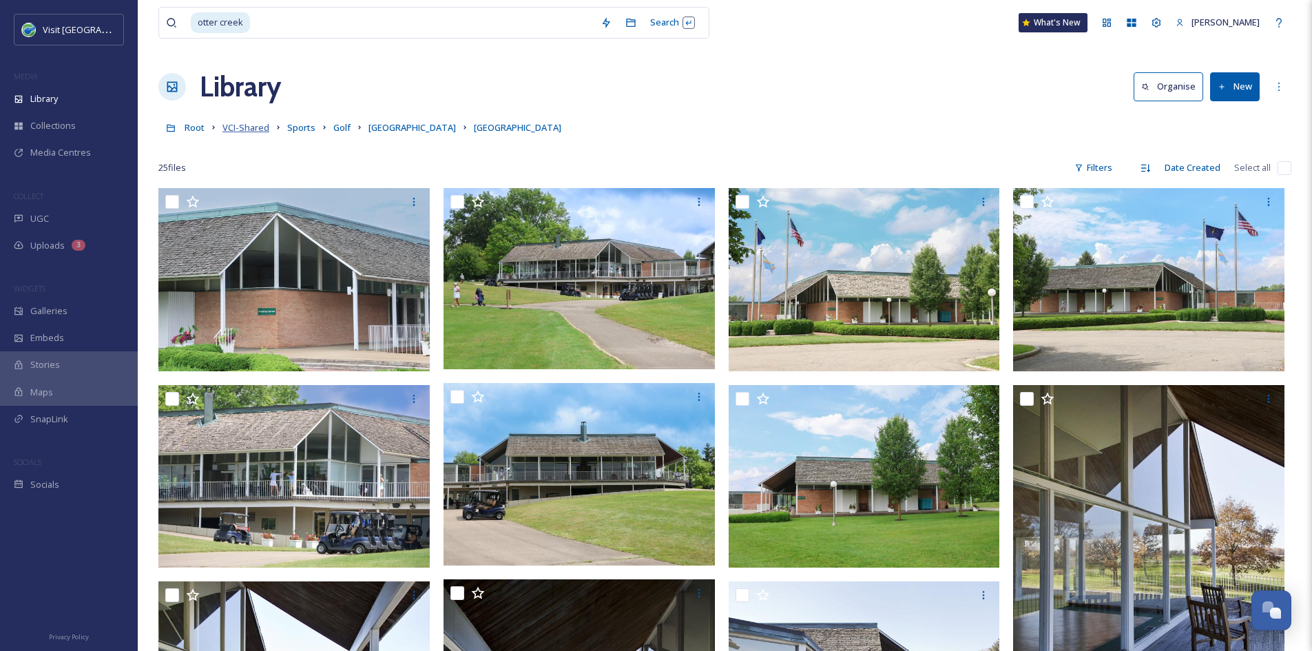
click at [253, 125] on span "VCI-Shared" at bounding box center [246, 127] width 47 height 12
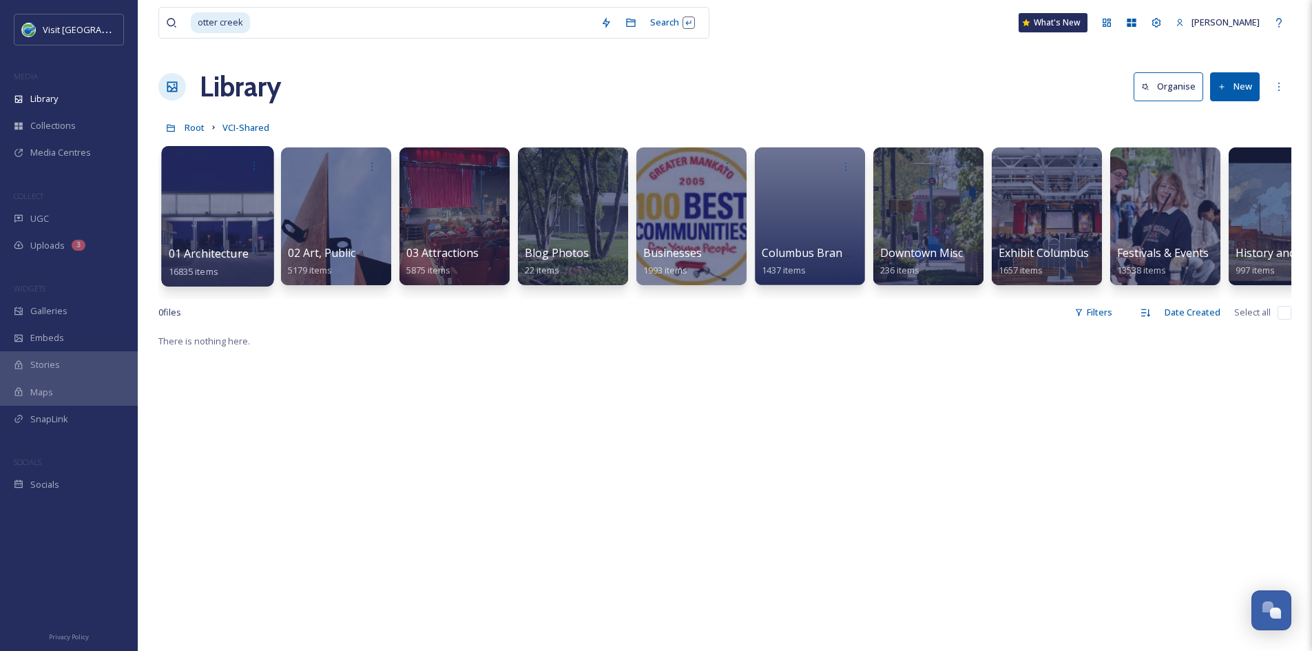
click at [220, 256] on span "01 Architecture" at bounding box center [209, 253] width 80 height 15
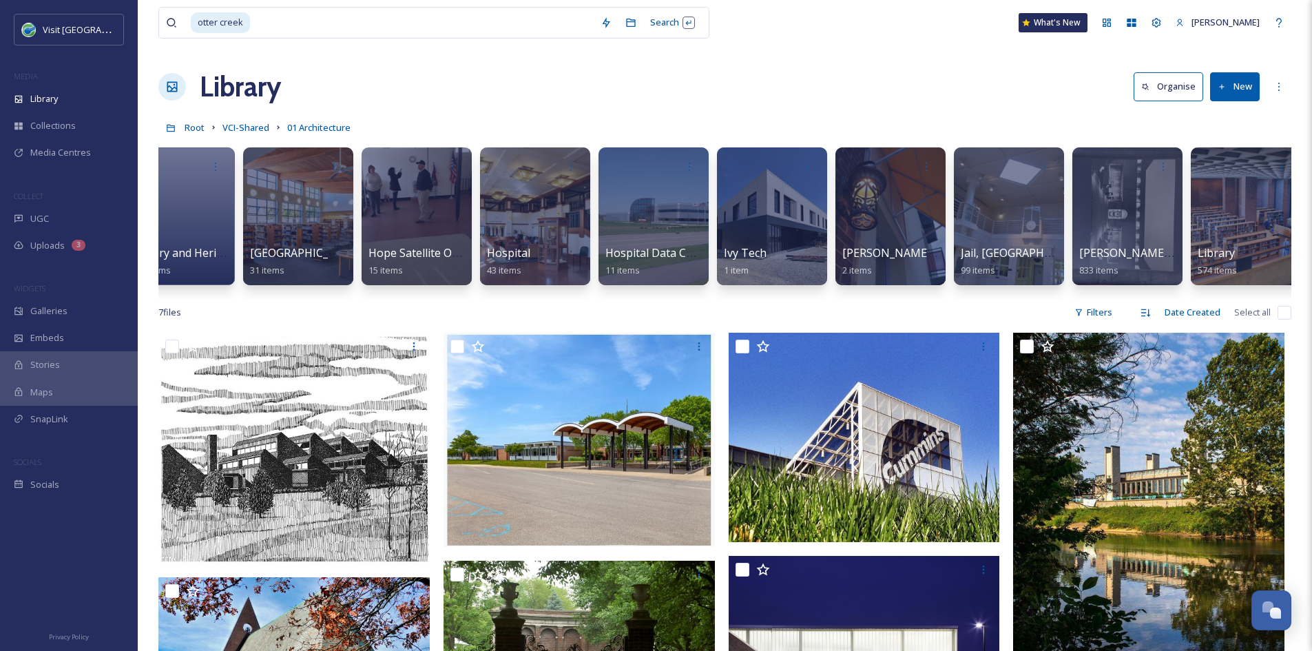
scroll to position [0, 7977]
click at [1239, 238] on div at bounding box center [1245, 216] width 112 height 141
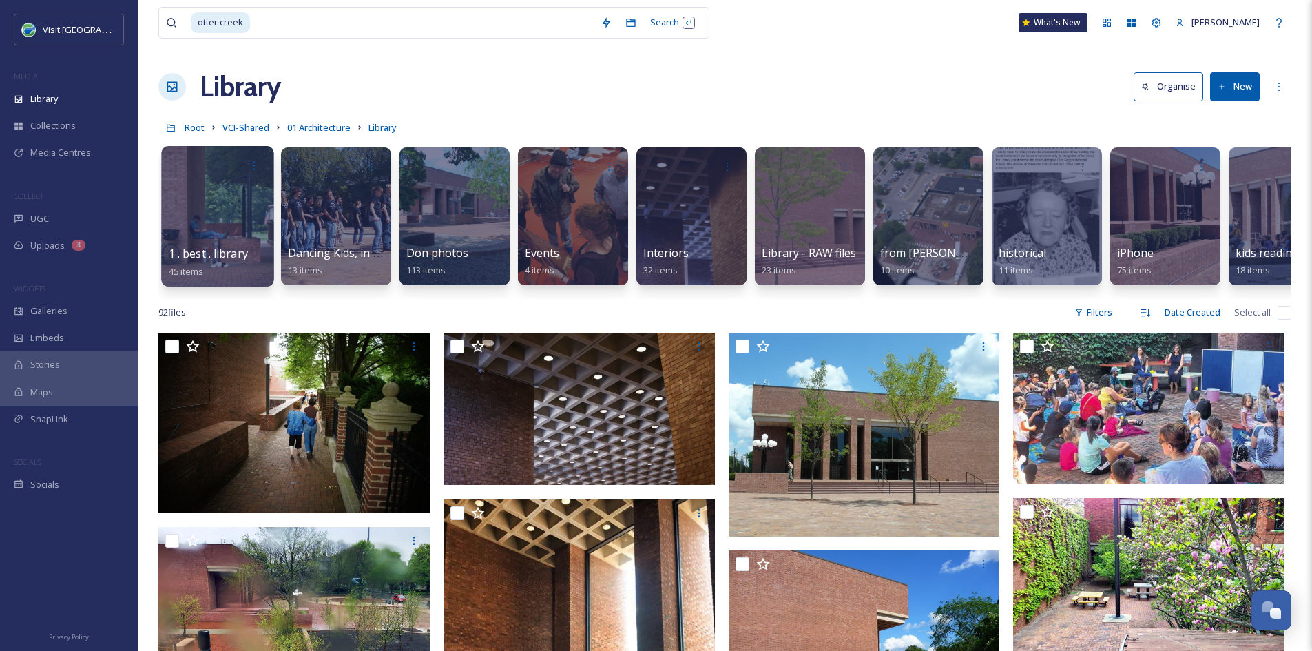
click at [178, 200] on div at bounding box center [217, 216] width 112 height 141
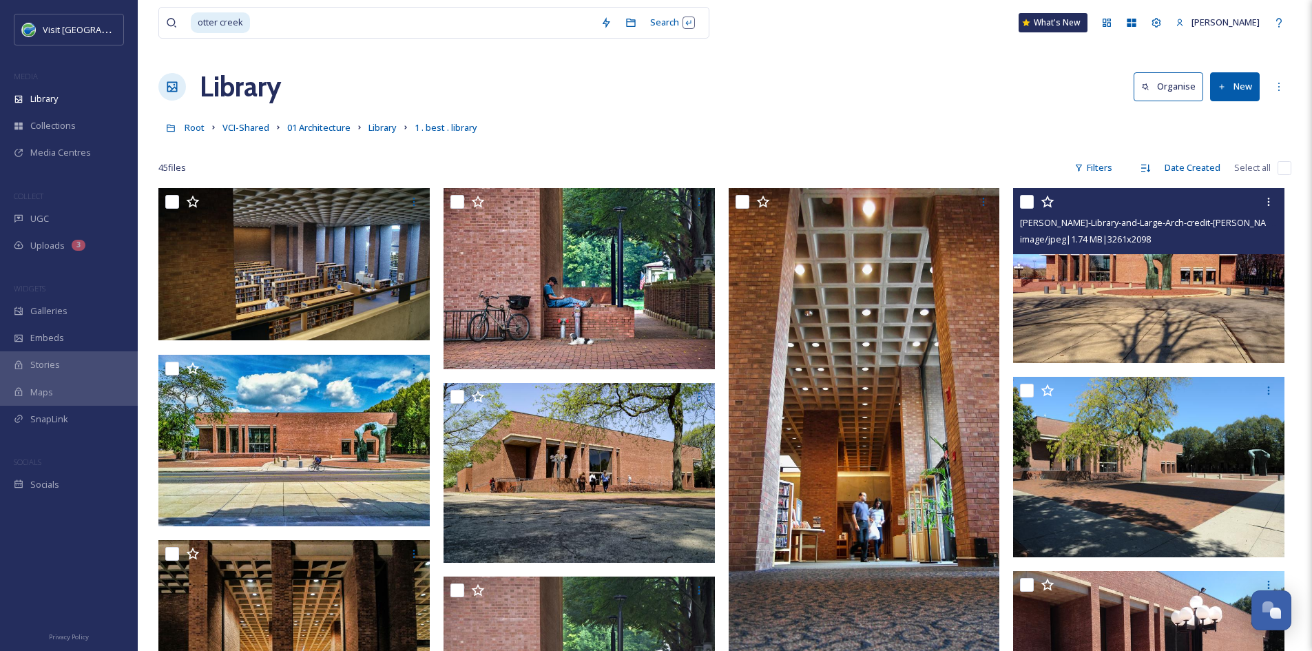
click at [1185, 307] on img at bounding box center [1148, 275] width 271 height 174
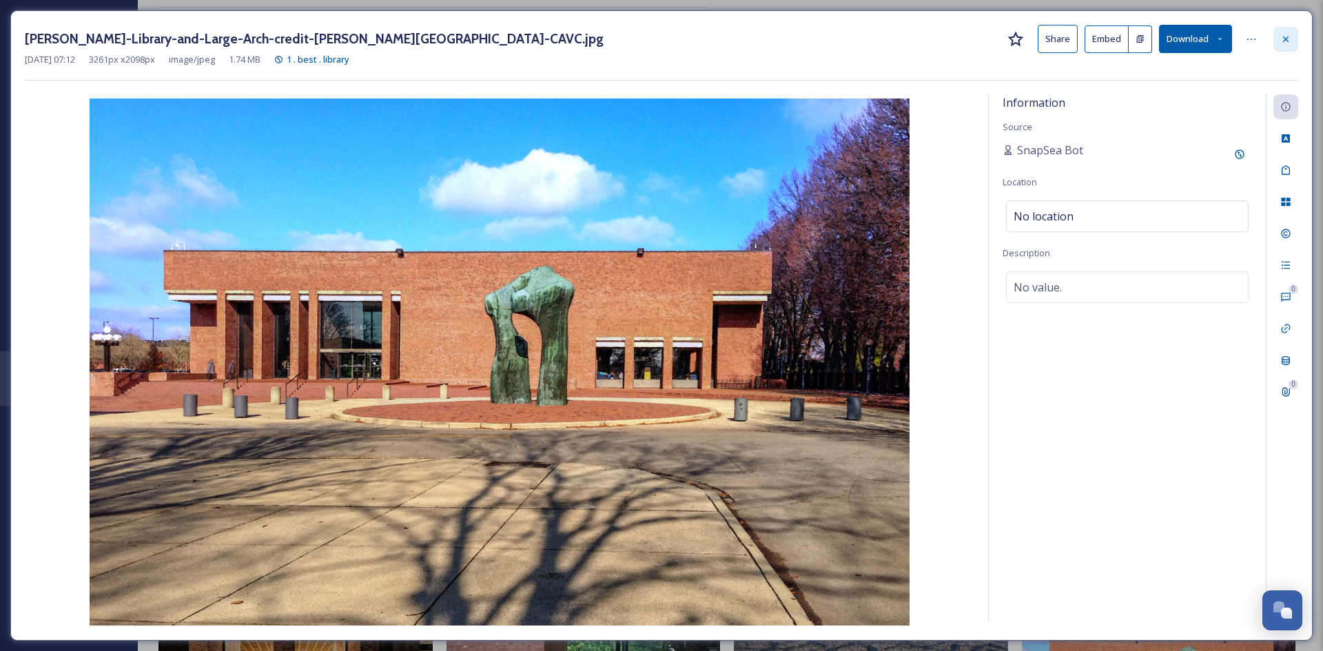
click at [1288, 41] on icon at bounding box center [1286, 39] width 6 height 6
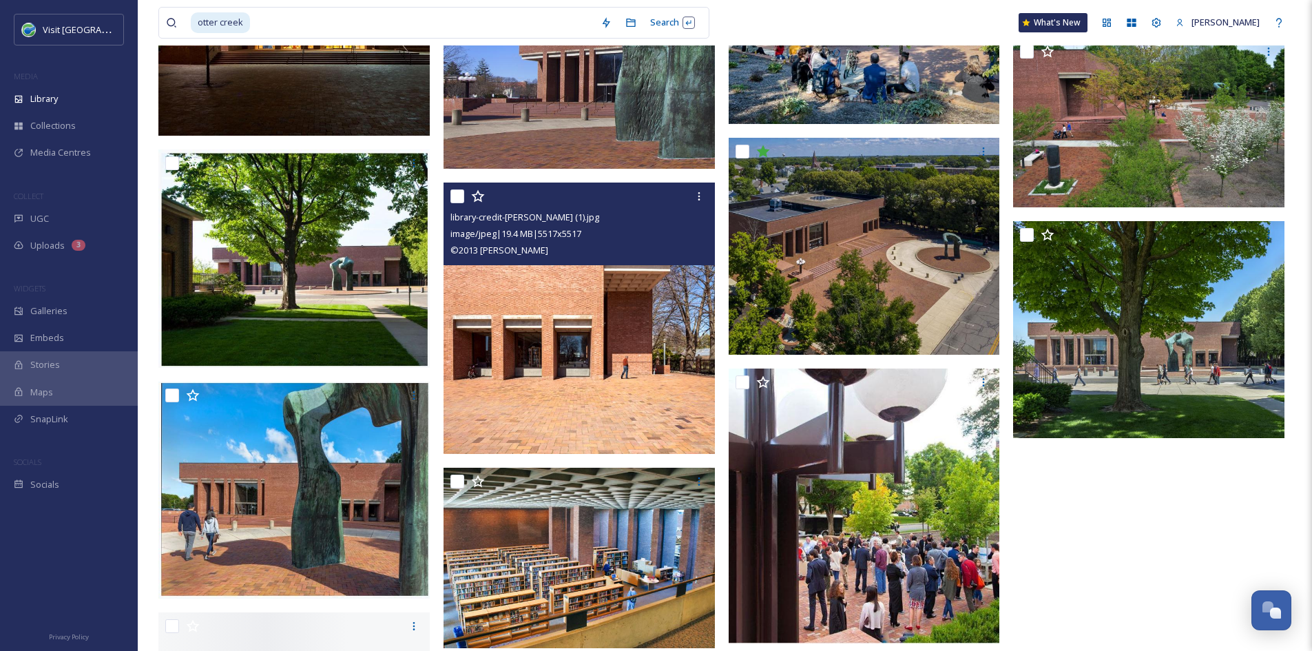
scroll to position [1842, 0]
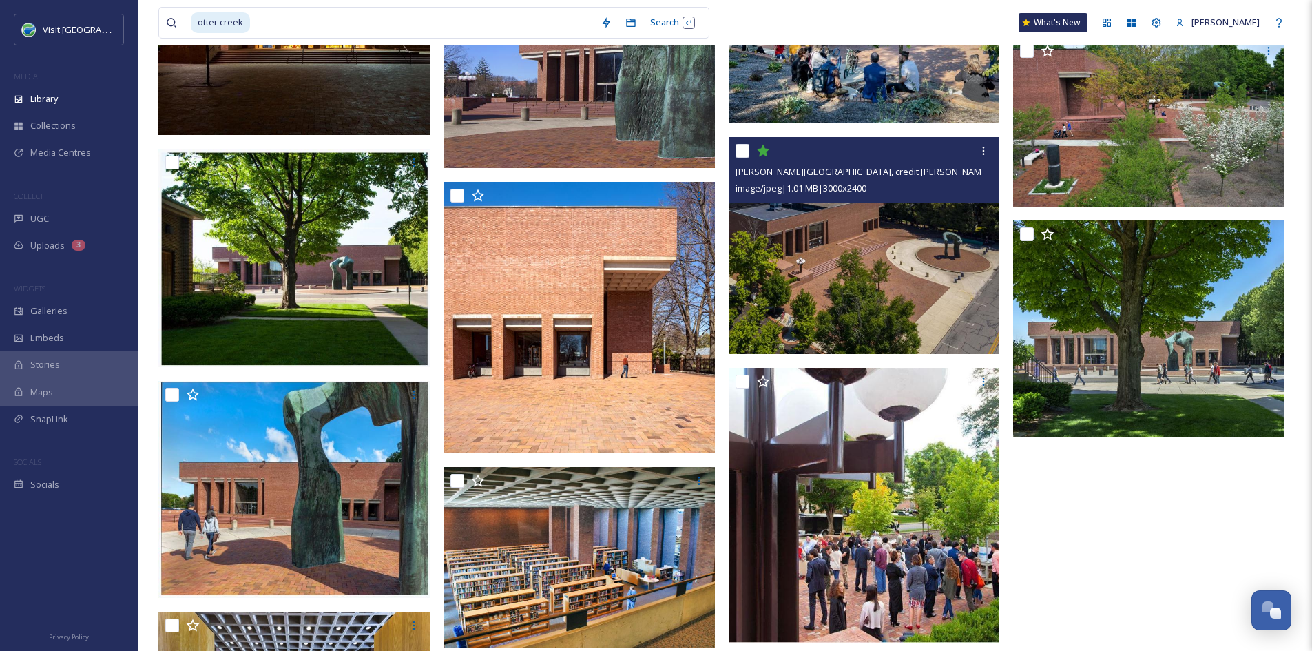
click at [866, 245] on img at bounding box center [864, 245] width 271 height 217
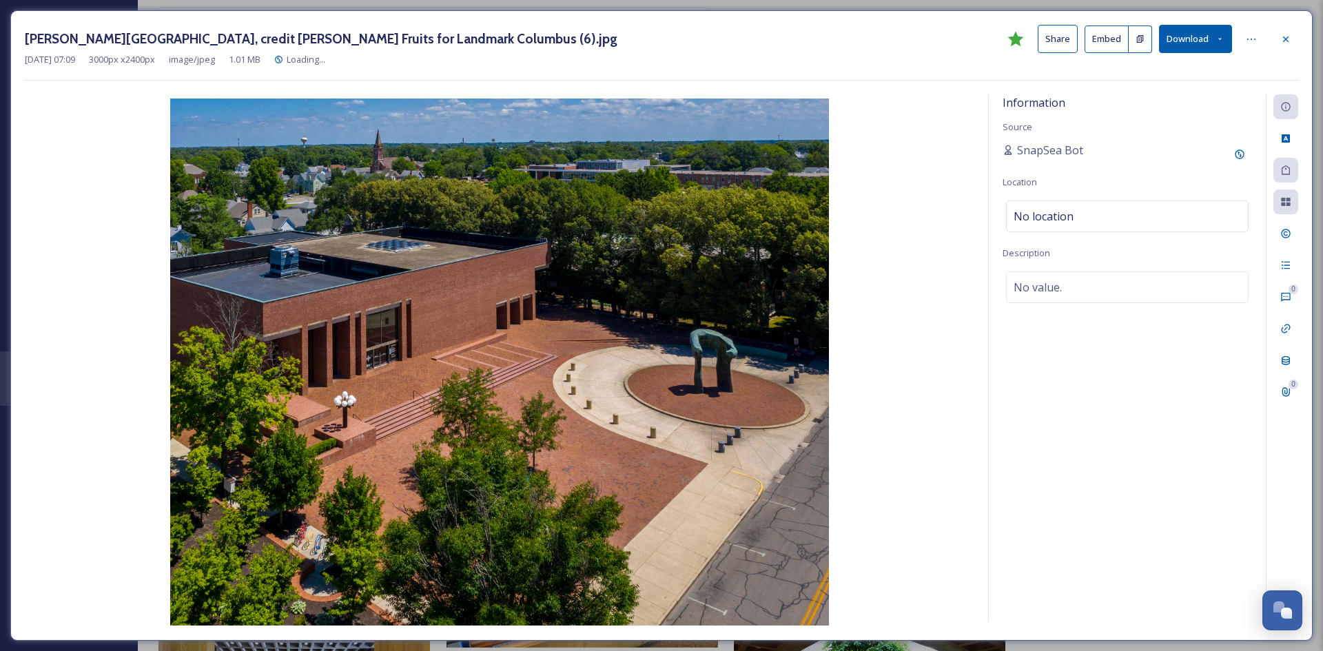
click at [1062, 41] on button "Share" at bounding box center [1057, 39] width 40 height 28
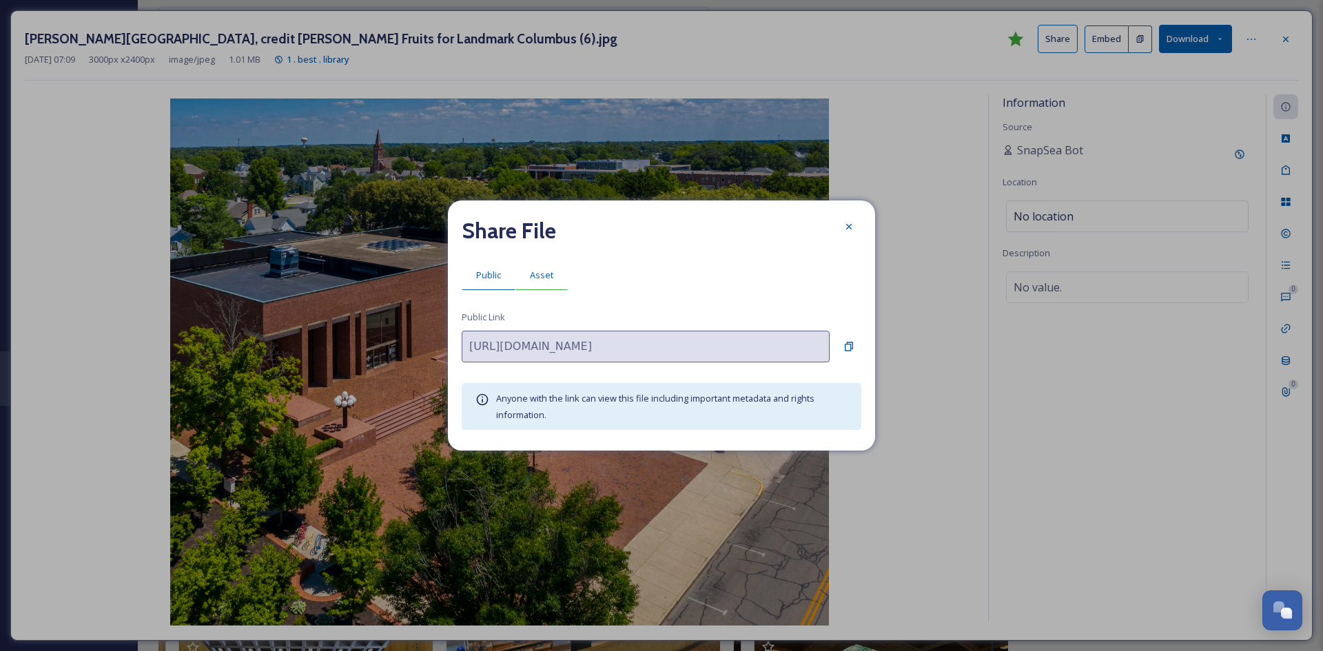
click at [552, 267] on div "Asset" at bounding box center [541, 275] width 52 height 28
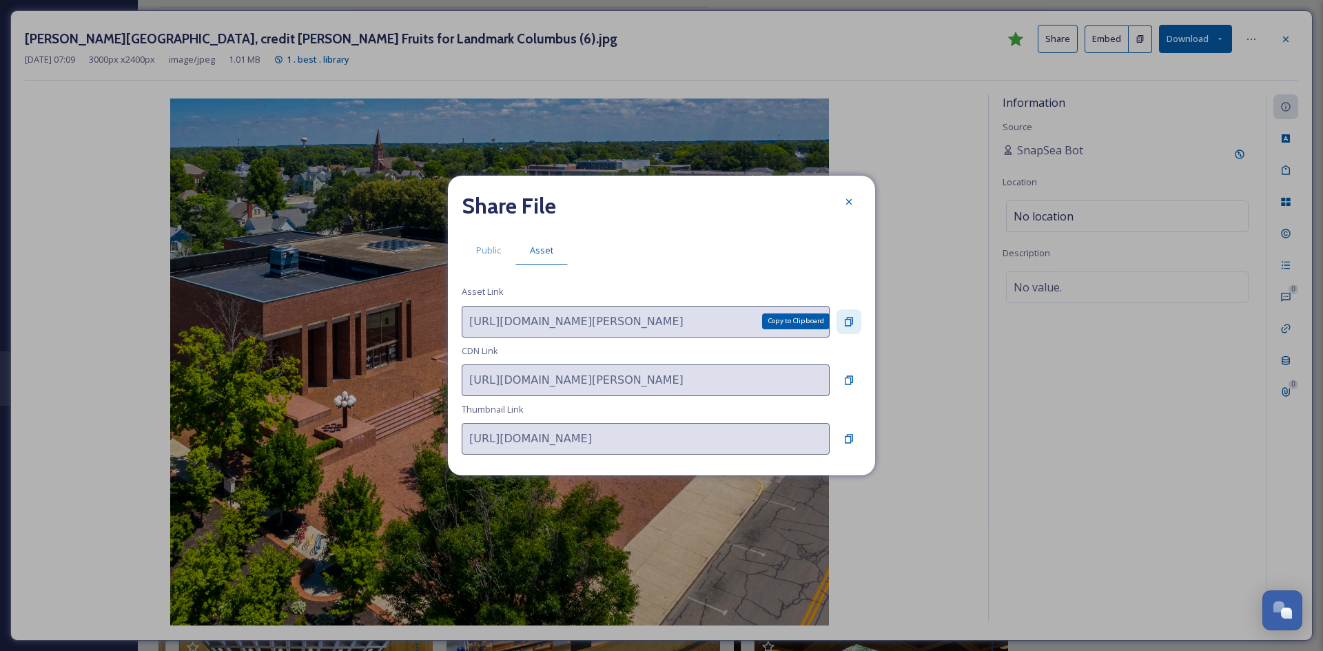
click at [851, 322] on icon at bounding box center [849, 321] width 8 height 9
click at [844, 197] on icon at bounding box center [848, 201] width 11 height 11
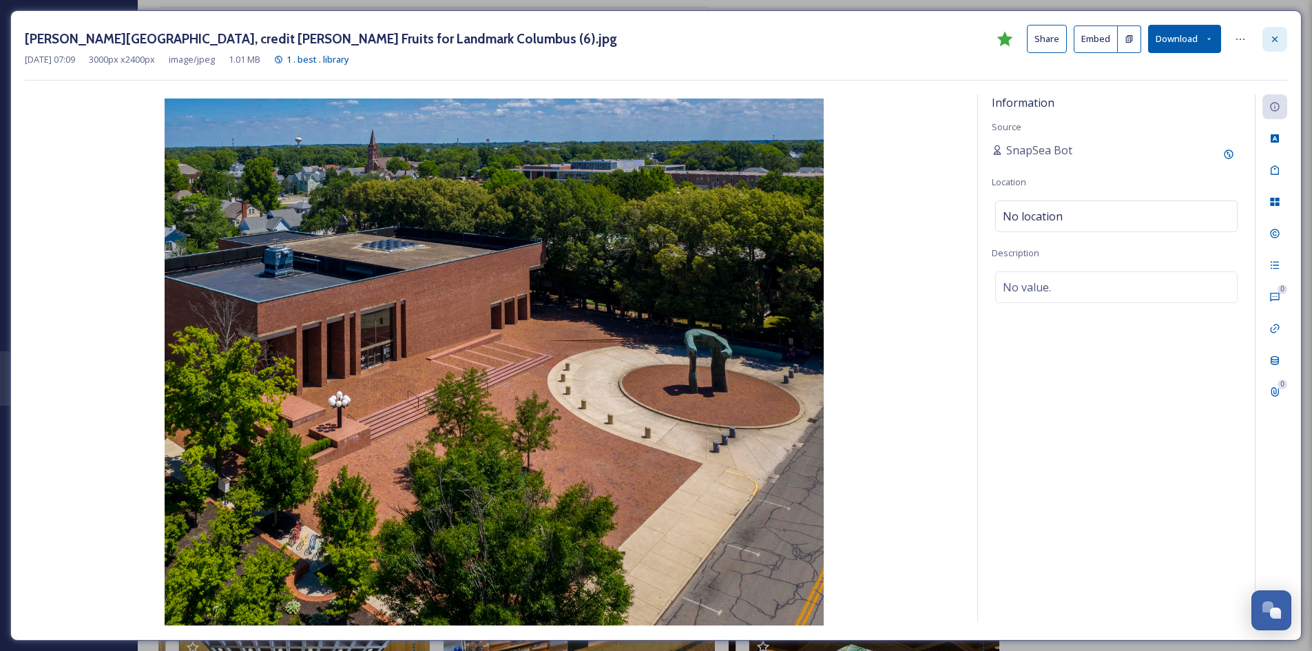
click at [1283, 41] on div at bounding box center [1275, 39] width 25 height 25
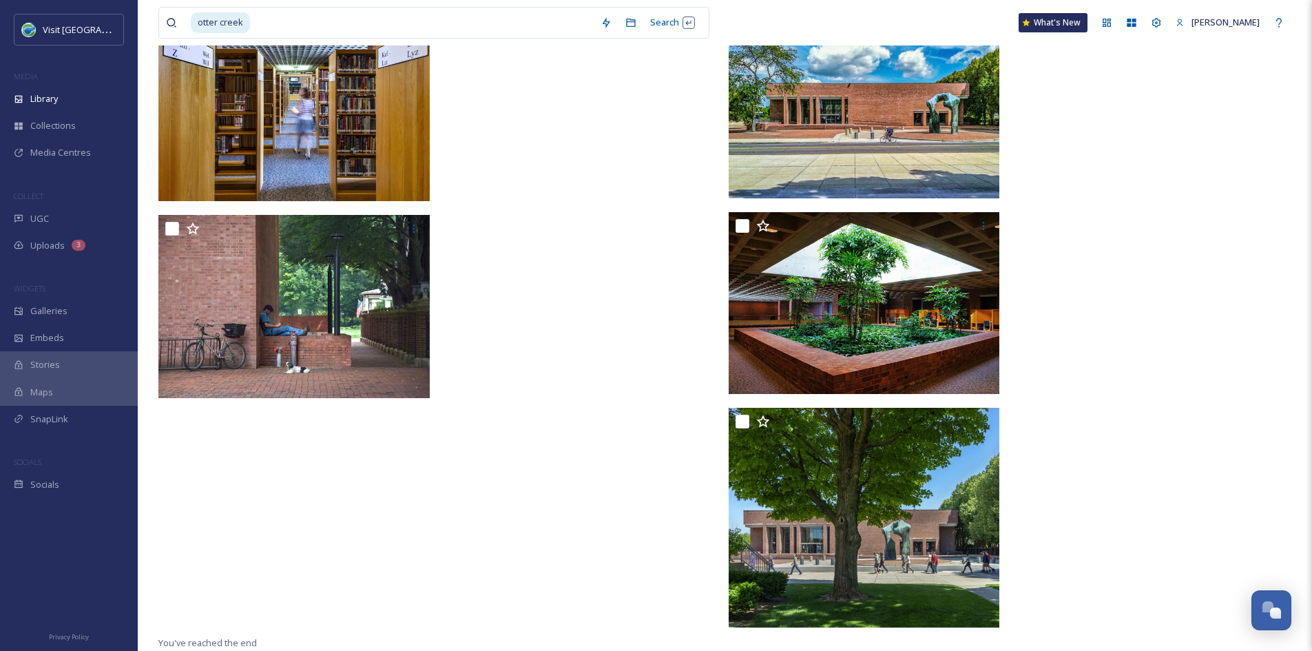
scroll to position [2492, 0]
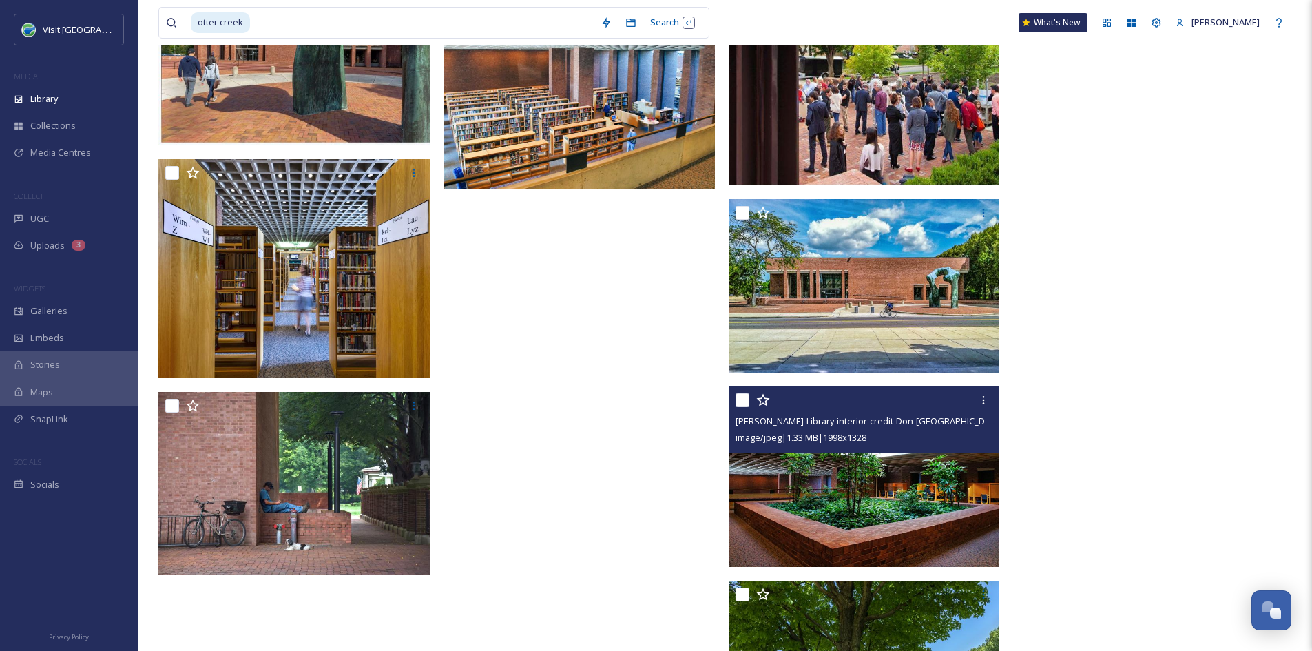
click at [848, 475] on img at bounding box center [864, 476] width 271 height 180
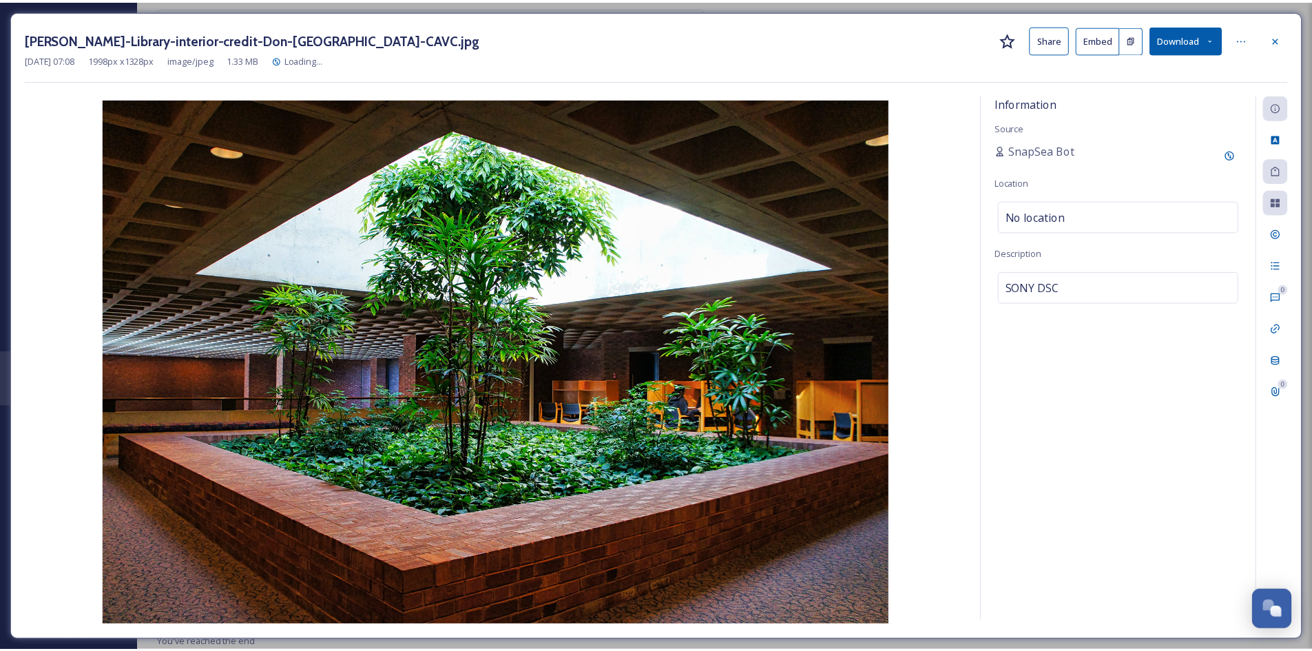
scroll to position [2300, 0]
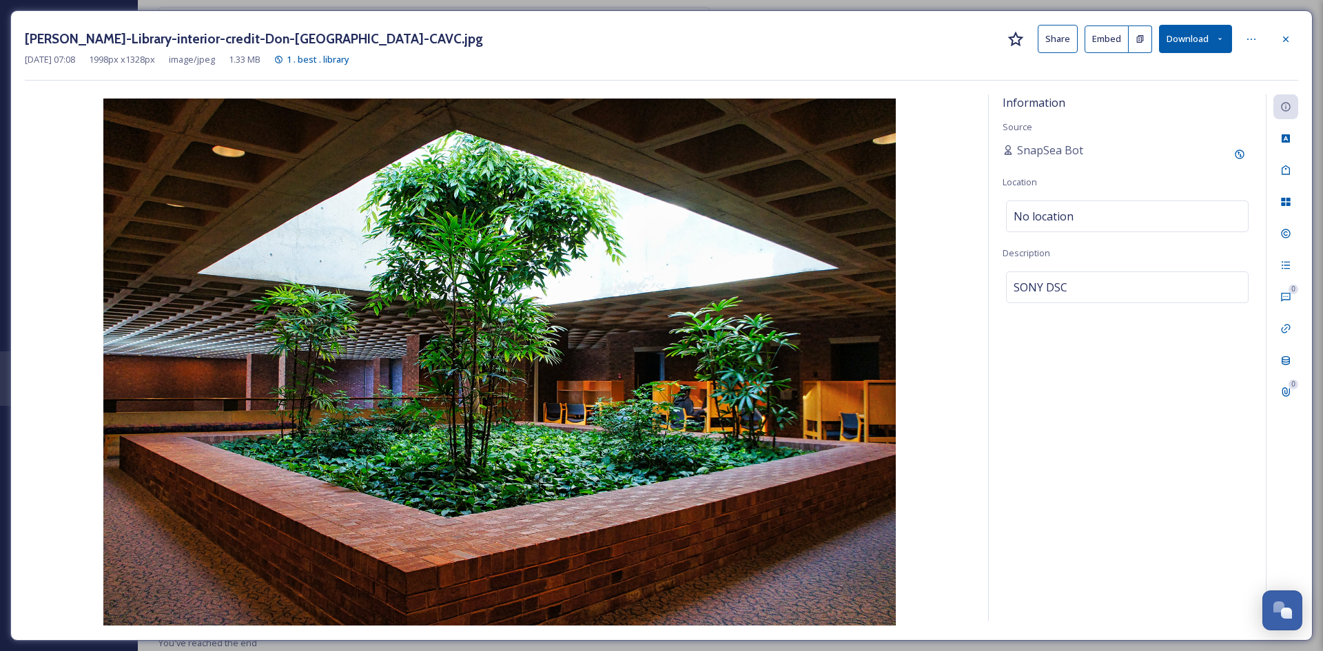
click at [1049, 42] on button "Share" at bounding box center [1057, 39] width 40 height 28
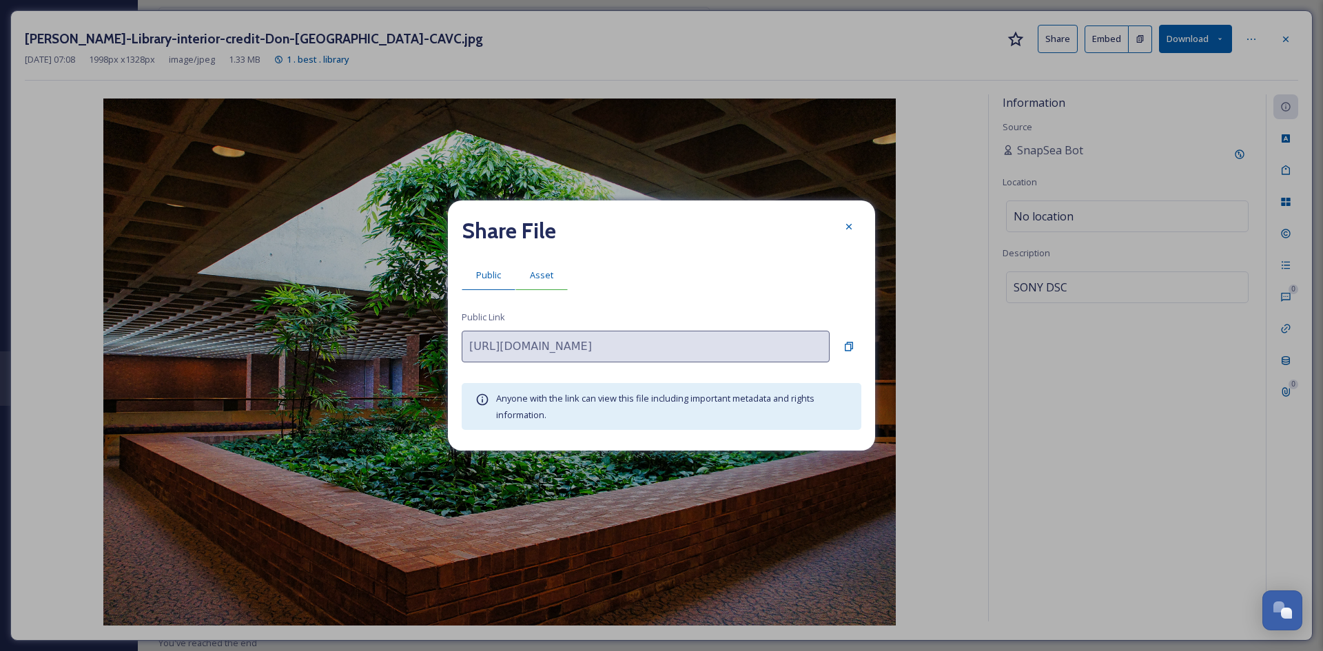
click at [540, 278] on span "Asset" at bounding box center [541, 275] width 23 height 13
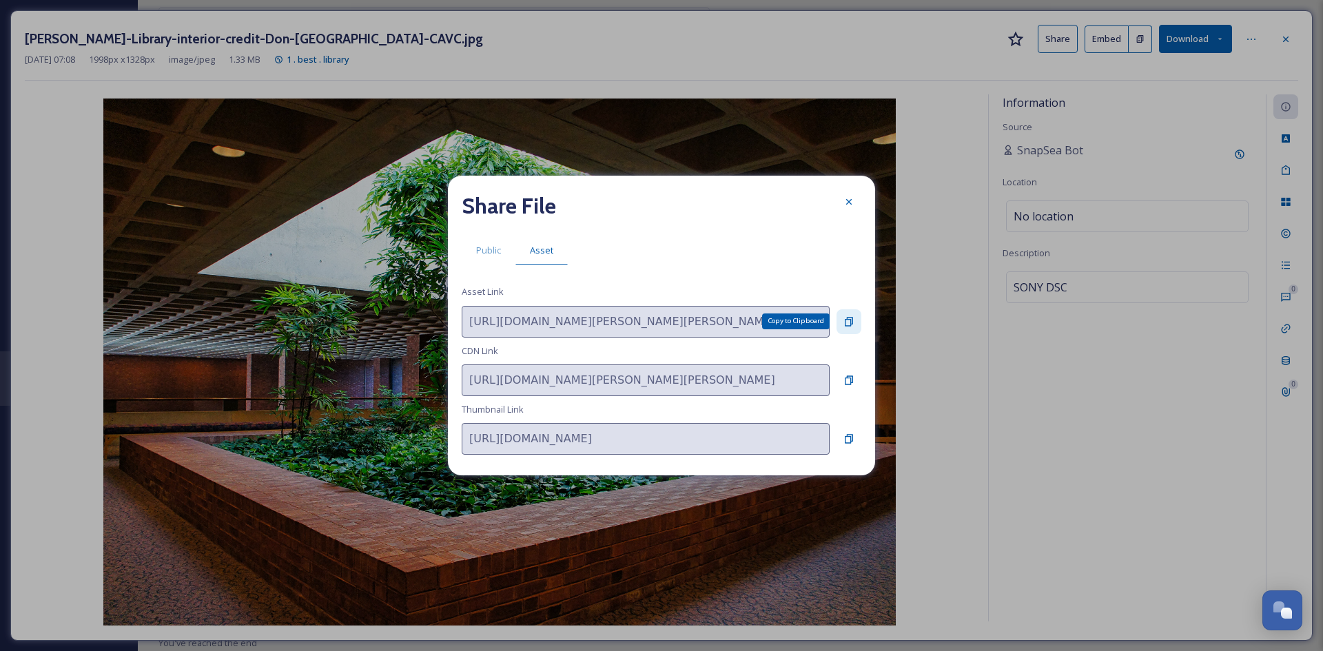
click at [854, 315] on div "Copy to Clipboard" at bounding box center [848, 321] width 25 height 25
click at [842, 206] on div at bounding box center [848, 201] width 25 height 25
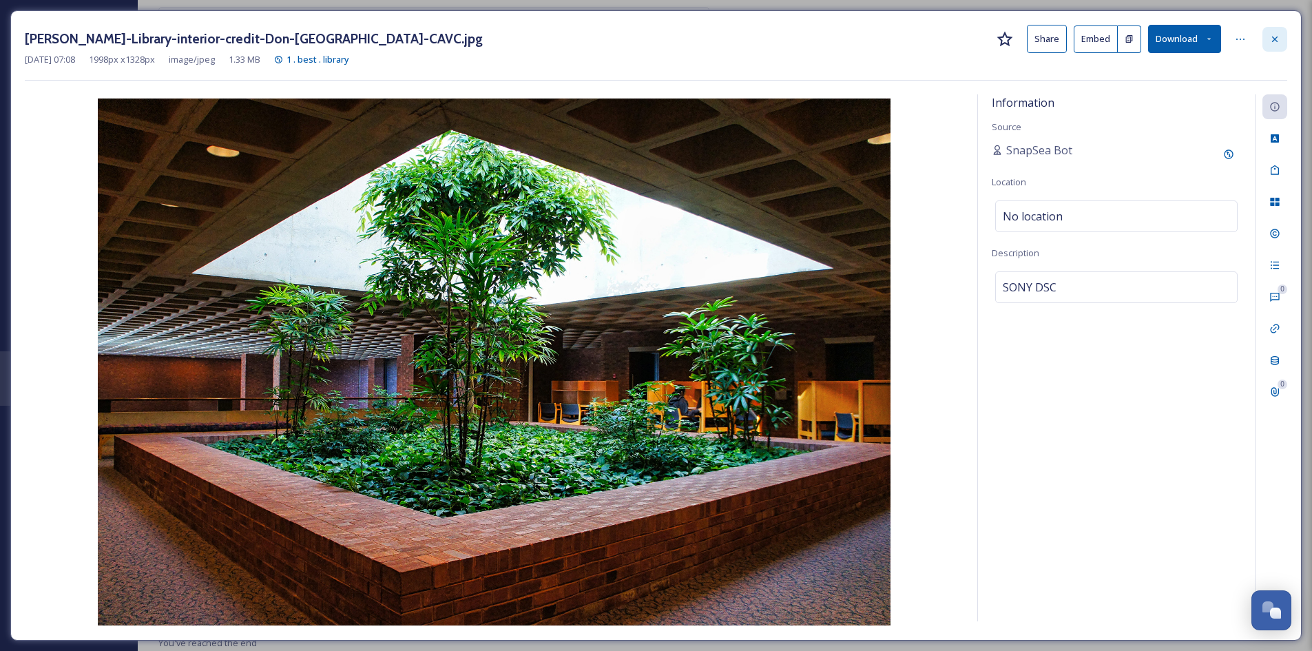
click at [1279, 39] on icon at bounding box center [1275, 39] width 11 height 11
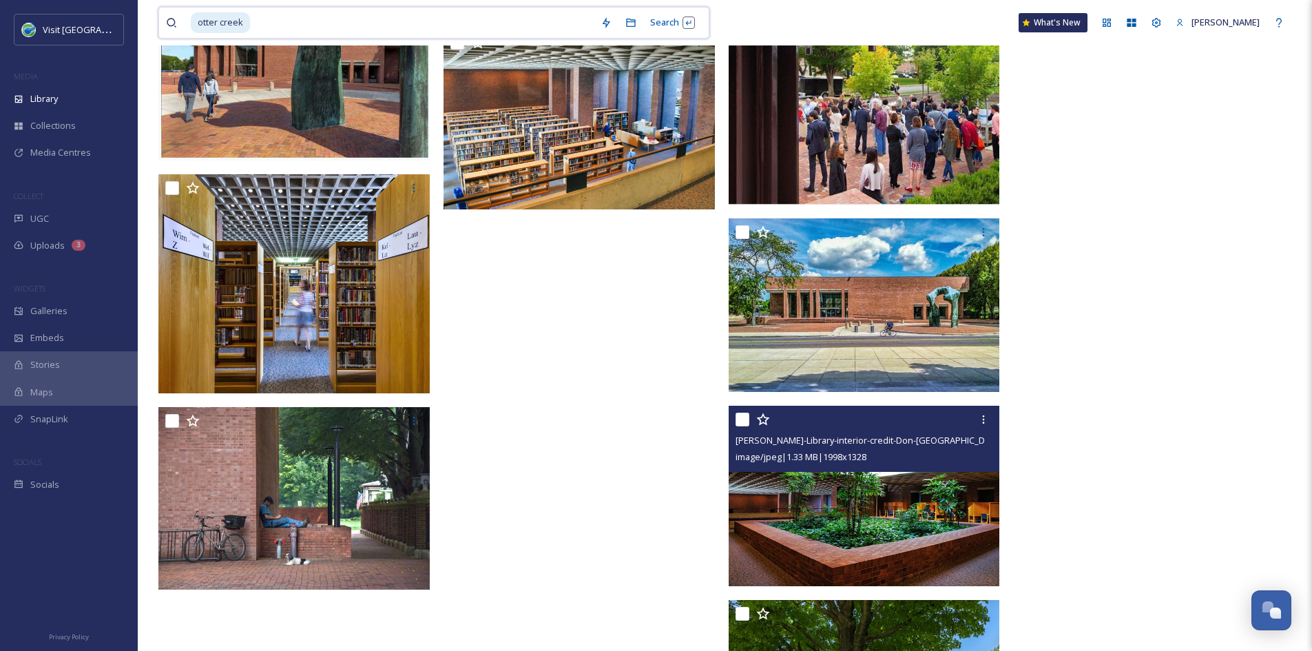
click at [354, 17] on input at bounding box center [422, 23] width 342 height 30
type input "o"
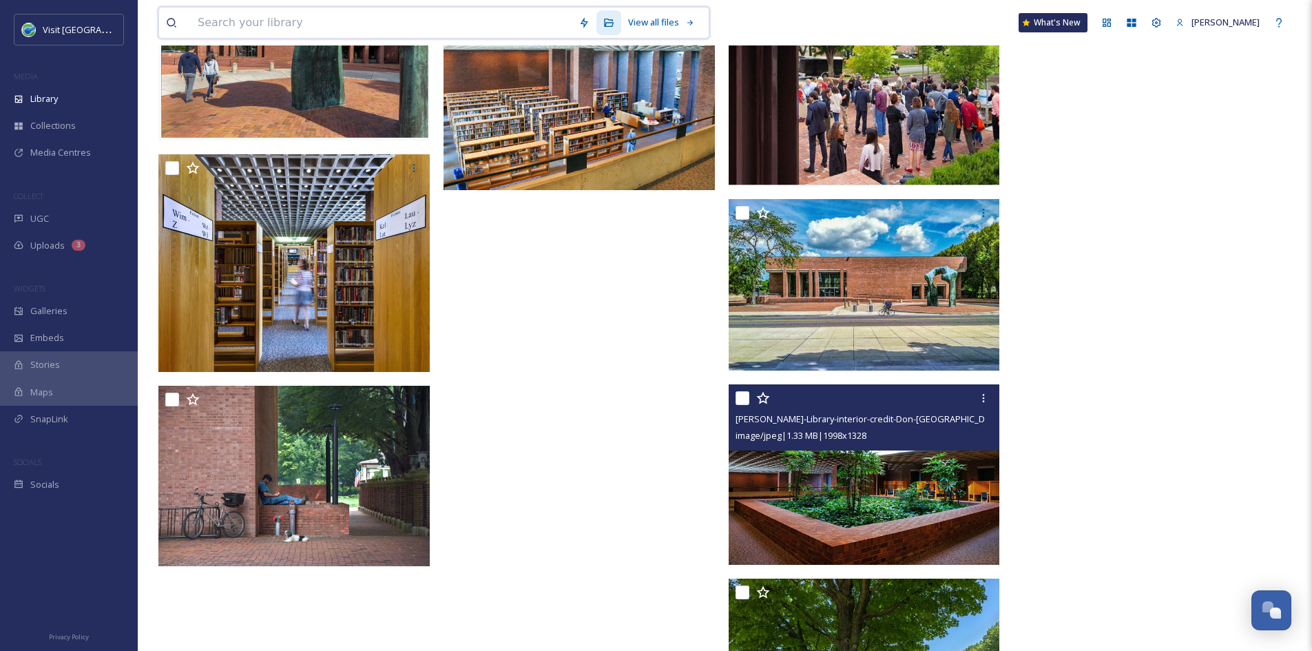
scroll to position [2280, 0]
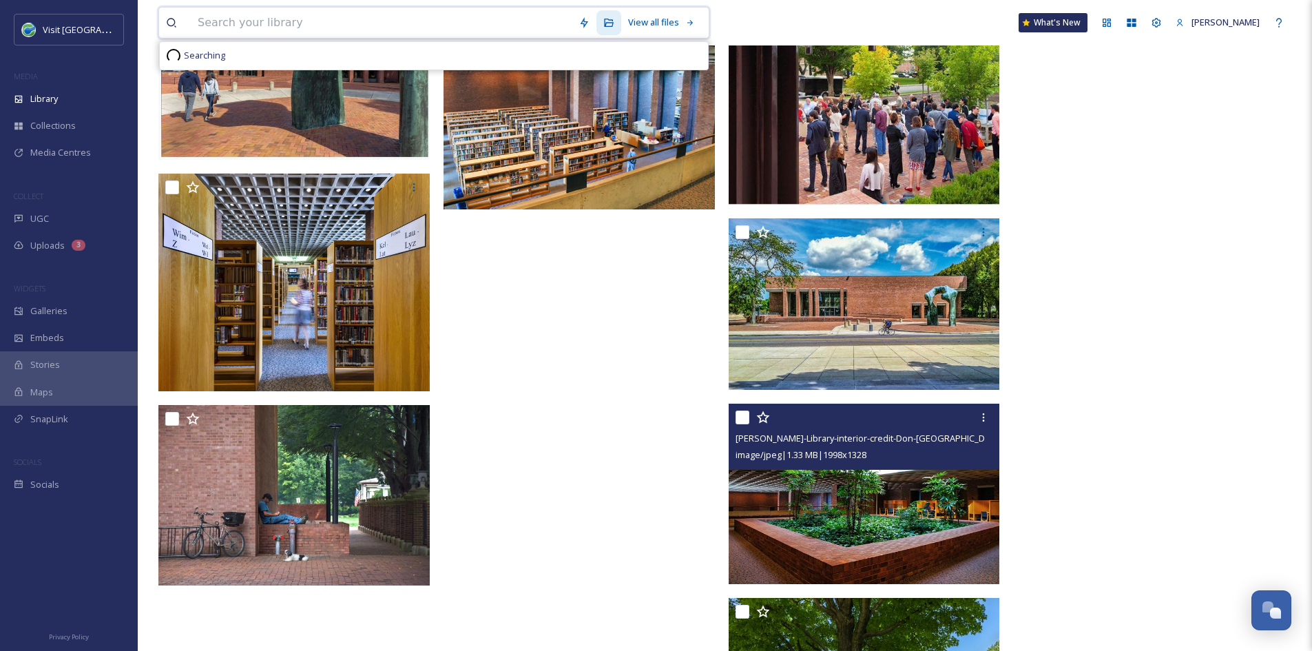
paste input "Columbus Post Office, [PERSON_NAME], 1970"
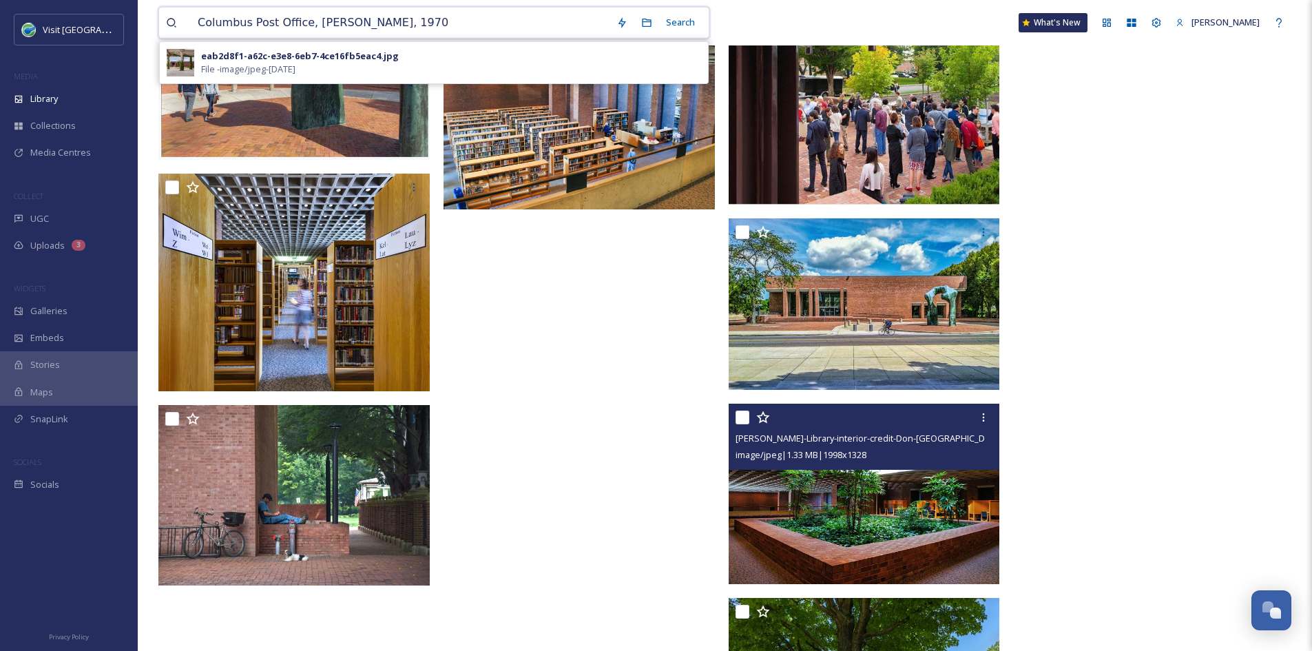
drag, startPoint x: 440, startPoint y: 23, endPoint x: 304, endPoint y: 19, distance: 136.5
click at [304, 19] on input "Columbus Post Office, [PERSON_NAME], 1970" at bounding box center [400, 23] width 419 height 30
type input "Columbus Post Office"
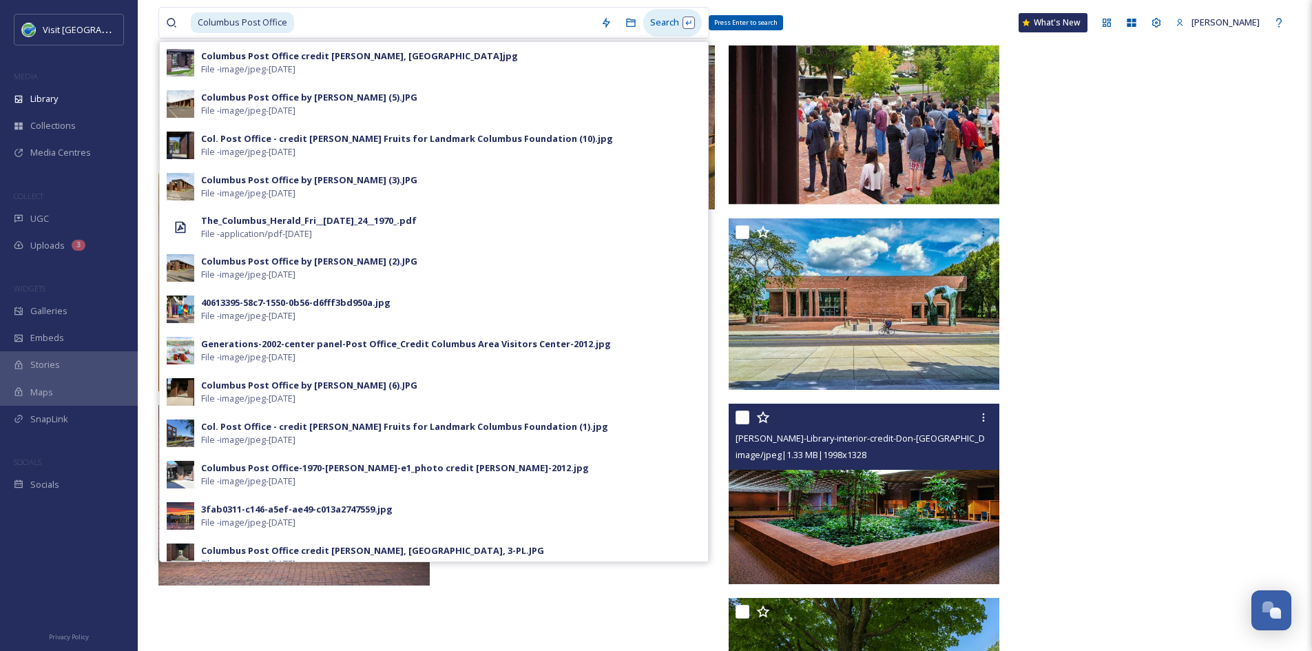
click at [674, 30] on div "Search Press Enter to search" at bounding box center [672, 22] width 59 height 27
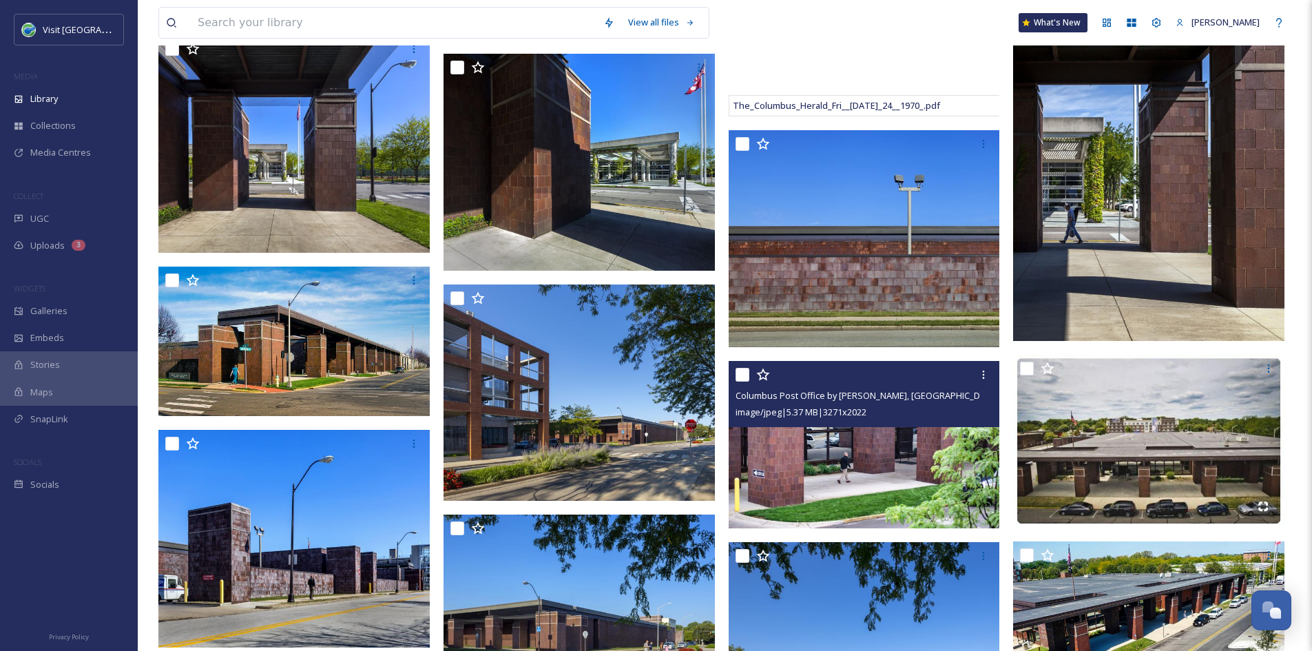
scroll to position [510, 0]
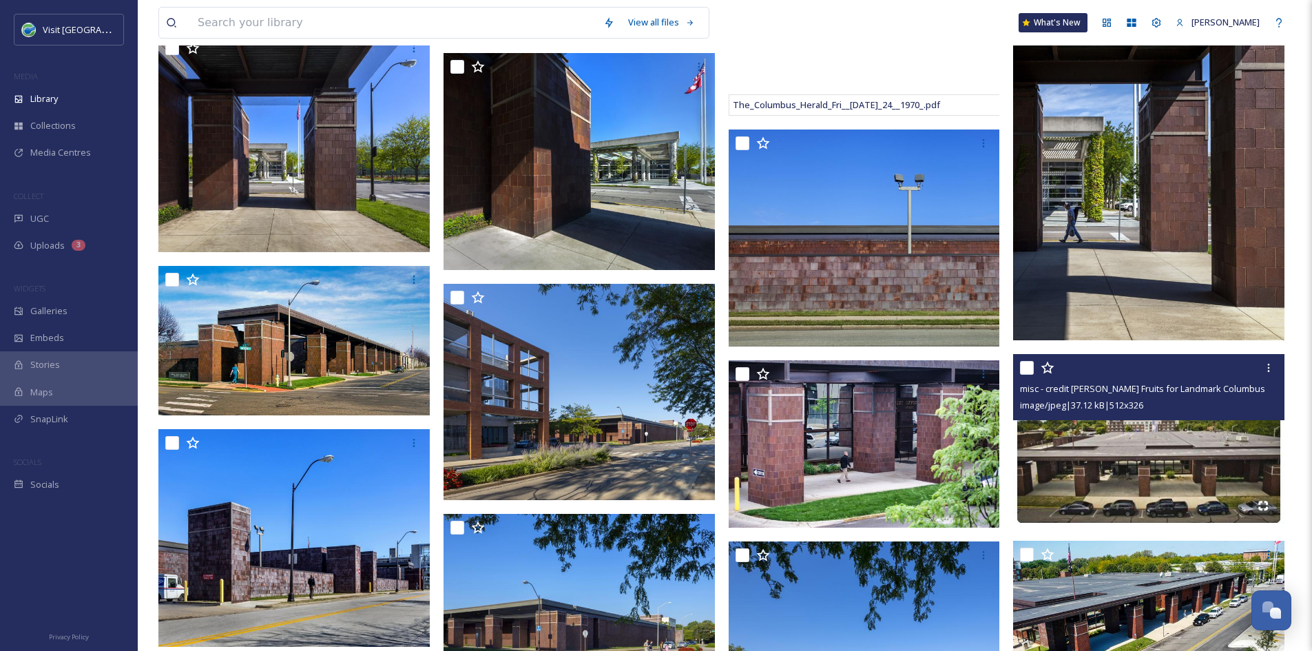
click at [1100, 468] on img at bounding box center [1148, 440] width 271 height 173
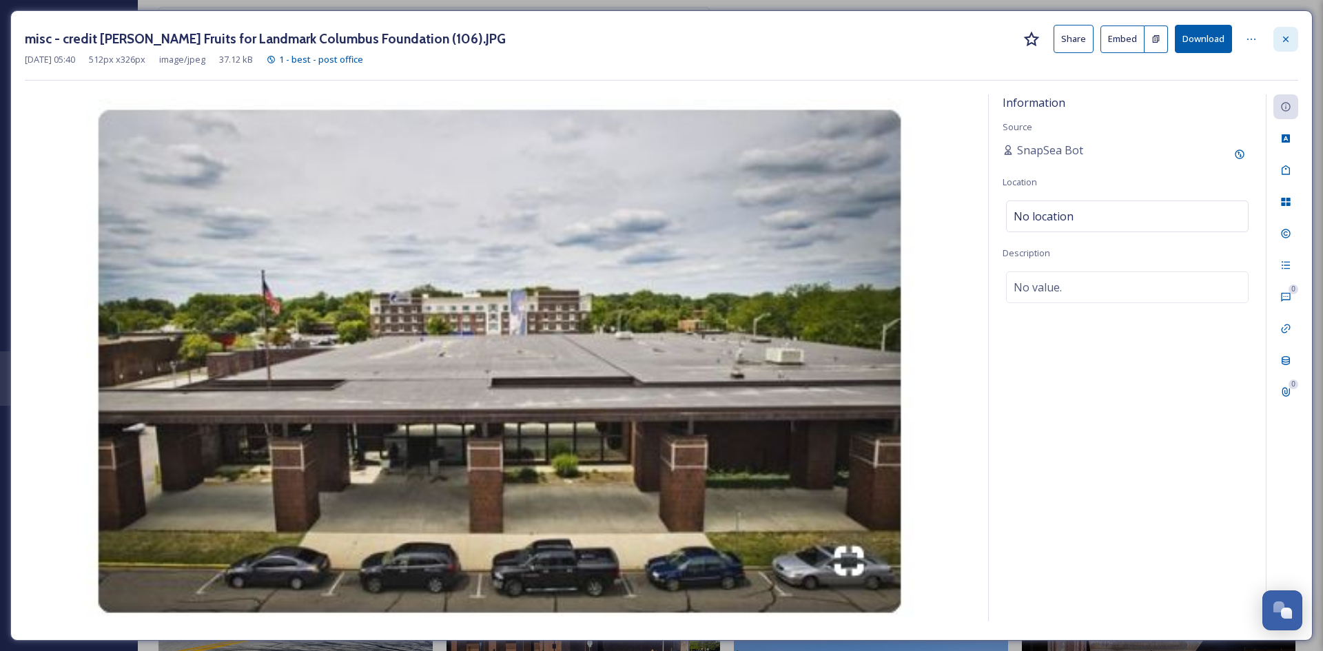
click at [1288, 39] on icon at bounding box center [1285, 39] width 11 height 11
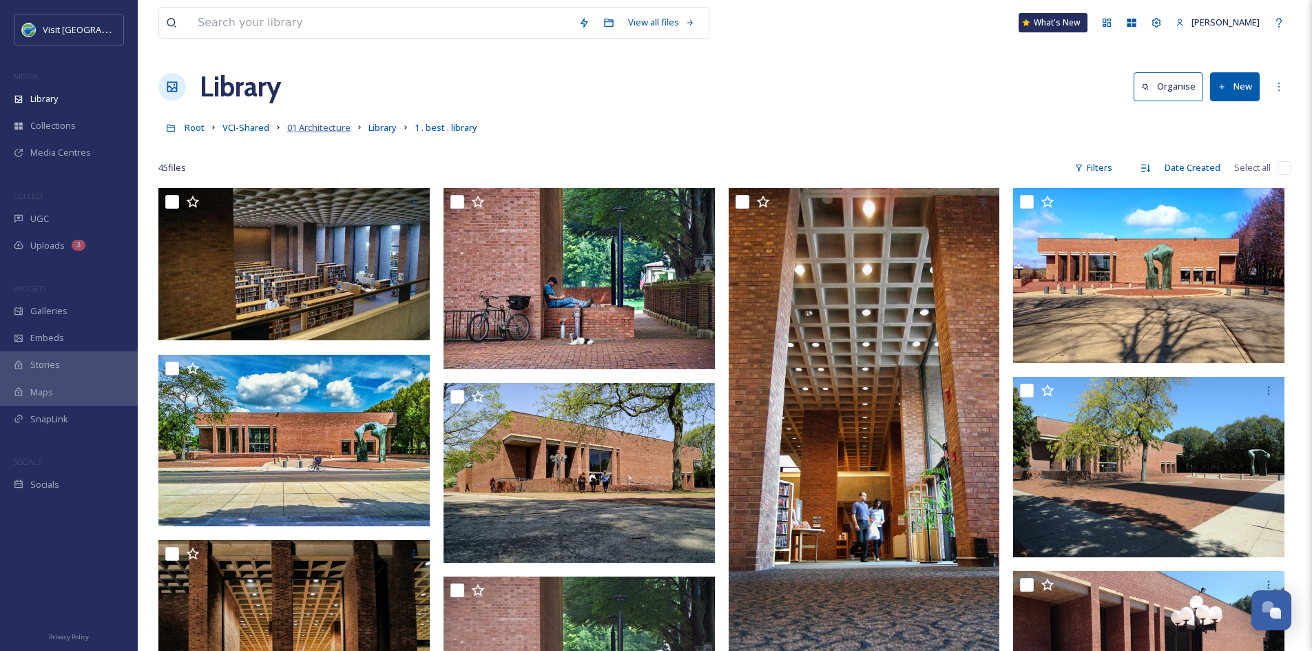
click at [316, 132] on span "01 Architecture" at bounding box center [318, 127] width 63 height 12
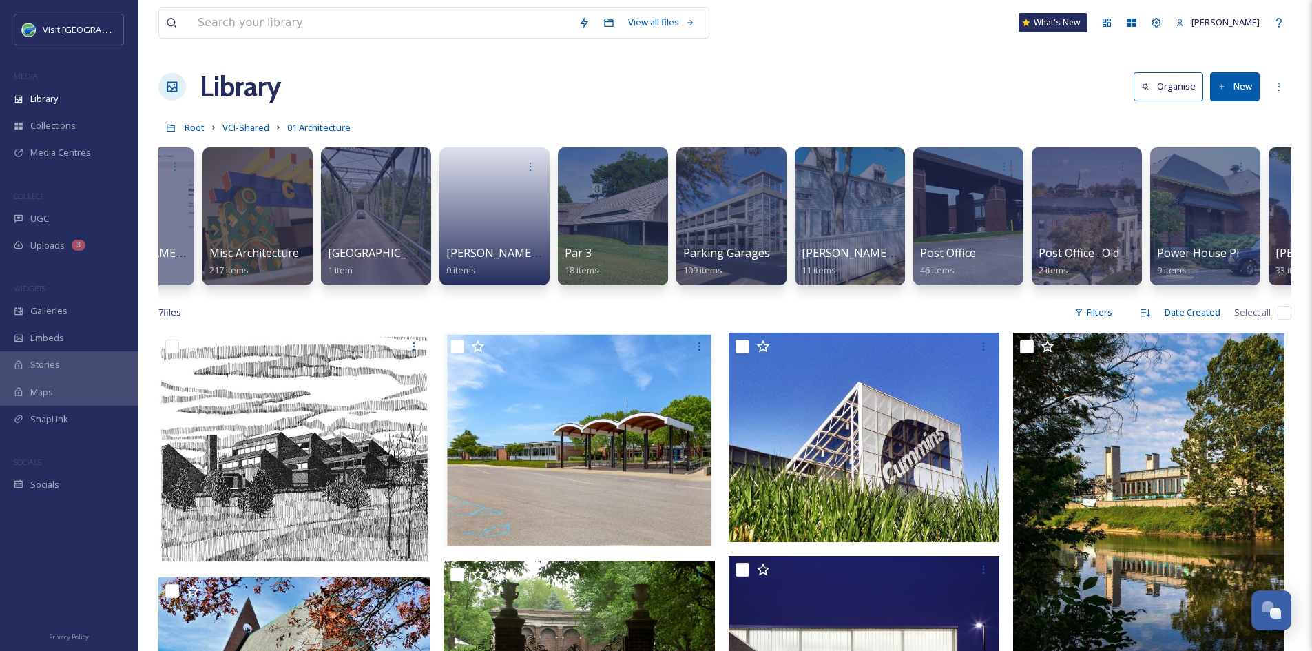
scroll to position [0, 10268]
click at [955, 253] on span "Post Office" at bounding box center [948, 253] width 57 height 15
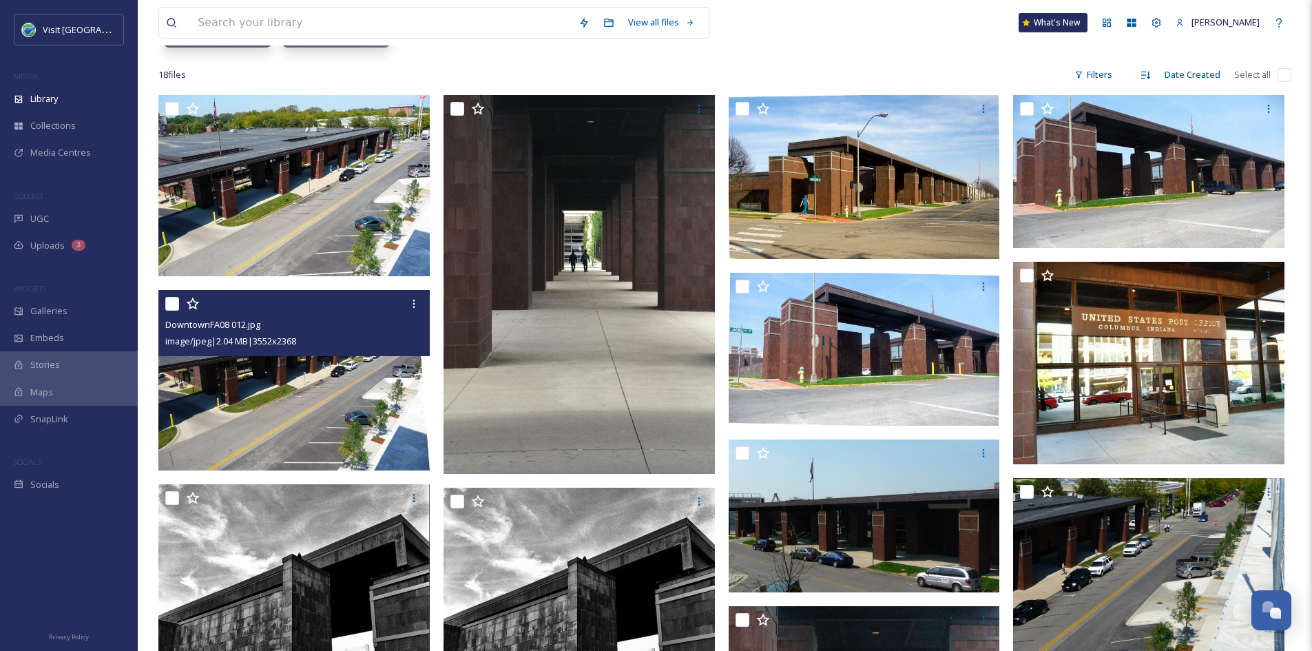
scroll to position [237, 0]
click at [235, 384] on img at bounding box center [293, 381] width 271 height 181
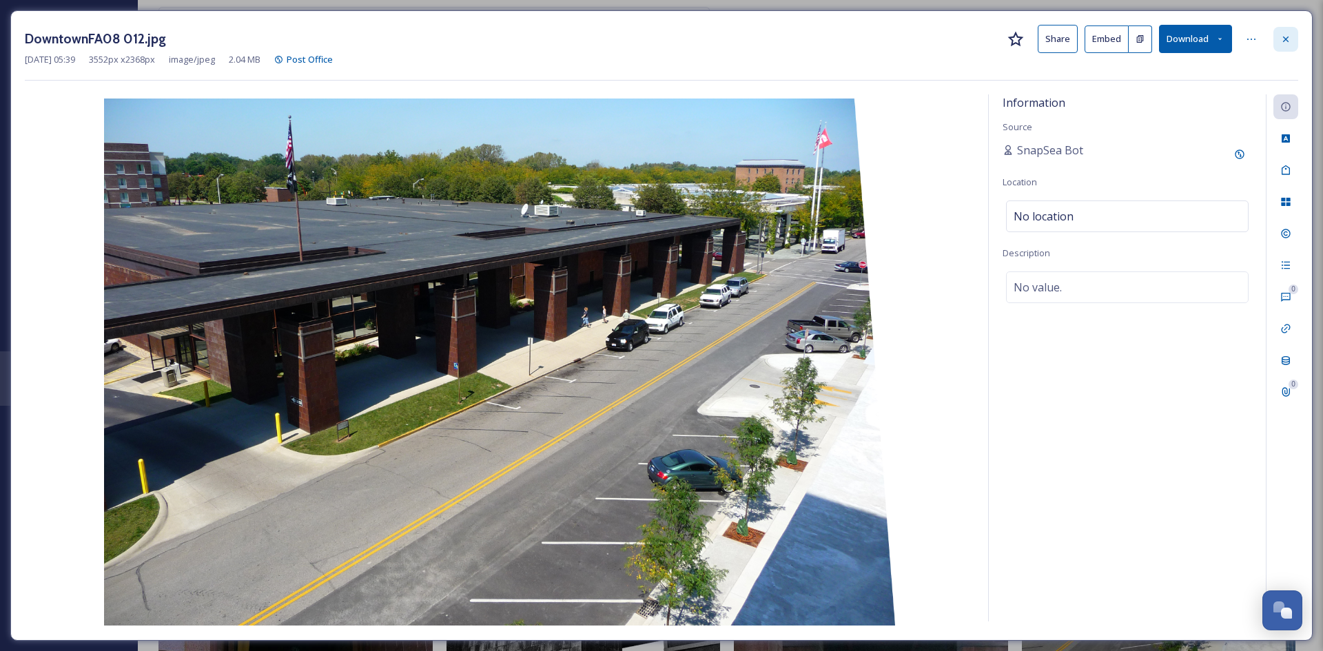
click at [1288, 39] on icon at bounding box center [1285, 39] width 11 height 11
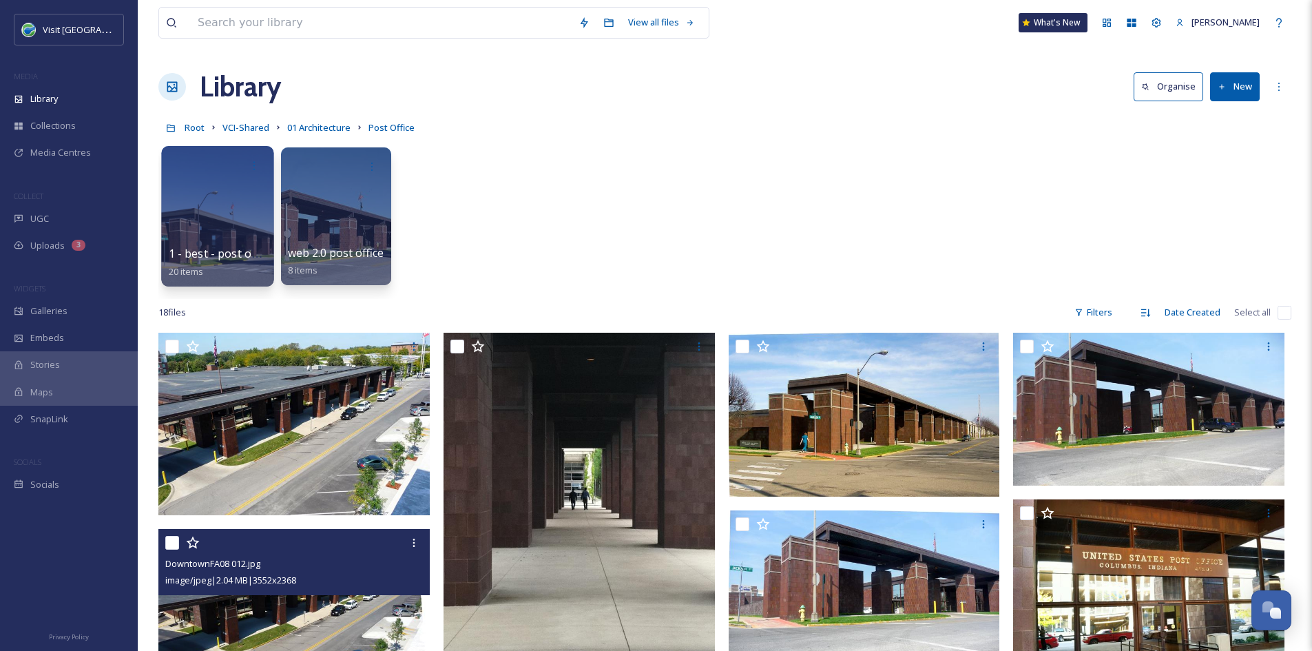
click at [227, 194] on div at bounding box center [217, 216] width 112 height 141
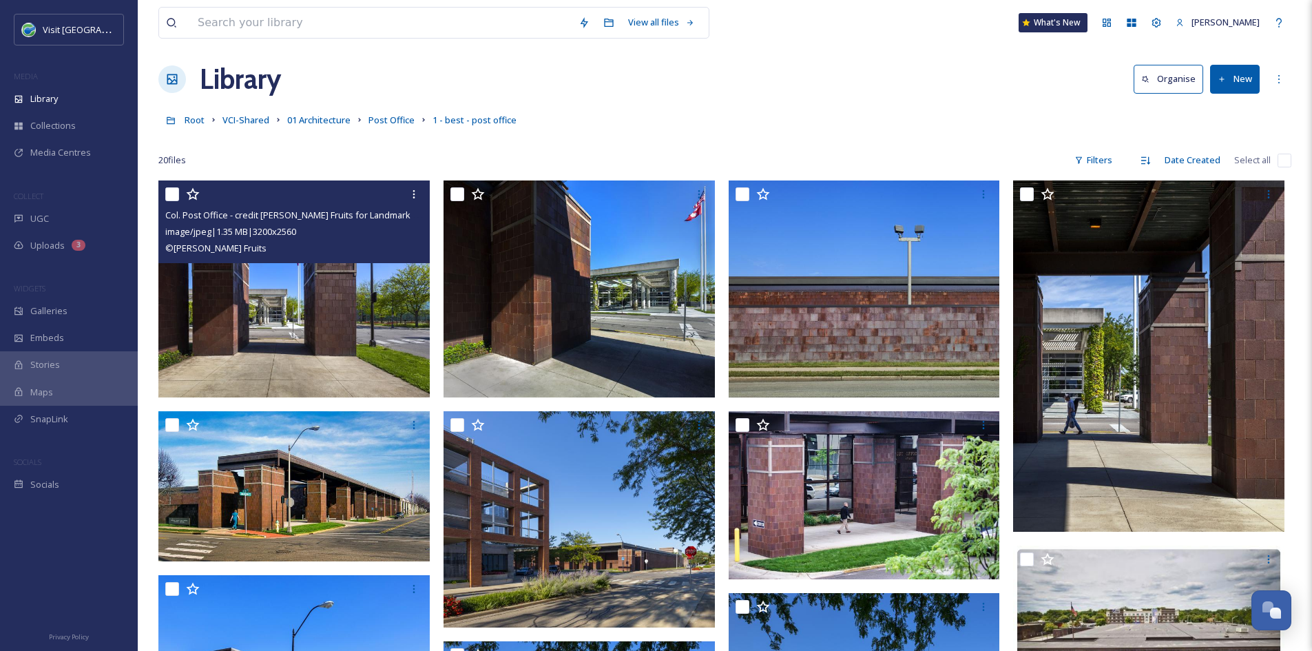
scroll to position [7, 0]
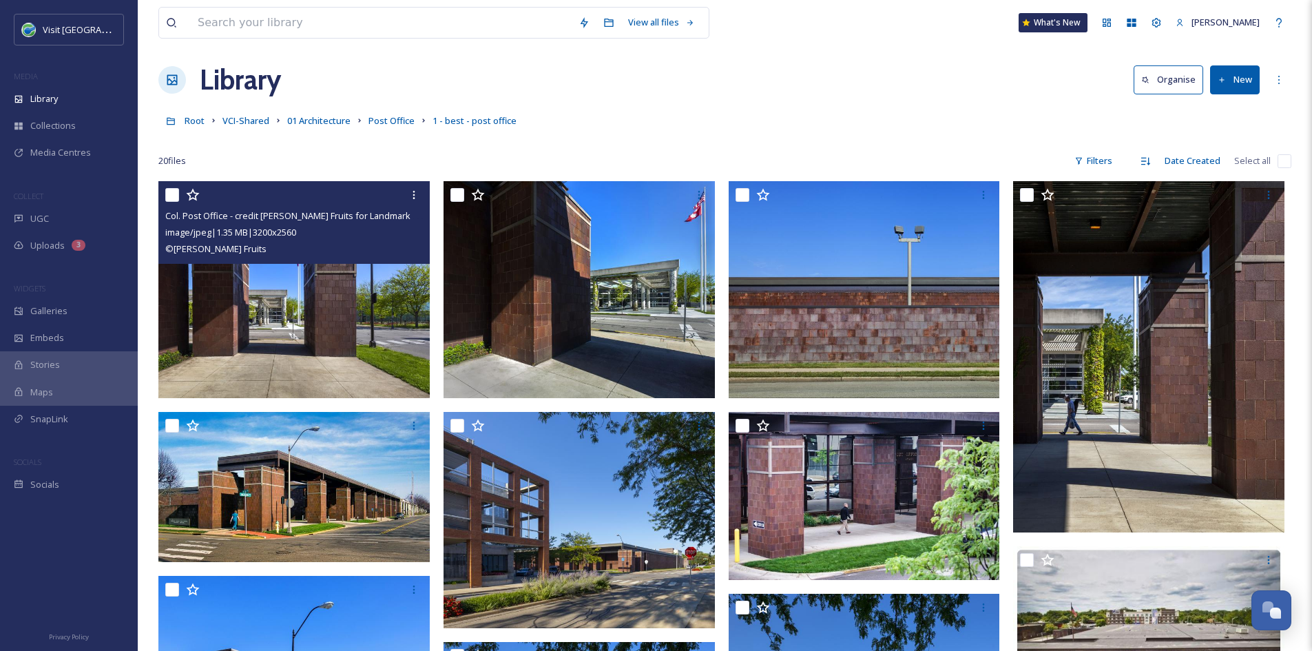
click at [310, 353] on img at bounding box center [293, 289] width 271 height 217
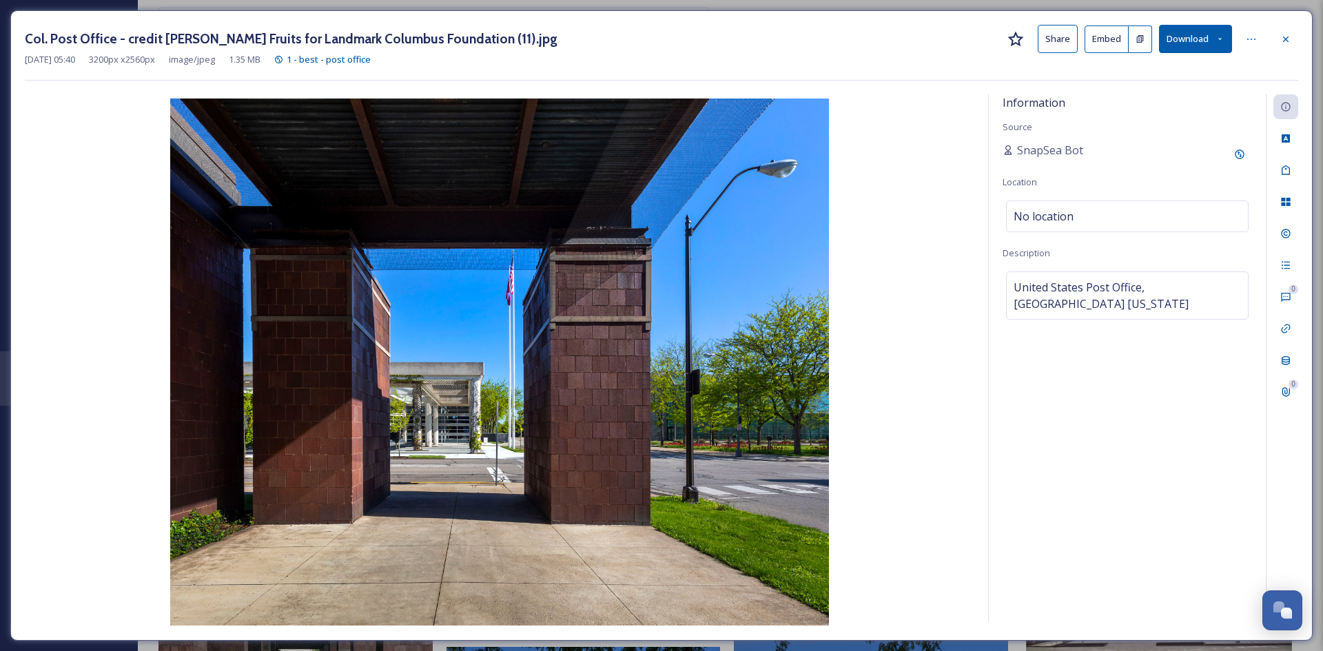
click at [1048, 45] on button "Share" at bounding box center [1057, 39] width 40 height 28
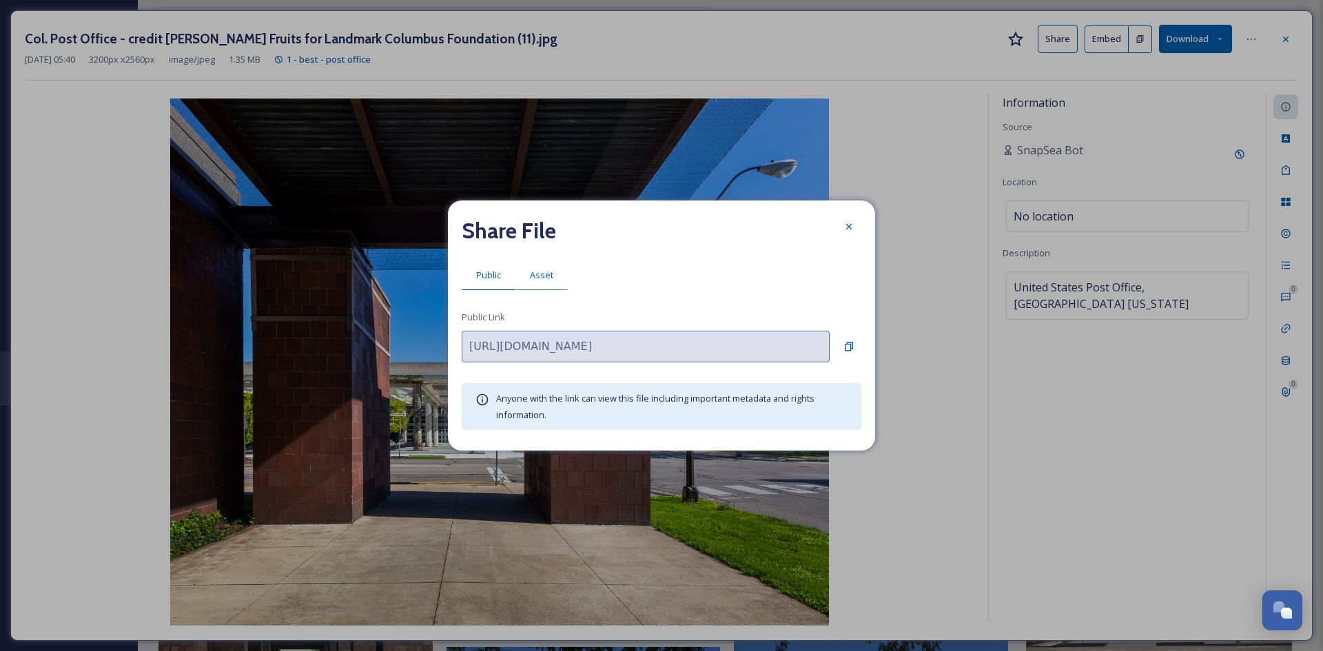
click at [547, 262] on div "Asset" at bounding box center [541, 275] width 52 height 28
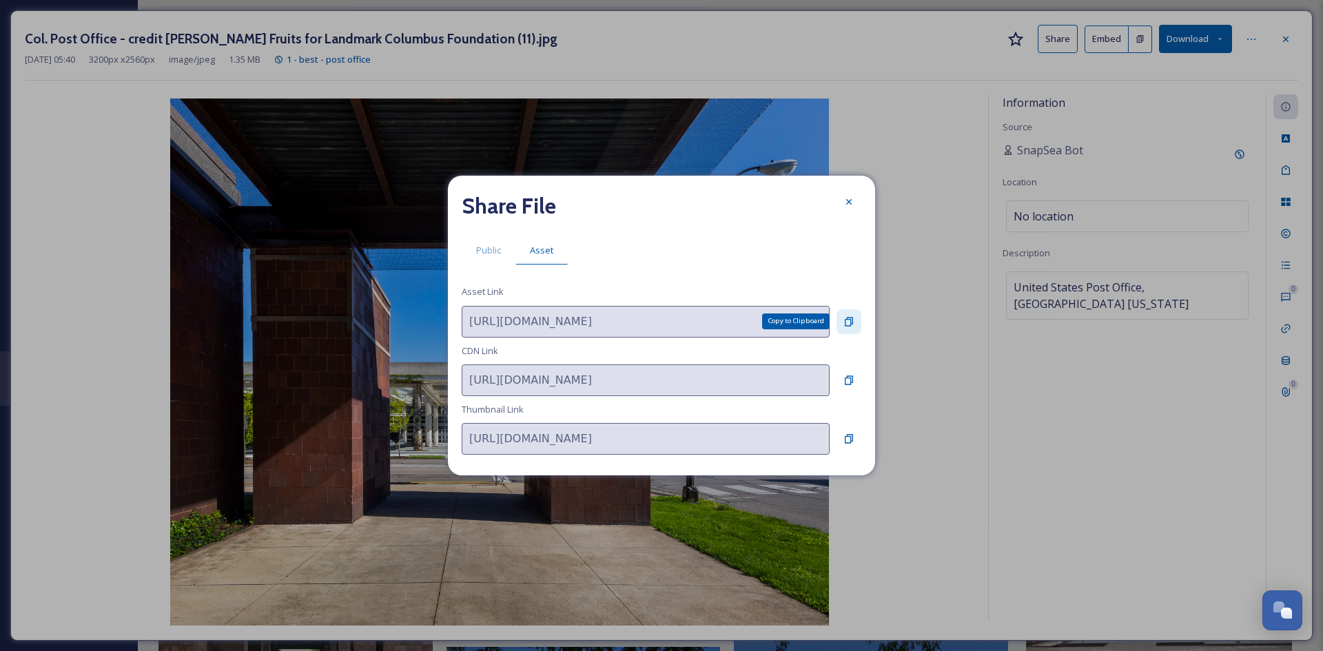
click at [854, 316] on icon at bounding box center [848, 321] width 11 height 11
click at [850, 199] on icon at bounding box center [848, 201] width 11 height 11
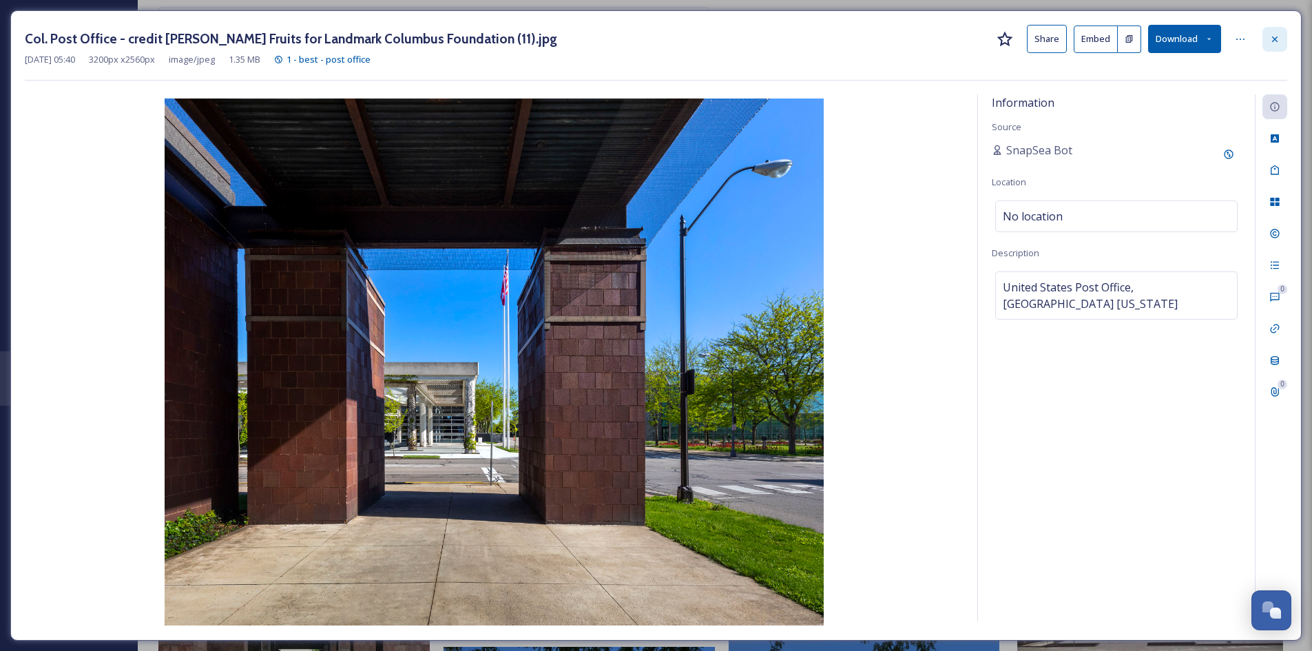
click at [1283, 39] on div at bounding box center [1275, 39] width 25 height 25
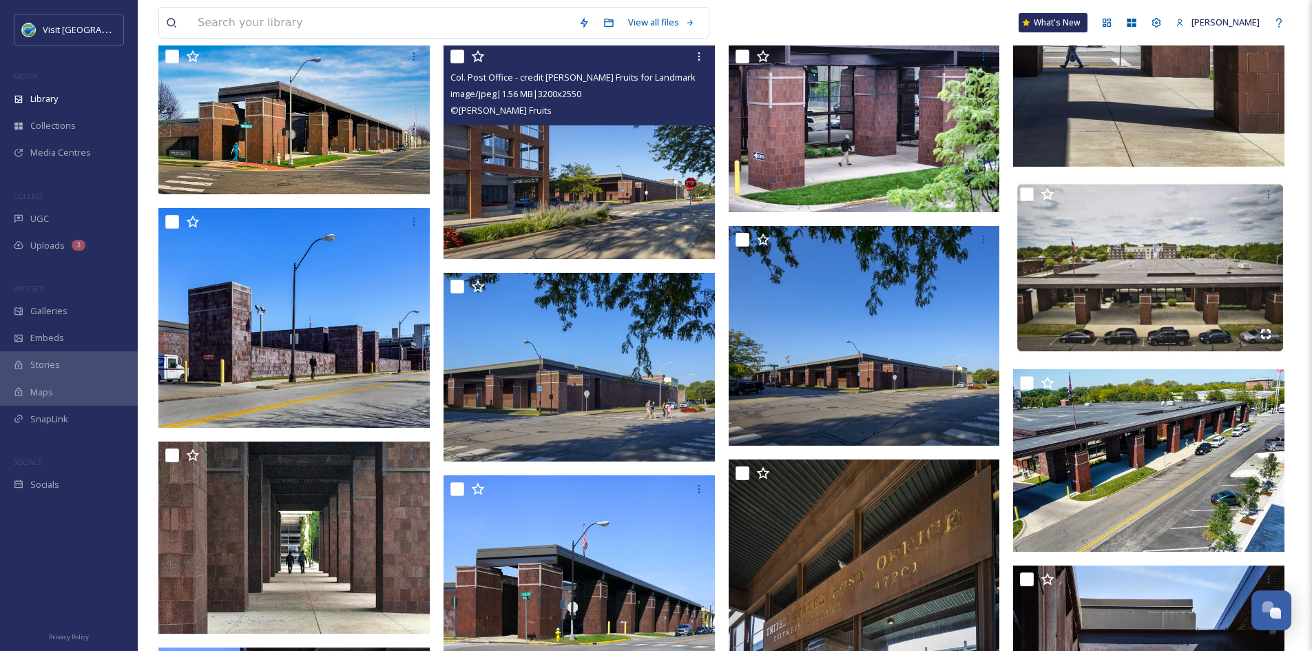
scroll to position [377, 0]
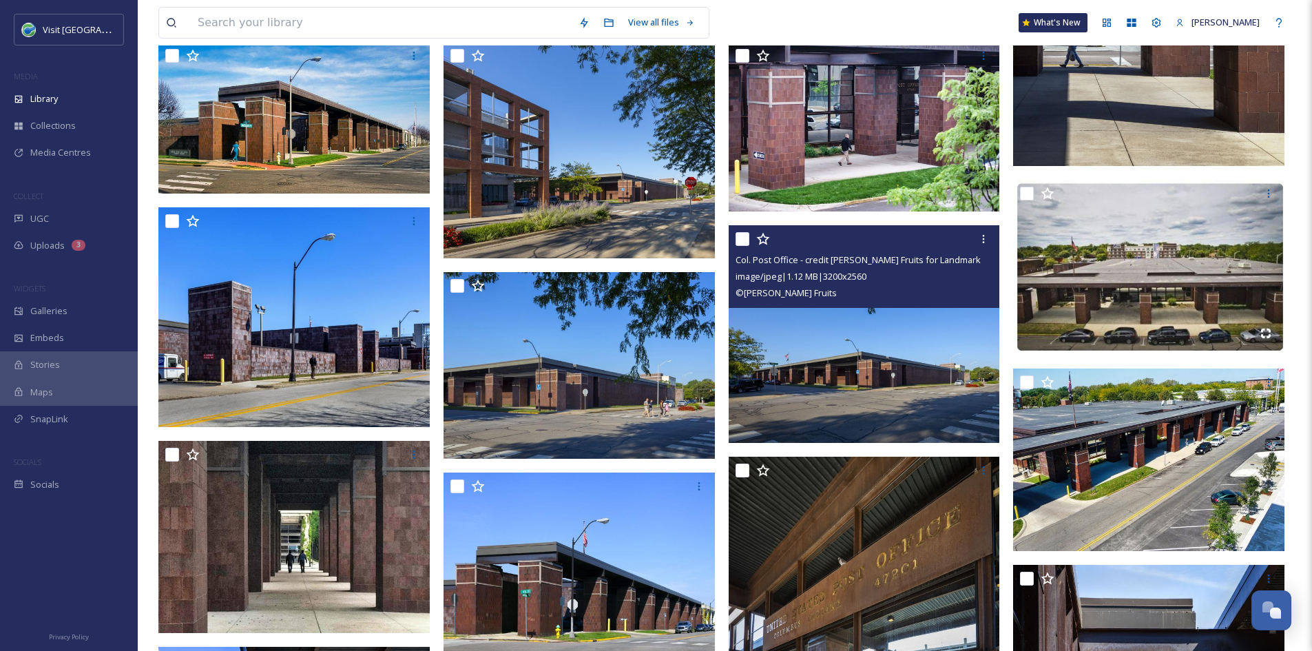
click at [893, 400] on img at bounding box center [864, 333] width 271 height 217
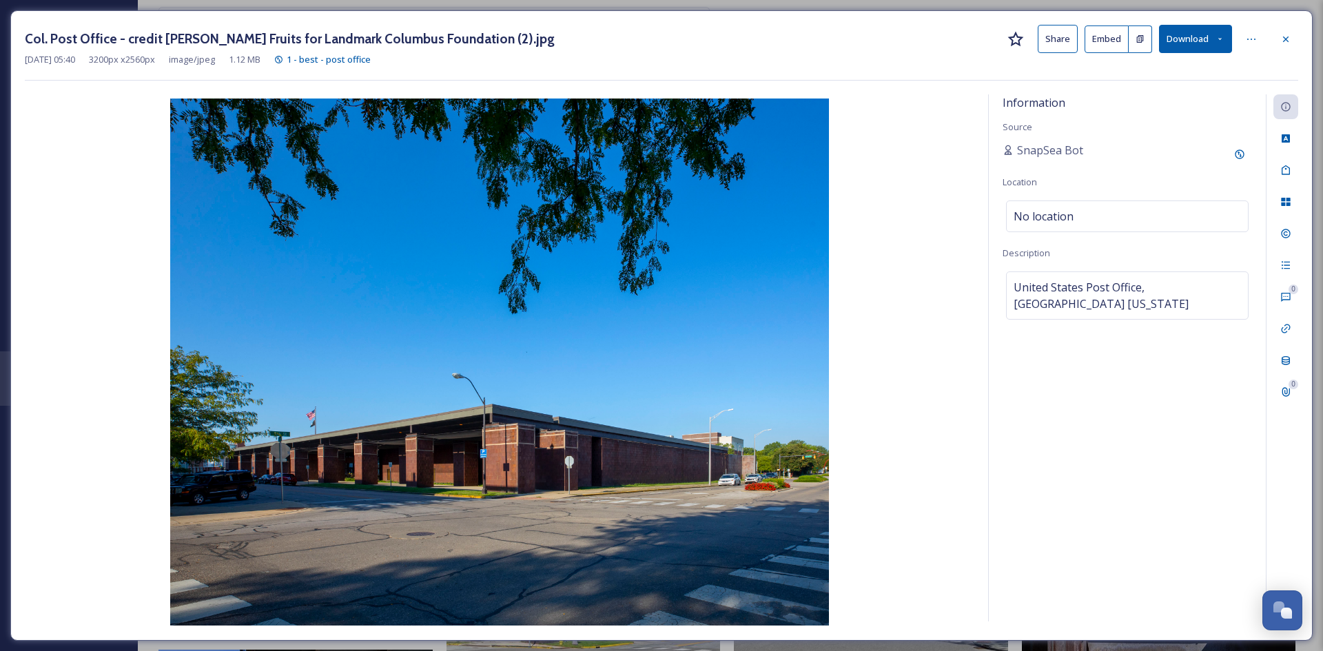
click at [1057, 40] on button "Share" at bounding box center [1057, 39] width 40 height 28
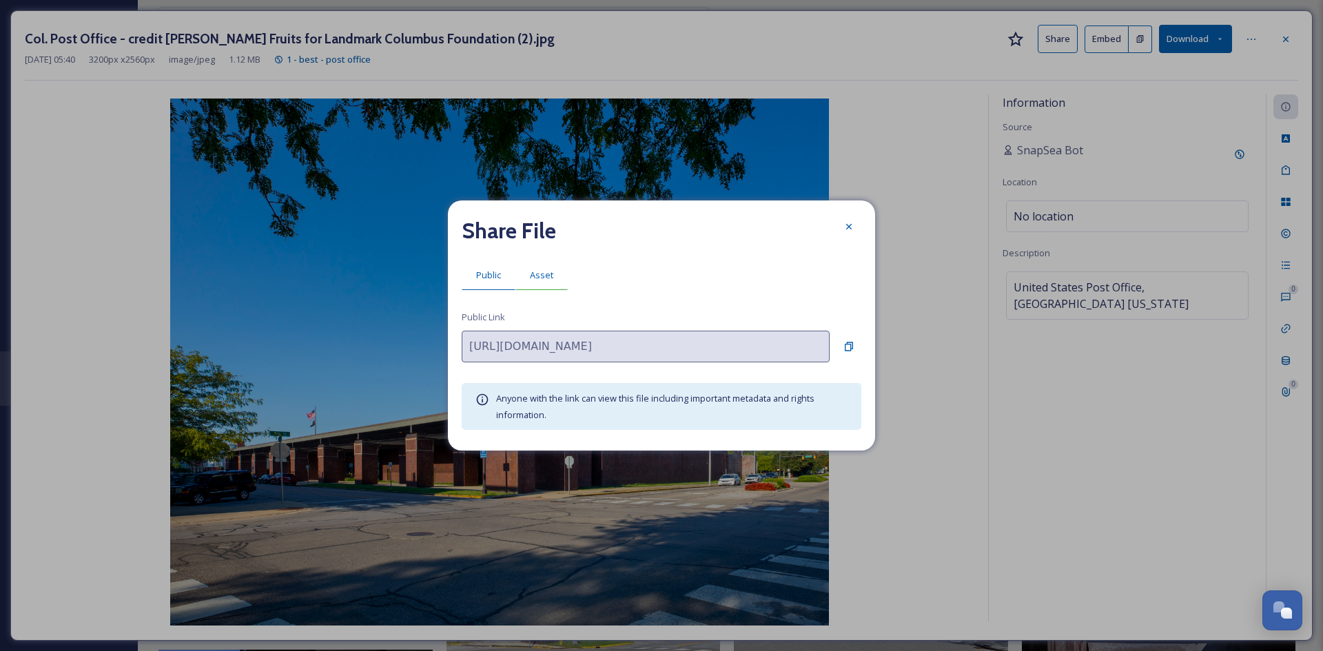
click at [548, 265] on div "Asset" at bounding box center [541, 275] width 52 height 28
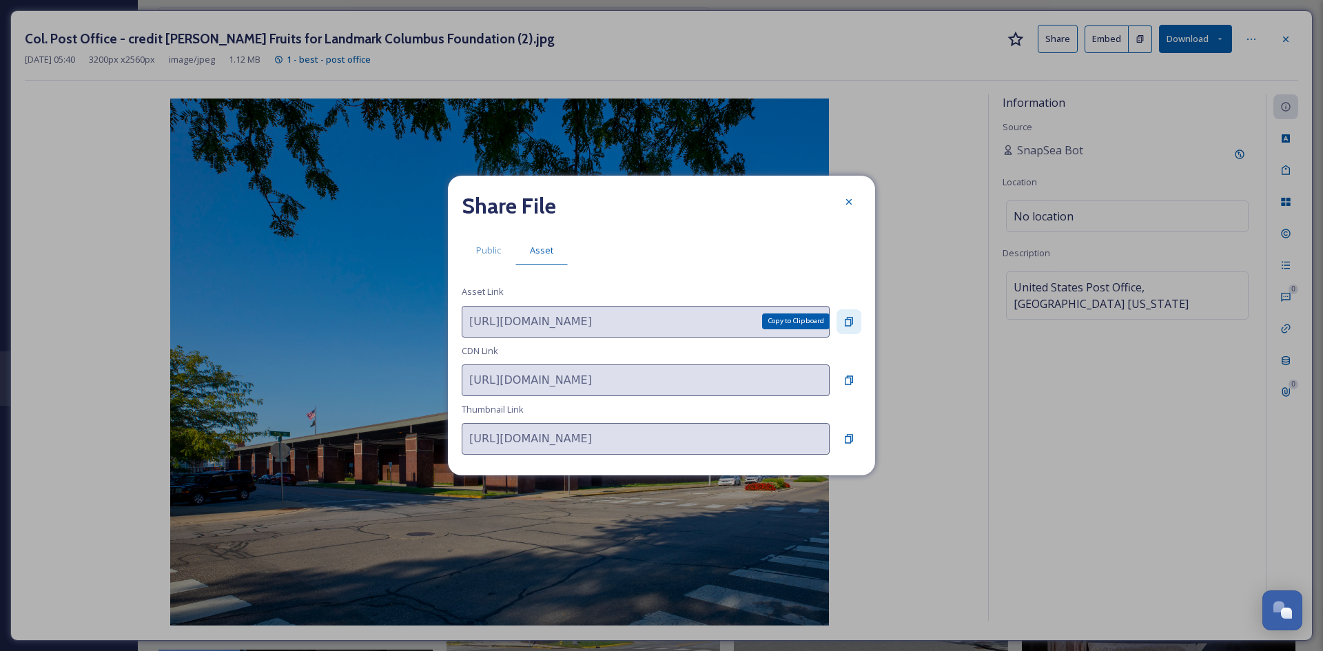
click at [851, 318] on icon at bounding box center [849, 321] width 8 height 9
click at [853, 198] on icon at bounding box center [848, 201] width 11 height 11
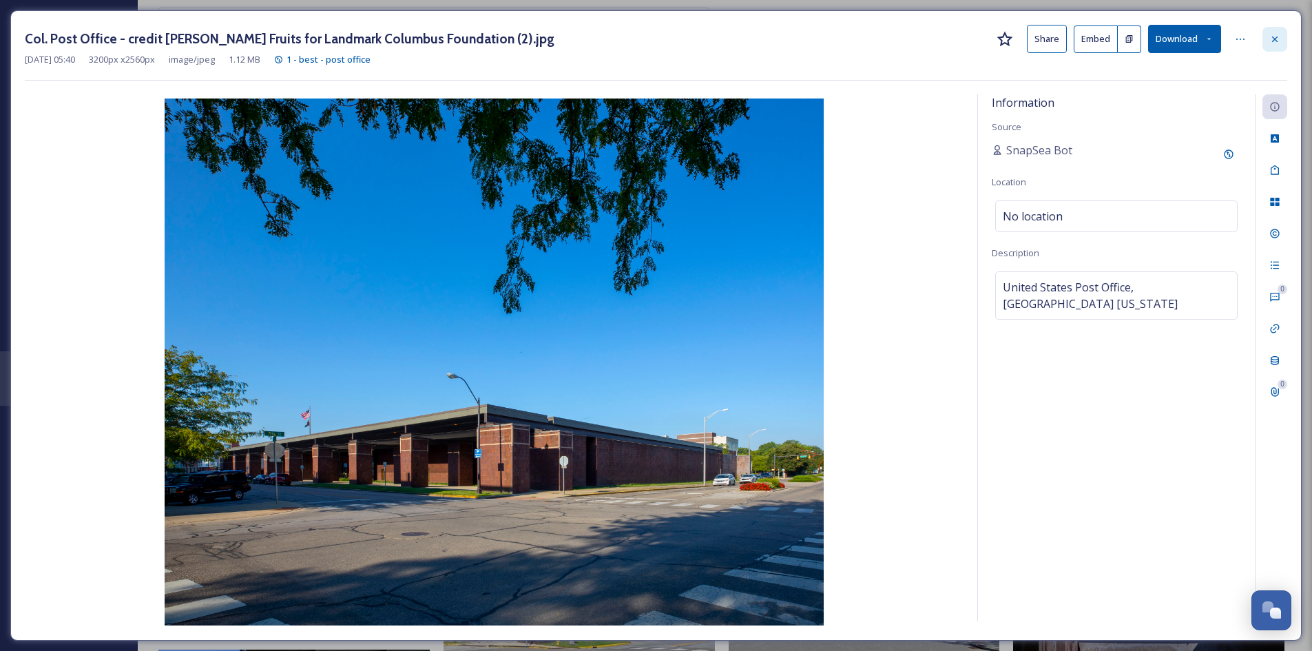
click at [1278, 46] on div at bounding box center [1275, 39] width 25 height 25
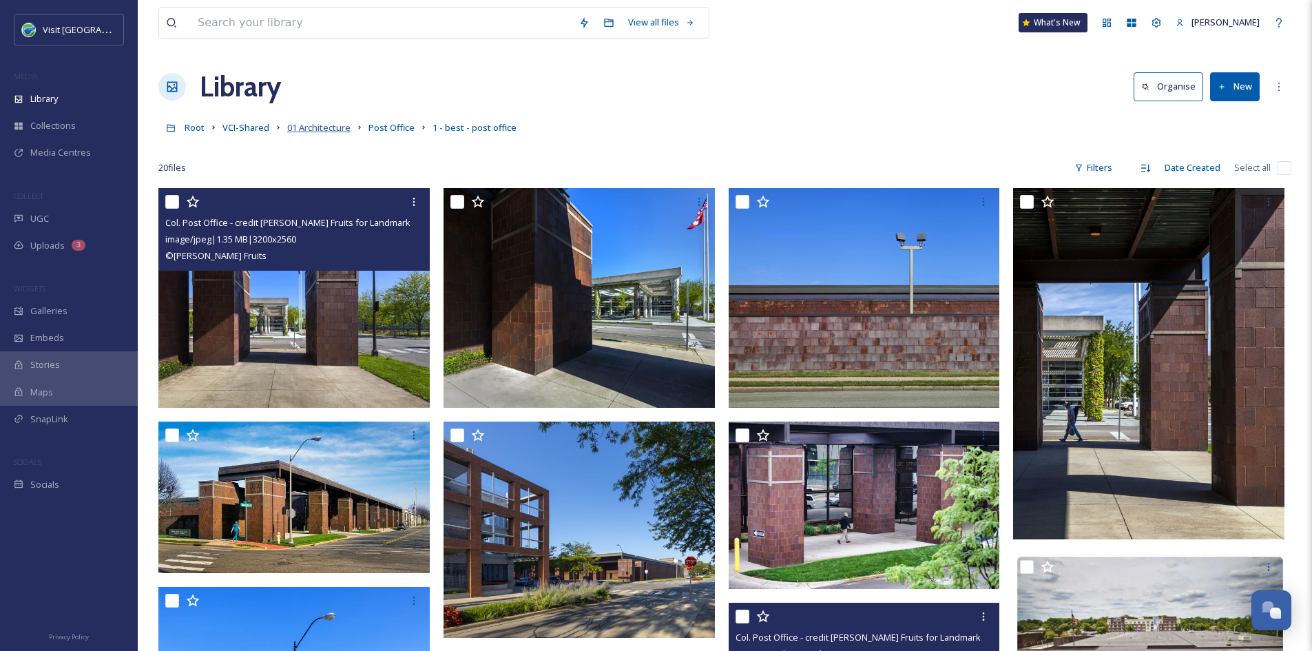
click at [320, 132] on span "01 Architecture" at bounding box center [318, 127] width 63 height 12
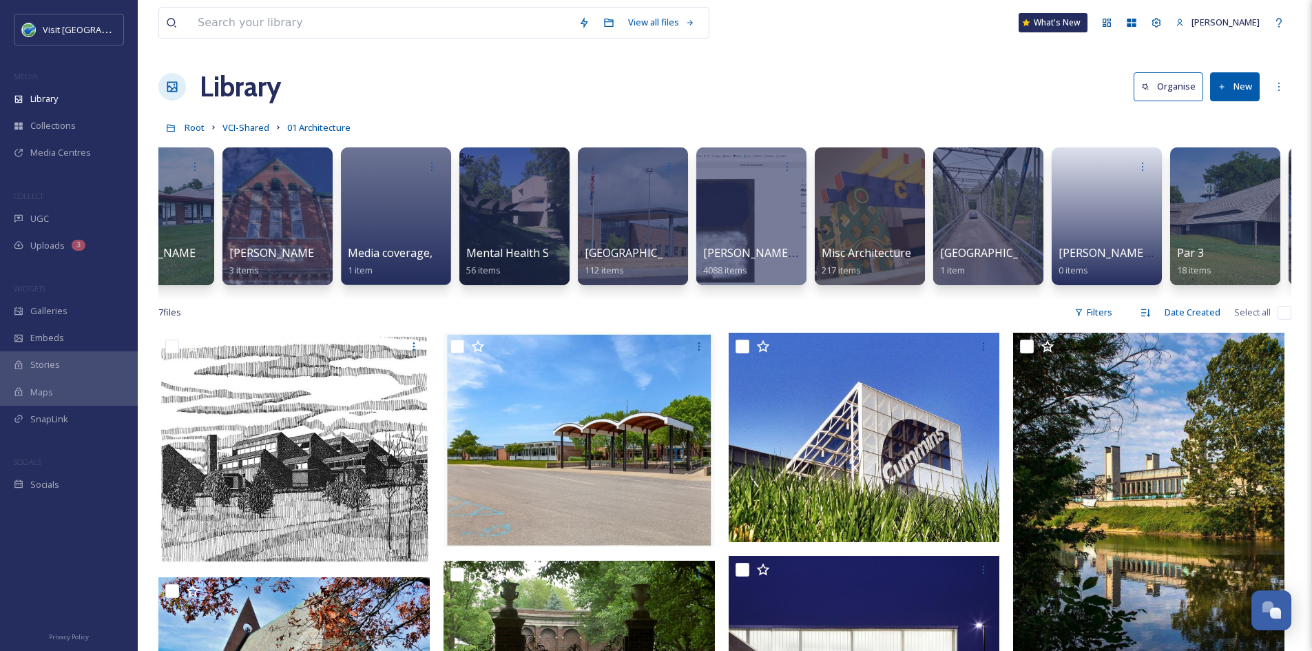
scroll to position [0, 9657]
click at [505, 256] on span "Mental Health Services (Quinco)" at bounding box center [549, 253] width 168 height 15
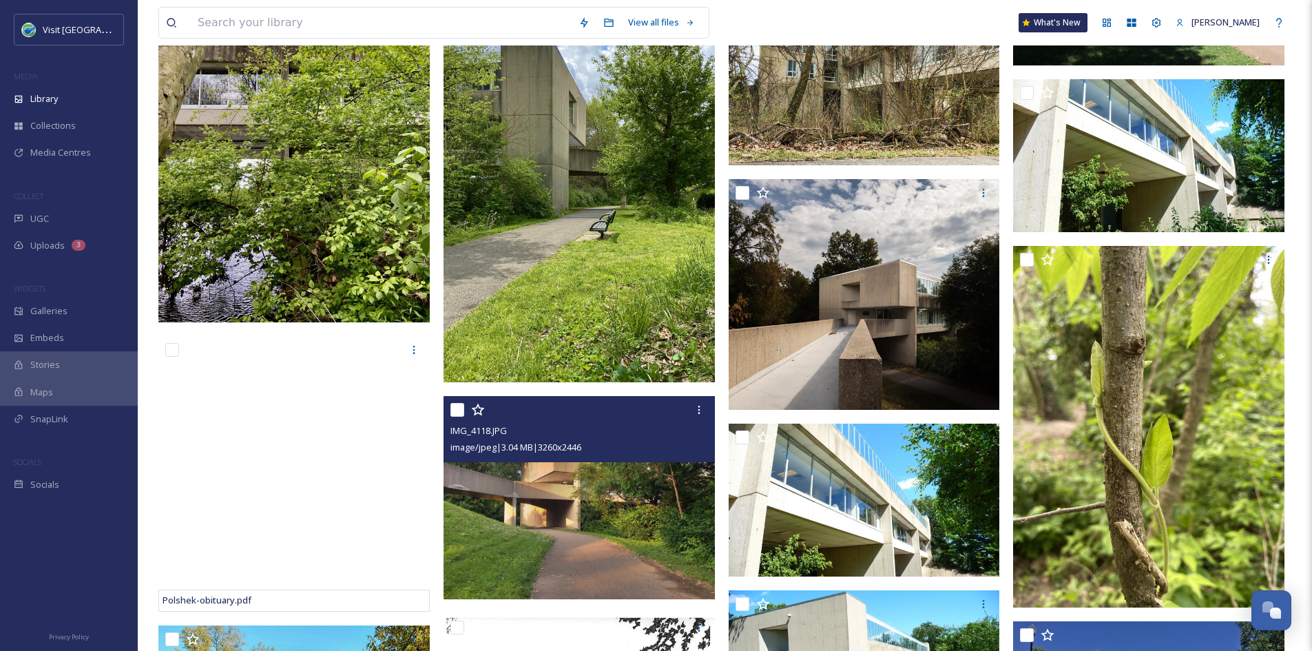
scroll to position [689, 0]
click at [564, 550] on img at bounding box center [579, 497] width 271 height 204
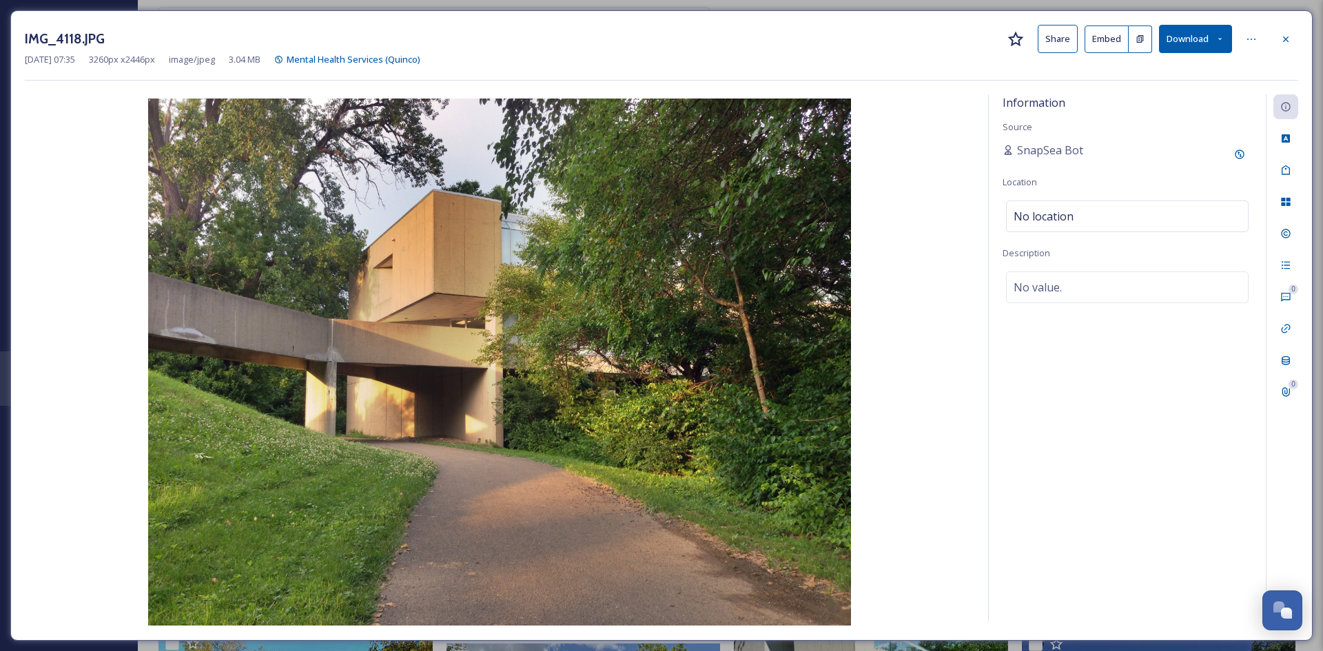
click at [1062, 32] on button "Share" at bounding box center [1057, 39] width 40 height 28
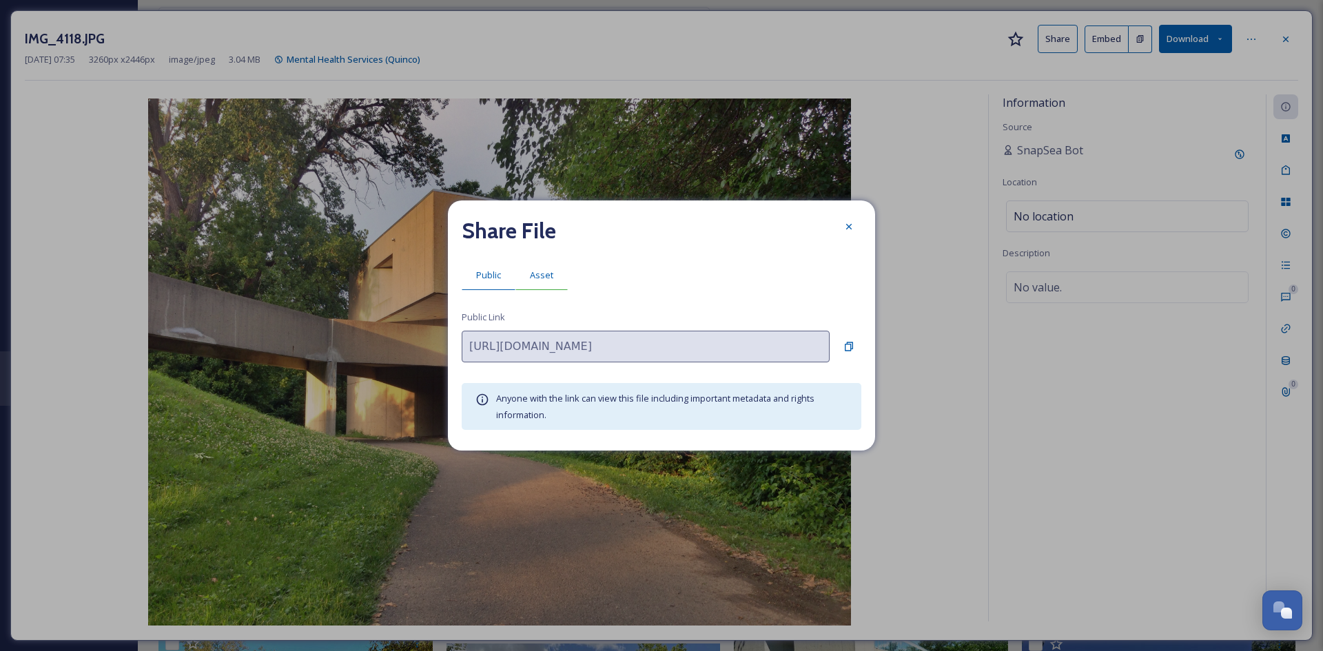
click at [552, 270] on span "Asset" at bounding box center [541, 275] width 23 height 13
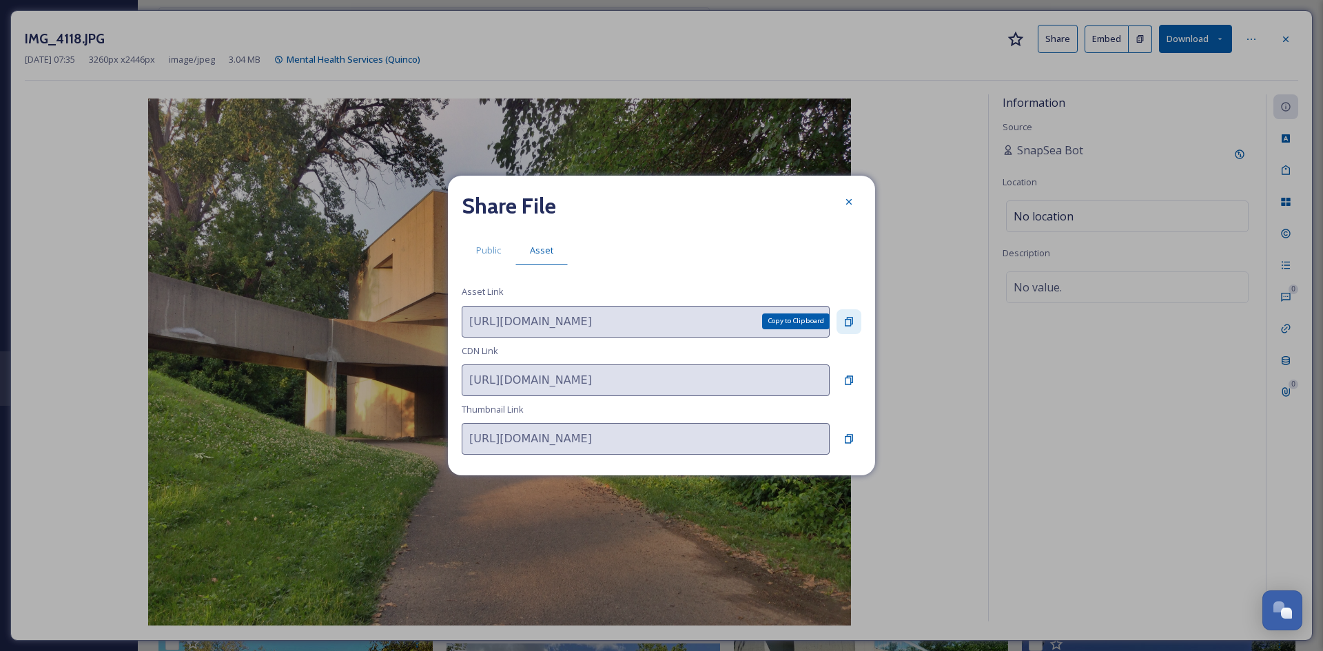
click at [850, 316] on icon at bounding box center [848, 321] width 11 height 11
click at [846, 207] on icon at bounding box center [848, 201] width 11 height 11
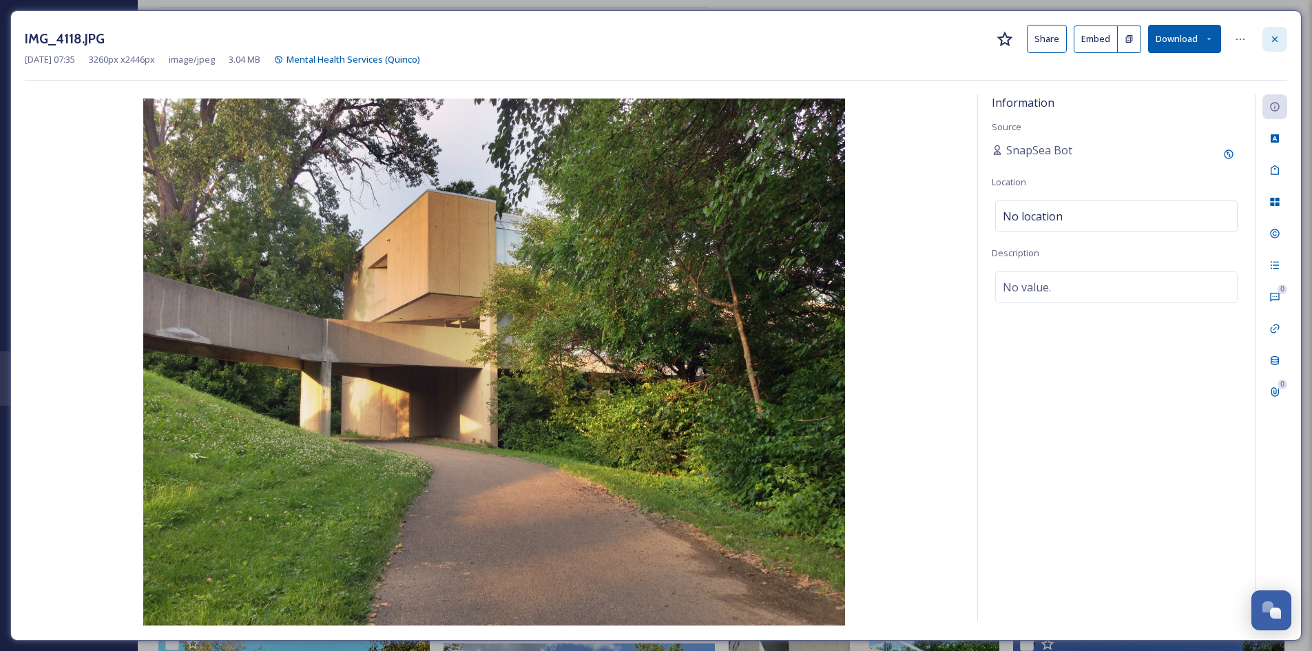
click at [1286, 43] on div at bounding box center [1275, 39] width 25 height 25
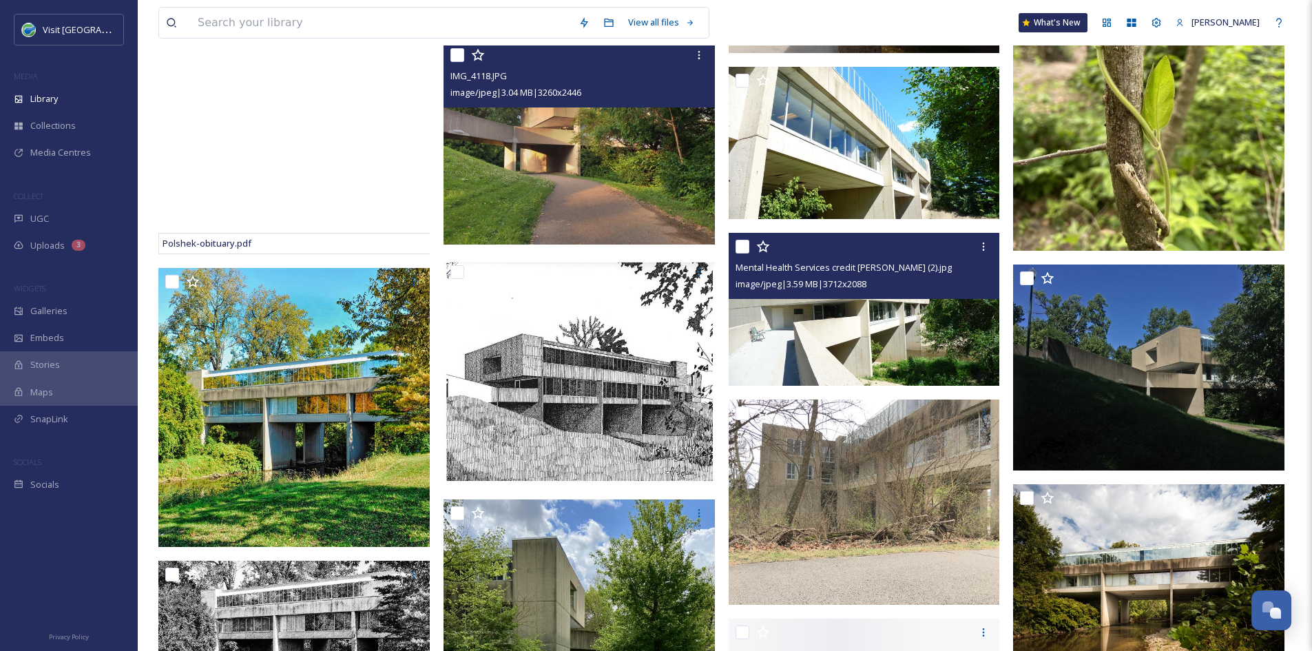
scroll to position [1053, 0]
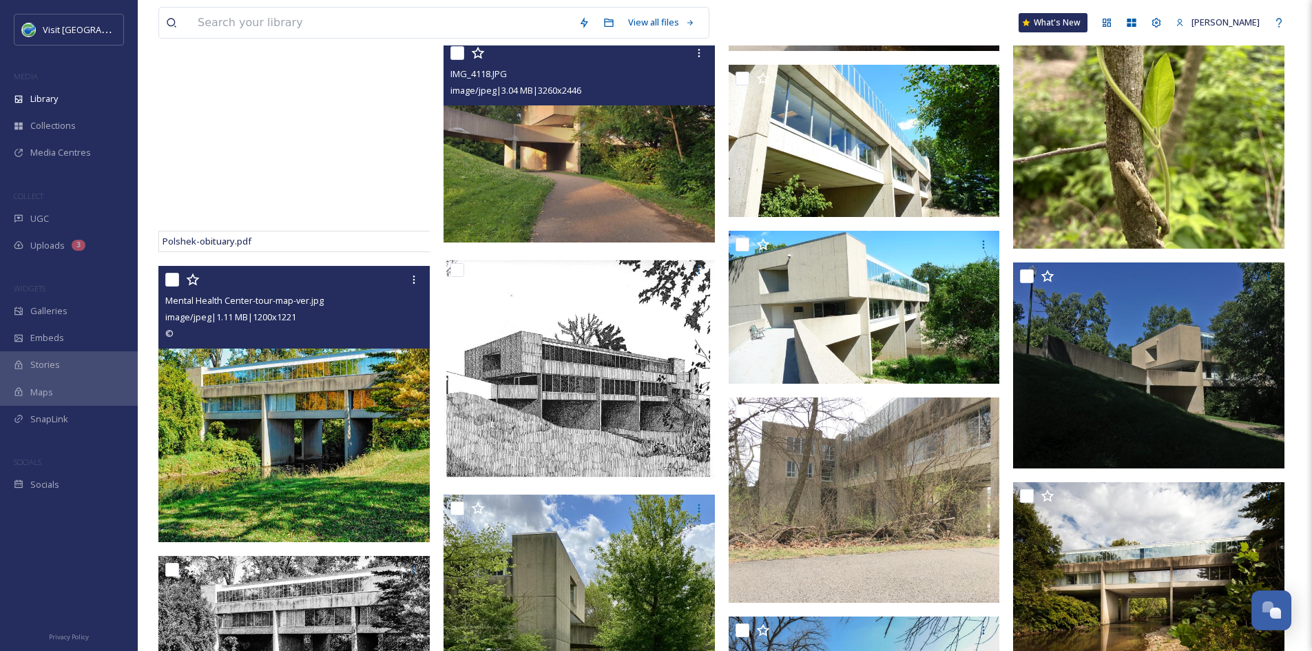
click at [344, 467] on img at bounding box center [293, 404] width 271 height 276
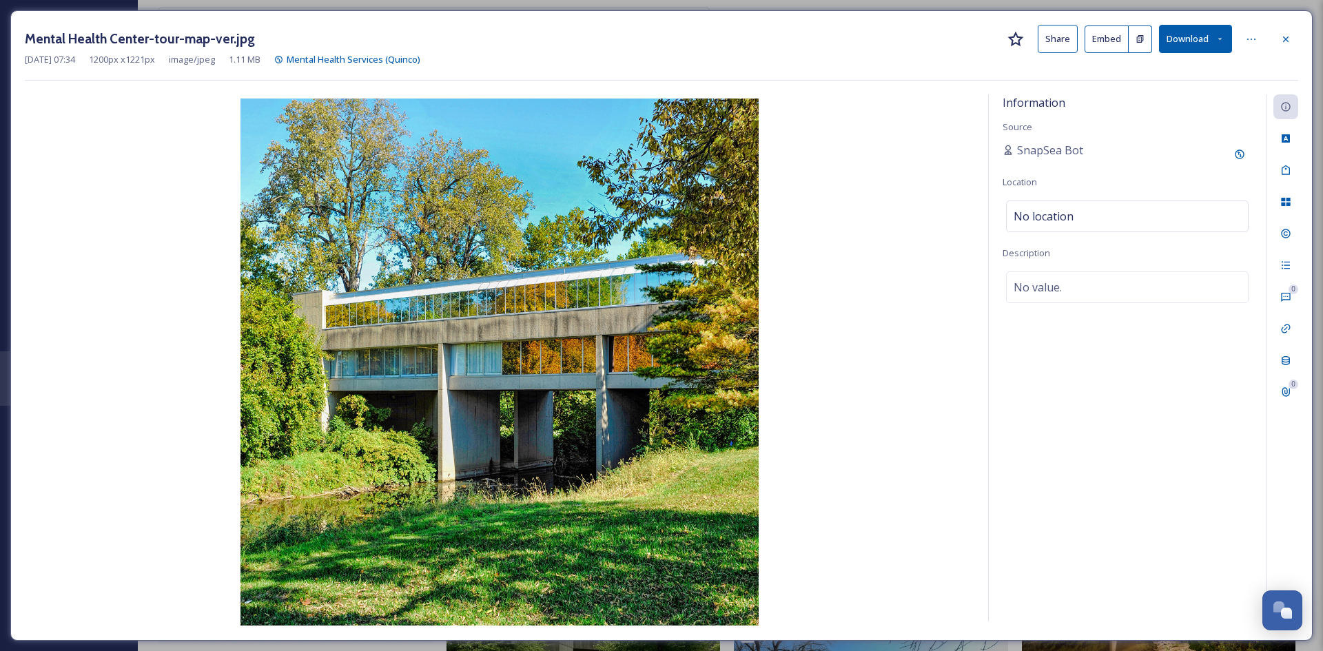
click at [1054, 31] on button "Share" at bounding box center [1057, 39] width 40 height 28
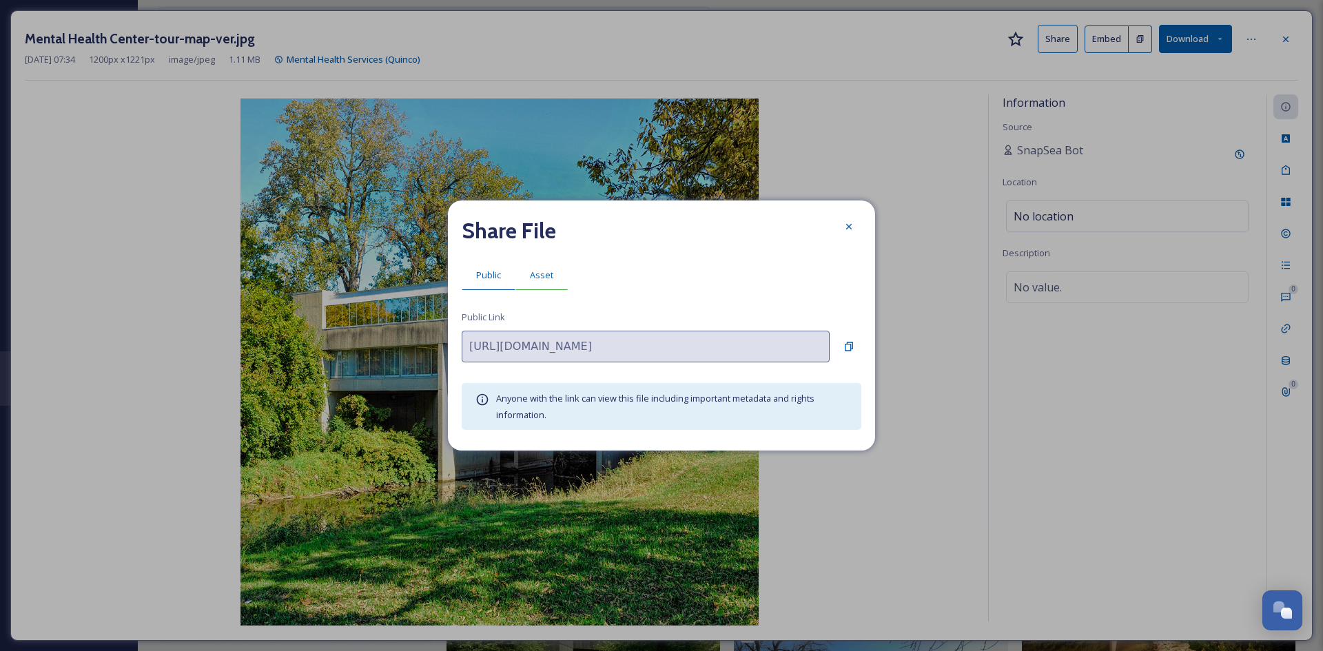
click at [546, 268] on div "Asset" at bounding box center [541, 275] width 52 height 28
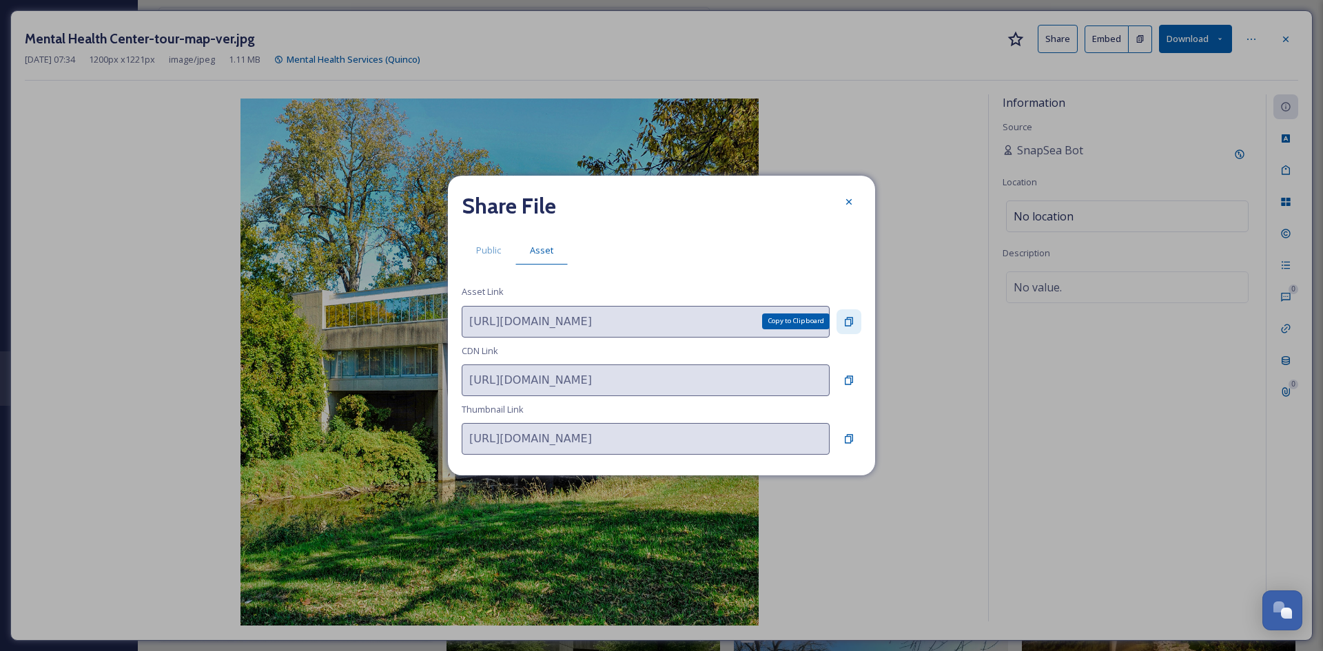
click at [848, 317] on icon at bounding box center [849, 321] width 8 height 9
click at [840, 198] on div at bounding box center [848, 201] width 25 height 25
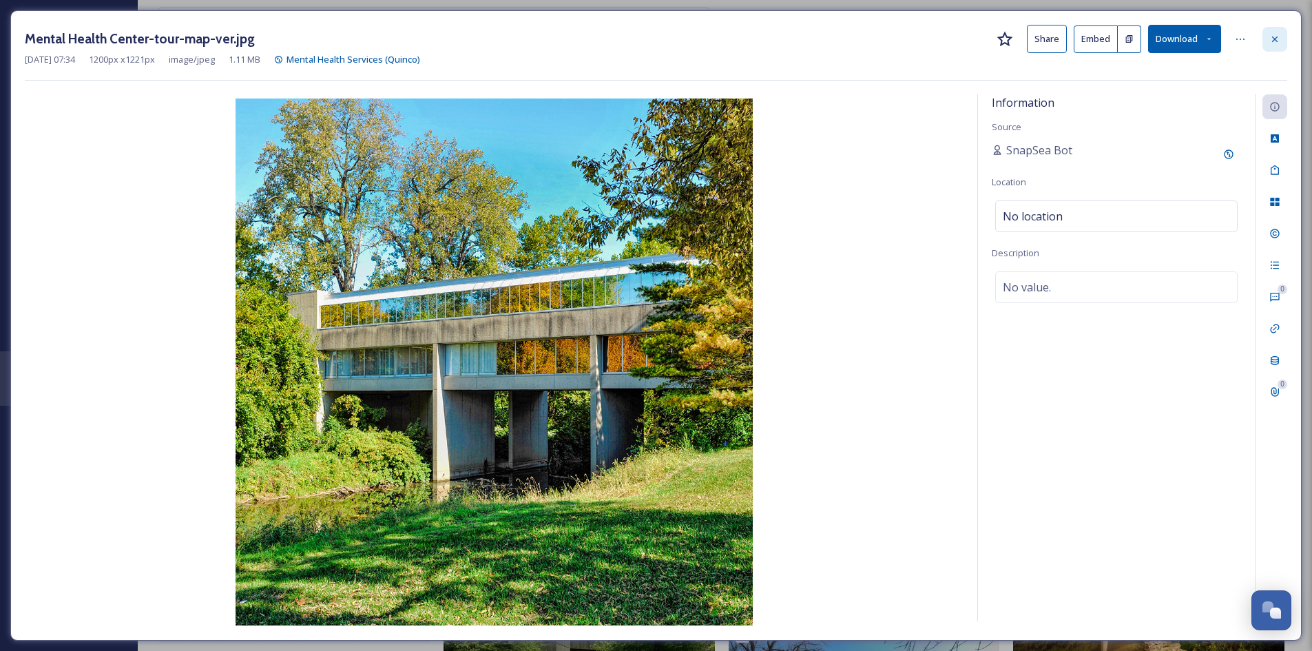
click at [1272, 37] on icon at bounding box center [1275, 39] width 11 height 11
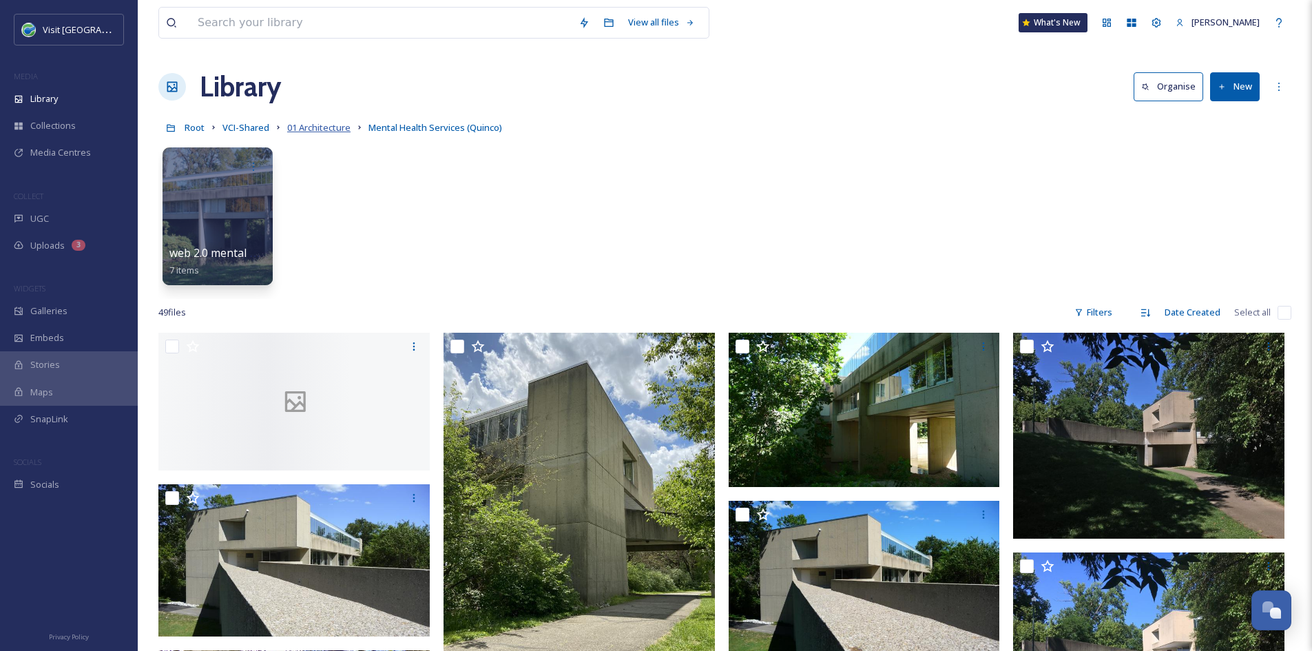
click at [311, 129] on span "01 Architecture" at bounding box center [318, 127] width 63 height 12
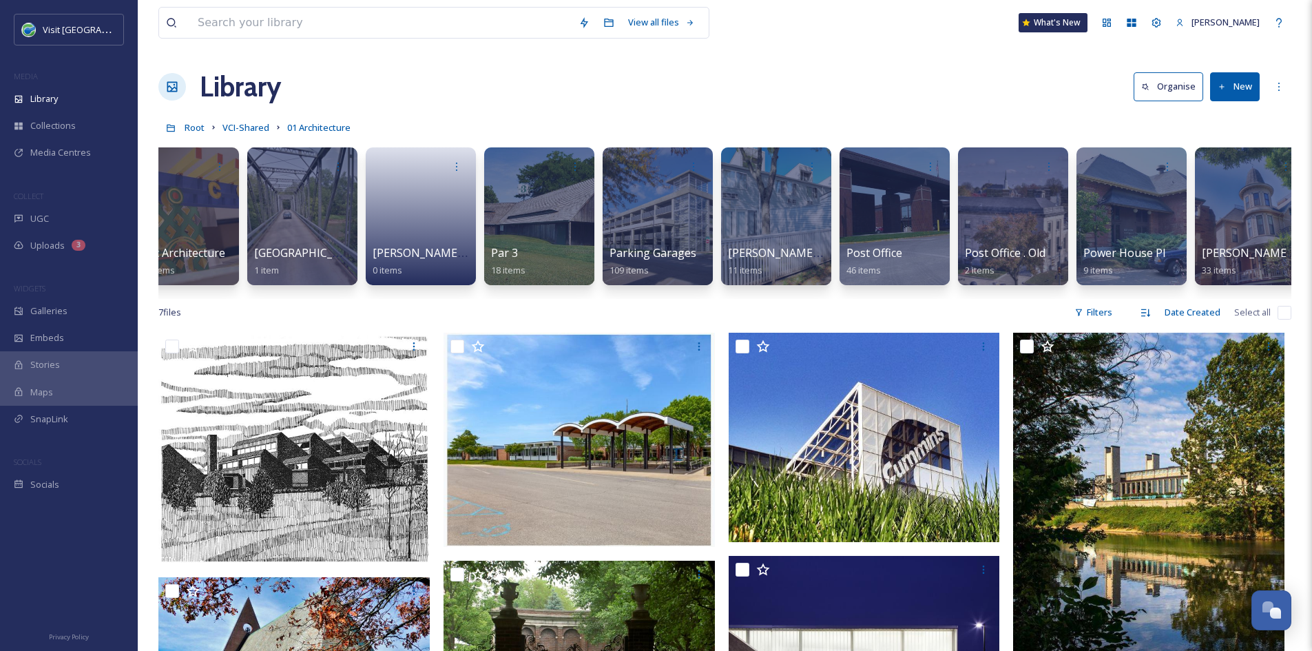
scroll to position [0, 10343]
click at [503, 254] on span "Par 3" at bounding box center [504, 253] width 28 height 15
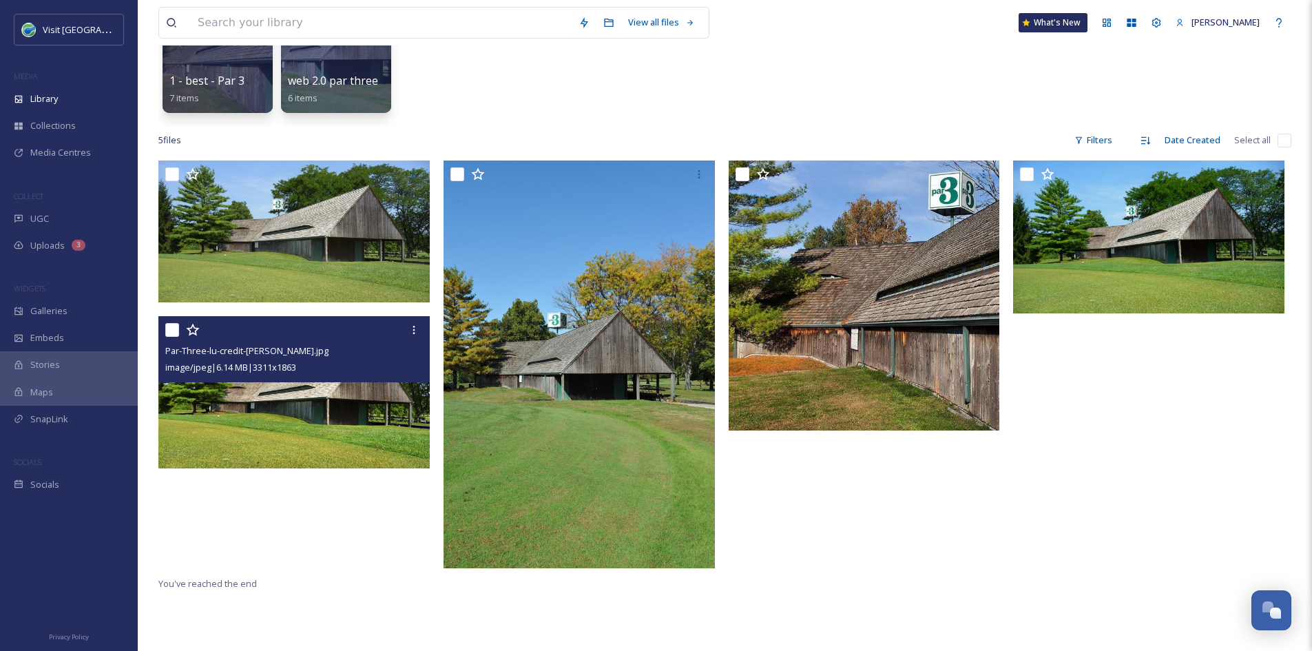
scroll to position [174, 0]
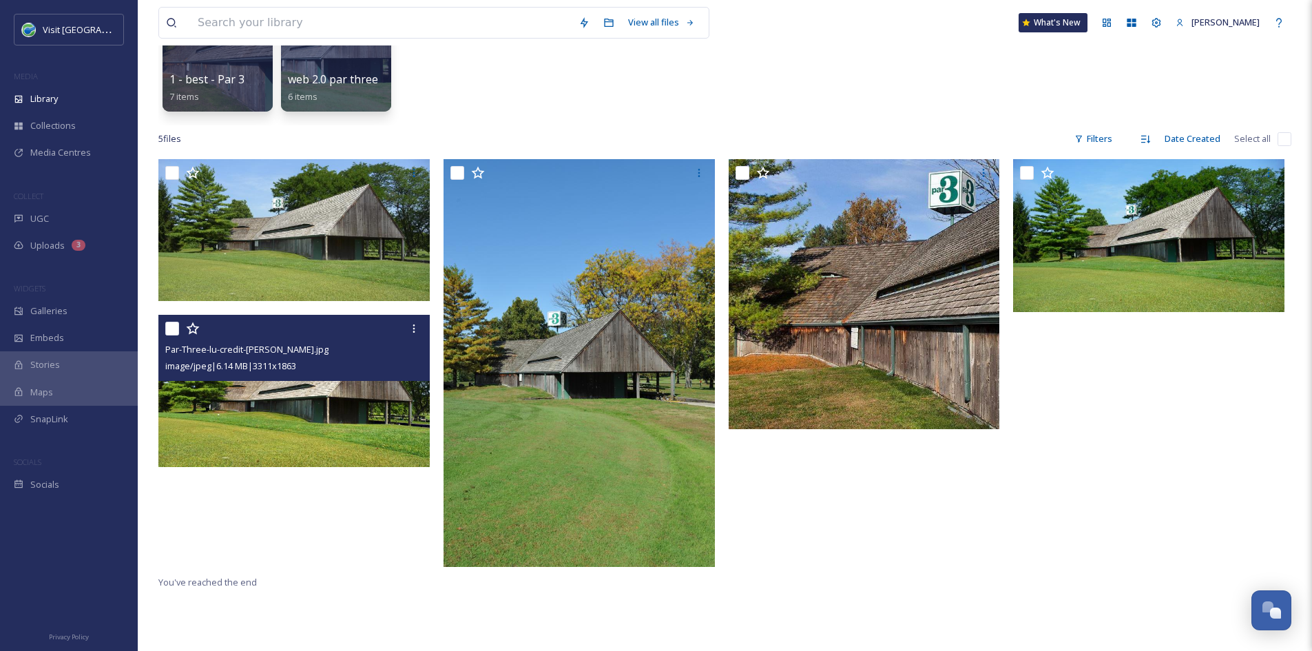
click at [362, 433] on img at bounding box center [293, 391] width 271 height 153
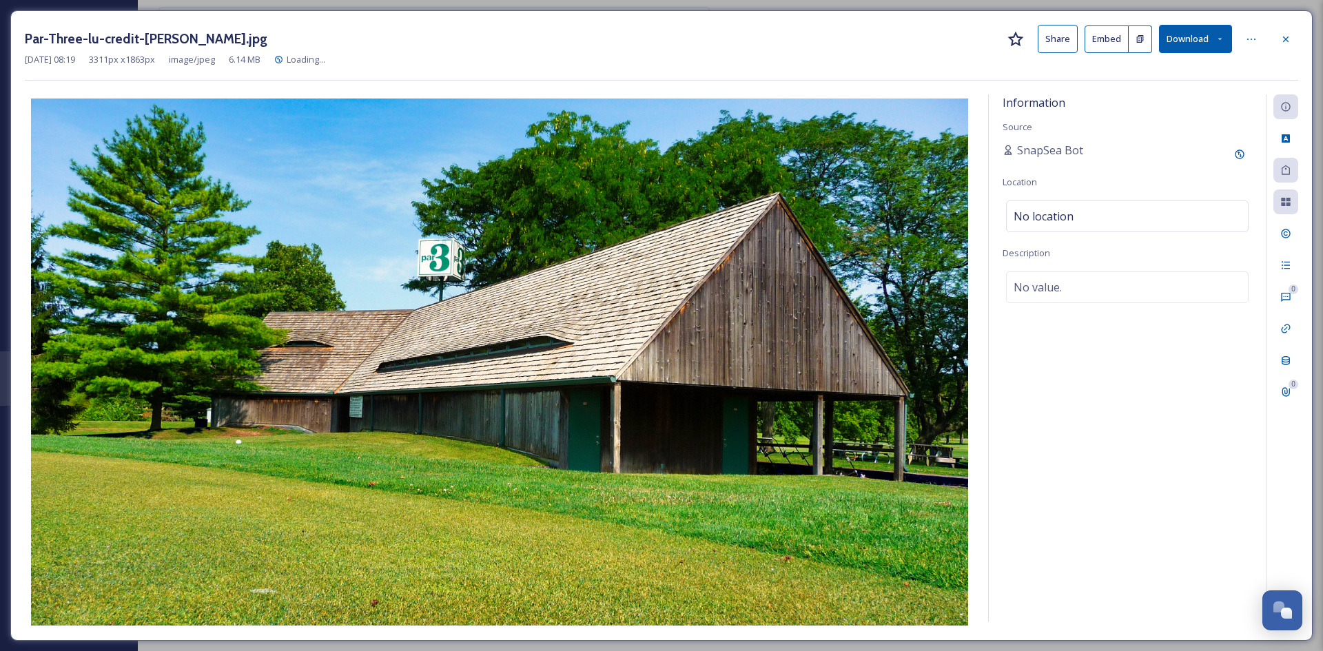
click at [1062, 34] on button "Share" at bounding box center [1057, 39] width 40 height 28
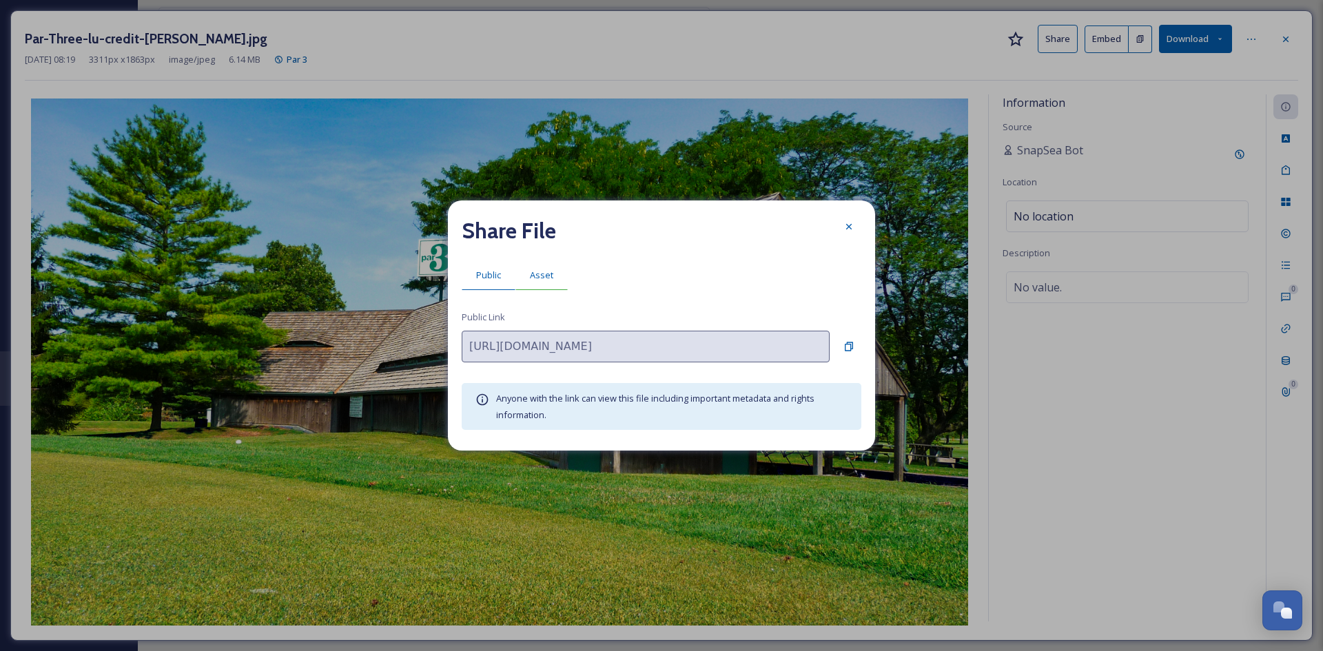
click at [537, 273] on span "Asset" at bounding box center [541, 275] width 23 height 13
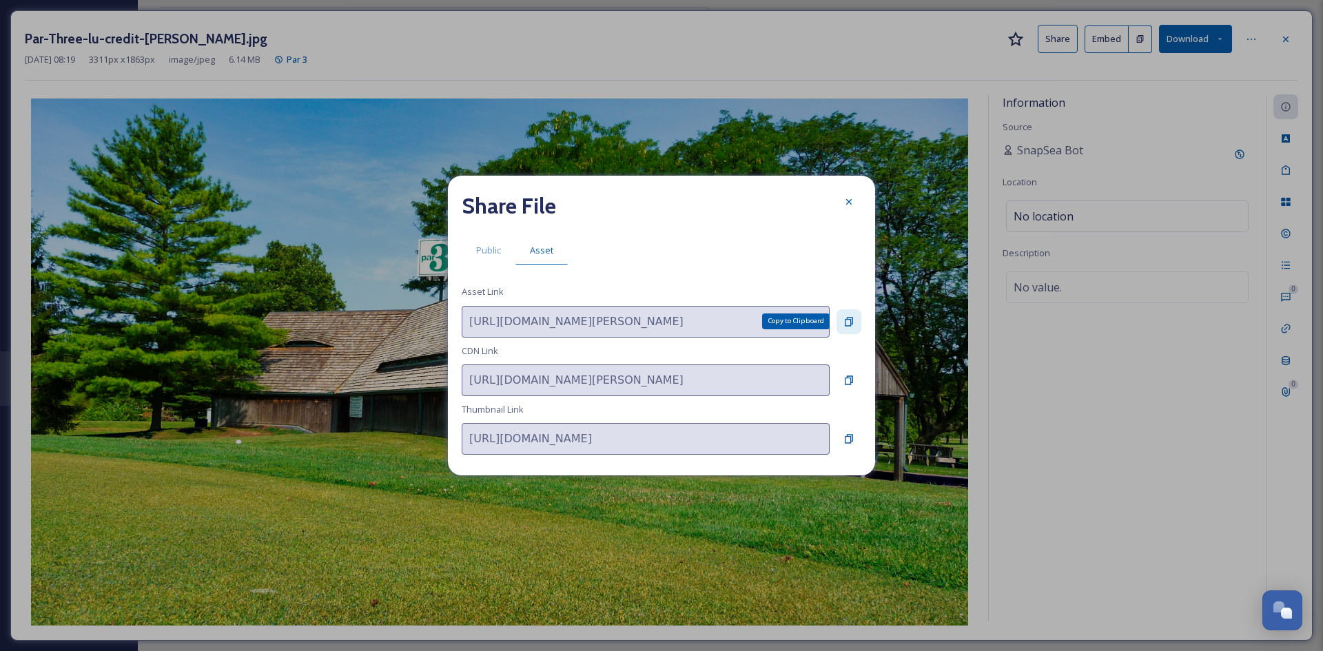
click at [856, 318] on div "Copy to Clipboard" at bounding box center [848, 321] width 25 height 25
click at [851, 205] on icon at bounding box center [848, 201] width 11 height 11
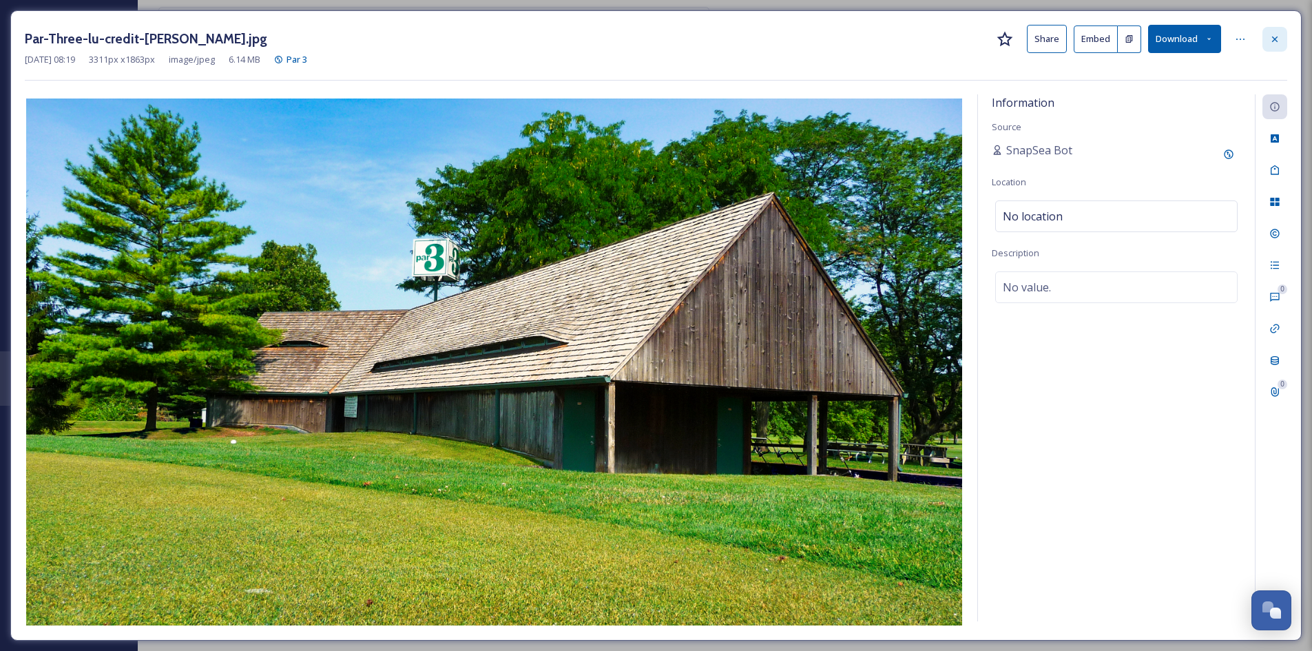
click at [1273, 34] on icon at bounding box center [1275, 39] width 11 height 11
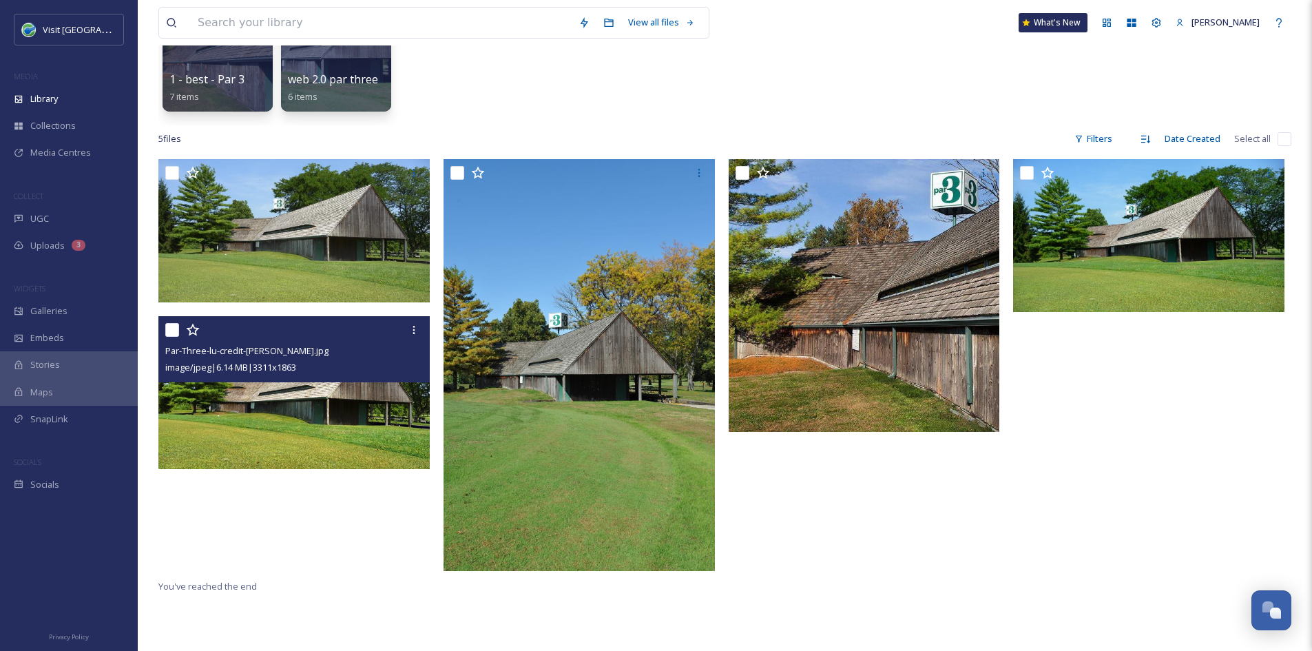
click at [1071, 488] on div at bounding box center [1152, 368] width 278 height 419
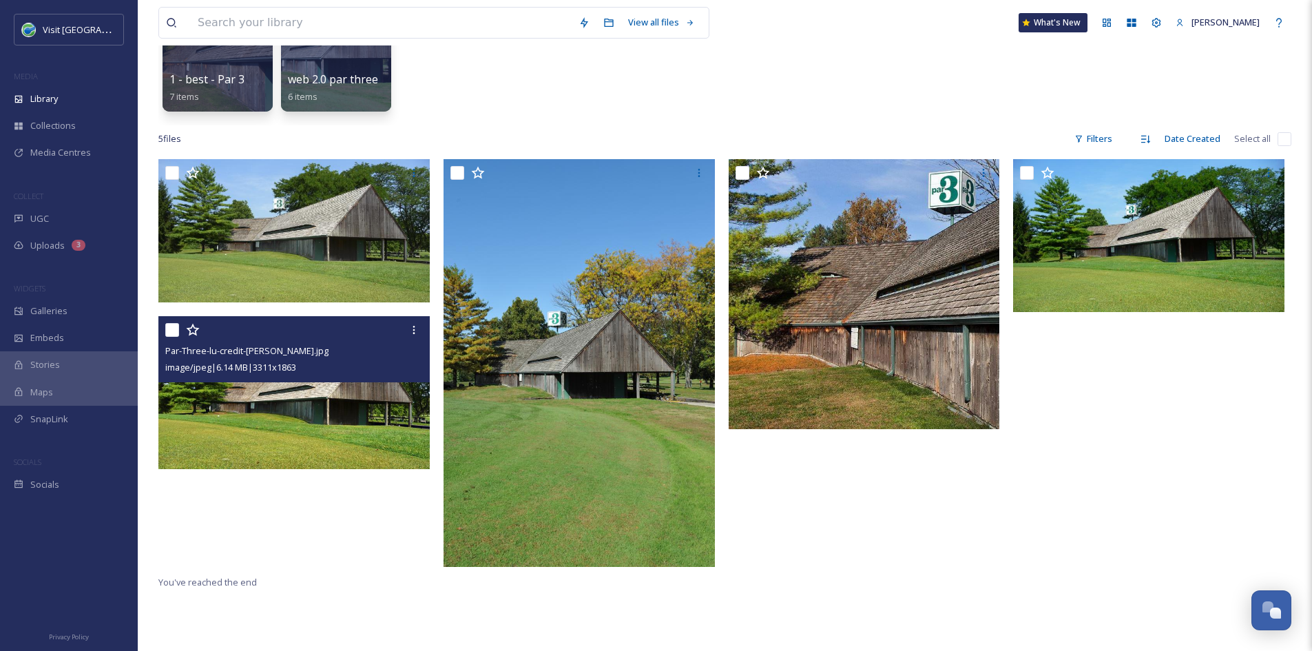
click at [831, 511] on div at bounding box center [868, 366] width 278 height 415
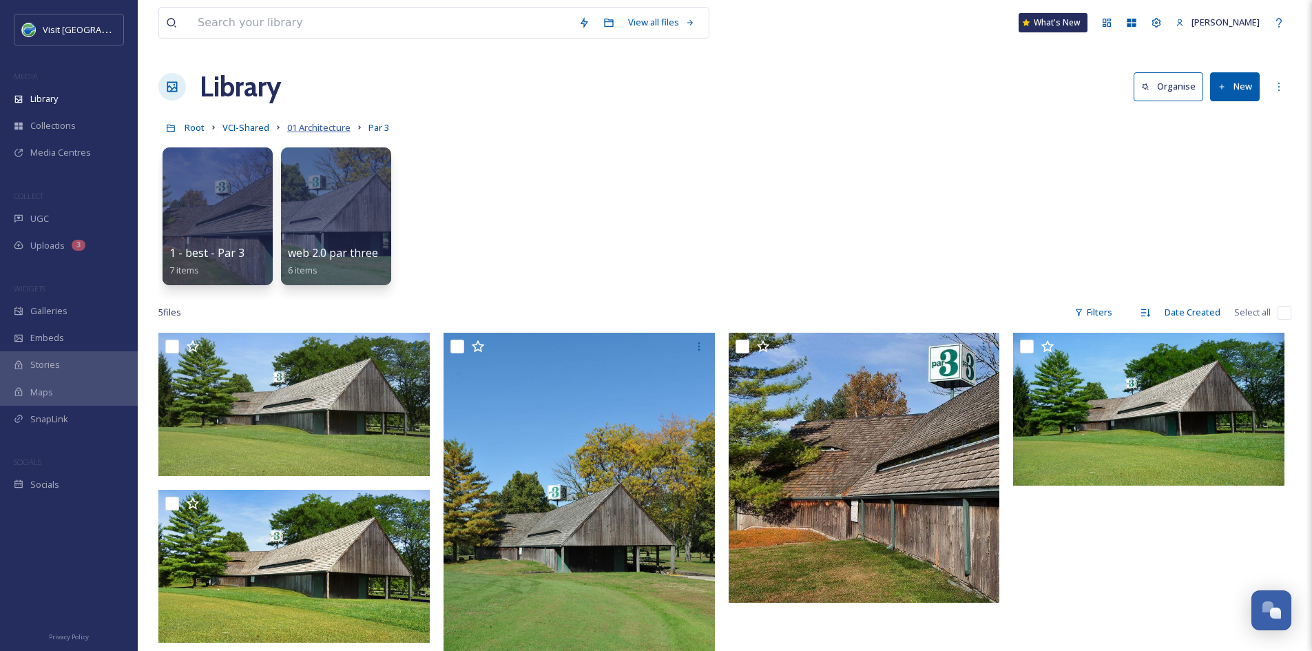
click at [336, 124] on span "01 Architecture" at bounding box center [318, 127] width 63 height 12
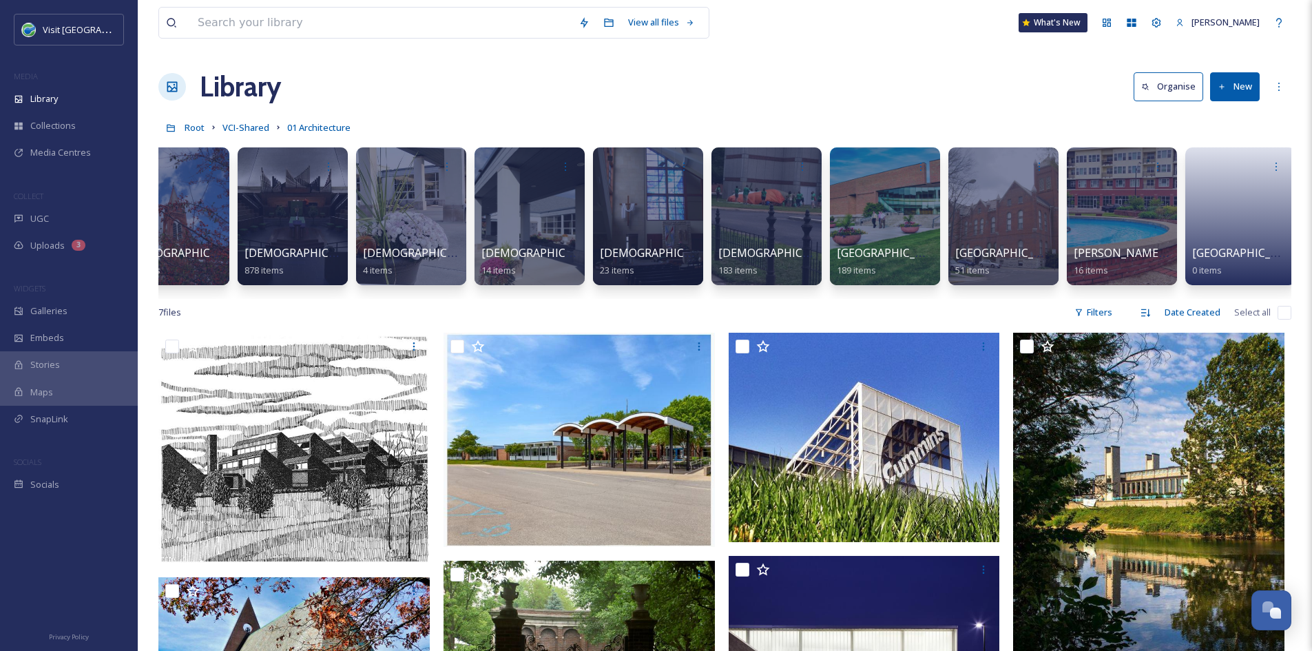
scroll to position [0, 2652]
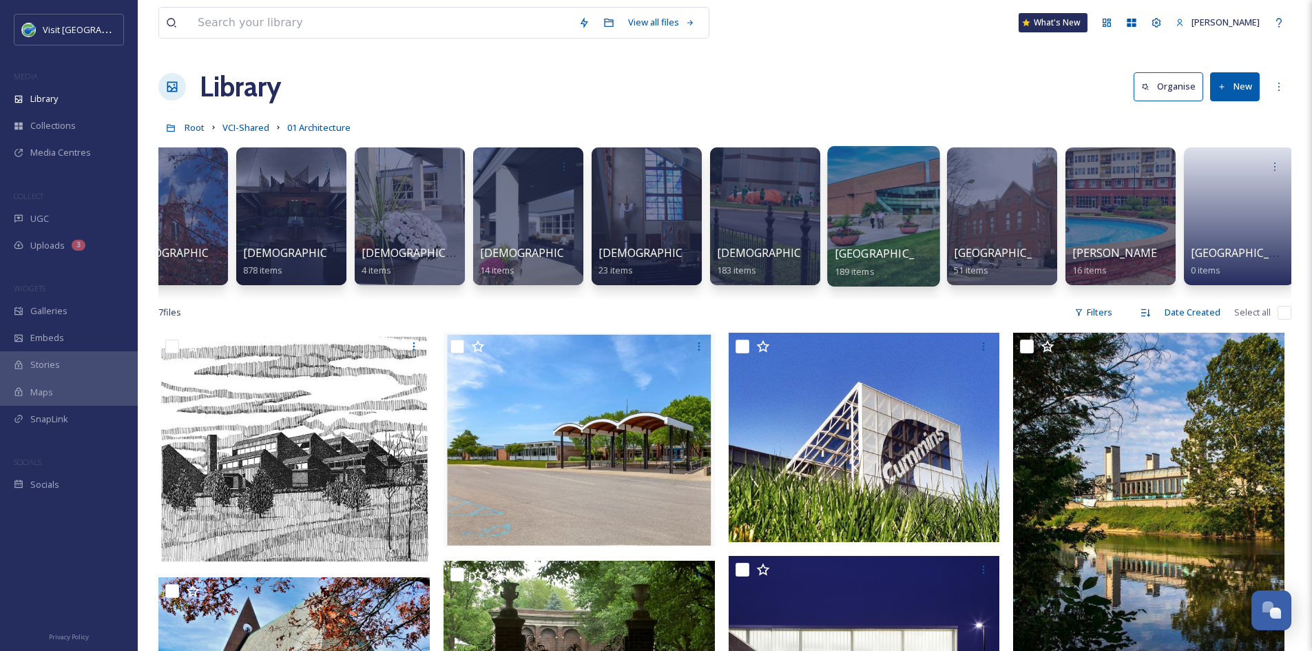
click at [875, 256] on span "[GEOGRAPHIC_DATA]" at bounding box center [891, 253] width 113 height 15
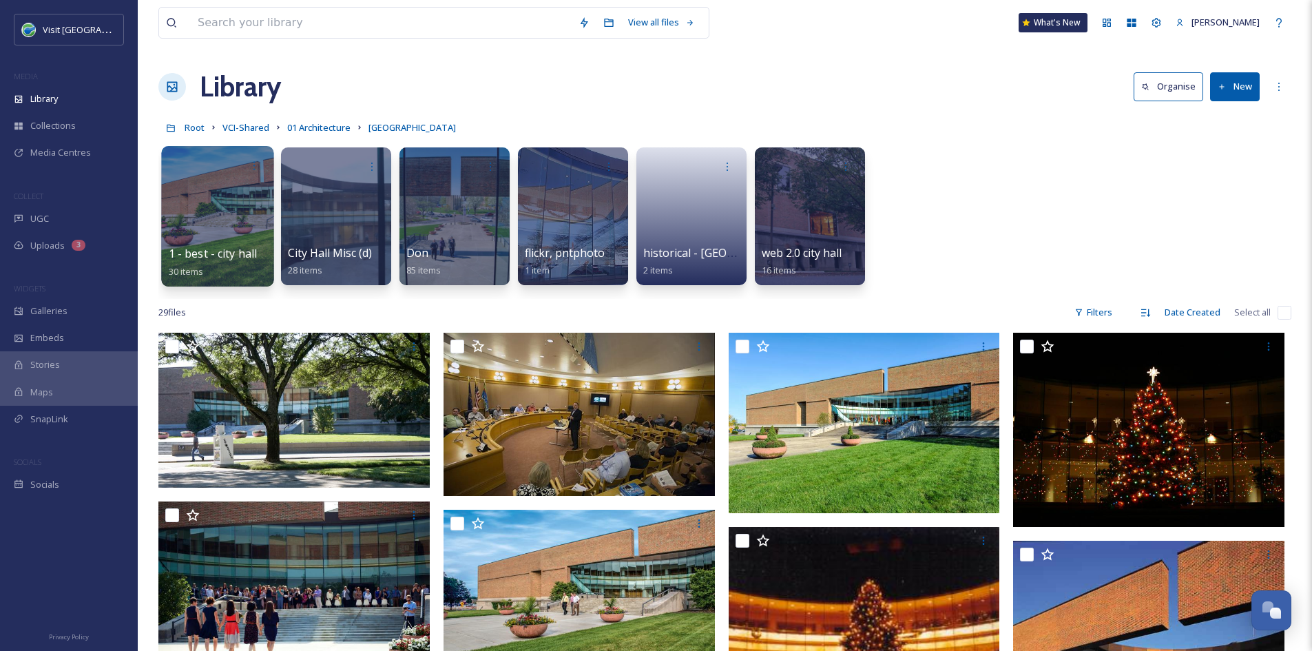
click at [216, 226] on div at bounding box center [217, 216] width 112 height 141
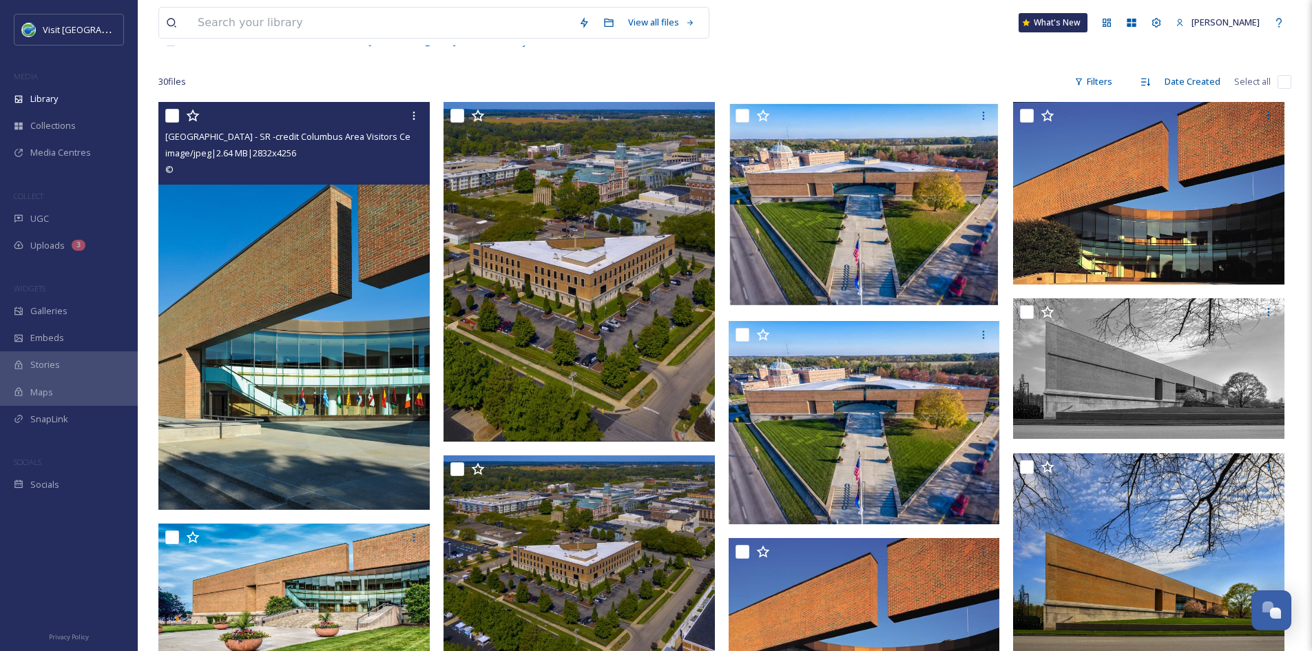
scroll to position [85, 0]
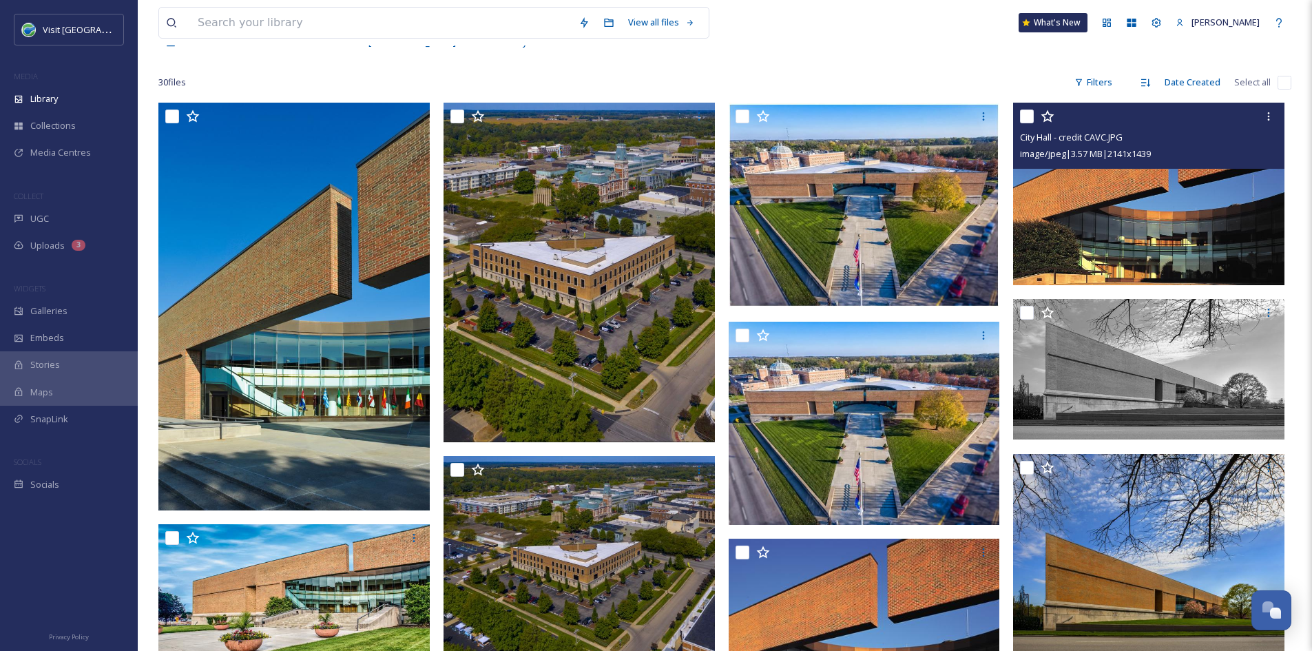
click at [1160, 263] on img at bounding box center [1148, 194] width 271 height 183
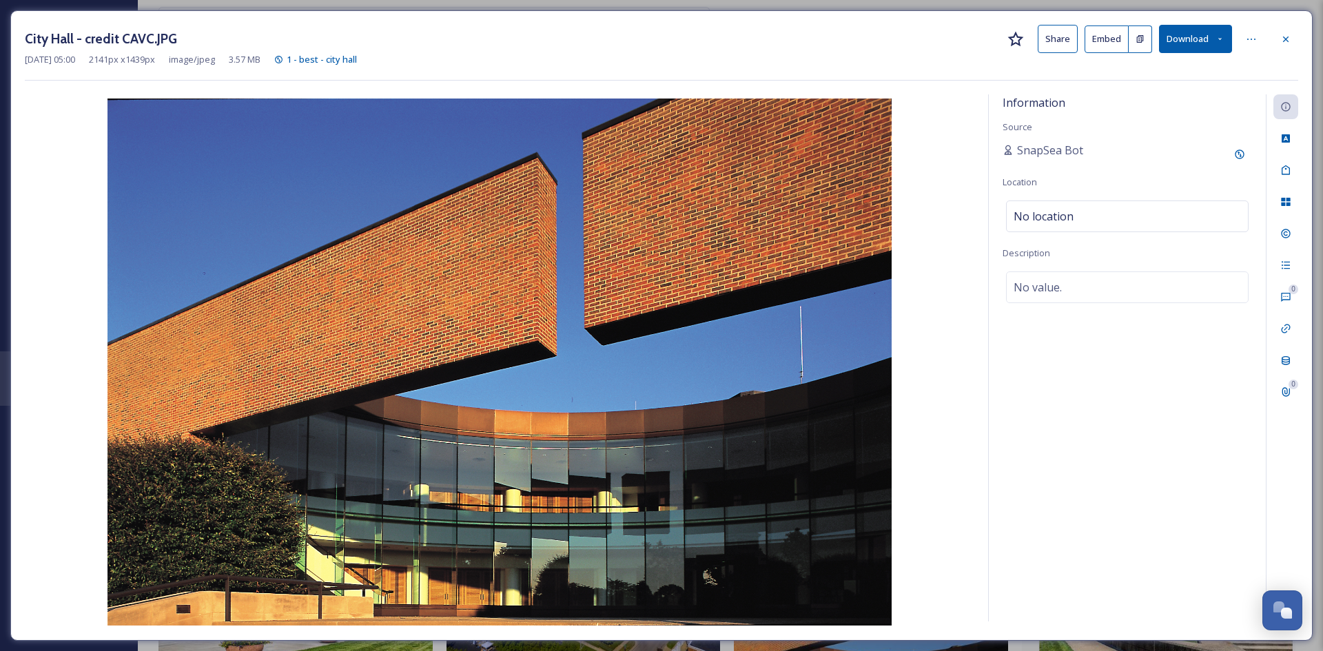
click at [1055, 36] on button "Share" at bounding box center [1057, 39] width 40 height 28
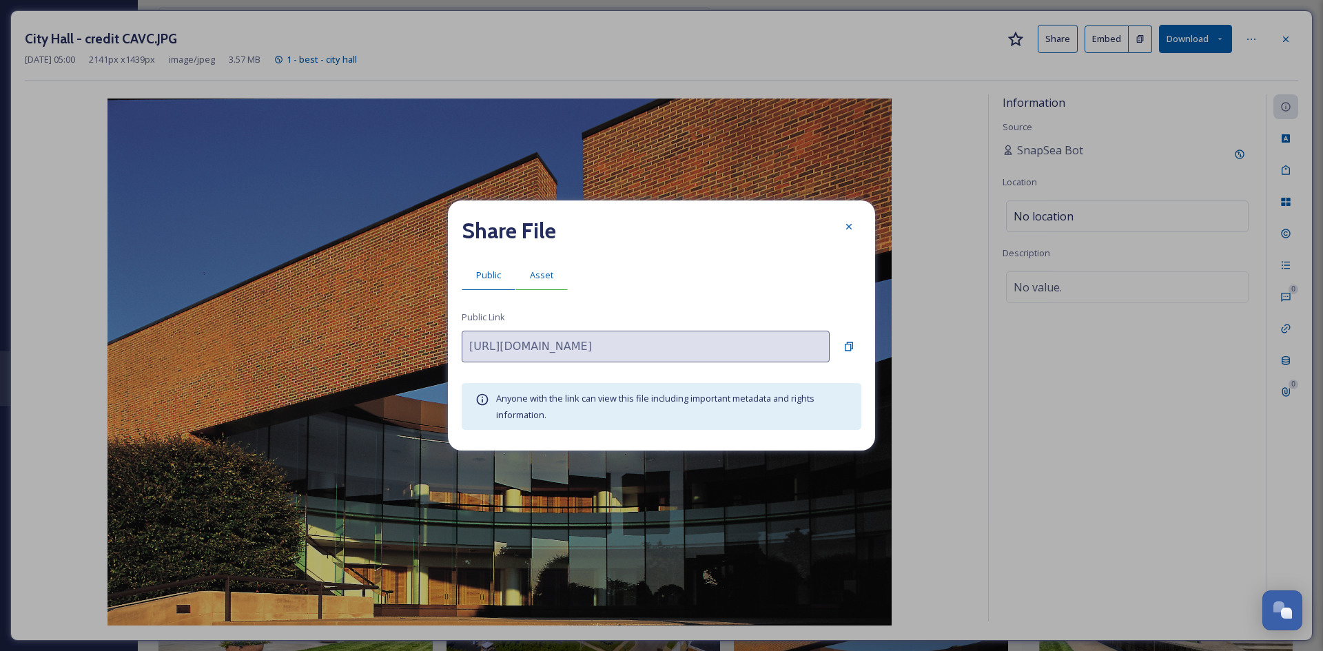
click at [533, 277] on span "Asset" at bounding box center [541, 275] width 23 height 13
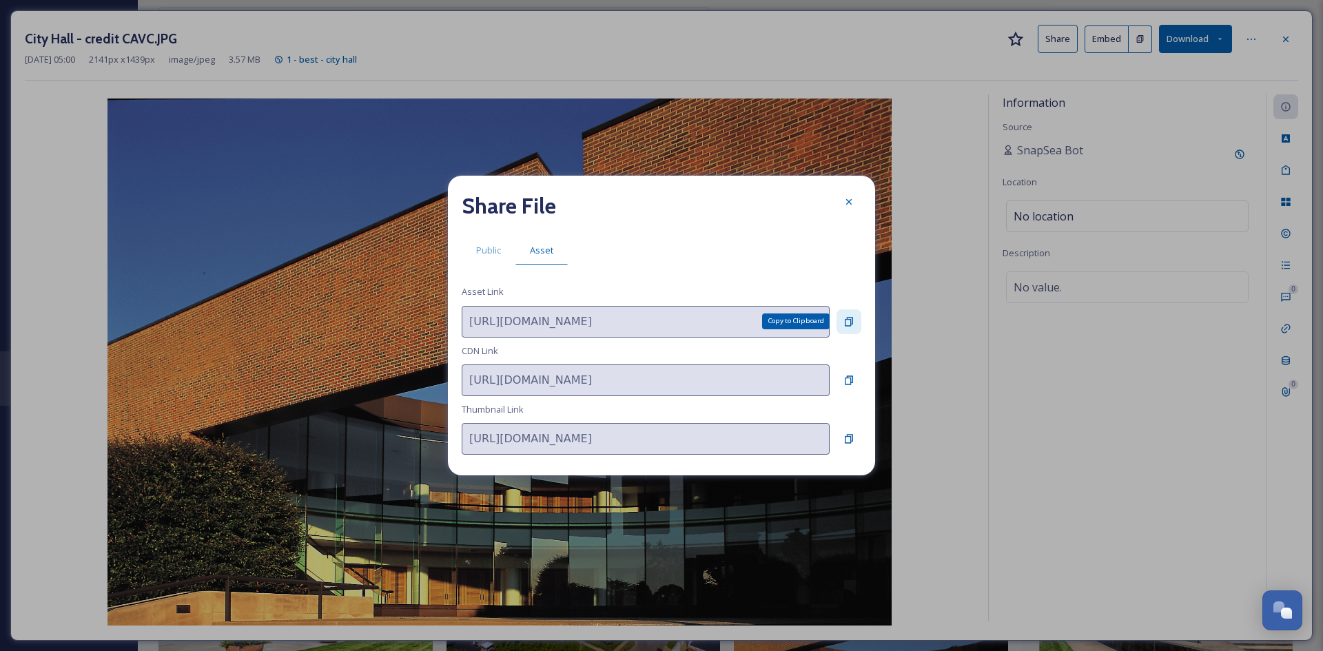
click at [842, 323] on div "Copy to Clipboard" at bounding box center [848, 321] width 25 height 25
click at [856, 203] on div at bounding box center [848, 201] width 25 height 25
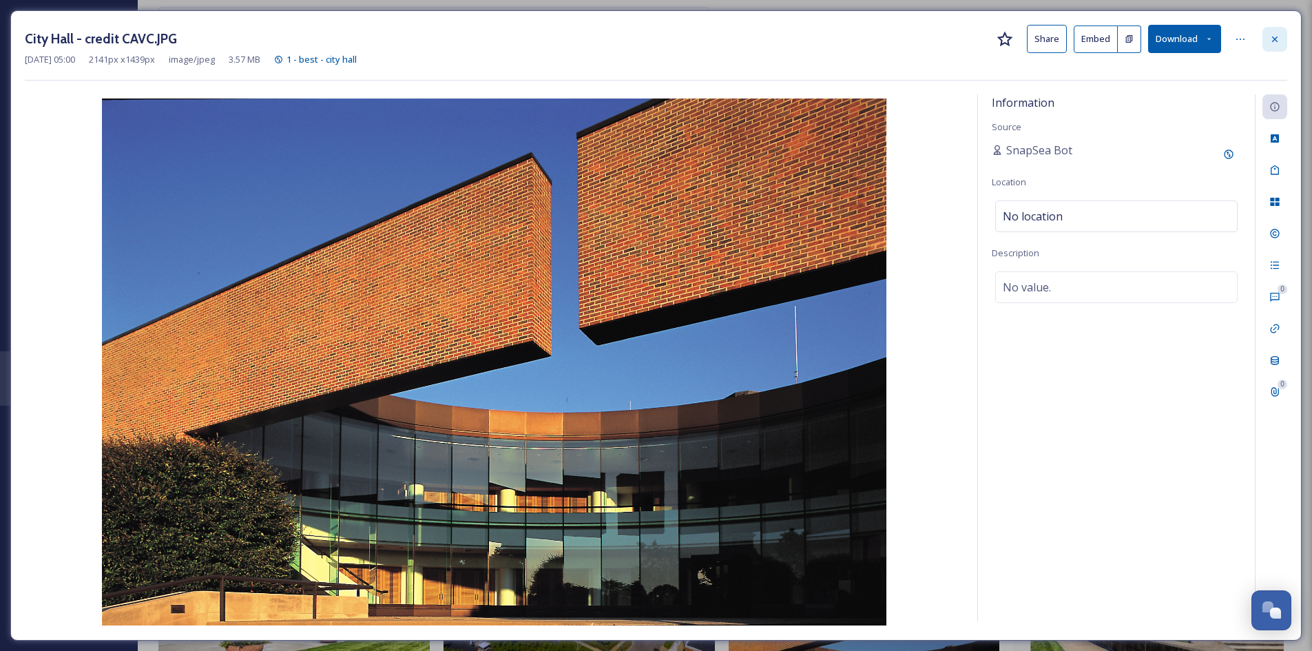
click at [1275, 40] on icon at bounding box center [1275, 39] width 11 height 11
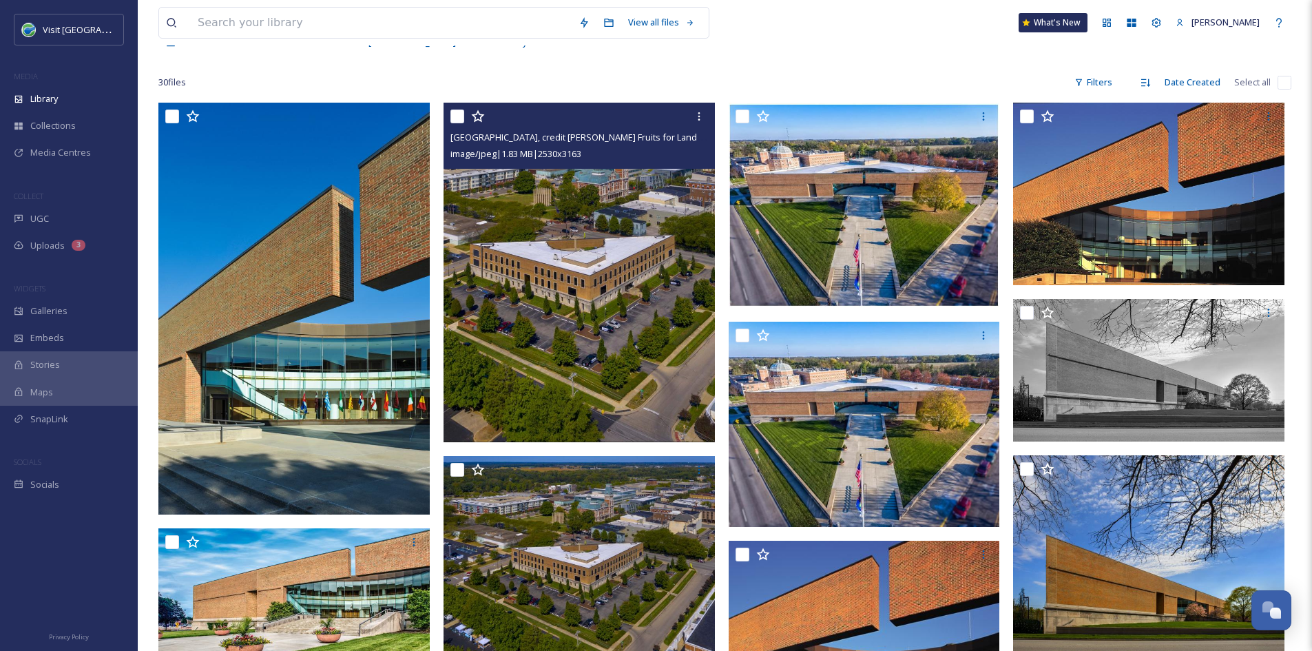
click at [657, 318] on img at bounding box center [579, 273] width 271 height 340
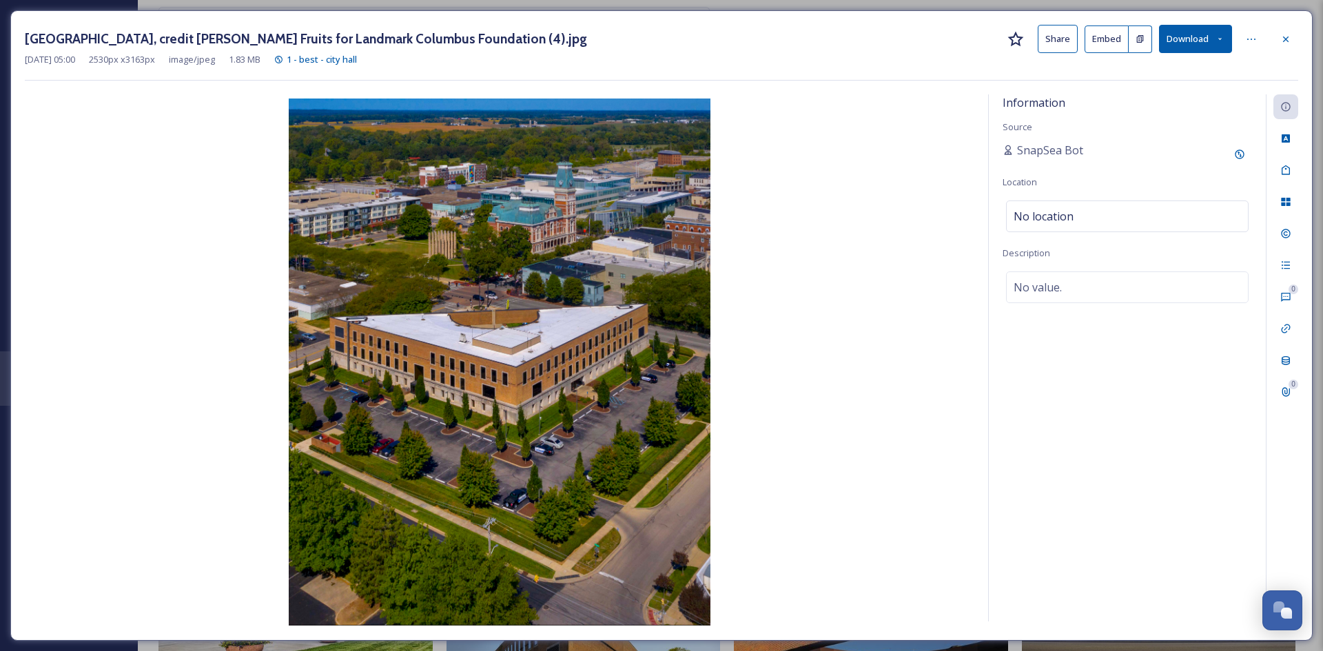
click at [1049, 36] on button "Share" at bounding box center [1057, 39] width 40 height 28
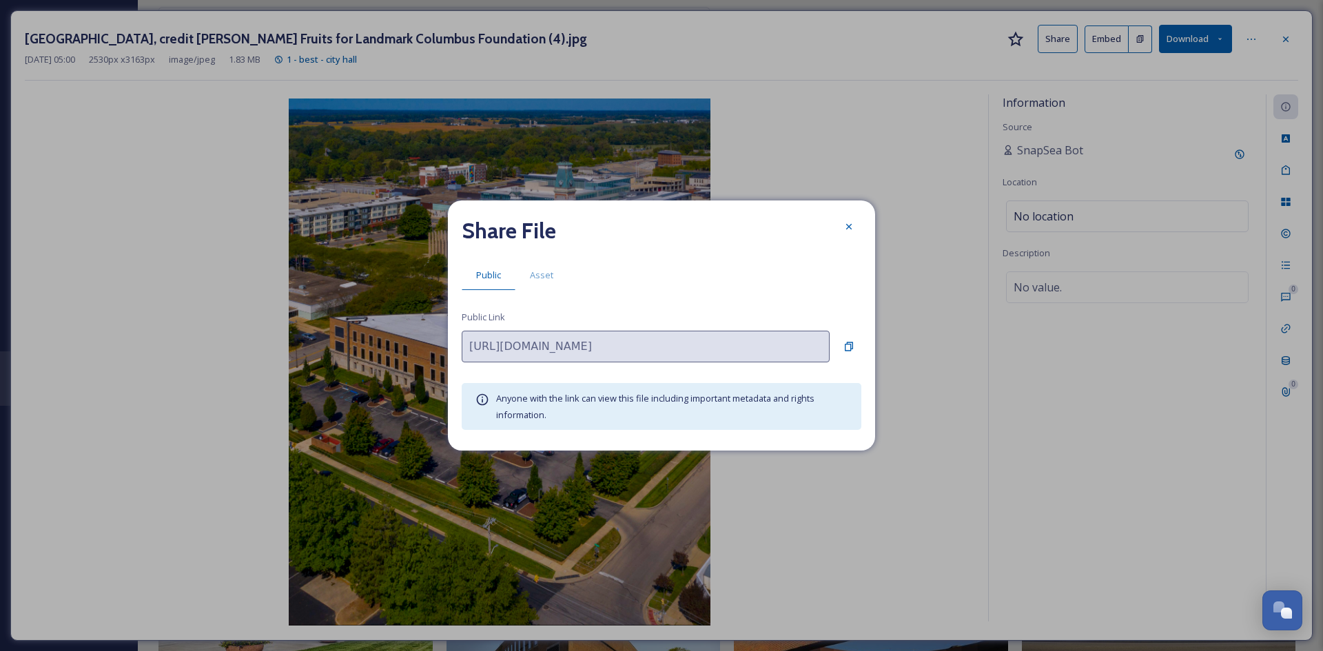
click at [539, 290] on div "Share File Public Asset Public Link [URL][DOMAIN_NAME] Anyone with the link can…" at bounding box center [661, 324] width 427 height 249
click at [539, 277] on span "Asset" at bounding box center [541, 275] width 23 height 13
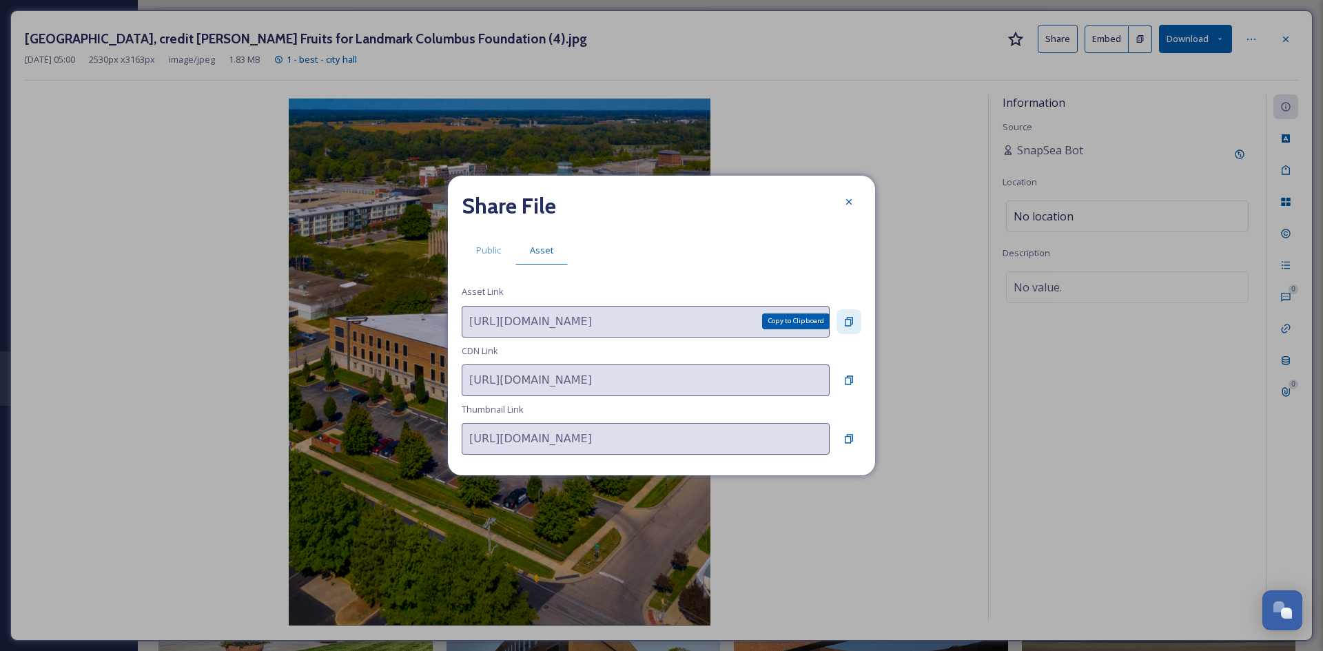
click at [856, 316] on div "Copy to Clipboard" at bounding box center [848, 321] width 25 height 25
click at [851, 199] on icon at bounding box center [848, 201] width 11 height 11
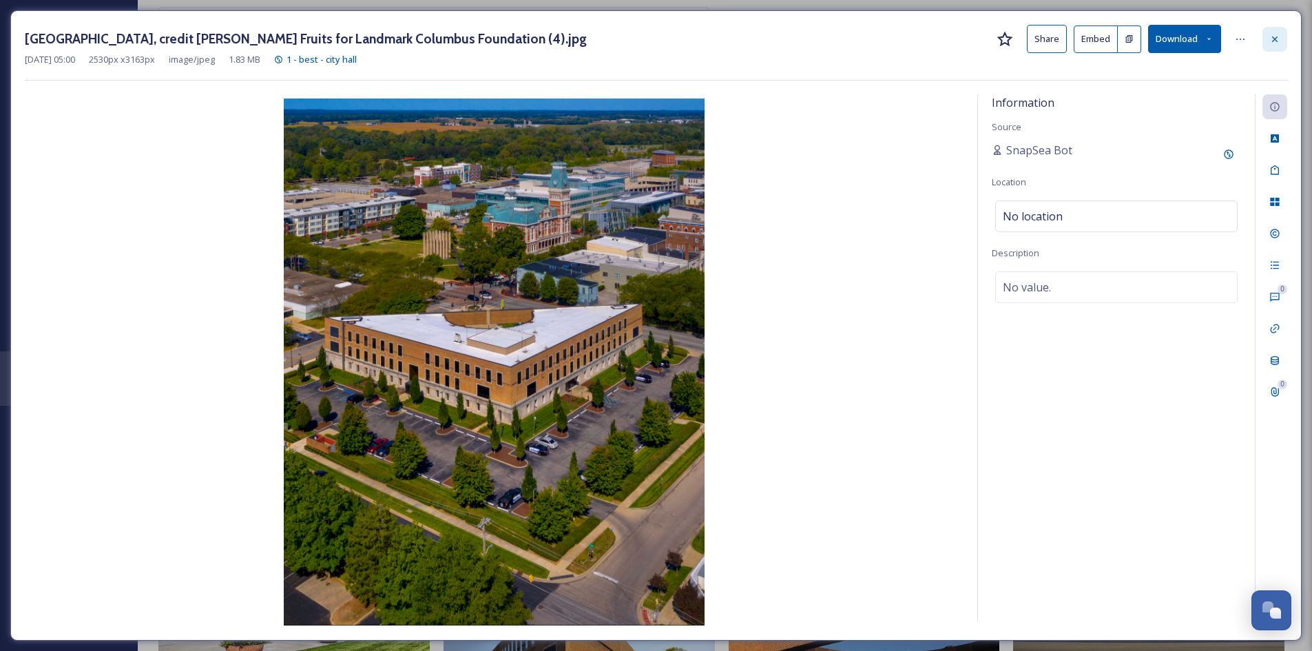
click at [1275, 39] on icon at bounding box center [1275, 39] width 6 height 6
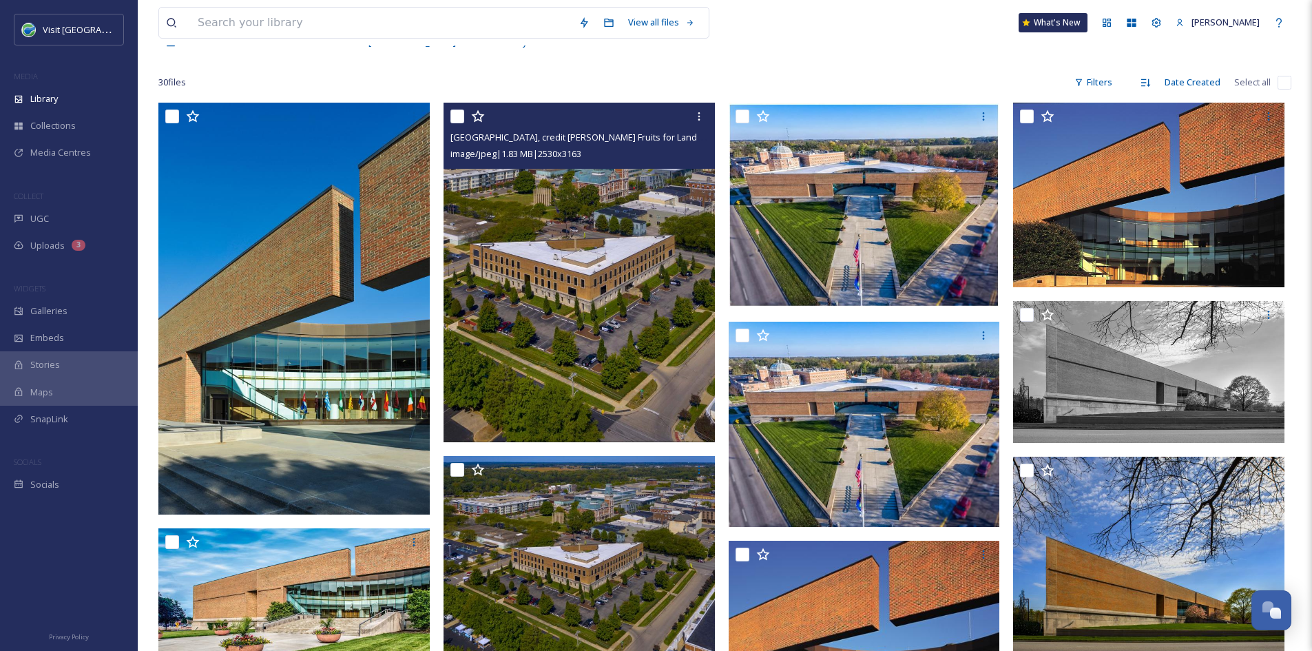
scroll to position [1, 0]
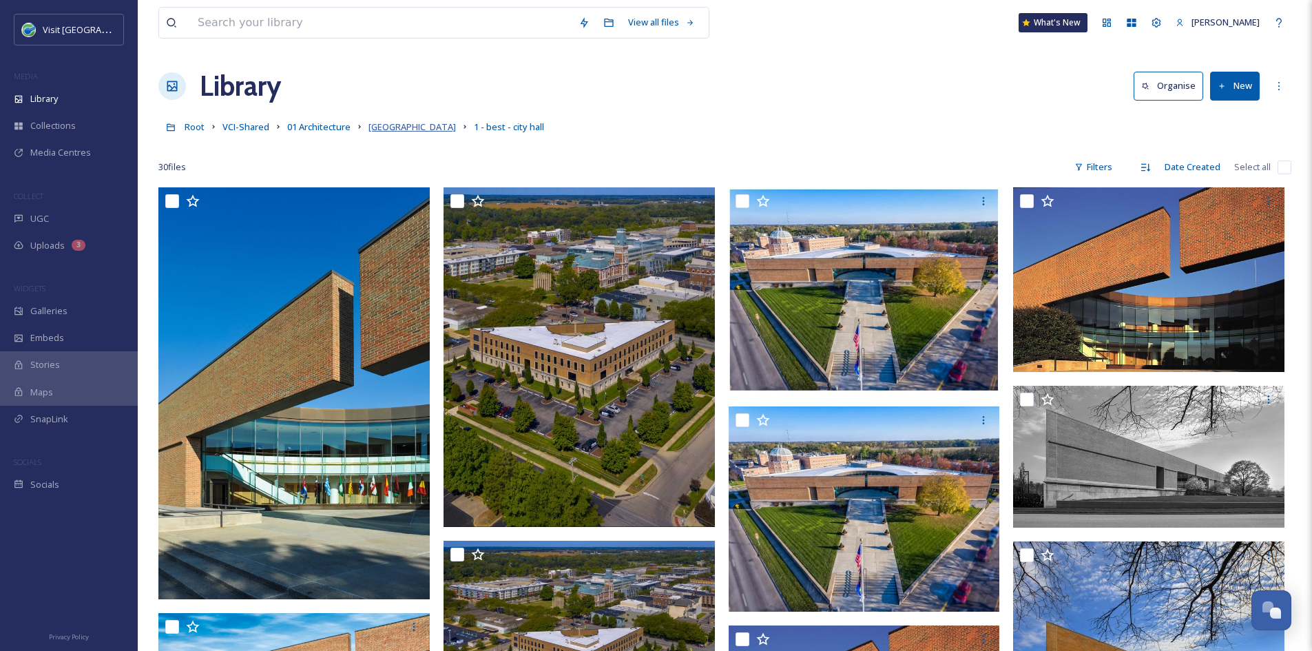
click at [378, 123] on span "[GEOGRAPHIC_DATA]" at bounding box center [412, 127] width 87 height 12
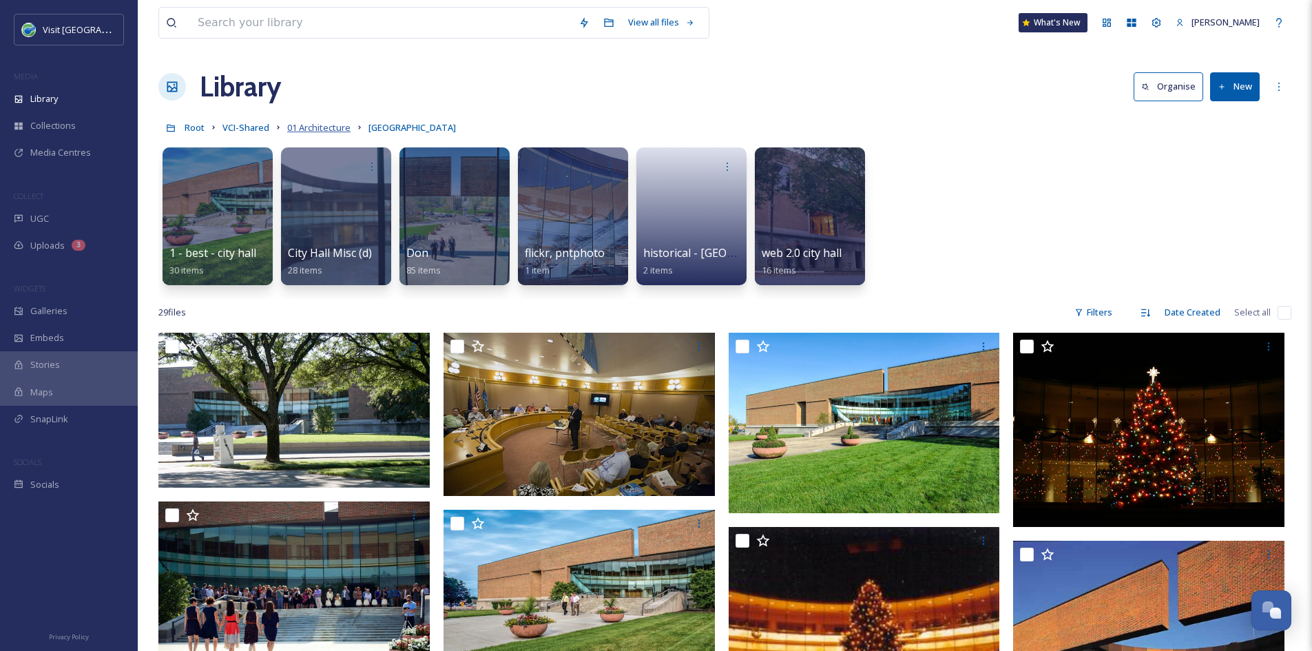
click at [298, 129] on span "01 Architecture" at bounding box center [318, 127] width 63 height 12
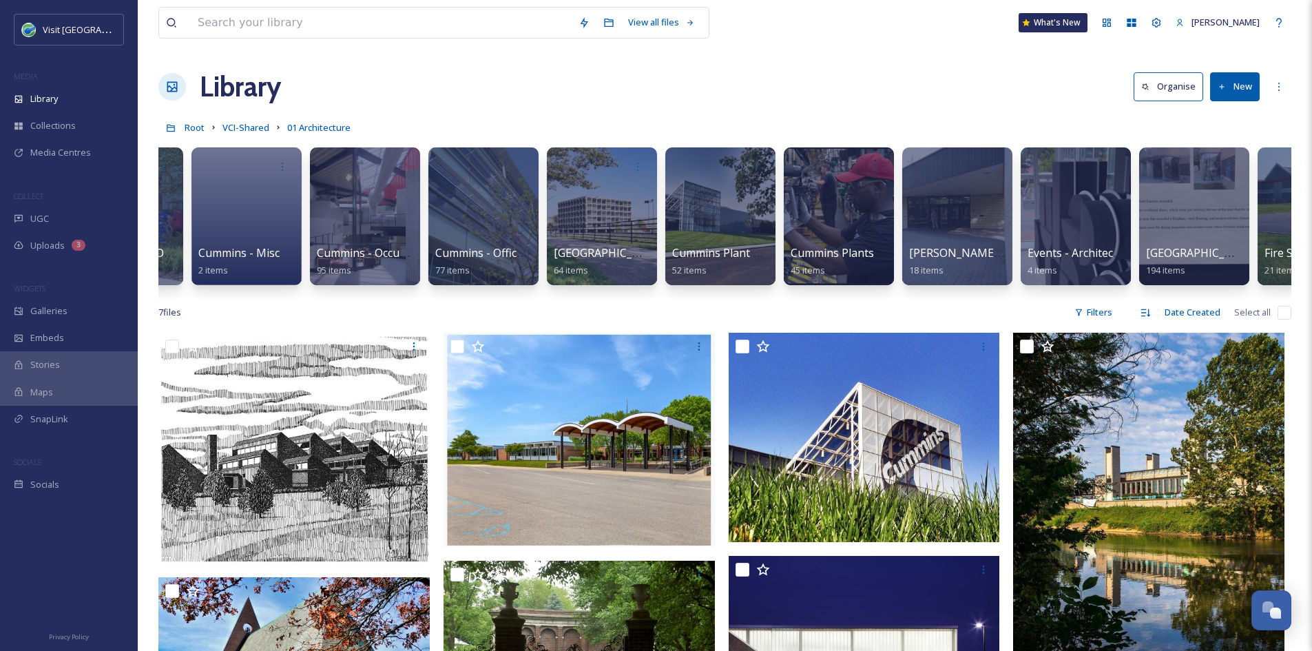
scroll to position [0, 5067]
click at [478, 25] on input at bounding box center [381, 23] width 381 height 30
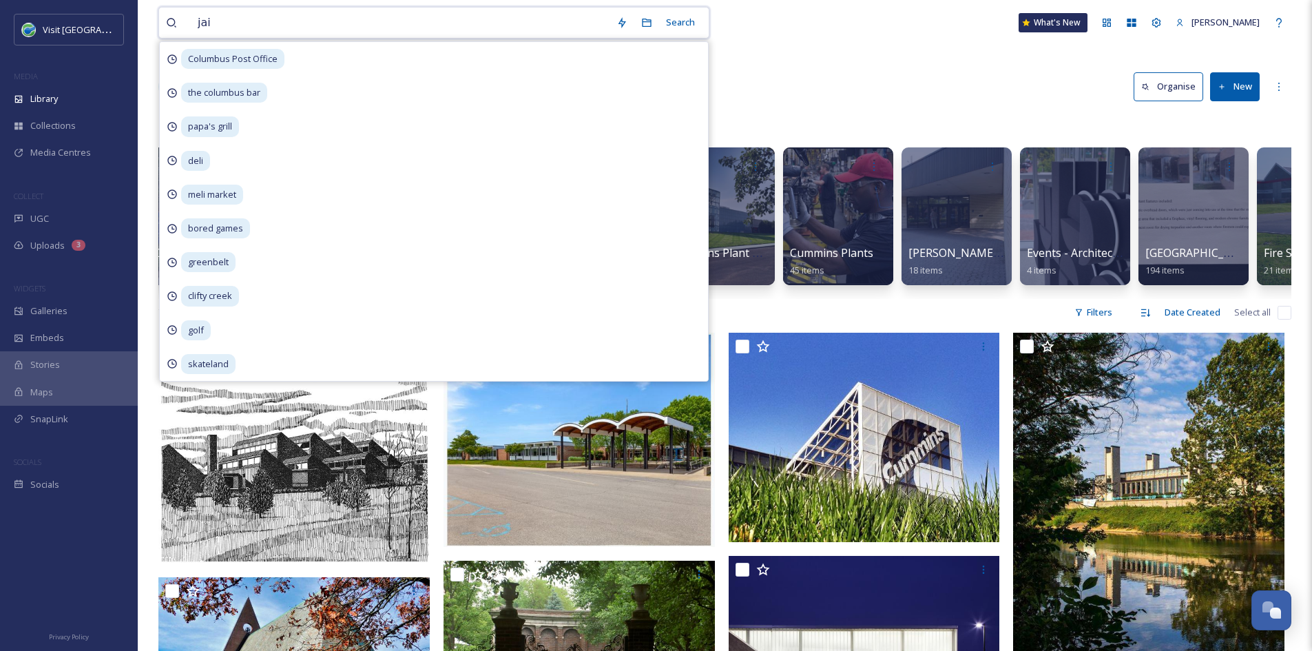
type input "jail"
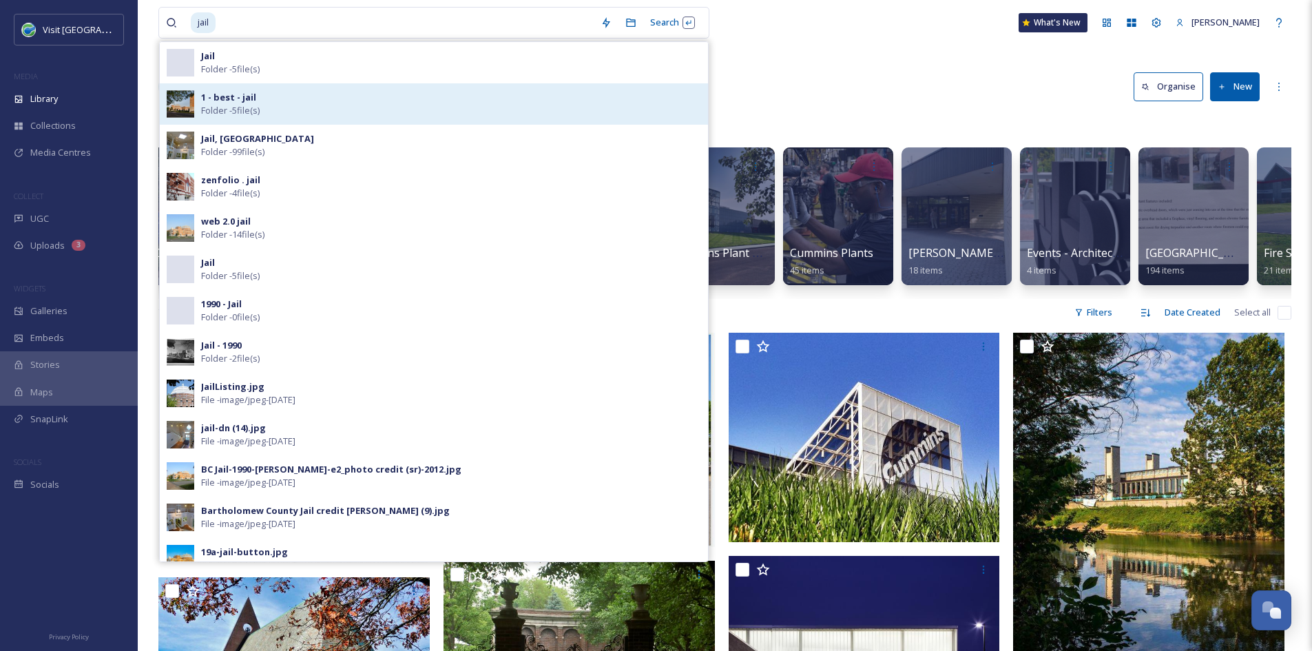
click at [251, 99] on strong "1 - best - jail" at bounding box center [228, 97] width 55 height 12
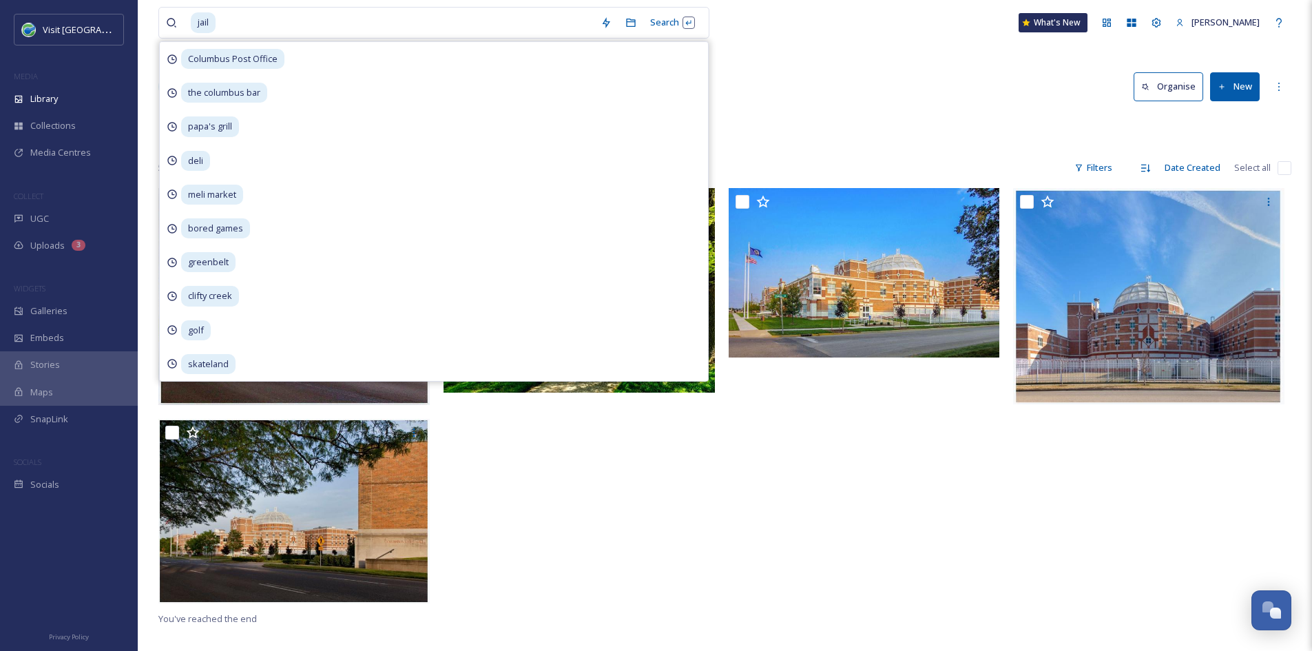
click at [986, 79] on div "Library Organise New" at bounding box center [724, 86] width 1133 height 41
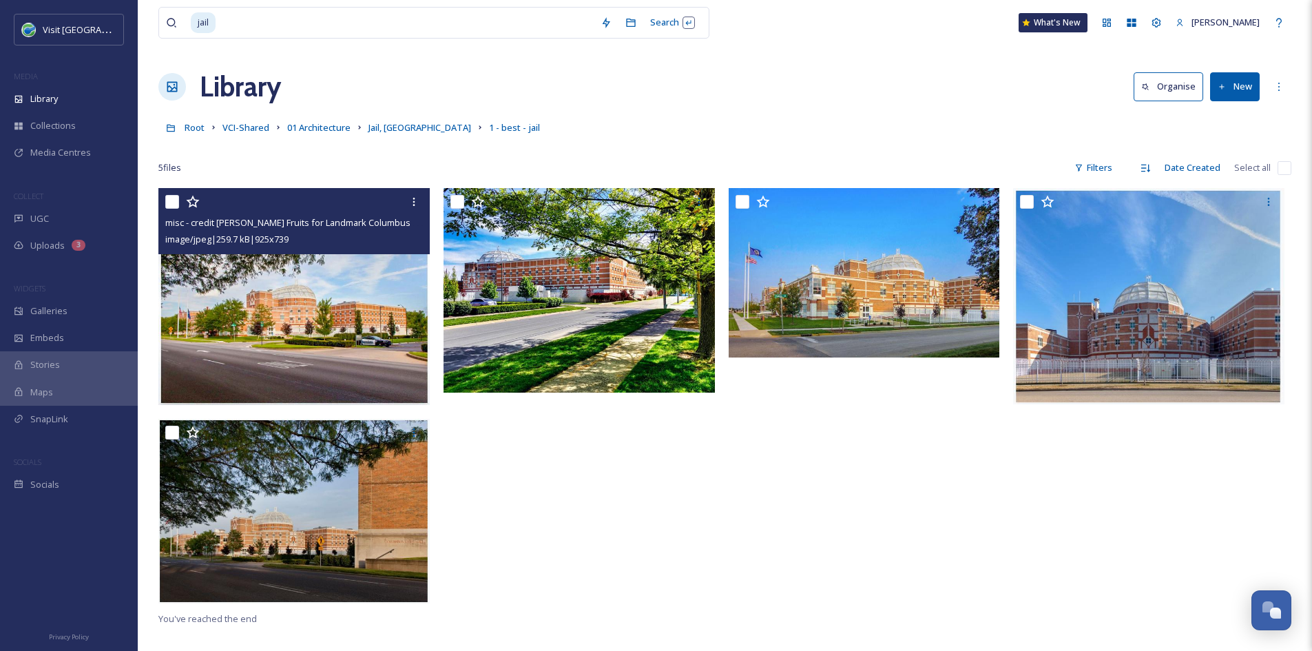
click at [376, 298] on img at bounding box center [293, 296] width 271 height 217
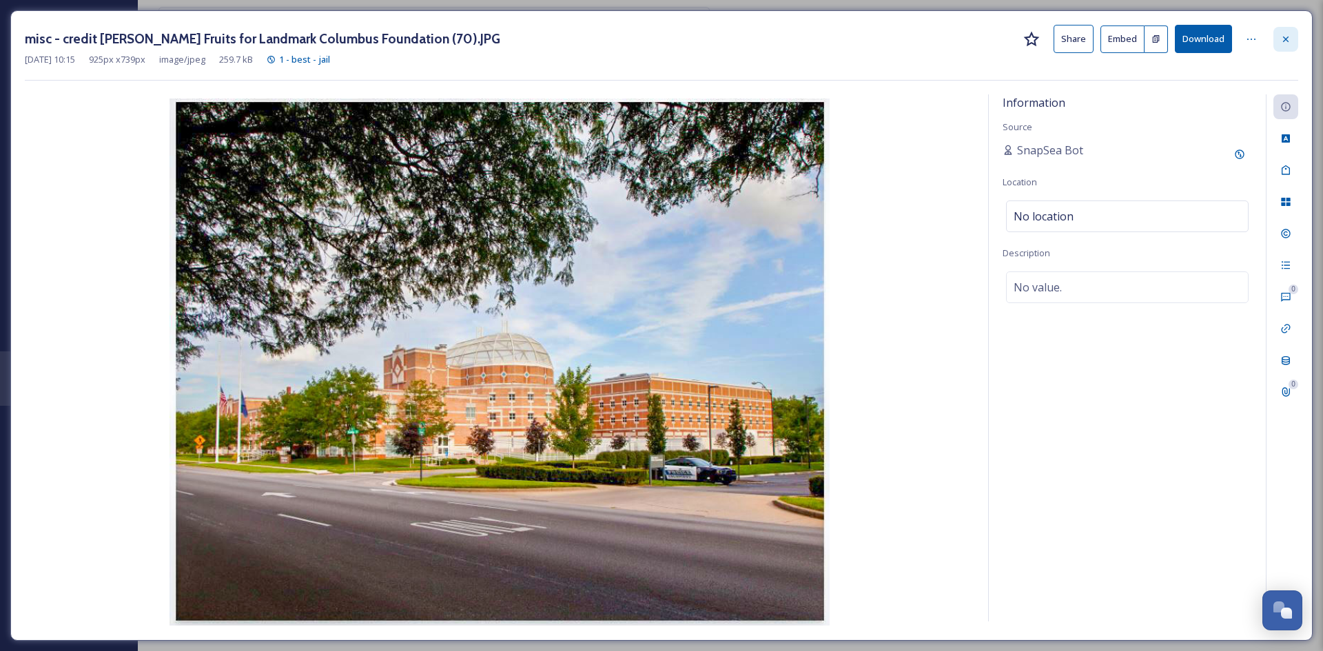
click at [1281, 43] on icon at bounding box center [1285, 39] width 11 height 11
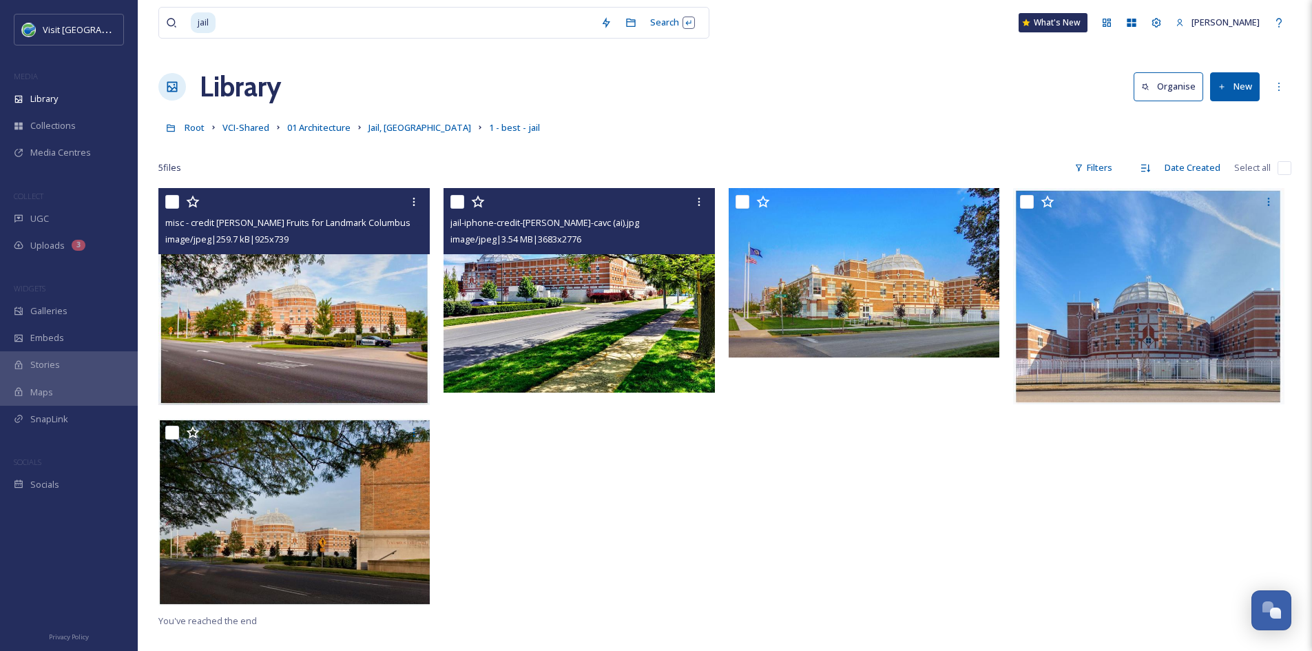
click at [639, 326] on img at bounding box center [579, 290] width 271 height 205
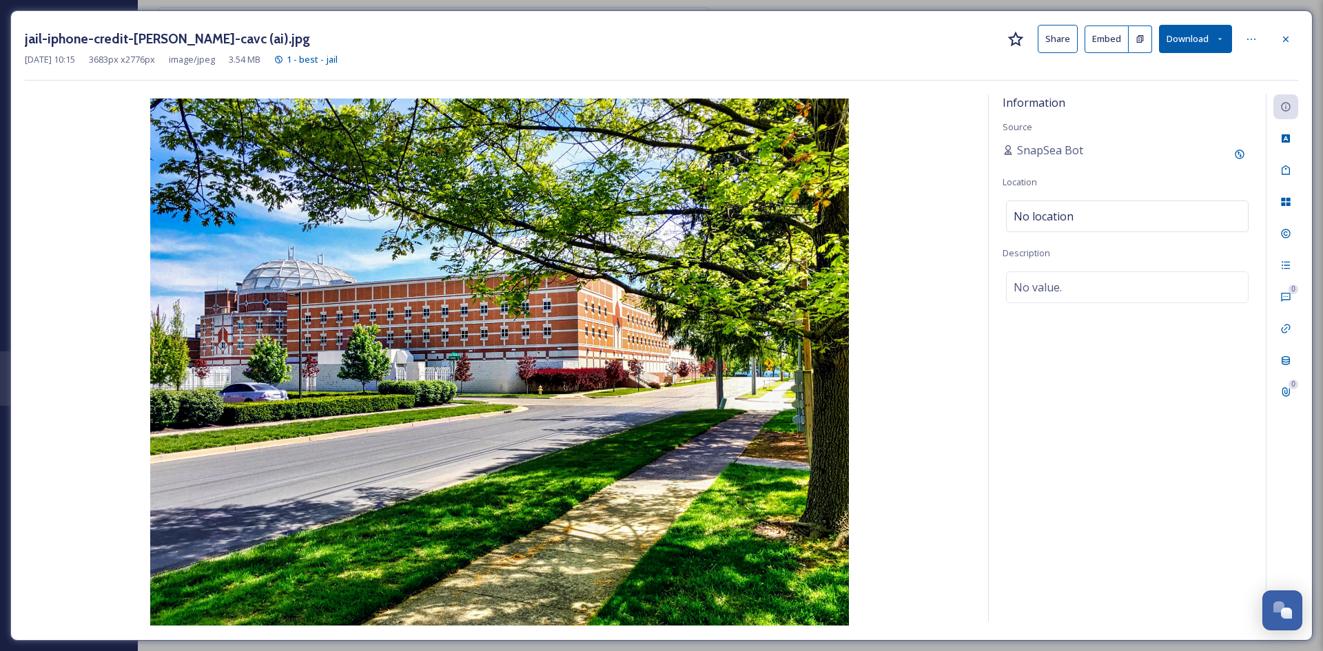
click at [1042, 47] on button "Share" at bounding box center [1057, 39] width 40 height 28
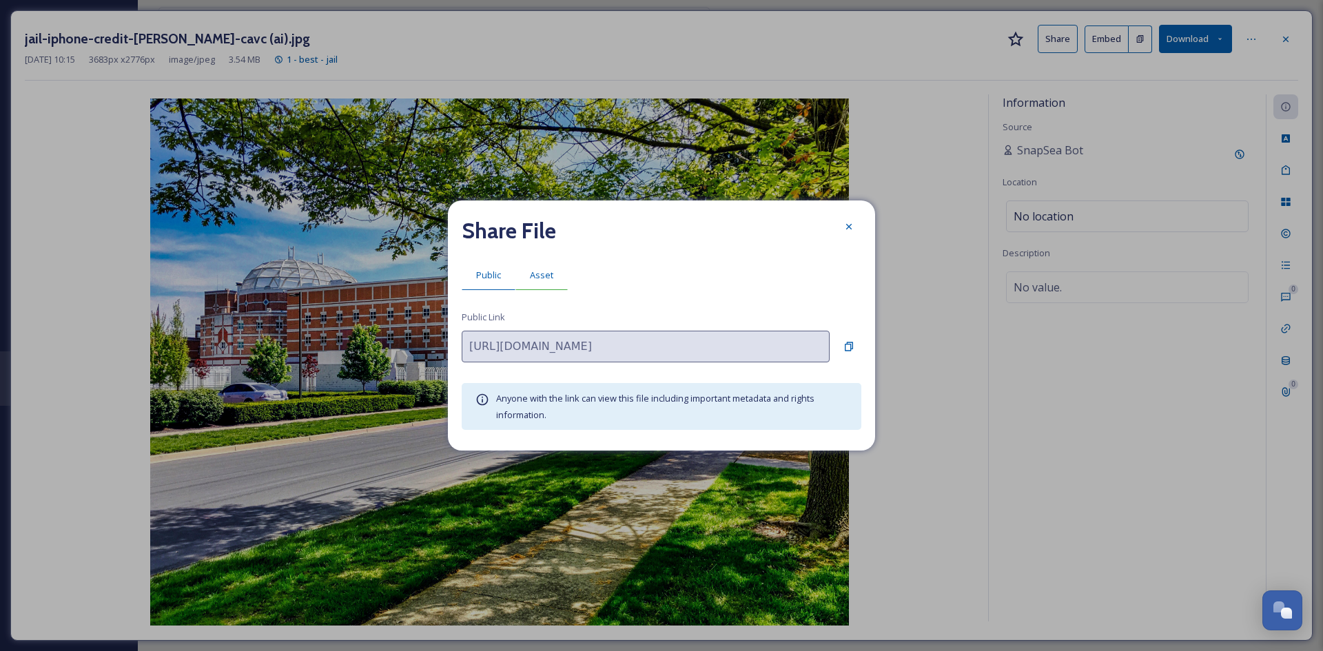
click at [542, 273] on span "Asset" at bounding box center [541, 275] width 23 height 13
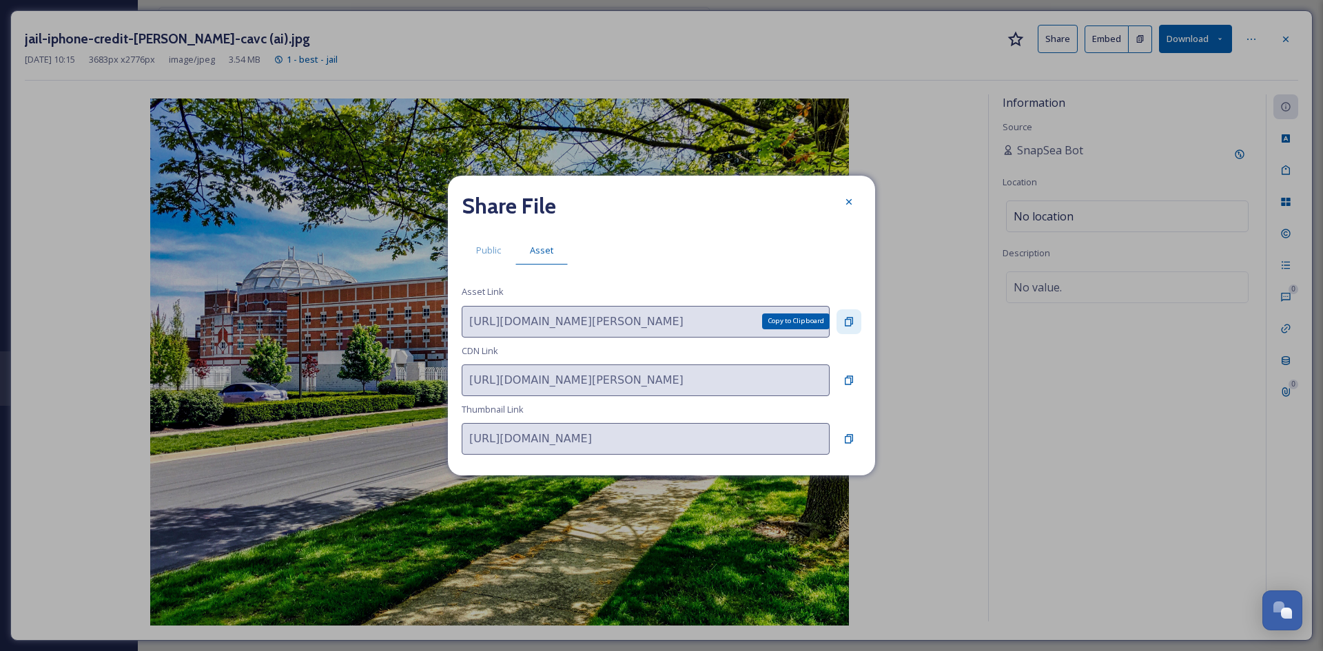
click at [851, 320] on icon at bounding box center [849, 321] width 8 height 9
click at [856, 205] on div at bounding box center [848, 201] width 25 height 25
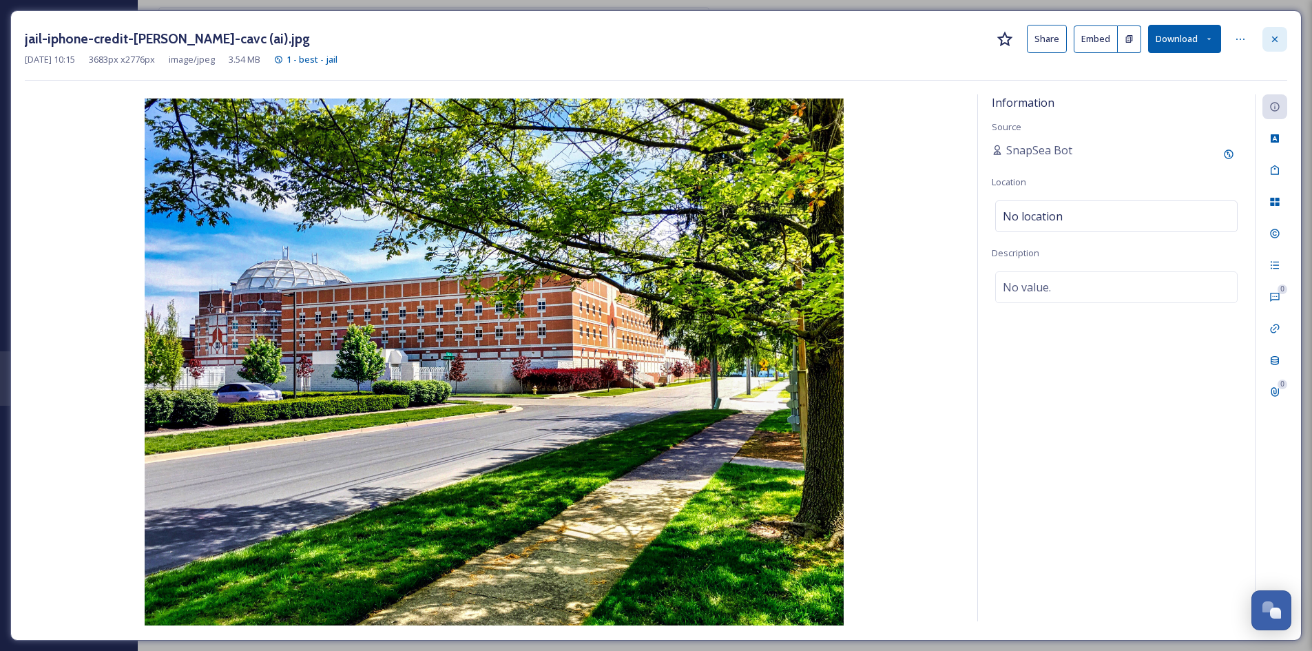
click at [1279, 39] on icon at bounding box center [1275, 39] width 11 height 11
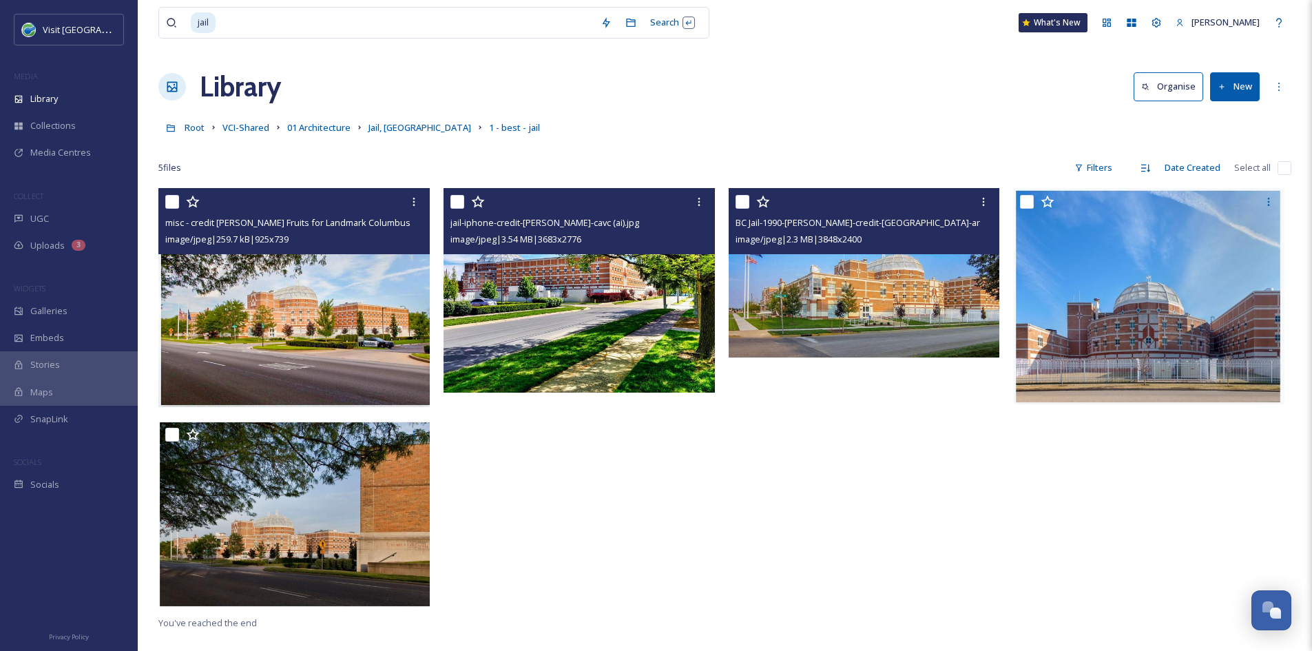
click at [763, 295] on img at bounding box center [864, 272] width 271 height 169
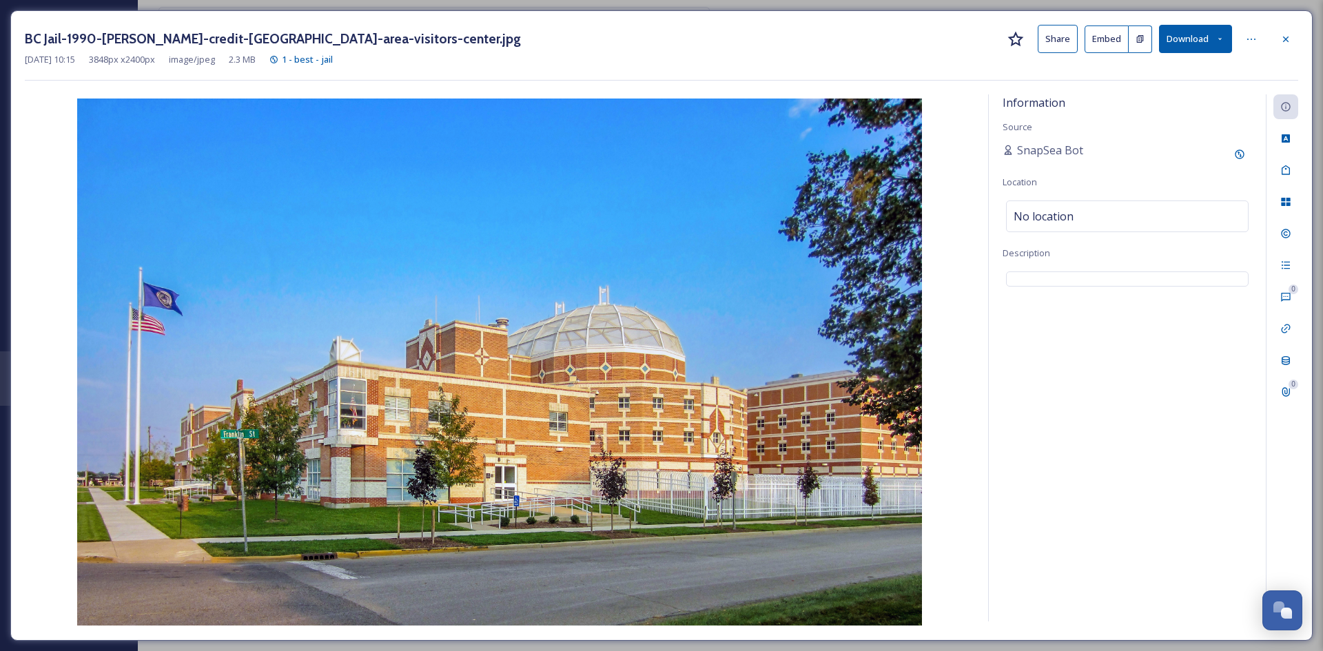
click at [1049, 39] on button "Share" at bounding box center [1057, 39] width 40 height 28
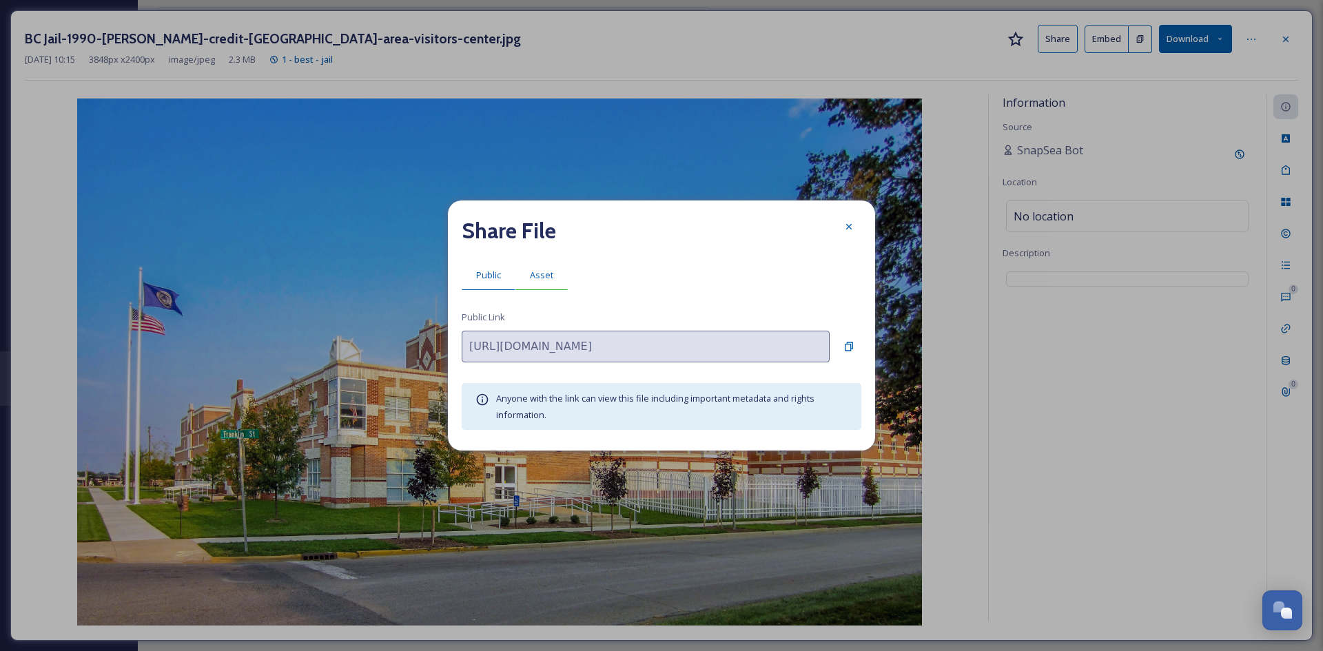
click at [533, 271] on span "Asset" at bounding box center [541, 275] width 23 height 13
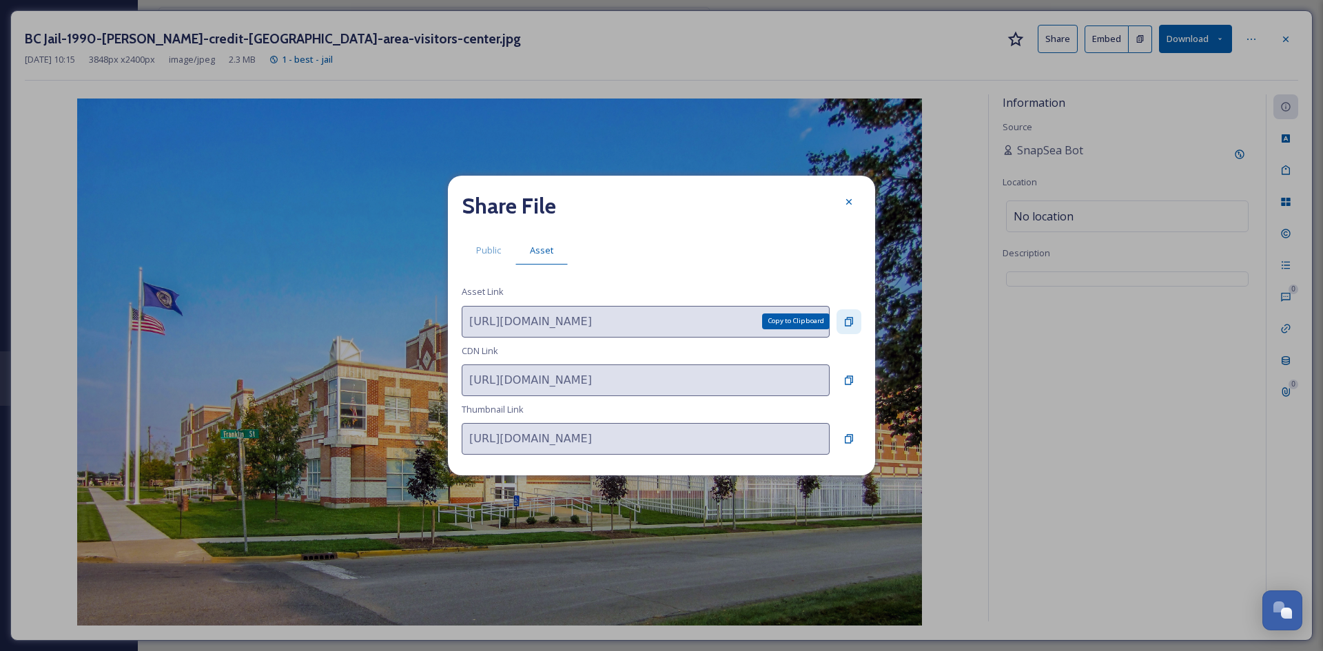
click at [842, 324] on div "Copy to Clipboard" at bounding box center [848, 321] width 25 height 25
click at [843, 209] on div at bounding box center [848, 201] width 25 height 25
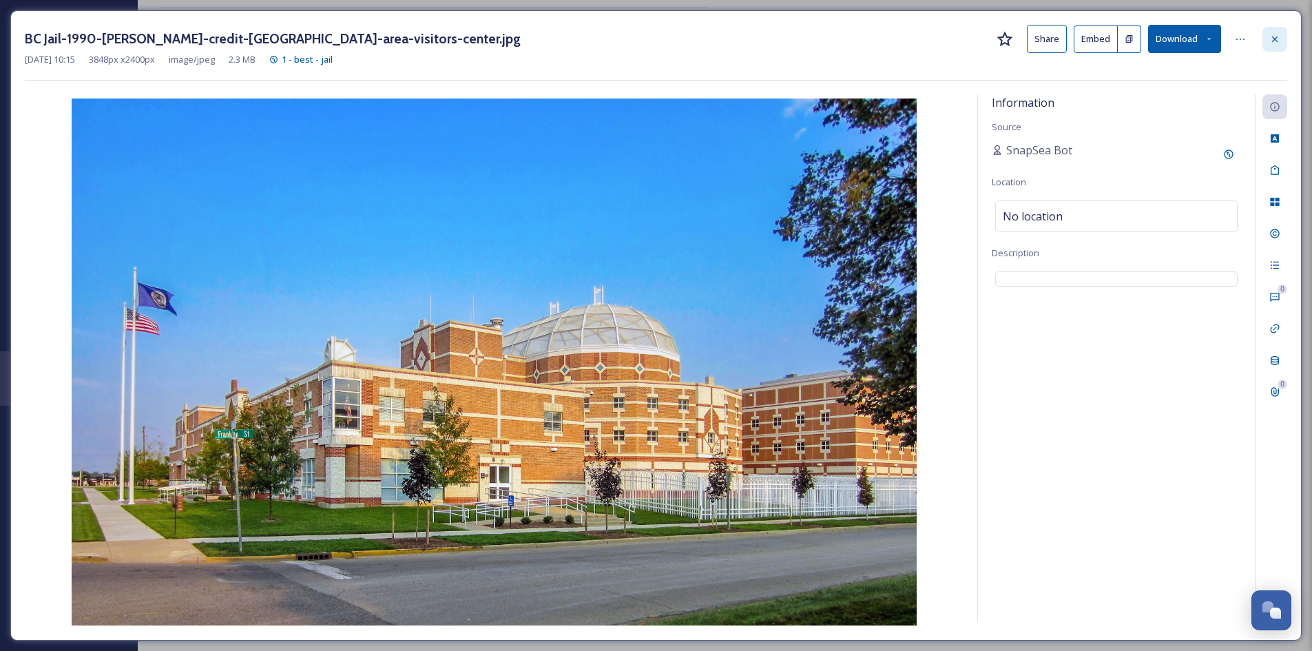
click at [1283, 37] on div at bounding box center [1275, 39] width 25 height 25
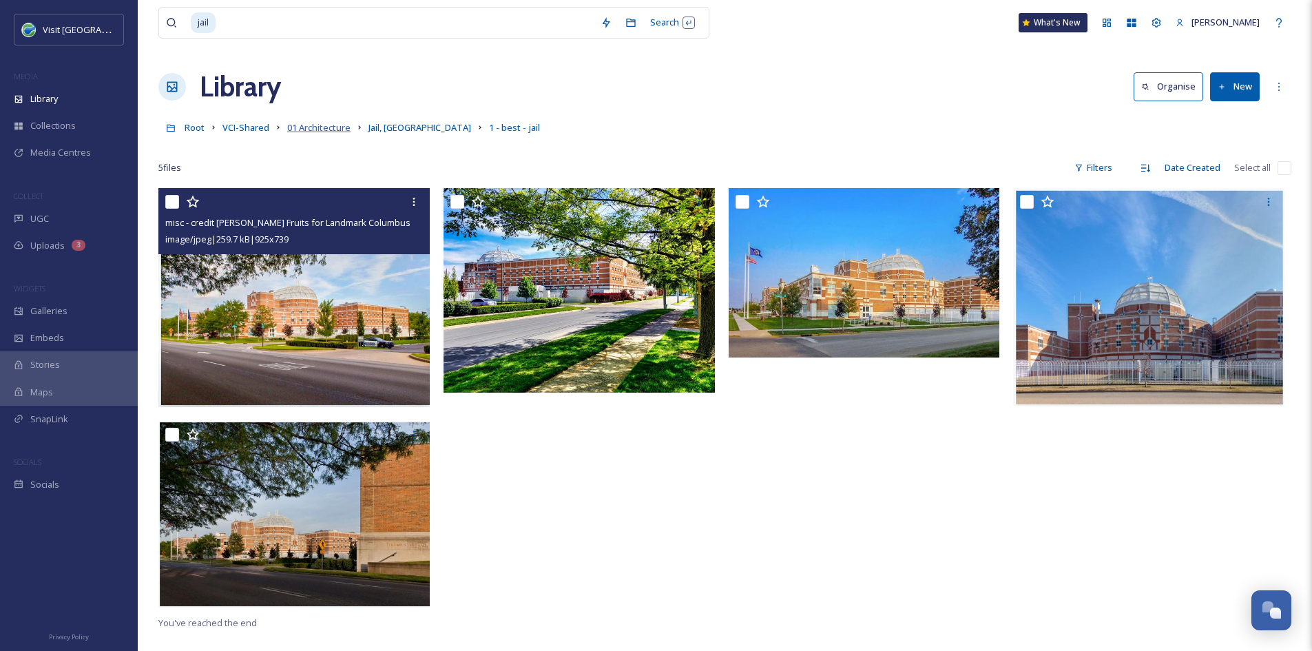
click at [334, 132] on span "01 Architecture" at bounding box center [318, 127] width 63 height 12
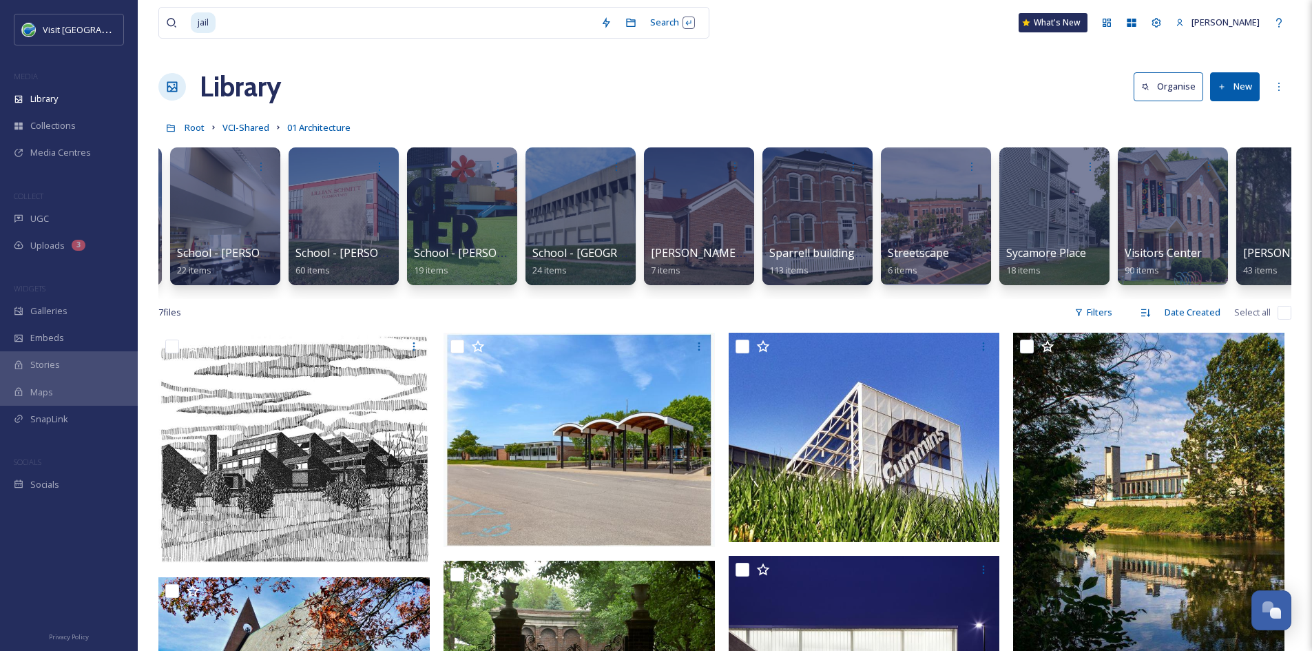
scroll to position [0, 13856]
click at [1133, 260] on span "Visitors Center" at bounding box center [1163, 253] width 79 height 15
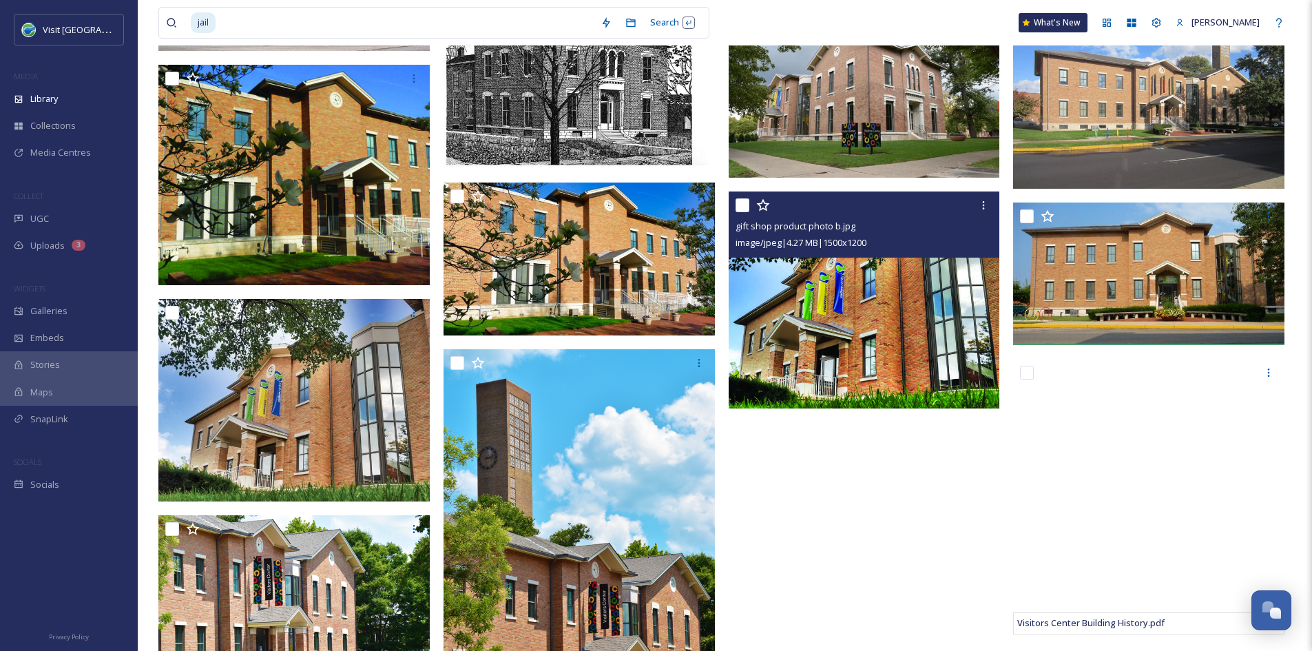
scroll to position [898, 0]
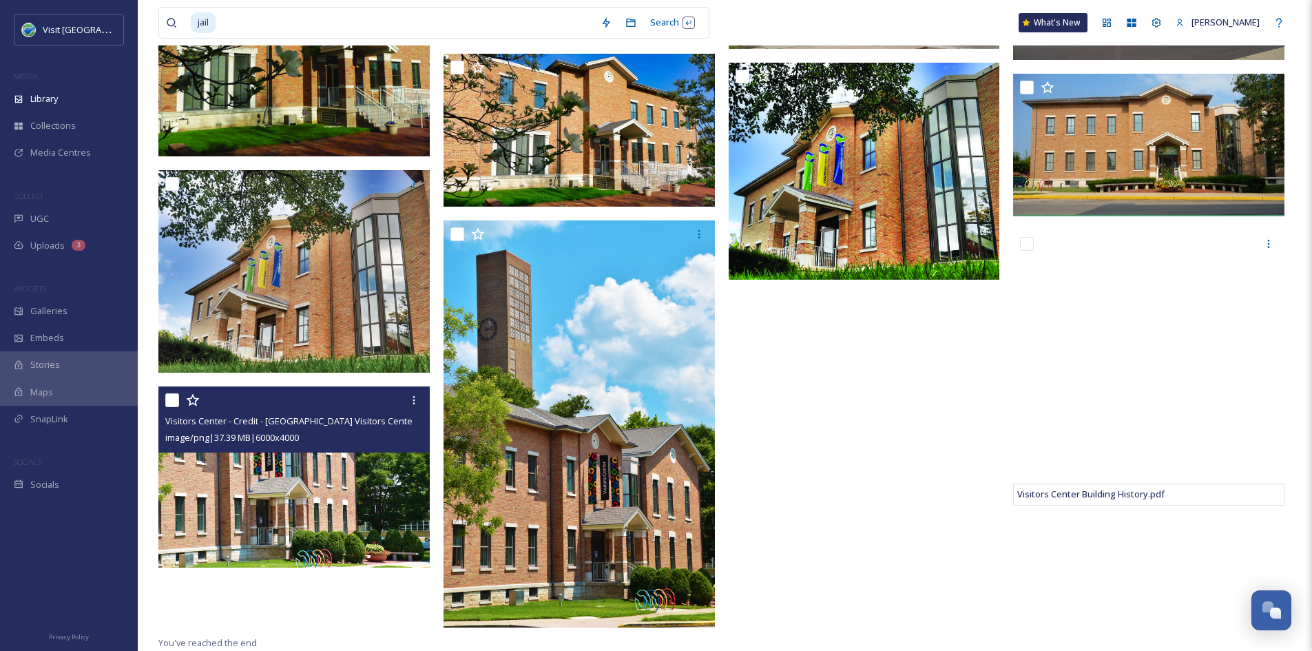
click at [385, 513] on img at bounding box center [293, 476] width 271 height 181
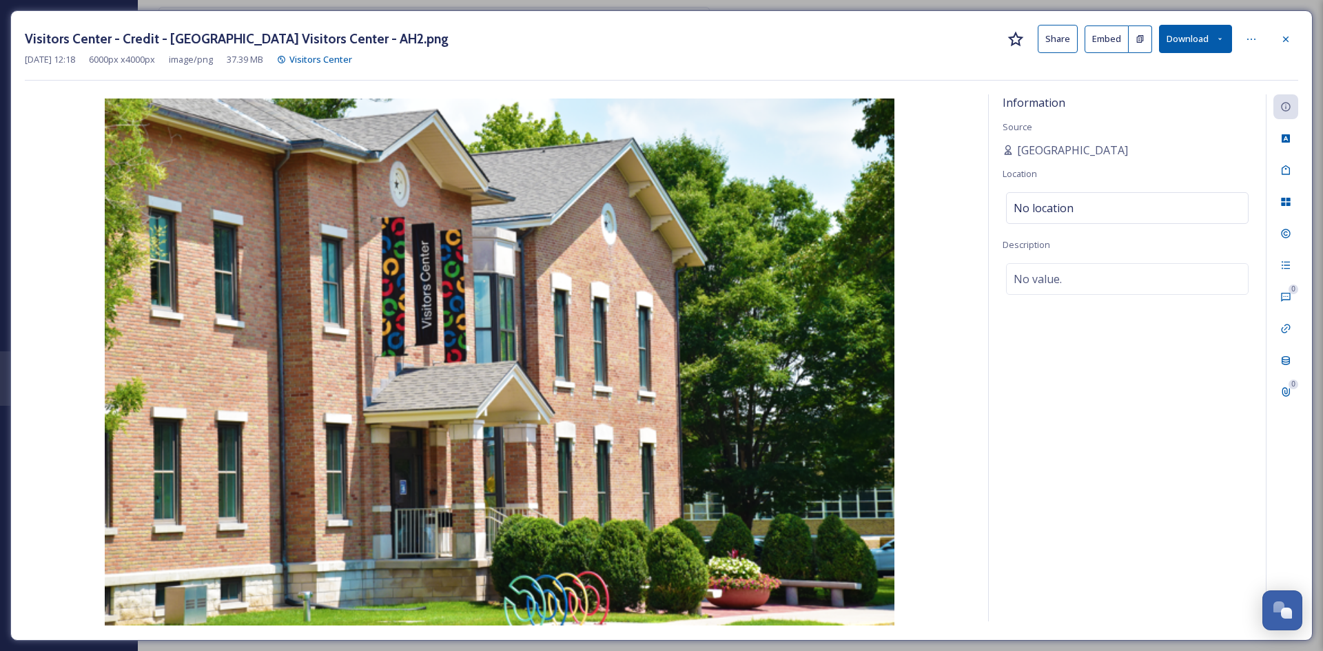
click at [1058, 34] on button "Share" at bounding box center [1057, 39] width 40 height 28
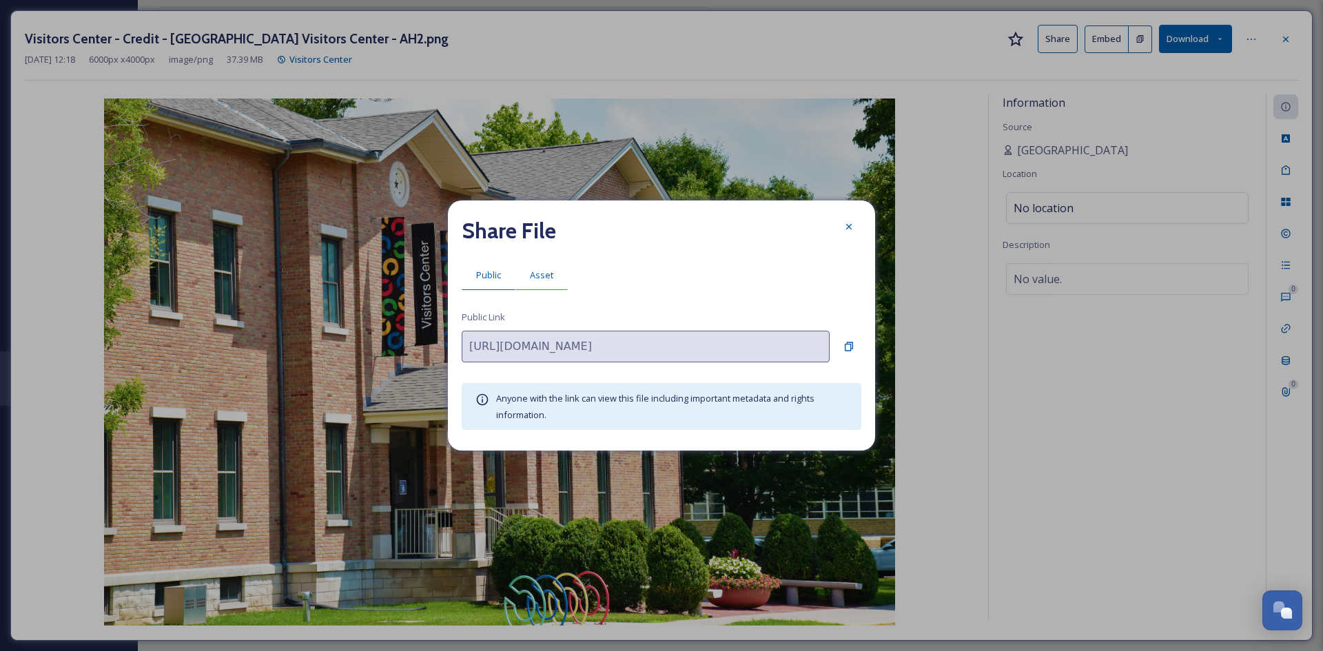
click at [535, 278] on span "Asset" at bounding box center [541, 275] width 23 height 13
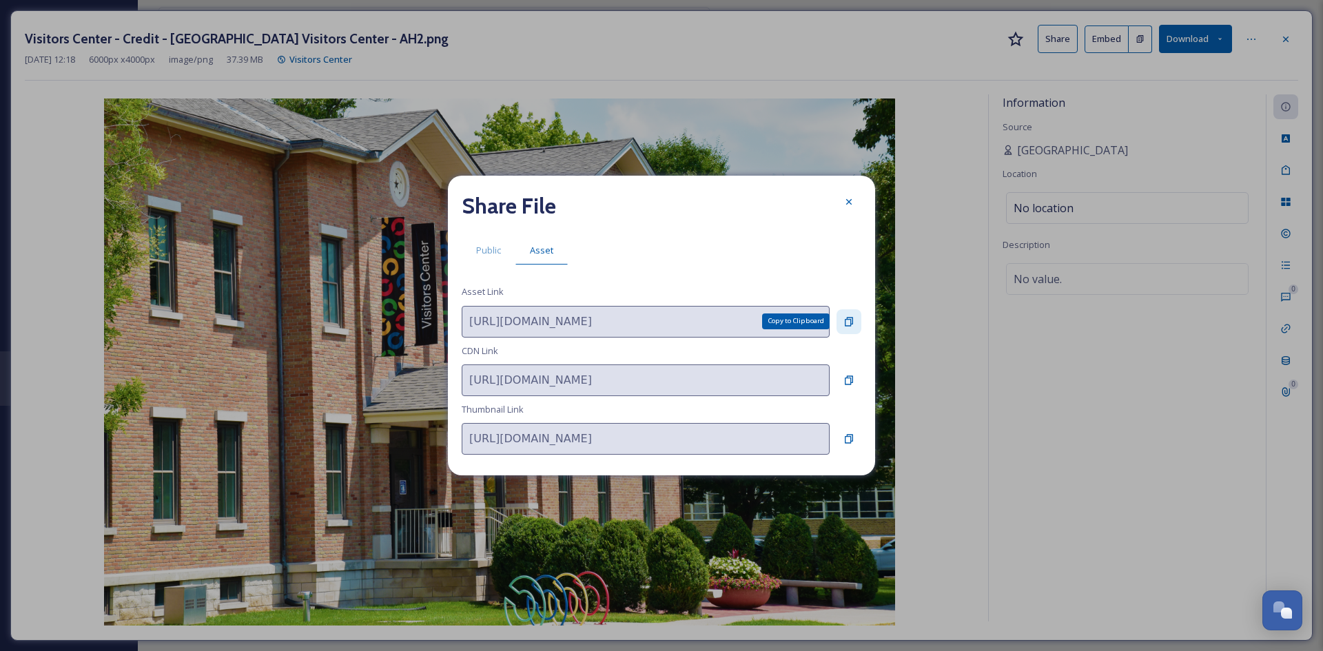
click at [854, 313] on div "Copy to Clipboard" at bounding box center [848, 321] width 25 height 25
click at [850, 197] on icon at bounding box center [848, 201] width 11 height 11
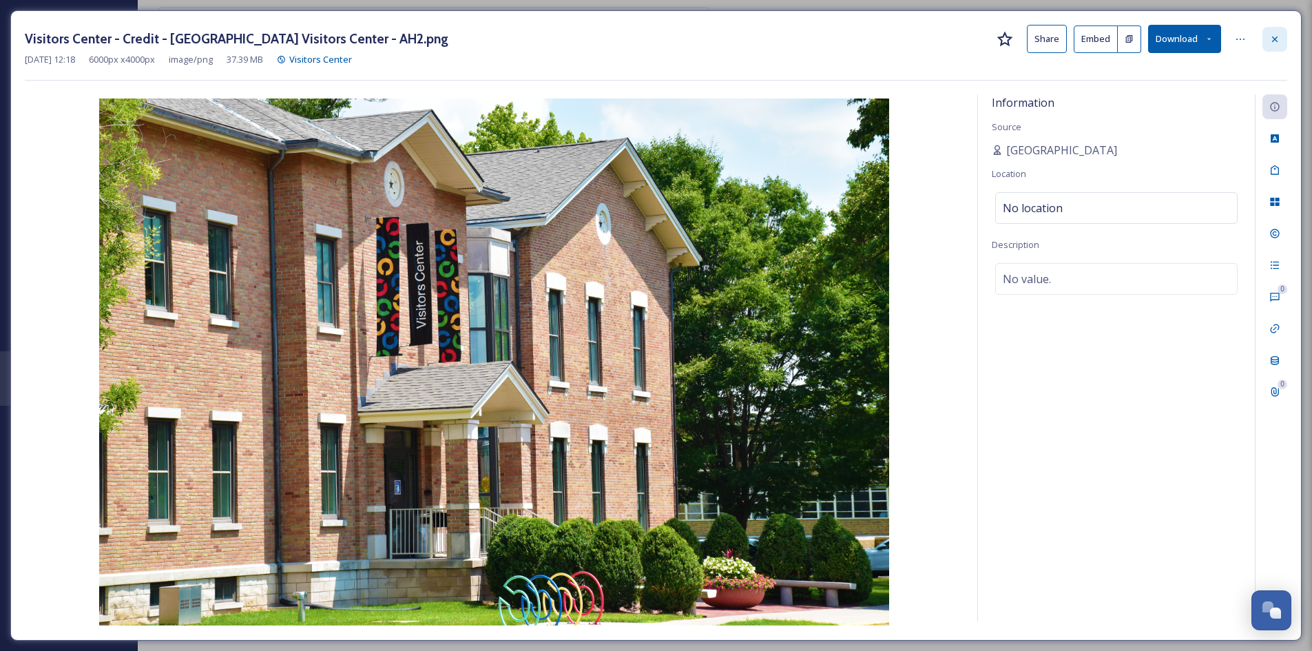
click at [1283, 39] on div at bounding box center [1275, 39] width 25 height 25
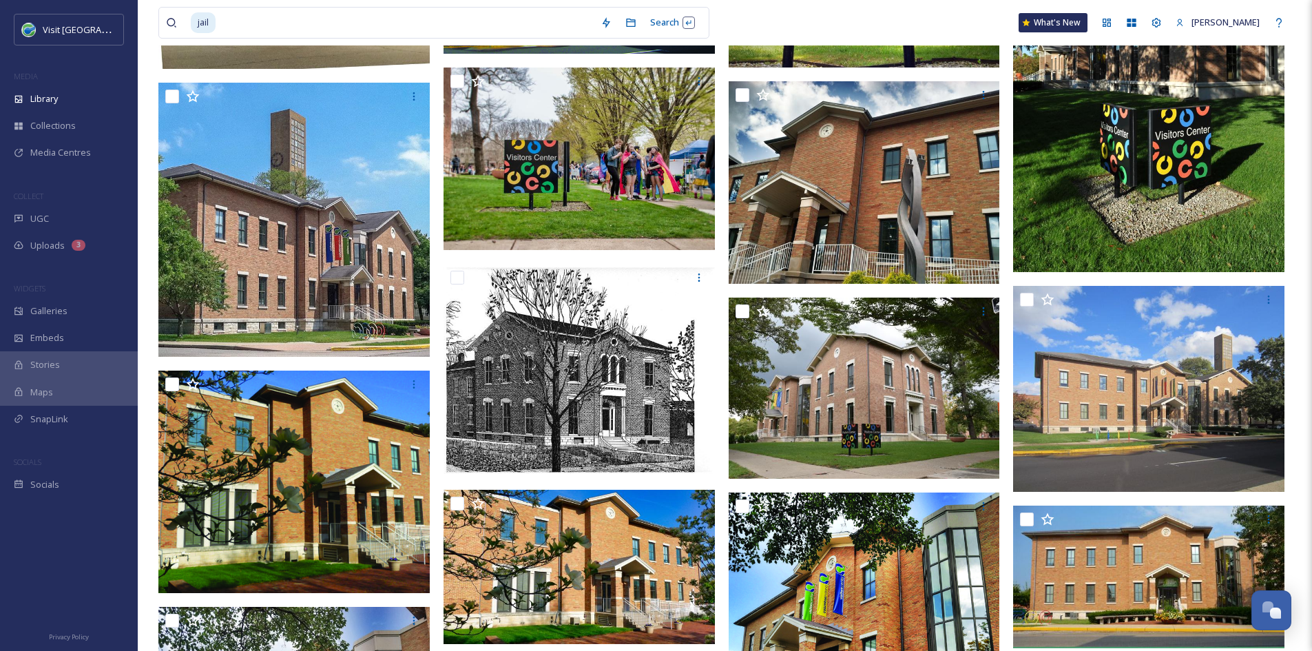
scroll to position [469, 0]
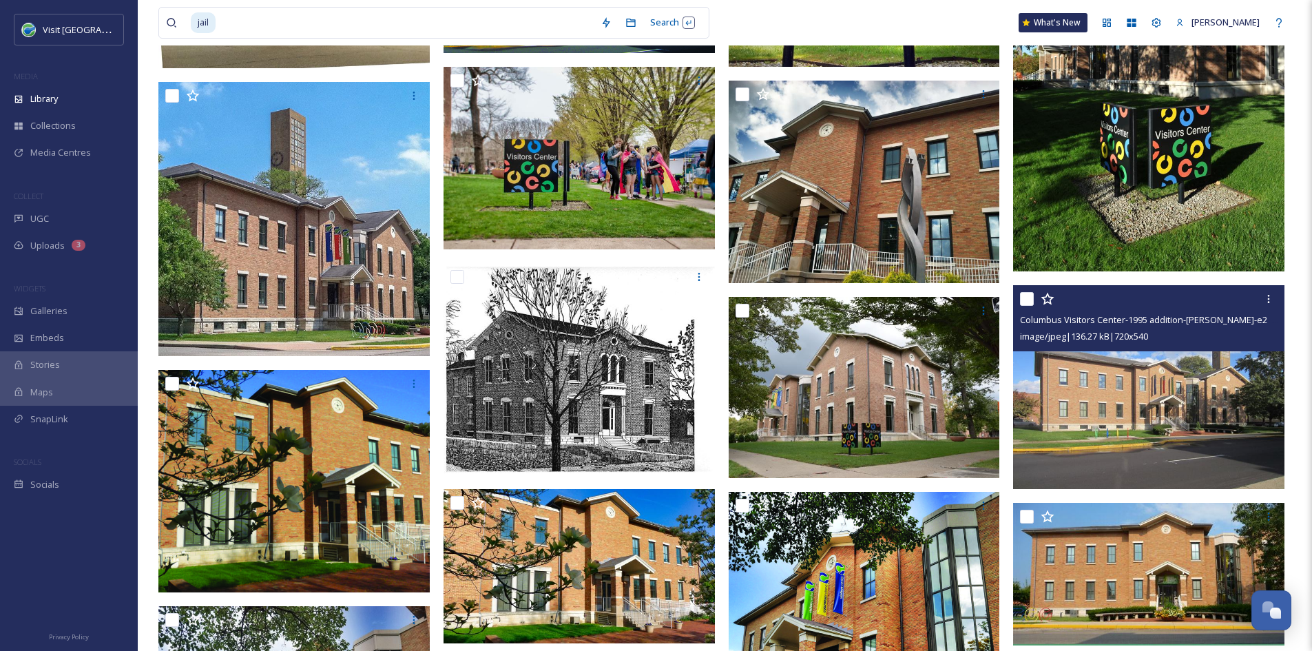
click at [1176, 374] on img at bounding box center [1148, 387] width 271 height 204
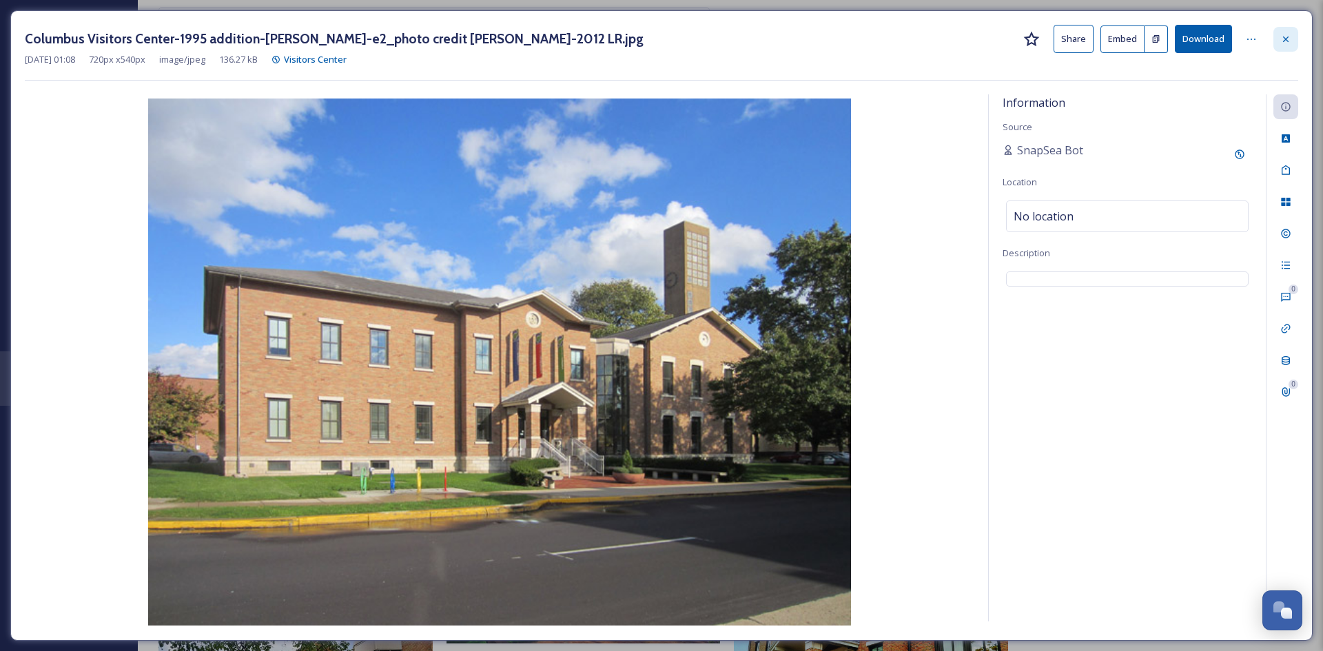
click at [1291, 42] on div at bounding box center [1285, 39] width 25 height 25
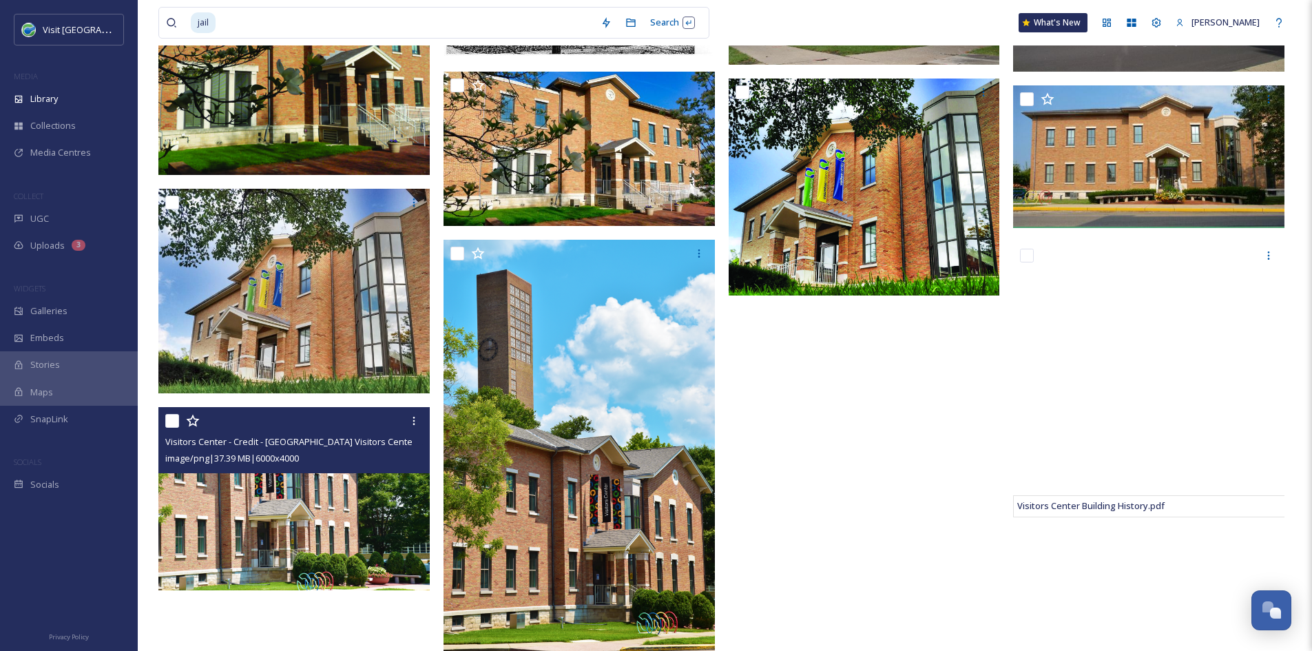
scroll to position [876, 0]
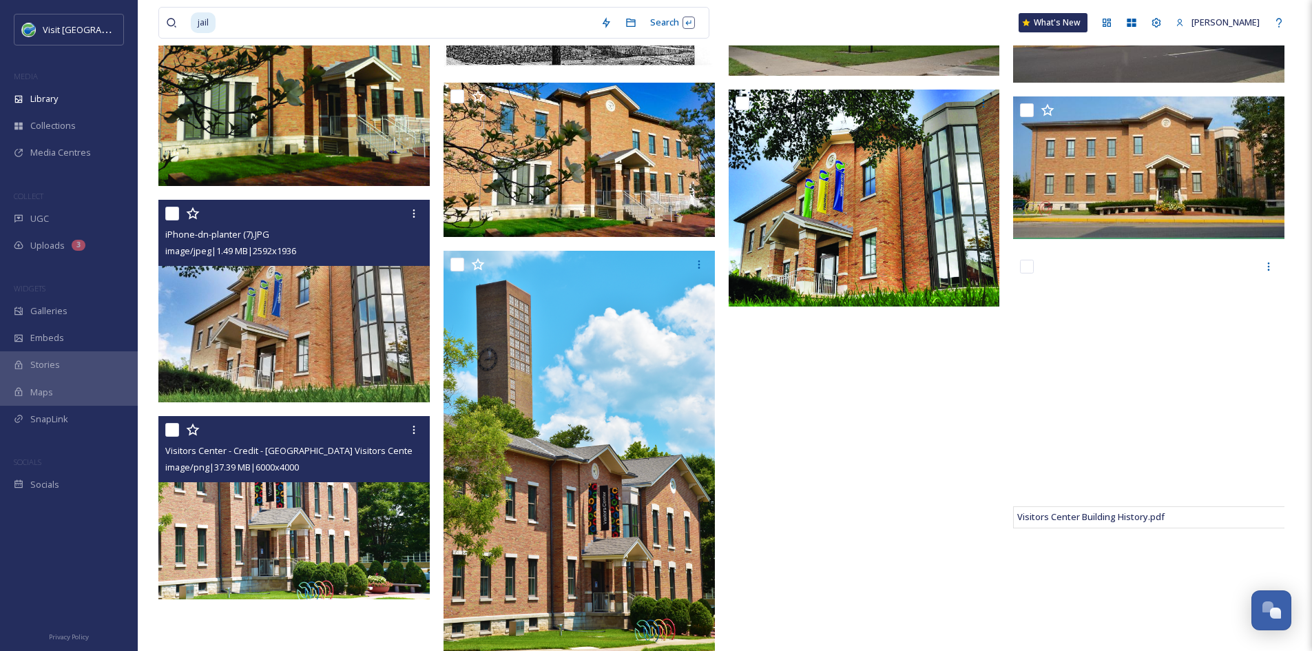
click at [344, 333] on img at bounding box center [293, 301] width 271 height 203
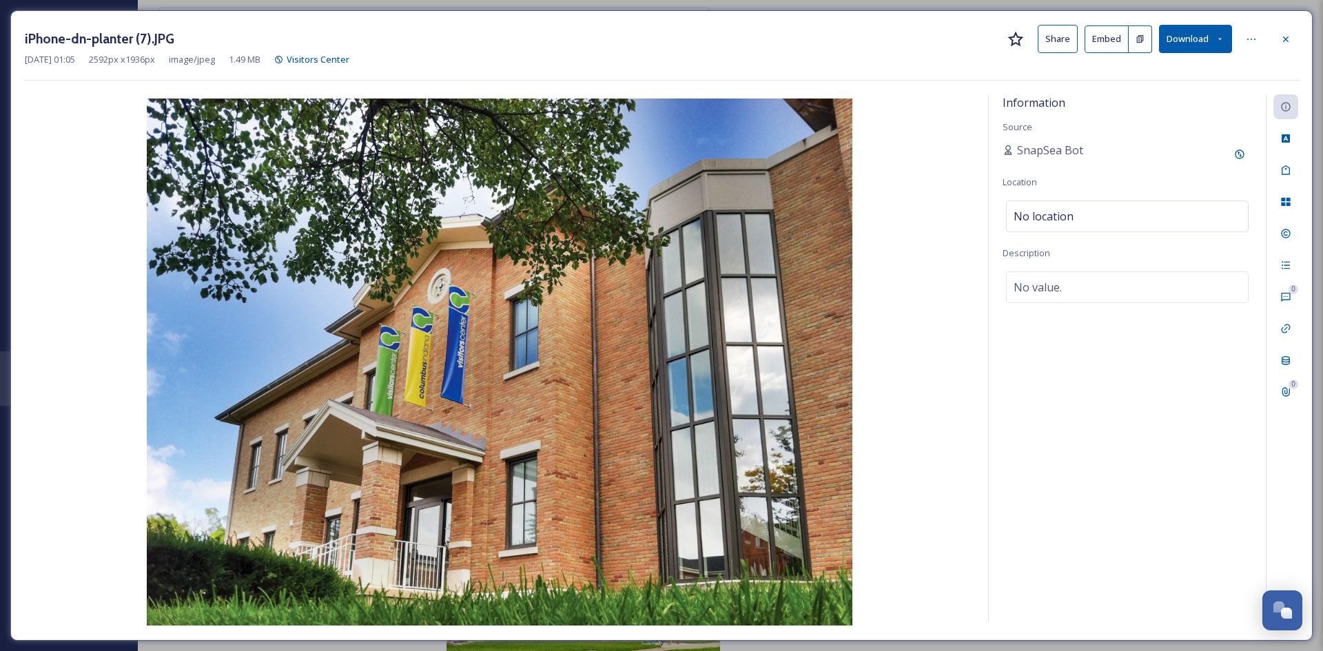
click at [1064, 39] on button "Share" at bounding box center [1057, 39] width 40 height 28
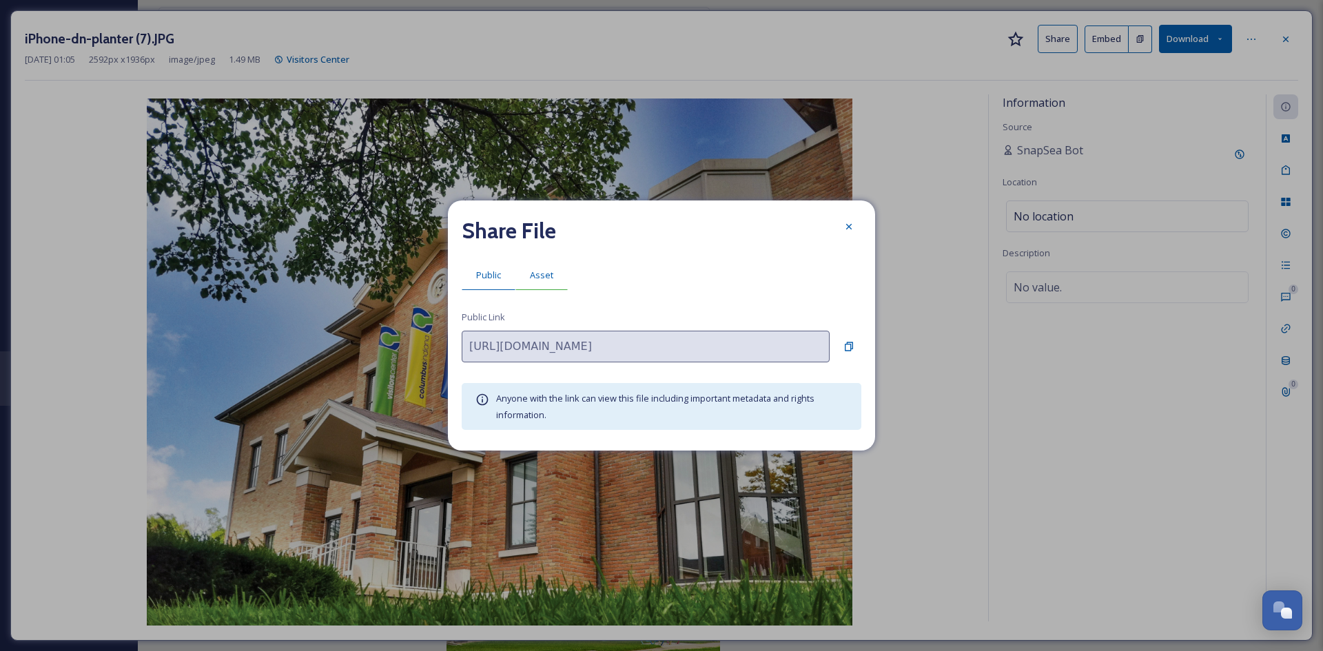
click at [549, 275] on span "Asset" at bounding box center [541, 275] width 23 height 13
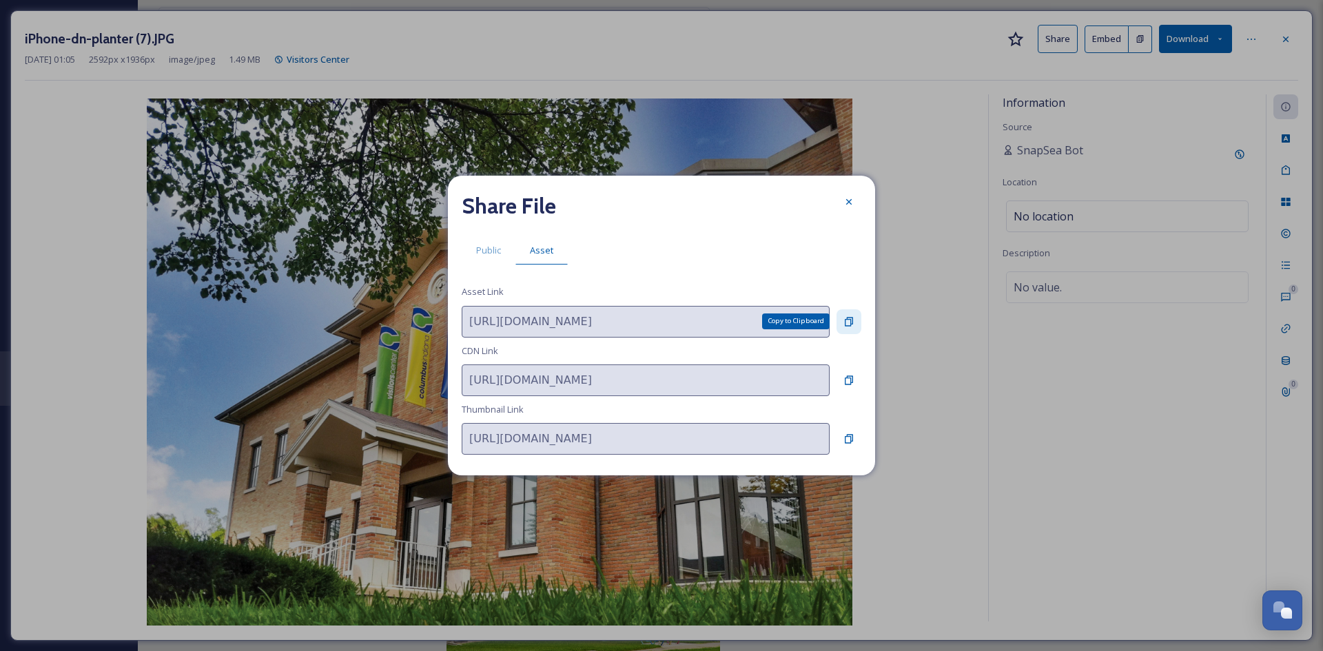
click at [854, 320] on div "Copy to Clipboard" at bounding box center [848, 321] width 25 height 25
click at [842, 209] on div at bounding box center [848, 201] width 25 height 25
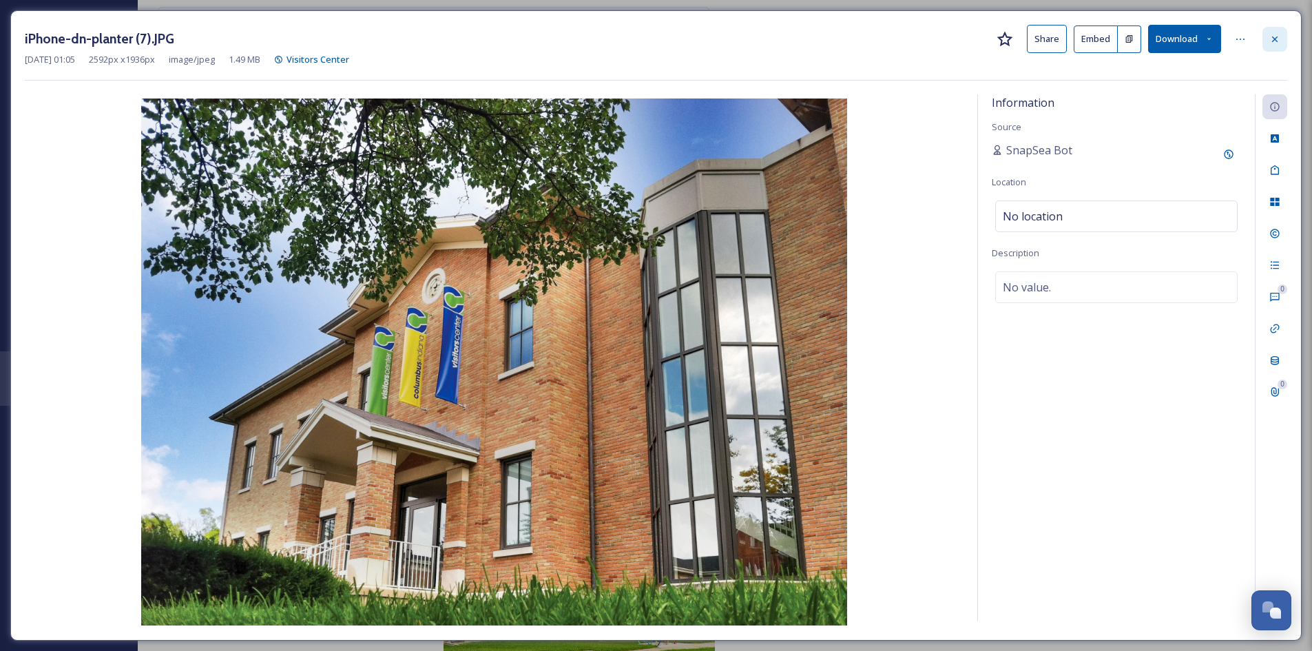
click at [1274, 34] on icon at bounding box center [1275, 39] width 11 height 11
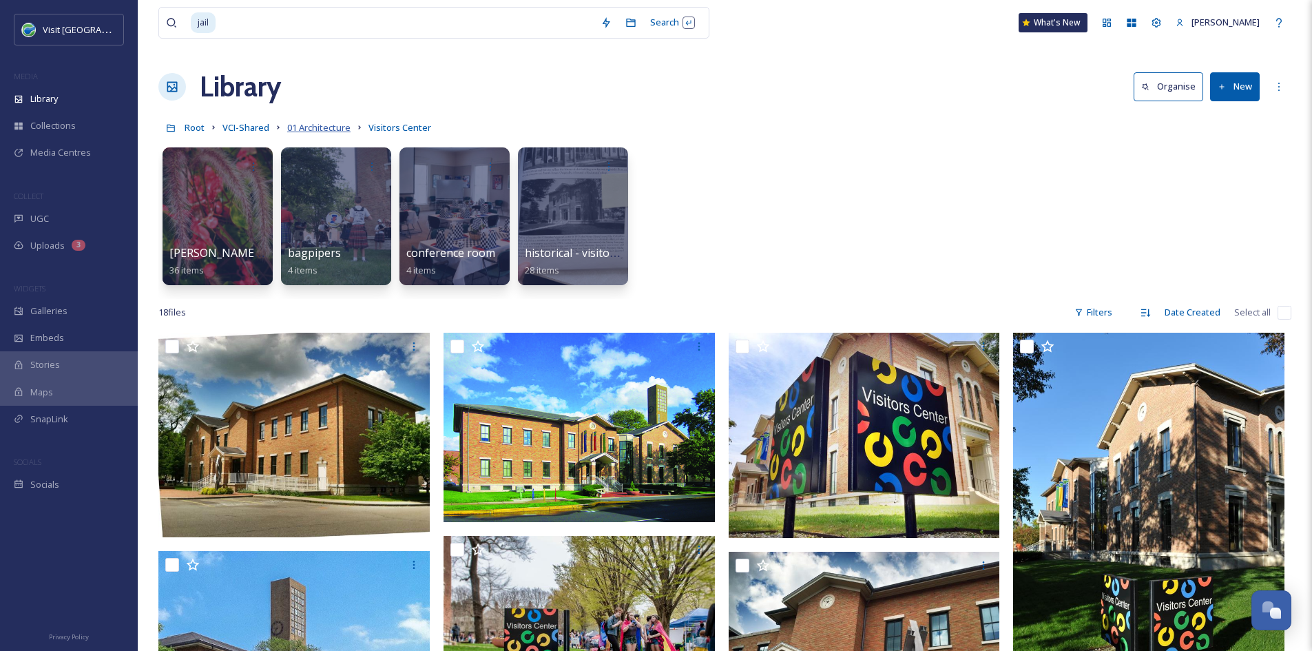
click at [320, 131] on span "01 Architecture" at bounding box center [318, 127] width 63 height 12
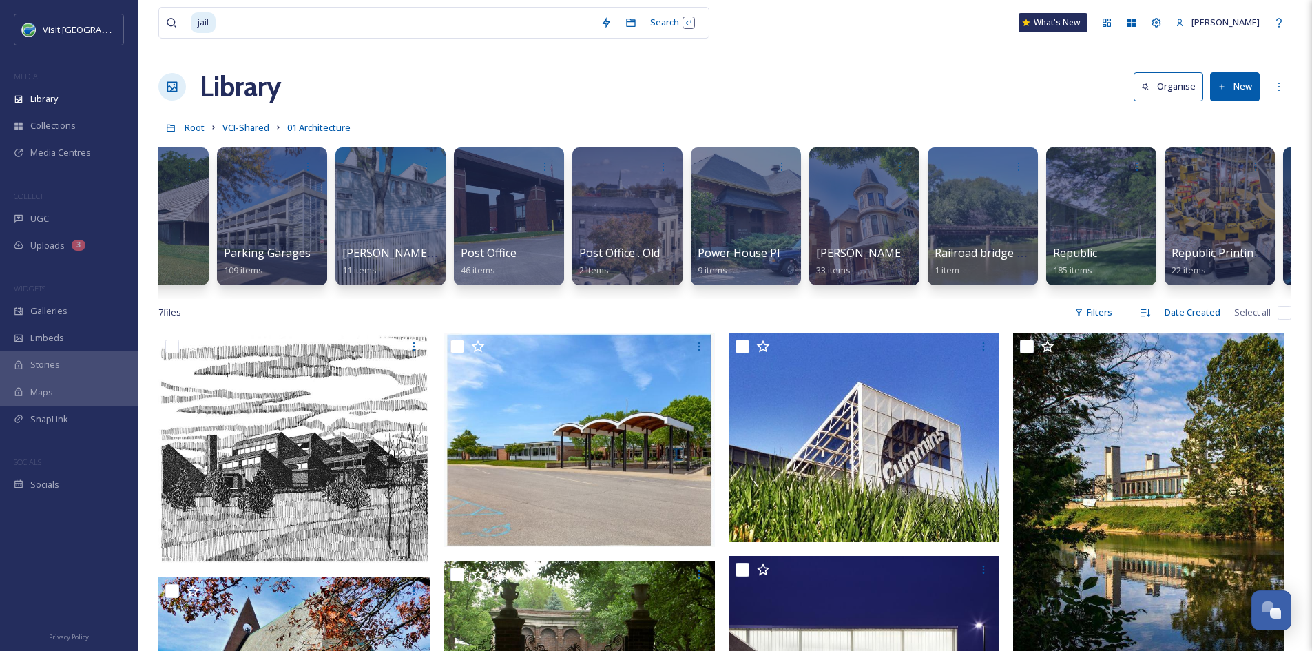
scroll to position [0, 10729]
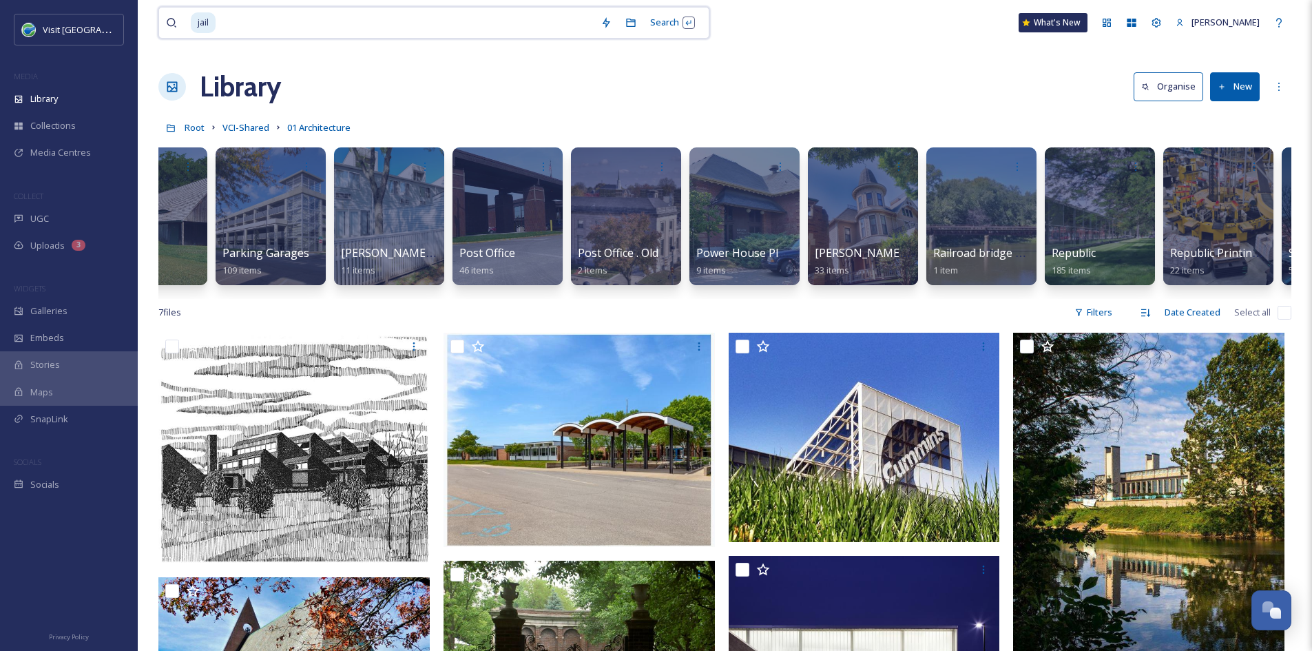
click at [448, 23] on input at bounding box center [405, 23] width 377 height 30
type input "j"
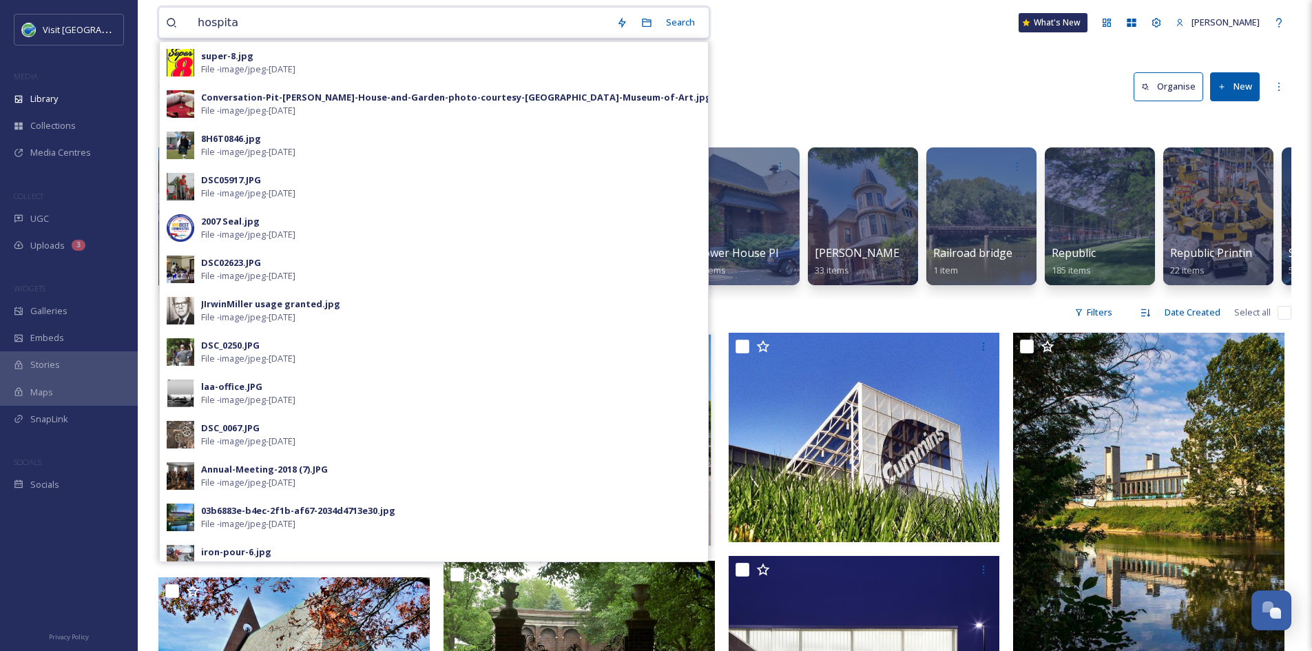
type input "hospital"
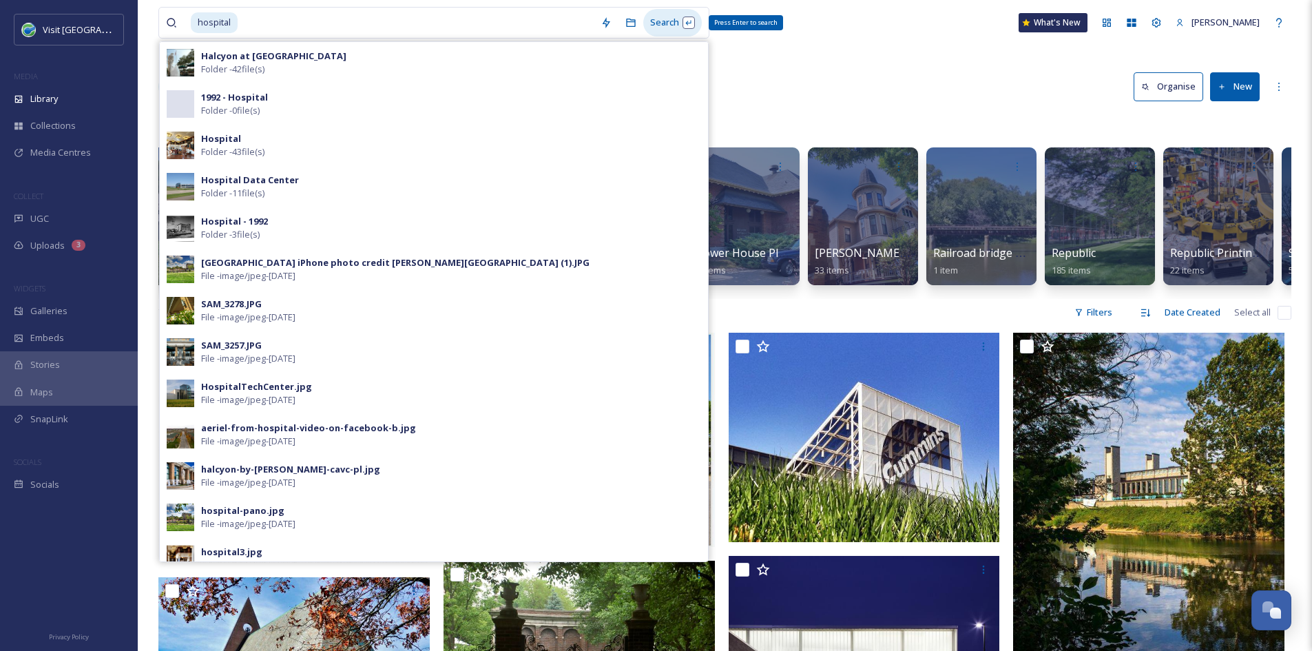
click at [676, 24] on div "Search Press Enter to search" at bounding box center [672, 22] width 59 height 27
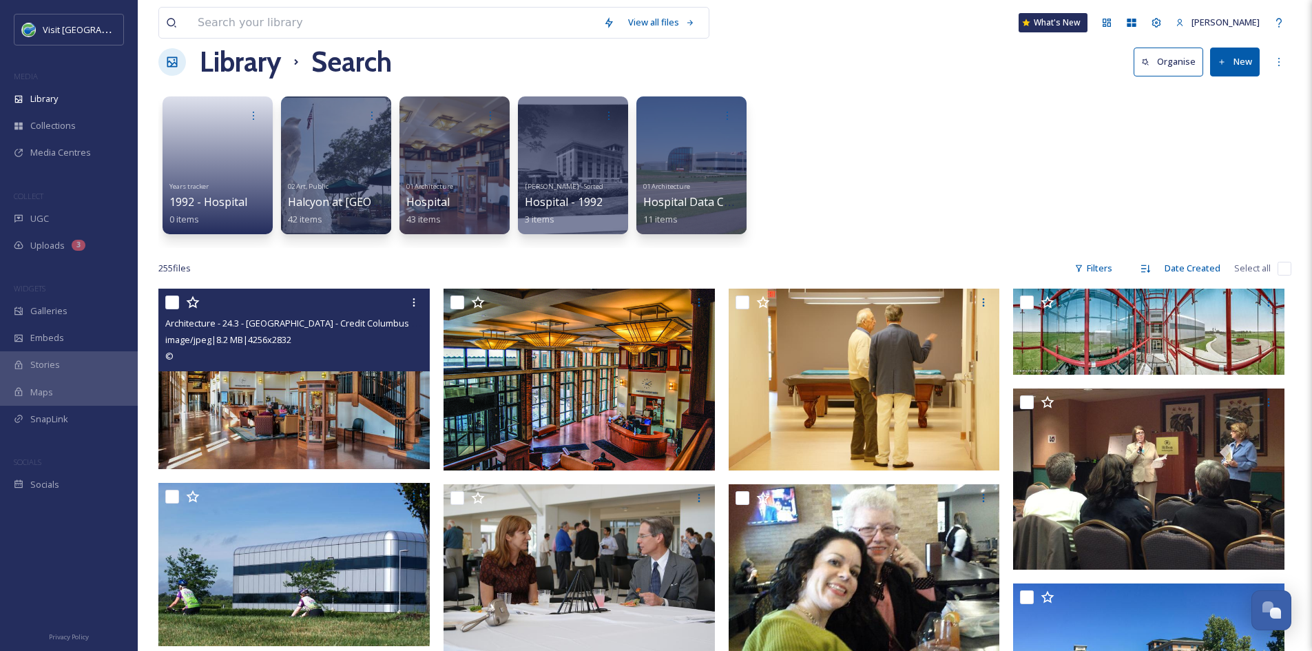
scroll to position [37, 0]
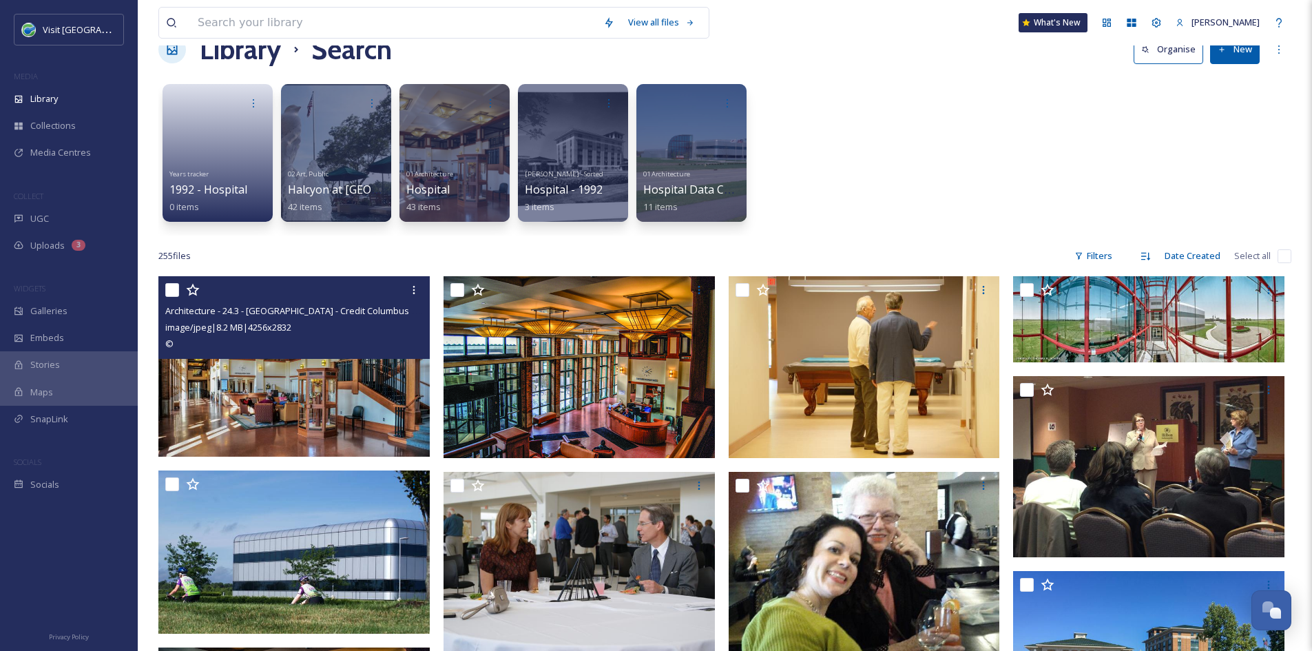
click at [346, 429] on img at bounding box center [293, 366] width 271 height 180
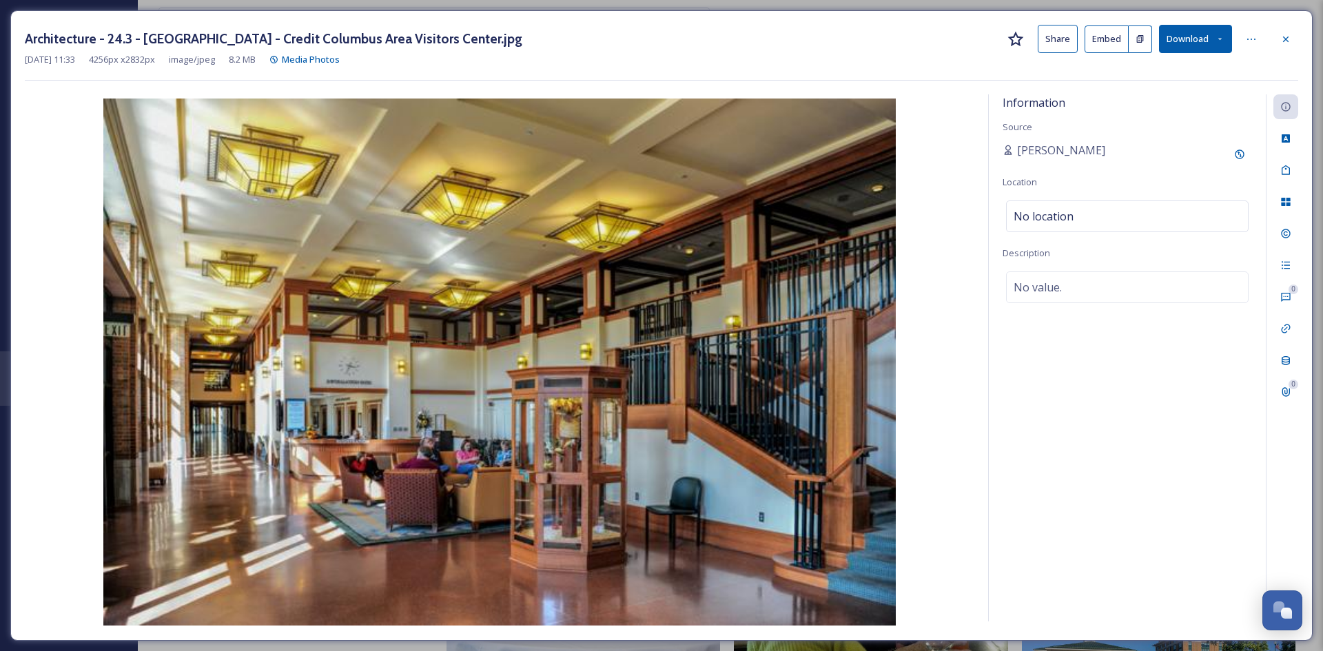
click at [1060, 34] on button "Share" at bounding box center [1057, 39] width 40 height 28
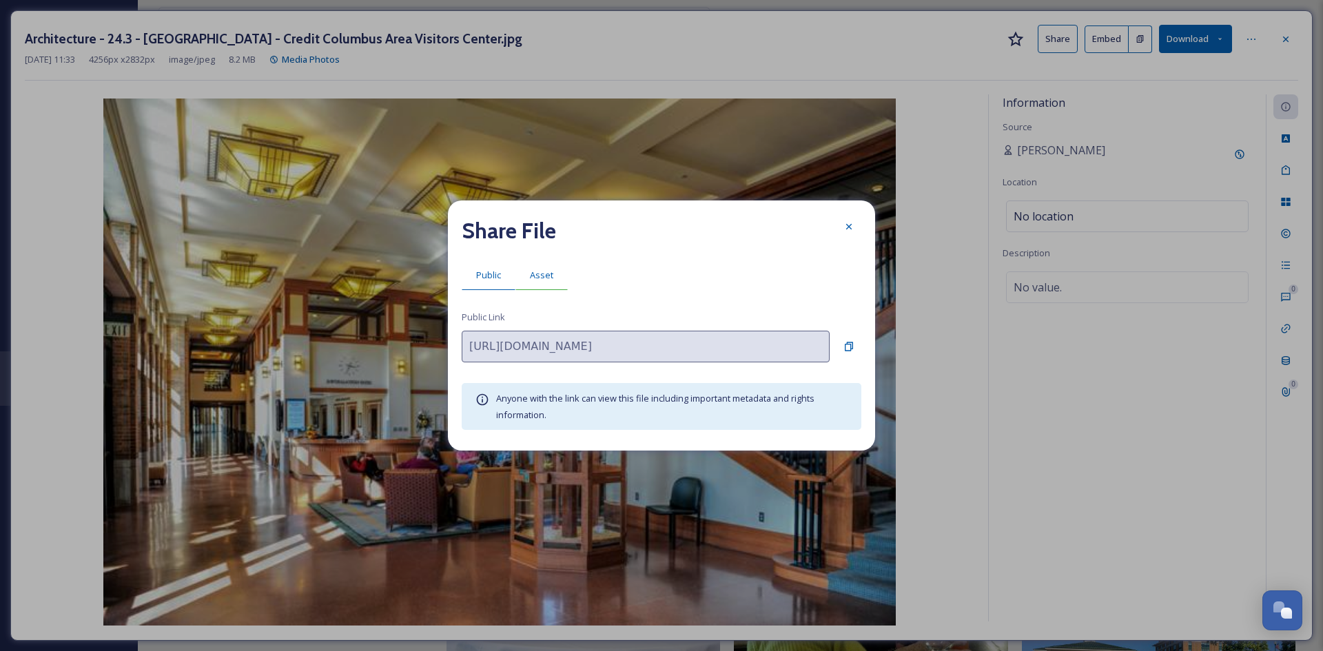
click at [541, 277] on span "Asset" at bounding box center [541, 275] width 23 height 13
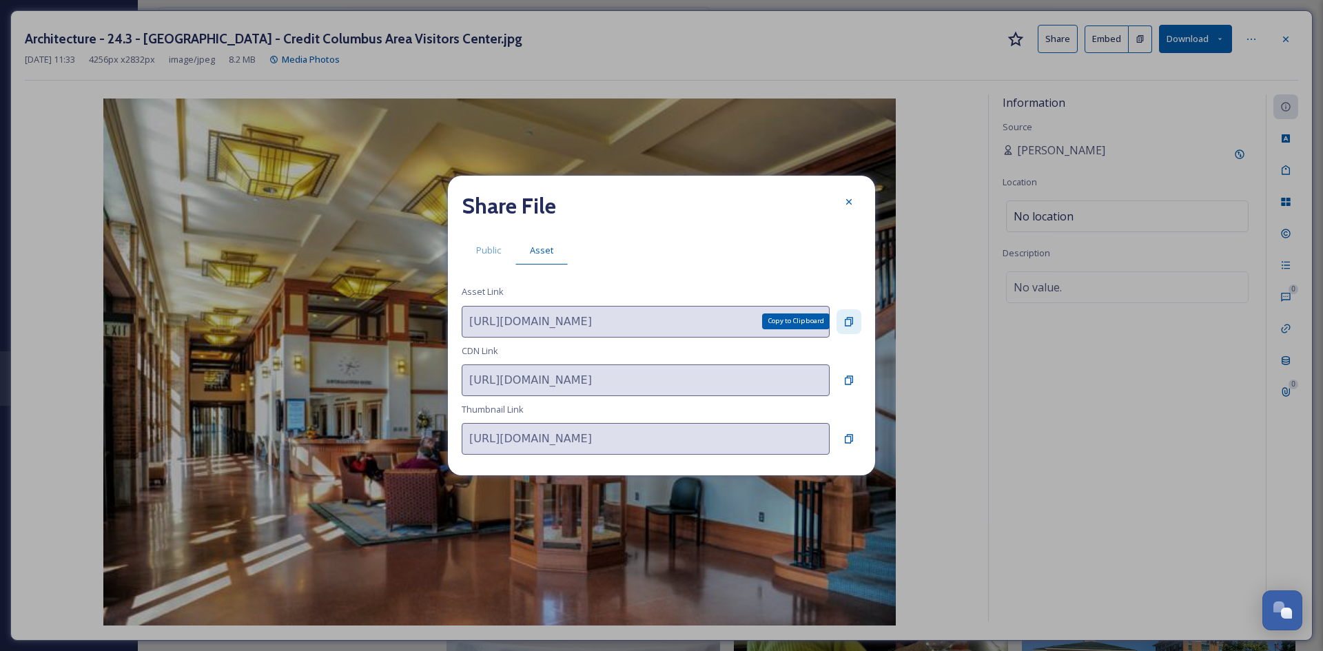
click at [856, 320] on div "Copy to Clipboard" at bounding box center [848, 321] width 25 height 25
click at [845, 198] on icon at bounding box center [848, 201] width 11 height 11
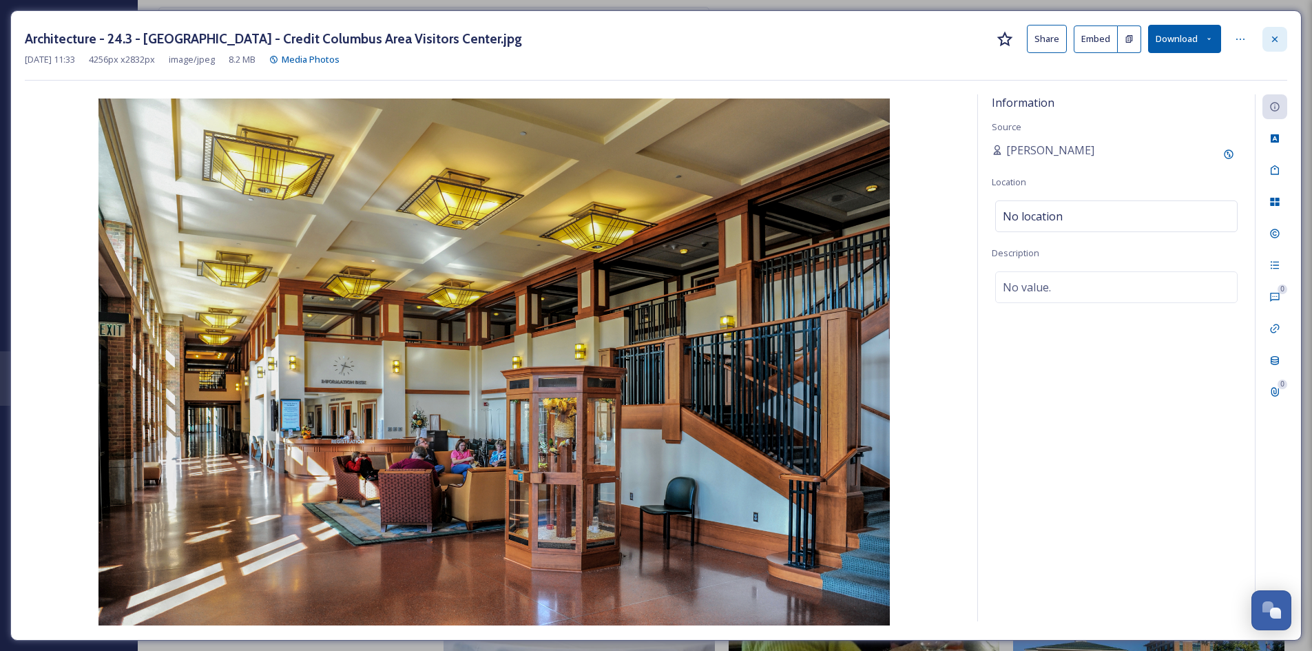
click at [1274, 43] on icon at bounding box center [1275, 39] width 11 height 11
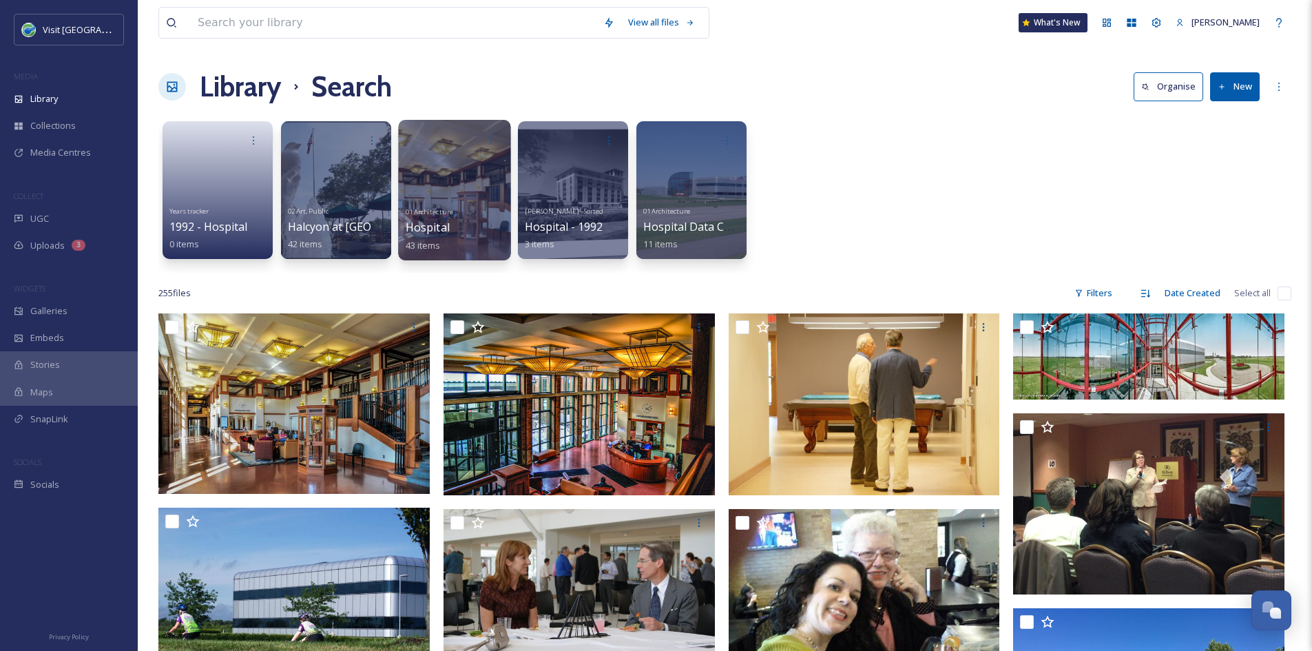
click at [453, 223] on div "01 Architecture Hospital 43 items" at bounding box center [455, 227] width 99 height 51
click at [431, 226] on span "Hospital" at bounding box center [428, 227] width 44 height 15
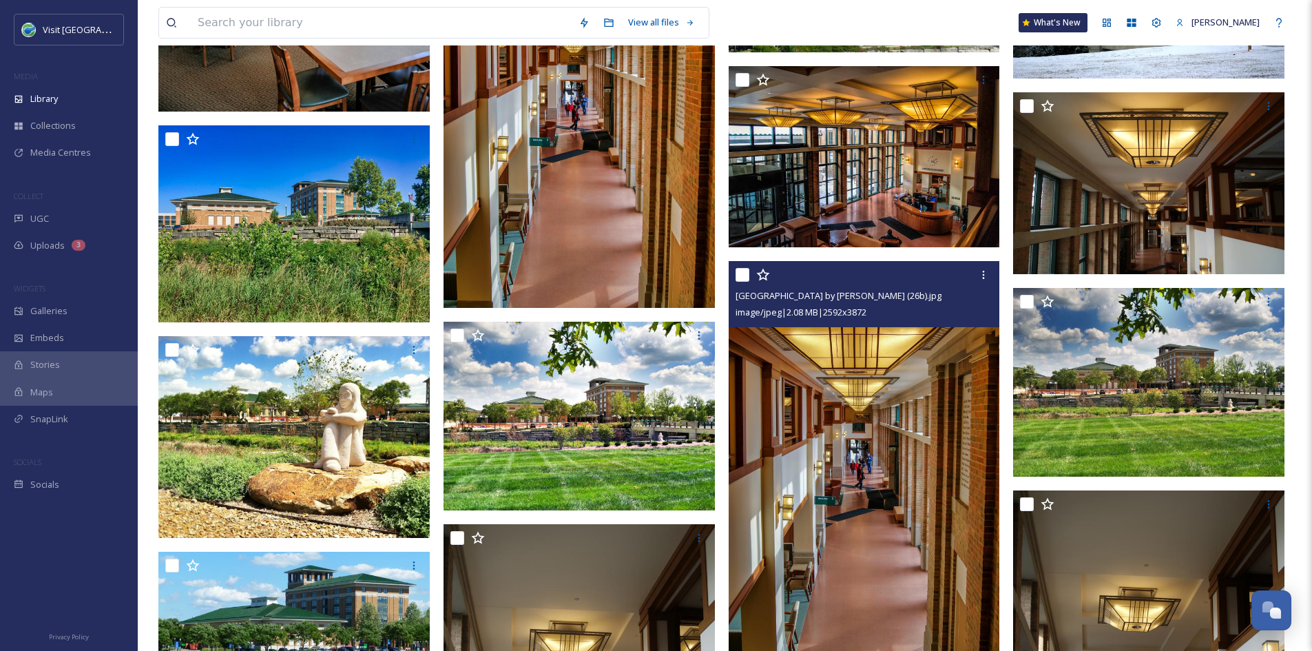
scroll to position [630, 0]
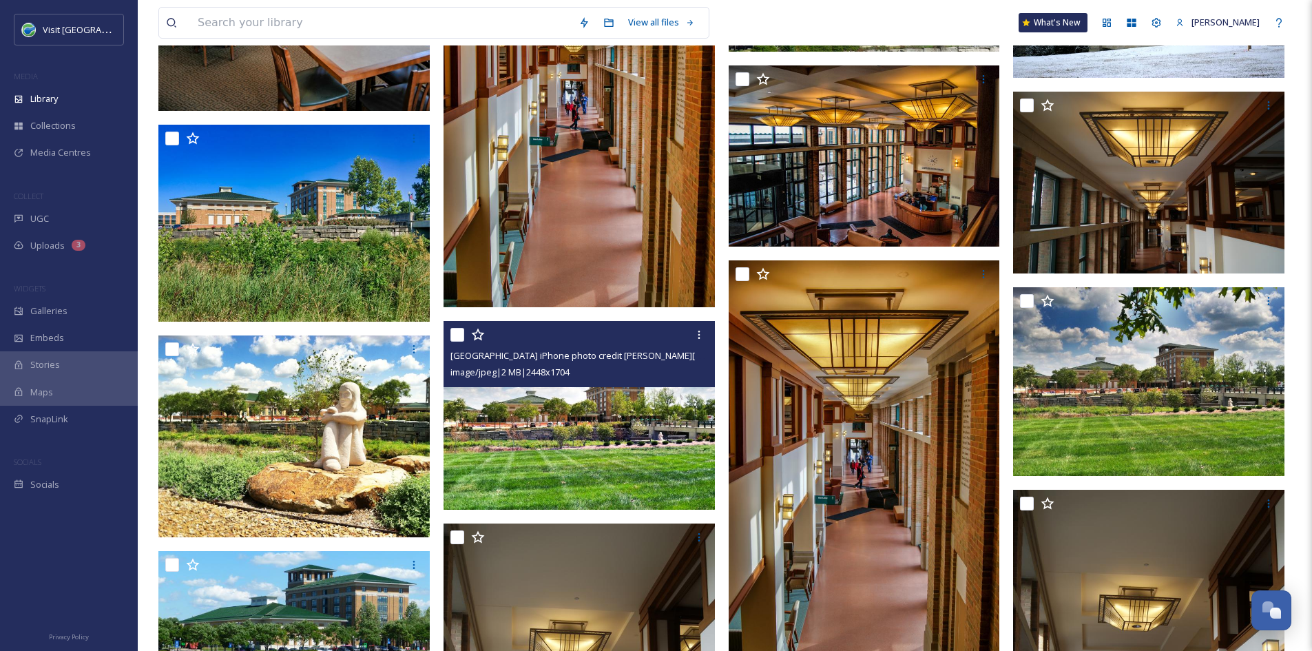
click at [632, 426] on img at bounding box center [579, 415] width 271 height 189
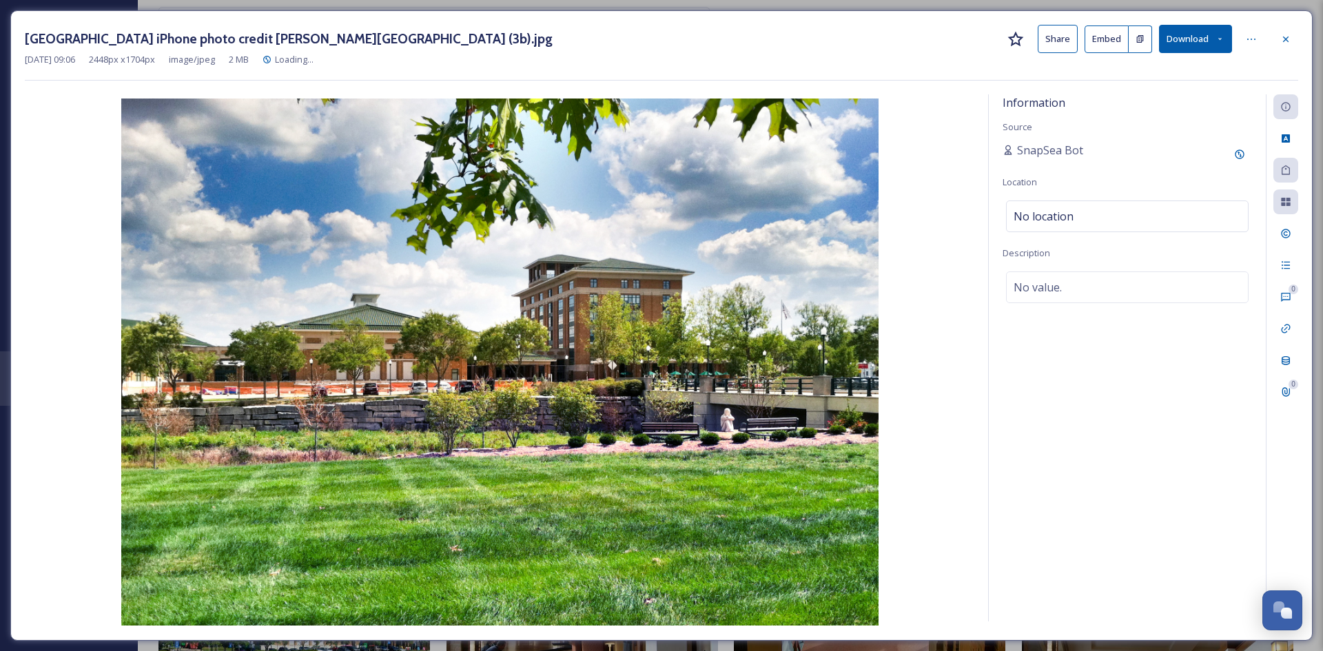
click at [1061, 35] on button "Share" at bounding box center [1057, 39] width 40 height 28
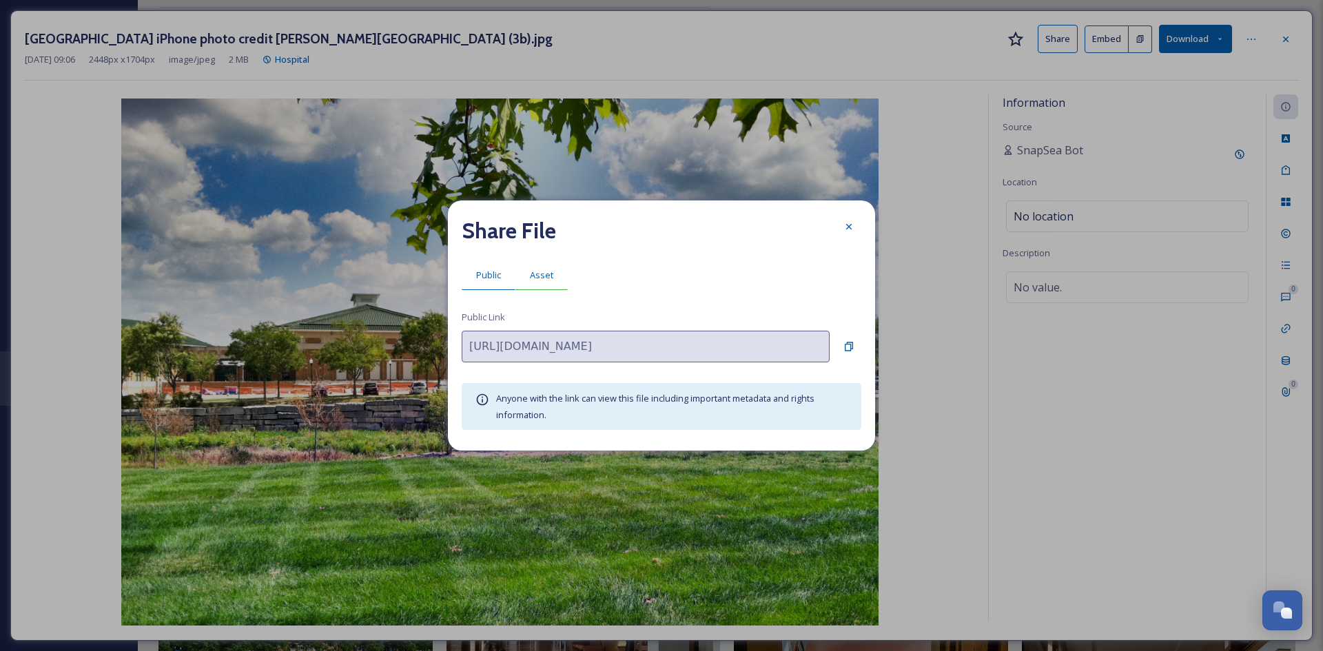
click at [547, 276] on span "Asset" at bounding box center [541, 275] width 23 height 13
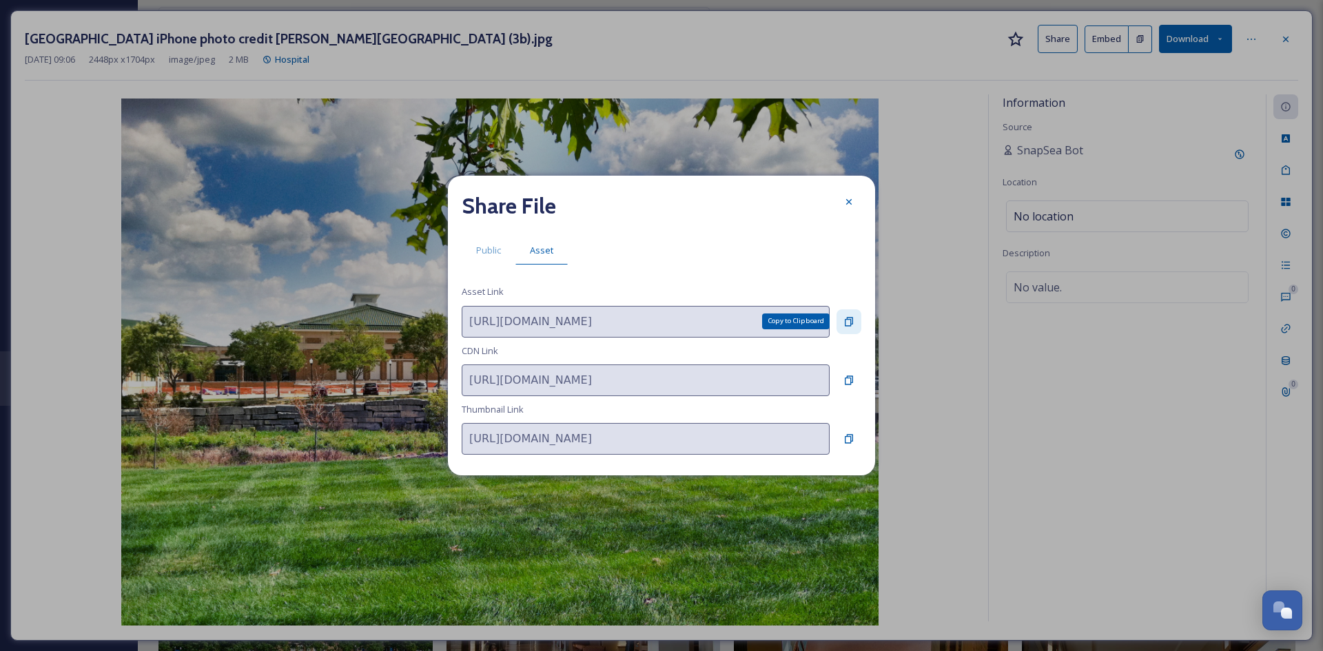
click at [847, 319] on icon at bounding box center [849, 321] width 8 height 9
click at [840, 198] on div at bounding box center [848, 201] width 25 height 25
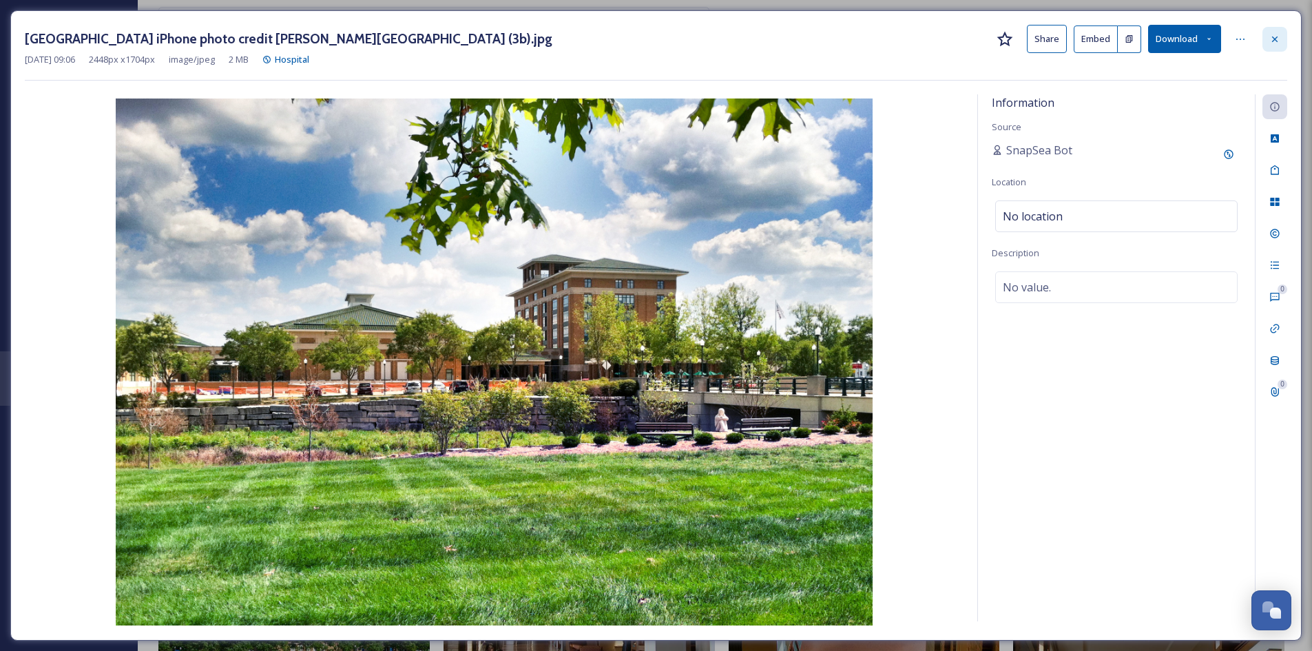
click at [1281, 37] on div at bounding box center [1275, 39] width 25 height 25
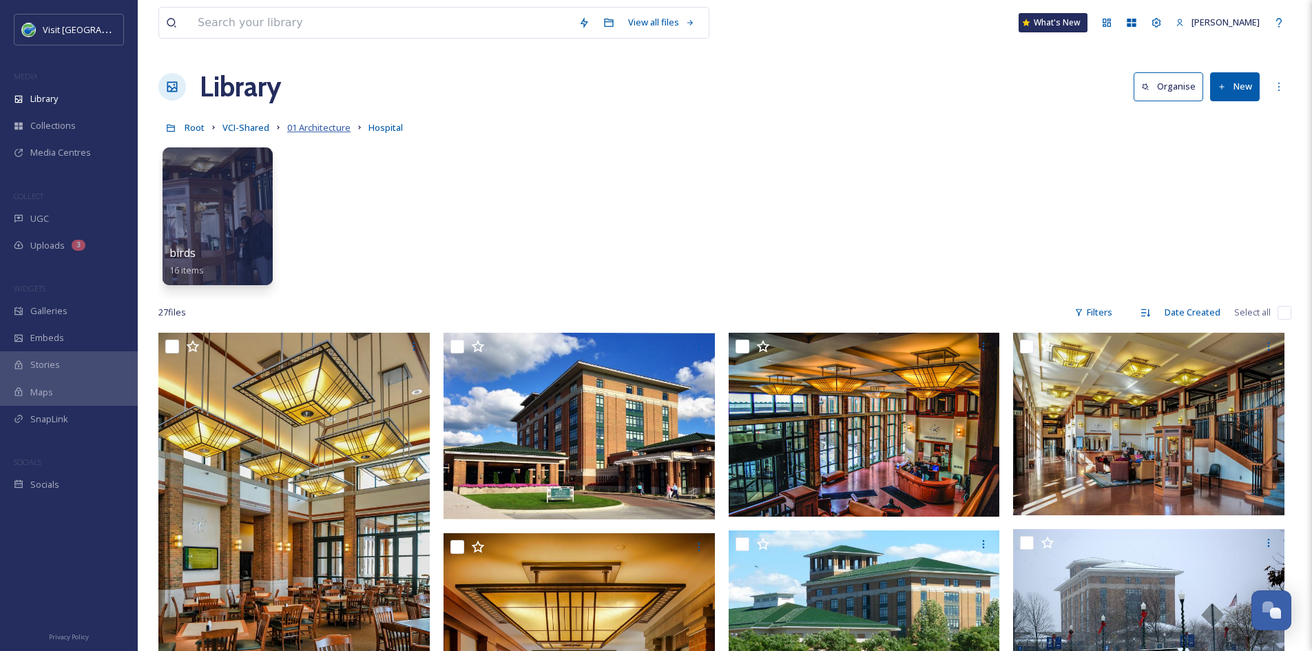
click at [327, 126] on span "01 Architecture" at bounding box center [318, 127] width 63 height 12
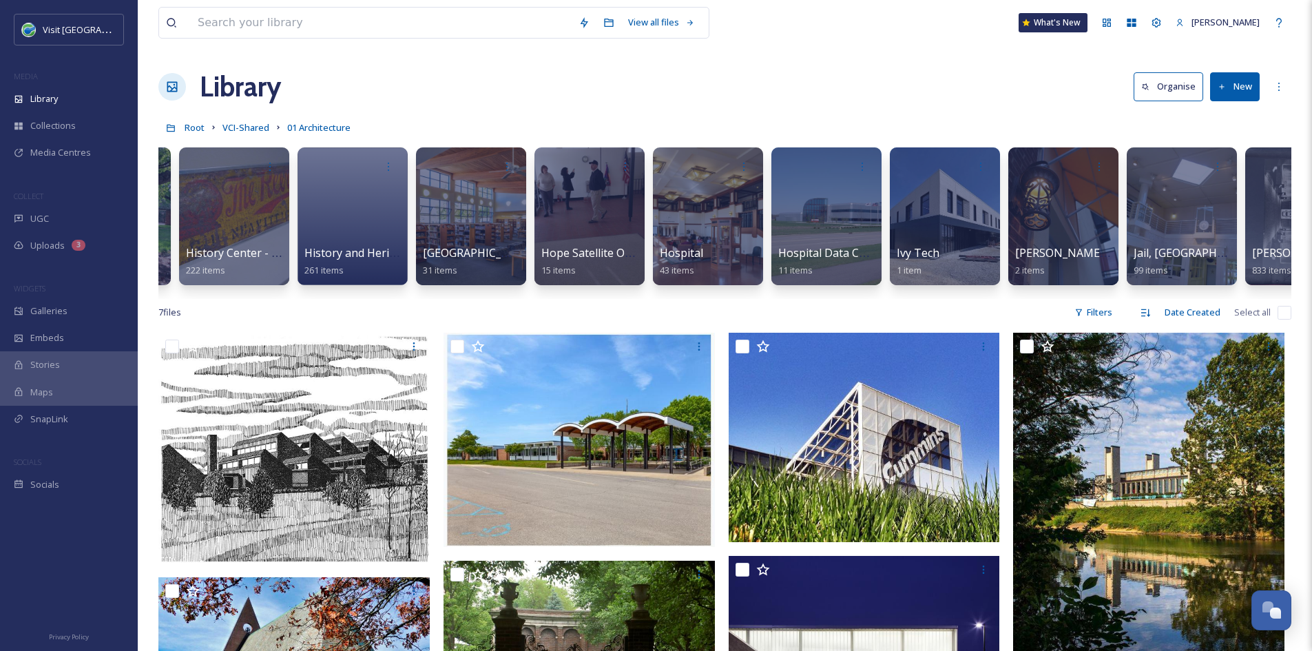
scroll to position [0, 7804]
click at [468, 248] on span "[GEOGRAPHIC_DATA]" at bounding box center [478, 253] width 113 height 15
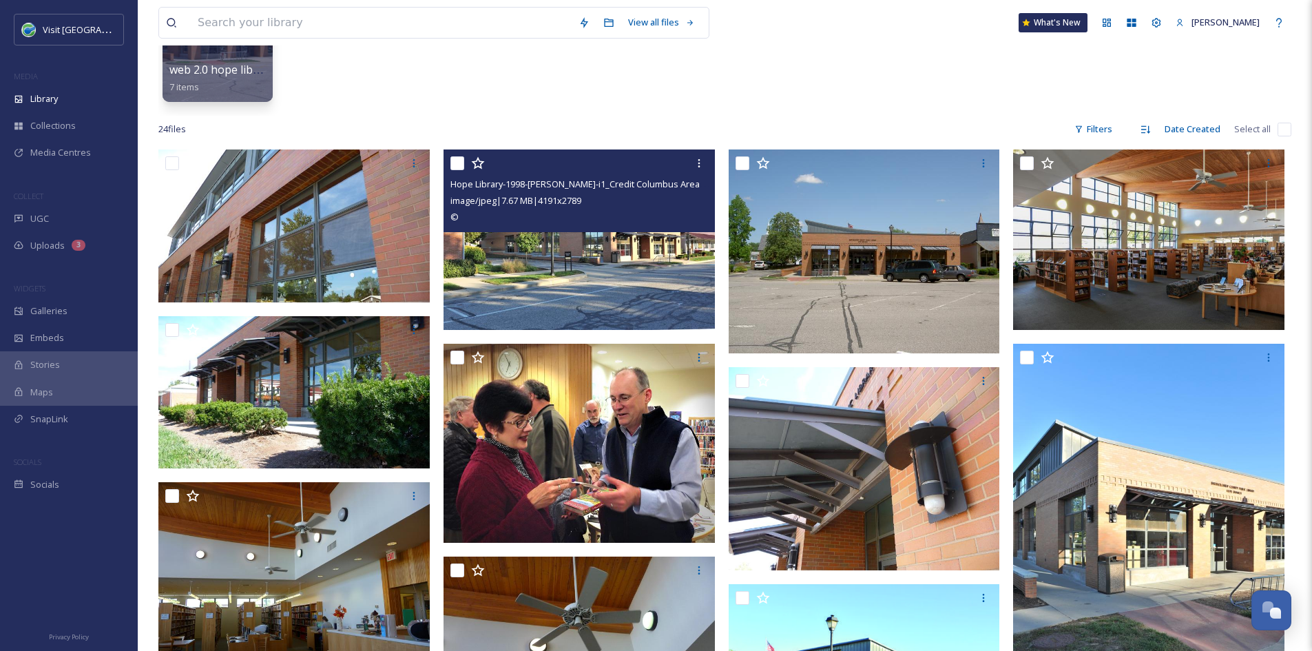
scroll to position [216, 0]
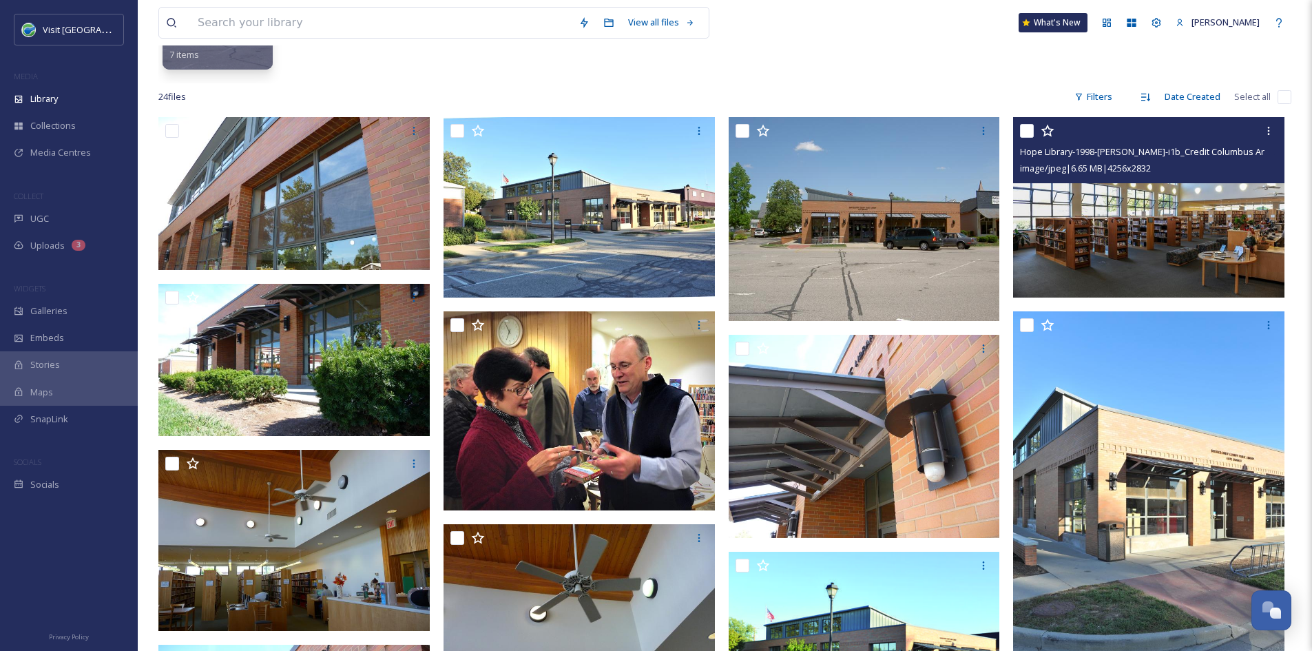
click at [1116, 231] on img at bounding box center [1148, 207] width 271 height 180
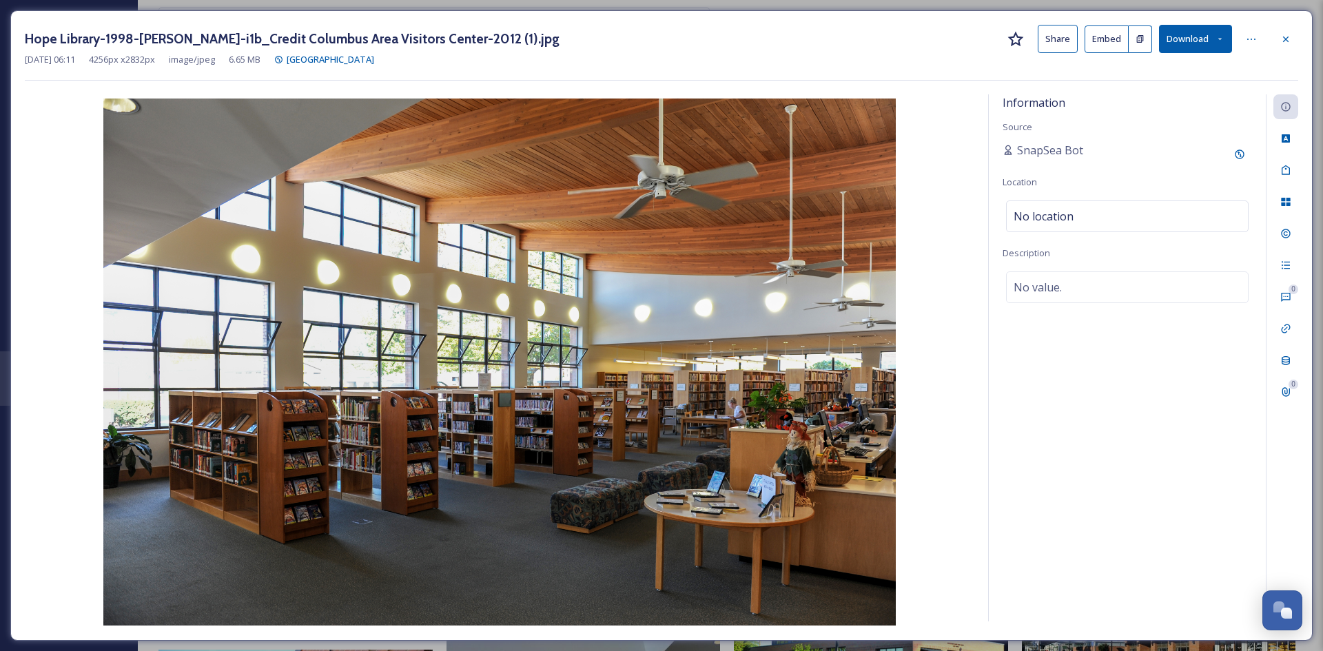
click at [1045, 37] on button "Share" at bounding box center [1057, 39] width 40 height 28
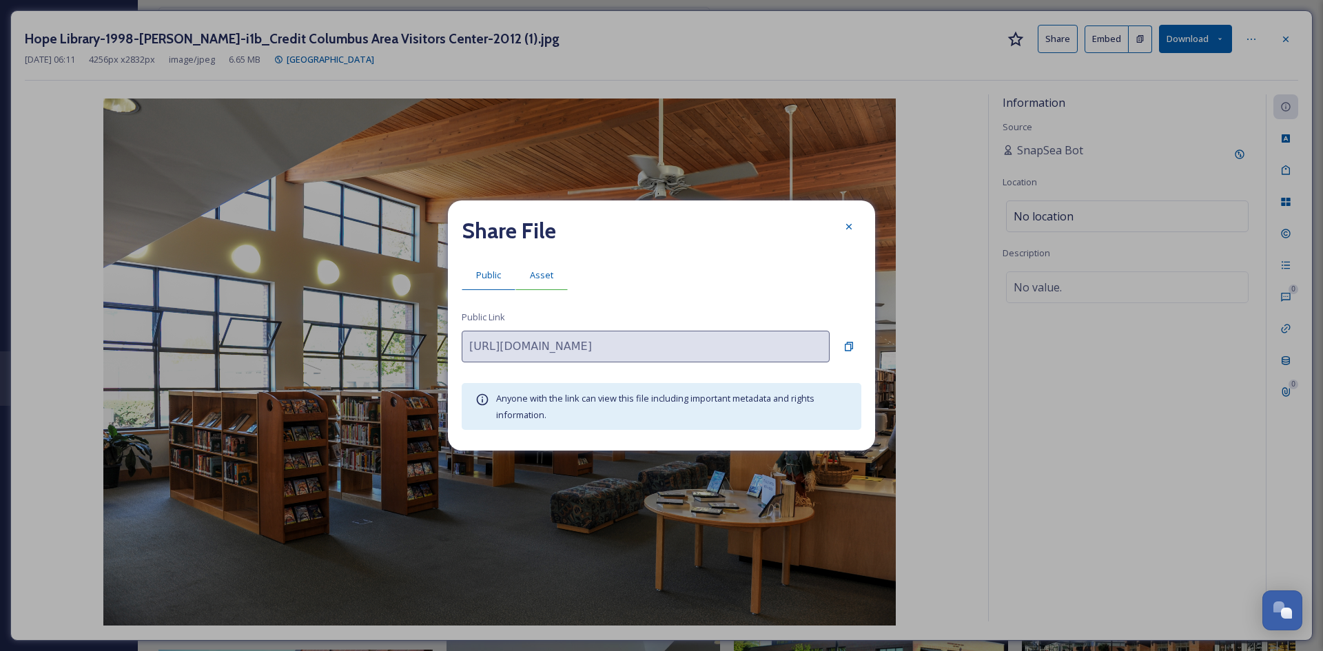
click at [548, 273] on span "Asset" at bounding box center [541, 275] width 23 height 13
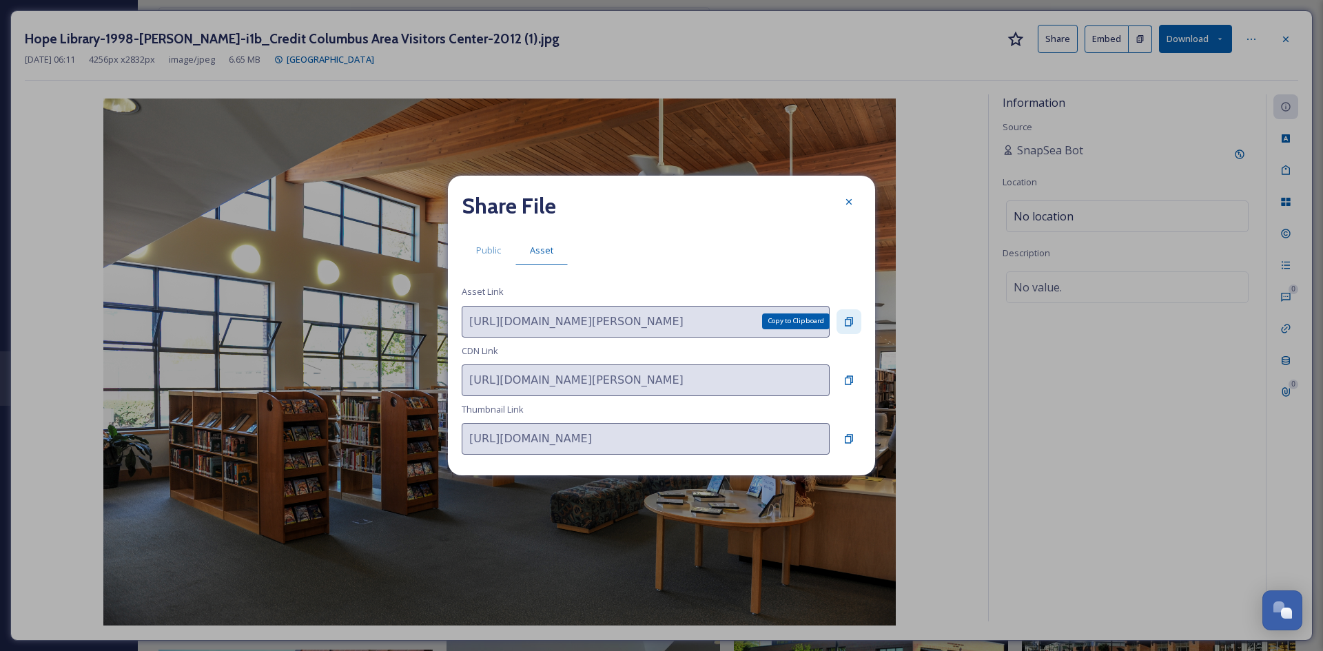
click at [851, 320] on icon at bounding box center [849, 321] width 8 height 9
click at [854, 206] on div at bounding box center [848, 201] width 25 height 25
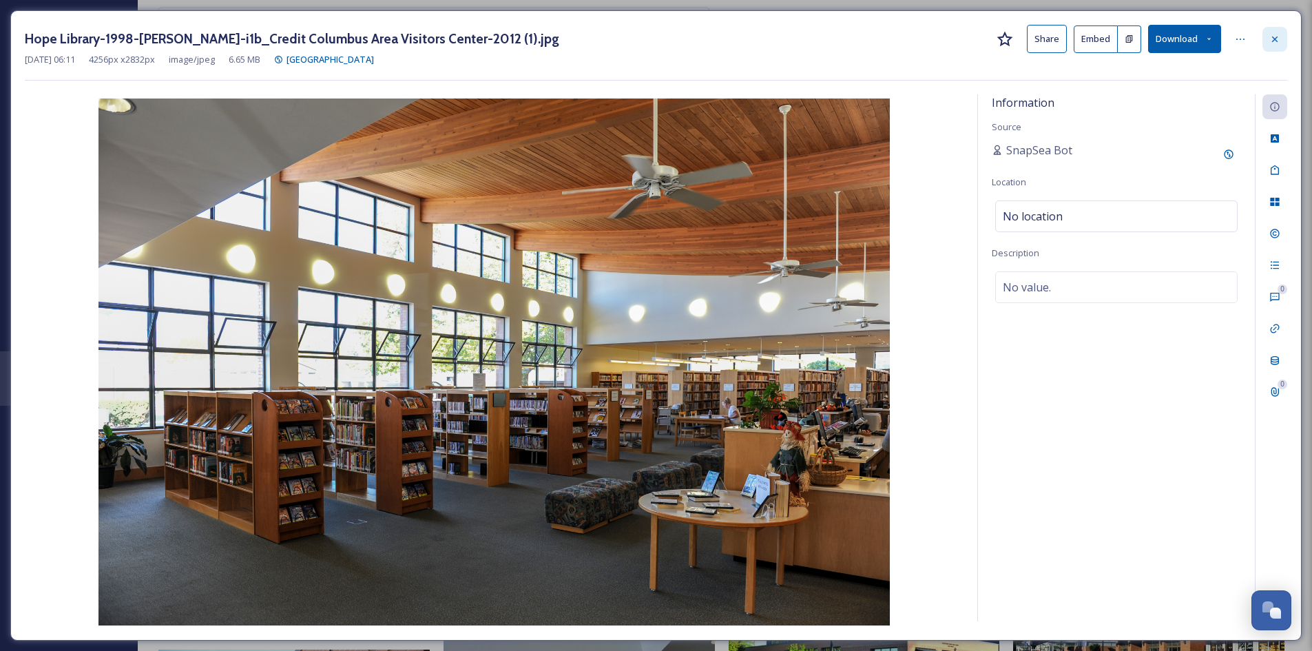
click at [1271, 44] on icon at bounding box center [1275, 39] width 11 height 11
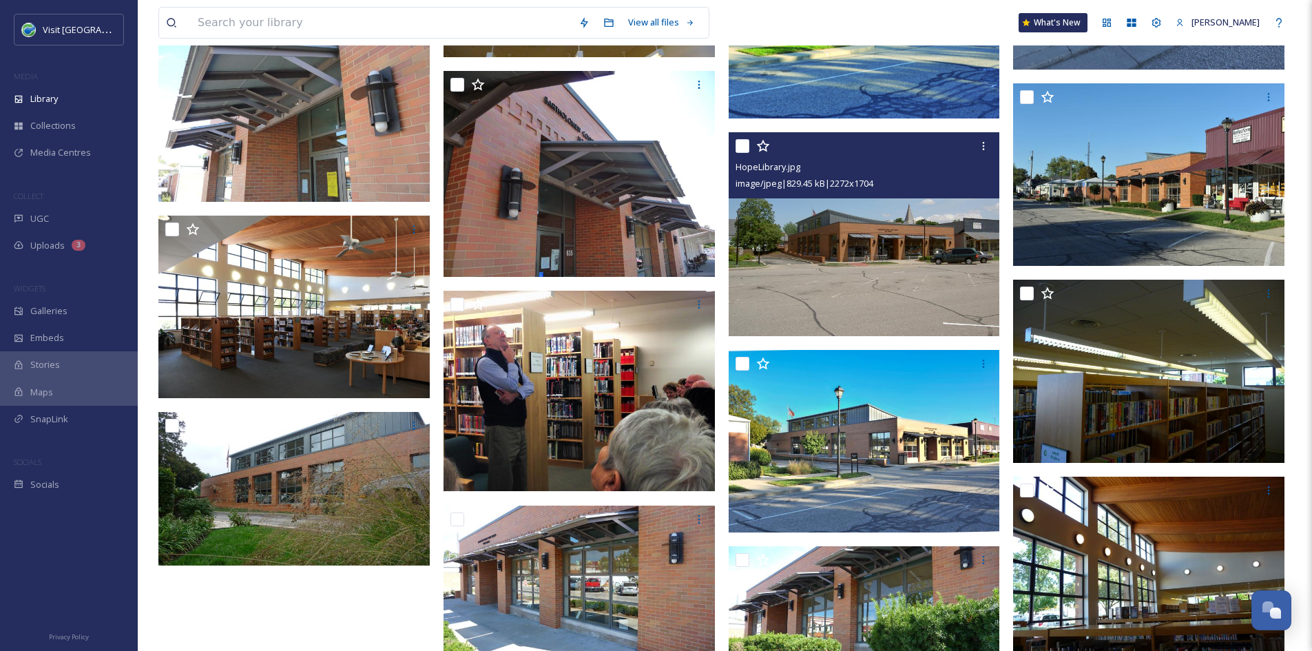
scroll to position [887, 0]
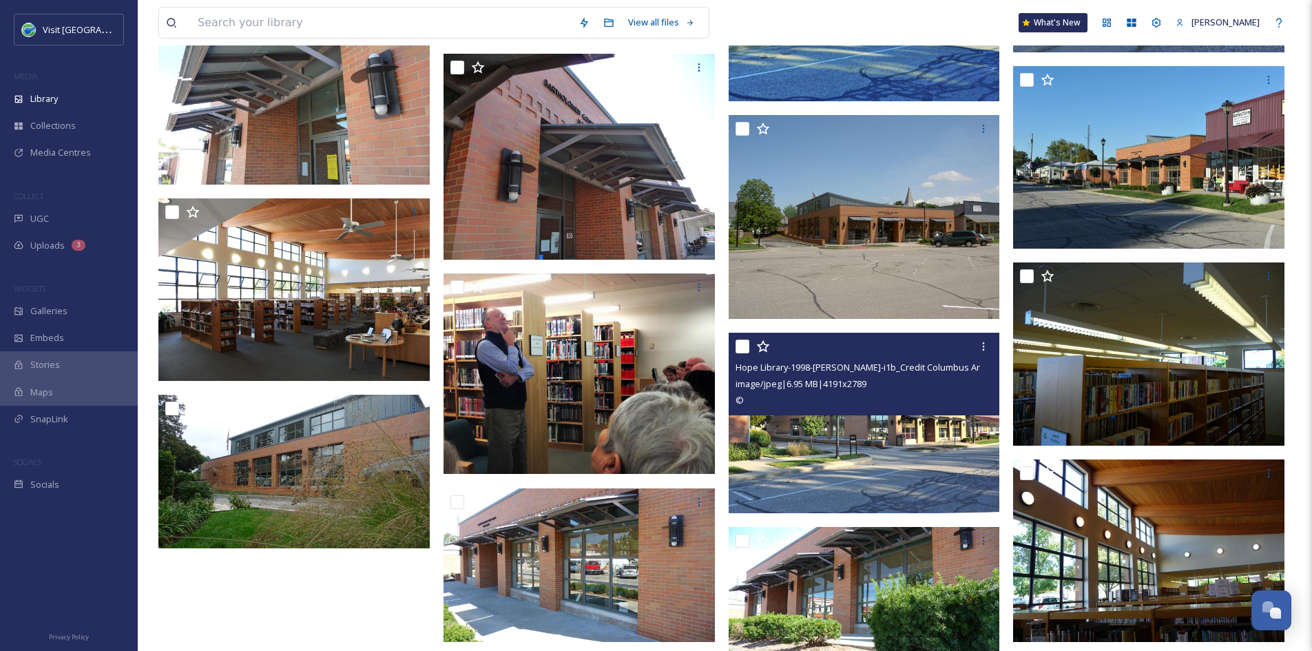
click at [802, 423] on img at bounding box center [864, 423] width 271 height 180
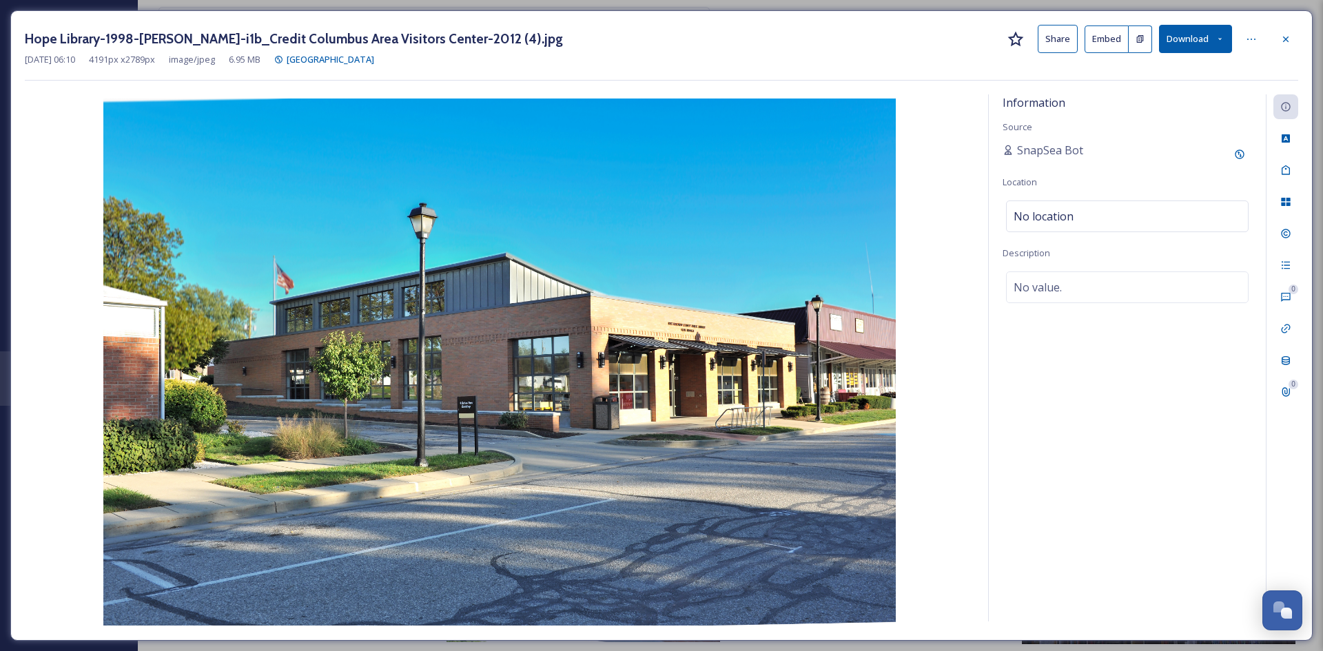
click at [1059, 39] on button "Share" at bounding box center [1057, 39] width 40 height 28
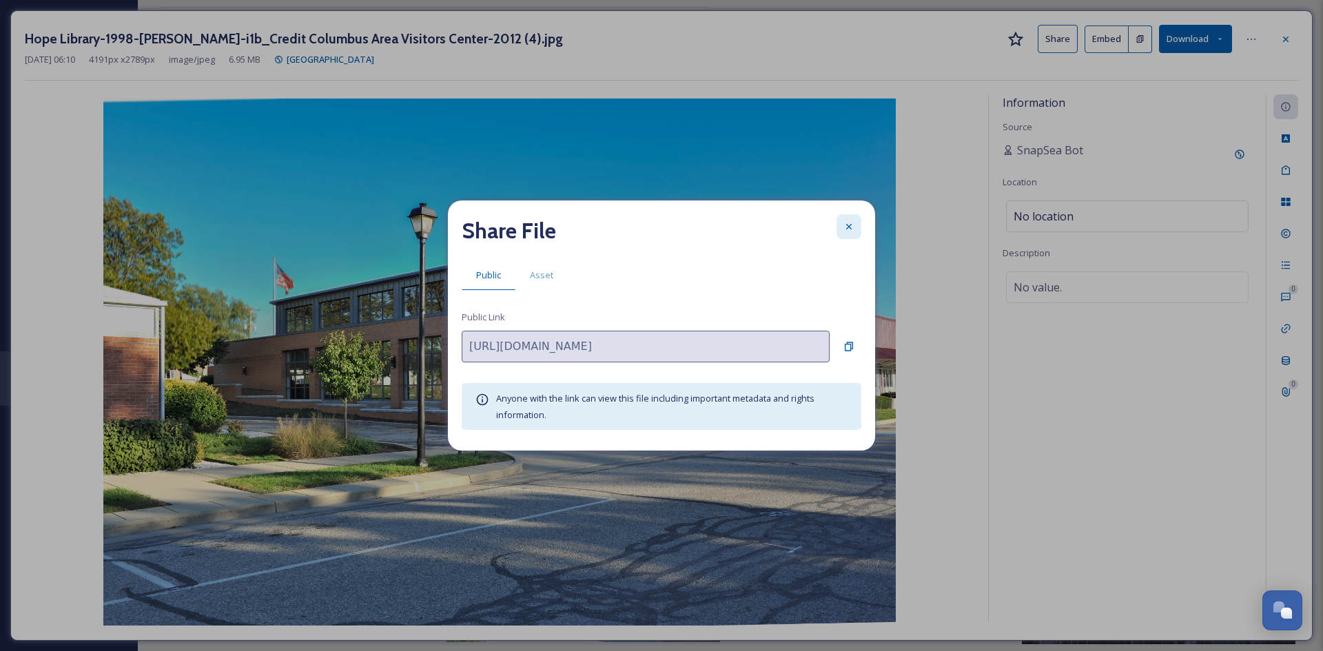
click at [846, 227] on icon at bounding box center [848, 226] width 11 height 11
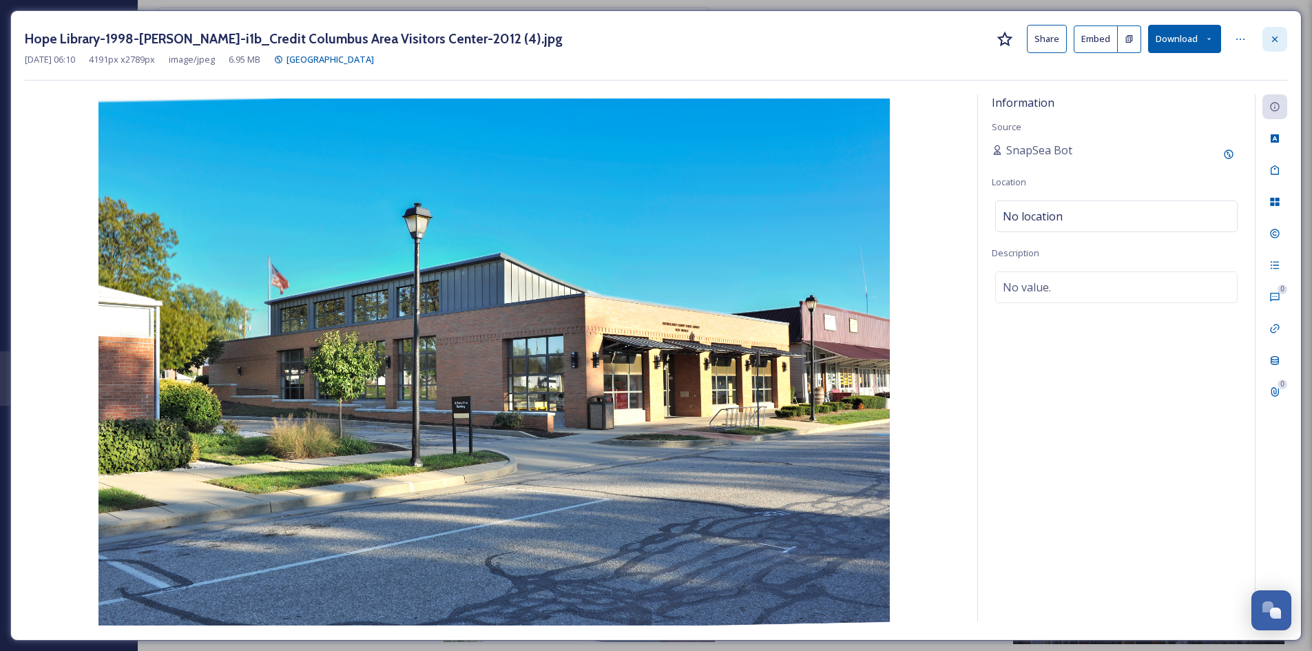
click at [1281, 39] on div at bounding box center [1275, 39] width 25 height 25
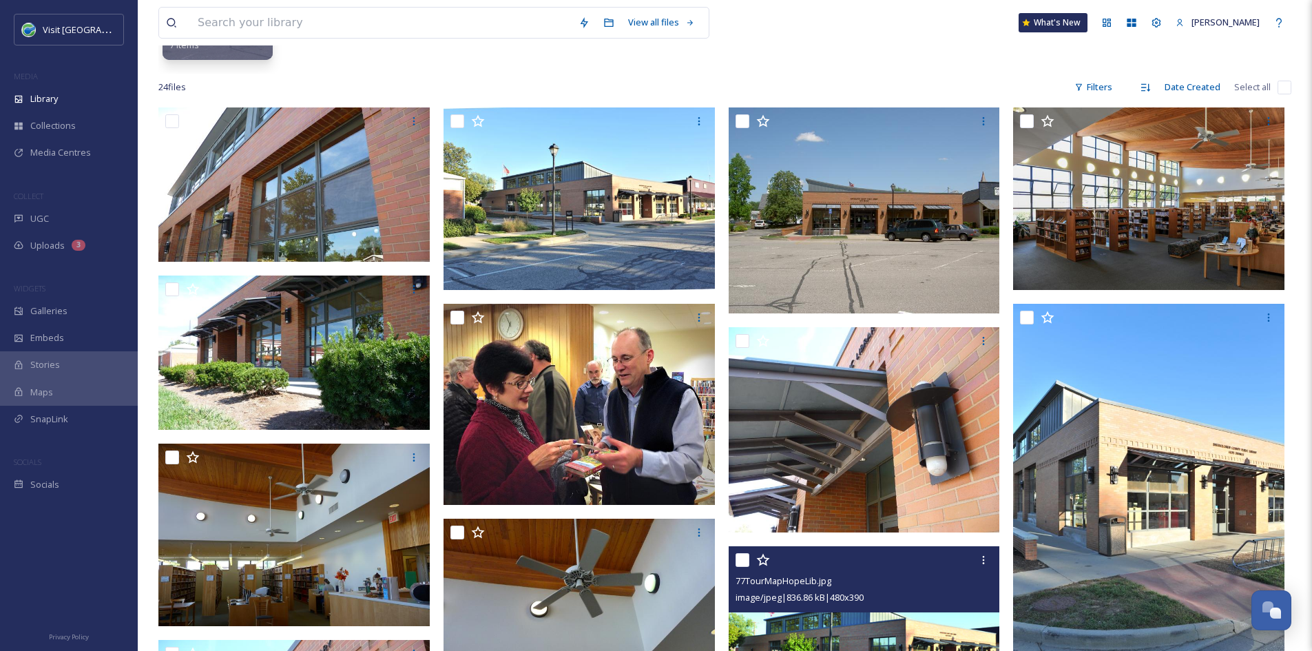
scroll to position [225, 0]
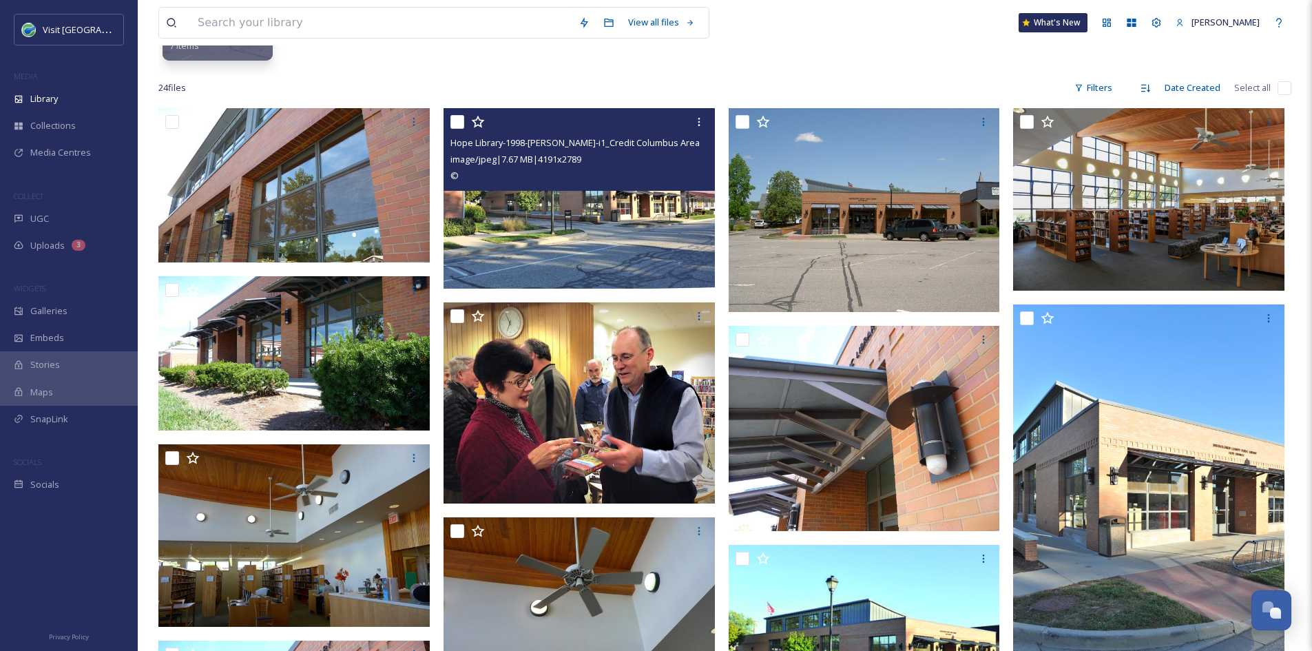
click at [617, 227] on img at bounding box center [579, 198] width 271 height 180
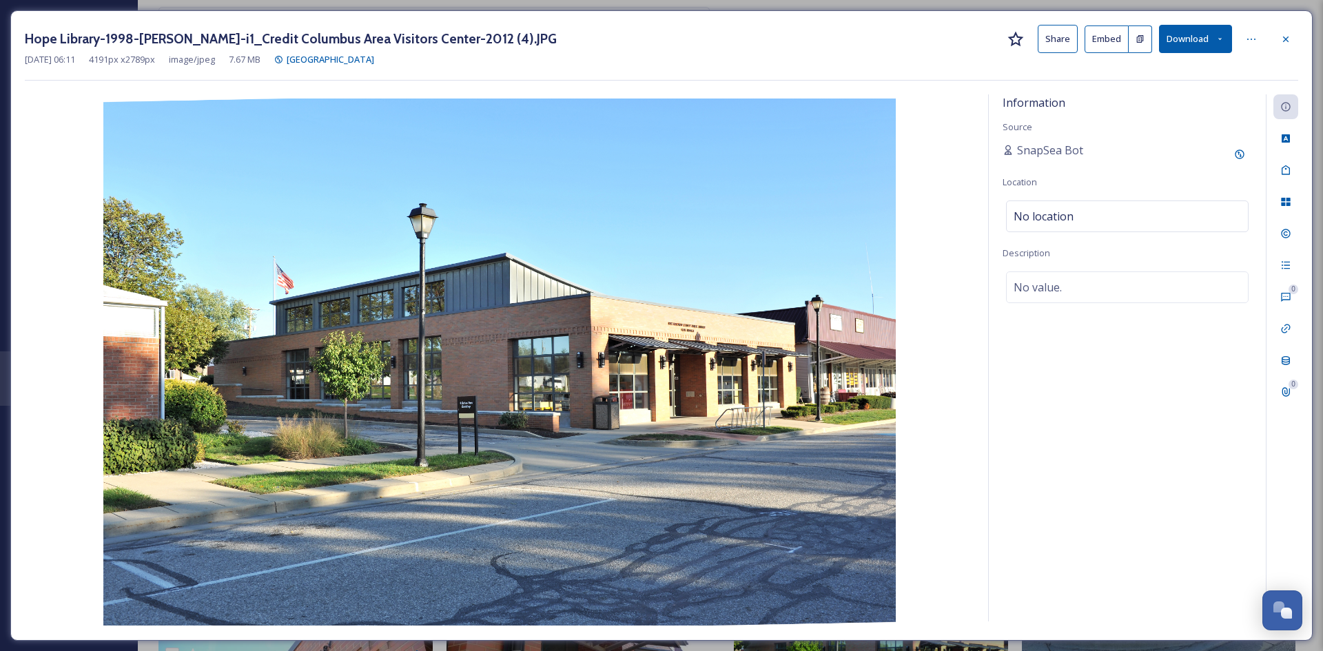
click at [1057, 41] on button "Share" at bounding box center [1057, 39] width 40 height 28
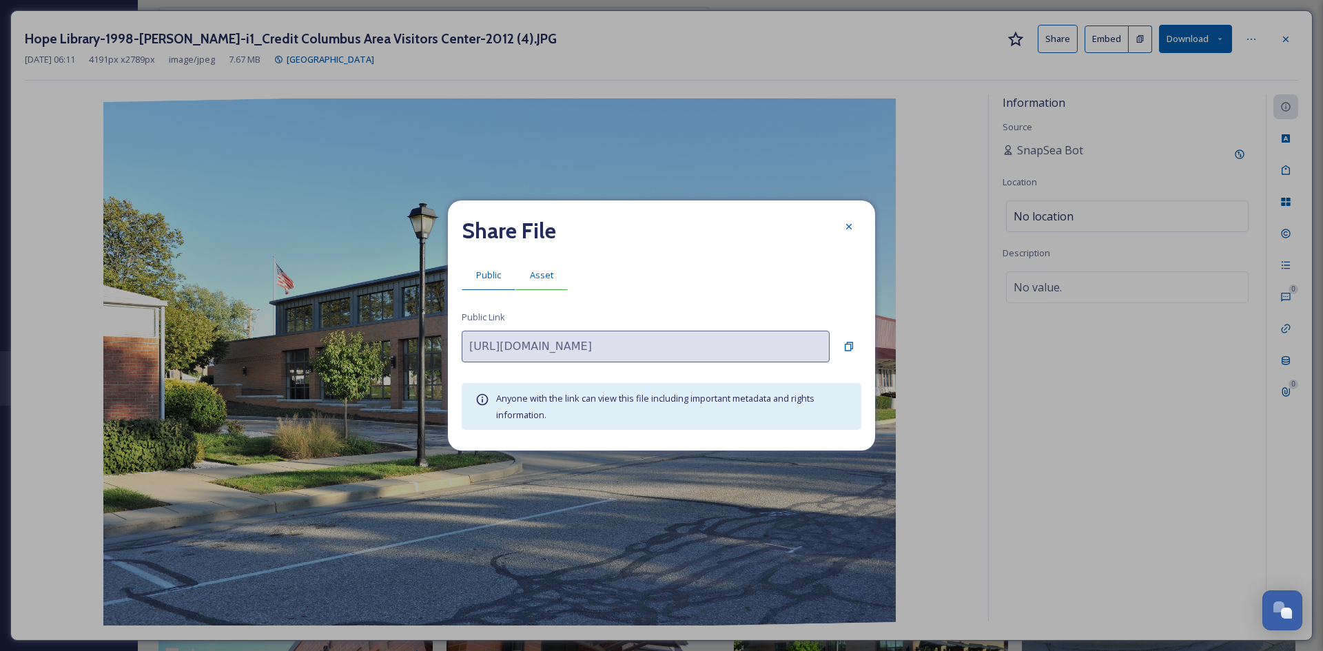
click at [530, 273] on span "Asset" at bounding box center [541, 275] width 23 height 13
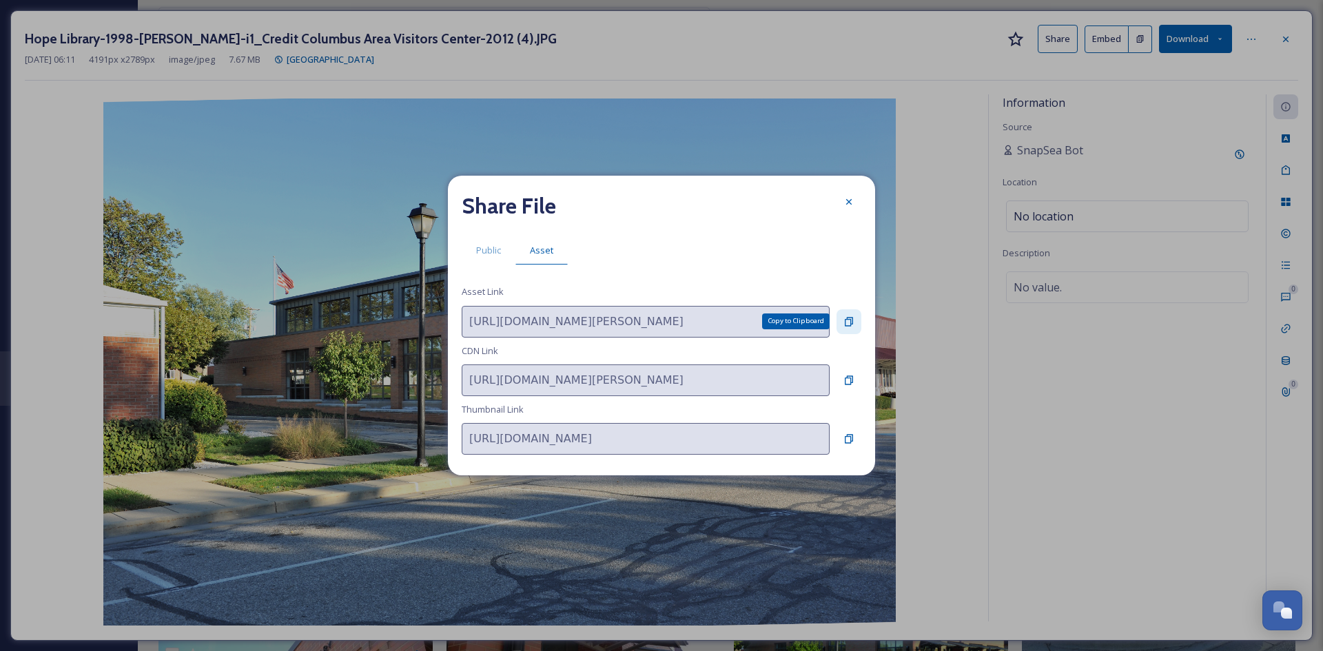
click at [849, 320] on icon at bounding box center [848, 321] width 11 height 11
click at [836, 200] on div at bounding box center [848, 201] width 25 height 25
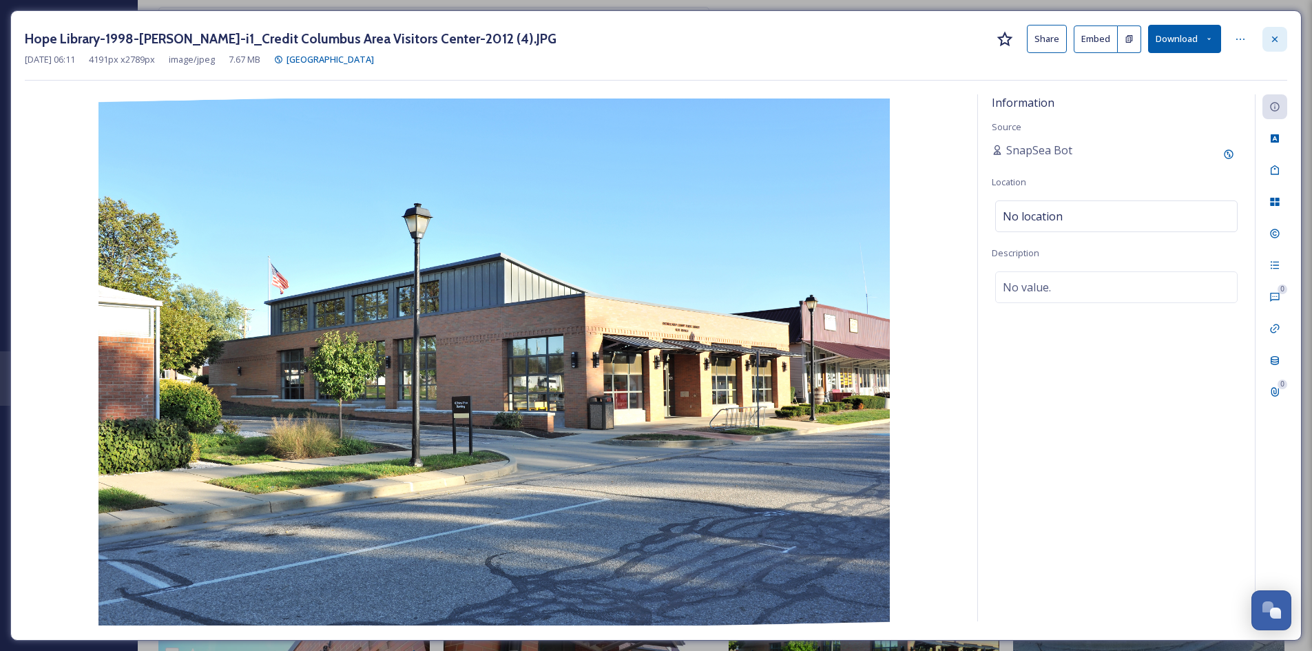
click at [1280, 37] on icon at bounding box center [1275, 39] width 11 height 11
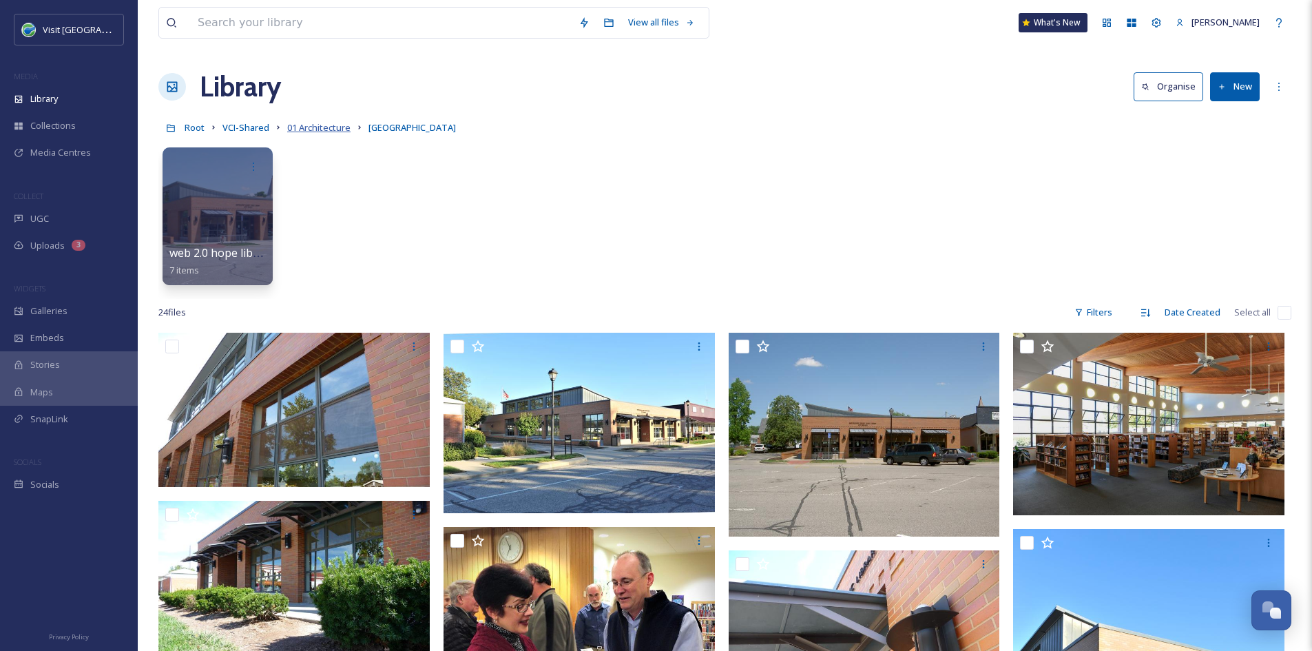
click at [302, 129] on span "01 Architecture" at bounding box center [318, 127] width 63 height 12
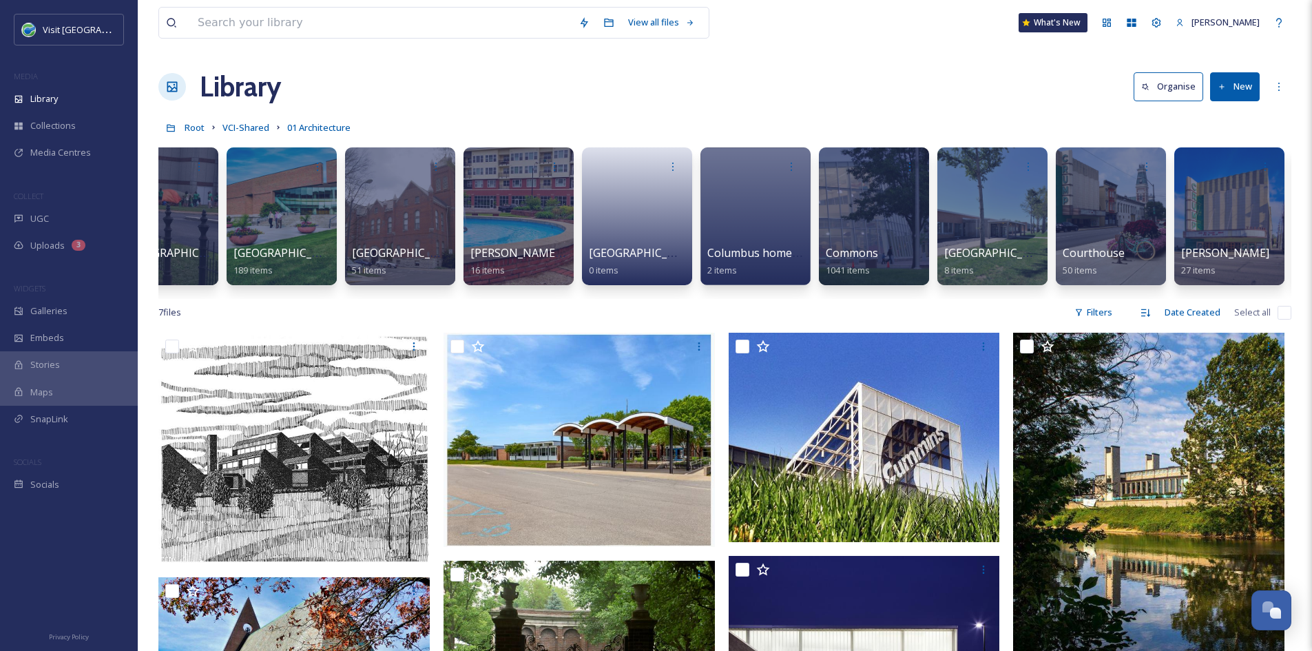
scroll to position [0, 3258]
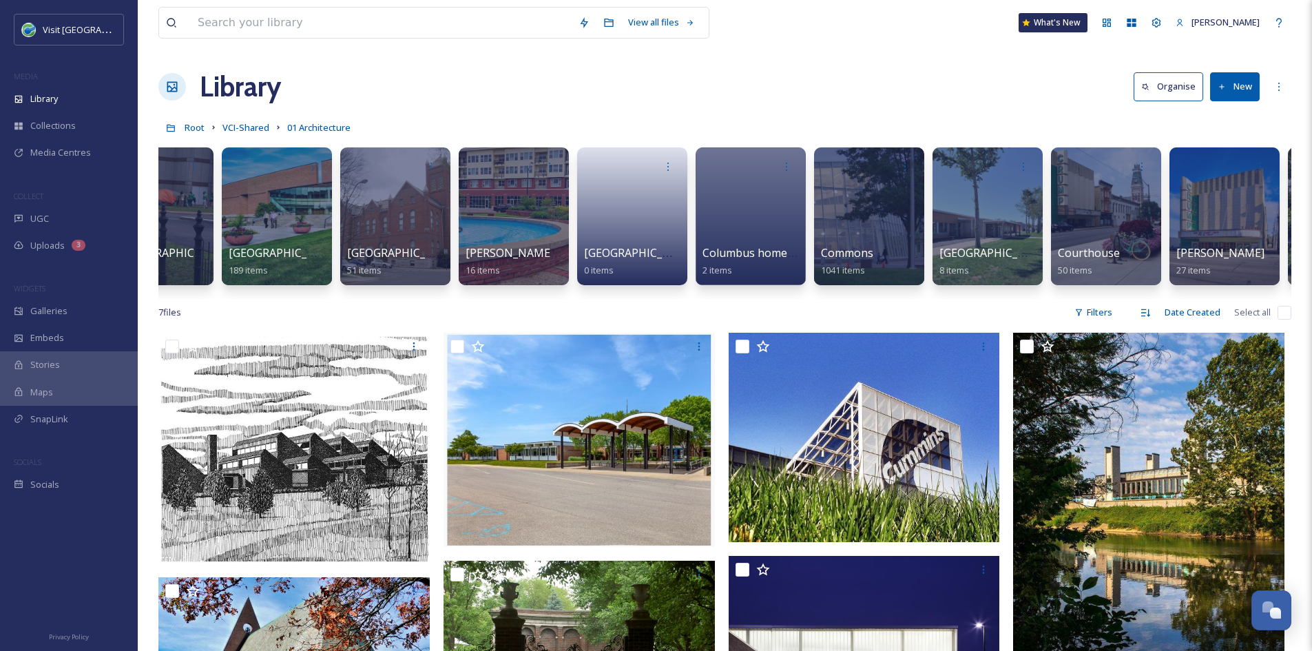
click at [885, 239] on div at bounding box center [869, 216] width 110 height 138
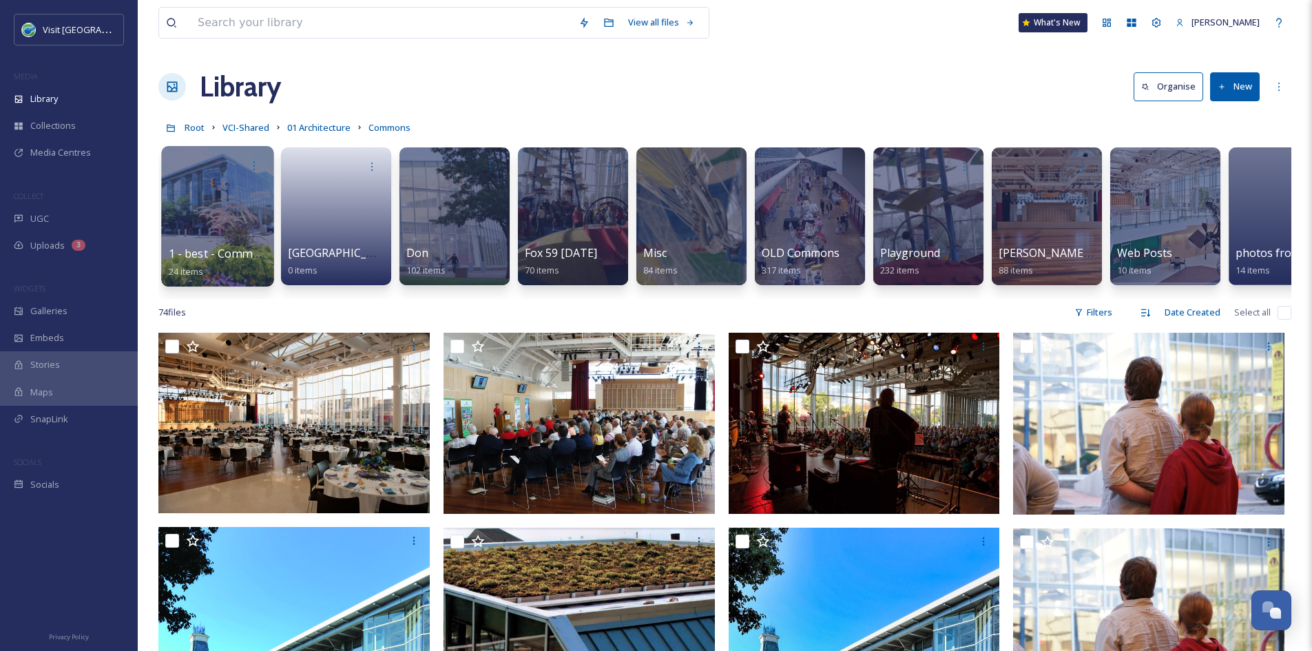
click at [230, 212] on div at bounding box center [217, 216] width 112 height 141
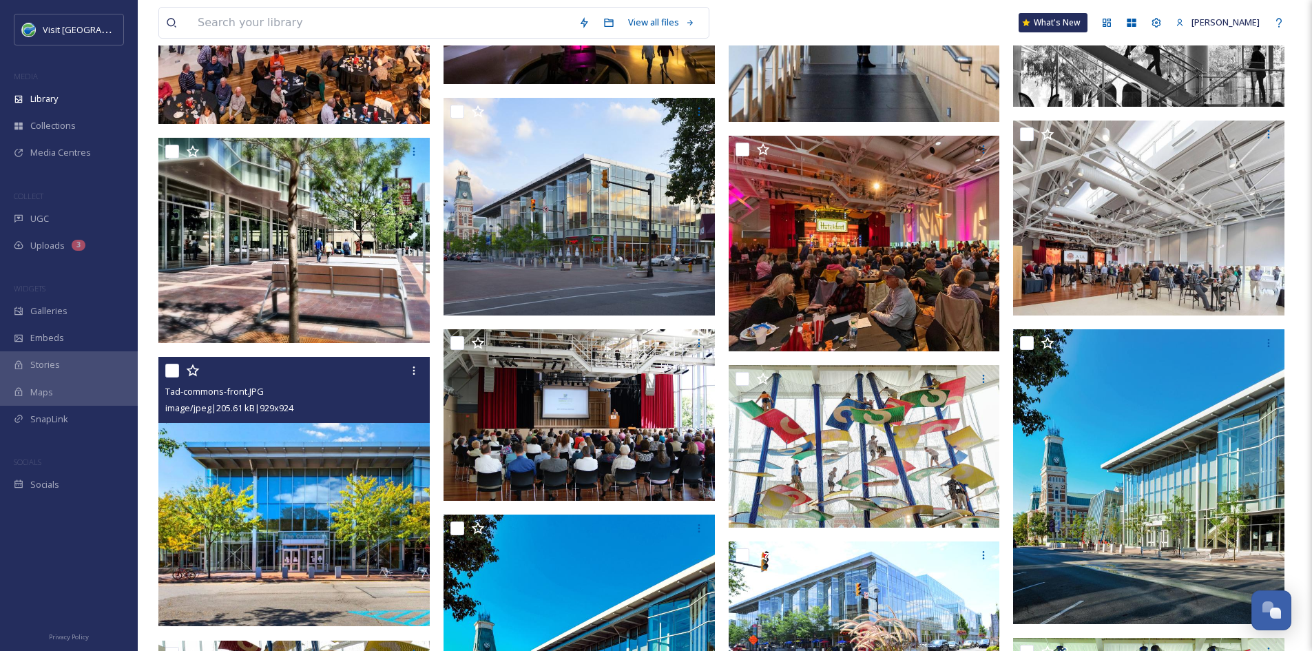
scroll to position [1148, 0]
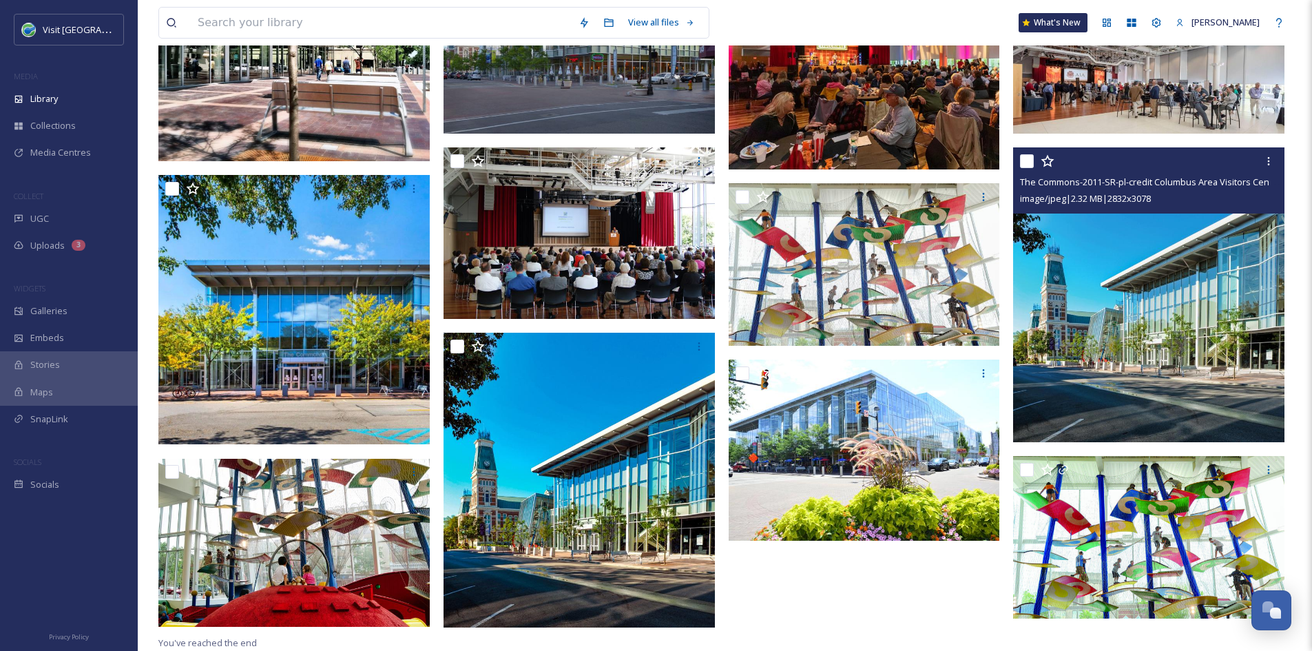
click at [1181, 364] on img at bounding box center [1148, 294] width 271 height 295
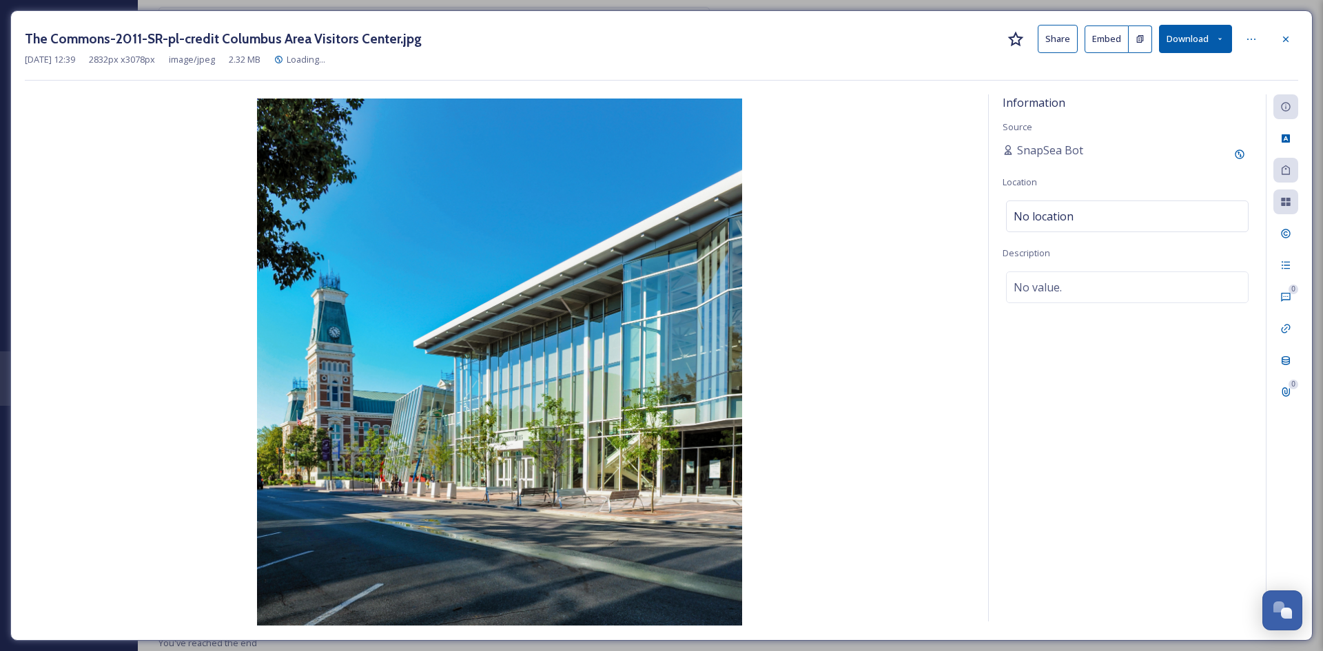
click at [1060, 39] on button "Share" at bounding box center [1057, 39] width 40 height 28
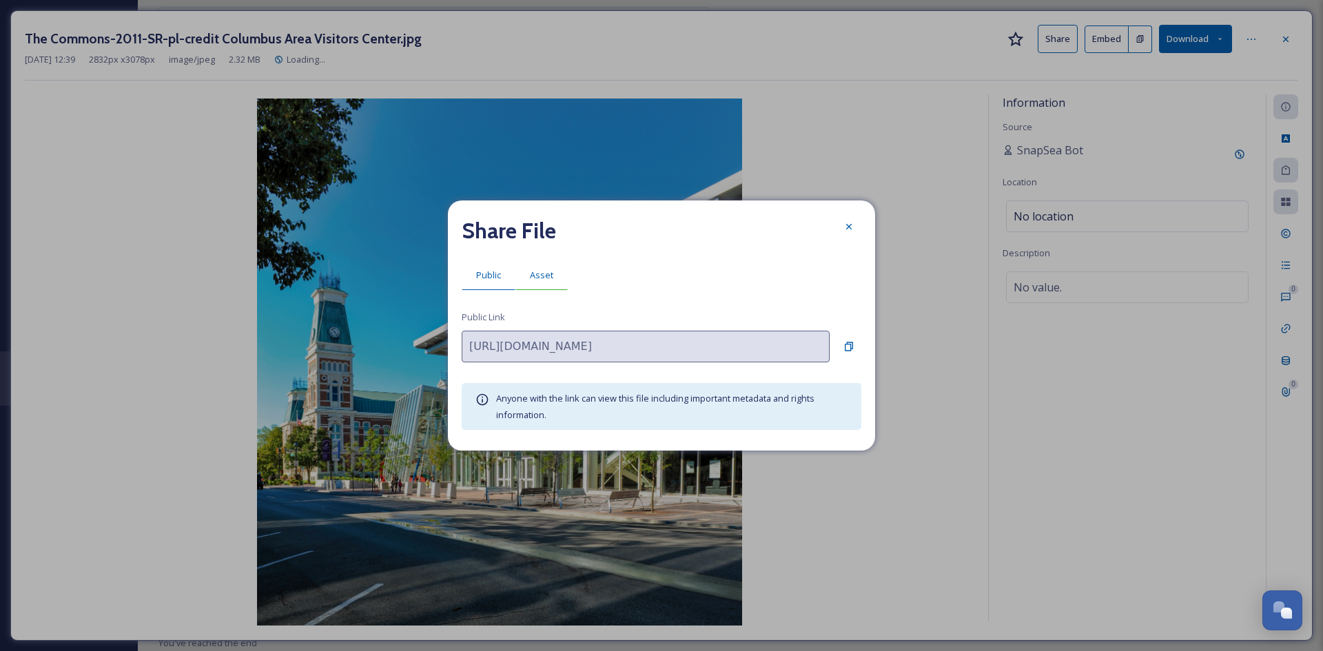
click at [555, 269] on div "Asset" at bounding box center [541, 275] width 52 height 28
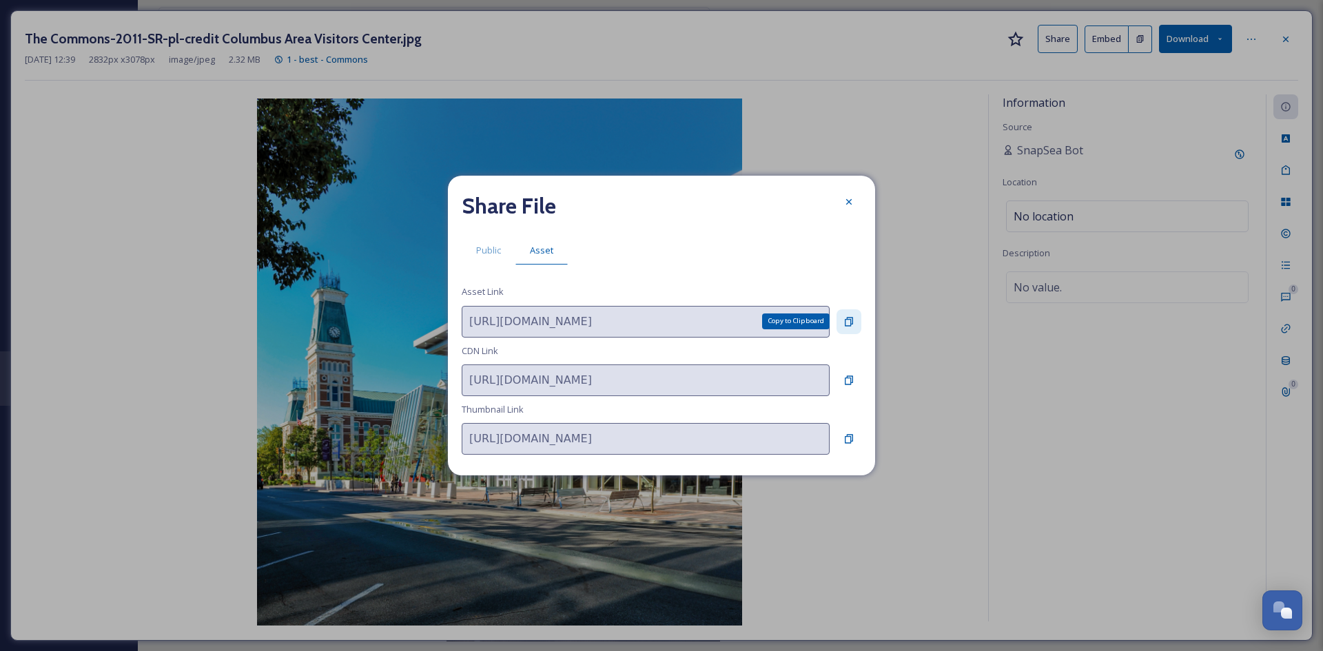
click at [848, 324] on icon at bounding box center [848, 321] width 11 height 11
click at [855, 200] on div at bounding box center [848, 201] width 25 height 25
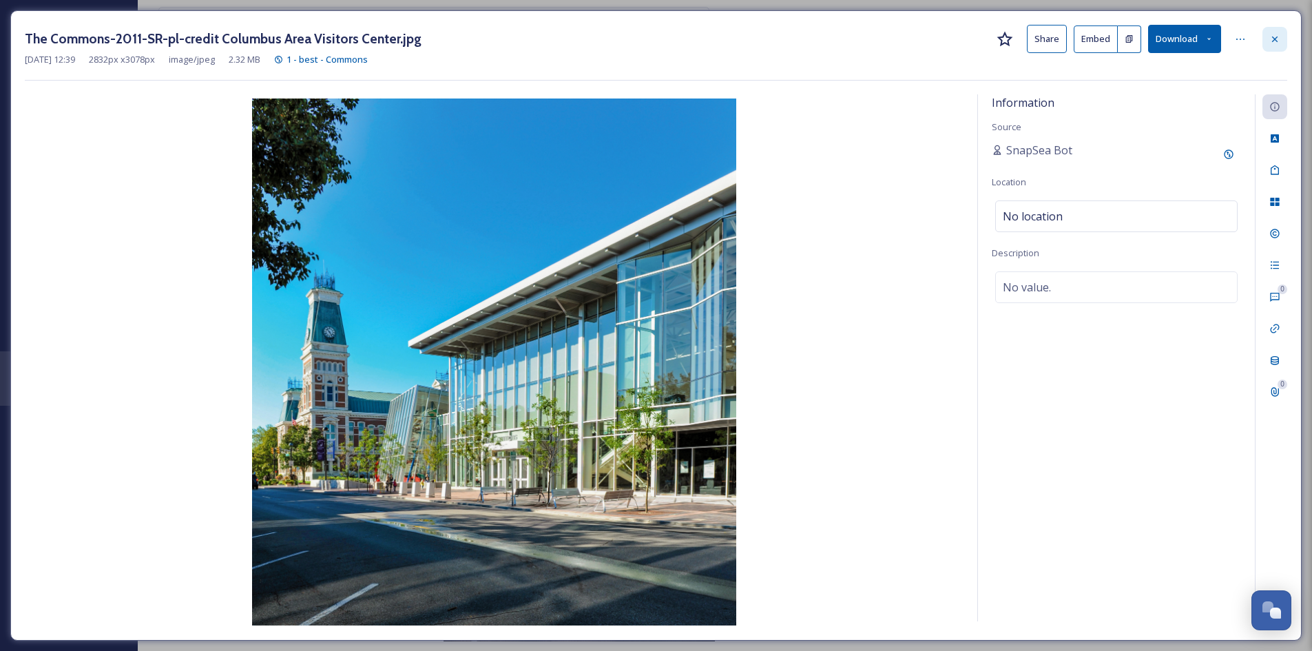
click at [1281, 41] on div at bounding box center [1275, 39] width 25 height 25
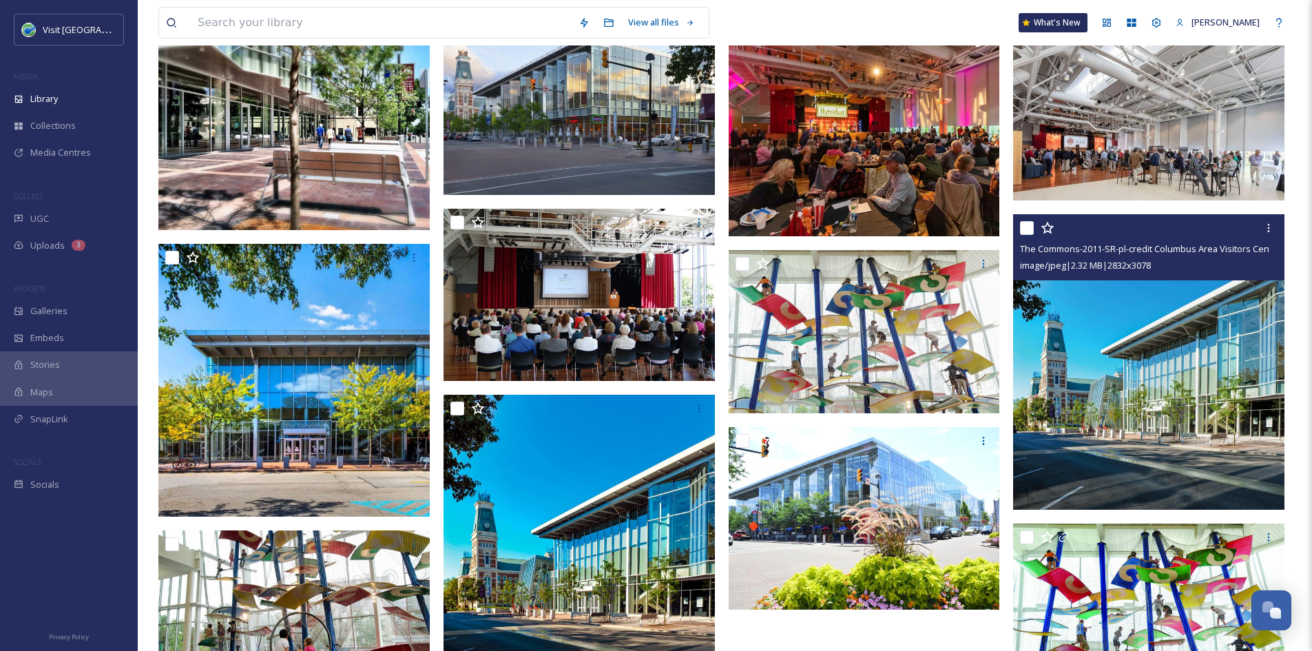
scroll to position [1161, 0]
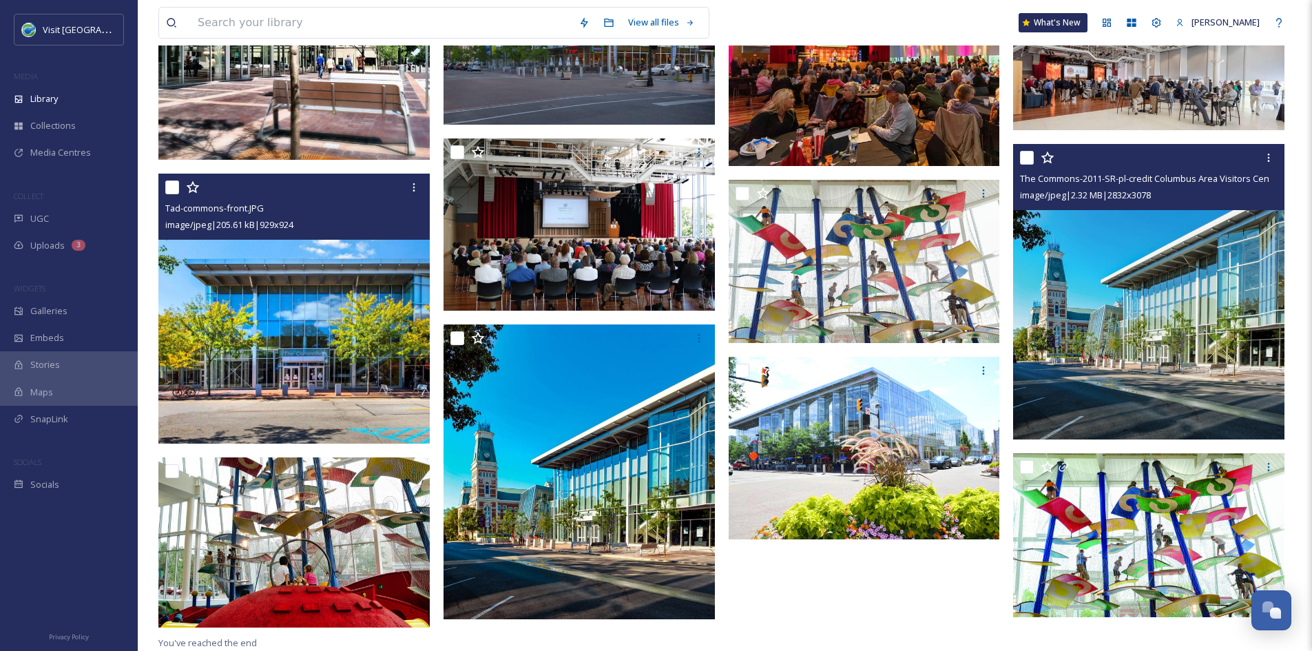
click at [331, 355] on img at bounding box center [293, 309] width 271 height 270
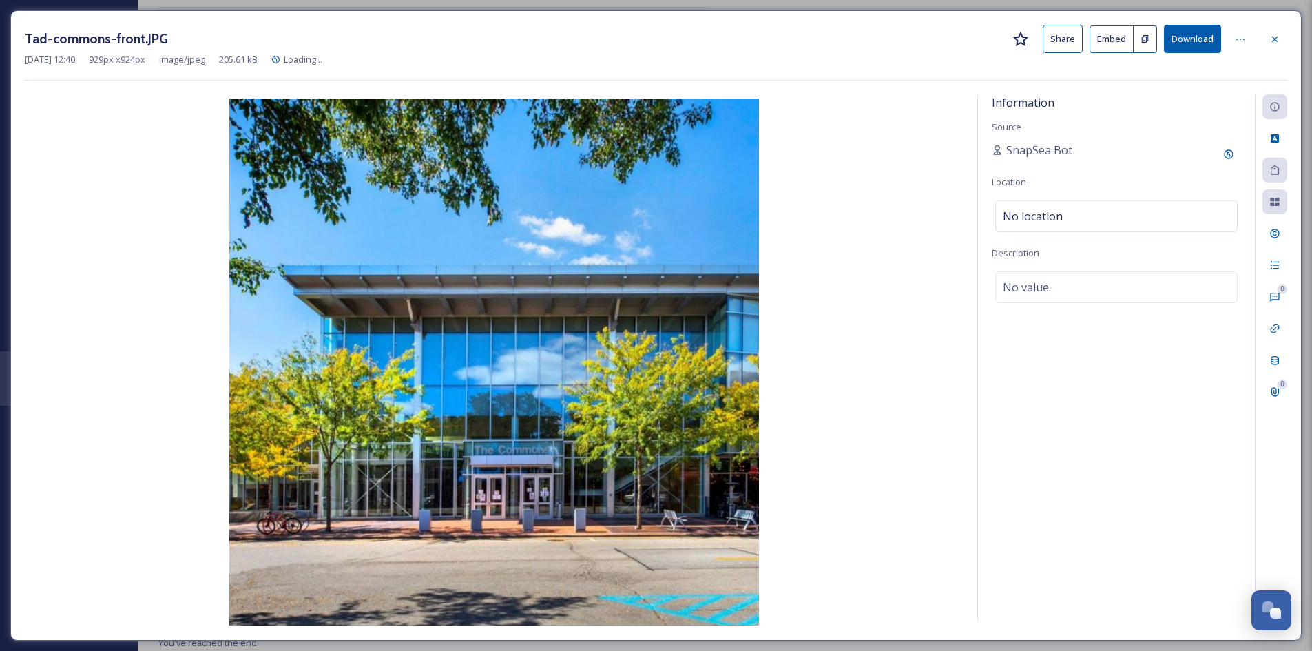
scroll to position [1150, 0]
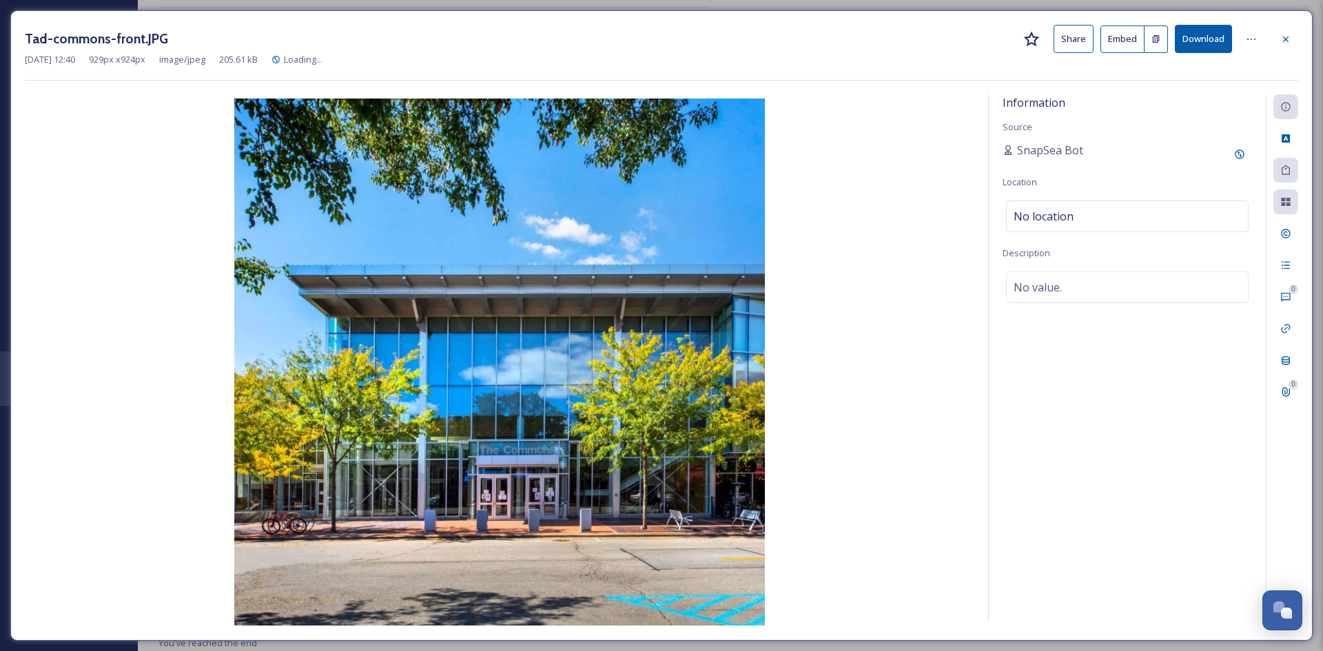
click at [1071, 41] on button "Share" at bounding box center [1073, 39] width 40 height 28
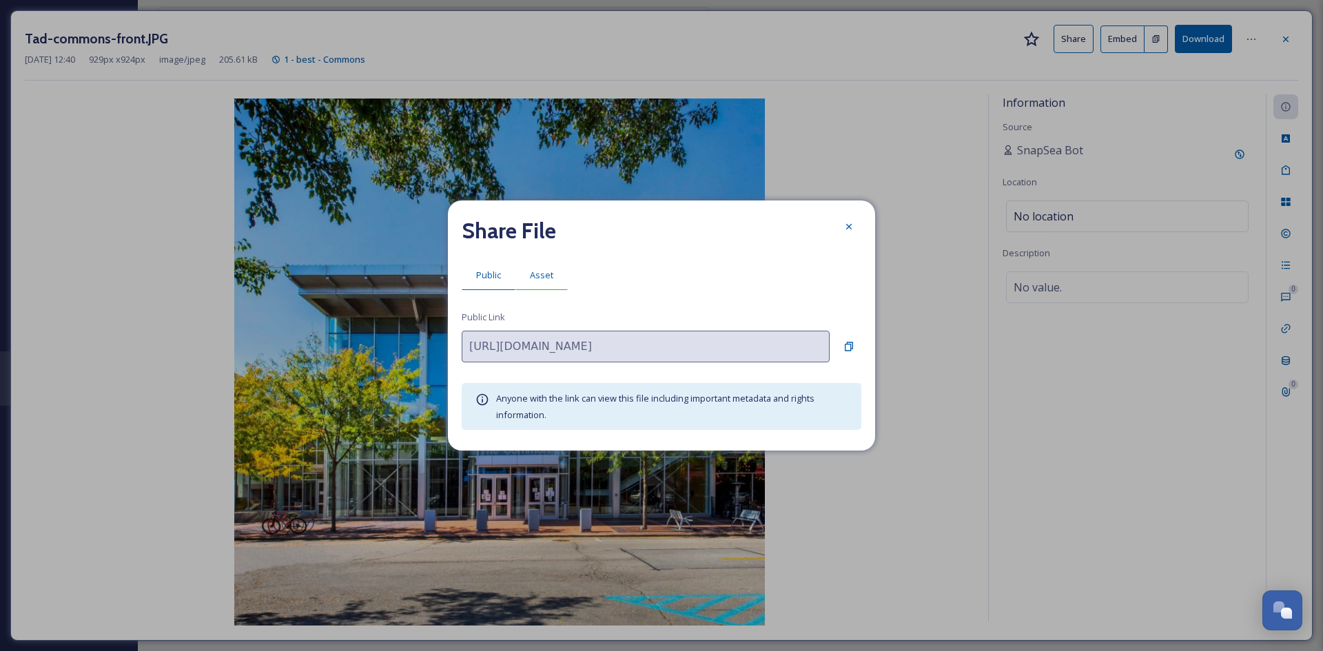
click at [536, 280] on span "Asset" at bounding box center [541, 275] width 23 height 13
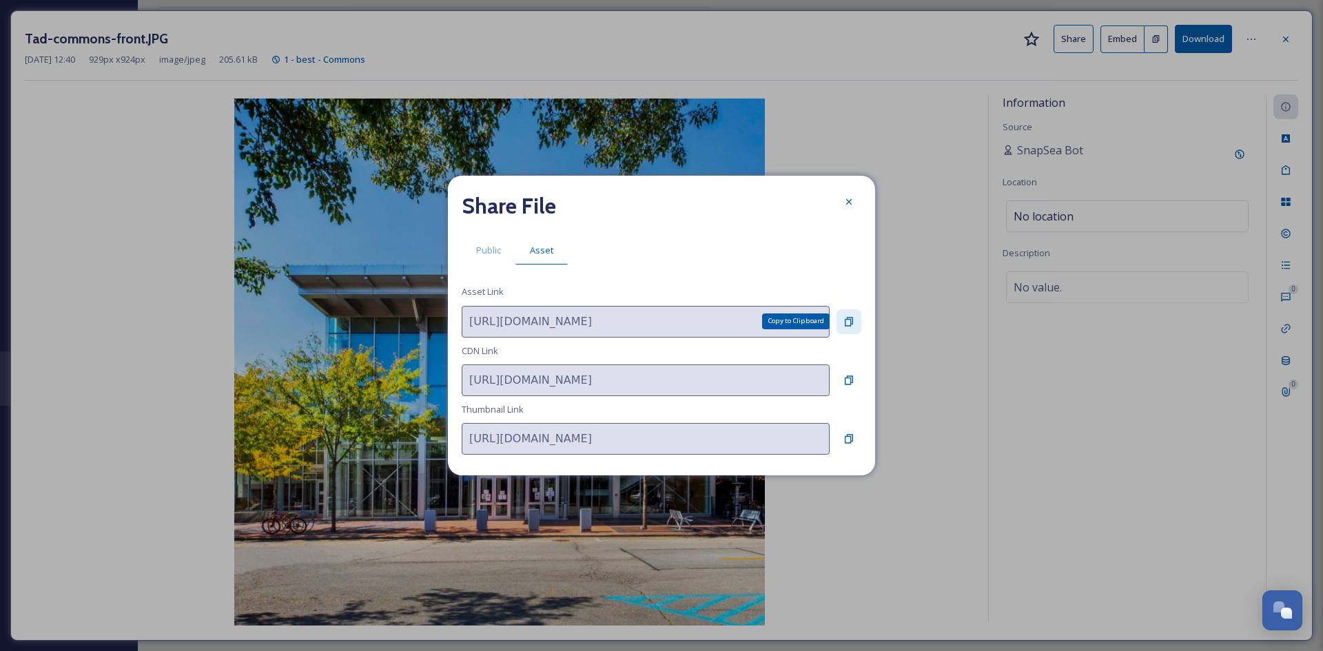
click at [848, 317] on icon at bounding box center [849, 321] width 8 height 9
click at [848, 209] on div at bounding box center [848, 201] width 25 height 25
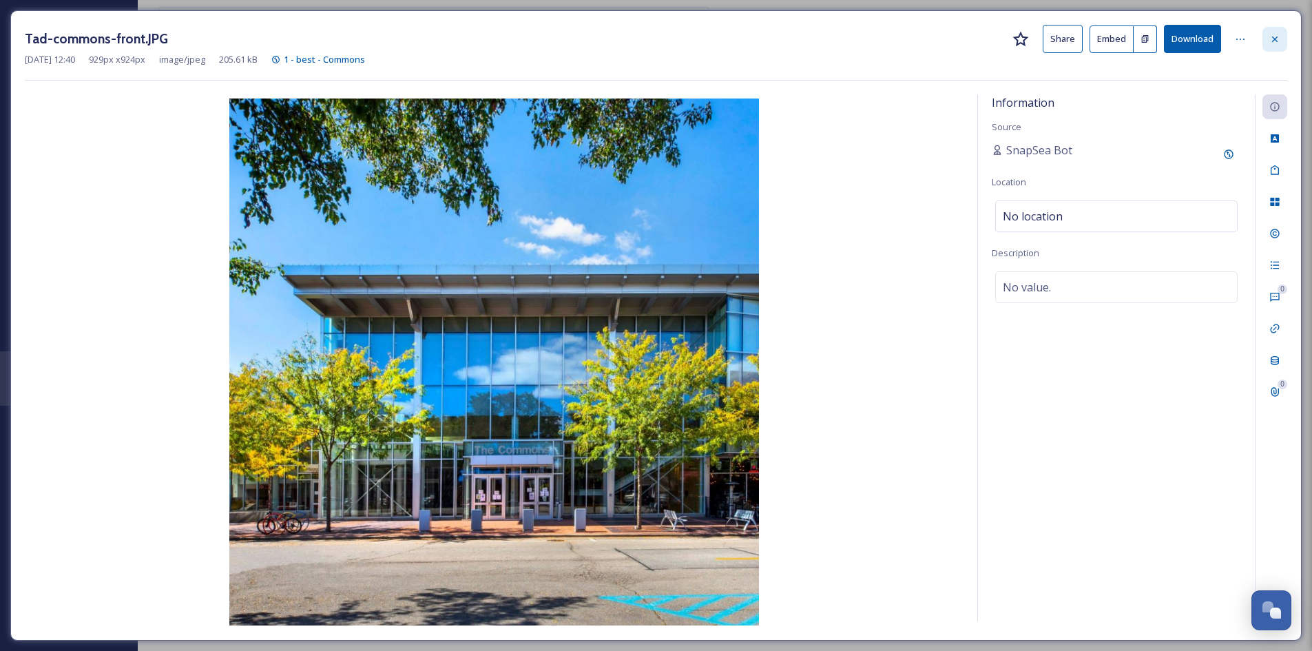
click at [1282, 43] on div at bounding box center [1275, 39] width 25 height 25
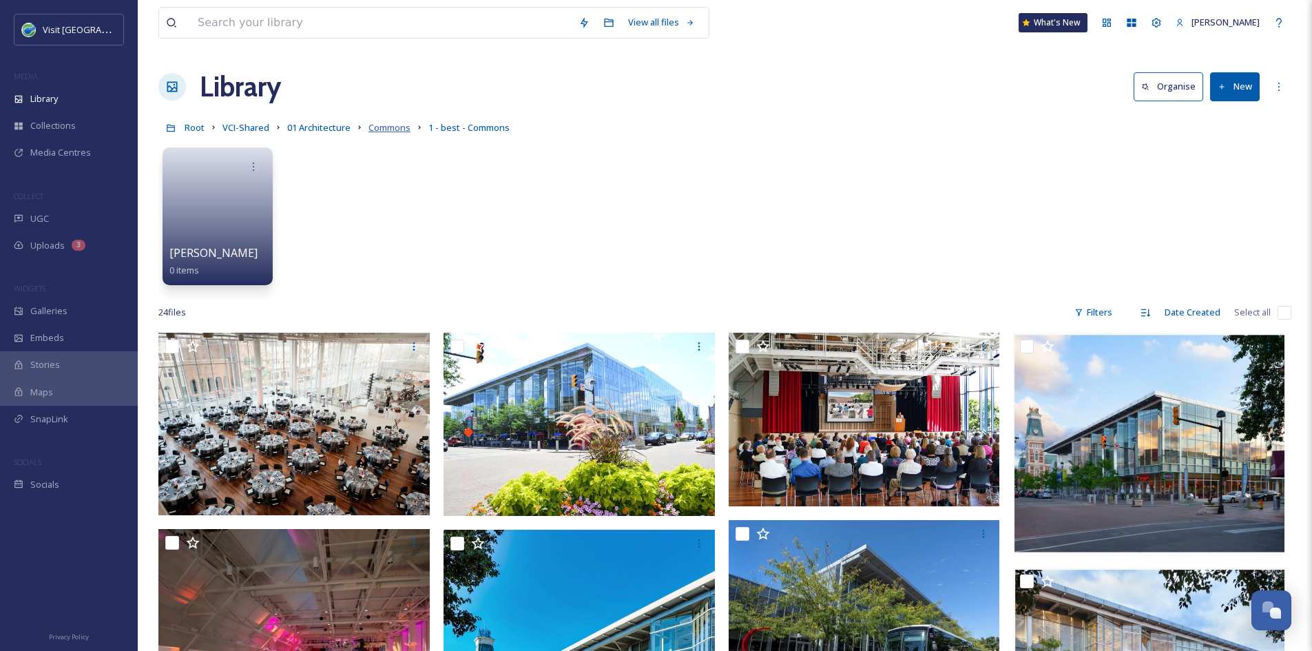
click at [399, 125] on span "Commons" at bounding box center [390, 127] width 42 height 12
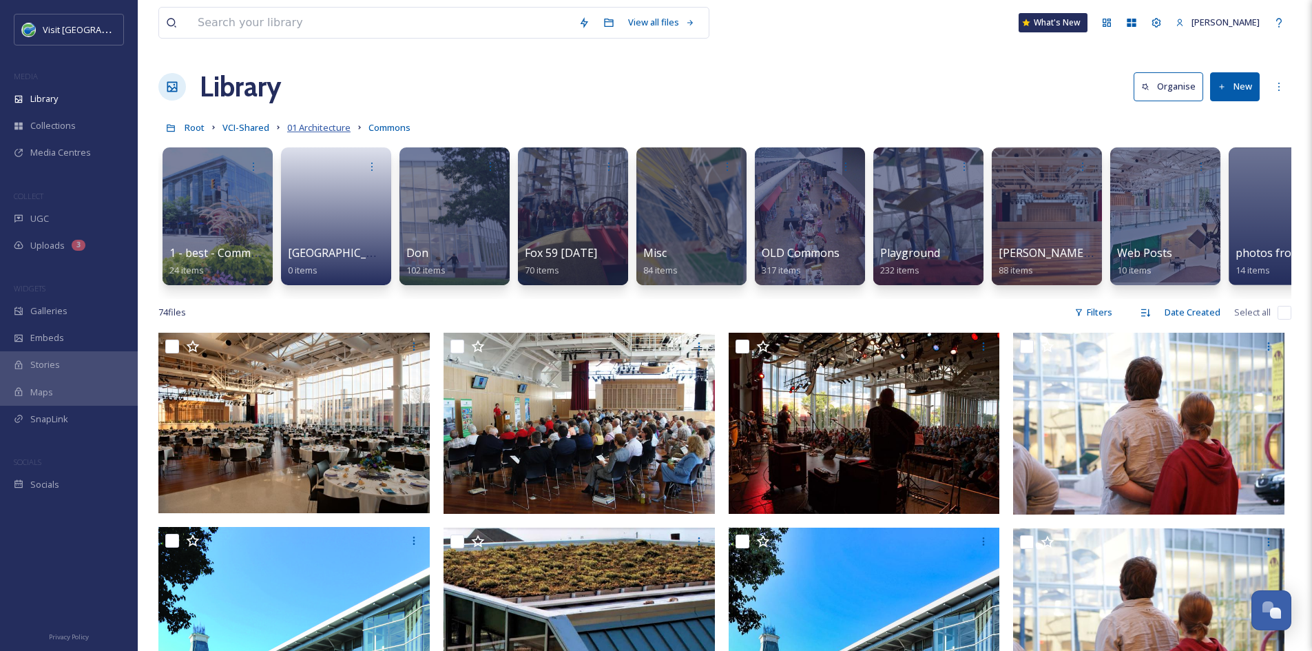
click at [315, 128] on span "01 Architecture" at bounding box center [318, 127] width 63 height 12
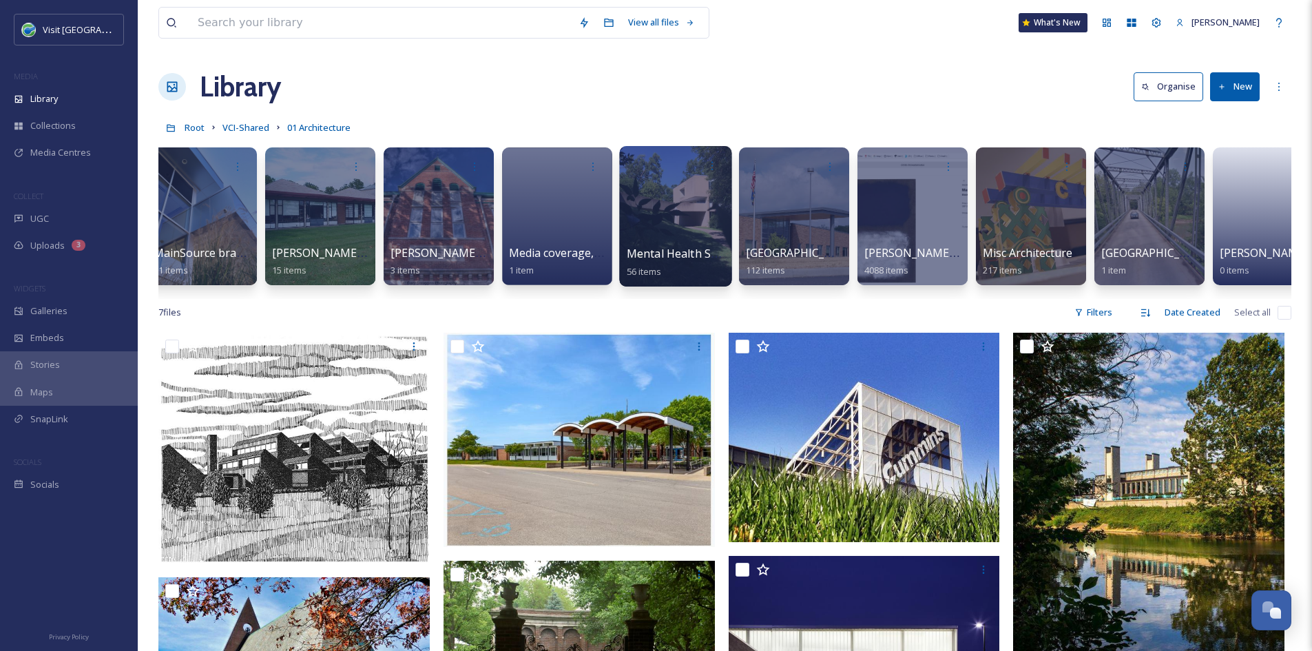
scroll to position [0, 9495]
click at [833, 252] on div "[GEOGRAPHIC_DATA] 112 items" at bounding box center [794, 262] width 99 height 34
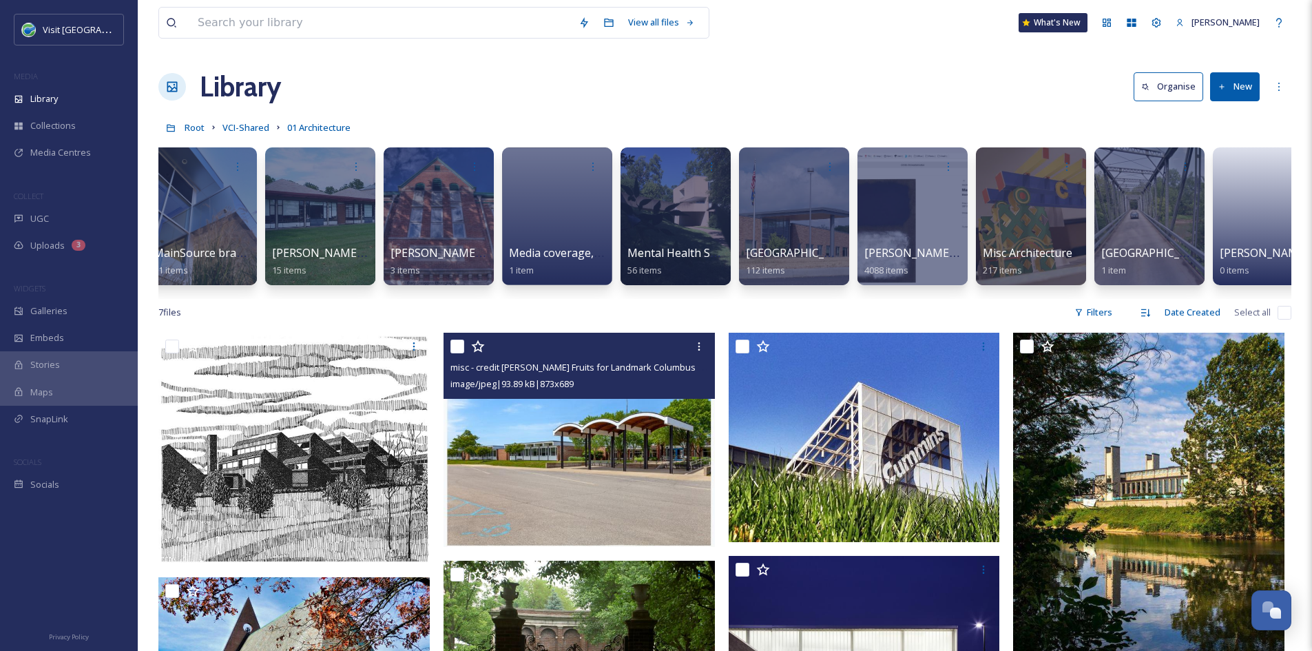
click at [628, 468] on img at bounding box center [579, 440] width 271 height 214
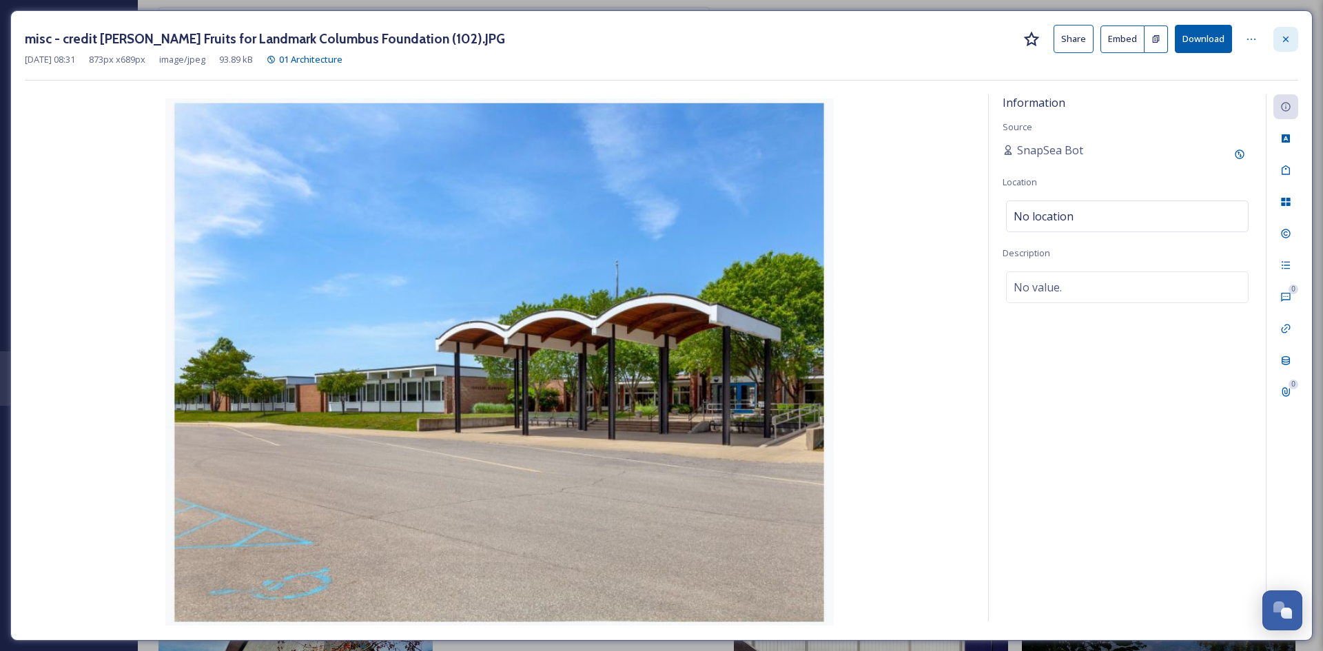
click at [1287, 45] on div at bounding box center [1285, 39] width 25 height 25
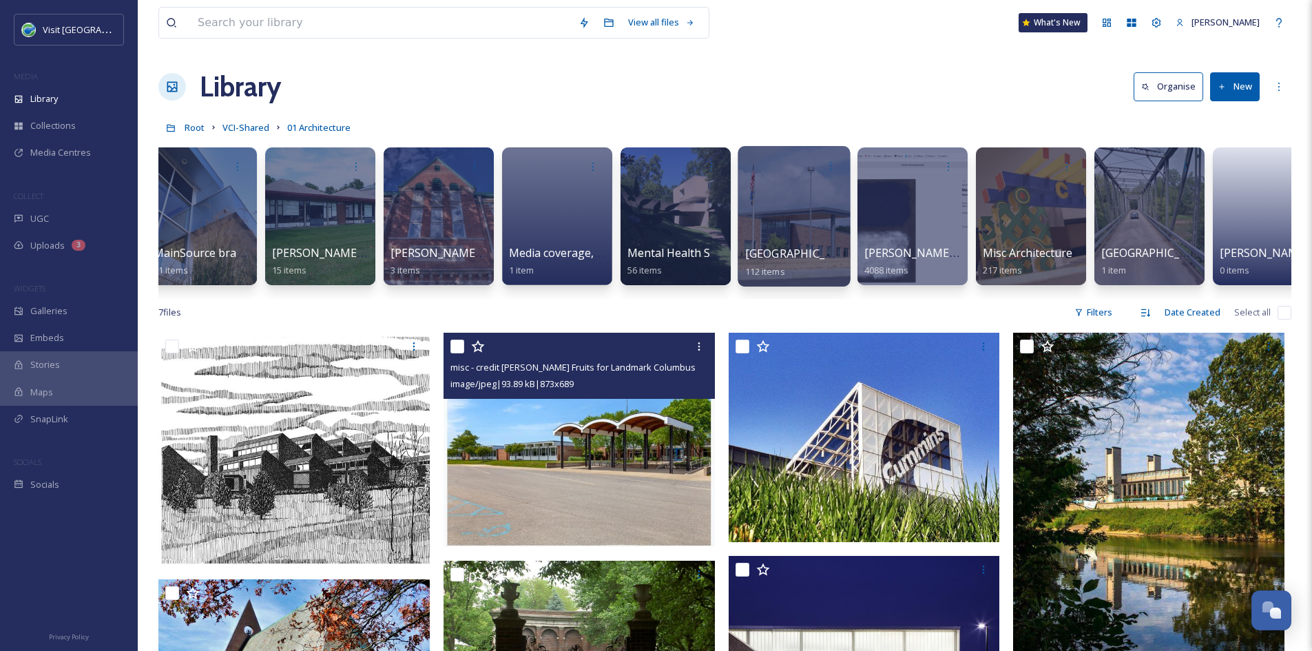
click at [797, 249] on span "[GEOGRAPHIC_DATA]" at bounding box center [801, 253] width 113 height 15
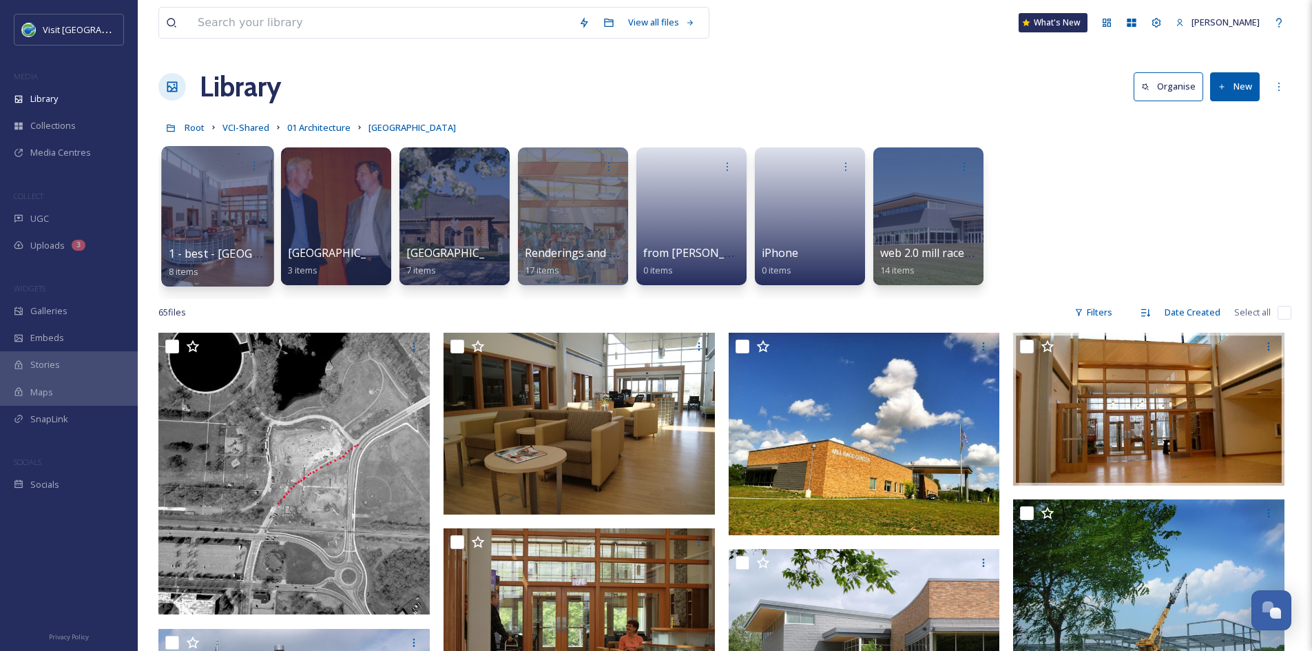
click at [225, 249] on span "1 - best - [GEOGRAPHIC_DATA]" at bounding box center [250, 253] width 163 height 15
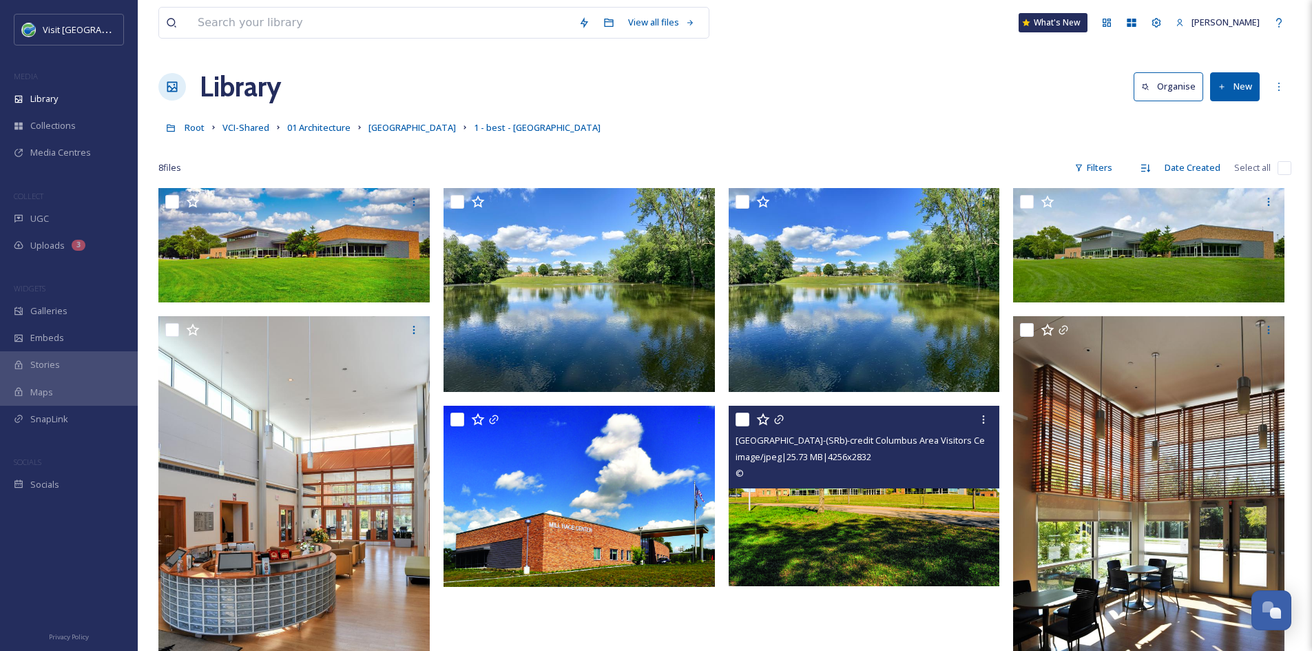
click at [890, 566] on img at bounding box center [864, 496] width 271 height 180
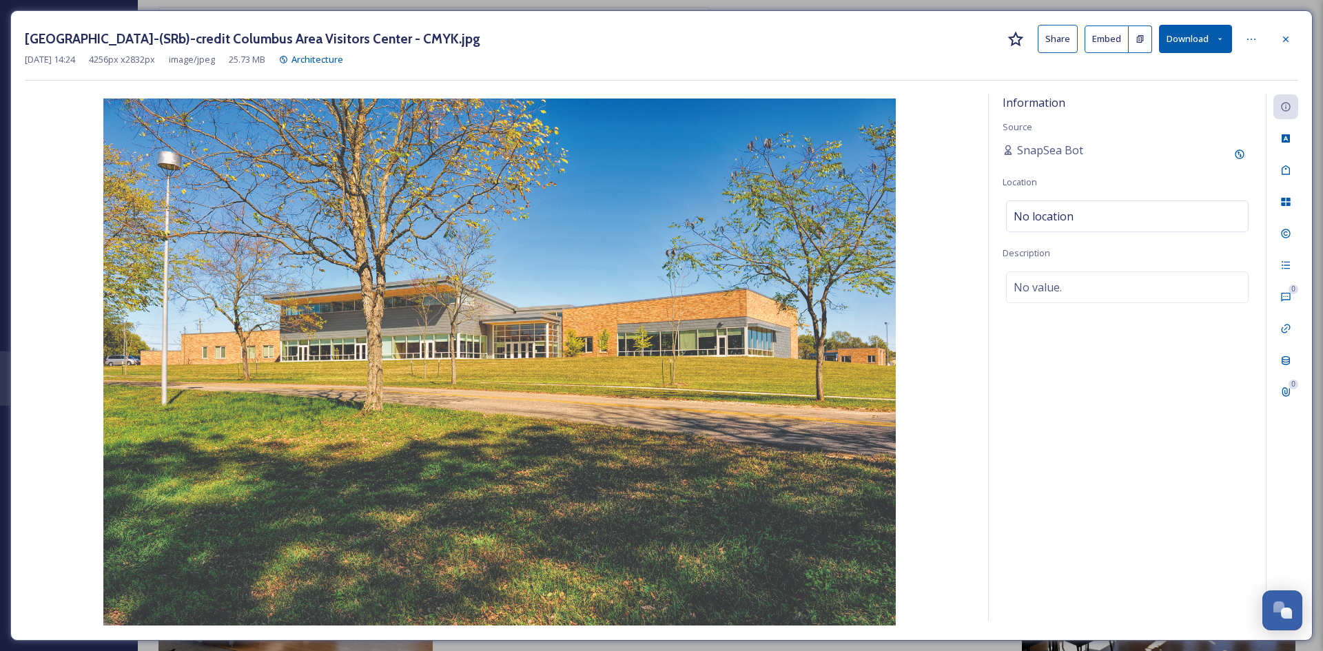
drag, startPoint x: 1055, startPoint y: 34, endPoint x: 825, endPoint y: 56, distance: 230.5
click at [825, 56] on div "[DATE] 14:24 4256 px x 2832 px image/jpeg 25.73 MB Architecture" at bounding box center [661, 59] width 1273 height 13
click at [1053, 39] on button "Share" at bounding box center [1057, 39] width 40 height 28
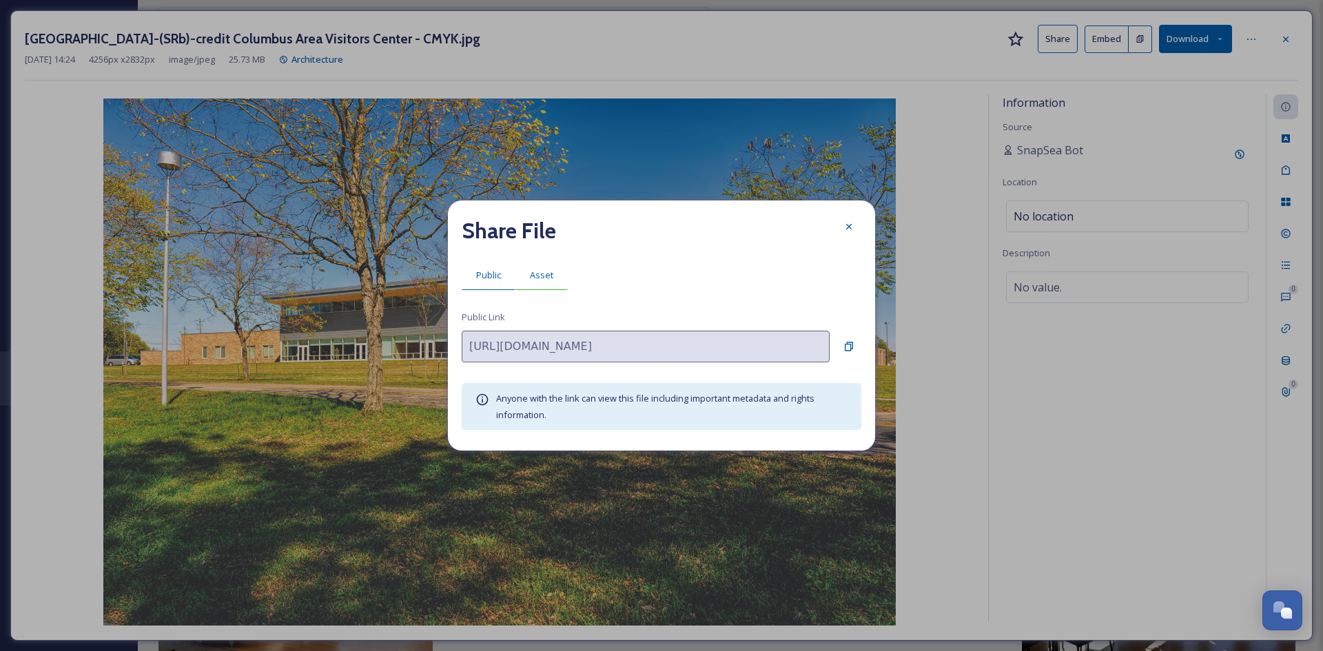
click at [544, 280] on span "Asset" at bounding box center [541, 275] width 23 height 13
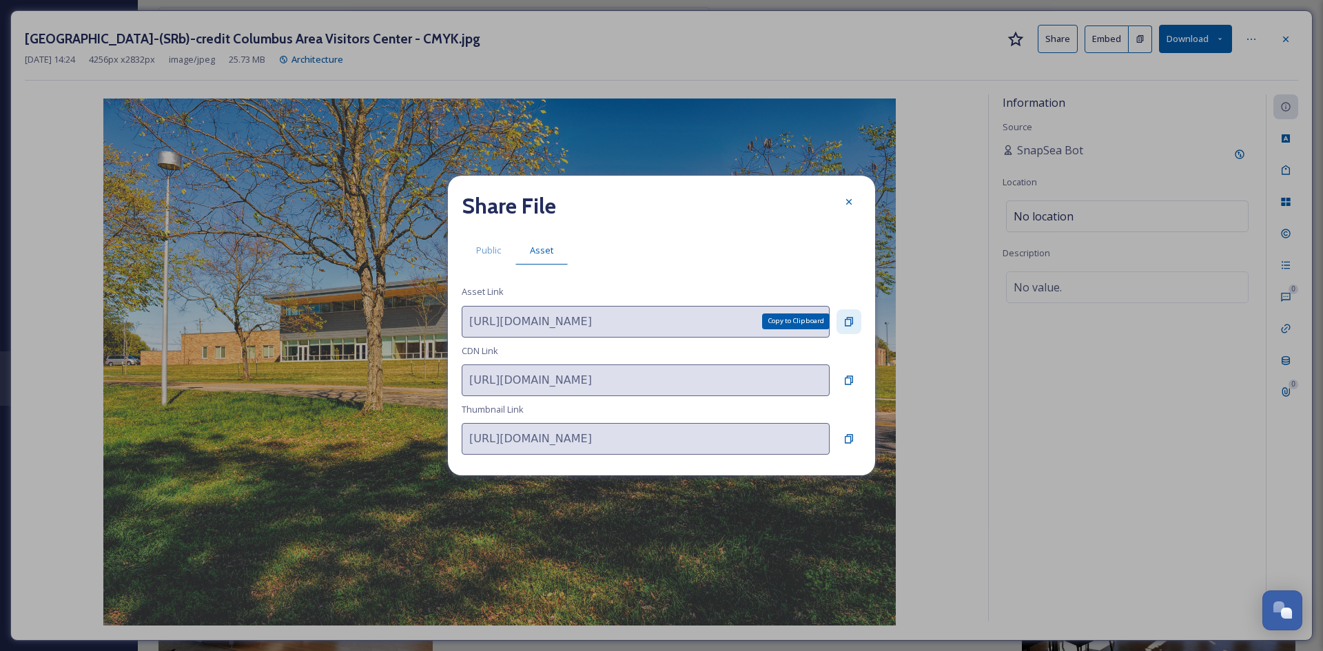
click at [843, 317] on div "Copy to Clipboard" at bounding box center [848, 321] width 25 height 25
click at [850, 200] on icon at bounding box center [849, 202] width 6 height 6
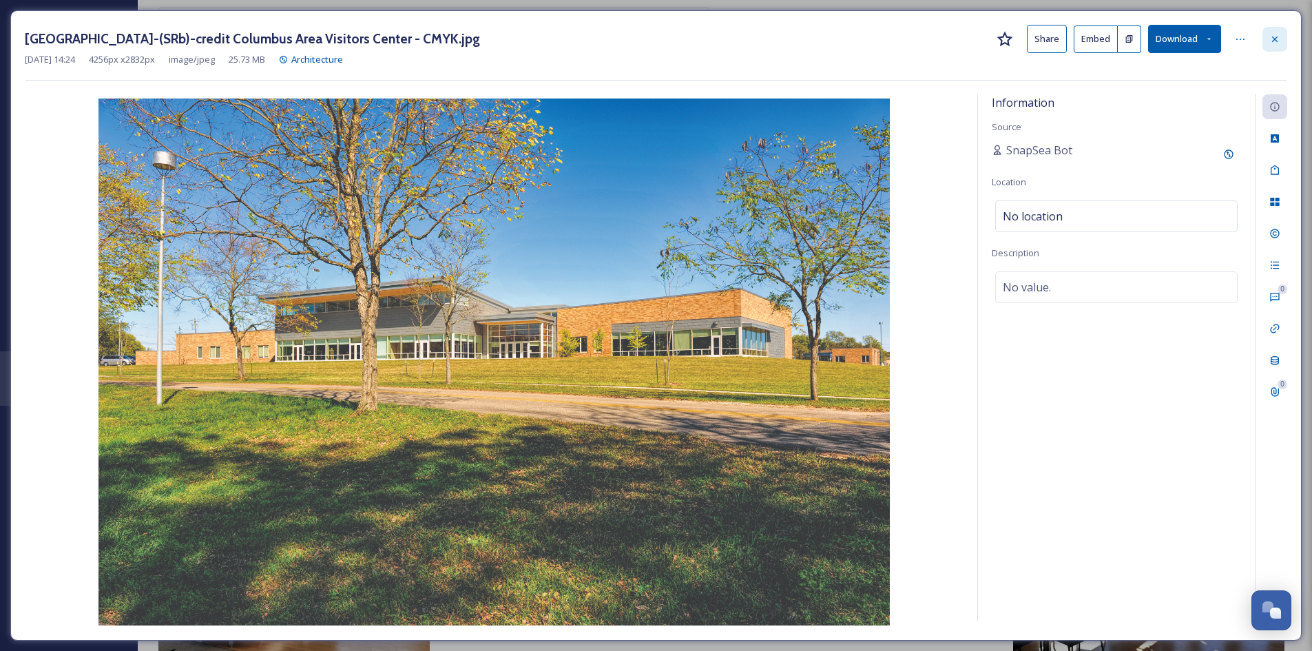
click at [1280, 37] on icon at bounding box center [1275, 39] width 11 height 11
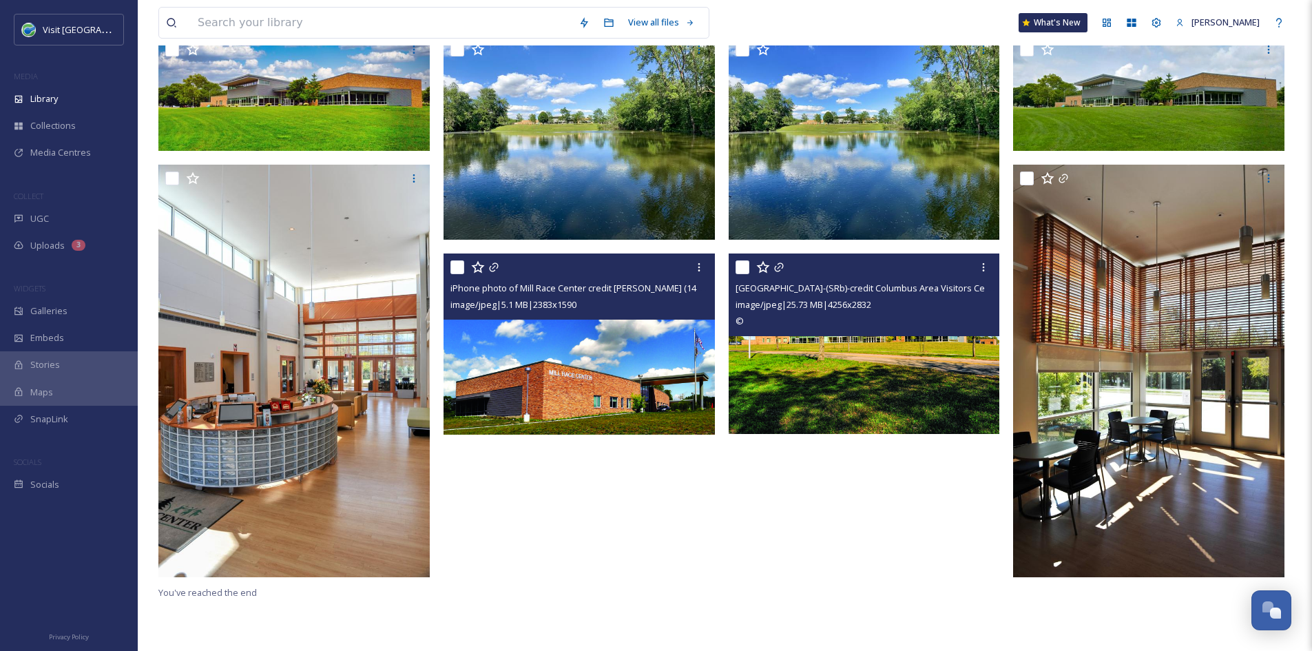
scroll to position [153, 0]
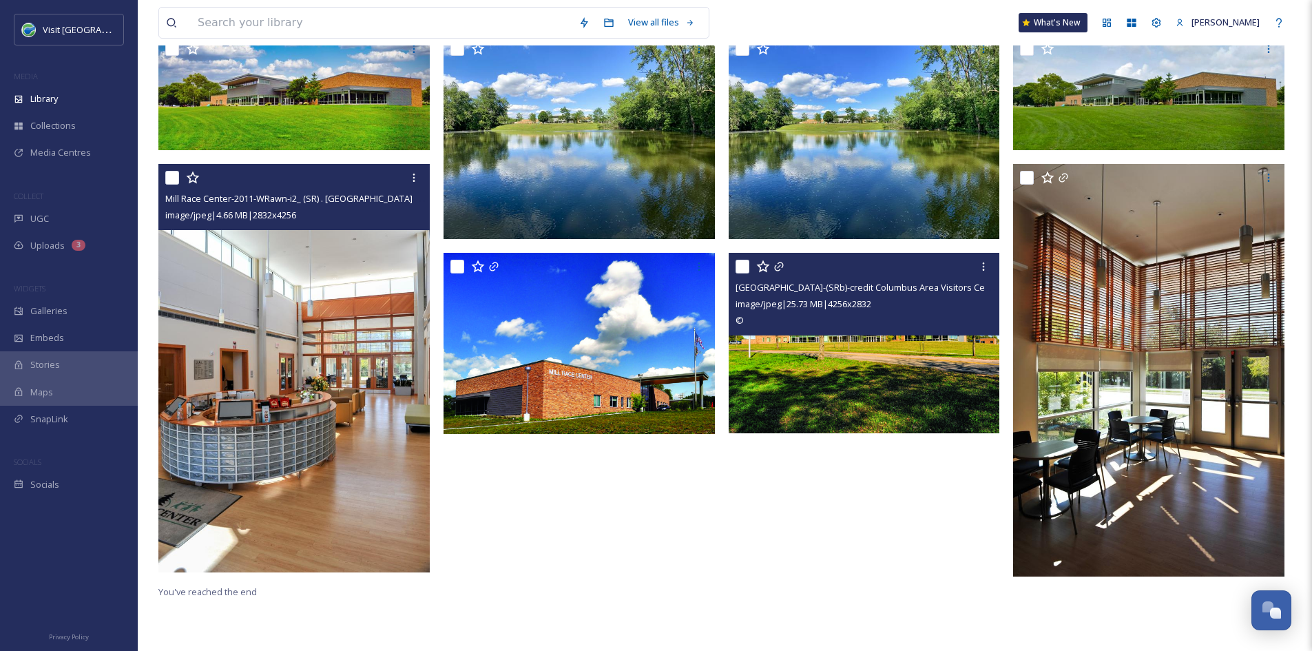
click at [369, 388] on img at bounding box center [293, 368] width 271 height 408
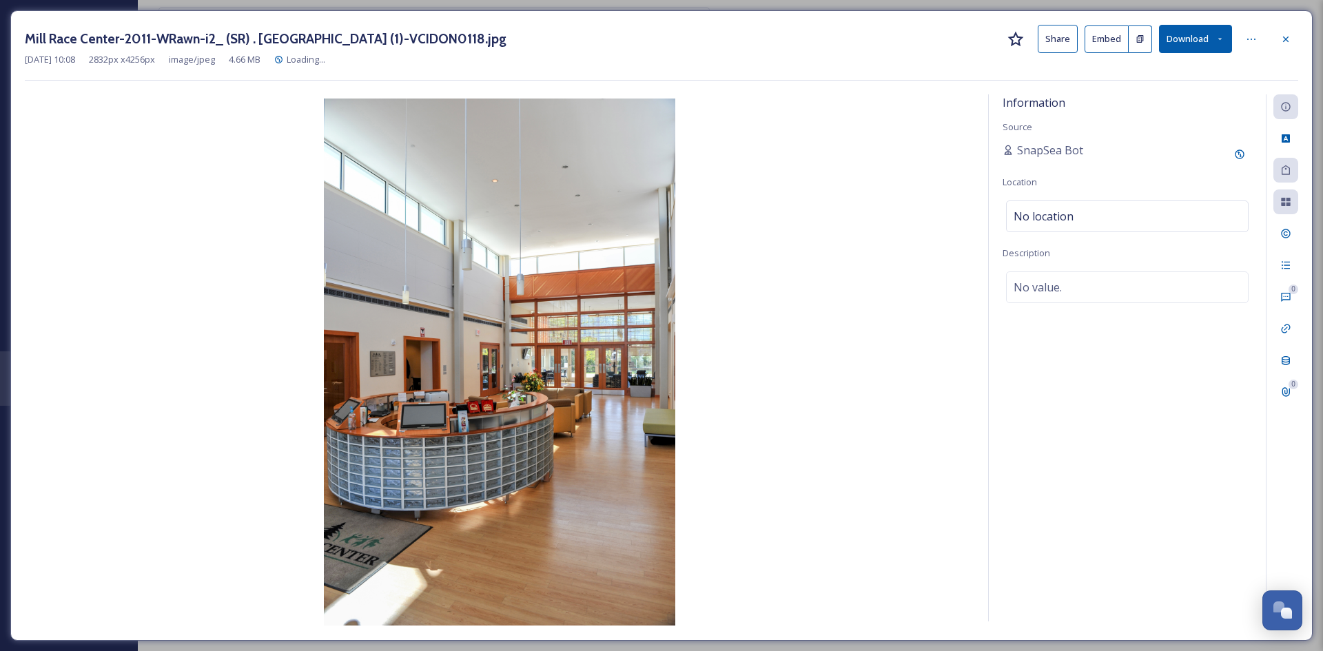
click at [1072, 45] on button "Share" at bounding box center [1057, 39] width 40 height 28
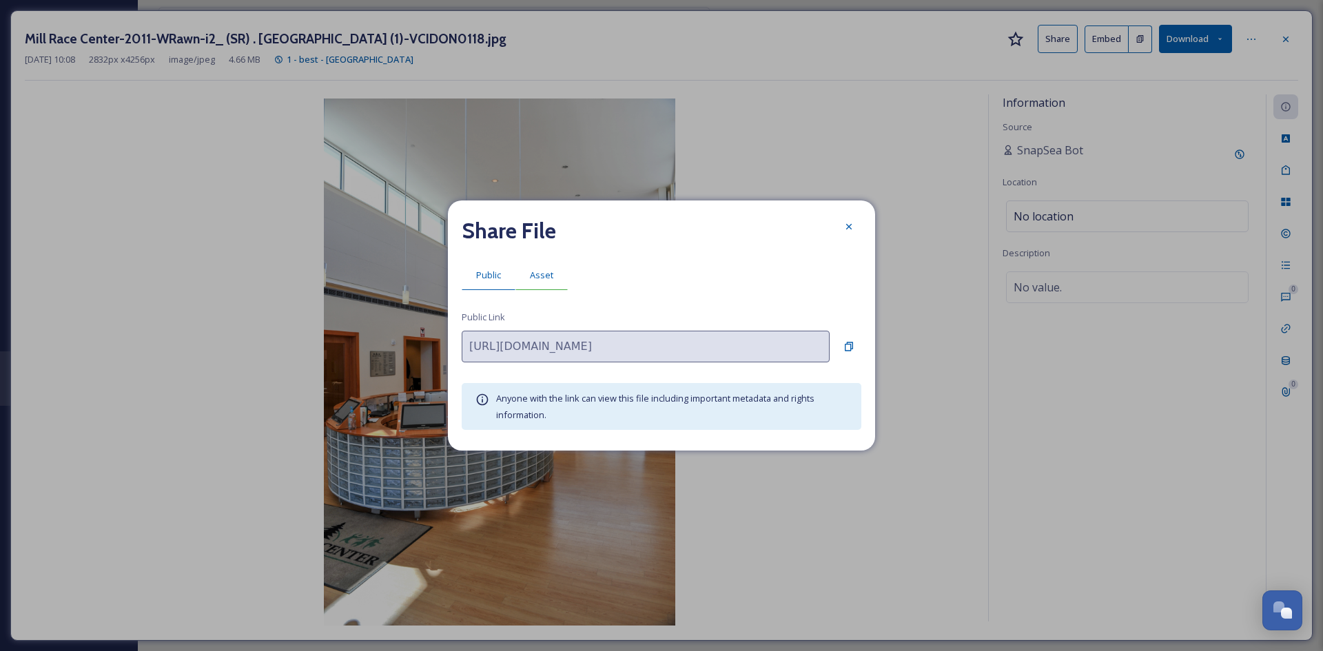
click at [538, 279] on span "Asset" at bounding box center [541, 275] width 23 height 13
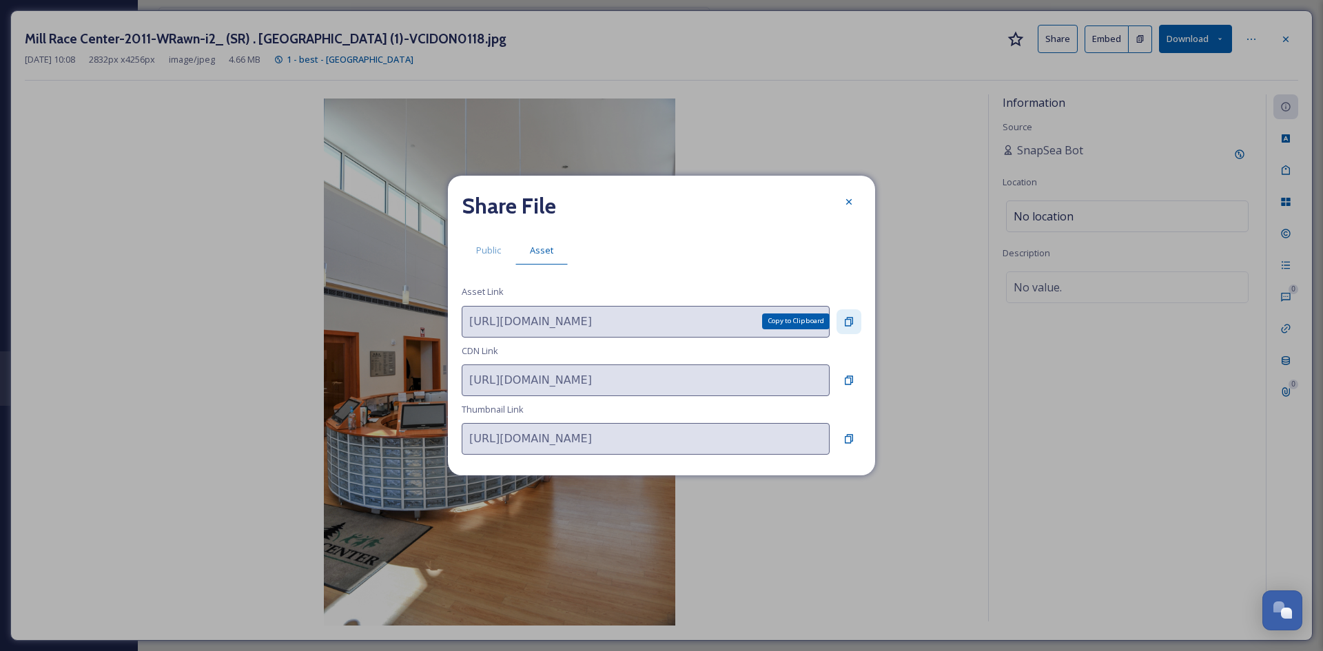
click at [855, 320] on div "Copy to Clipboard" at bounding box center [848, 321] width 25 height 25
click at [847, 203] on icon at bounding box center [848, 201] width 11 height 11
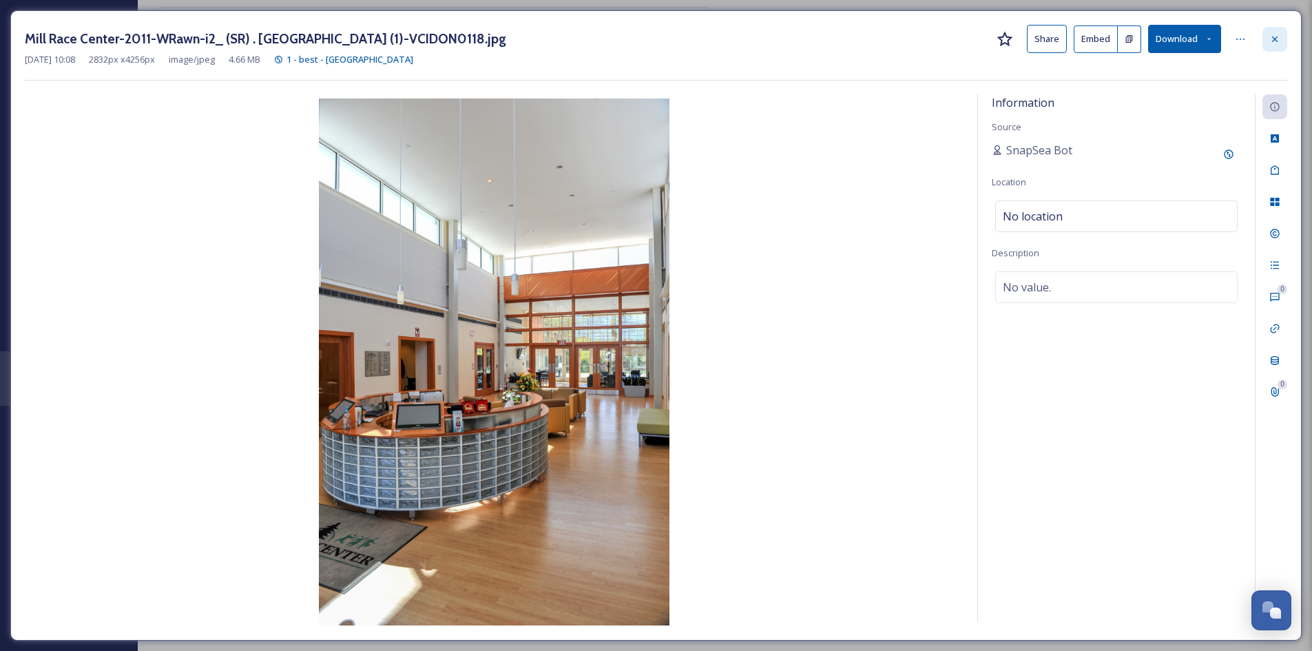
click at [1276, 41] on icon at bounding box center [1275, 39] width 11 height 11
